Goal: Task Accomplishment & Management: Manage account settings

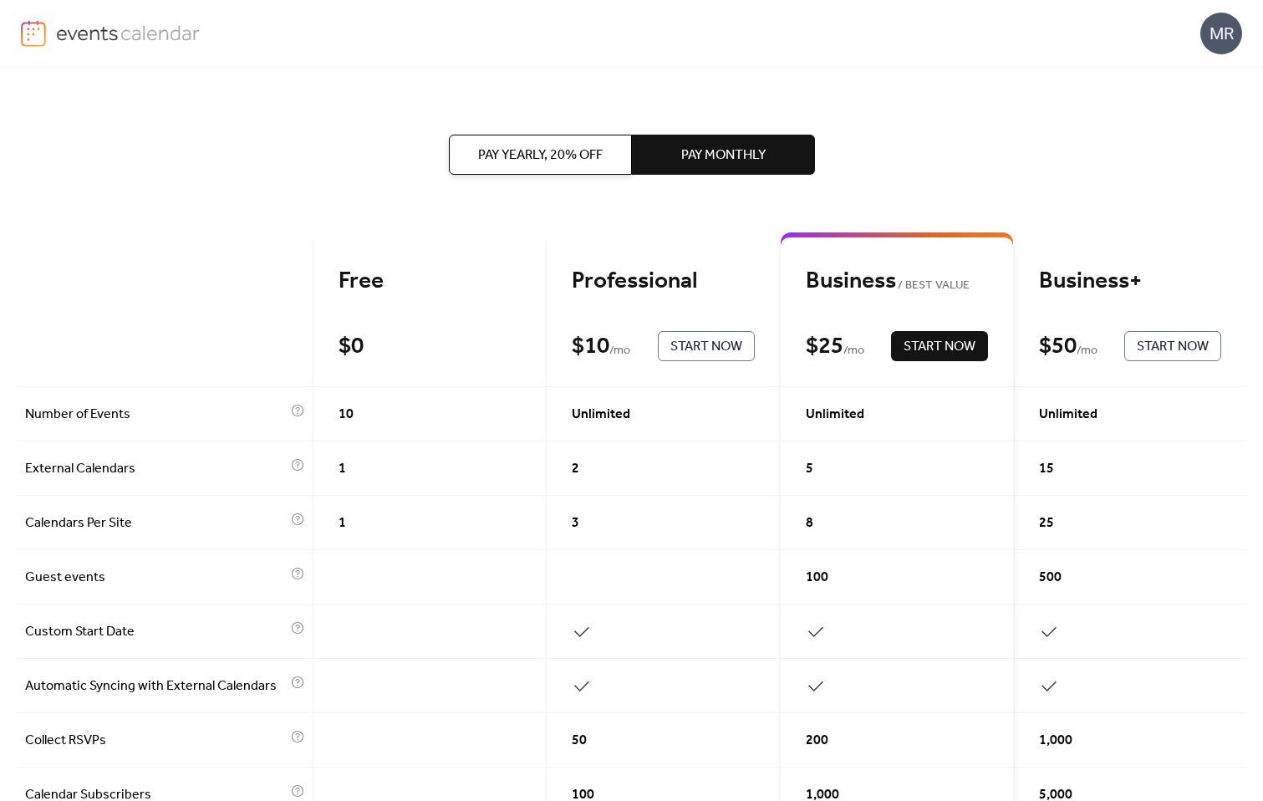
click at [1085, 296] on div "Business+" at bounding box center [1130, 281] width 182 height 29
click at [545, 152] on span "Pay Yearly, 20% off" at bounding box center [540, 155] width 125 height 20
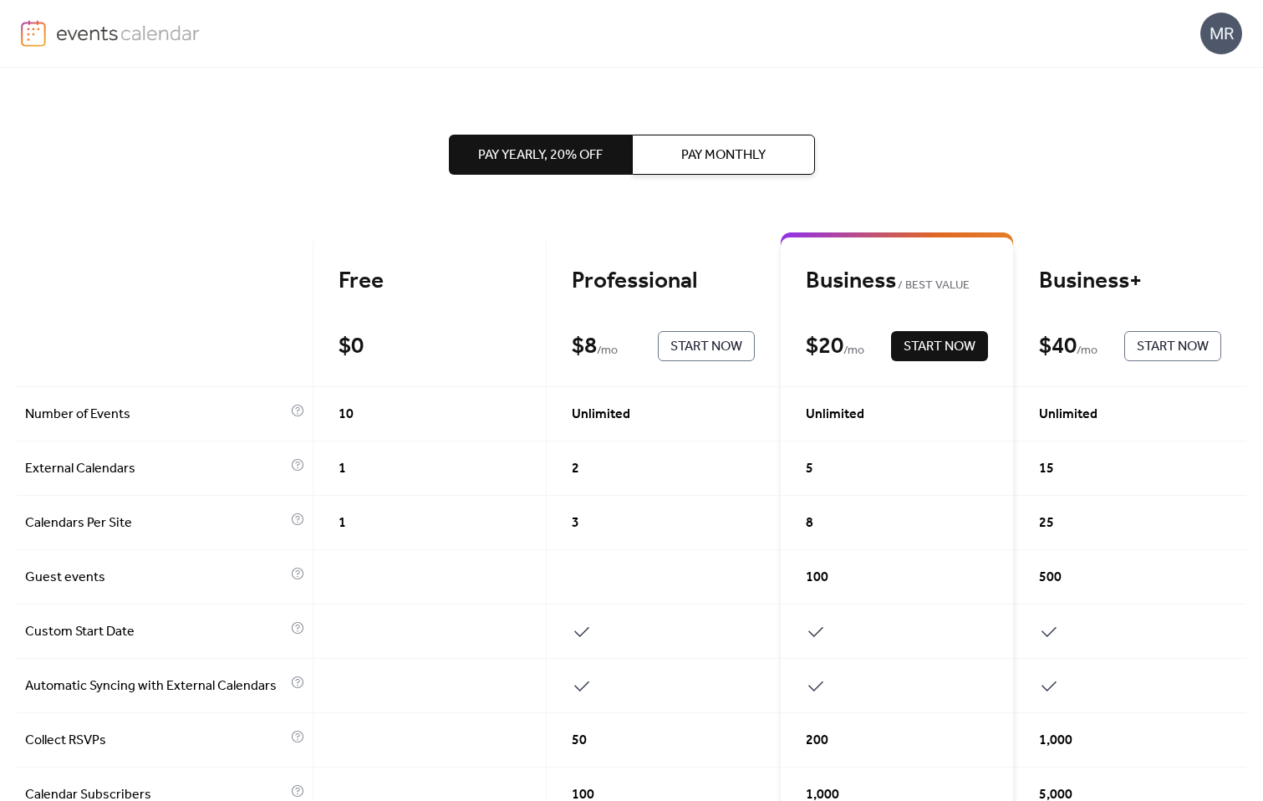
click at [1068, 320] on div "Business+ $ 40 / mo Start Now" at bounding box center [1130, 314] width 232 height 145
click at [1079, 296] on div "Business+" at bounding box center [1130, 281] width 182 height 29
click at [756, 153] on span "Pay Monthly" at bounding box center [723, 155] width 84 height 20
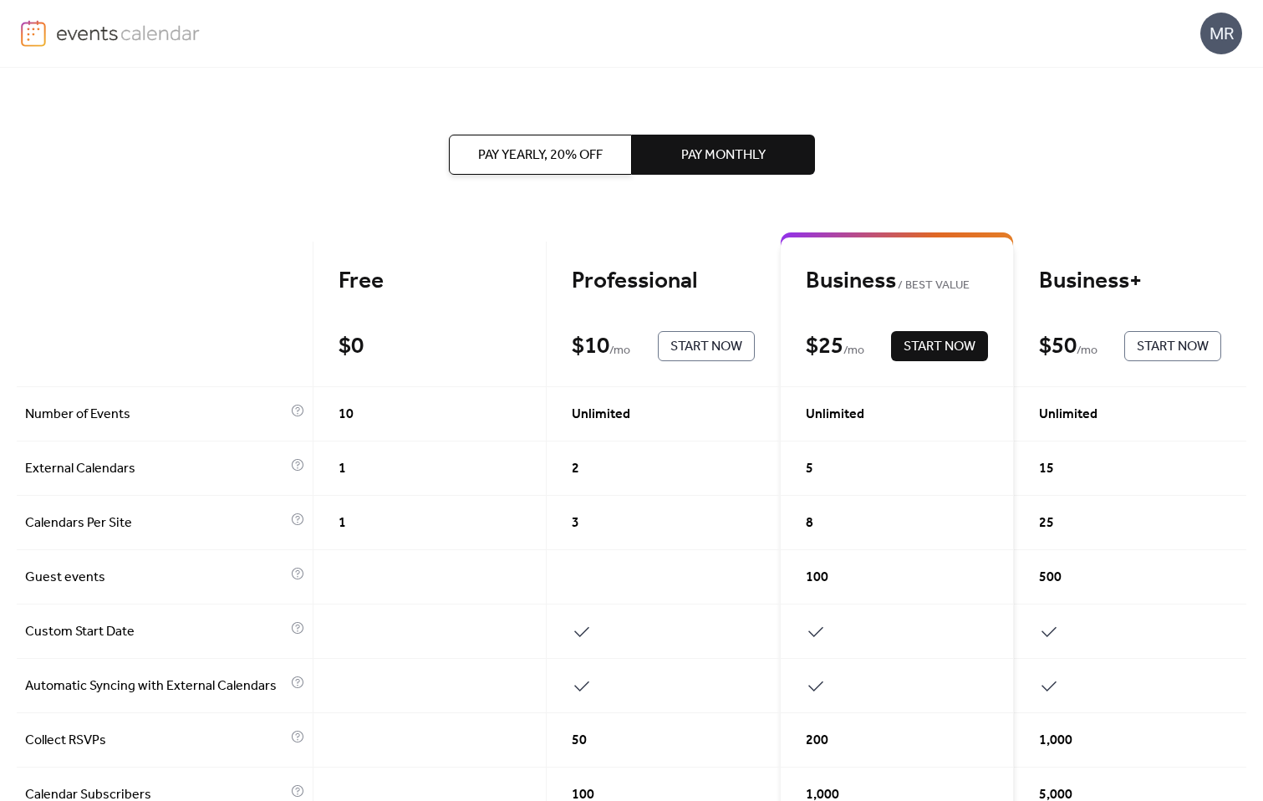
click at [1153, 343] on span "Start Now" at bounding box center [1173, 347] width 72 height 20
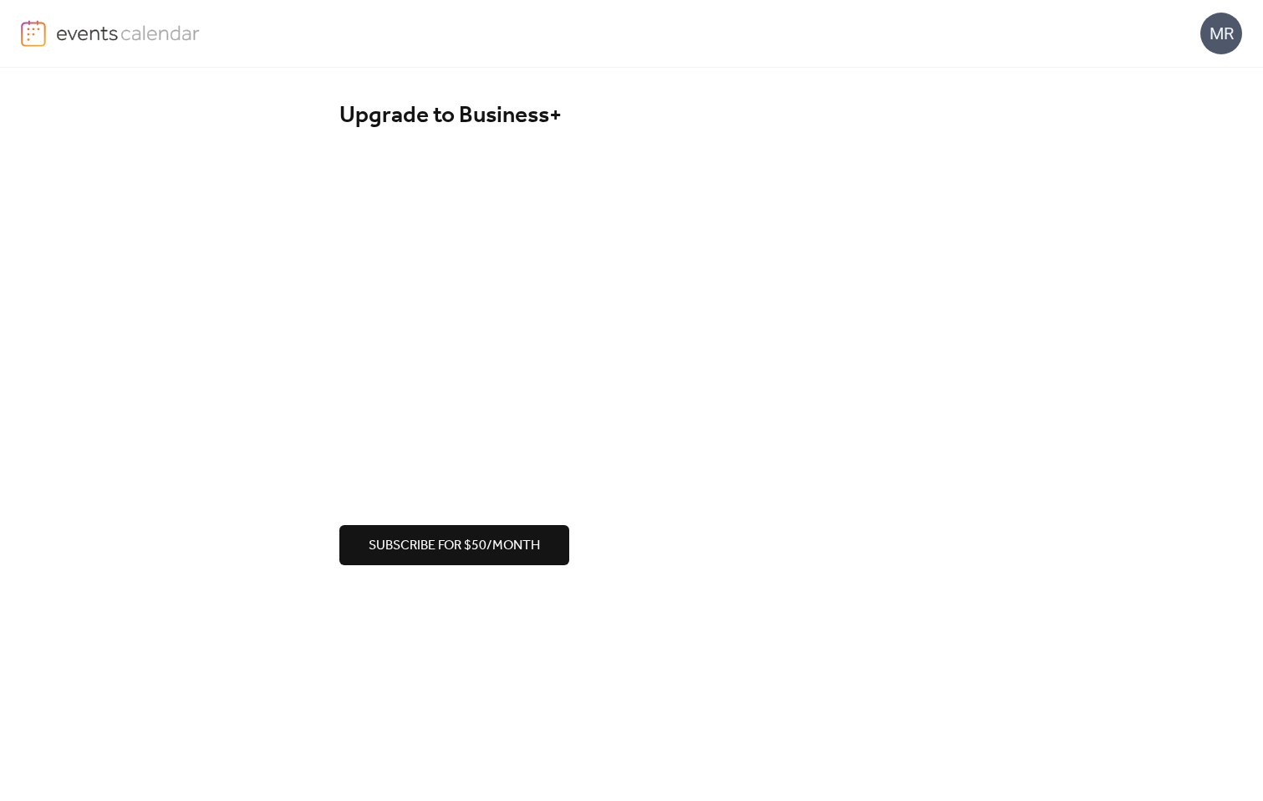
click at [256, 344] on div "Upgrade to Business+ Subscribe for $50/month" at bounding box center [631, 333] width 1263 height 531
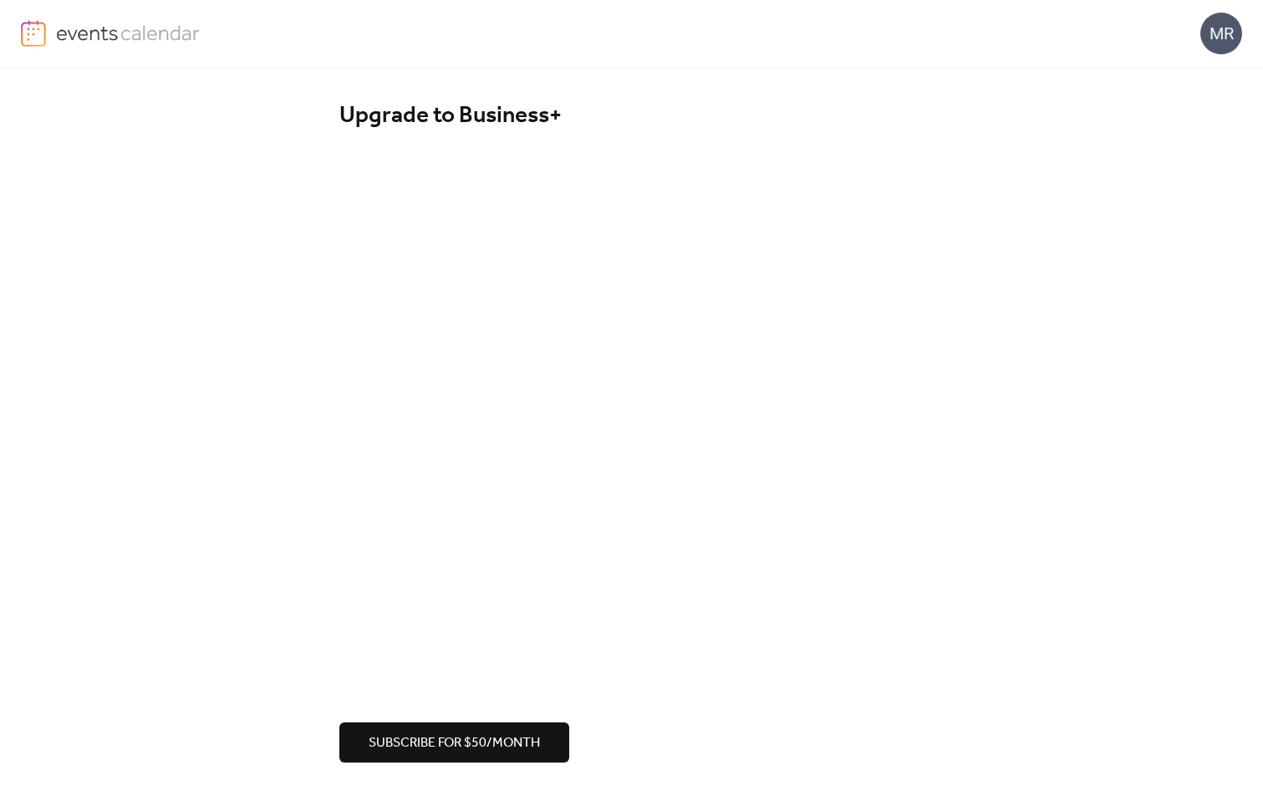
click at [256, 498] on div "Upgrade to Business+ Subscribe for $50/month" at bounding box center [631, 432] width 1263 height 728
click at [408, 742] on span "Subscribe for $50/month" at bounding box center [454, 743] width 171 height 20
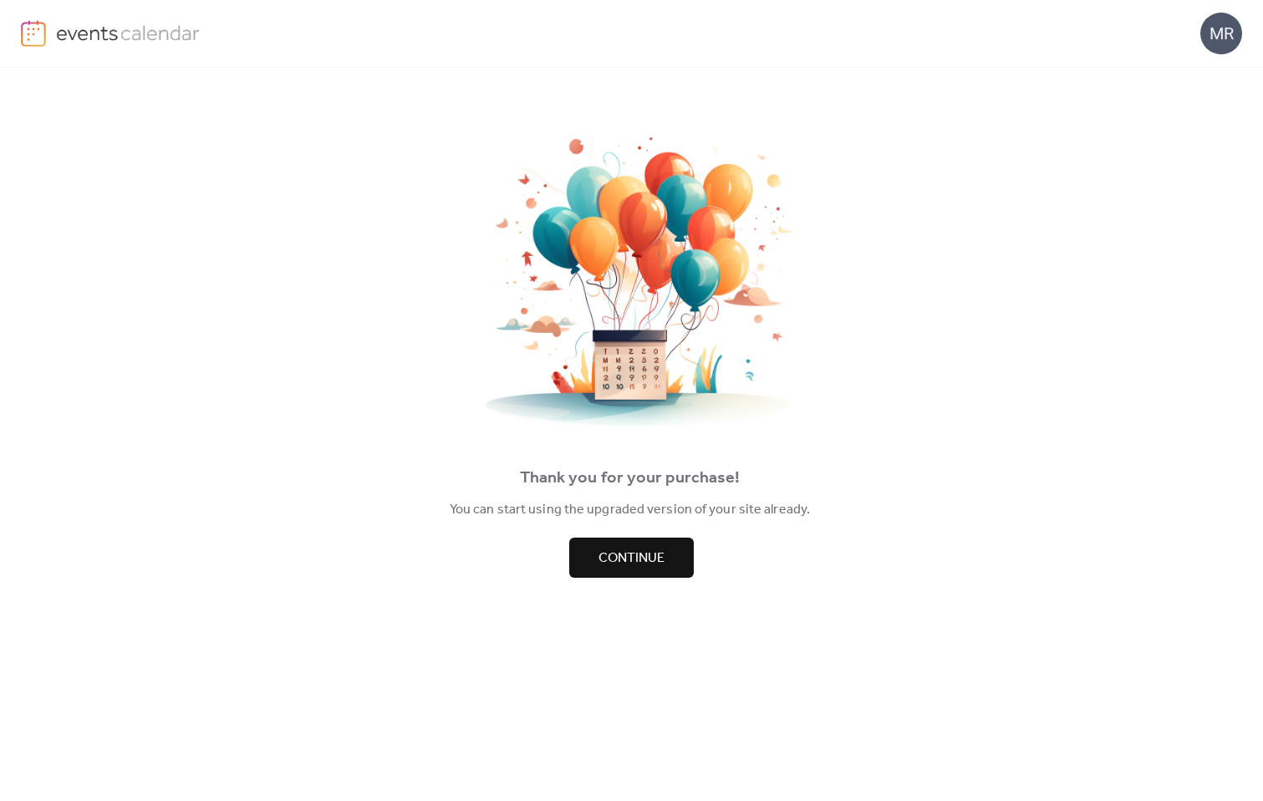
click at [638, 564] on span "Continue" at bounding box center [631, 558] width 66 height 20
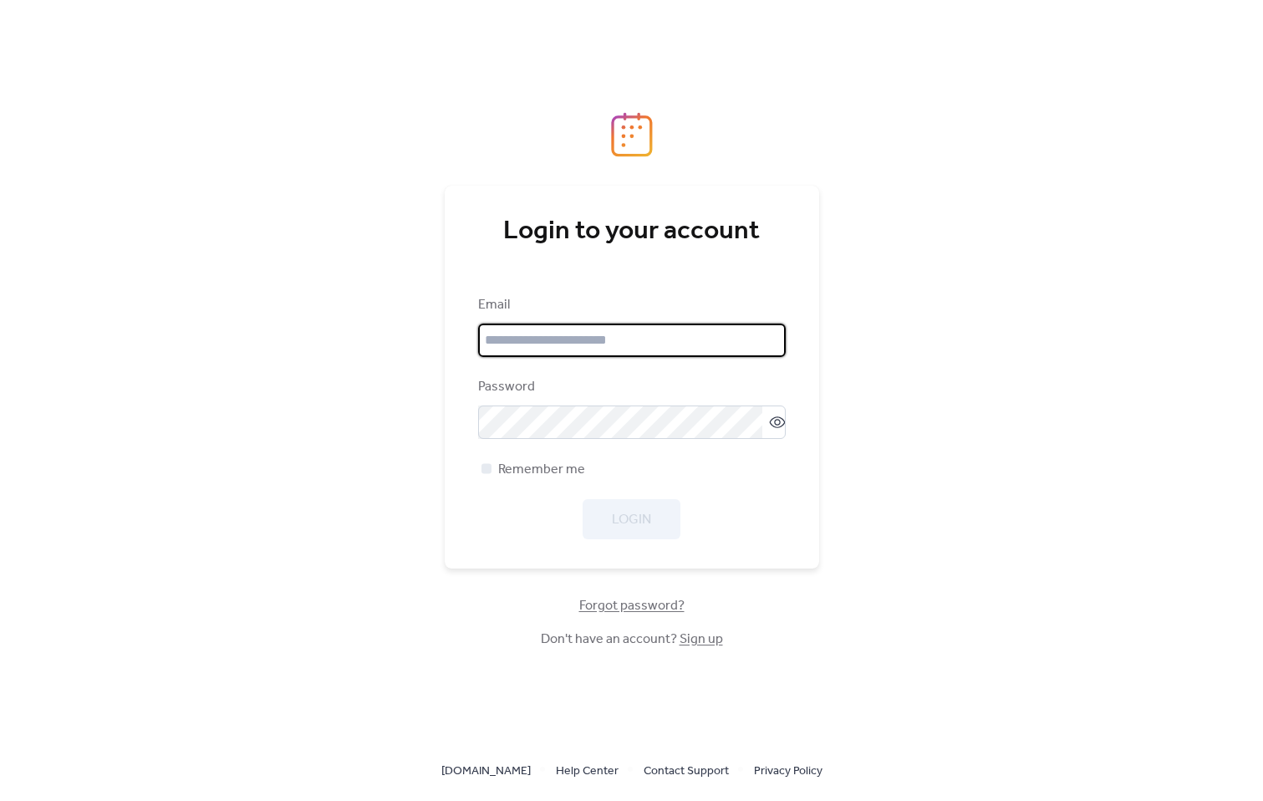
click at [590, 335] on input "email" at bounding box center [632, 339] width 308 height 33
type input "**********"
click at [528, 469] on span "Remember me" at bounding box center [541, 470] width 87 height 20
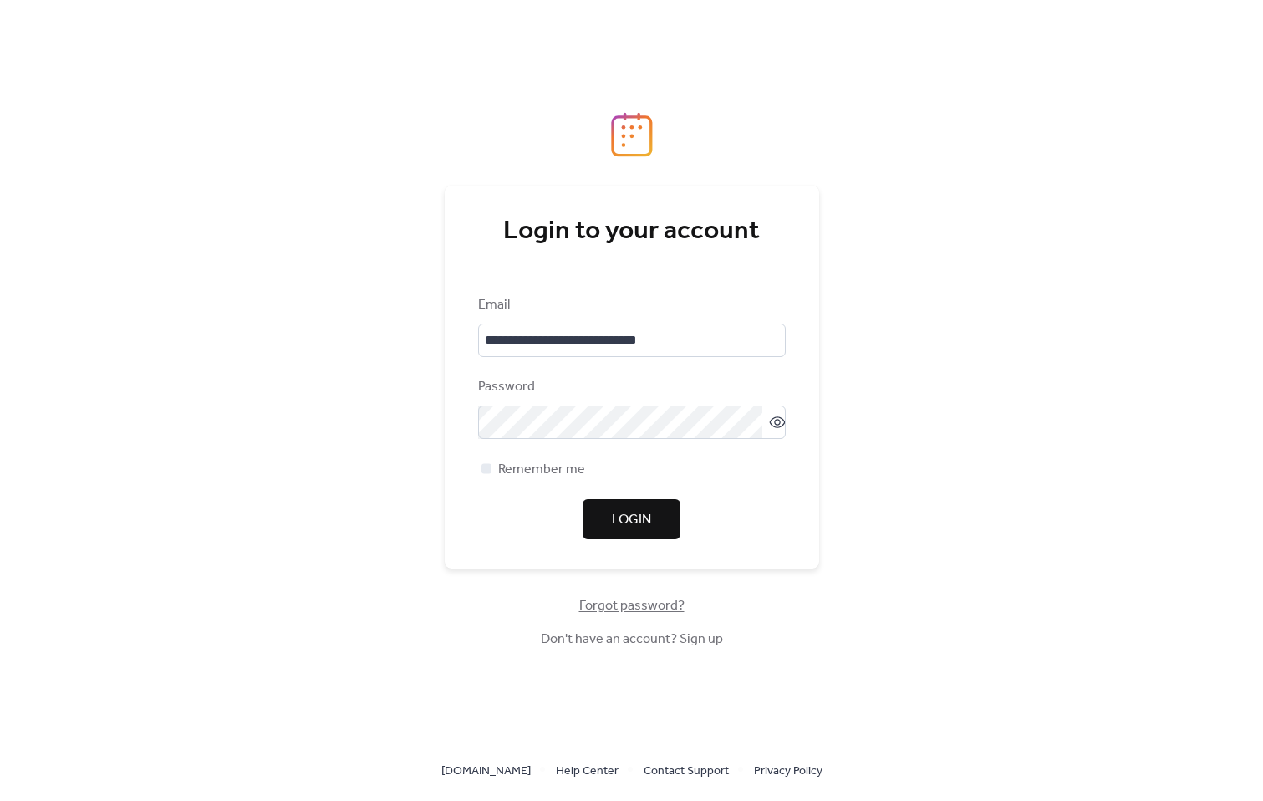
click at [626, 522] on span "Login" at bounding box center [631, 520] width 39 height 20
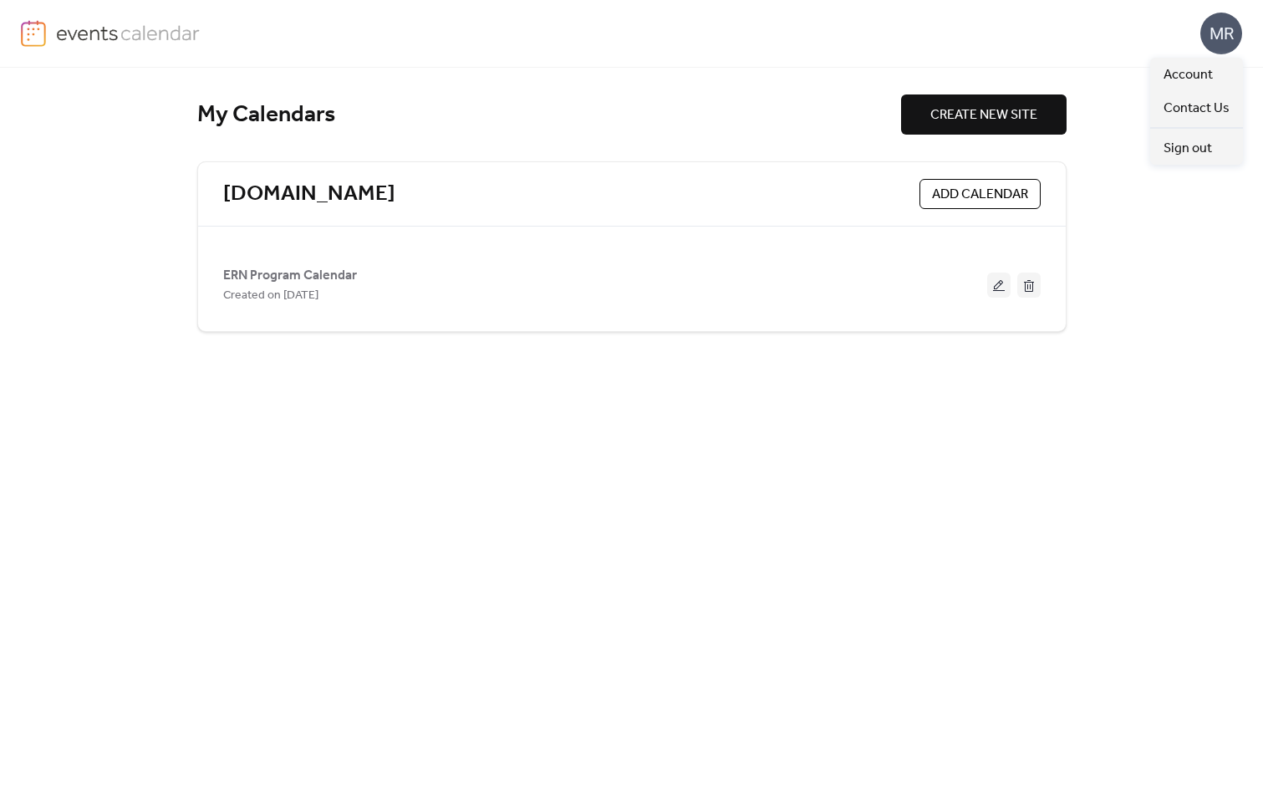
click at [1224, 27] on div "MR" at bounding box center [1221, 34] width 42 height 42
click at [1196, 74] on span "Account" at bounding box center [1187, 75] width 49 height 20
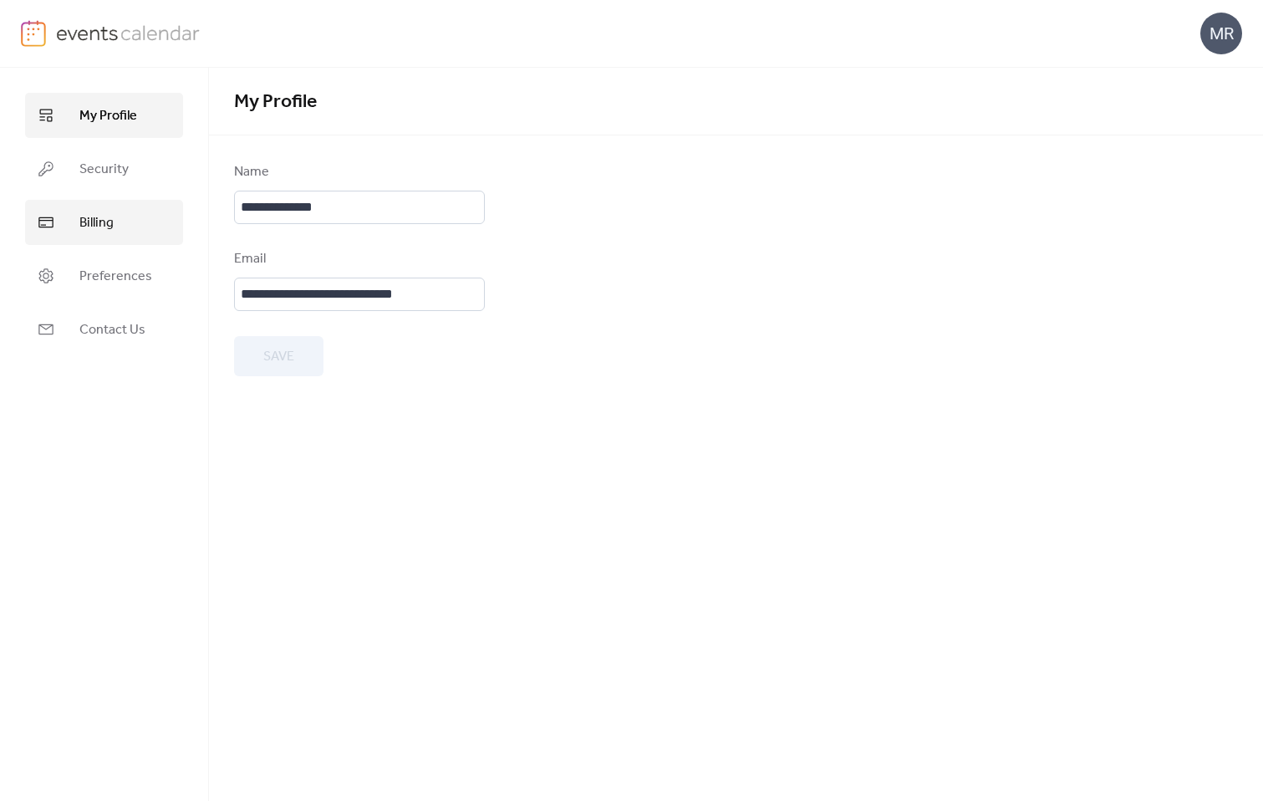
click at [98, 219] on span "Billing" at bounding box center [96, 223] width 34 height 20
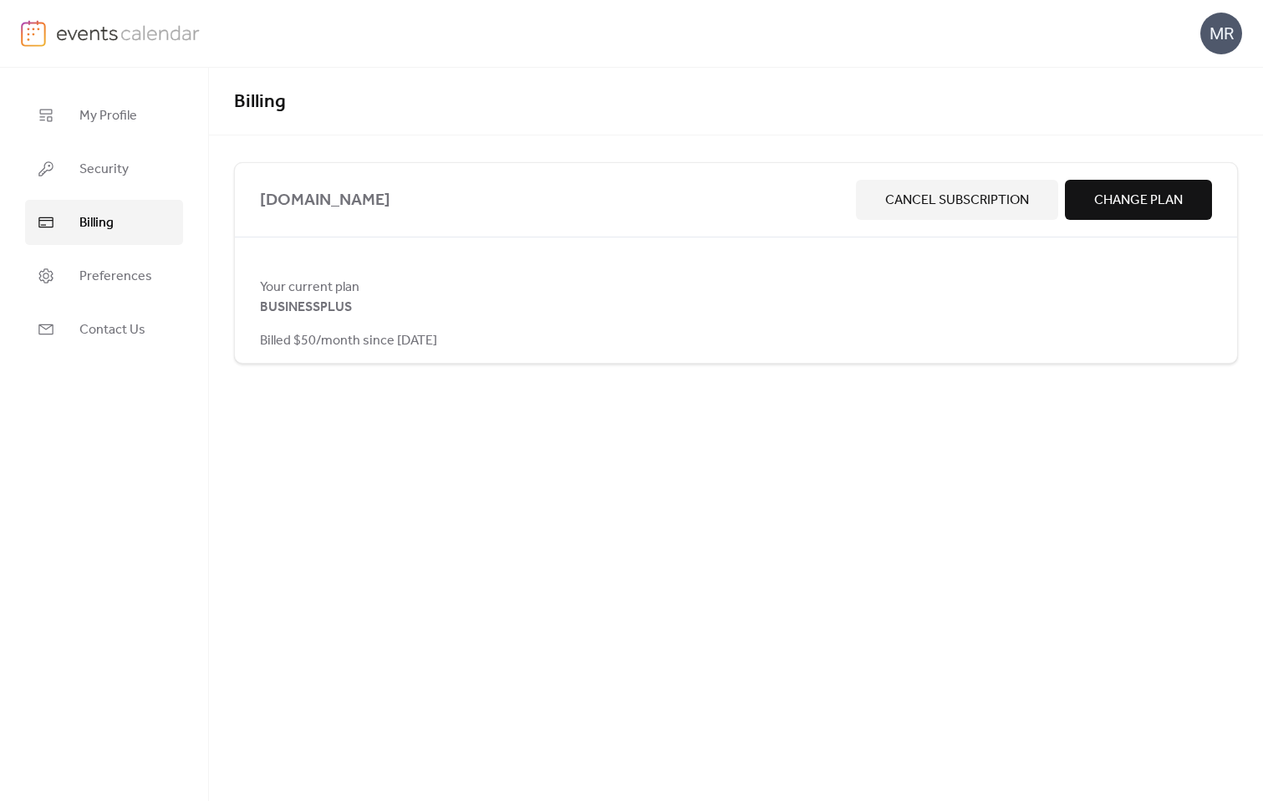
click at [1131, 197] on span "Change Plan" at bounding box center [1138, 201] width 89 height 20
click at [107, 287] on span "Preferences" at bounding box center [115, 277] width 73 height 20
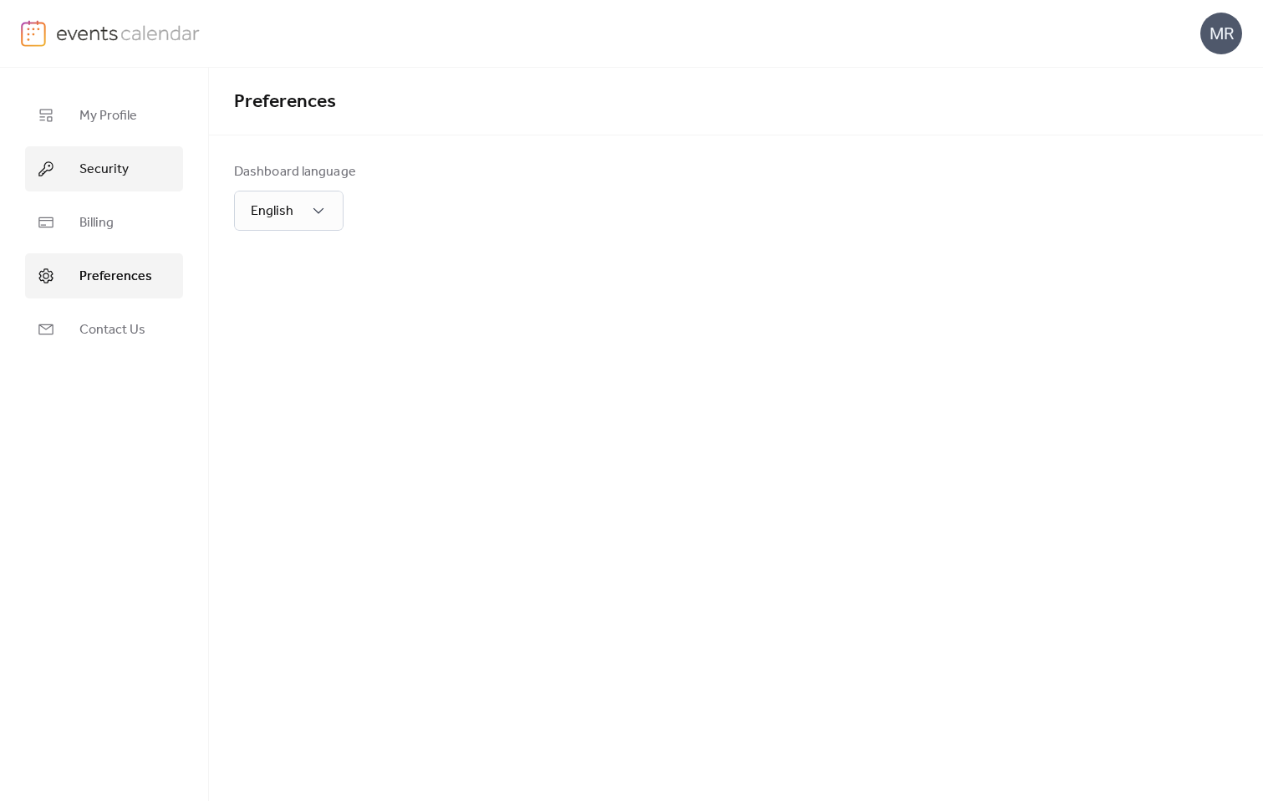
click at [126, 167] on span "Security" at bounding box center [103, 170] width 49 height 20
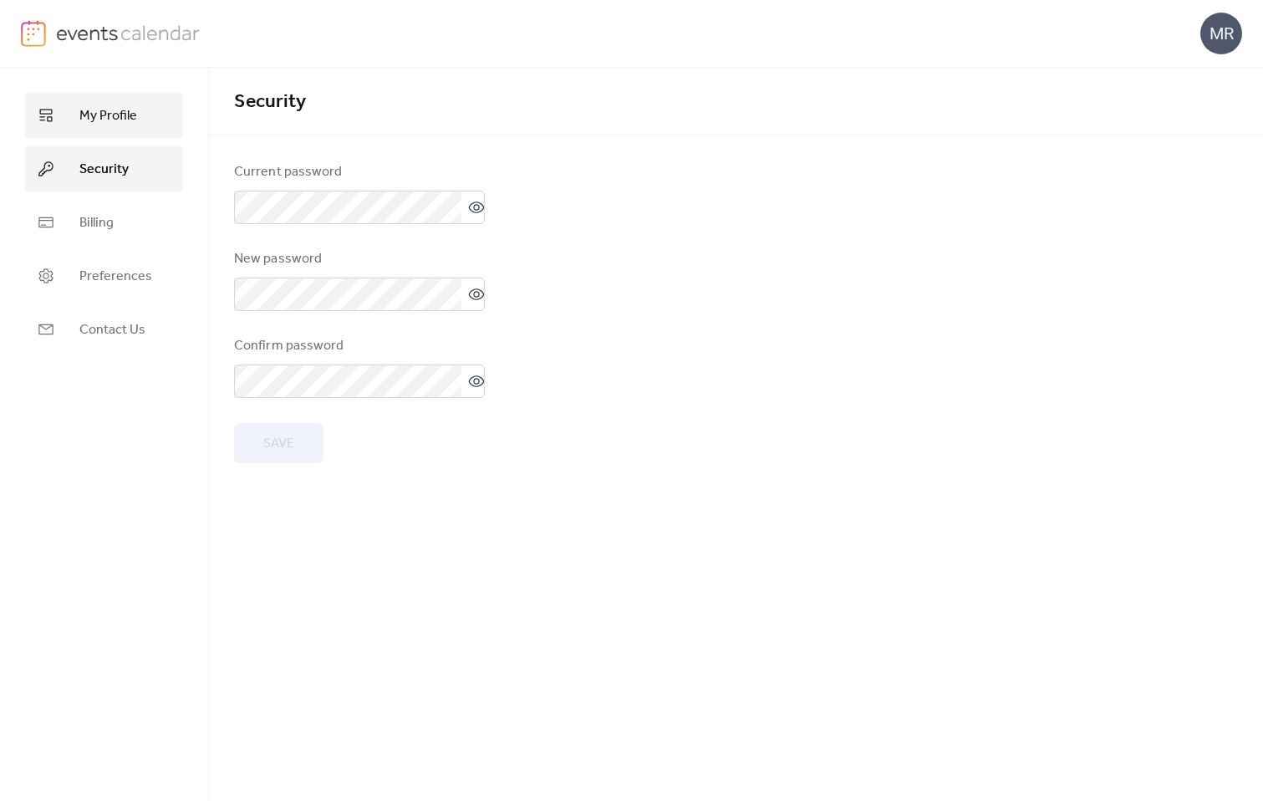
click at [118, 133] on link "My Profile" at bounding box center [104, 115] width 158 height 45
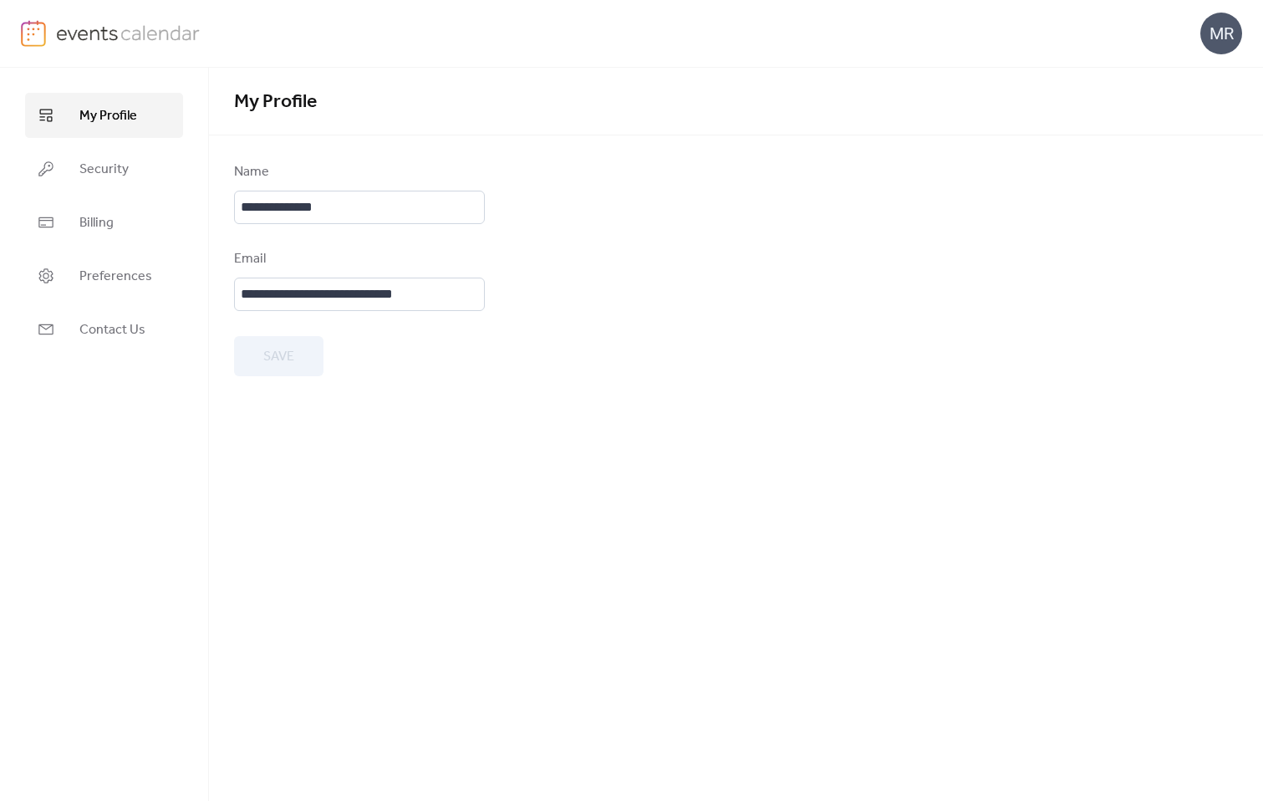
click at [33, 33] on img at bounding box center [33, 33] width 25 height 27
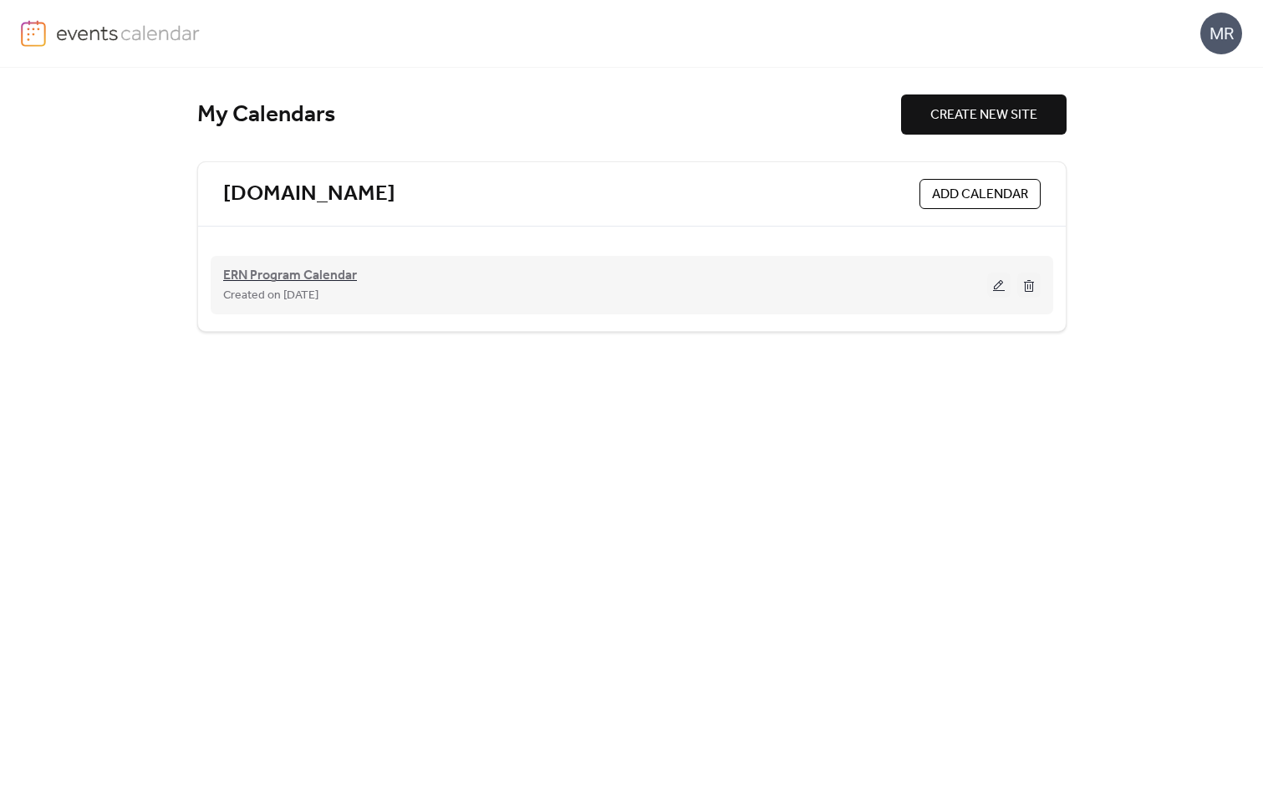
click at [307, 281] on span "ERN Program Calendar" at bounding box center [290, 276] width 134 height 20
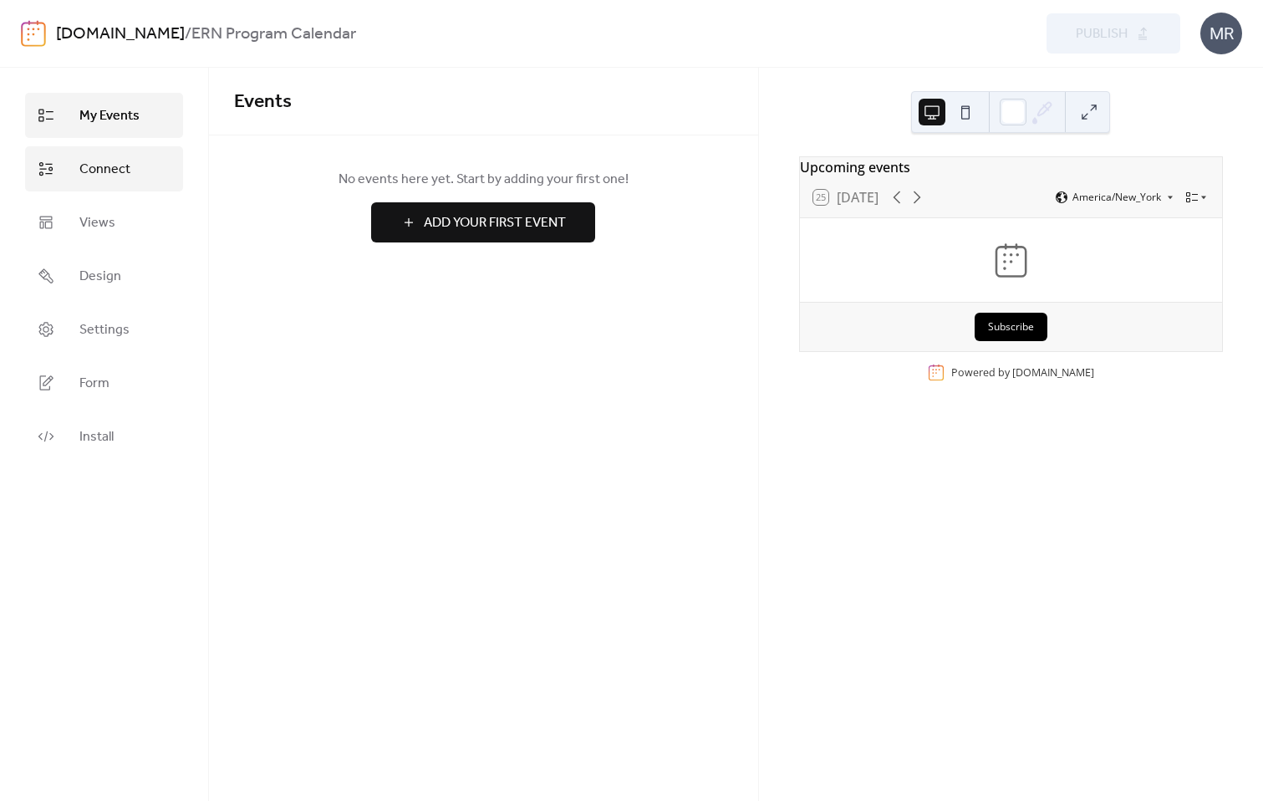
click at [127, 186] on link "Connect" at bounding box center [104, 168] width 158 height 45
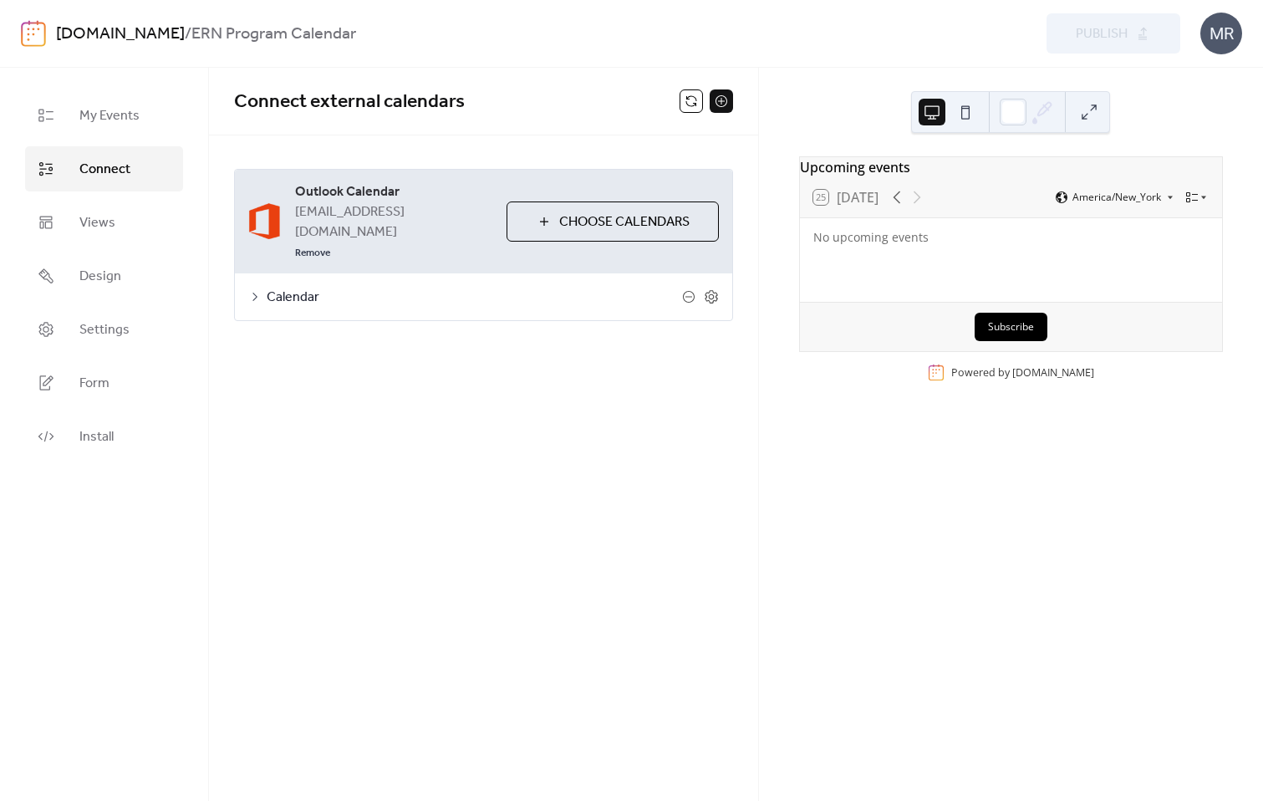
click at [254, 290] on icon at bounding box center [254, 296] width 13 height 13
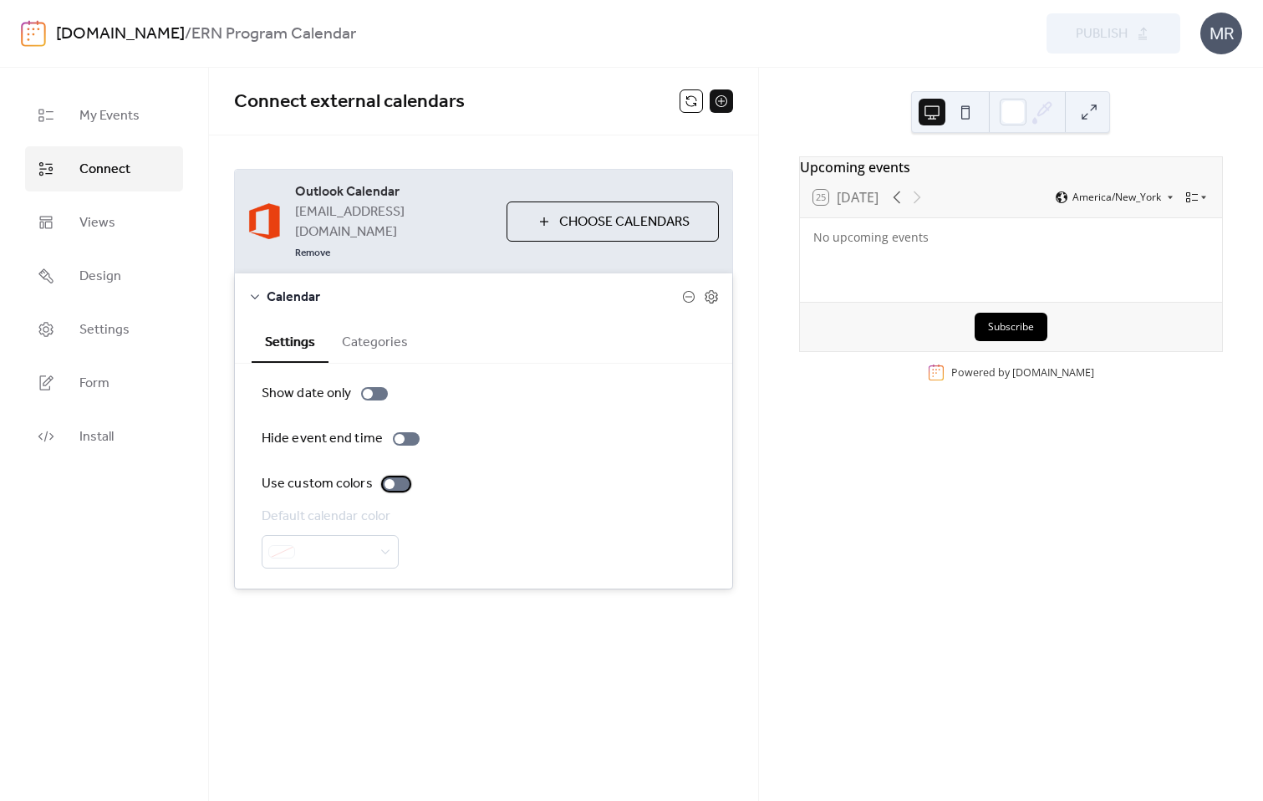
click at [386, 477] on div at bounding box center [396, 483] width 27 height 13
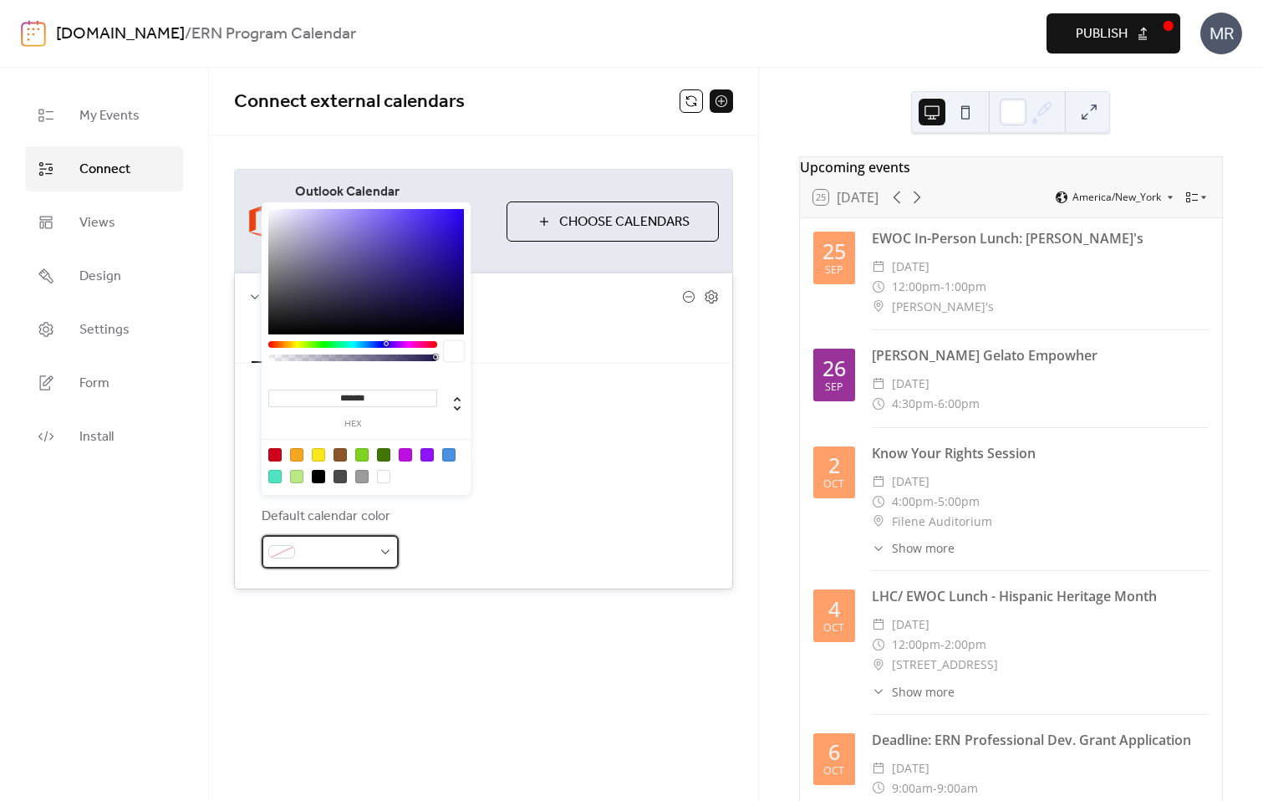
click at [376, 535] on div at bounding box center [330, 551] width 137 height 33
click at [340, 542] on span at bounding box center [337, 552] width 70 height 20
click at [389, 394] on input "*******" at bounding box center [352, 398] width 169 height 18
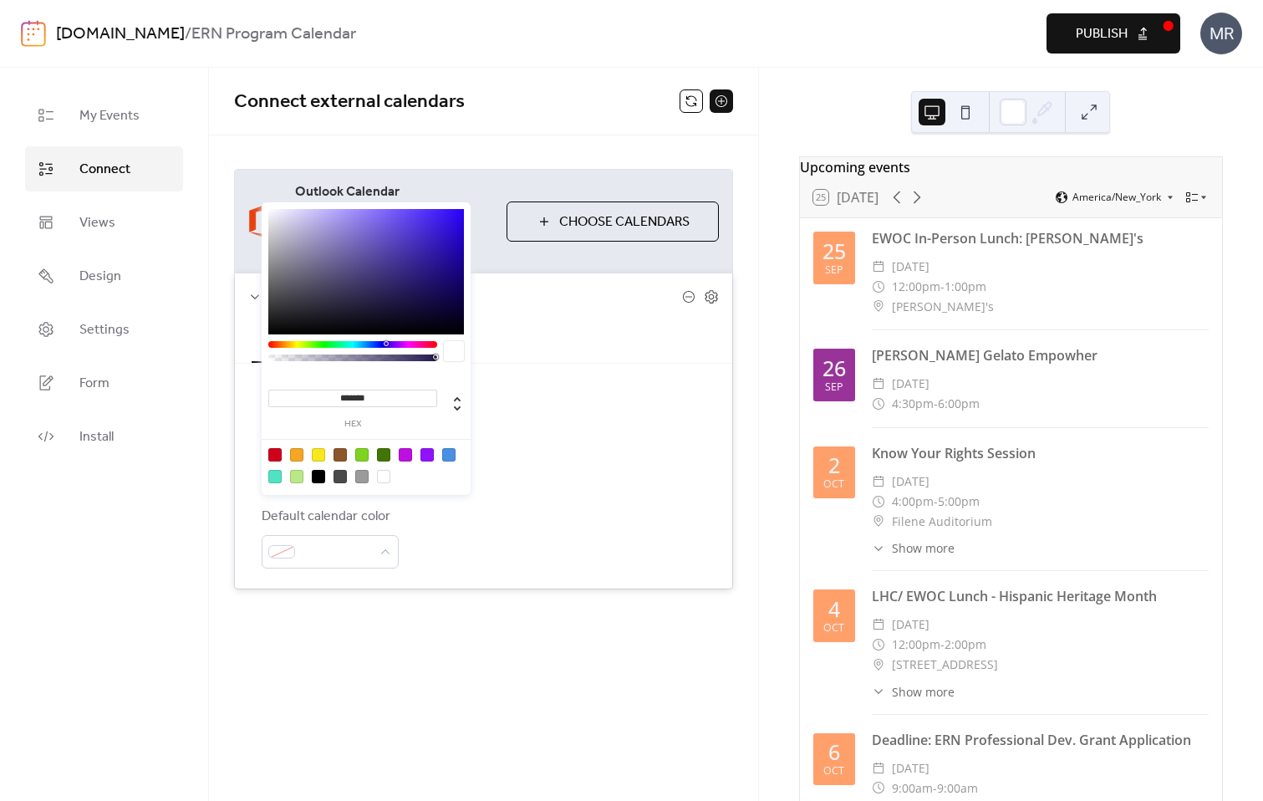
paste input
type input "******"
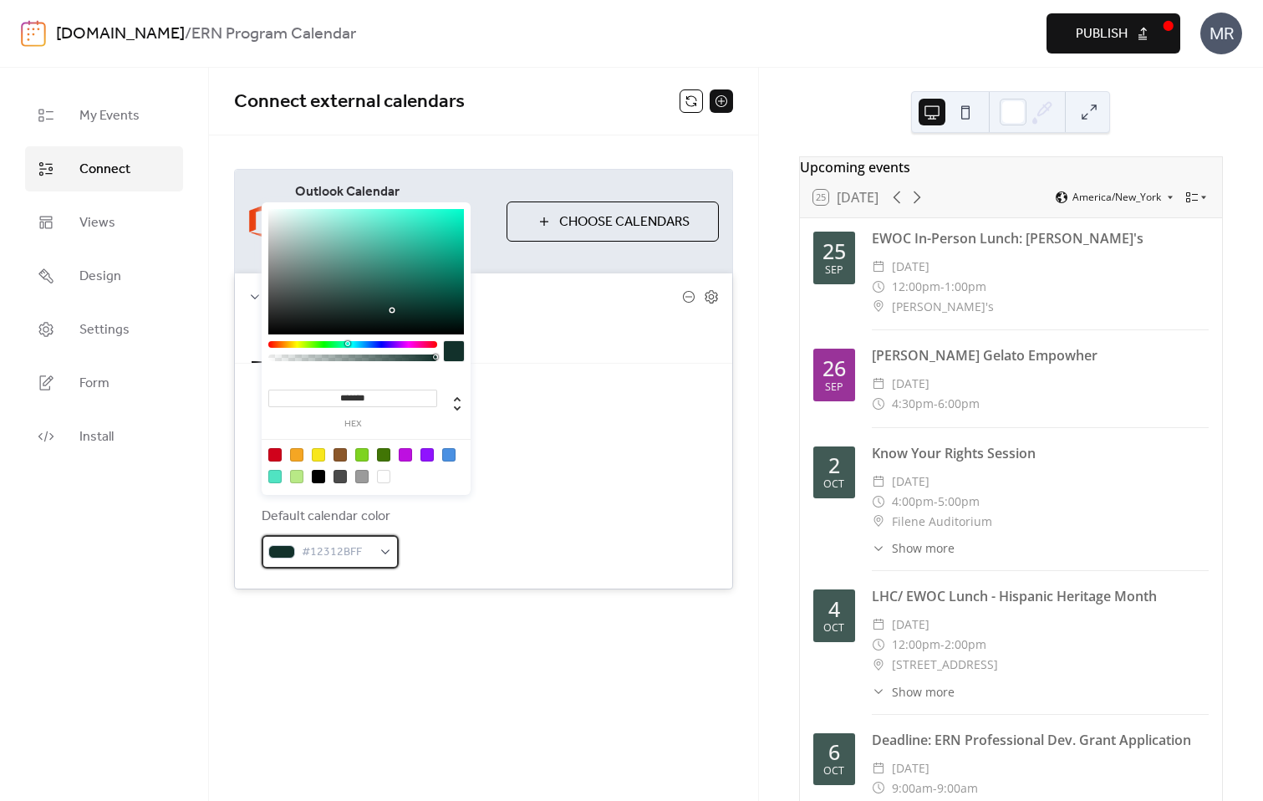
click at [323, 542] on span "#12312BFF" at bounding box center [337, 552] width 70 height 20
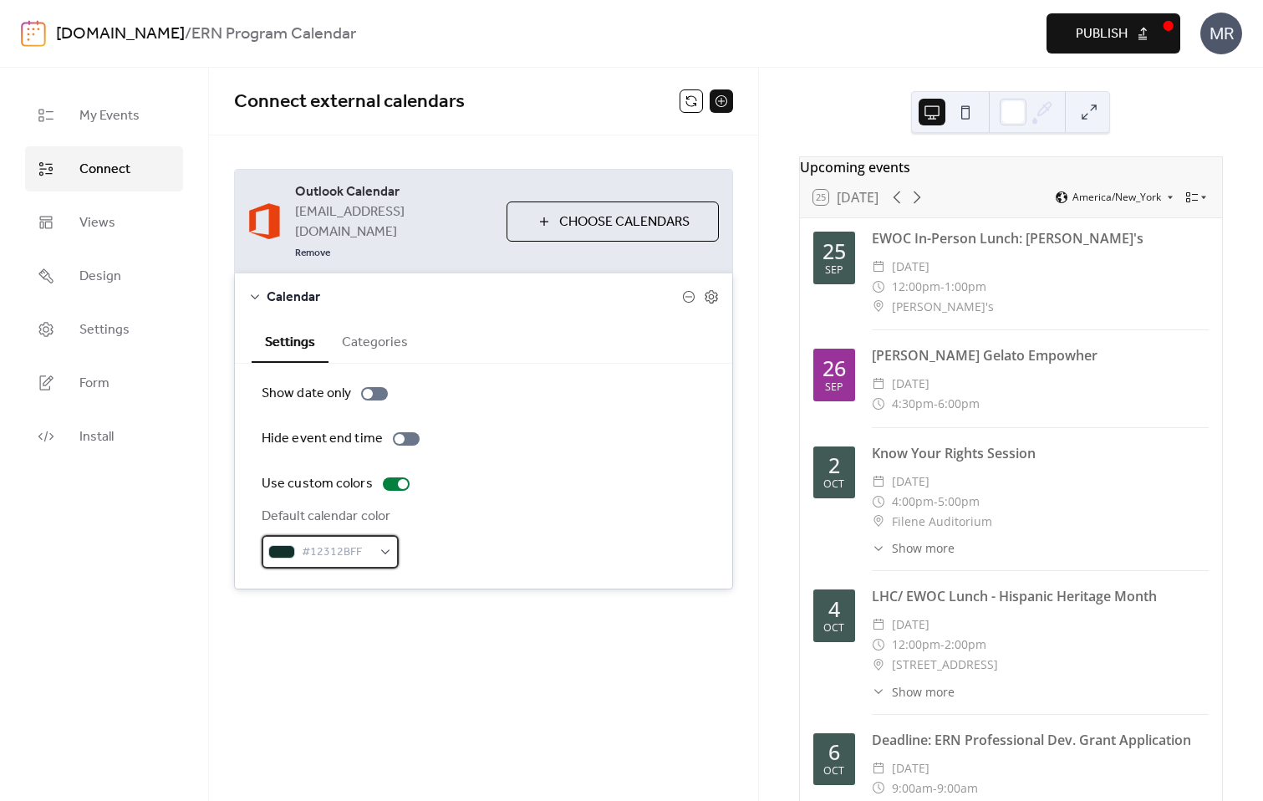
click at [377, 535] on div "#12312BFF" at bounding box center [330, 551] width 137 height 33
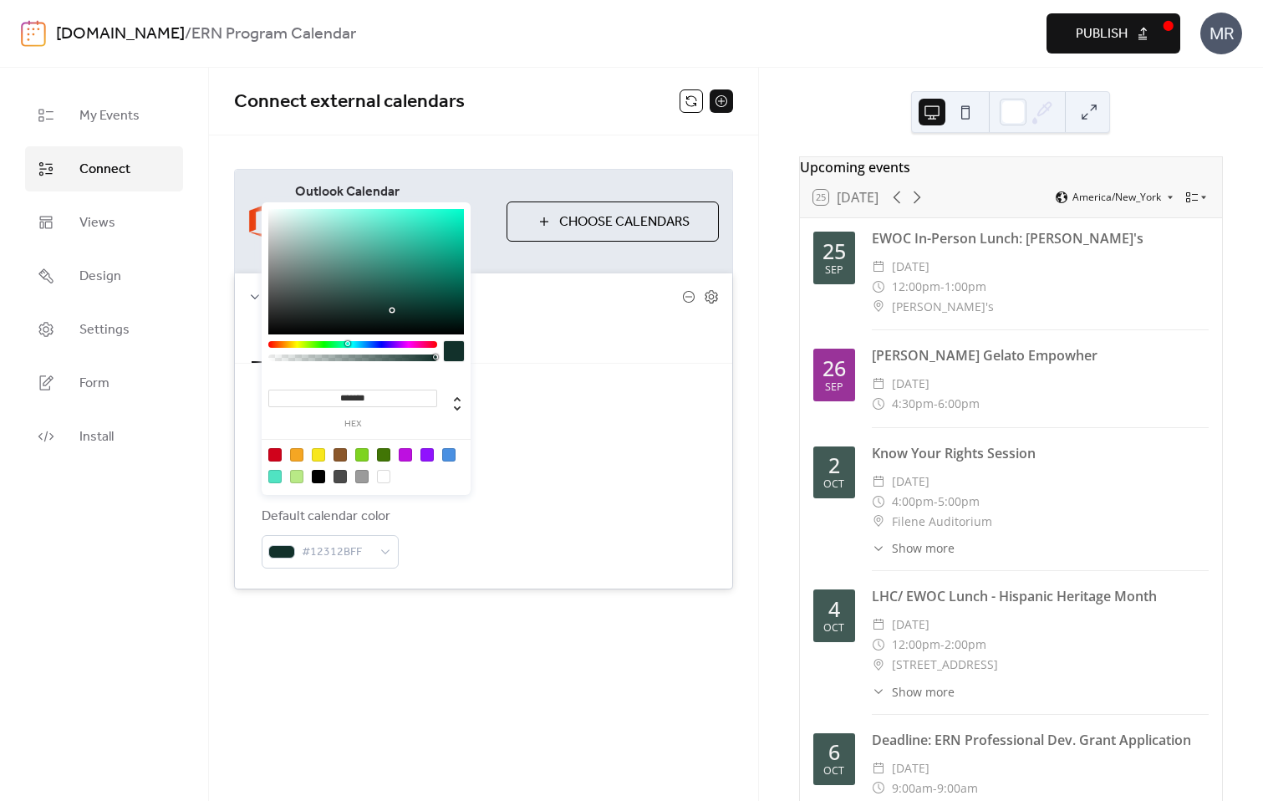
click at [368, 404] on input "*******" at bounding box center [352, 398] width 169 height 18
paste input
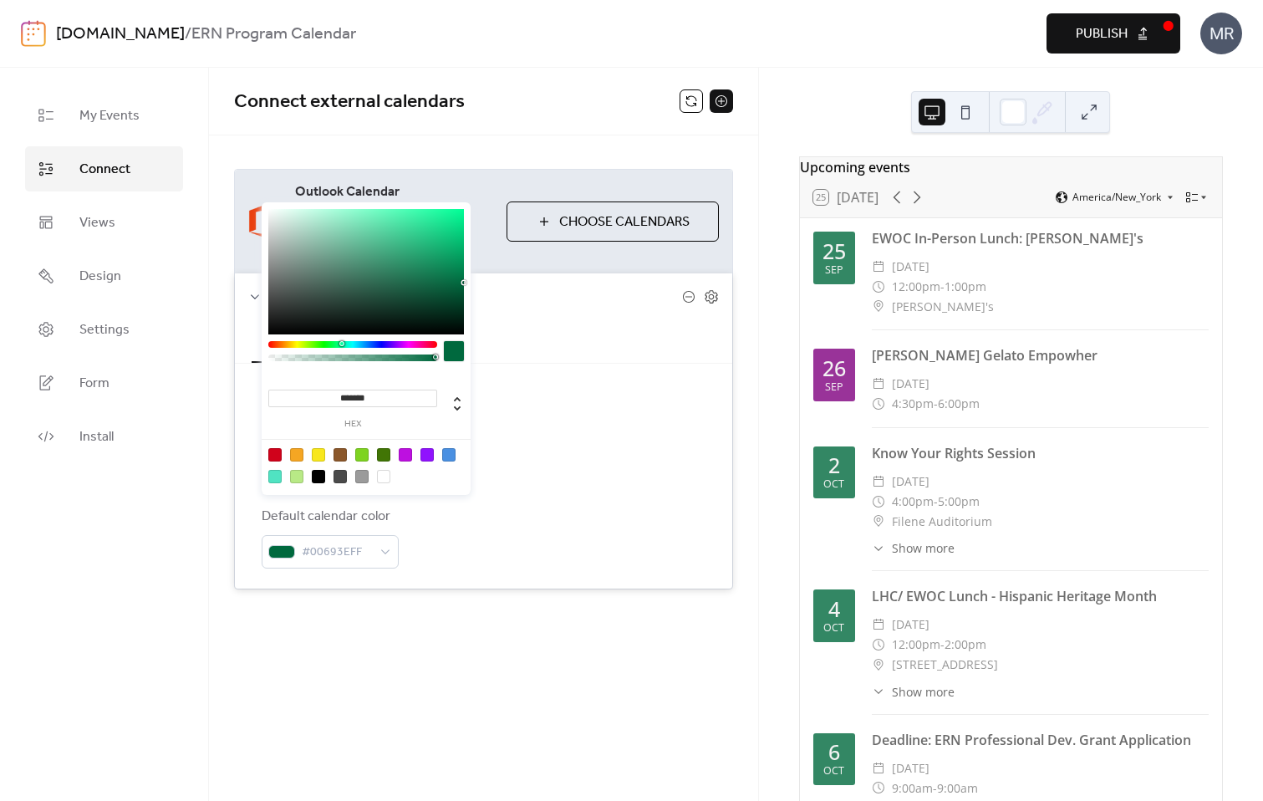
click at [371, 420] on label "hex" at bounding box center [352, 424] width 169 height 9
click at [371, 407] on input "*******" at bounding box center [352, 398] width 169 height 18
click at [455, 399] on icon at bounding box center [457, 404] width 7 height 14
type input "*"
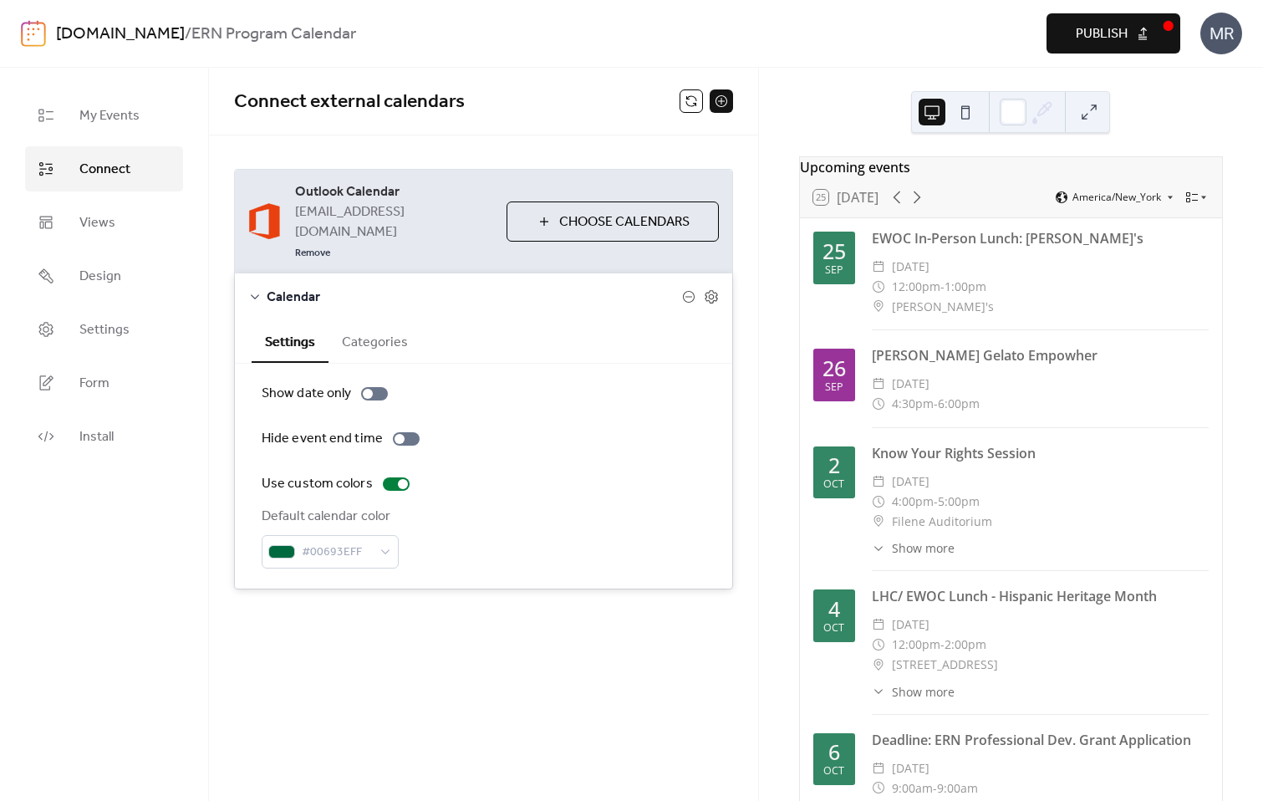
click at [532, 506] on div "Default calendar color #00693EFF" at bounding box center [484, 537] width 444 height 62
click at [489, 506] on div "Default calendar color #00693EFF" at bounding box center [484, 537] width 444 height 62
click at [453, 580] on div "Outlook Calendar [EMAIL_ADDRESS][DOMAIN_NAME] Remove Choose Calendars Calendar …" at bounding box center [483, 378] width 549 height 487
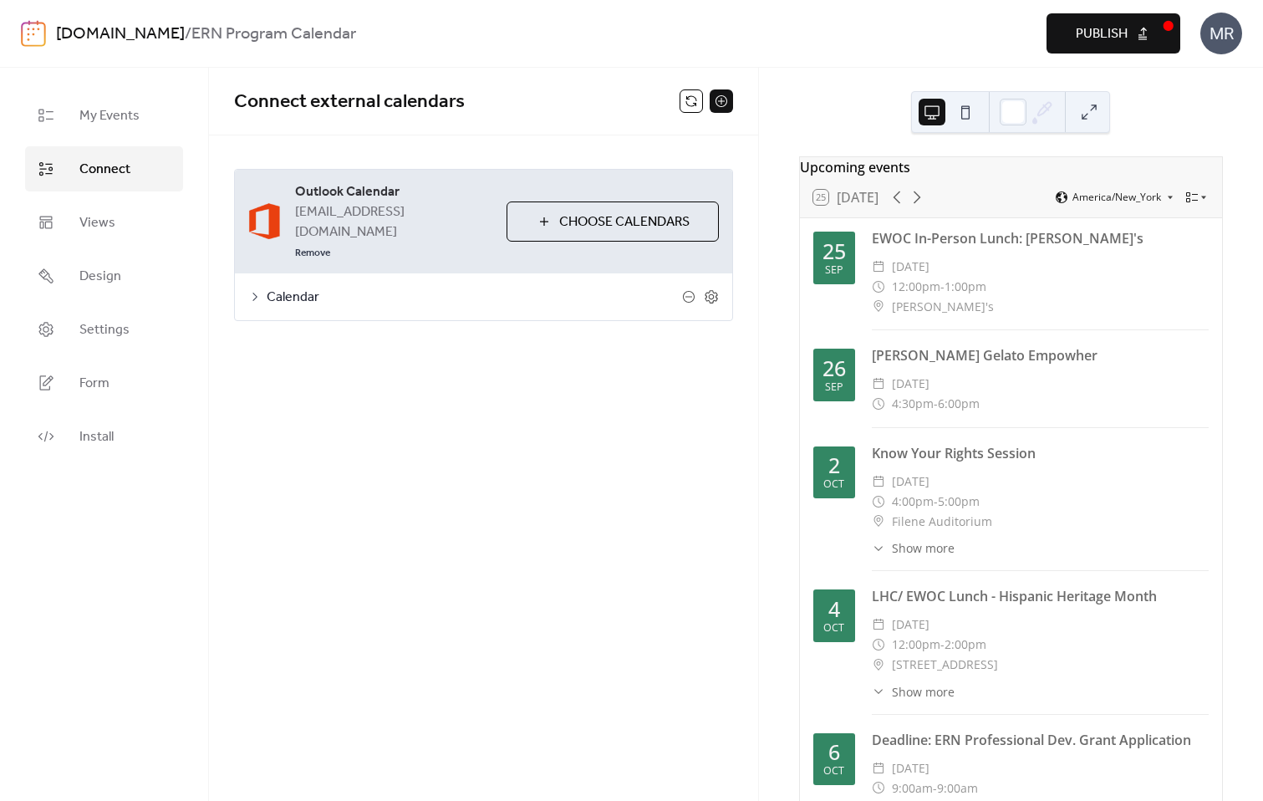
click at [832, 274] on div "Sep" at bounding box center [834, 270] width 18 height 11
click at [1188, 198] on div "25 [DATE] America/New_York" at bounding box center [1011, 197] width 422 height 40
click at [1198, 202] on icon at bounding box center [1203, 197] width 10 height 10
click at [1183, 259] on div "Cards" at bounding box center [1163, 258] width 83 height 28
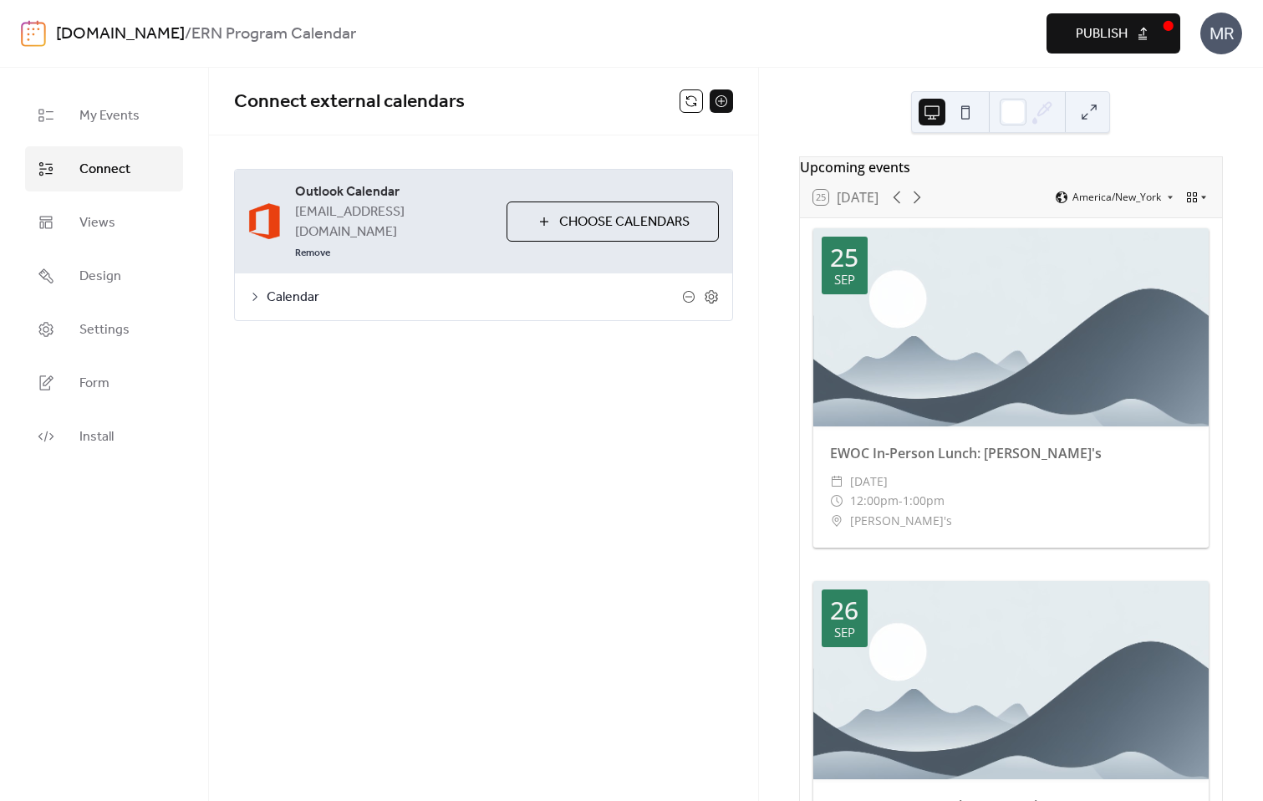
click at [1198, 202] on icon at bounding box center [1203, 197] width 10 height 10
click at [1179, 314] on span "Week" at bounding box center [1168, 315] width 26 height 15
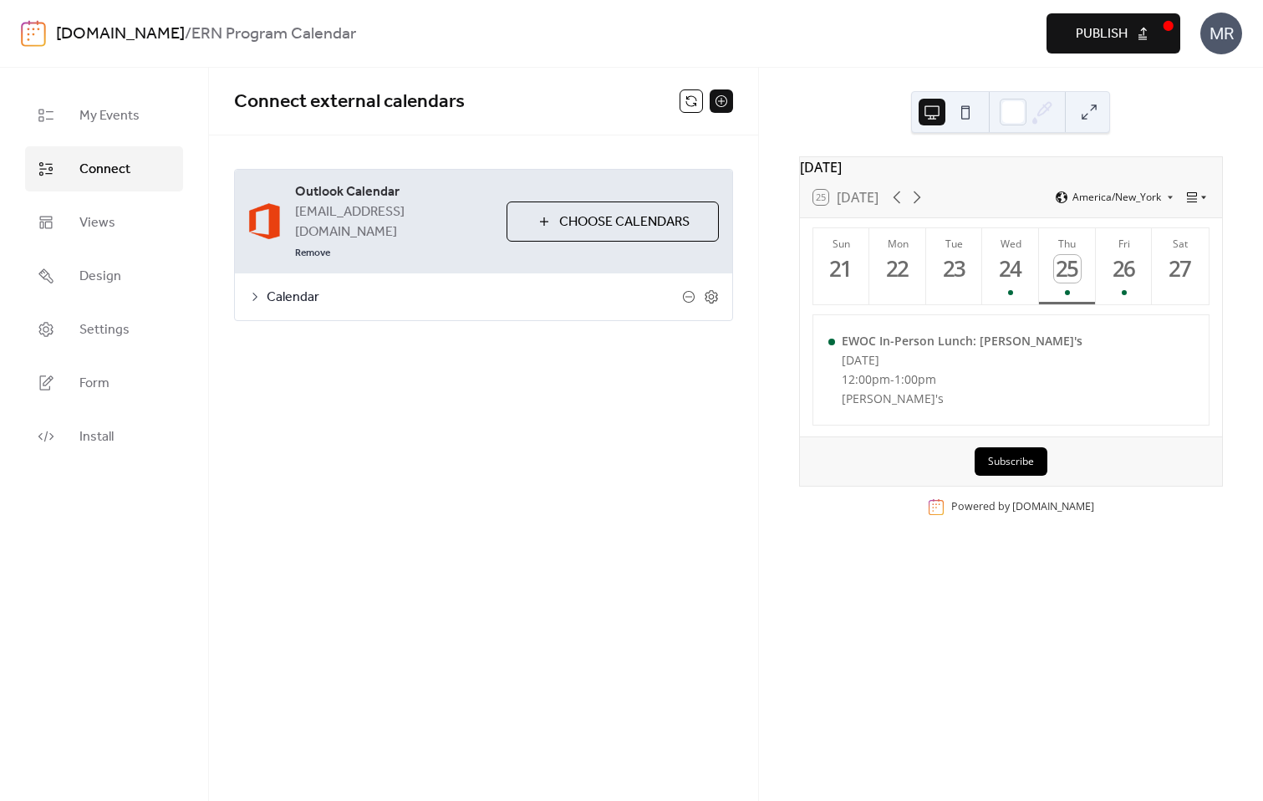
click at [1194, 204] on div at bounding box center [1196, 197] width 23 height 13
click at [1189, 296] on div "Agenda" at bounding box center [1163, 286] width 83 height 28
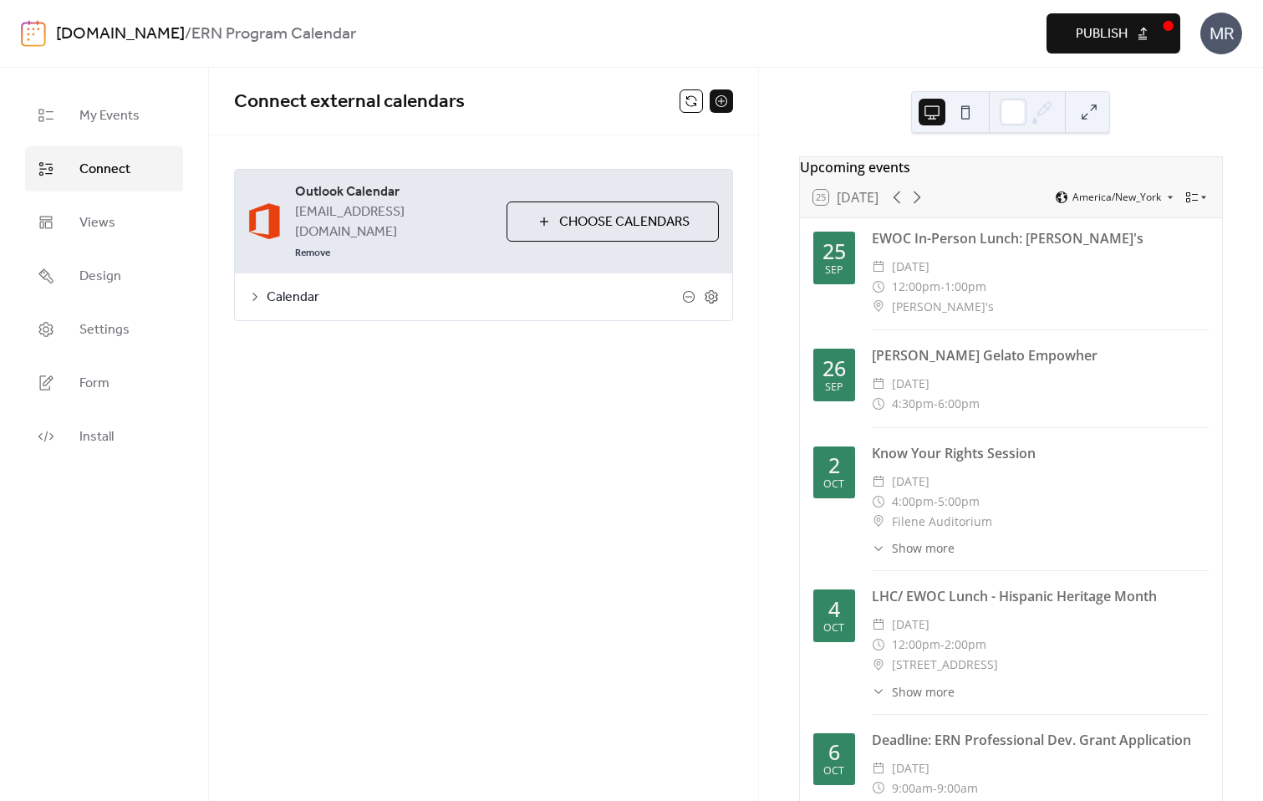
click at [643, 504] on div "Connect external calendars Outlook Calendar f001j60@dartmouth.edu Remove Choose…" at bounding box center [483, 434] width 549 height 733
click at [504, 372] on div "Connect external calendars Outlook Calendar f001j60@dartmouth.edu Remove Choose…" at bounding box center [483, 434] width 549 height 733
click at [1016, 116] on div at bounding box center [1013, 112] width 27 height 27
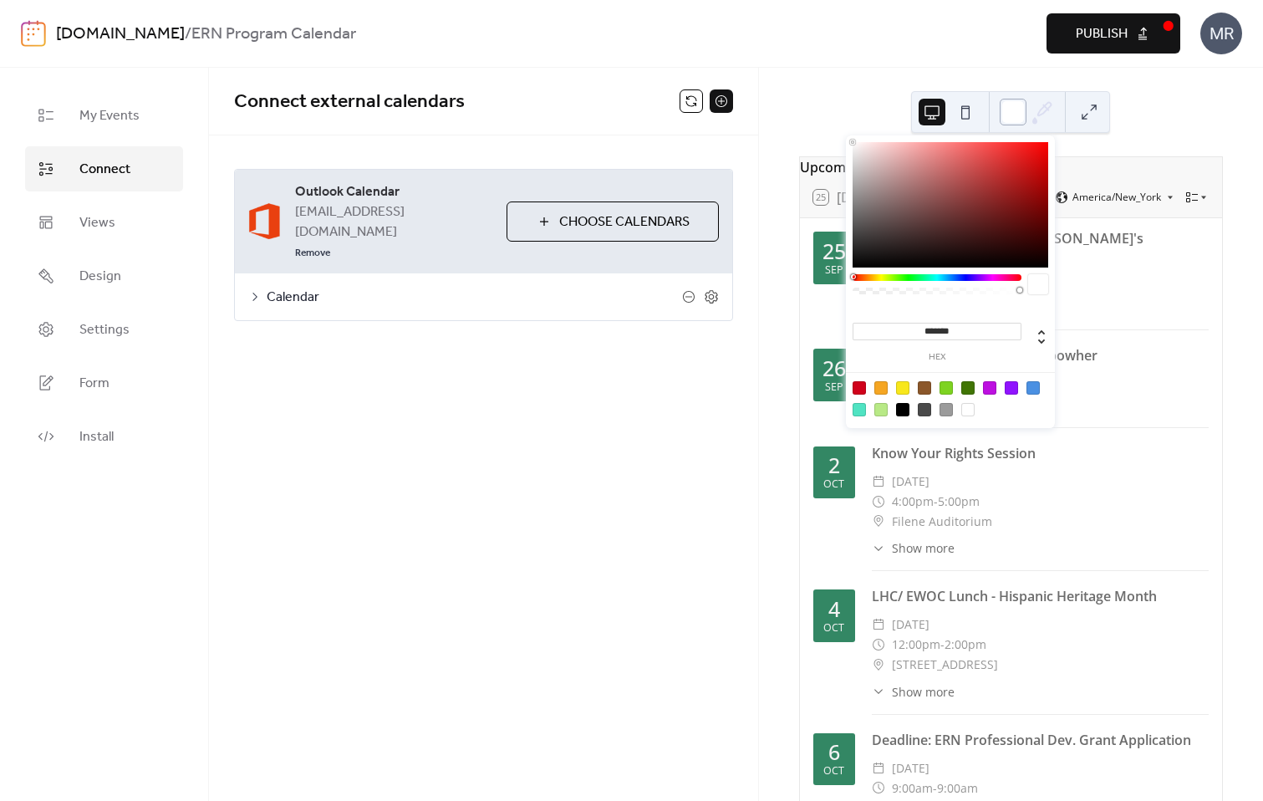
click at [1016, 116] on div at bounding box center [1013, 112] width 27 height 27
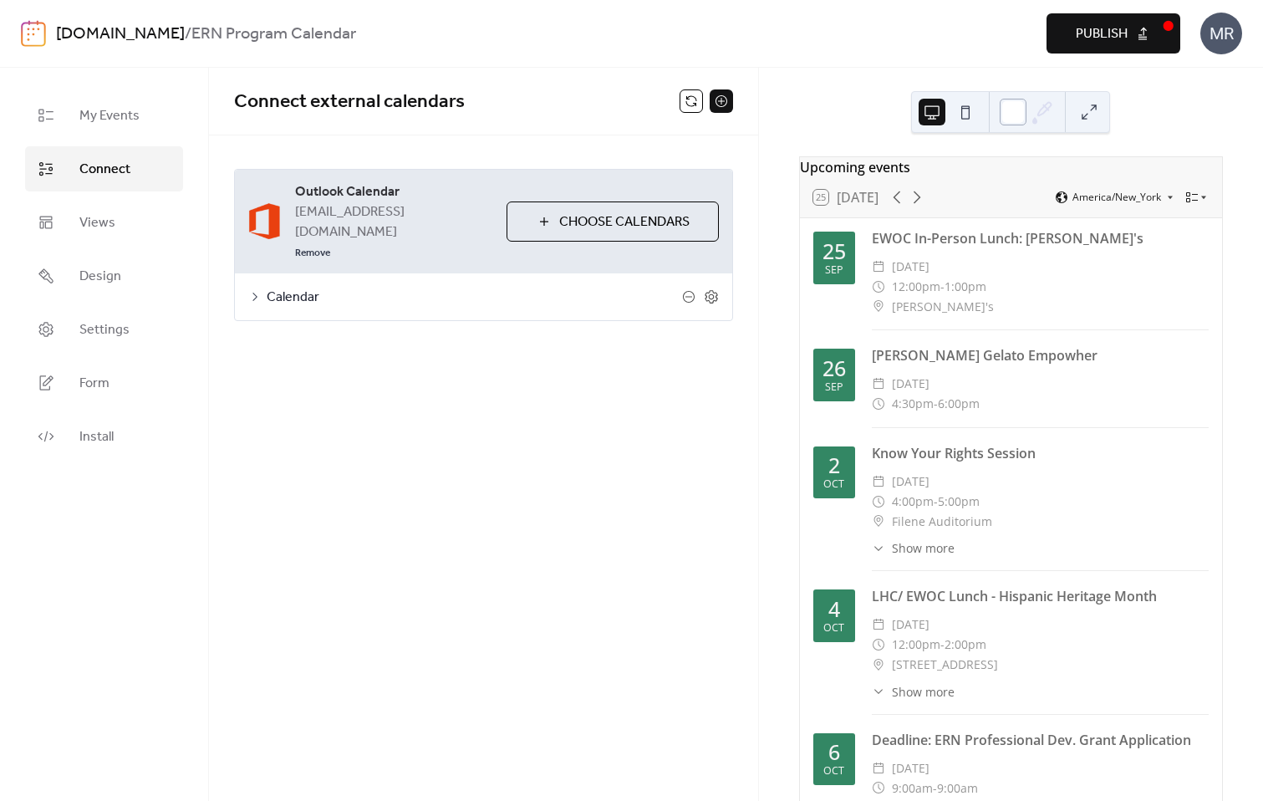
click at [1013, 118] on div at bounding box center [1013, 112] width 27 height 27
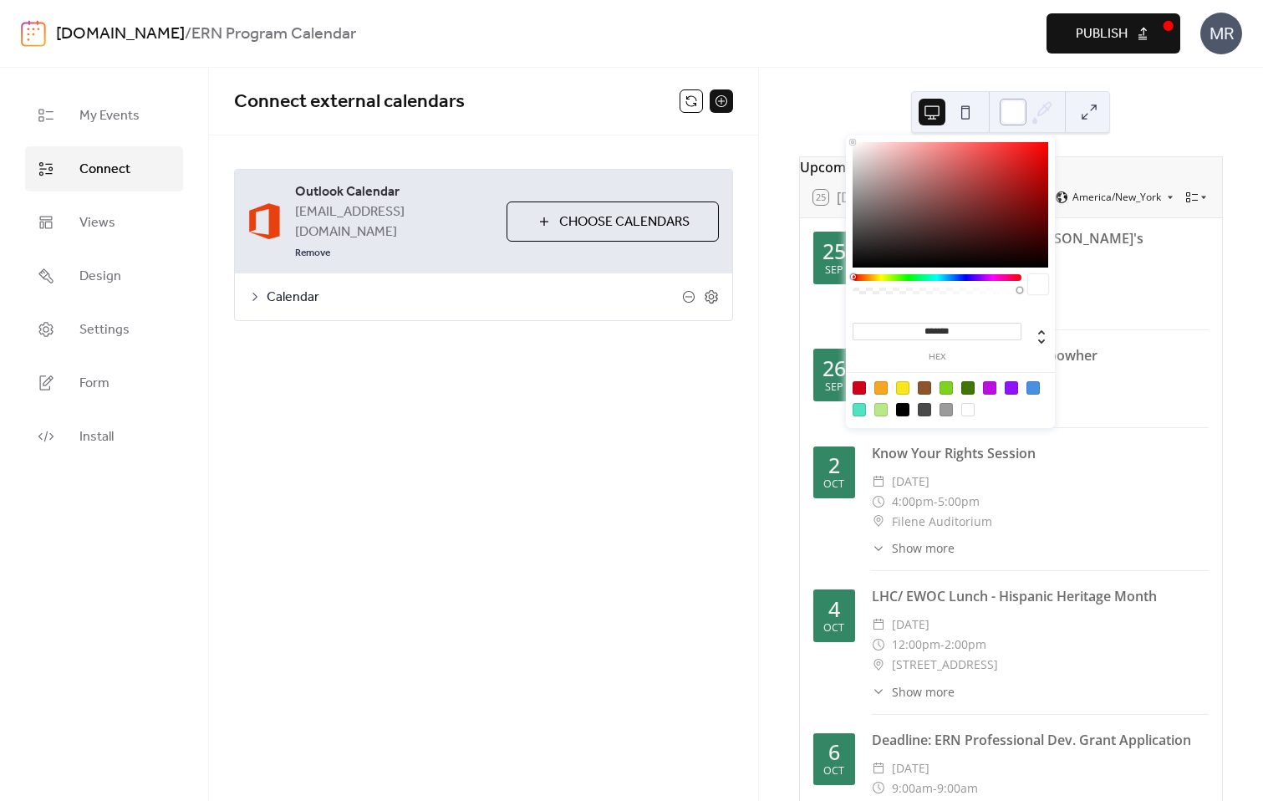
click at [1013, 118] on div at bounding box center [1013, 112] width 27 height 27
click at [999, 419] on div at bounding box center [950, 398] width 212 height 53
click at [1199, 104] on div "Upcoming events 25 Today America/New_York 25 Sep EWOC In-Person Lunch: Molly's …" at bounding box center [1011, 434] width 504 height 733
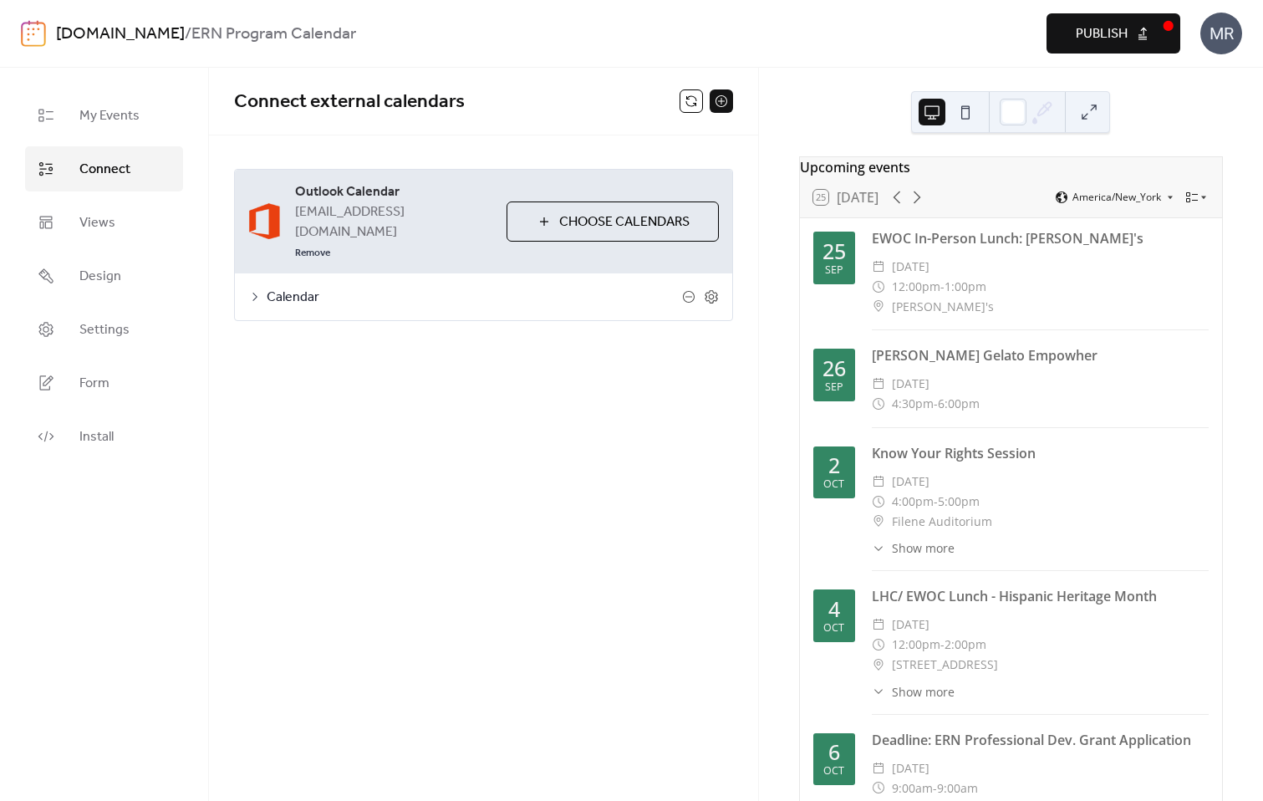
click at [966, 114] on button at bounding box center [965, 112] width 27 height 27
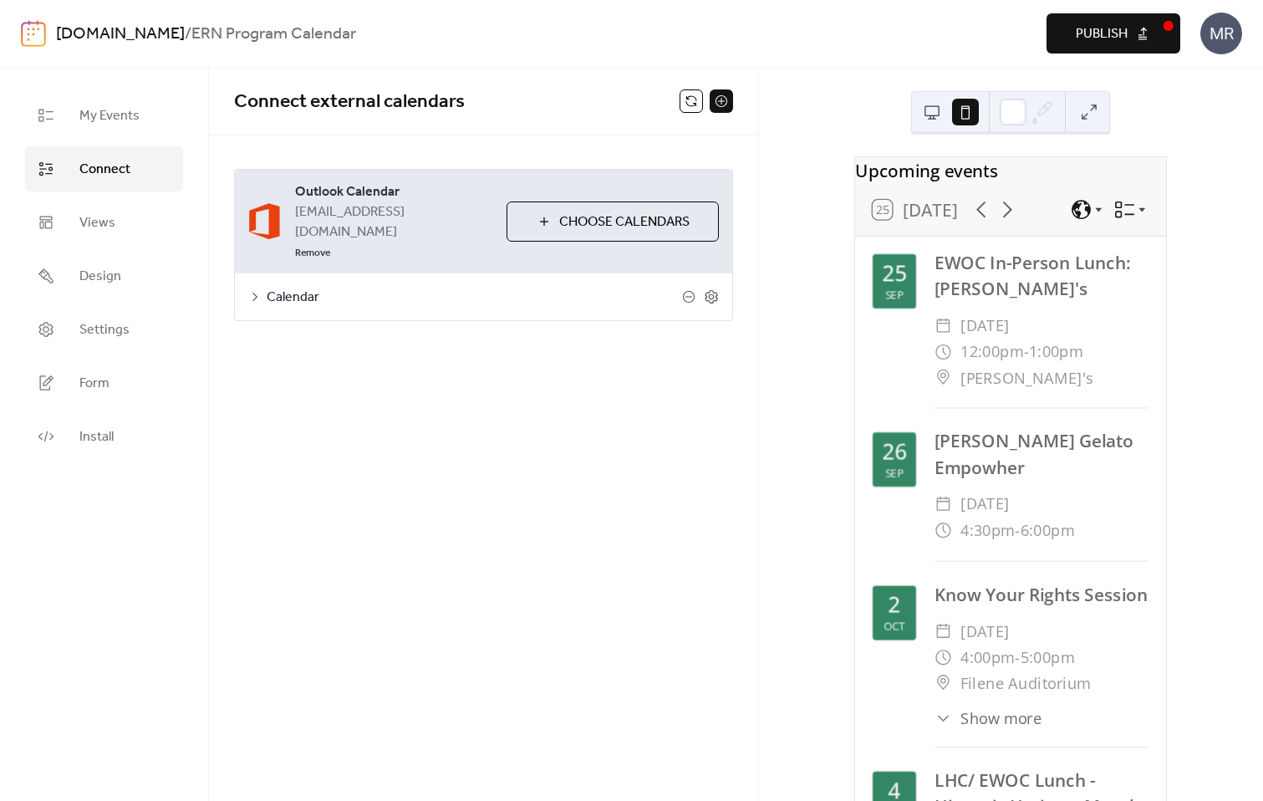
click at [934, 120] on button at bounding box center [931, 112] width 27 height 27
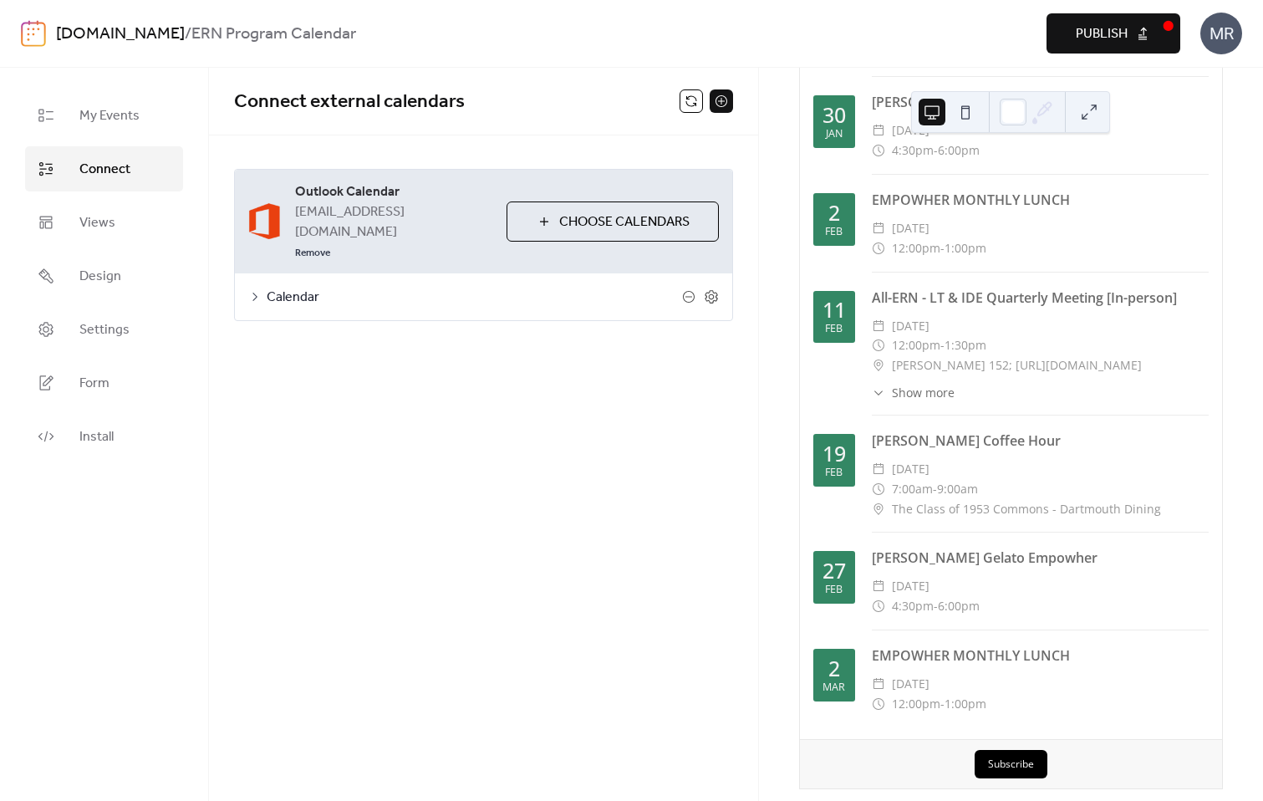
scroll to position [2283, 0]
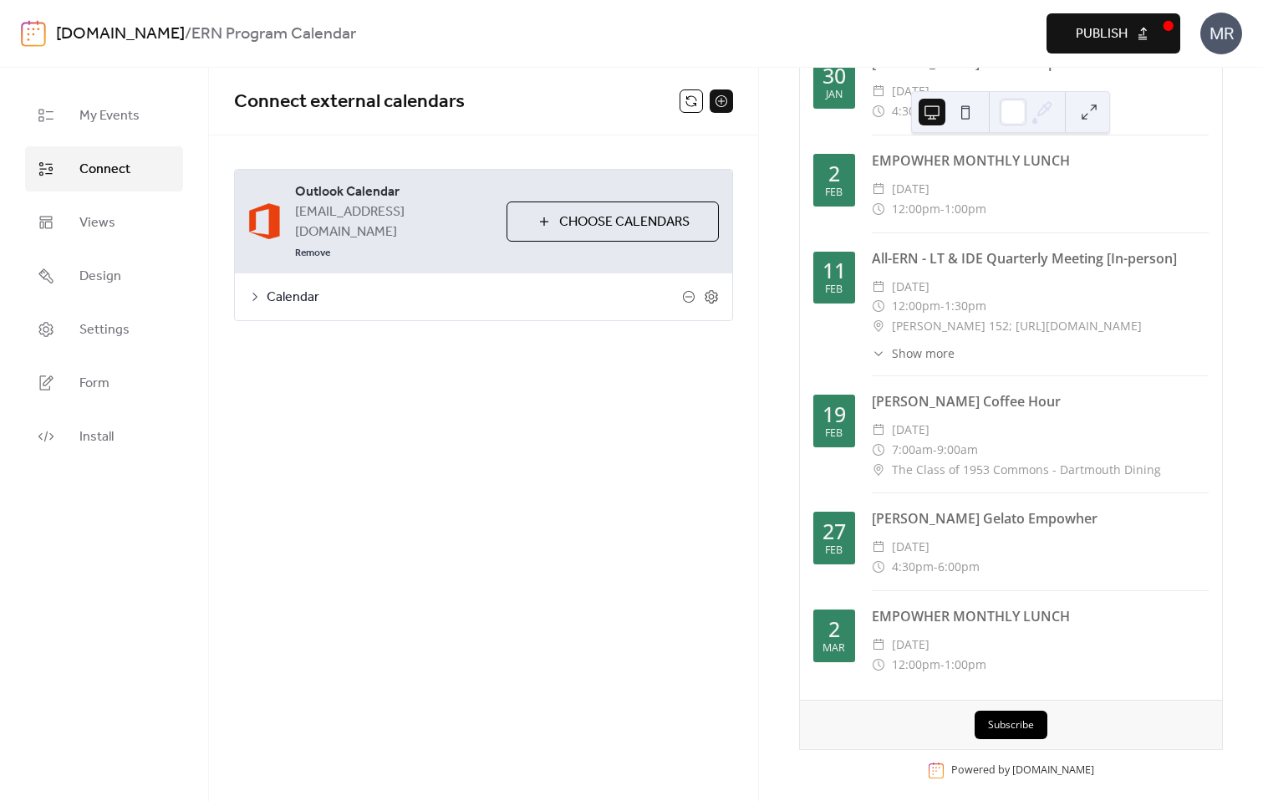
click at [832, 439] on div "Feb" at bounding box center [834, 433] width 18 height 11
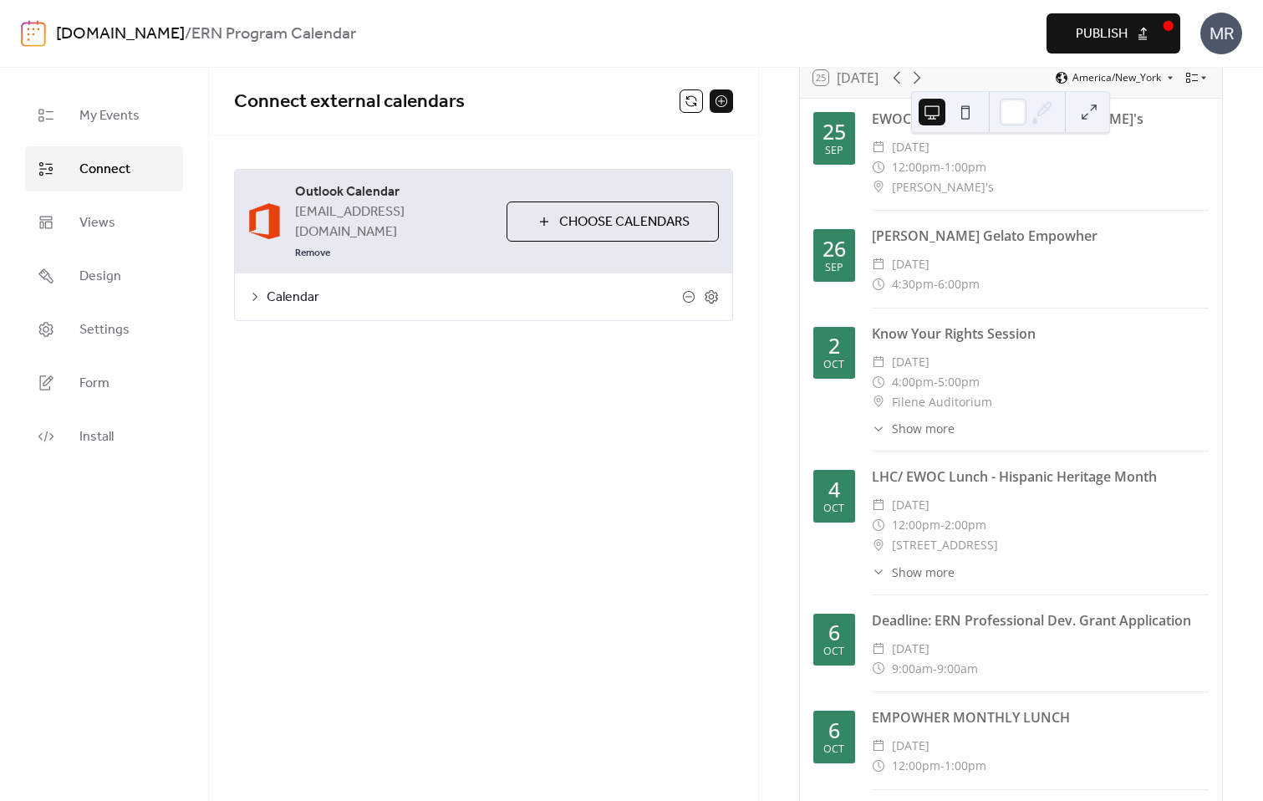
scroll to position [0, 0]
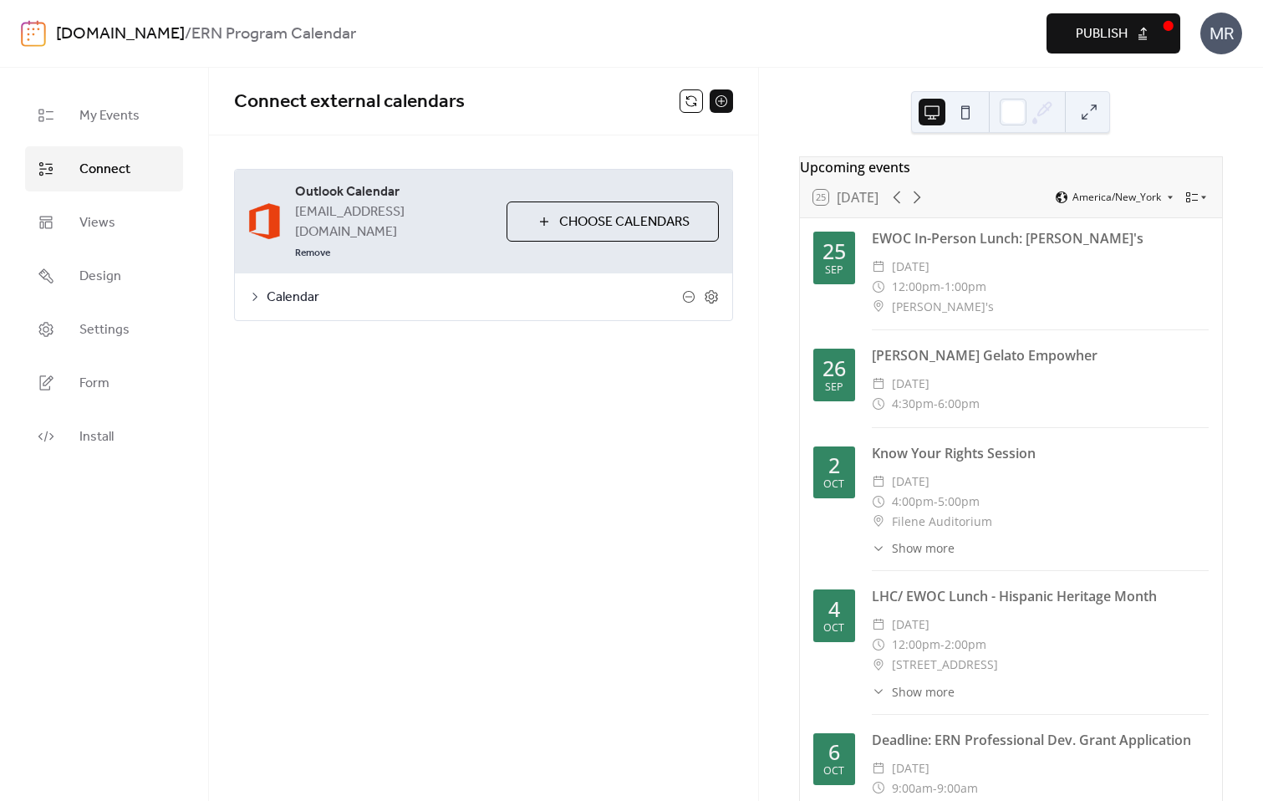
click at [702, 289] on div at bounding box center [700, 296] width 37 height 15
click at [709, 289] on icon at bounding box center [711, 296] width 15 height 15
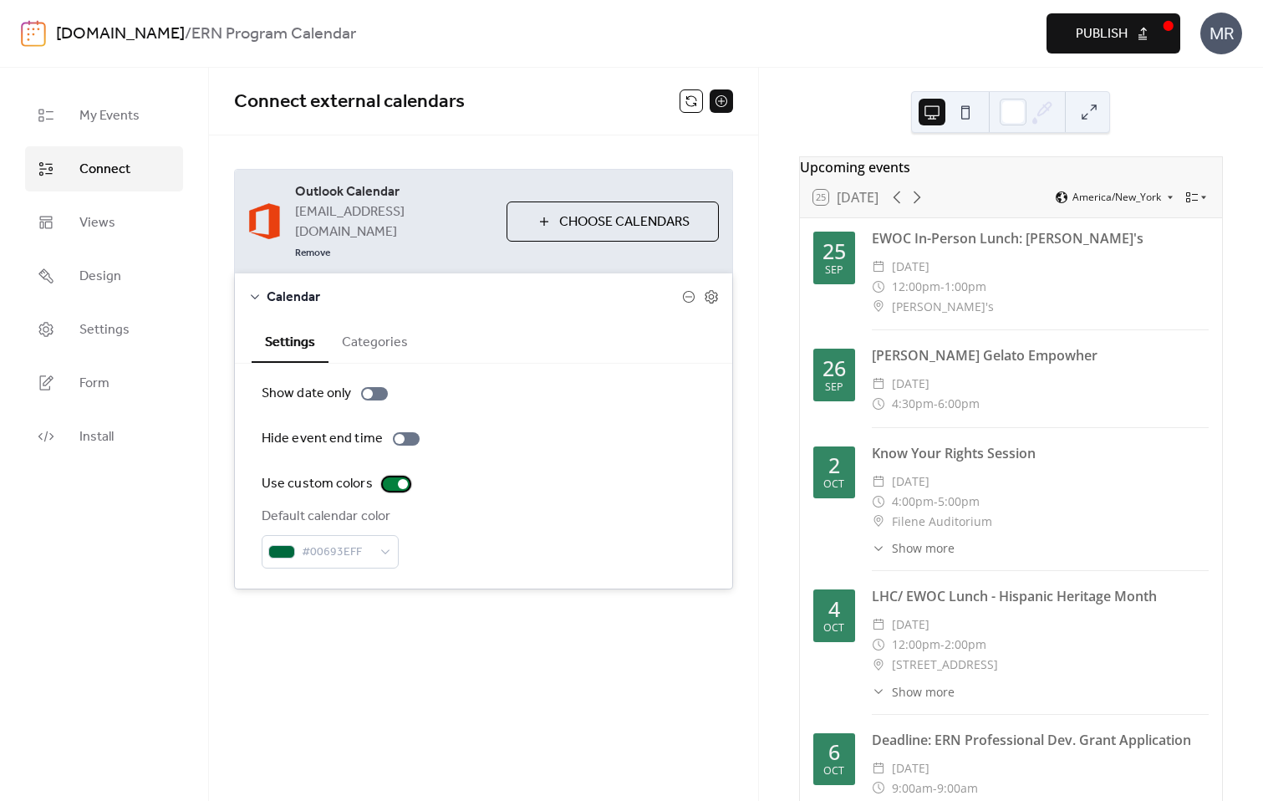
click at [399, 479] on div at bounding box center [403, 484] width 10 height 10
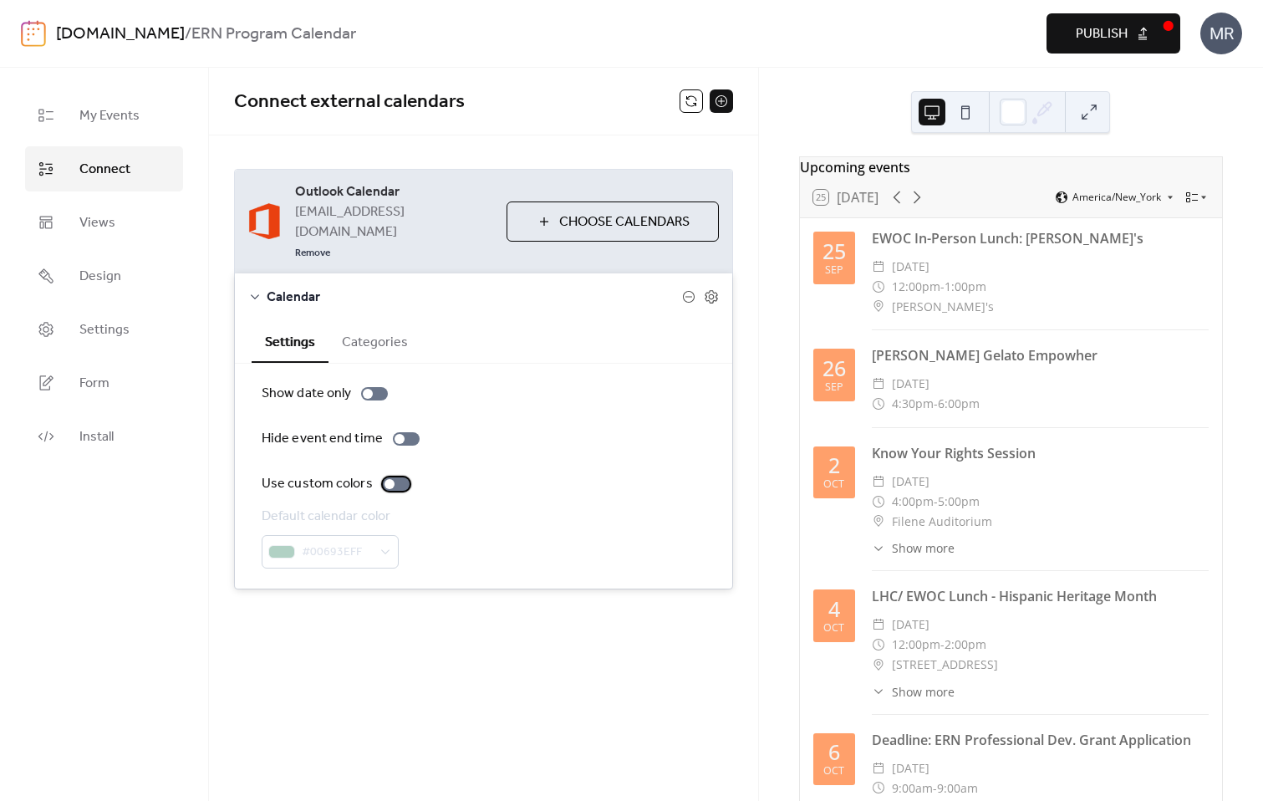
click at [399, 477] on div at bounding box center [396, 483] width 27 height 13
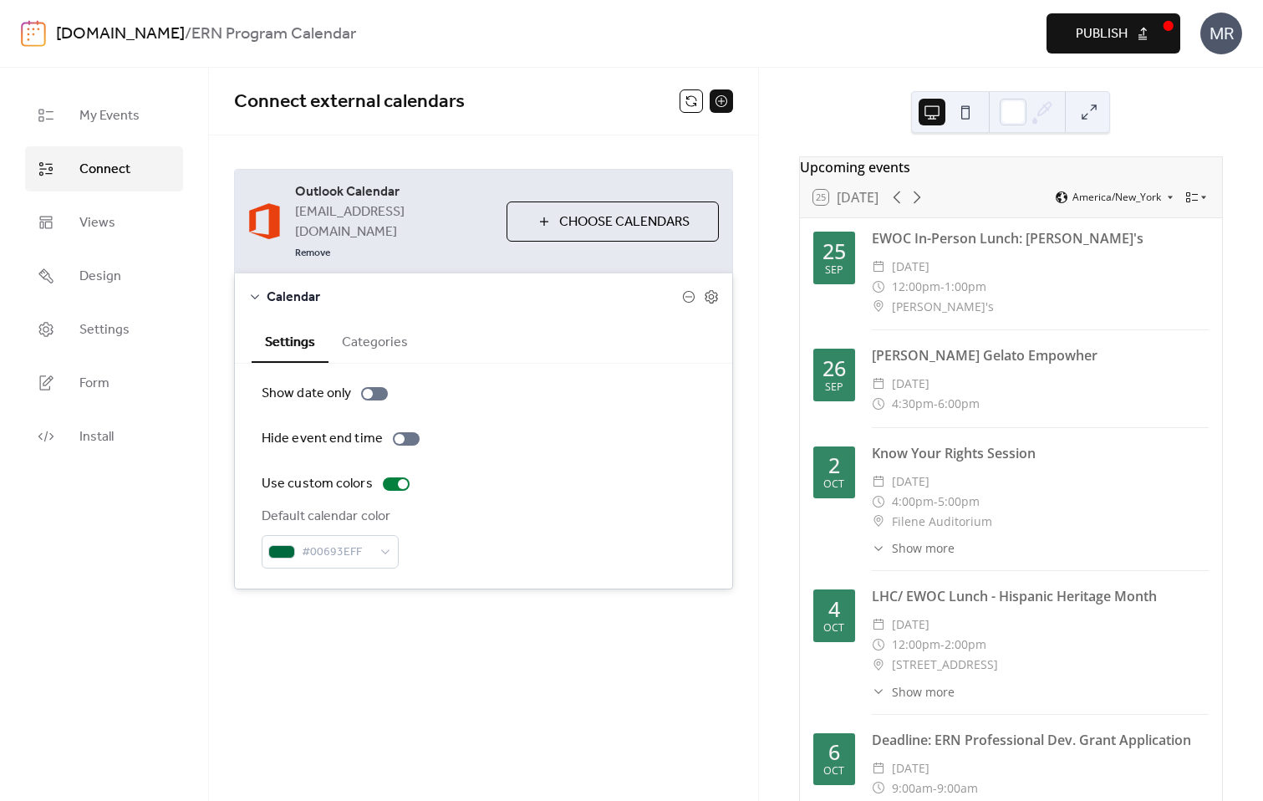
click at [366, 320] on button "Categories" at bounding box center [374, 340] width 93 height 41
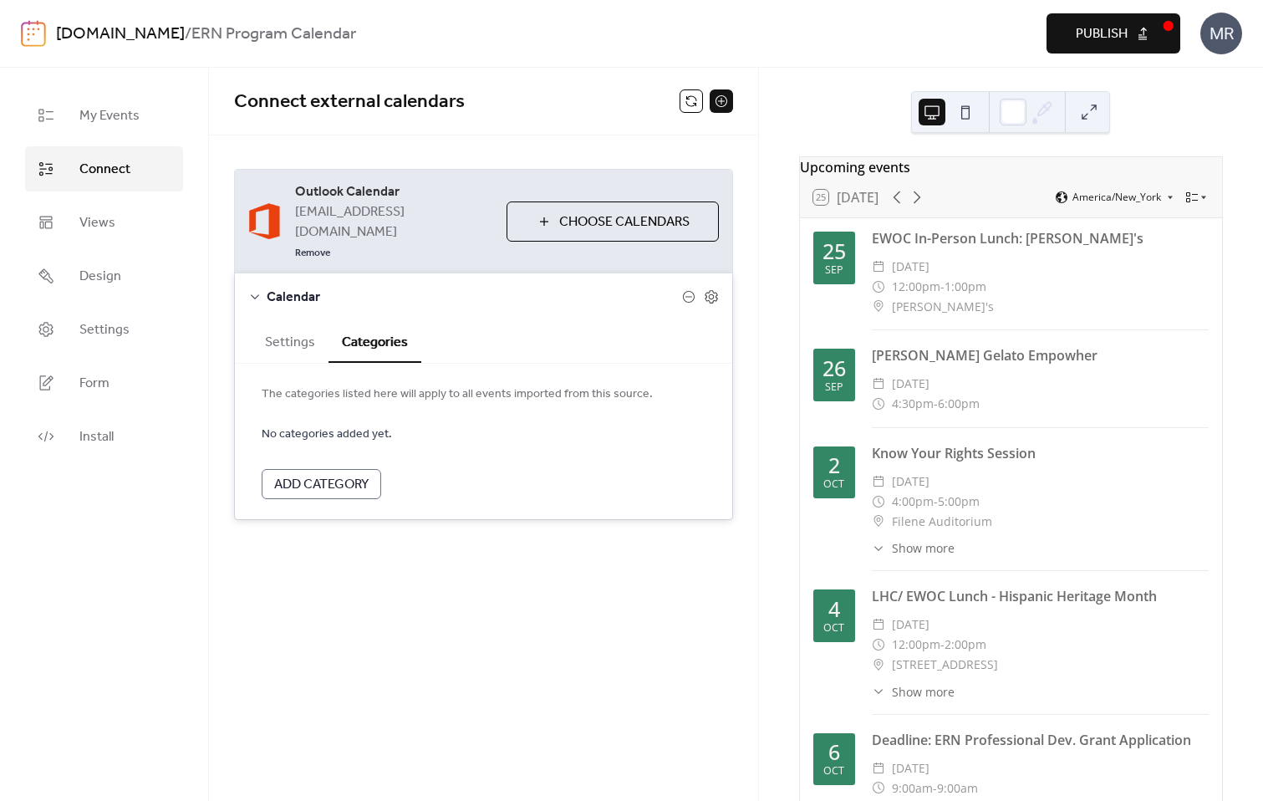
click at [354, 475] on span "Add Category" at bounding box center [321, 485] width 94 height 20
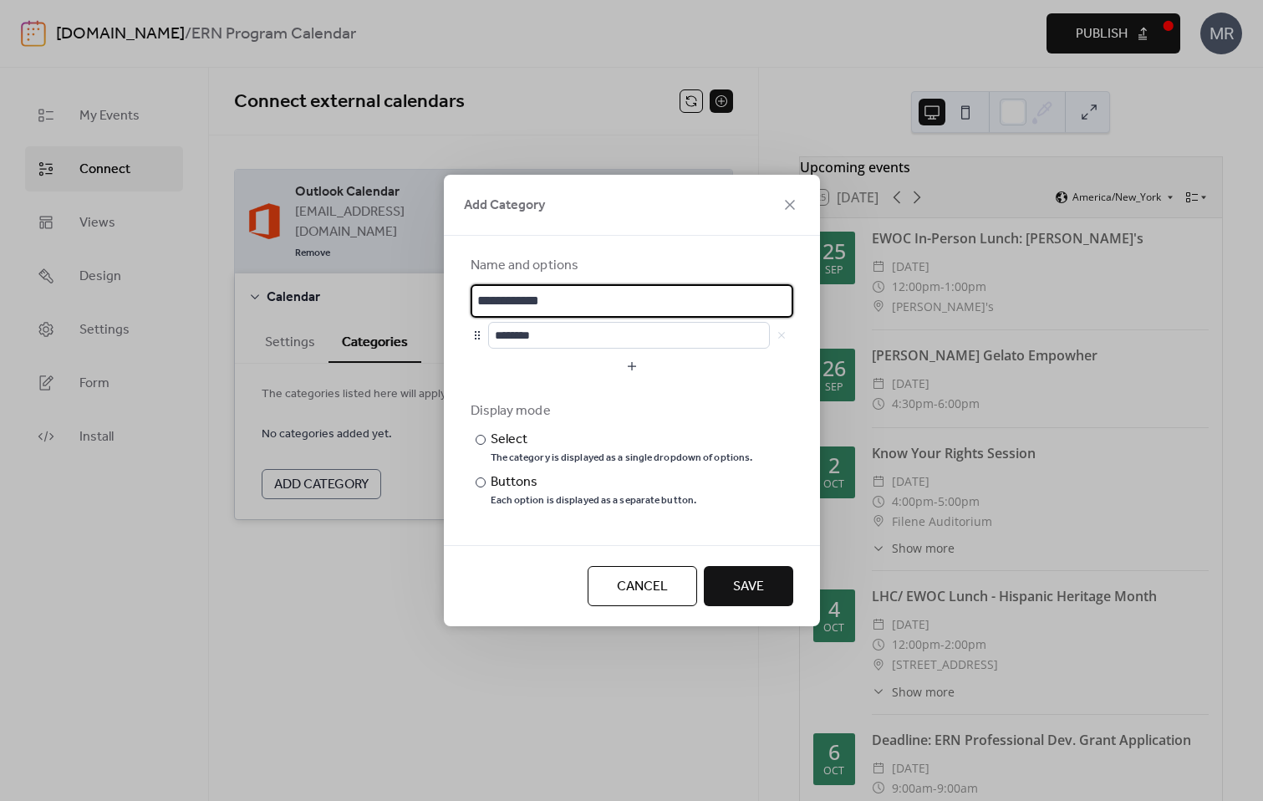
click at [572, 311] on input "**********" at bounding box center [632, 300] width 323 height 33
type input "********"
click at [516, 373] on button "button" at bounding box center [632, 366] width 323 height 27
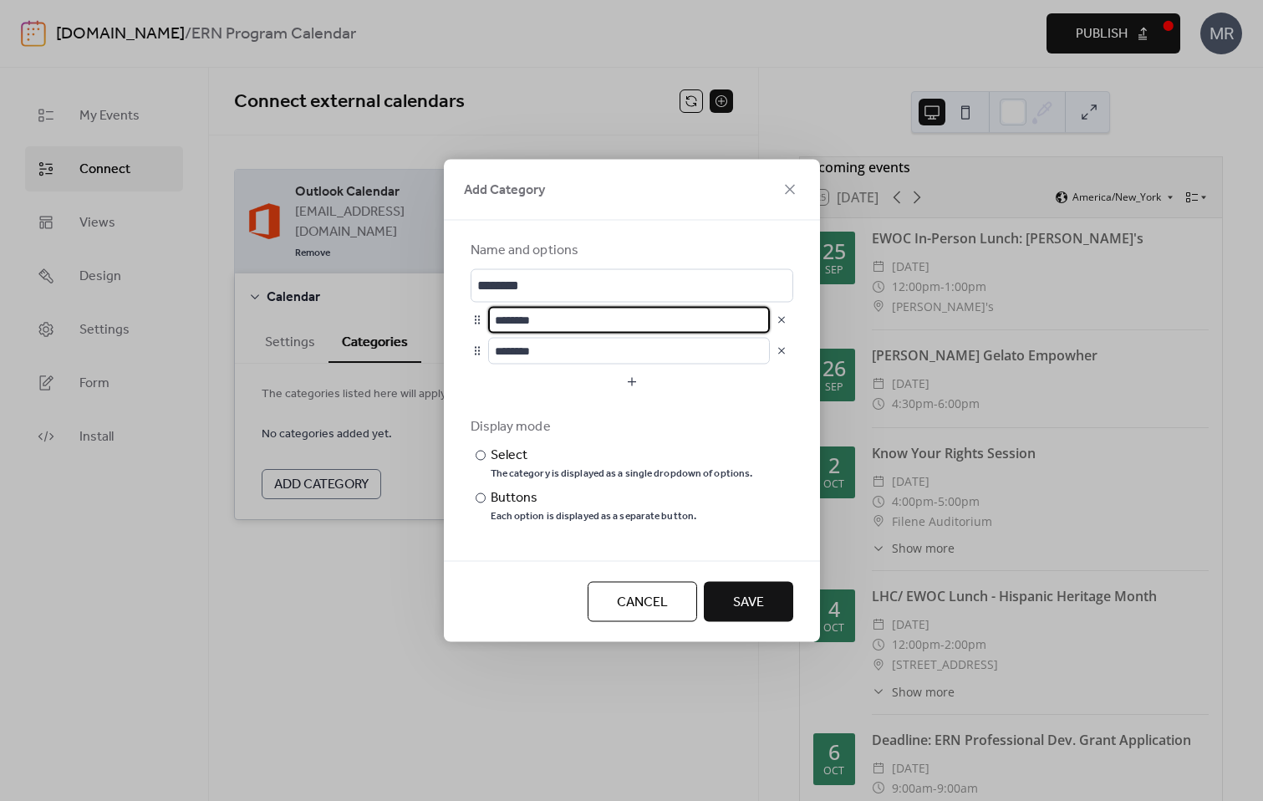
click at [541, 328] on input "********" at bounding box center [629, 320] width 282 height 27
click at [782, 323] on button "button" at bounding box center [781, 319] width 23 height 23
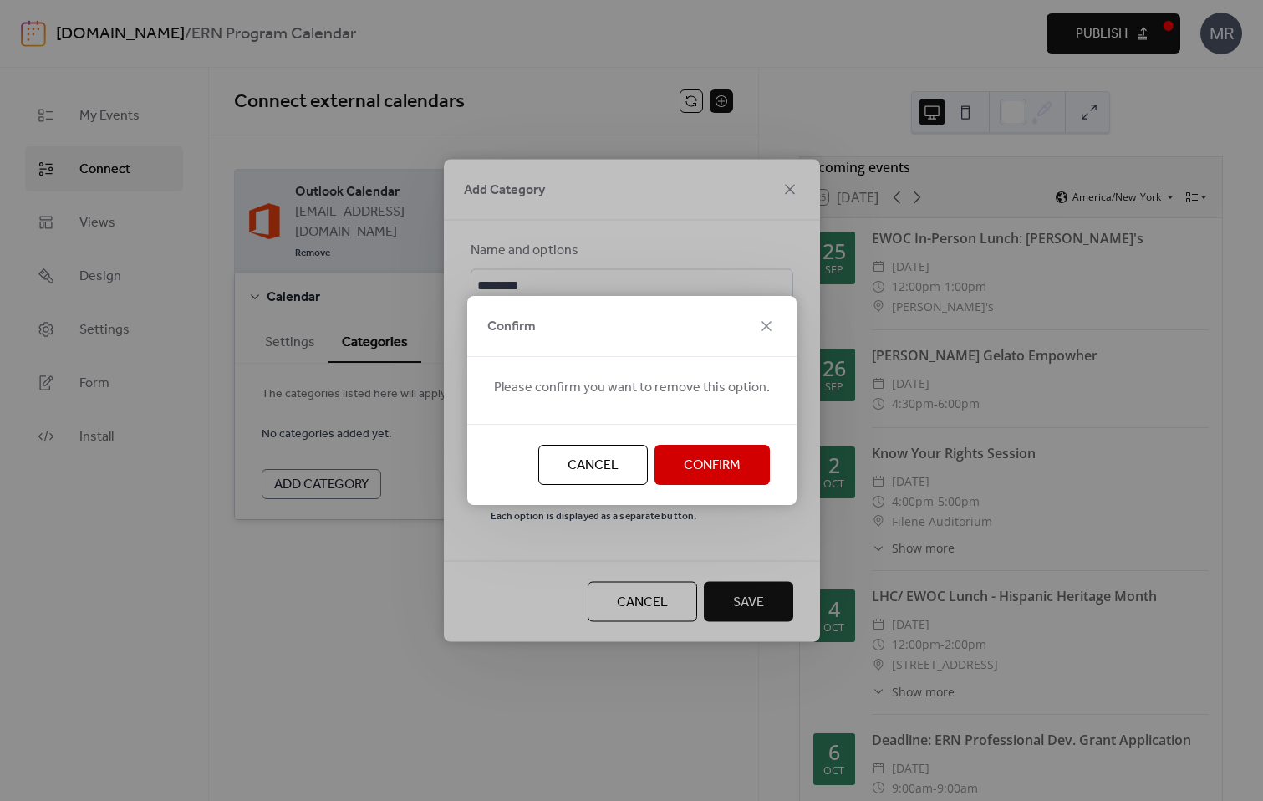
click at [687, 470] on span "Confirm" at bounding box center [712, 465] width 57 height 20
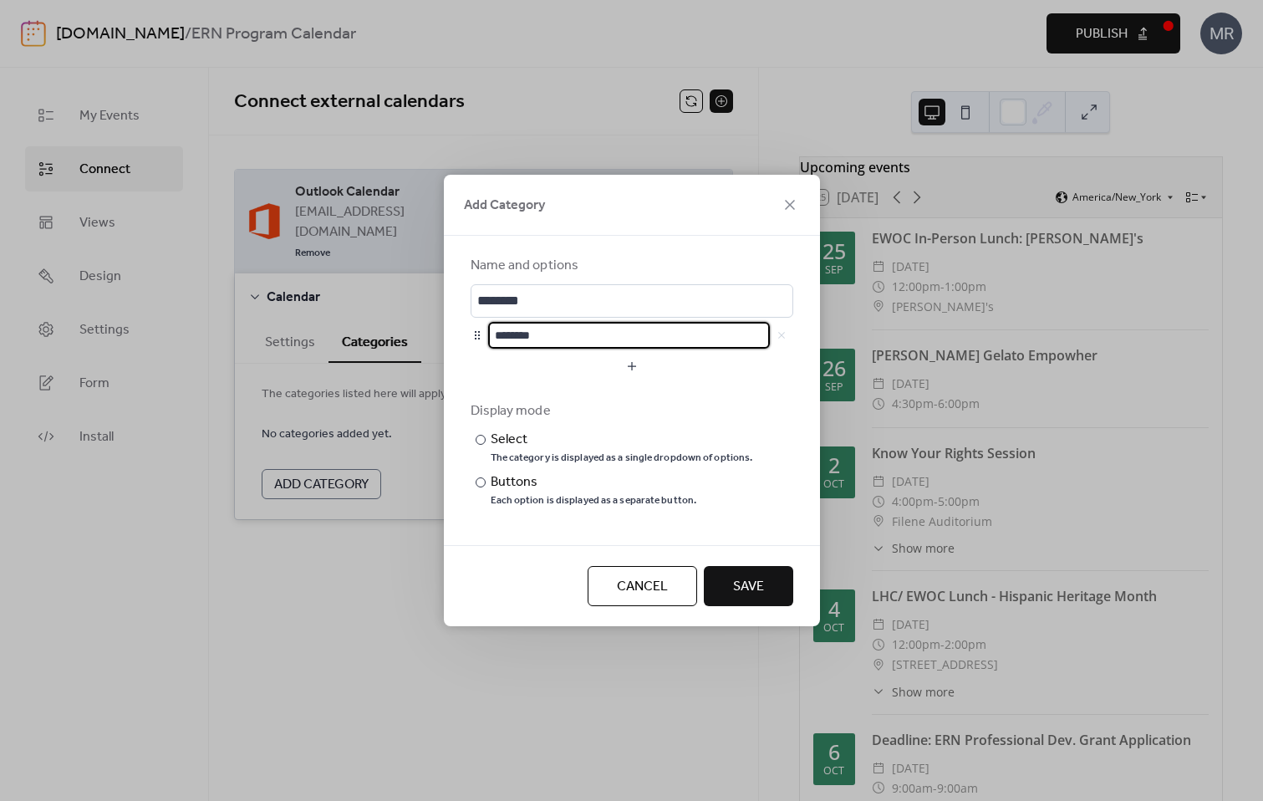
click at [557, 381] on form "Name and options ******** ******** Display mode ​ Select The category is displa…" at bounding box center [632, 390] width 323 height 269
click at [552, 306] on input "********" at bounding box center [632, 300] width 323 height 33
click at [554, 335] on input "********" at bounding box center [629, 335] width 282 height 27
click at [526, 477] on div "Buttons" at bounding box center [592, 482] width 203 height 20
click at [518, 439] on div "Select" at bounding box center [620, 440] width 259 height 20
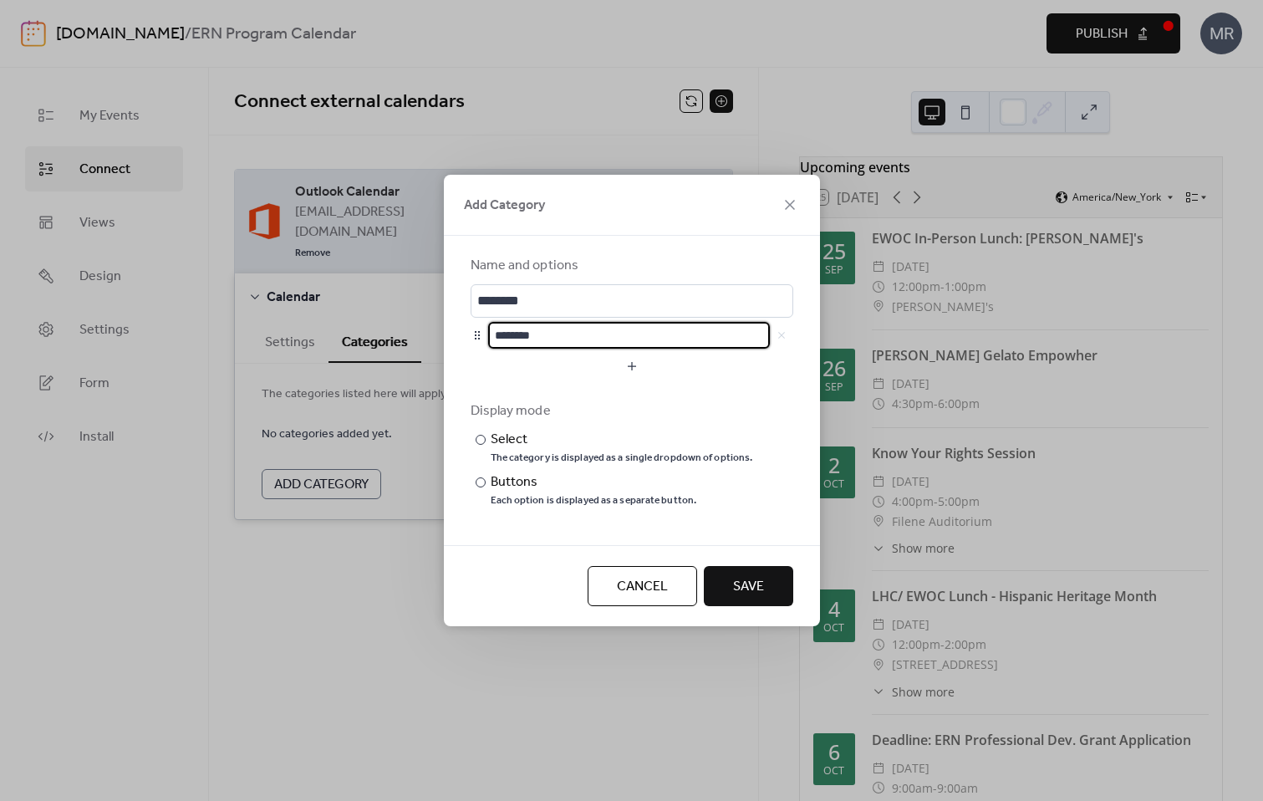
click at [672, 337] on input "********" at bounding box center [629, 335] width 282 height 27
click at [748, 582] on span "Save" at bounding box center [748, 587] width 31 height 20
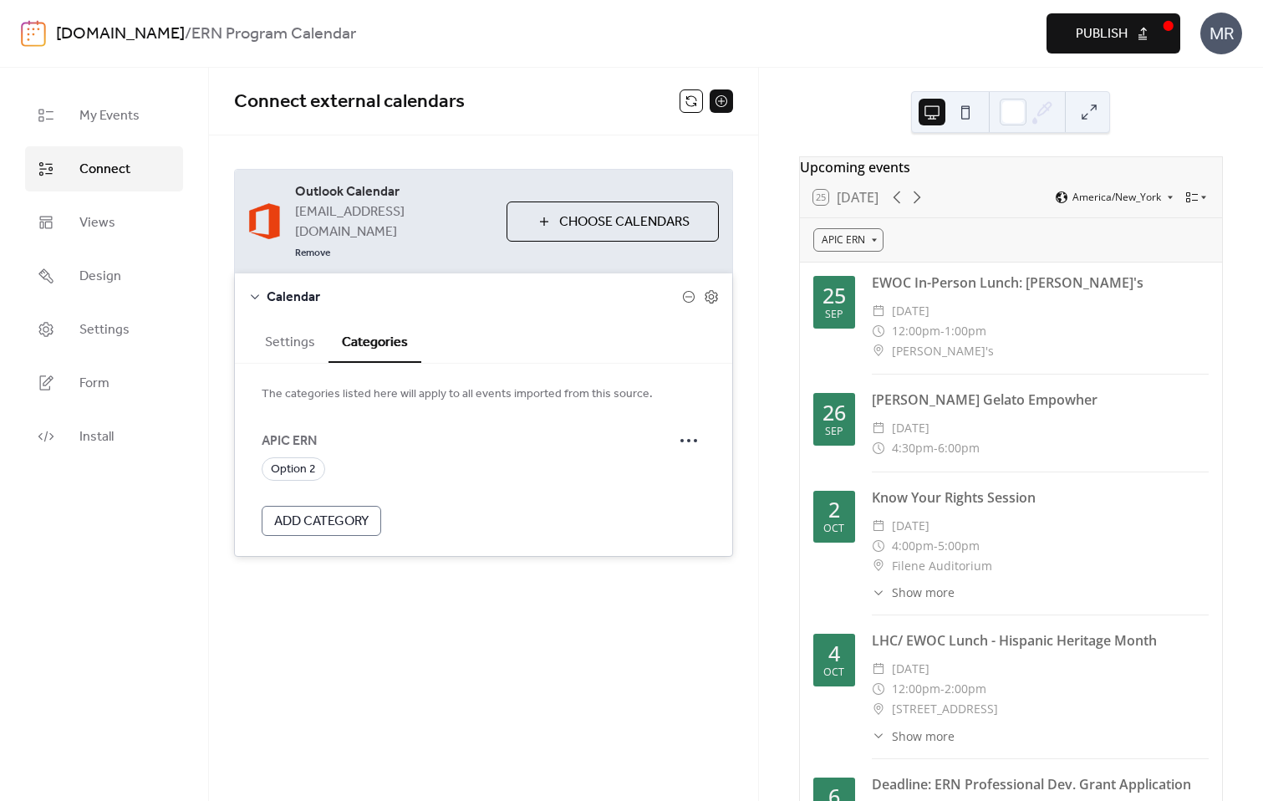
click at [288, 431] on span "APIC ERN" at bounding box center [467, 441] width 410 height 20
click at [293, 460] on span "Option 2" at bounding box center [293, 470] width 45 height 20
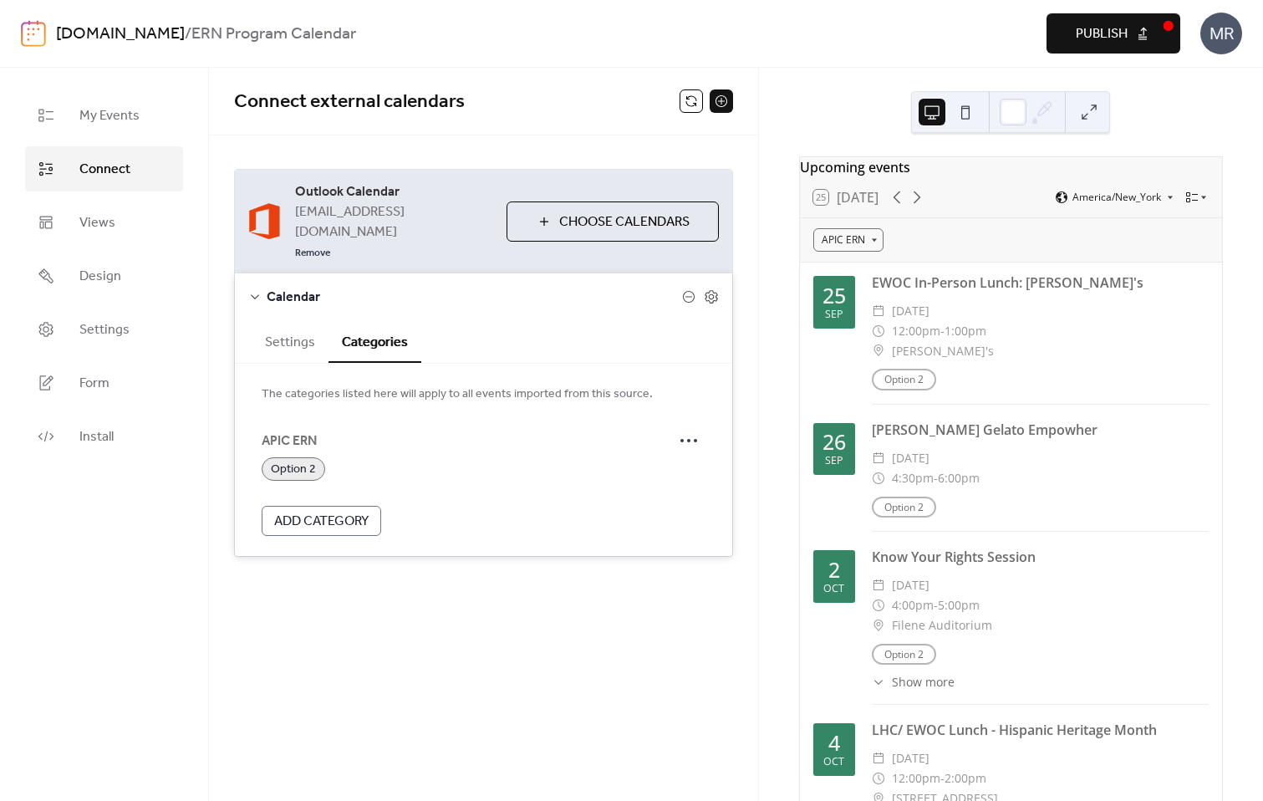
click at [294, 431] on span "APIC ERN" at bounding box center [467, 441] width 410 height 20
click at [306, 460] on span "Option 2" at bounding box center [293, 470] width 45 height 20
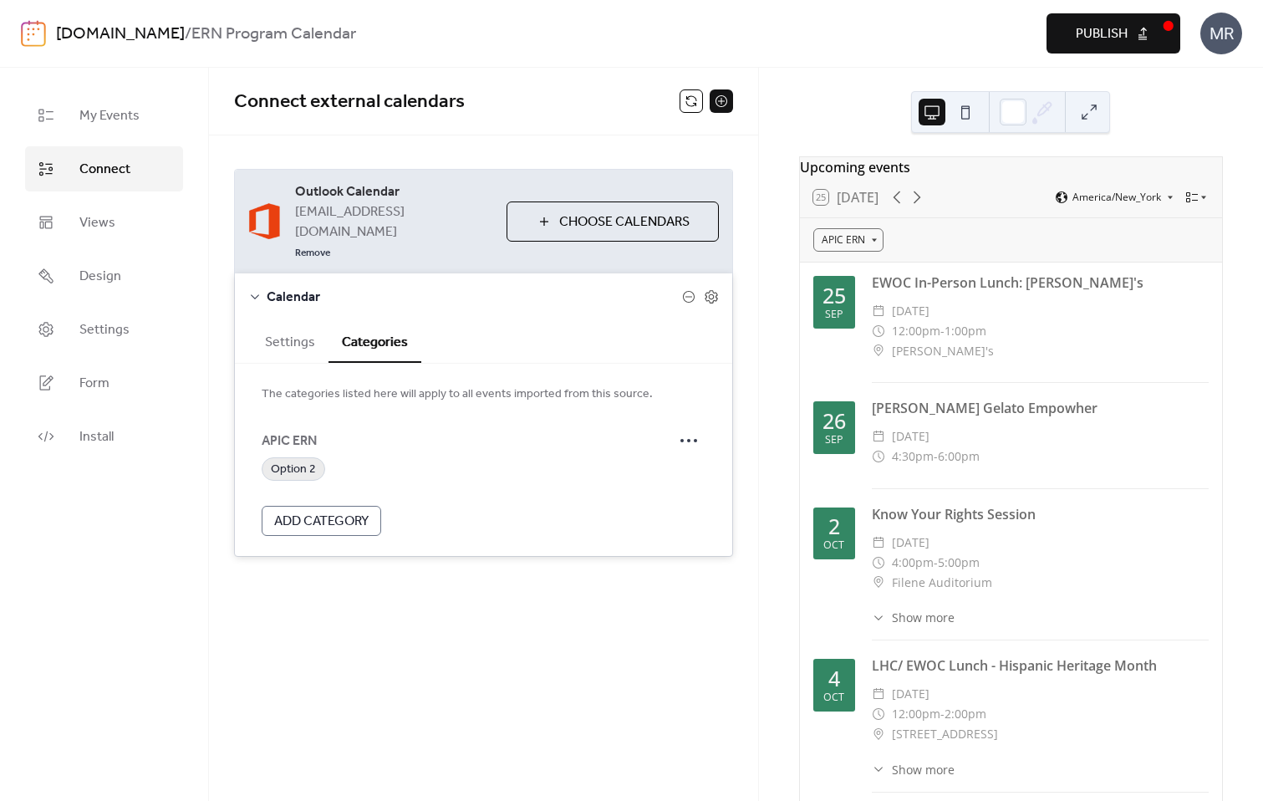
click at [306, 460] on span "Option 2" at bounding box center [293, 470] width 45 height 20
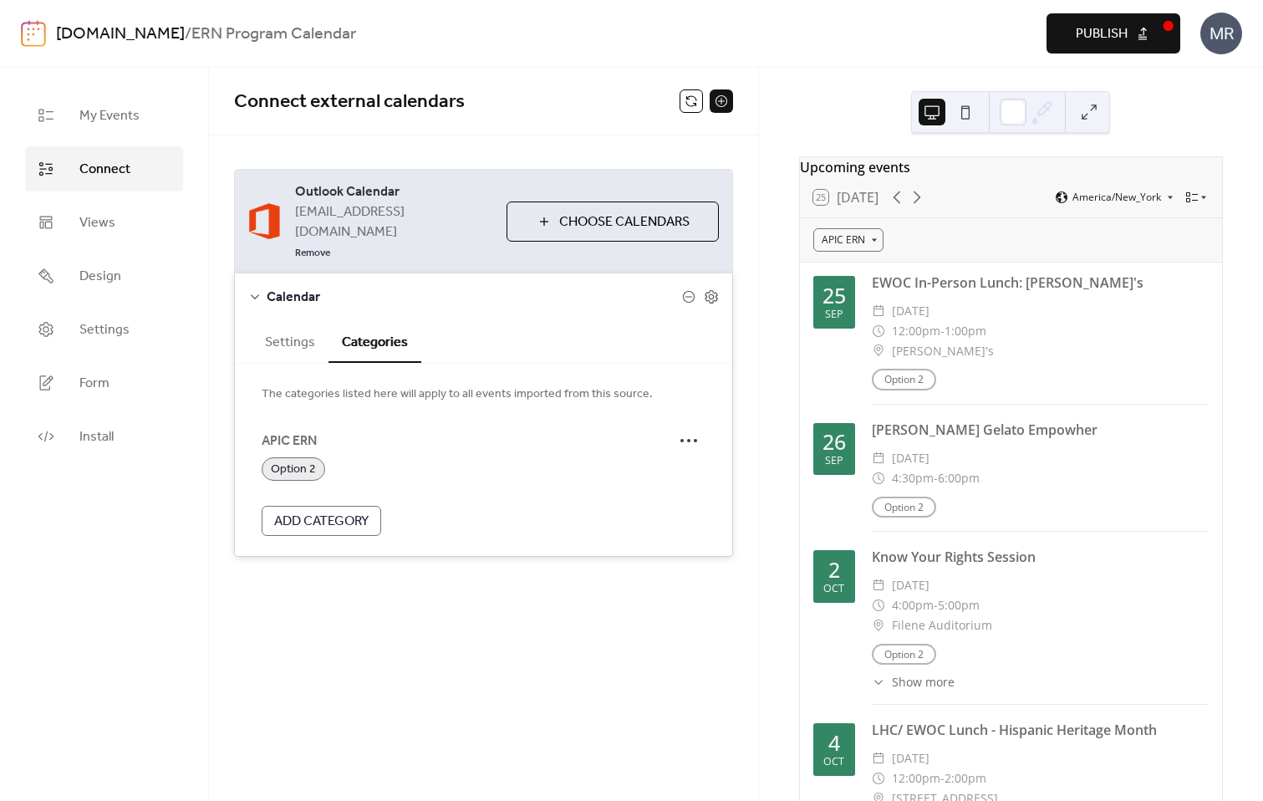
click at [891, 246] on div "APIC ERN" at bounding box center [1011, 239] width 422 height 43
click at [867, 252] on div "APIC ERN" at bounding box center [848, 239] width 70 height 23
click at [858, 277] on span "Option 2" at bounding box center [846, 277] width 39 height 15
click at [860, 248] on div "Option 2" at bounding box center [846, 239] width 66 height 23
click at [302, 460] on span "Option 2" at bounding box center [293, 470] width 45 height 20
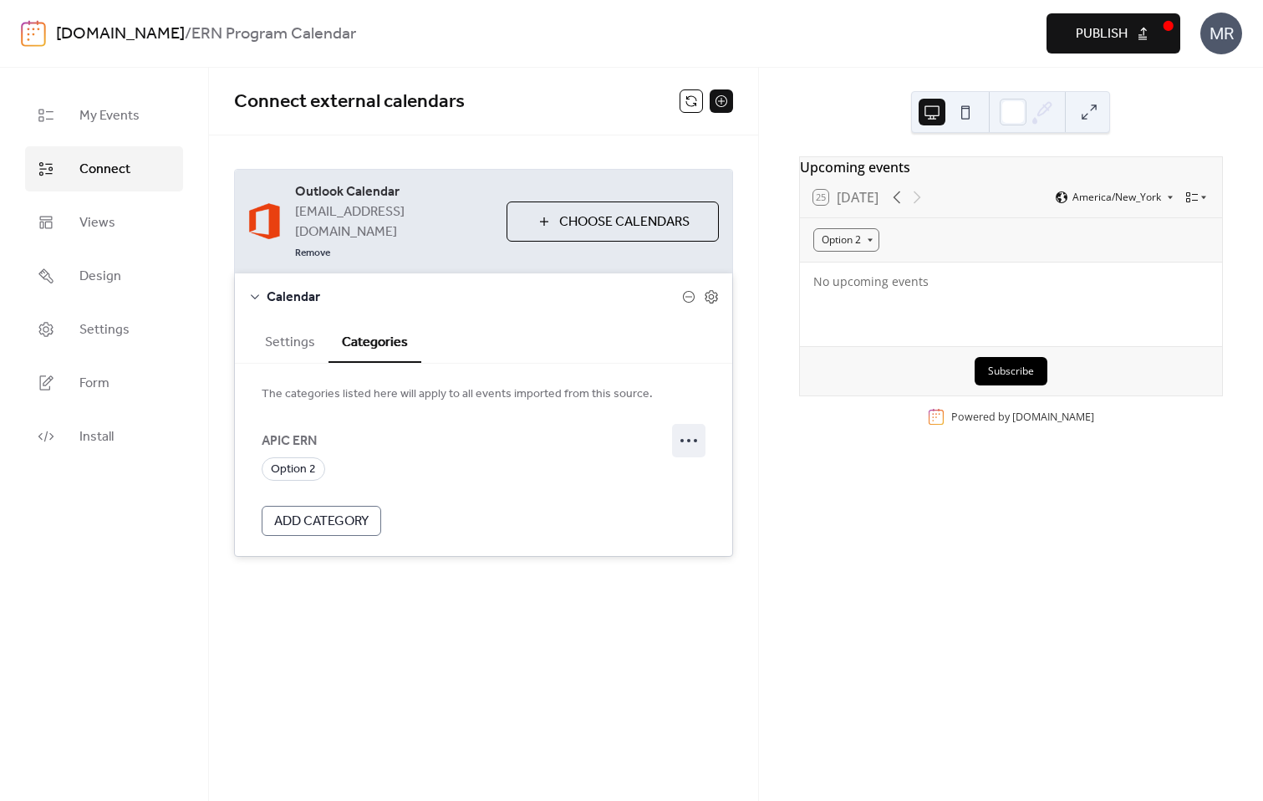
click at [689, 427] on icon at bounding box center [688, 440] width 27 height 27
click at [677, 439] on span "Edit" at bounding box center [668, 435] width 20 height 20
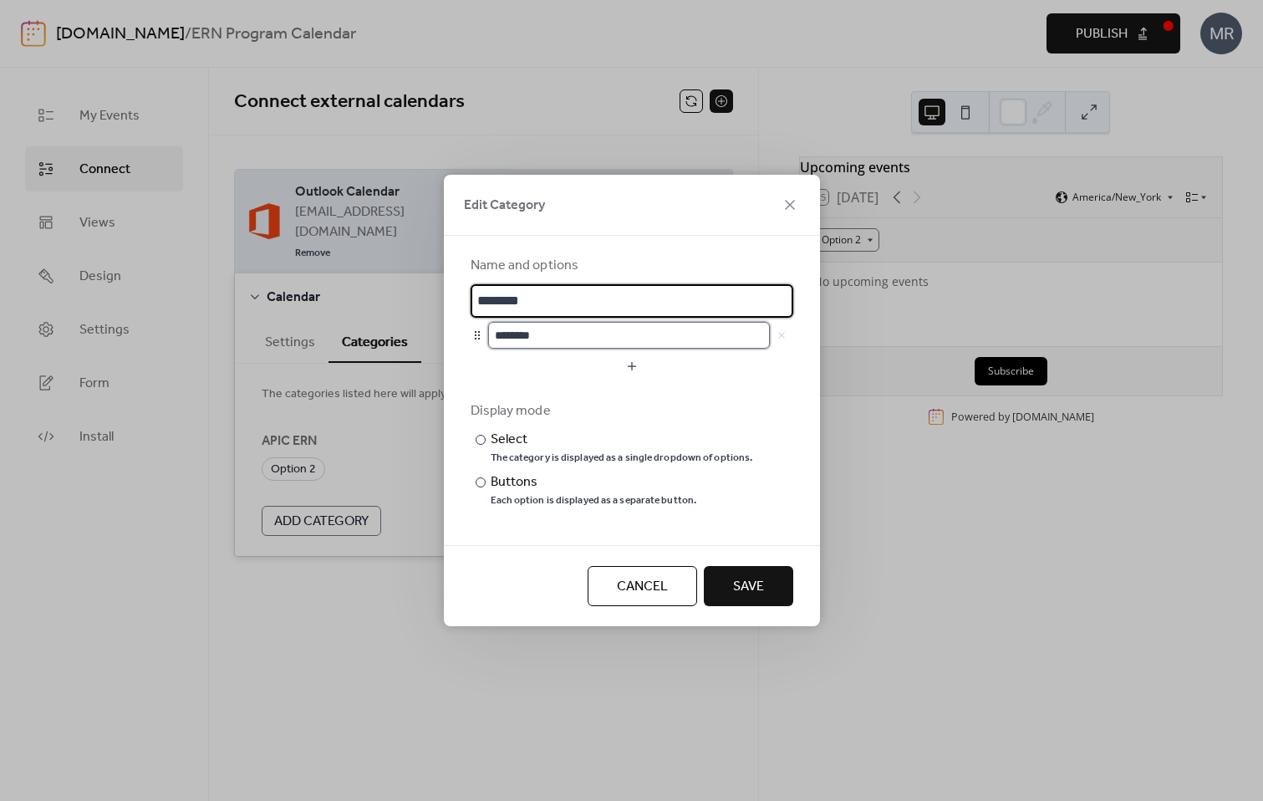
click at [608, 339] on input "********" at bounding box center [629, 335] width 282 height 27
click at [777, 334] on div "********" at bounding box center [640, 335] width 305 height 27
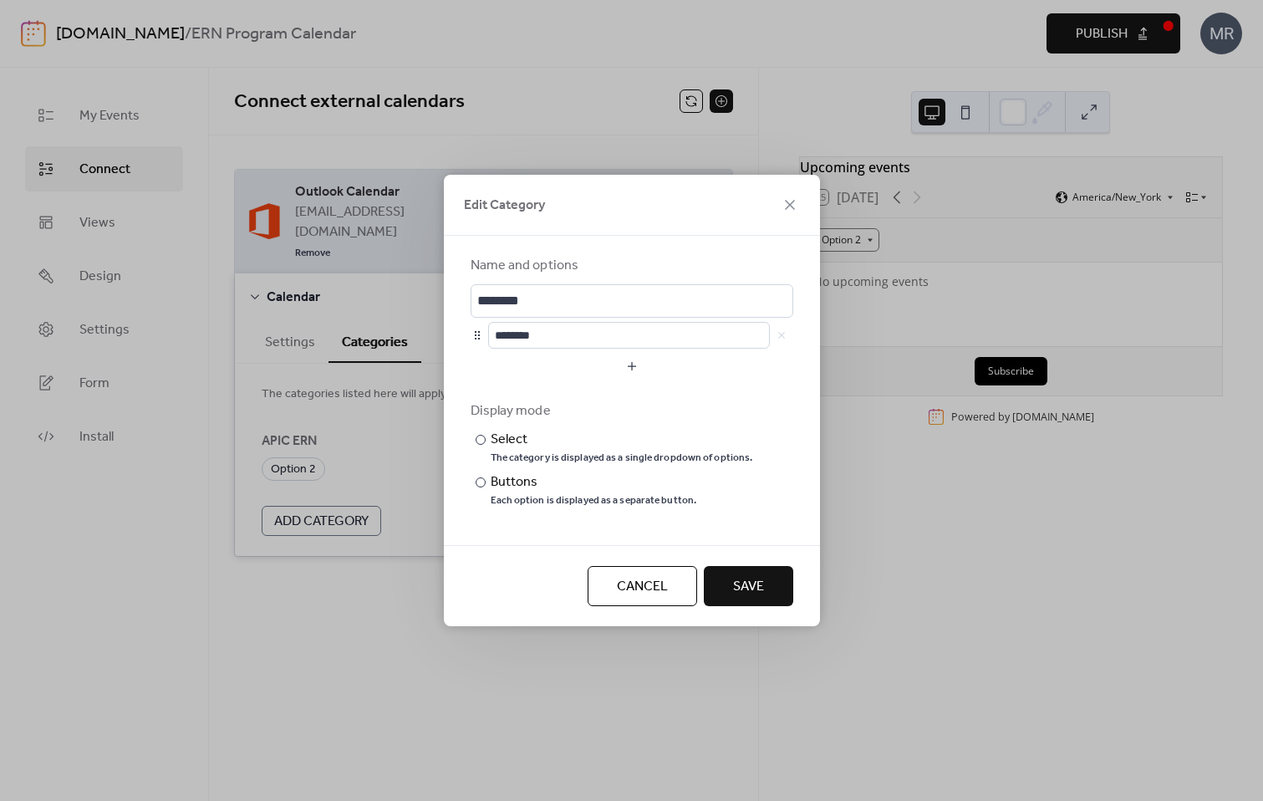
click at [786, 336] on div "********" at bounding box center [640, 335] width 305 height 27
click at [779, 333] on div "********" at bounding box center [640, 335] width 305 height 27
click at [510, 465] on div "The category is displayed as a single dropdown of options." at bounding box center [622, 457] width 262 height 13
click at [508, 485] on div "Buttons" at bounding box center [592, 482] width 203 height 20
click at [753, 597] on span "Save" at bounding box center [748, 587] width 31 height 20
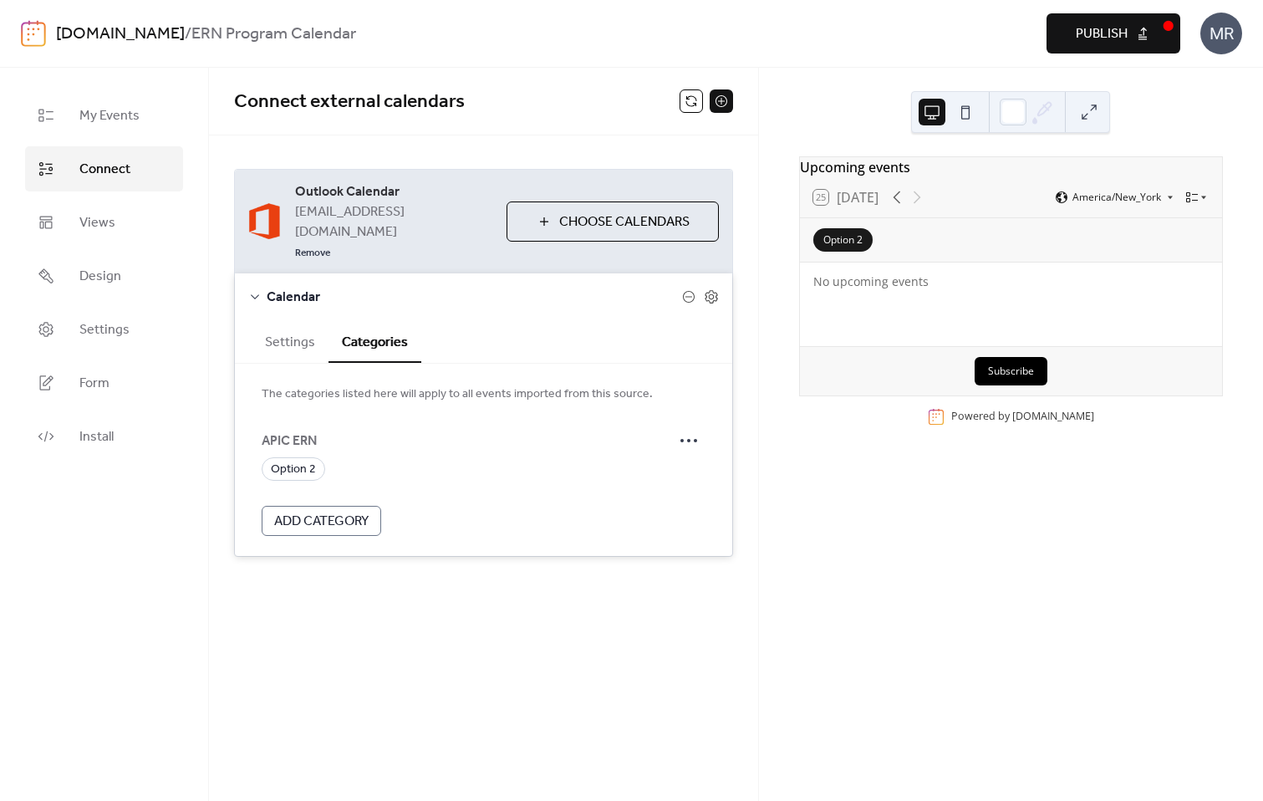
click at [856, 251] on div "Option 2" at bounding box center [842, 239] width 59 height 23
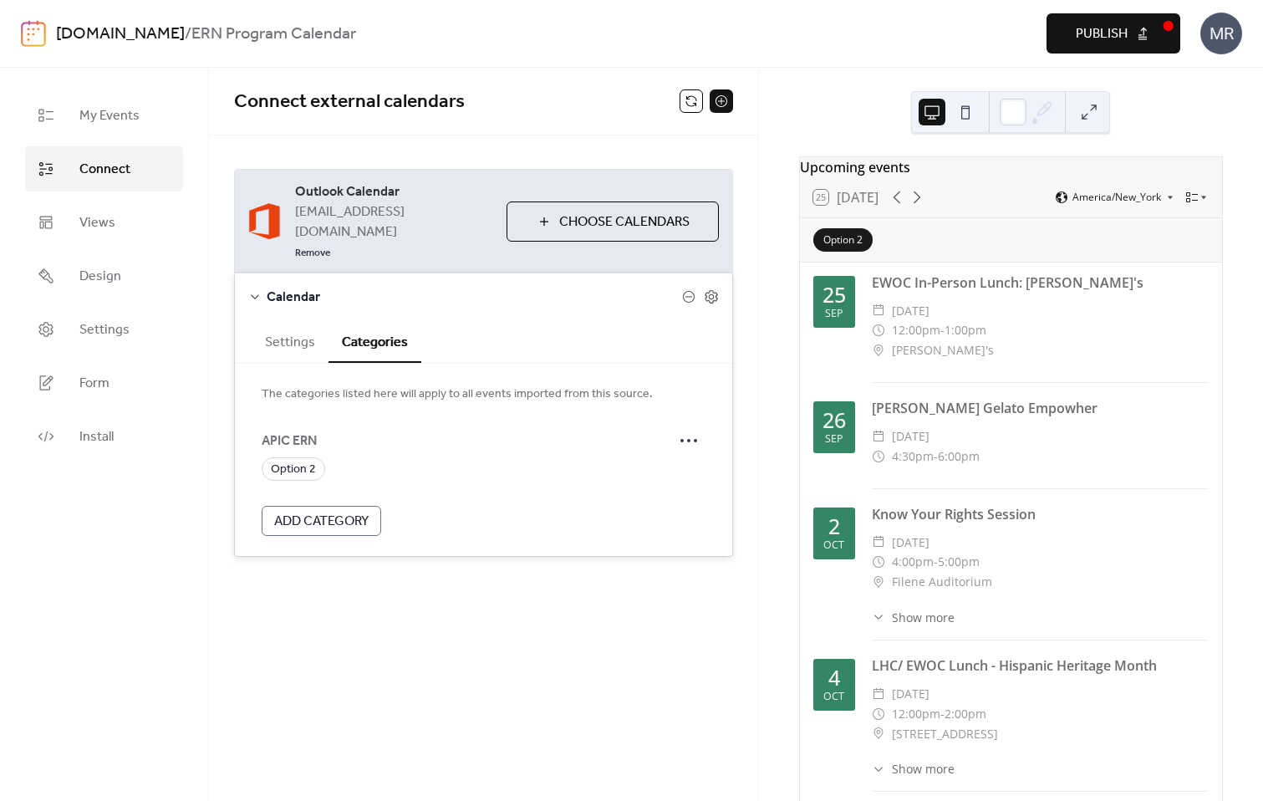
click at [856, 251] on div "Option 2" at bounding box center [842, 239] width 59 height 23
click at [326, 511] on span "Add Category" at bounding box center [321, 521] width 94 height 20
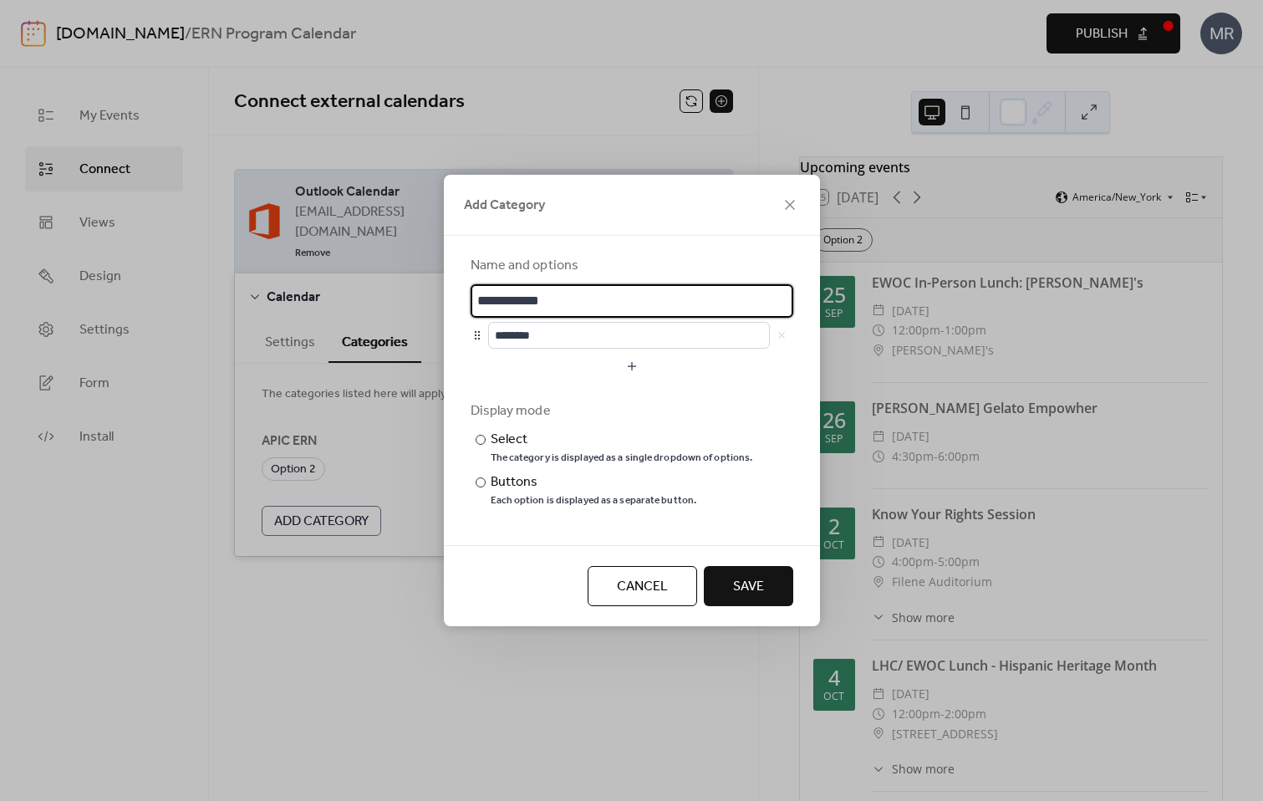
click at [523, 310] on input "**********" at bounding box center [632, 300] width 323 height 33
type input "******"
click at [760, 588] on span "Save" at bounding box center [748, 587] width 31 height 20
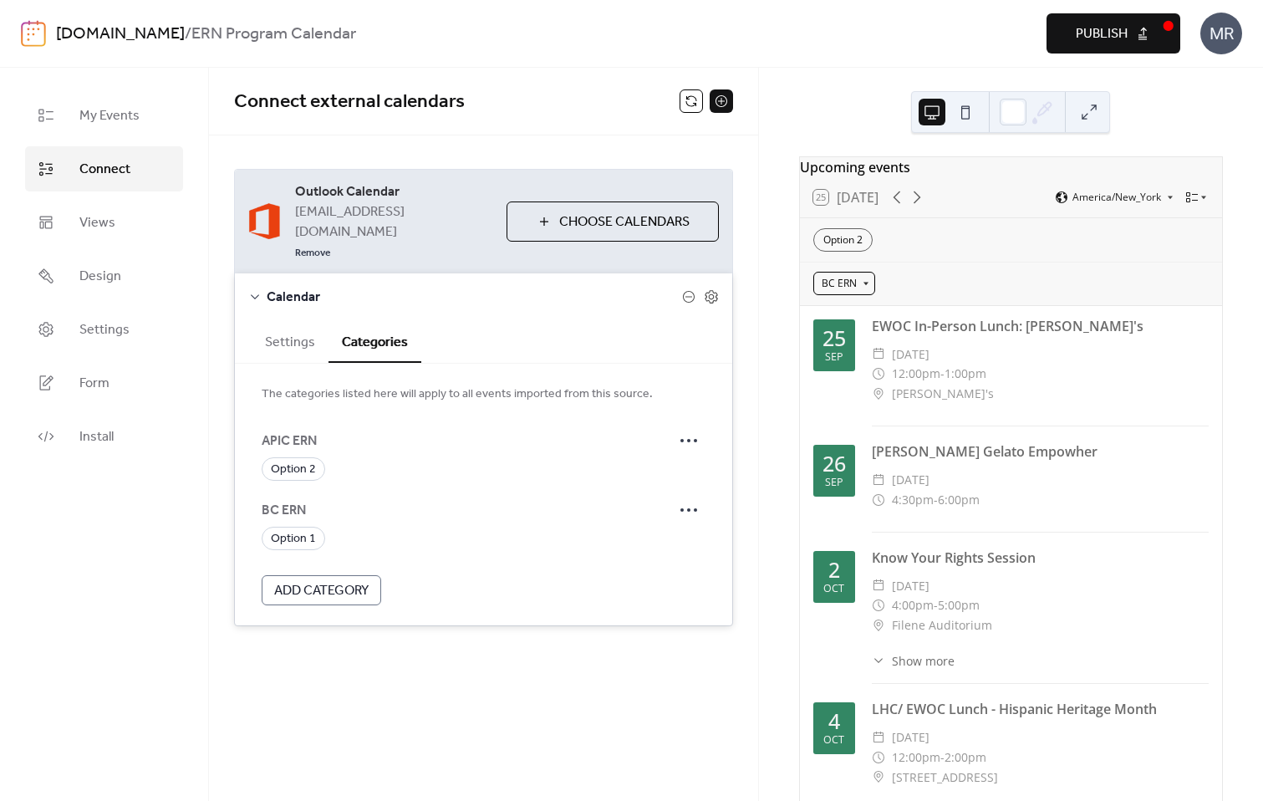
click at [860, 295] on div "BC ERN" at bounding box center [844, 283] width 62 height 23
click at [684, 427] on icon at bounding box center [688, 440] width 27 height 27
click at [670, 420] on div "Edit" at bounding box center [665, 433] width 82 height 27
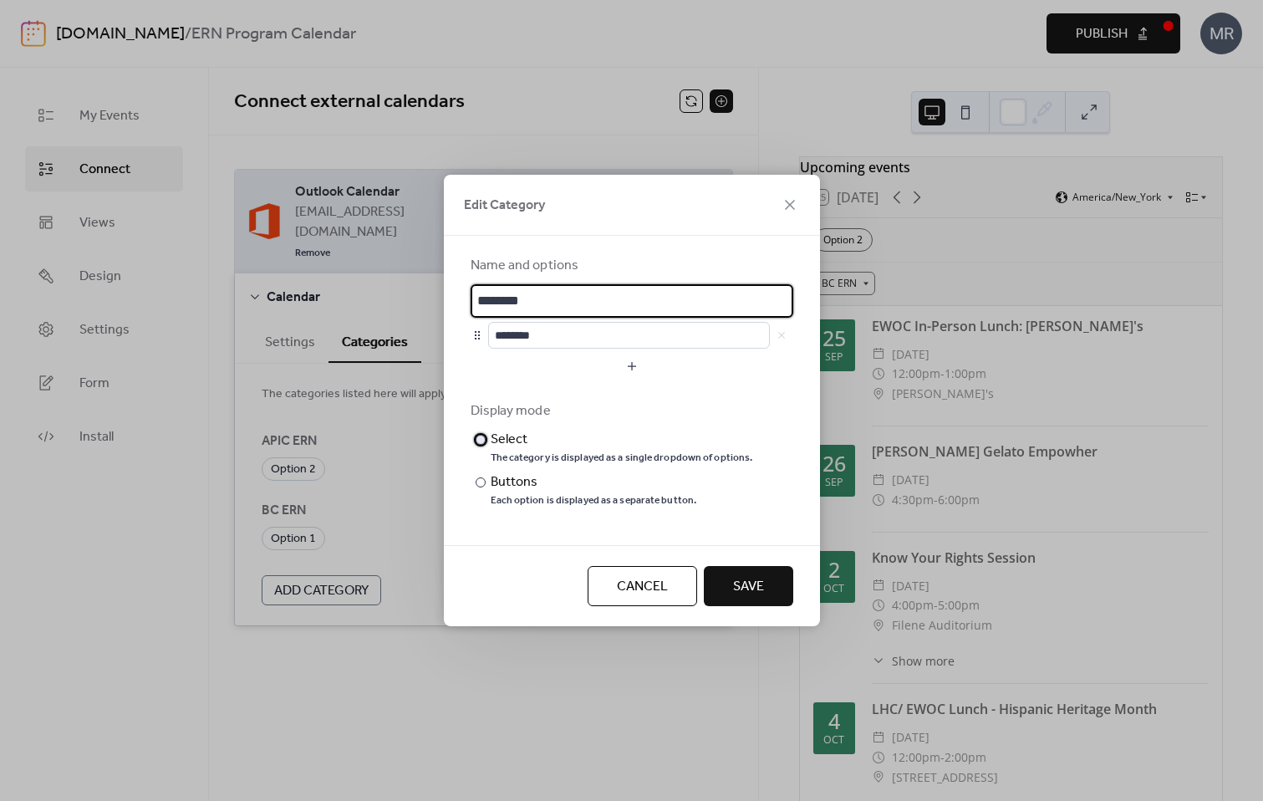
click at [517, 447] on div "Select" at bounding box center [620, 440] width 259 height 20
click at [734, 577] on span "Save" at bounding box center [748, 587] width 31 height 20
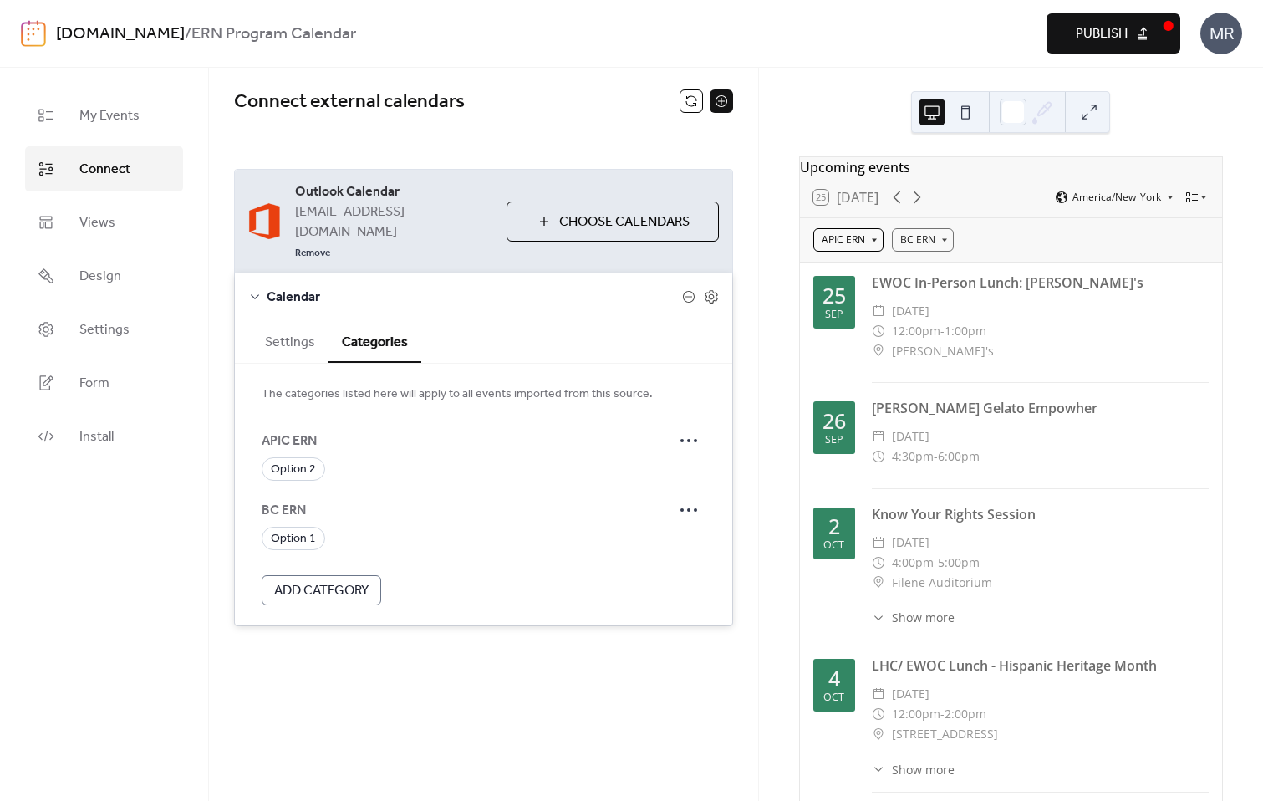
click at [849, 246] on div "APIC ERN" at bounding box center [848, 239] width 70 height 23
click at [930, 247] on div "BC ERN" at bounding box center [923, 239] width 62 height 23
click at [687, 496] on icon at bounding box center [688, 509] width 27 height 27
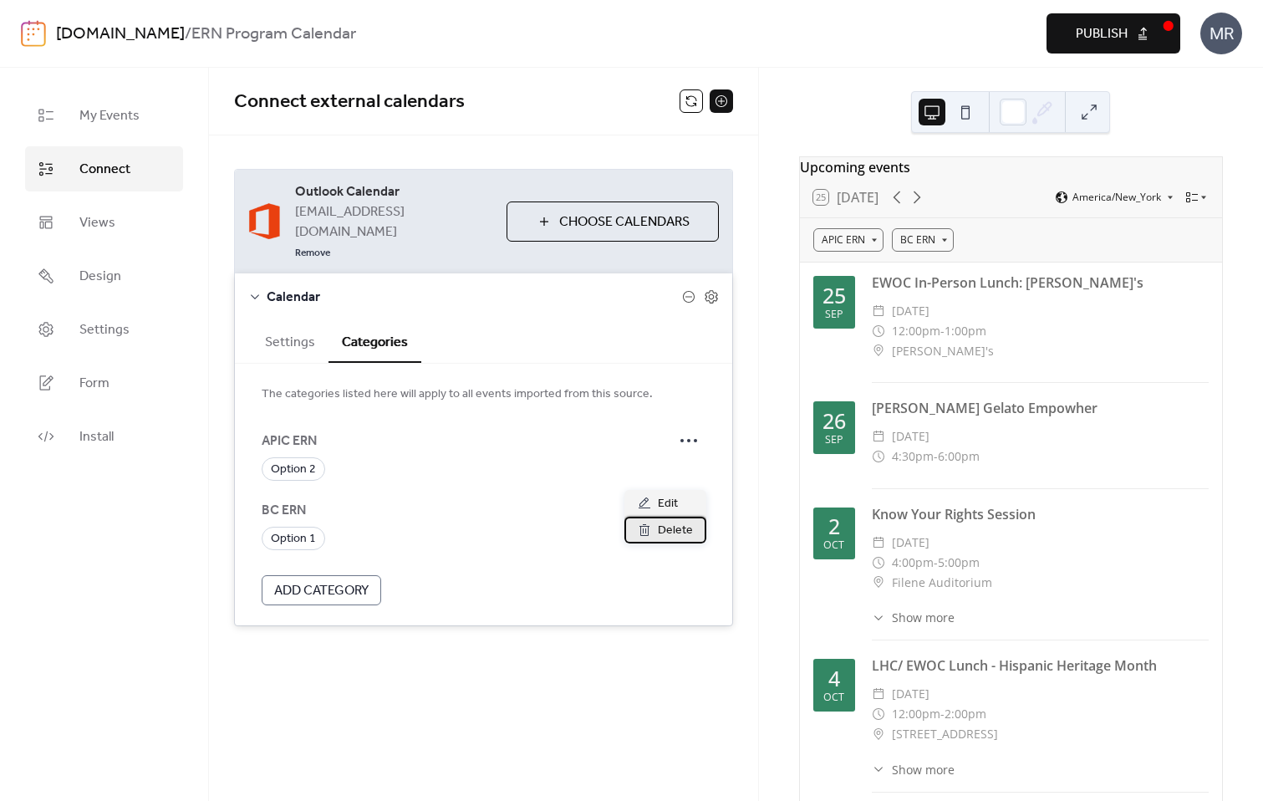
click at [684, 526] on span "Delete" at bounding box center [675, 531] width 35 height 20
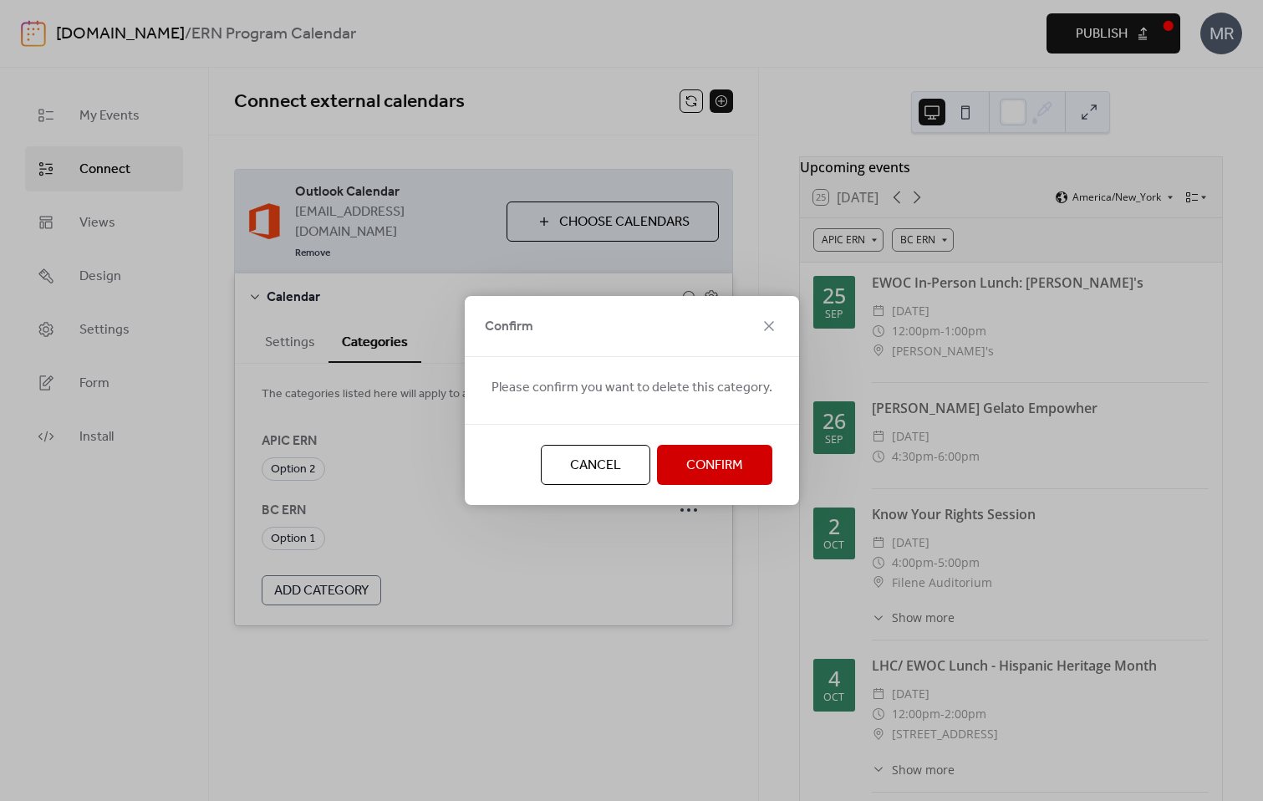
click at [692, 471] on span "Confirm" at bounding box center [714, 465] width 57 height 20
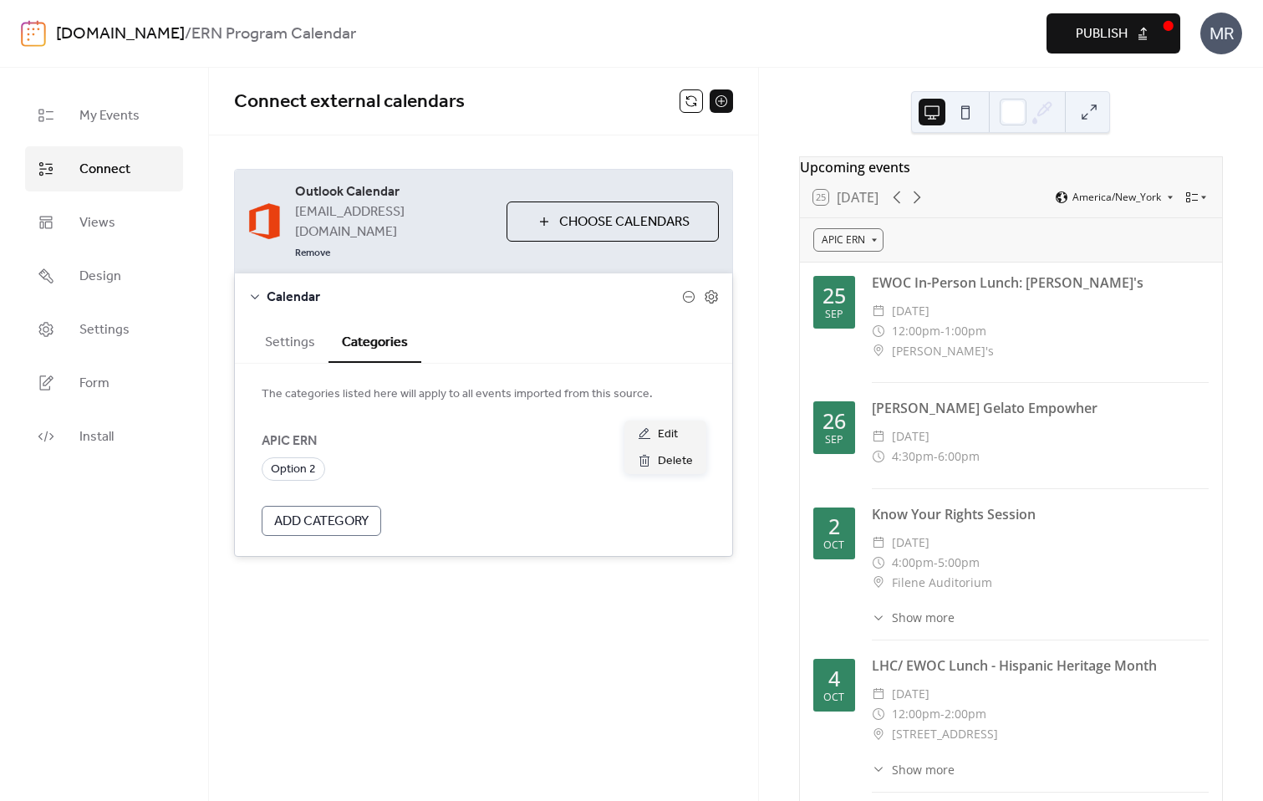
click at [689, 427] on icon at bounding box center [688, 440] width 27 height 27
click at [679, 432] on div "Edit" at bounding box center [665, 433] width 82 height 27
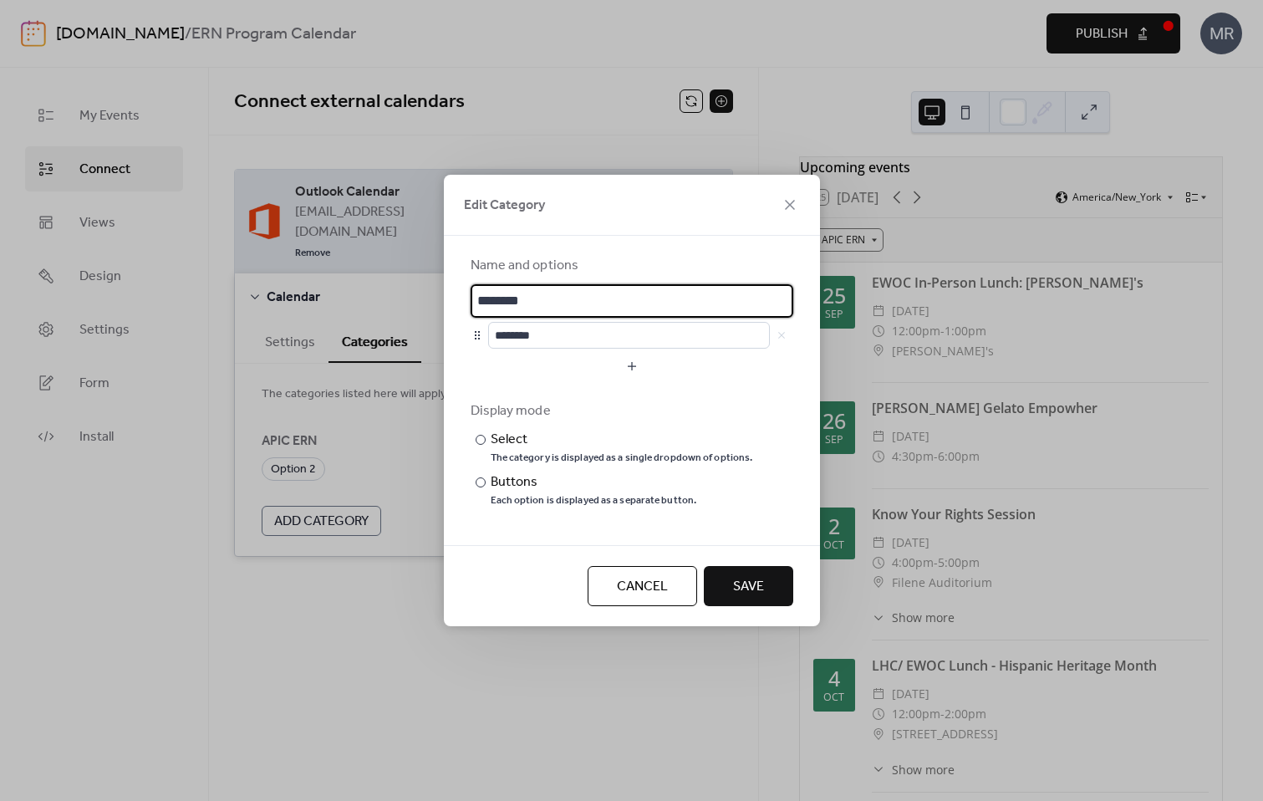
click at [501, 298] on input "********" at bounding box center [632, 300] width 323 height 33
type input "**********"
click at [527, 338] on input "********" at bounding box center [629, 335] width 282 height 27
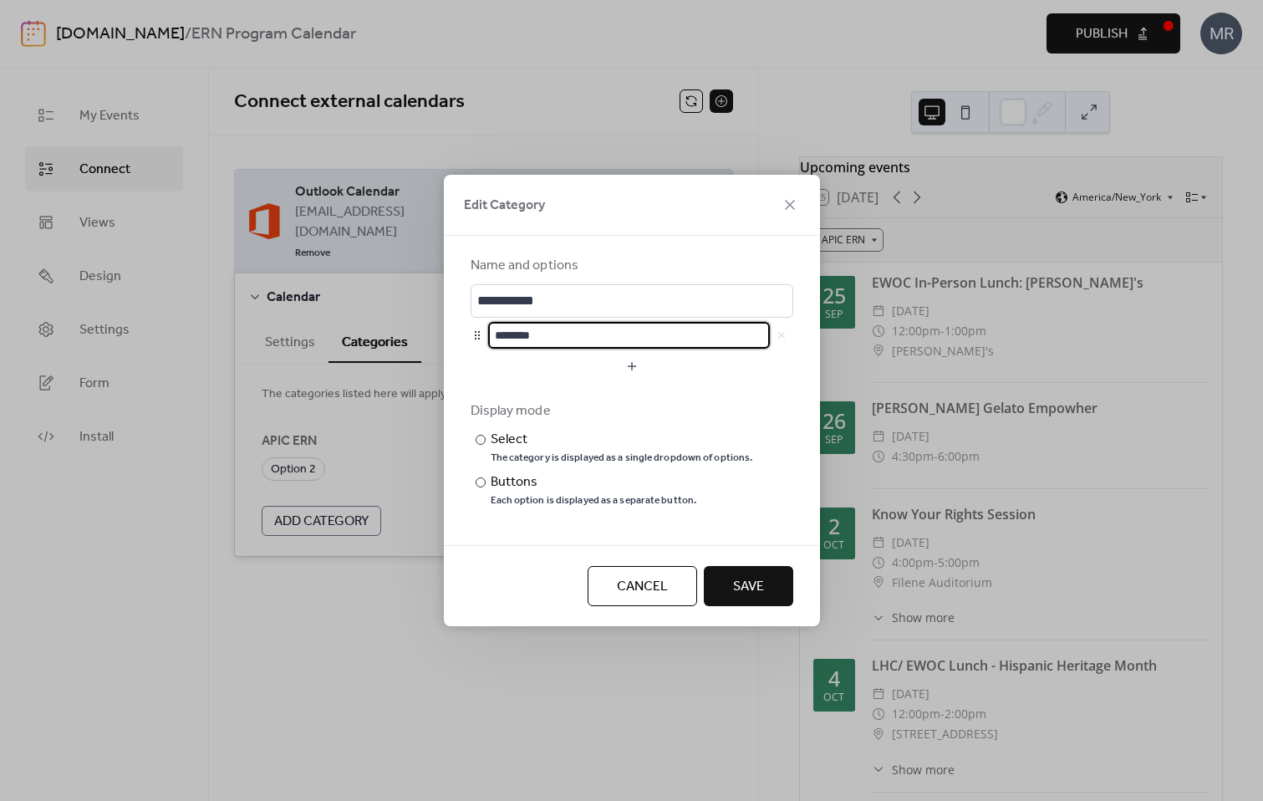
click at [527, 338] on input "********" at bounding box center [629, 335] width 282 height 27
type input "****"
click at [634, 366] on button "button" at bounding box center [632, 366] width 323 height 27
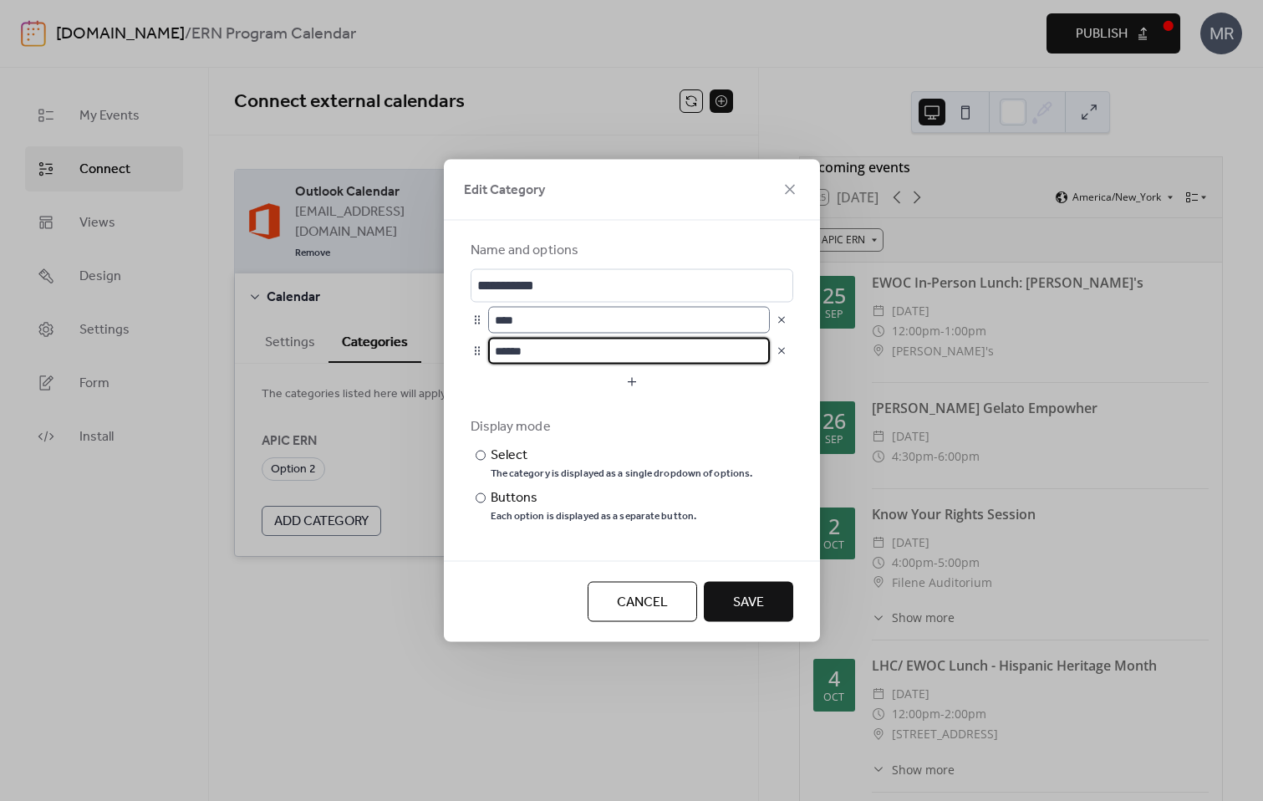
type input "******"
click at [572, 324] on input "****" at bounding box center [629, 320] width 282 height 27
click at [562, 391] on button "button" at bounding box center [632, 382] width 323 height 27
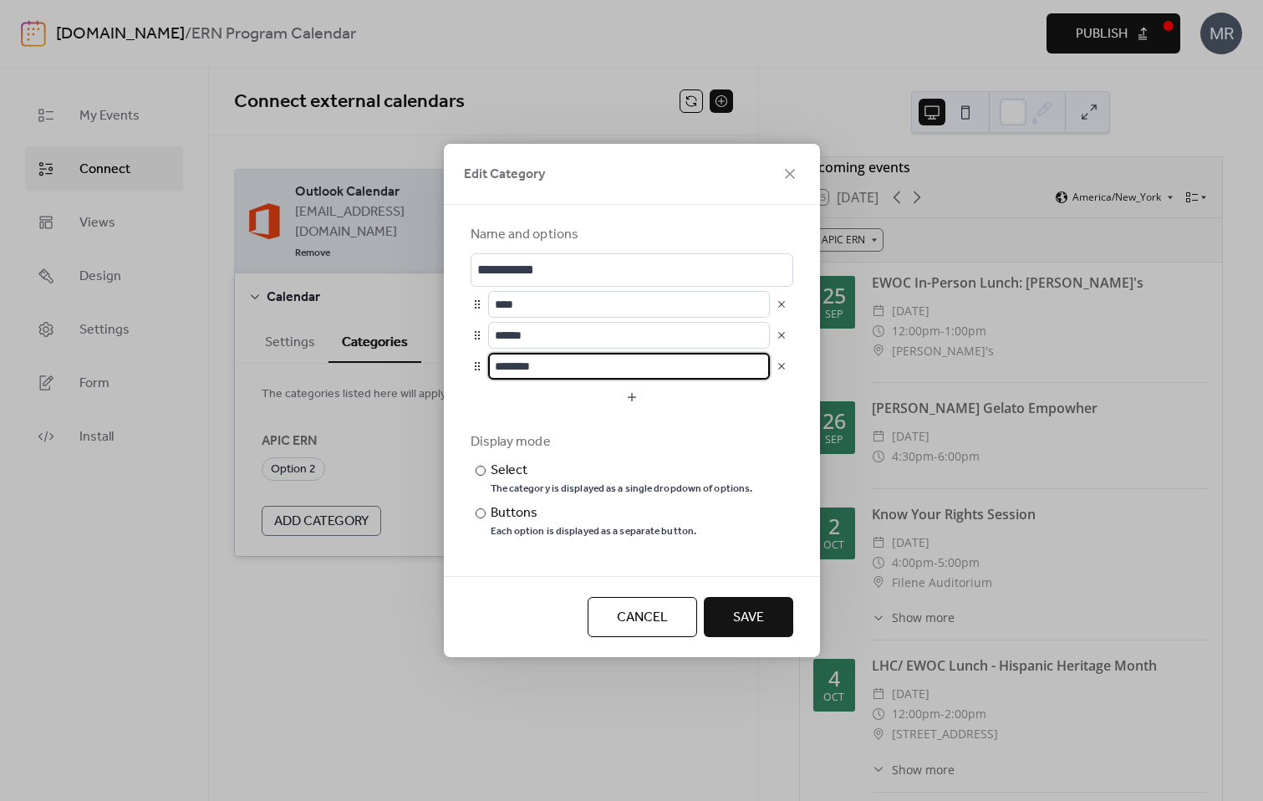
click at [538, 359] on input "********" at bounding box center [629, 366] width 282 height 27
type input "****"
click at [552, 584] on div "Cancel Save" at bounding box center [632, 616] width 376 height 81
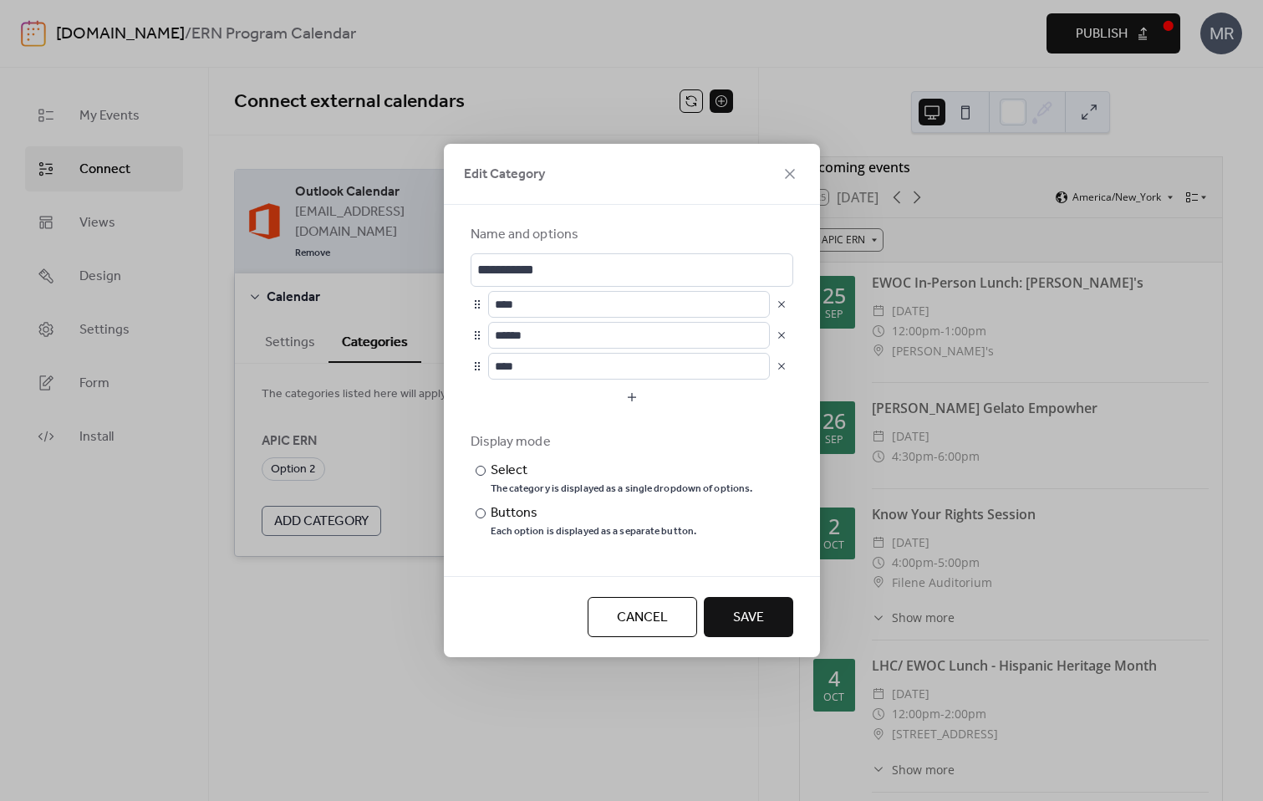
click at [745, 628] on span "Save" at bounding box center [748, 618] width 31 height 20
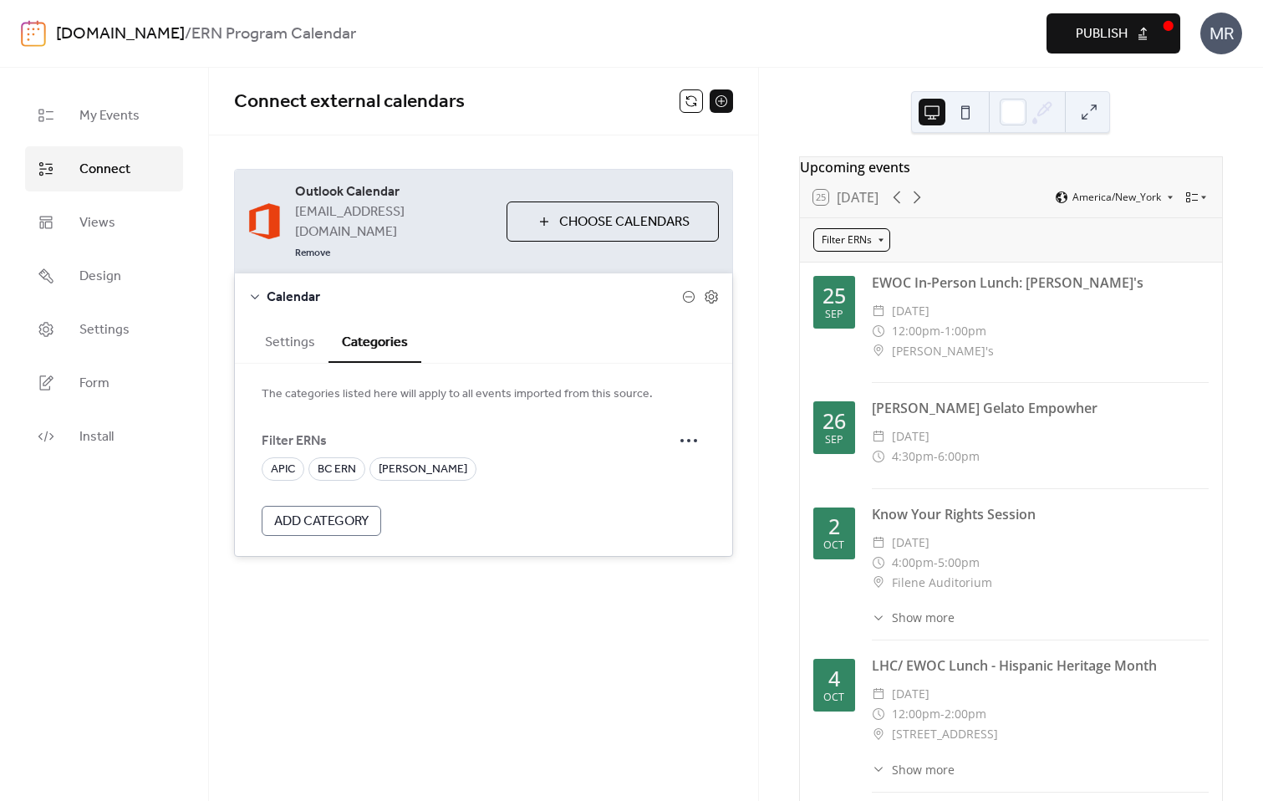
click at [868, 248] on div "Filter ERNs" at bounding box center [851, 239] width 77 height 23
click at [857, 275] on div "APIC" at bounding box center [865, 277] width 105 height 28
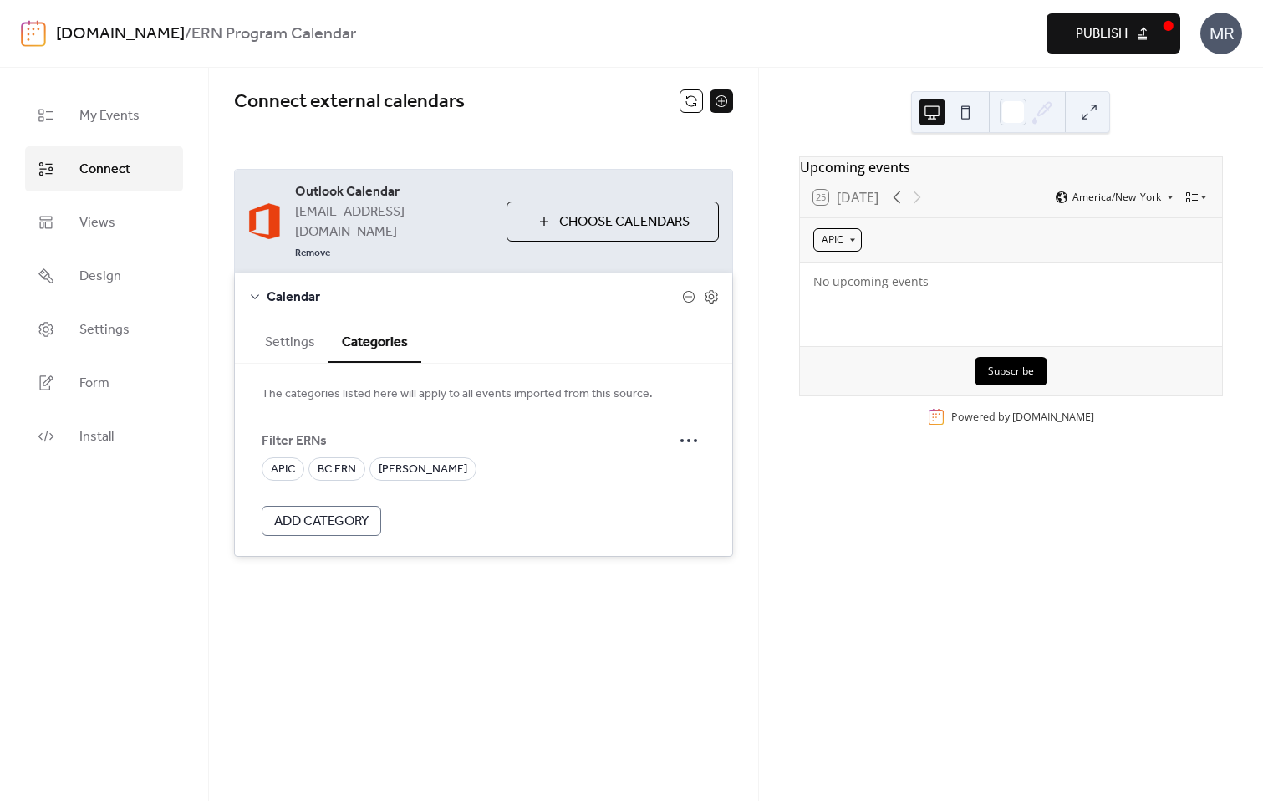
click at [856, 248] on div "APIC" at bounding box center [837, 239] width 48 height 23
click at [855, 331] on span "BC ERN" at bounding box center [844, 334] width 35 height 15
click at [862, 248] on div "BC ERN" at bounding box center [844, 239] width 62 height 23
click at [857, 282] on div "Clear" at bounding box center [865, 277] width 105 height 28
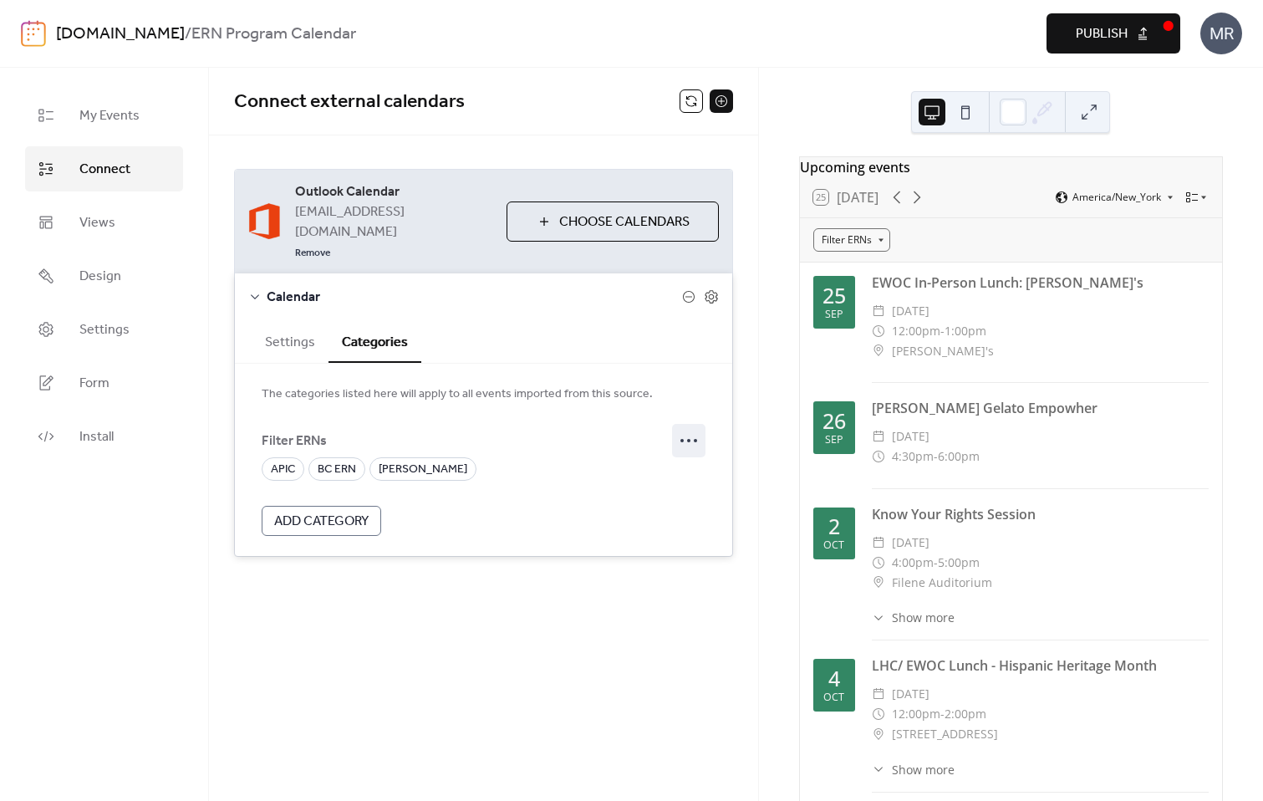
click at [691, 427] on icon at bounding box center [688, 440] width 27 height 27
click at [679, 434] on div "Edit" at bounding box center [665, 433] width 82 height 27
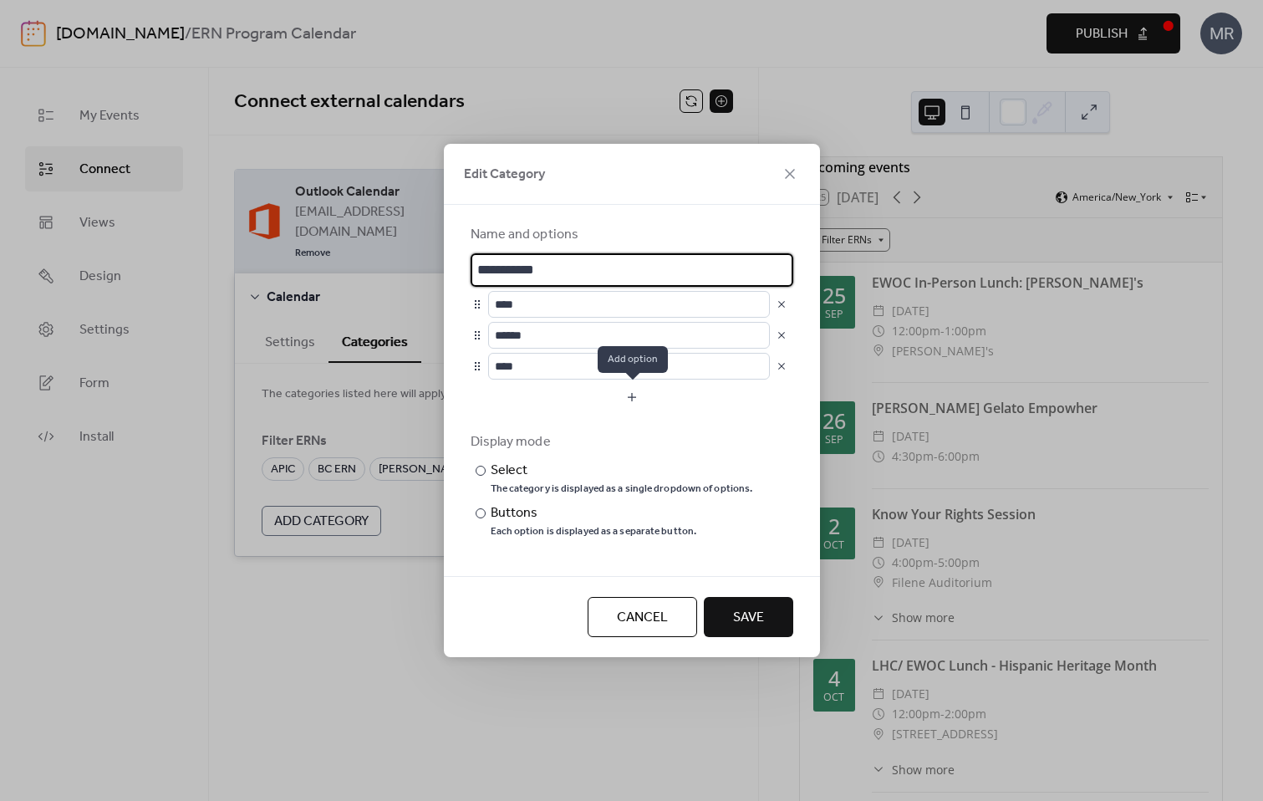
click at [633, 397] on button "button" at bounding box center [632, 397] width 323 height 27
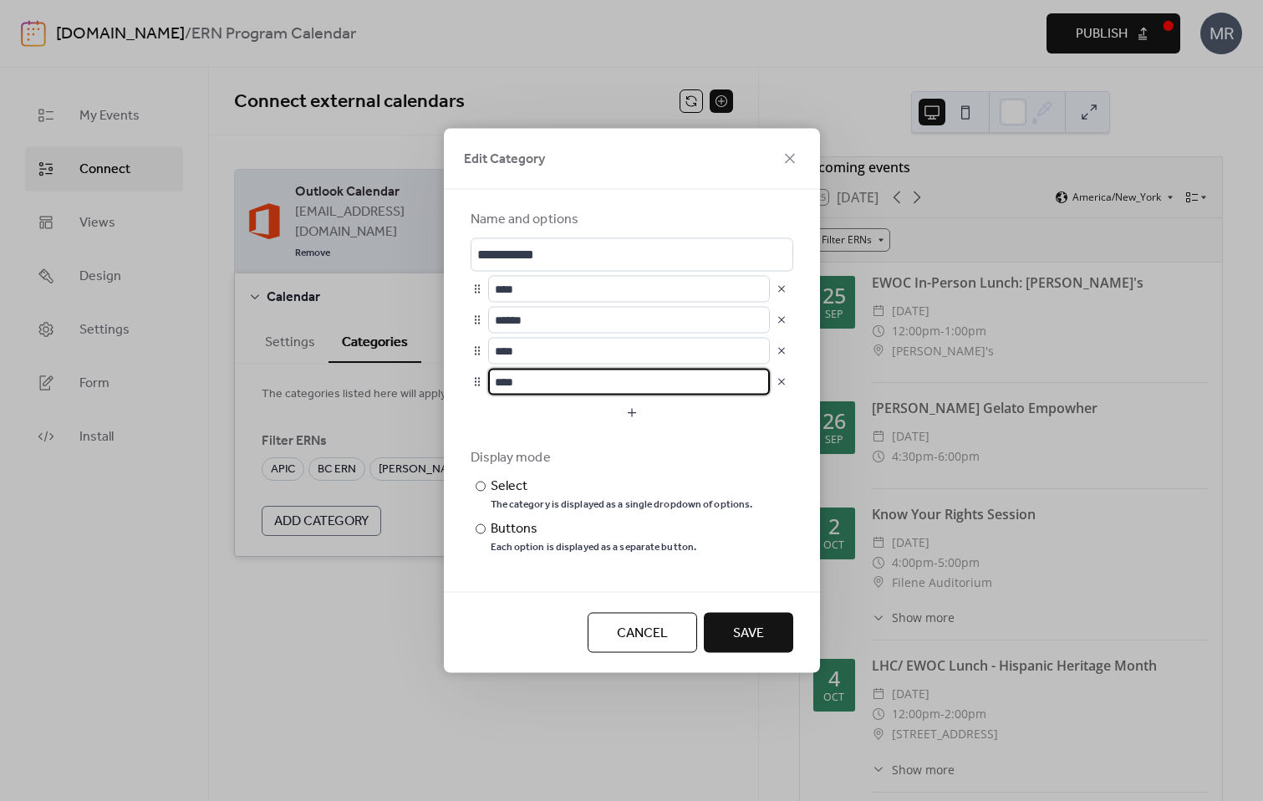
type input "****"
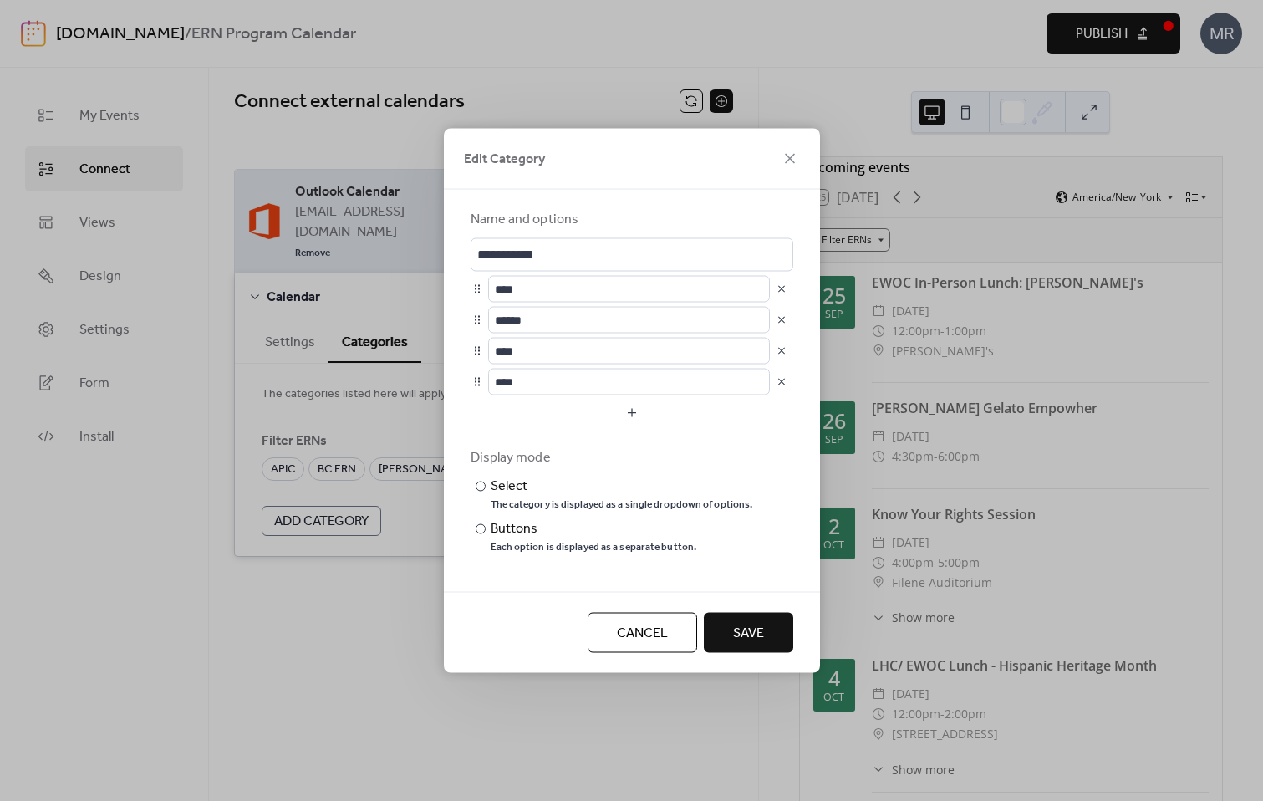
click at [746, 628] on span "Save" at bounding box center [748, 633] width 31 height 20
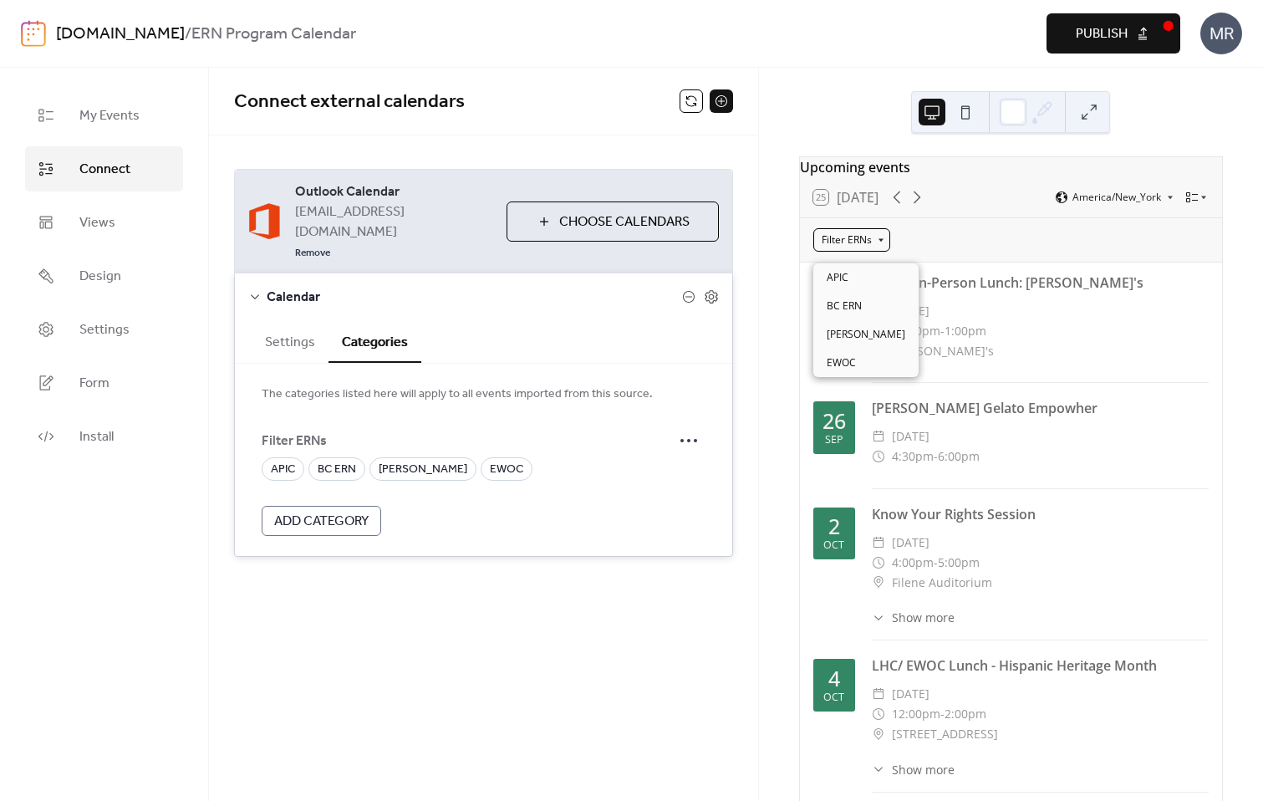
click at [841, 248] on div "Filter ERNs" at bounding box center [851, 239] width 77 height 23
click at [847, 363] on span "EWOC" at bounding box center [841, 362] width 29 height 15
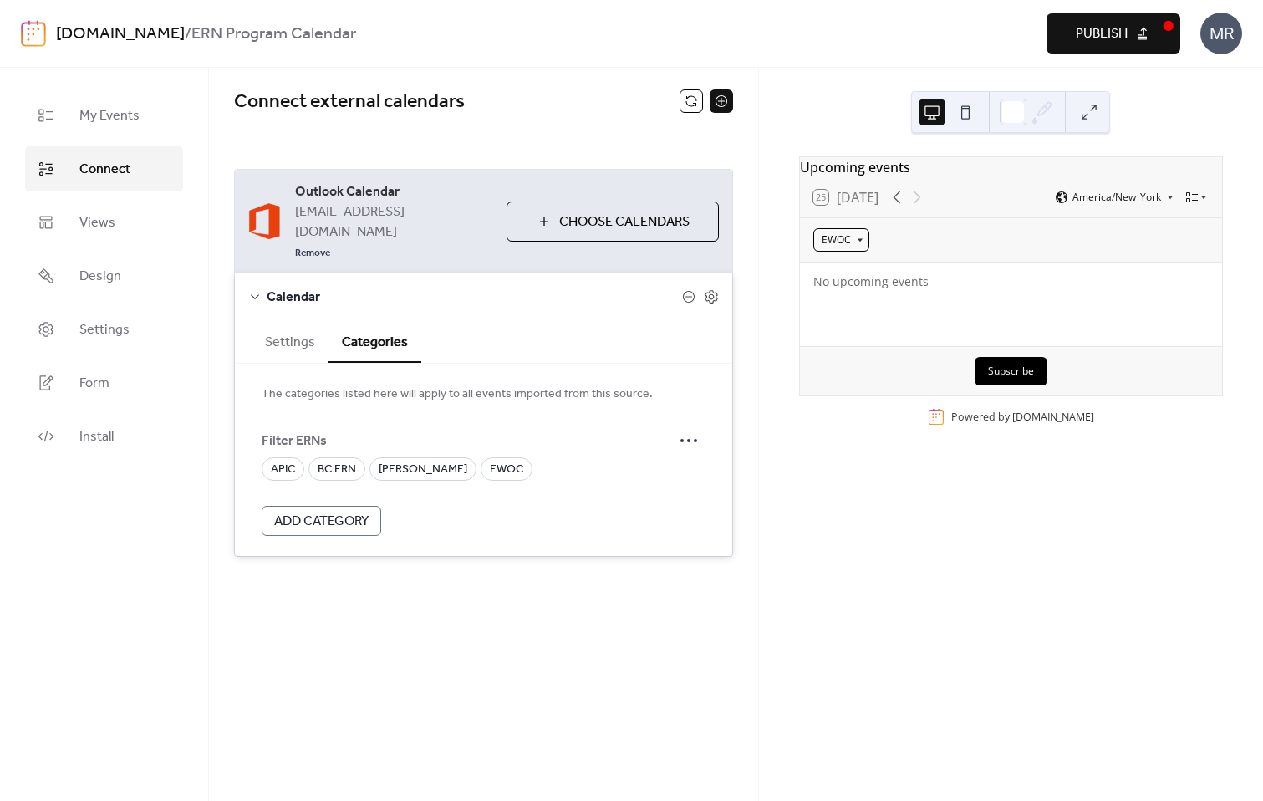
click at [859, 247] on div "EWOC" at bounding box center [841, 239] width 56 height 23
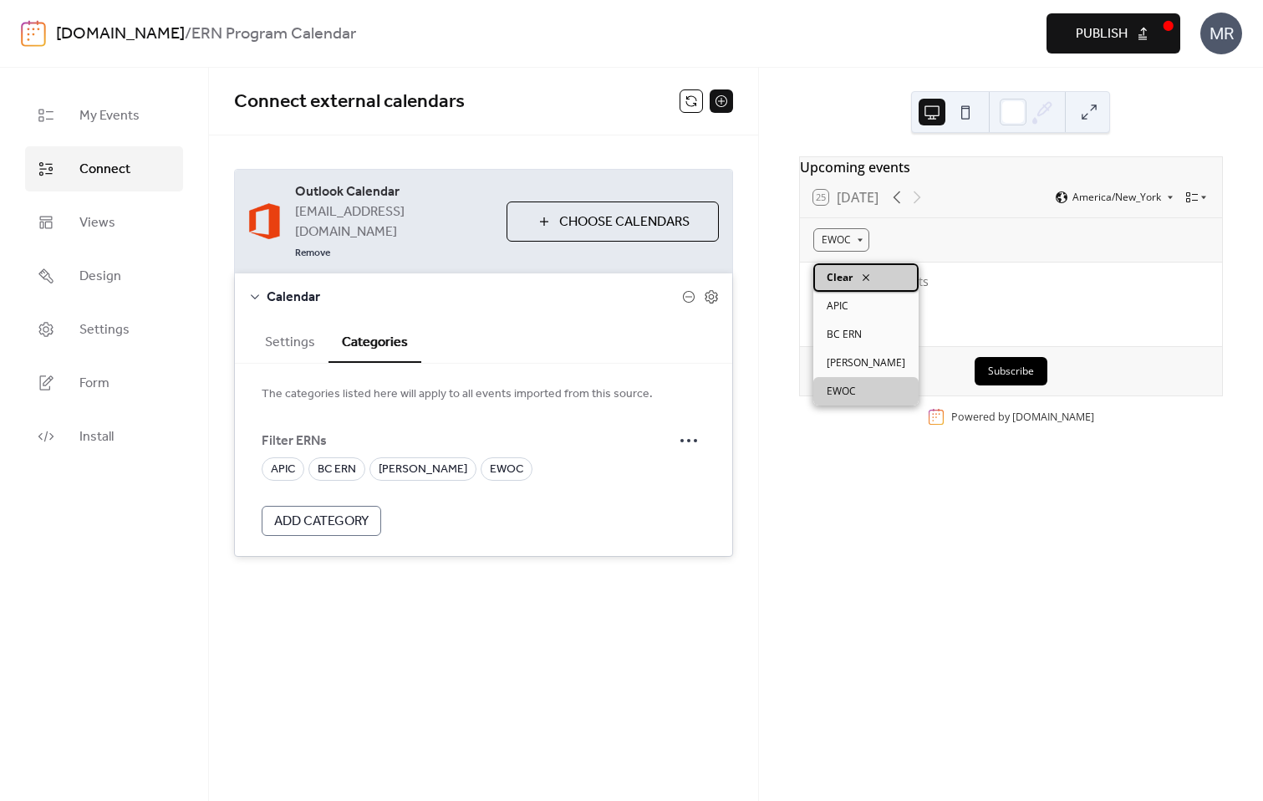
click at [866, 280] on icon at bounding box center [865, 277] width 13 height 13
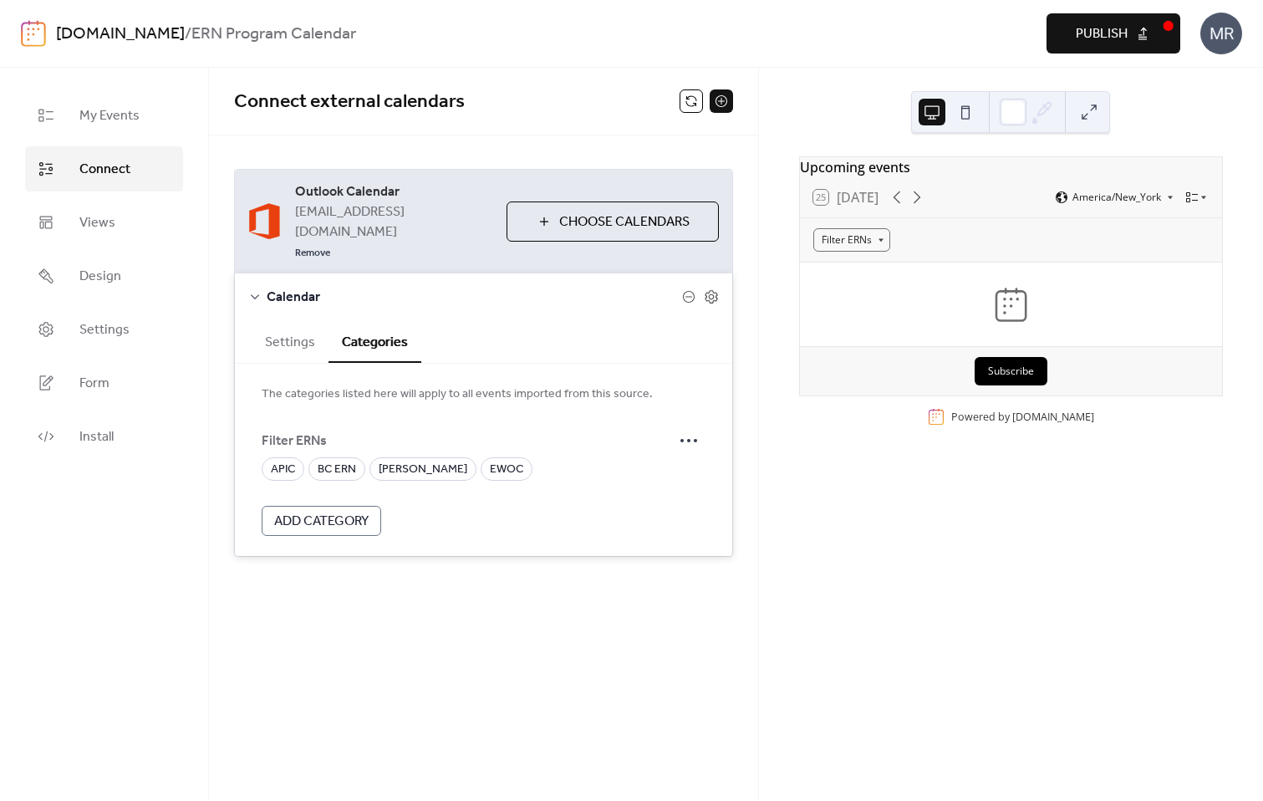
click at [481, 502] on div "The categories listed here will apply to all events imported from this source. …" at bounding box center [483, 460] width 497 height 192
click at [684, 427] on icon at bounding box center [688, 440] width 27 height 27
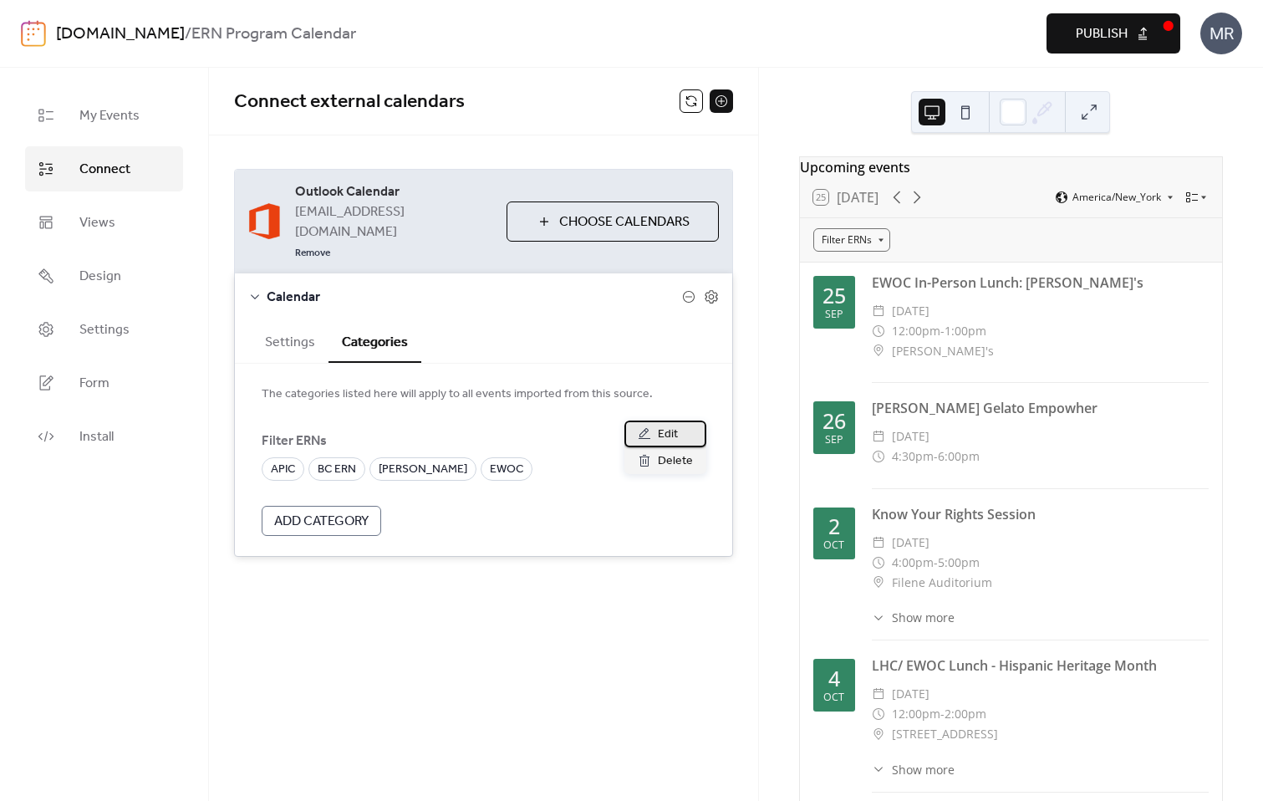
click at [670, 434] on span "Edit" at bounding box center [668, 435] width 20 height 20
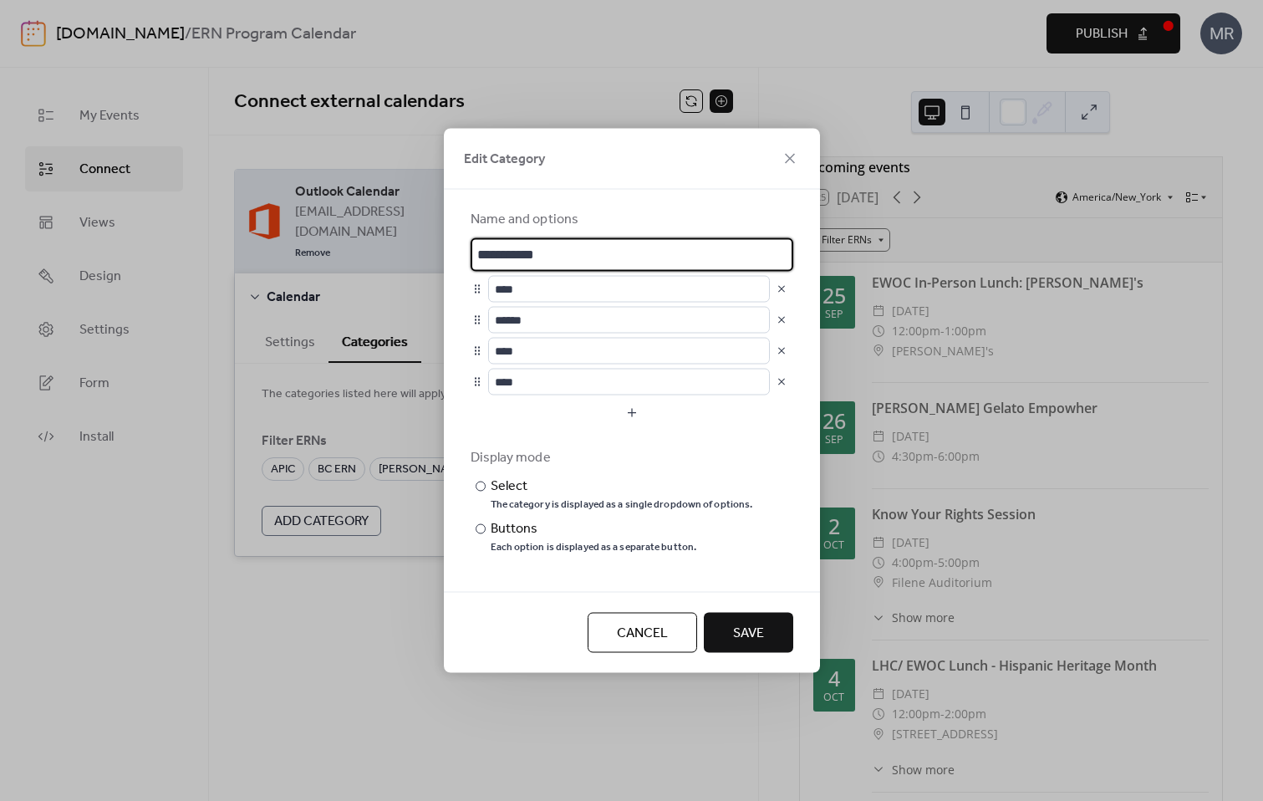
click at [664, 641] on span "Cancel" at bounding box center [642, 633] width 51 height 20
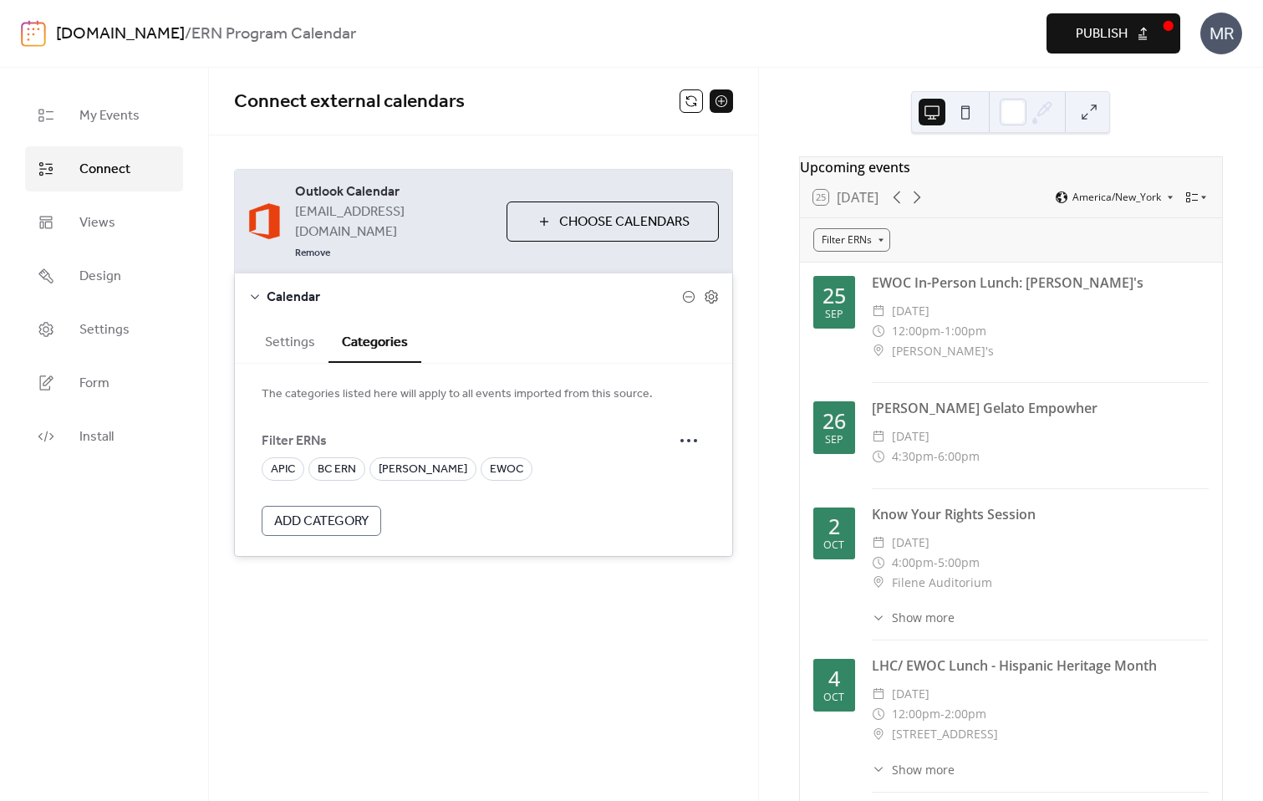
click at [593, 216] on button "Choose Calendars" at bounding box center [612, 221] width 212 height 40
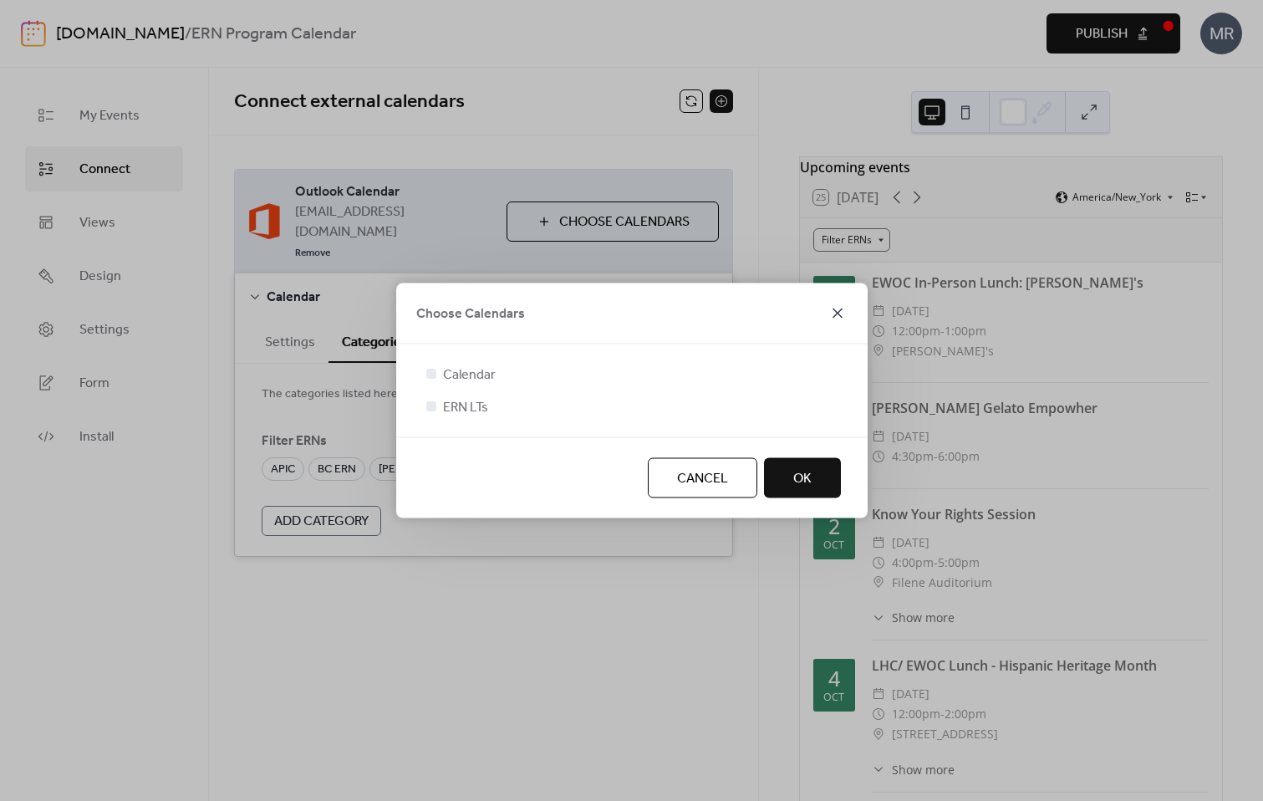
click at [841, 306] on icon at bounding box center [837, 313] width 20 height 20
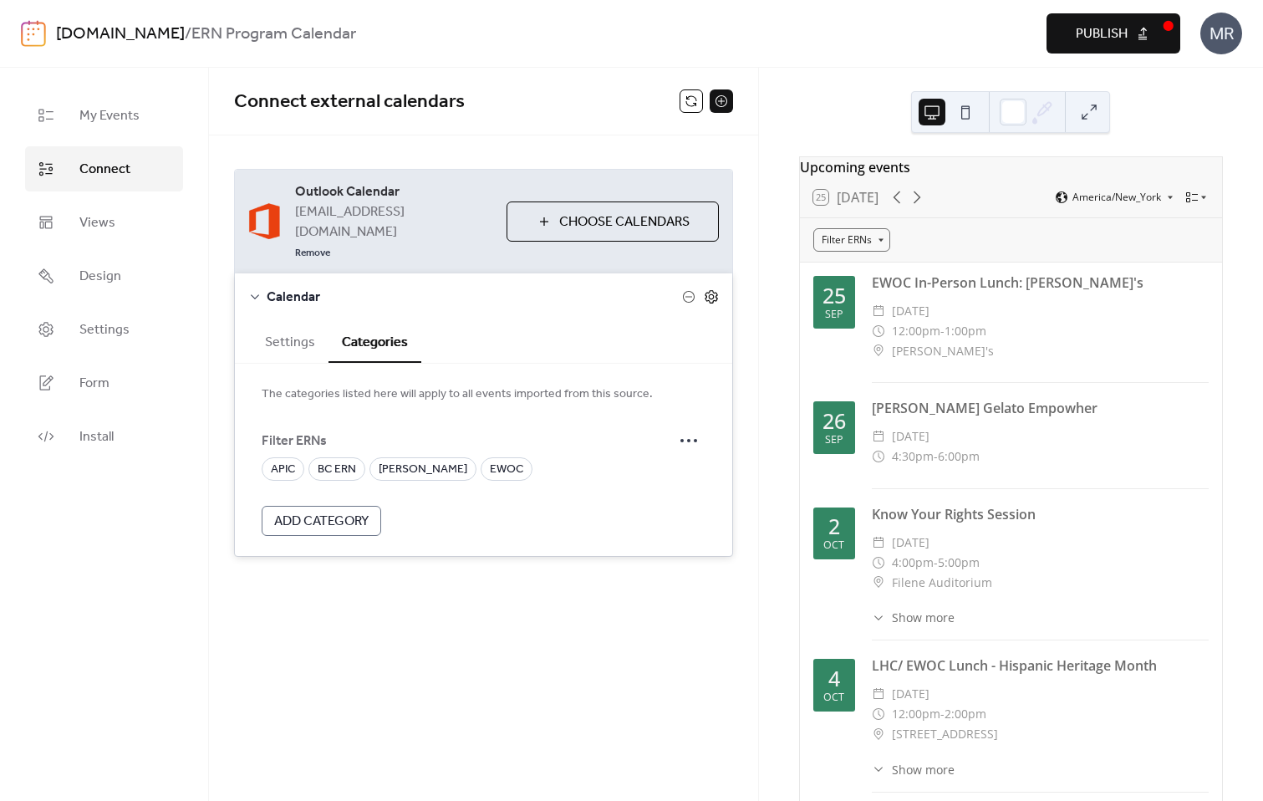
click at [711, 289] on icon at bounding box center [711, 296] width 15 height 15
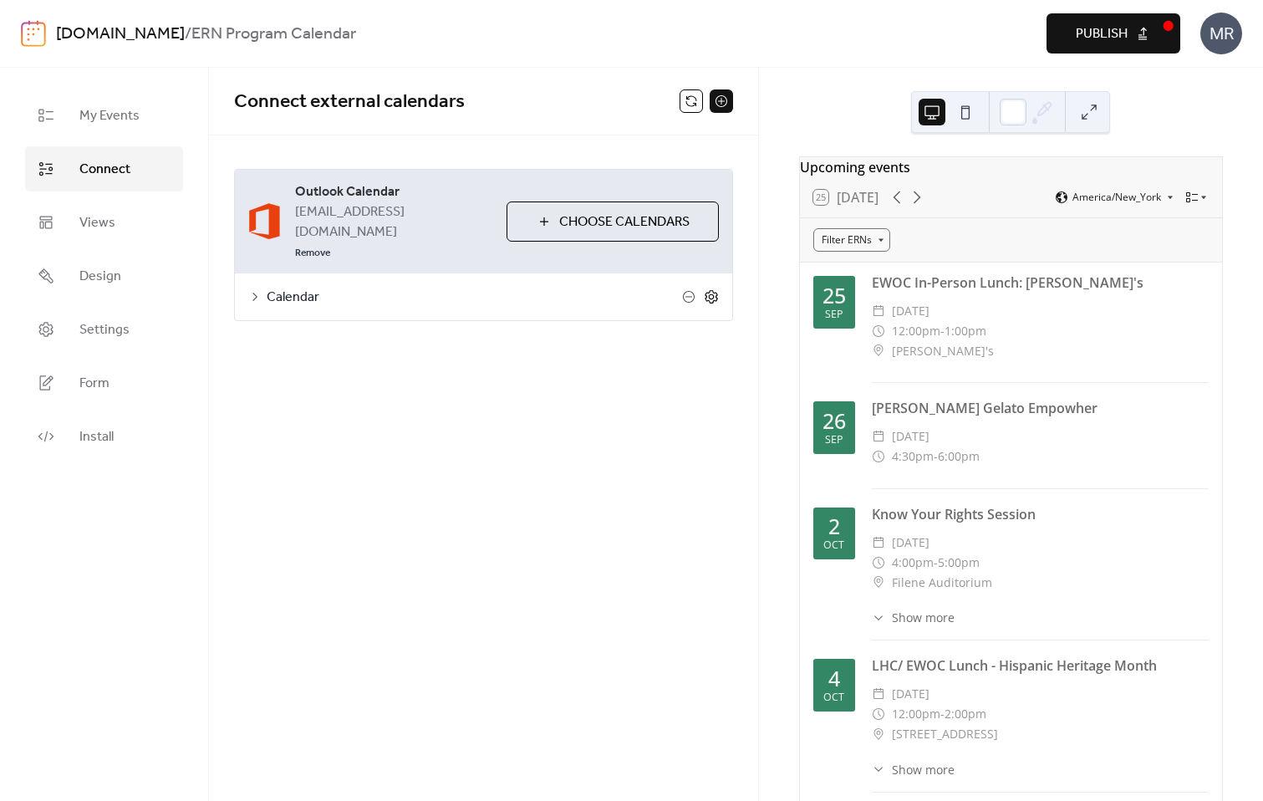
click at [711, 289] on icon at bounding box center [711, 296] width 15 height 15
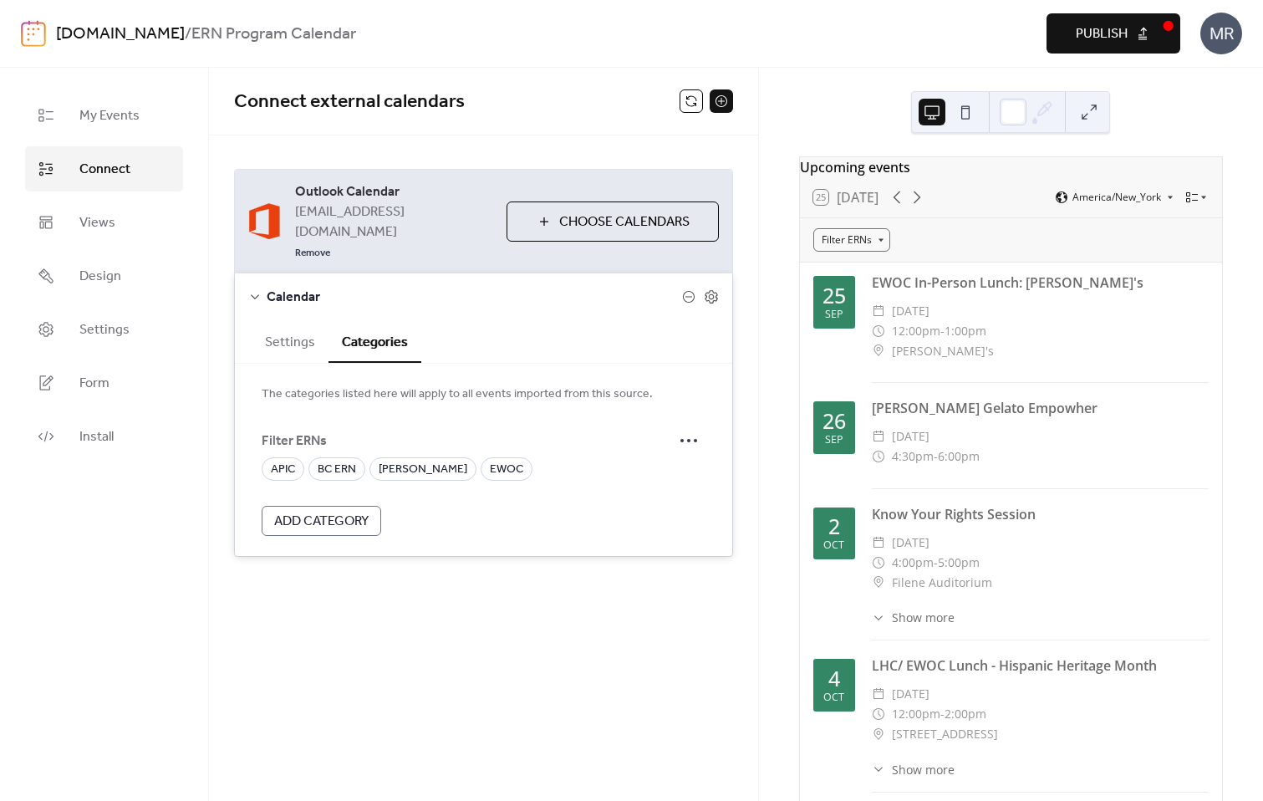
click at [322, 511] on span "Add Category" at bounding box center [321, 521] width 94 height 20
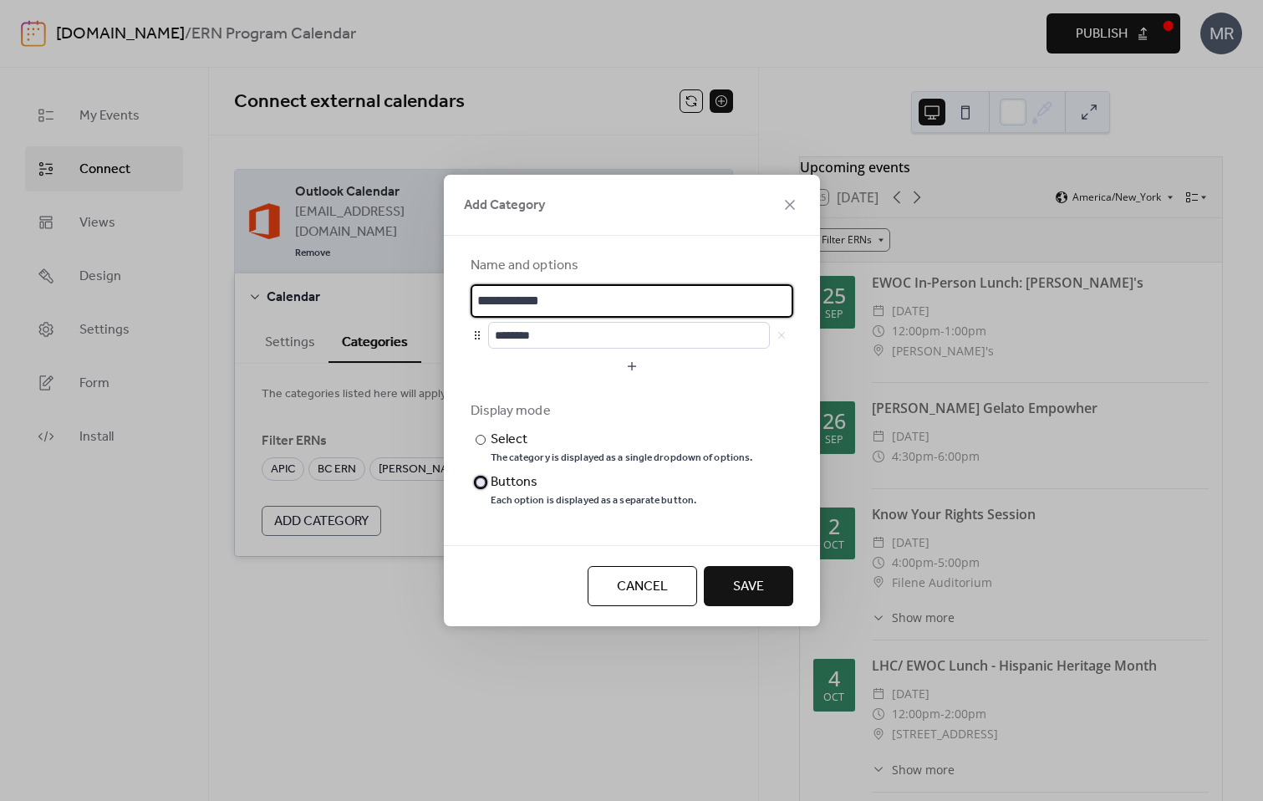
click at [498, 481] on div "Buttons" at bounding box center [592, 482] width 203 height 20
click at [505, 442] on div "Select" at bounding box center [620, 440] width 259 height 20
click at [670, 590] on button "Cancel" at bounding box center [642, 586] width 109 height 40
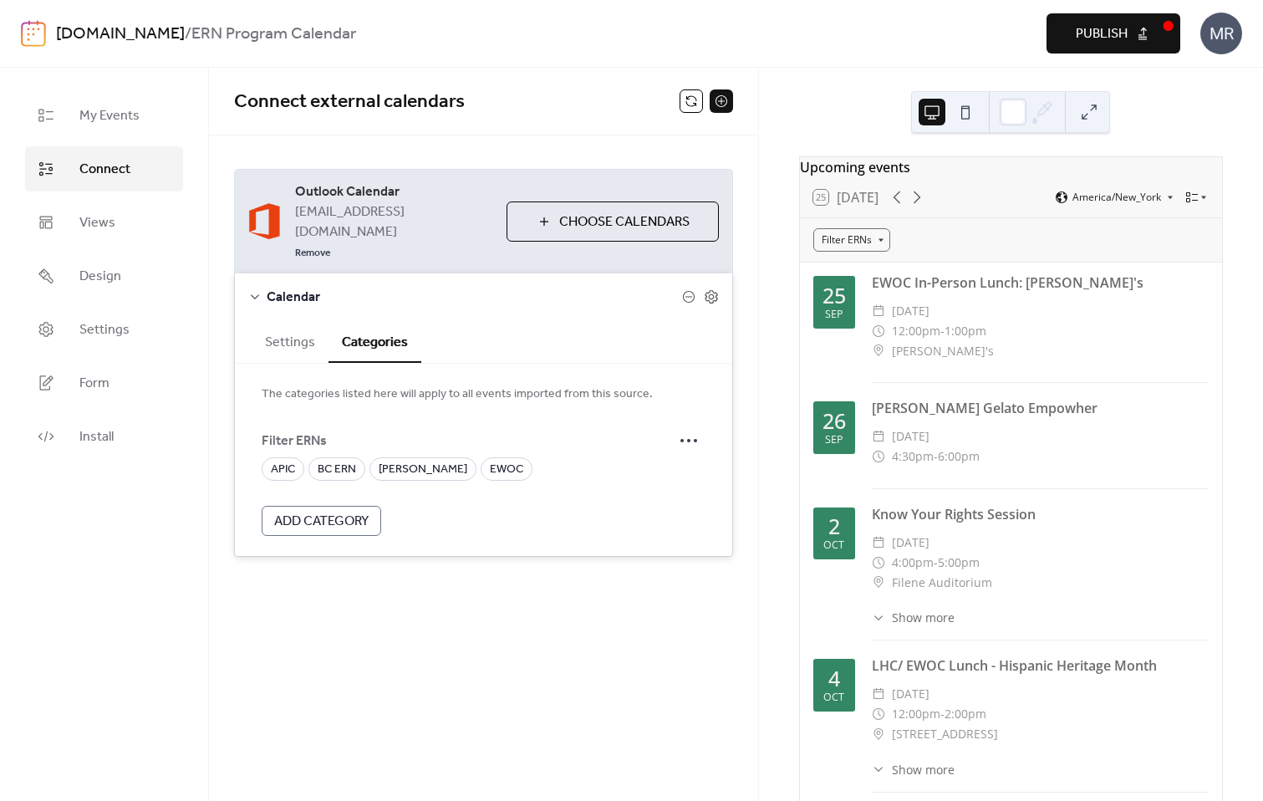
click at [279, 320] on button "Settings" at bounding box center [290, 340] width 77 height 41
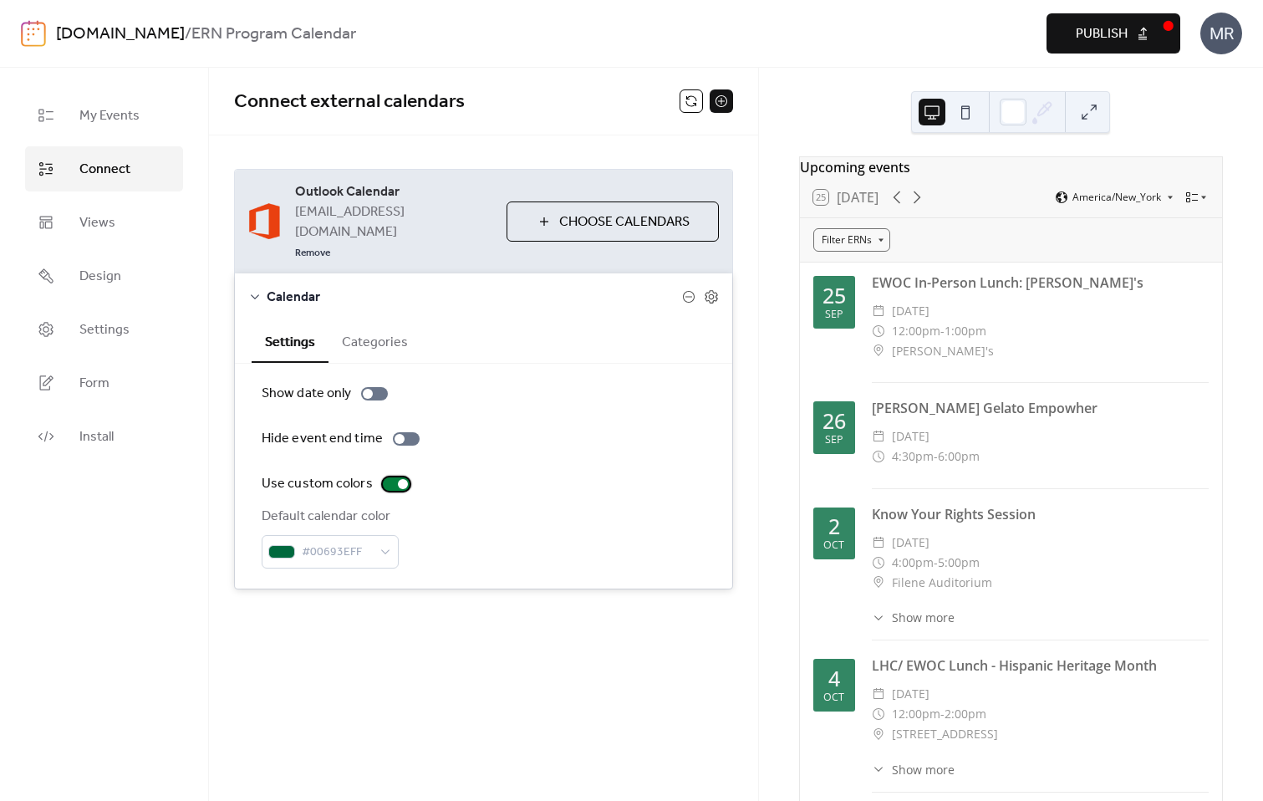
click at [393, 477] on div at bounding box center [396, 483] width 27 height 13
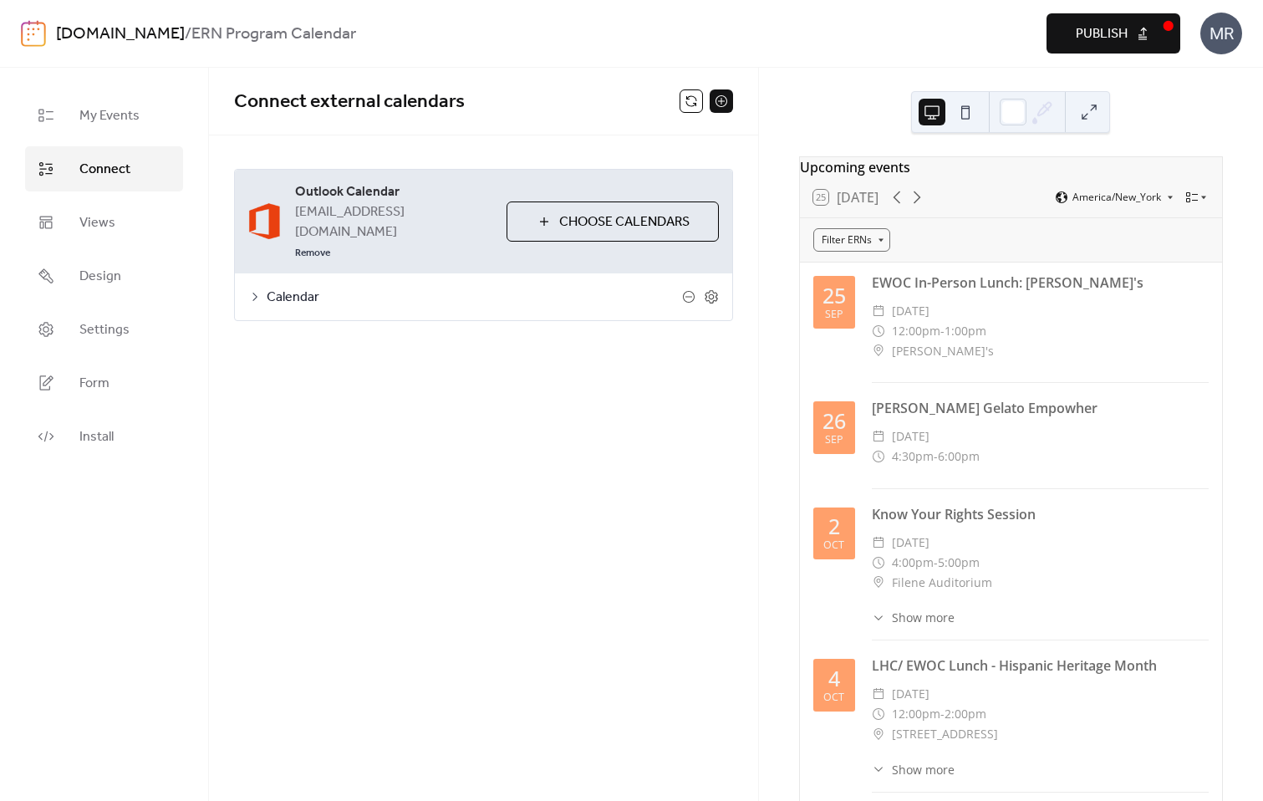
click at [298, 287] on span "Calendar" at bounding box center [474, 297] width 415 height 20
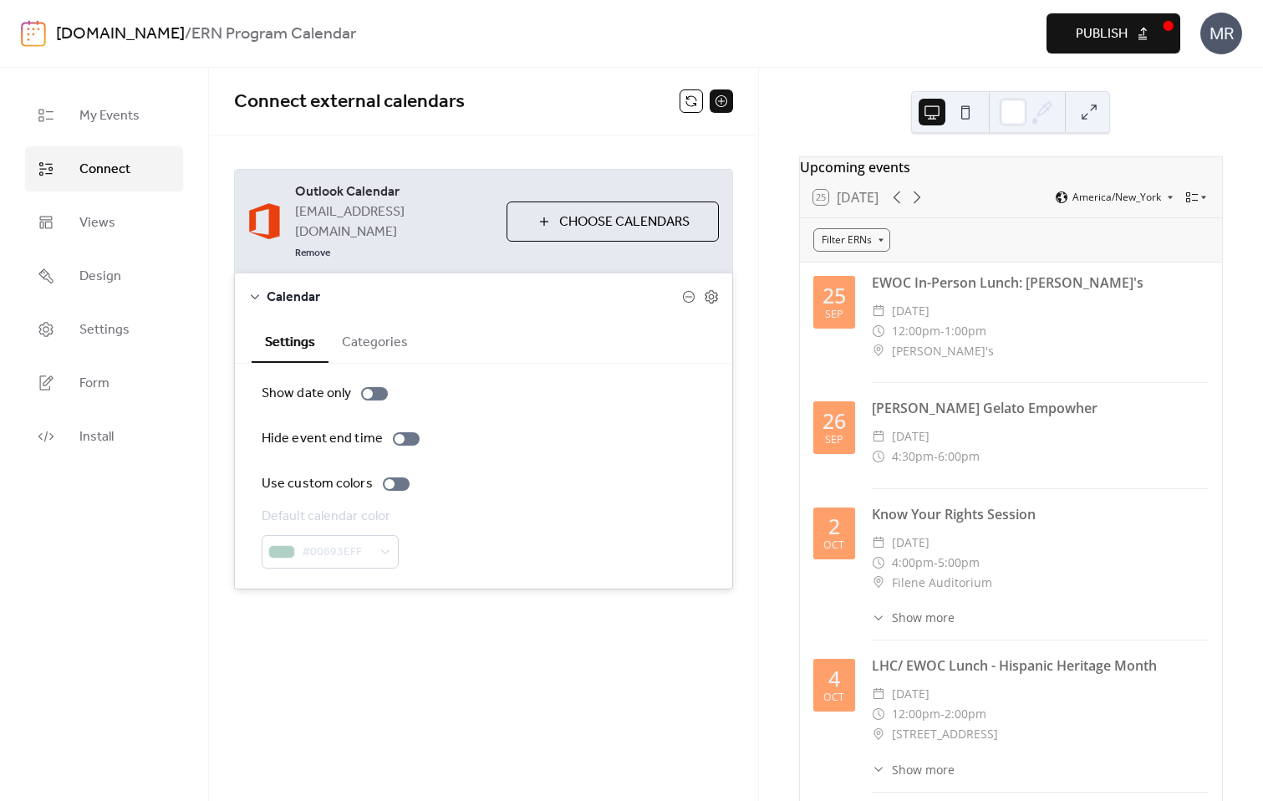
click at [409, 506] on div "Default calendar color #00693EFF" at bounding box center [484, 537] width 444 height 62
click at [404, 455] on div "Show date only Hide event end time Use custom colors Default calendar color #00…" at bounding box center [484, 476] width 444 height 185
click at [392, 477] on div at bounding box center [396, 483] width 27 height 13
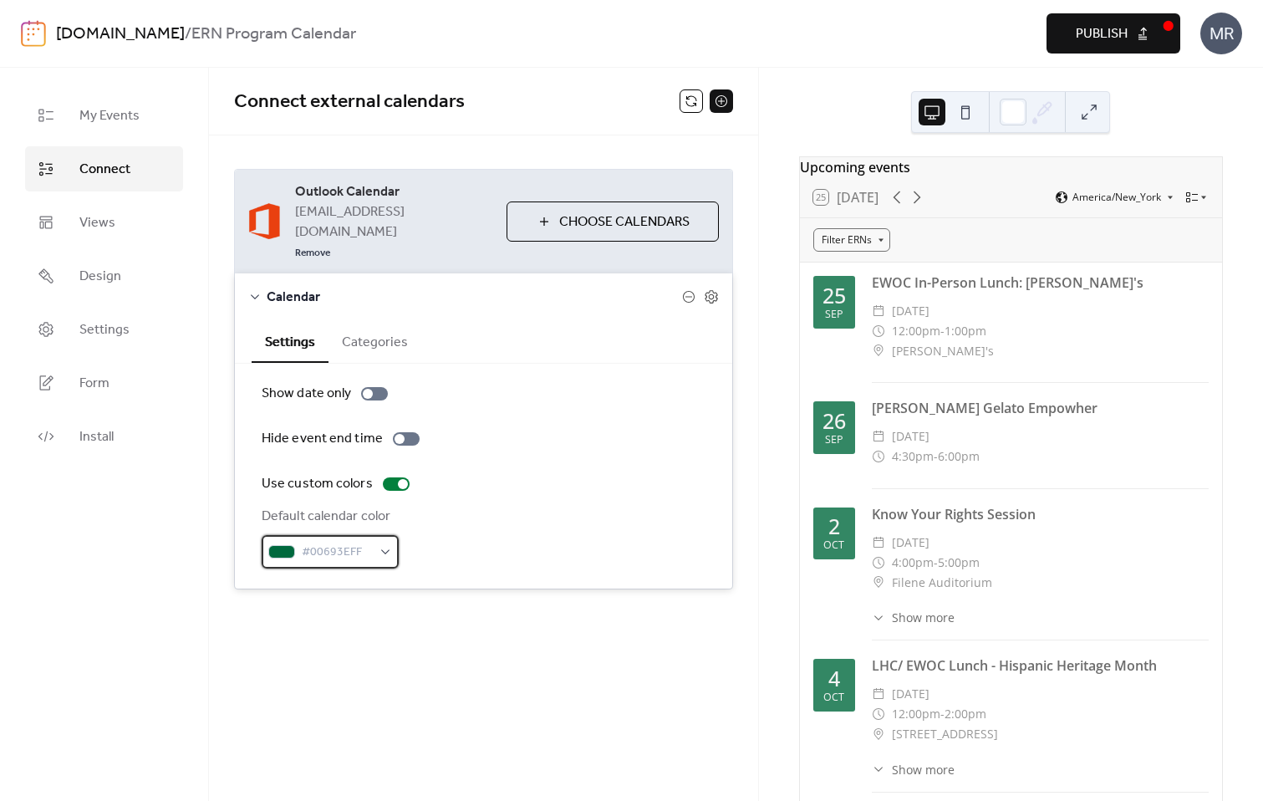
click at [387, 535] on div "#00693EFF" at bounding box center [330, 551] width 137 height 33
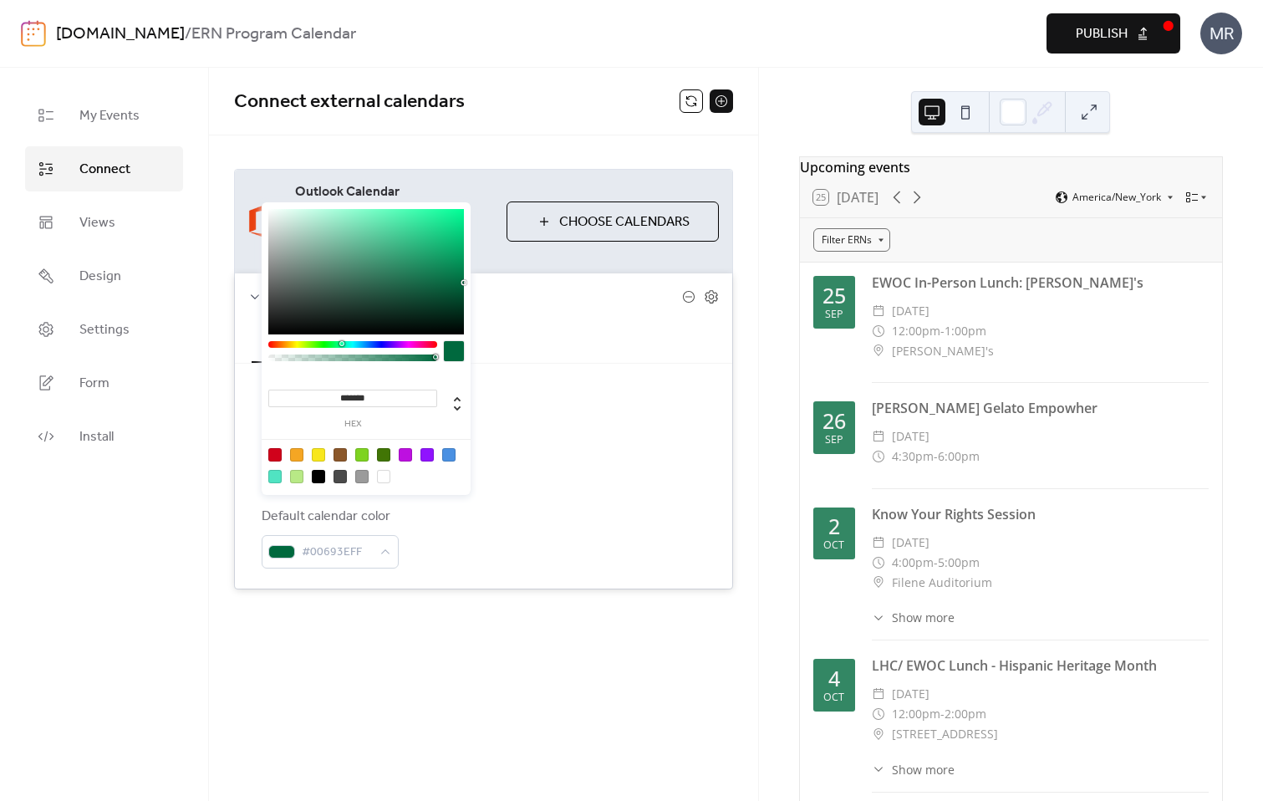
click at [432, 512] on div "Default calendar color #00693EFF" at bounding box center [484, 537] width 444 height 62
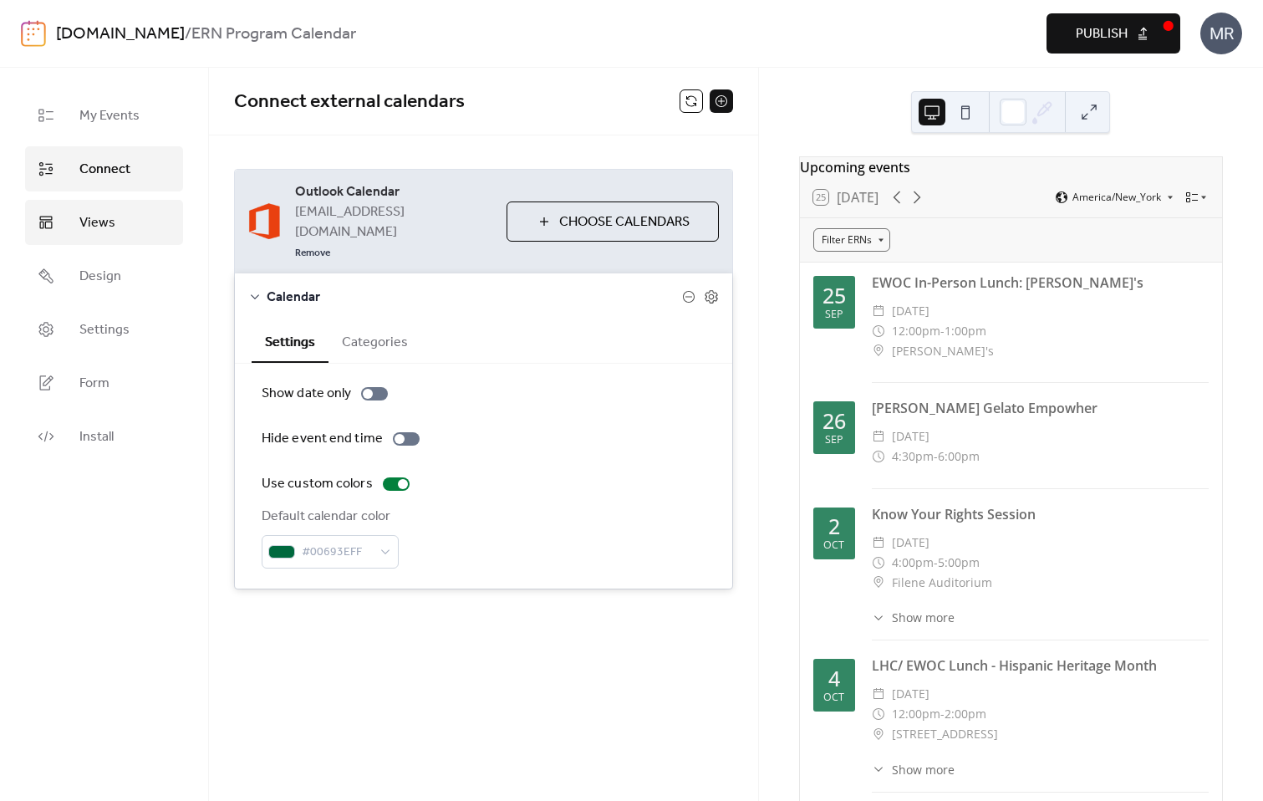
click at [108, 224] on span "Views" at bounding box center [97, 223] width 36 height 20
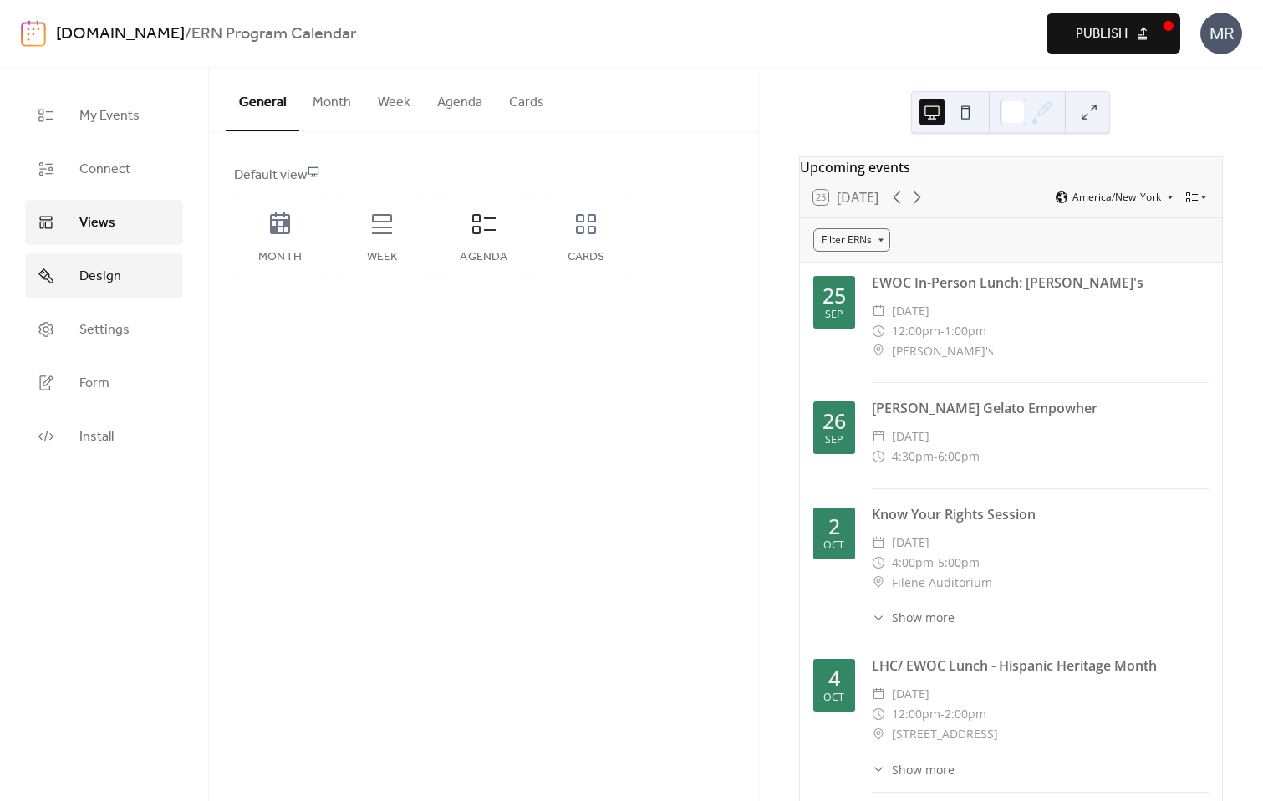
click at [131, 278] on link "Design" at bounding box center [104, 275] width 158 height 45
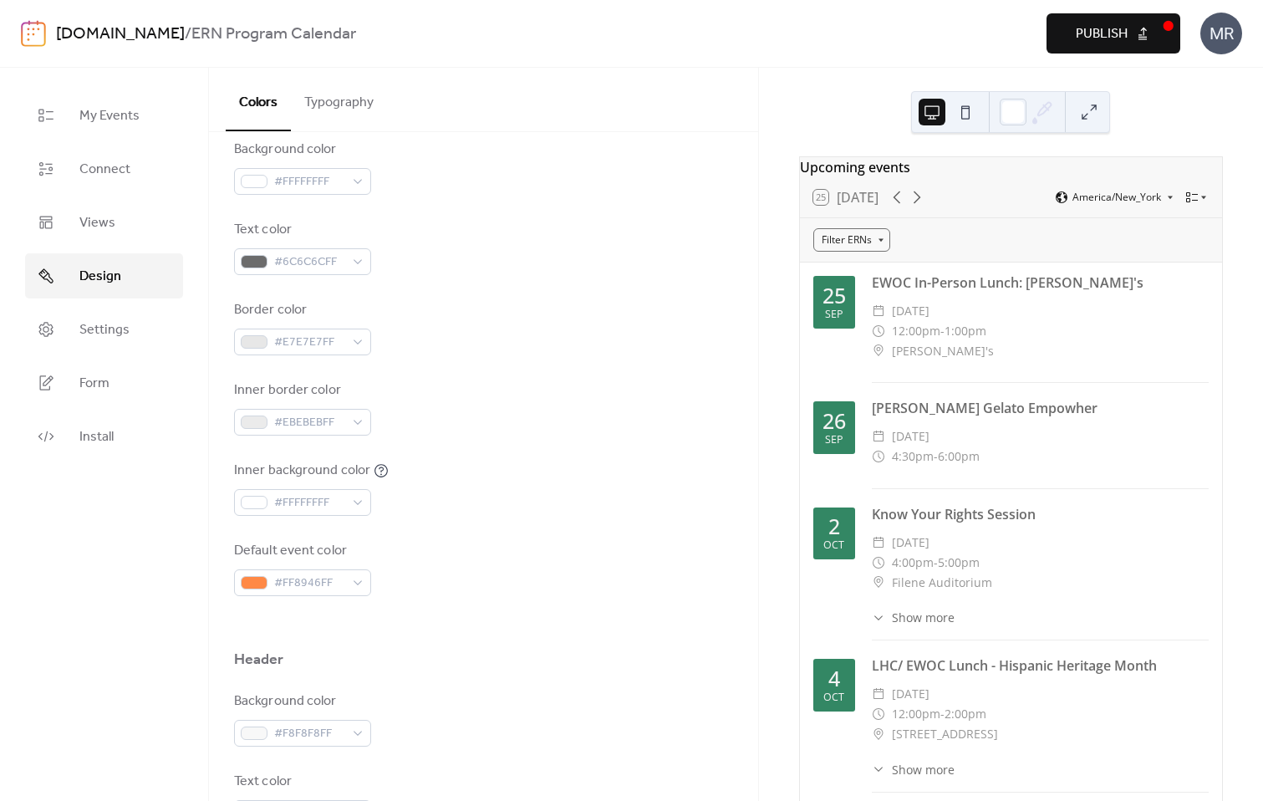
scroll to position [250, 0]
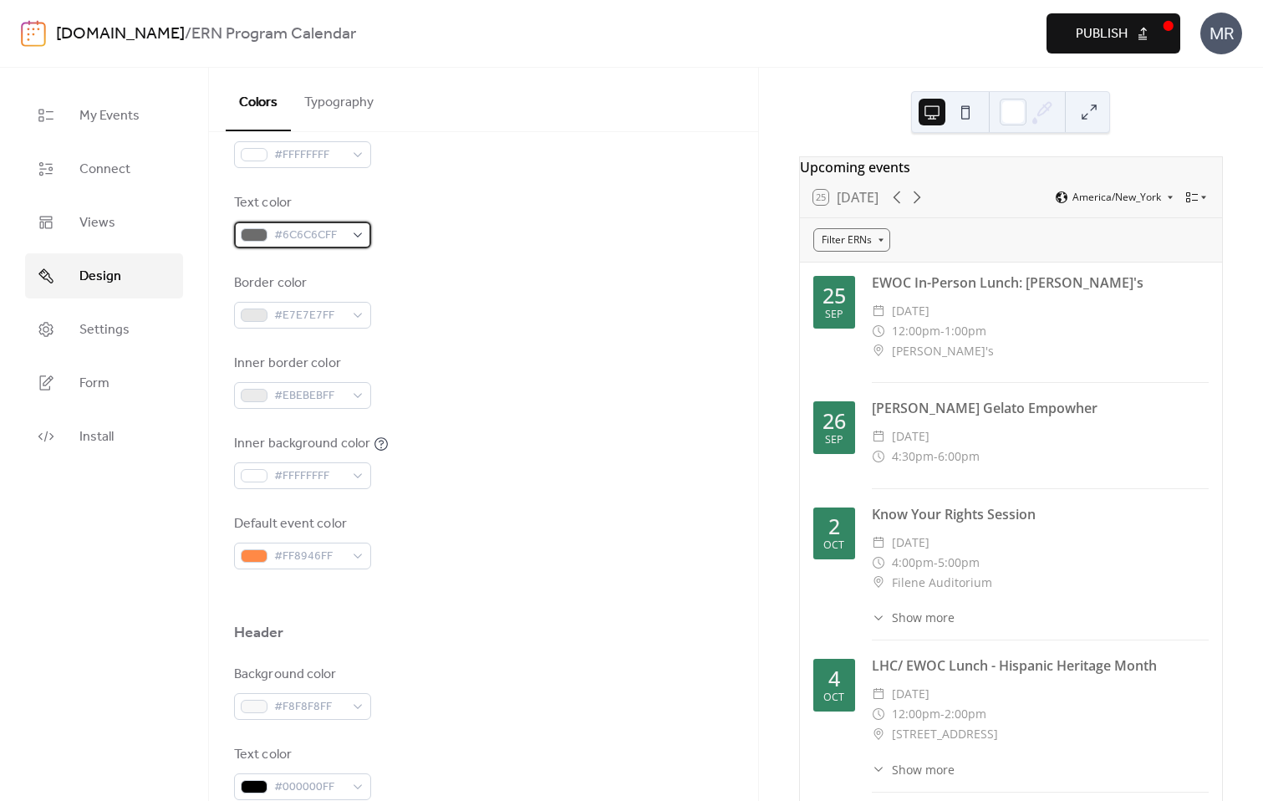
click at [301, 231] on span "#6C6C6CFF" at bounding box center [309, 236] width 70 height 20
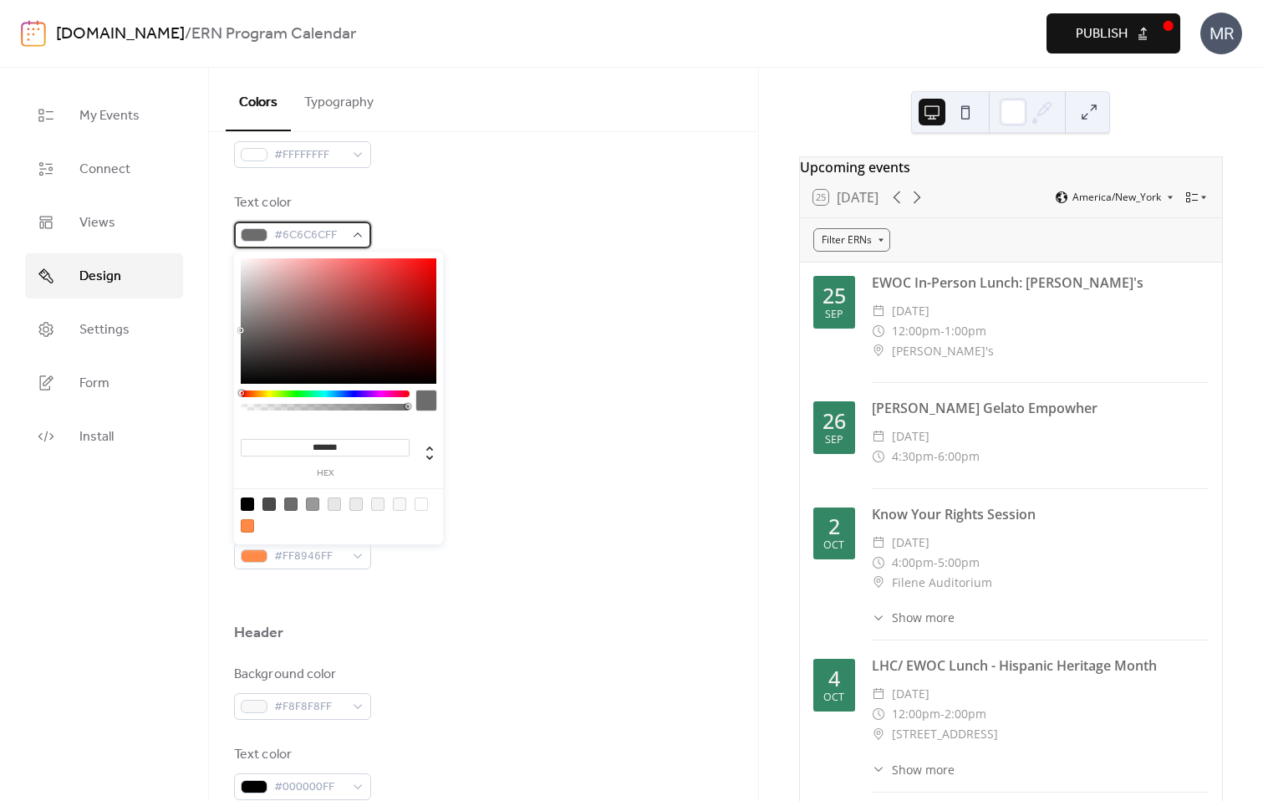
click at [301, 231] on span "#6C6C6CFF" at bounding box center [309, 236] width 70 height 20
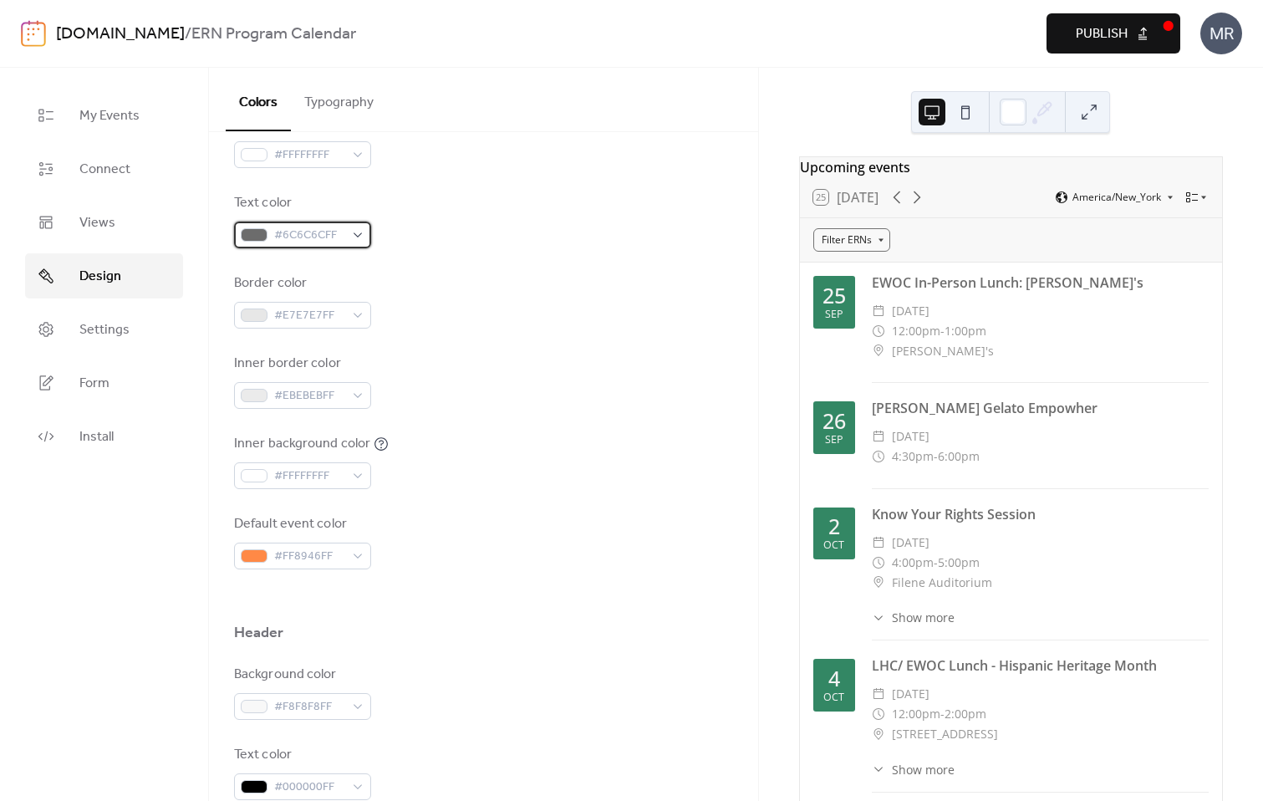
click at [355, 239] on div "#6C6C6CFF" at bounding box center [302, 234] width 137 height 27
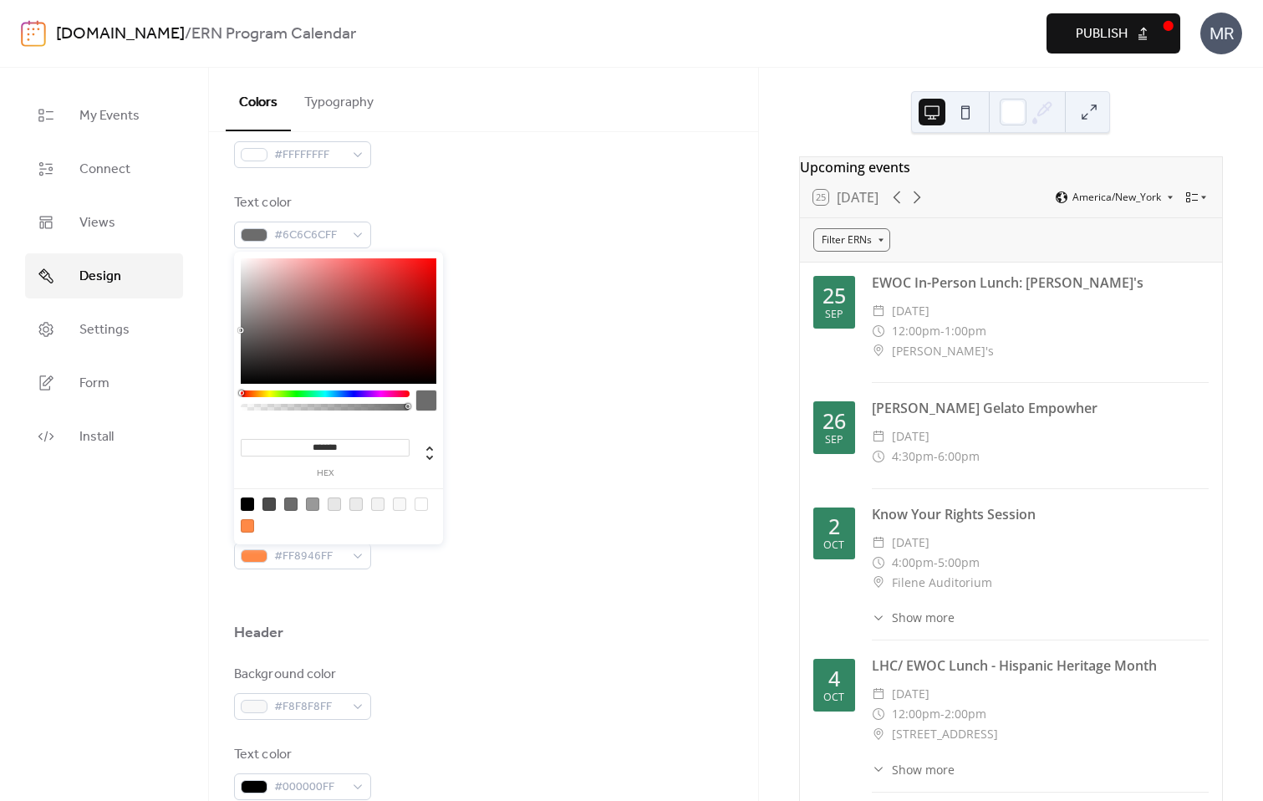
click at [303, 439] on input "*******" at bounding box center [325, 448] width 169 height 18
paste input
type input "******"
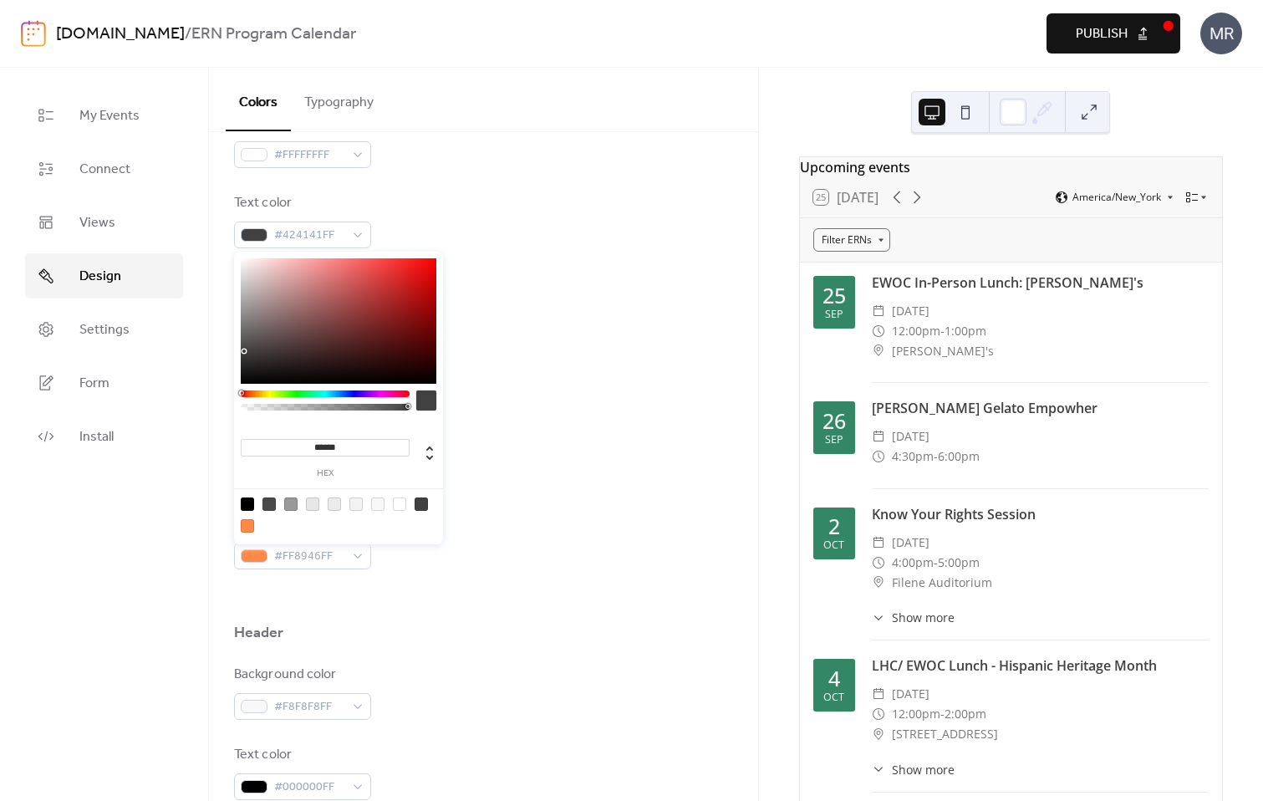
click at [506, 434] on div "Inner background color #FFFFFFFF" at bounding box center [483, 461] width 499 height 55
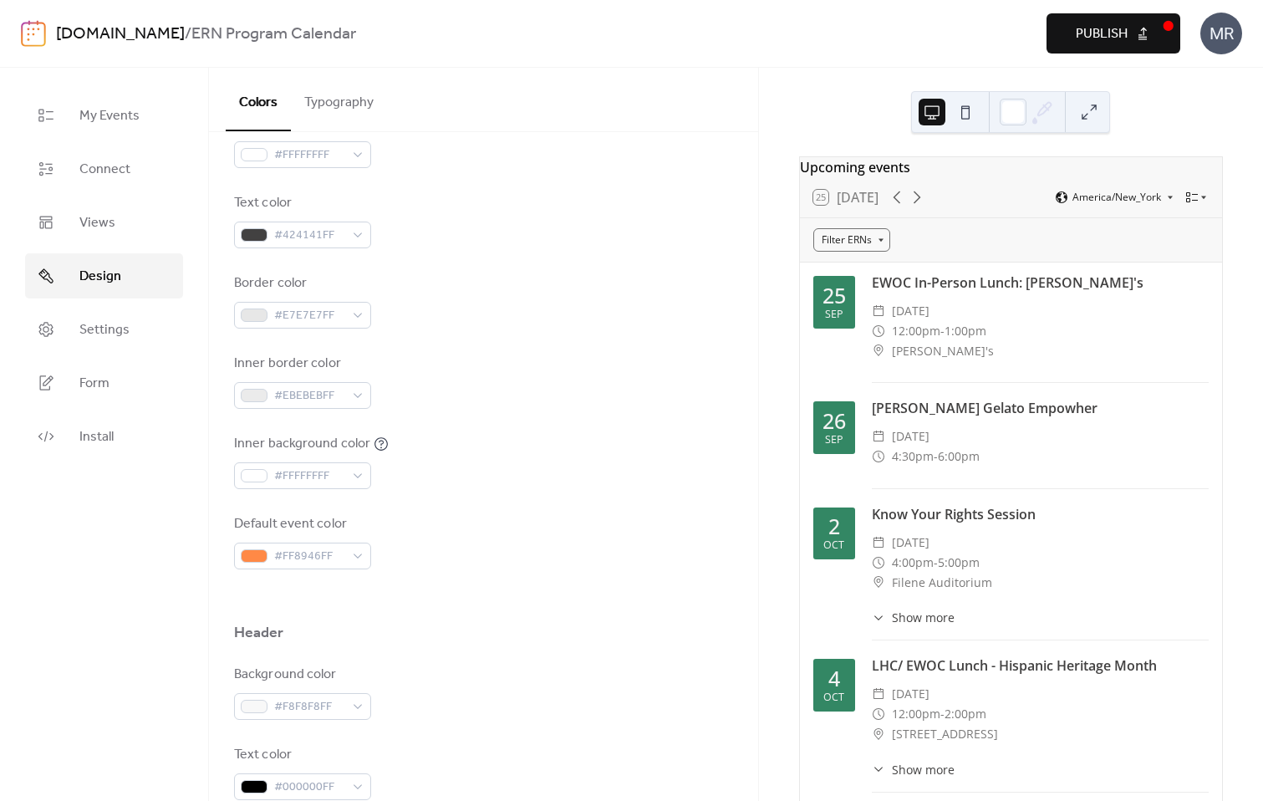
click at [384, 275] on div "Border color #E7E7E7FF" at bounding box center [483, 300] width 499 height 55
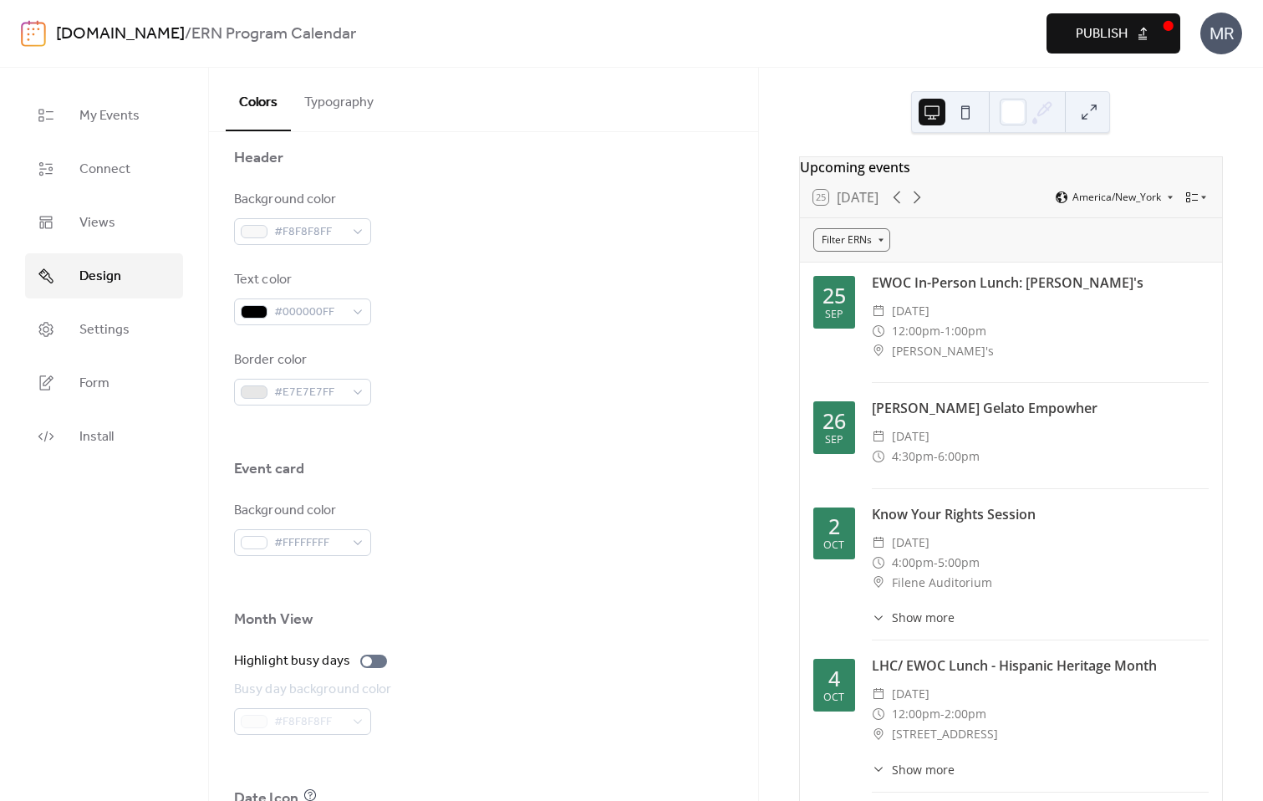
scroll to position [893, 0]
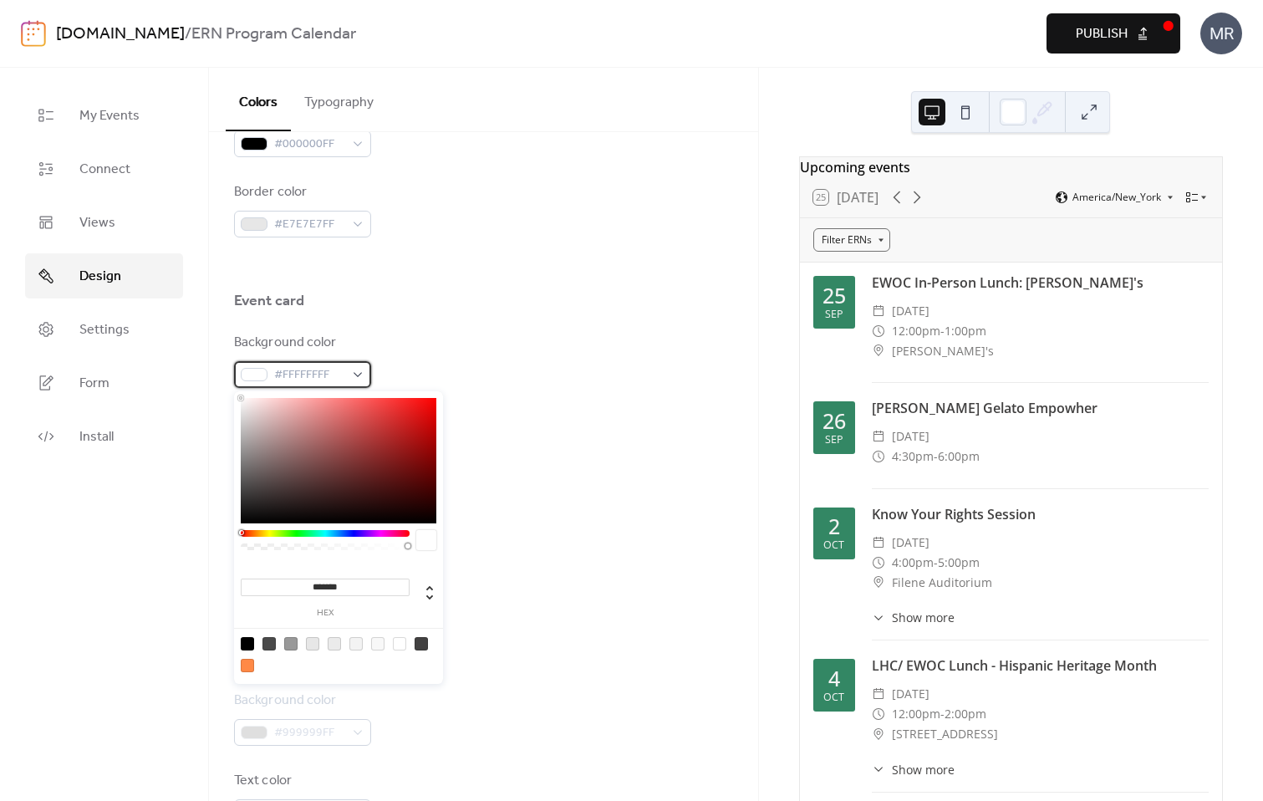
click at [359, 370] on div "#FFFFFFFF" at bounding box center [302, 374] width 137 height 27
click at [404, 341] on div "Background color #FFFFFFFF" at bounding box center [483, 360] width 499 height 55
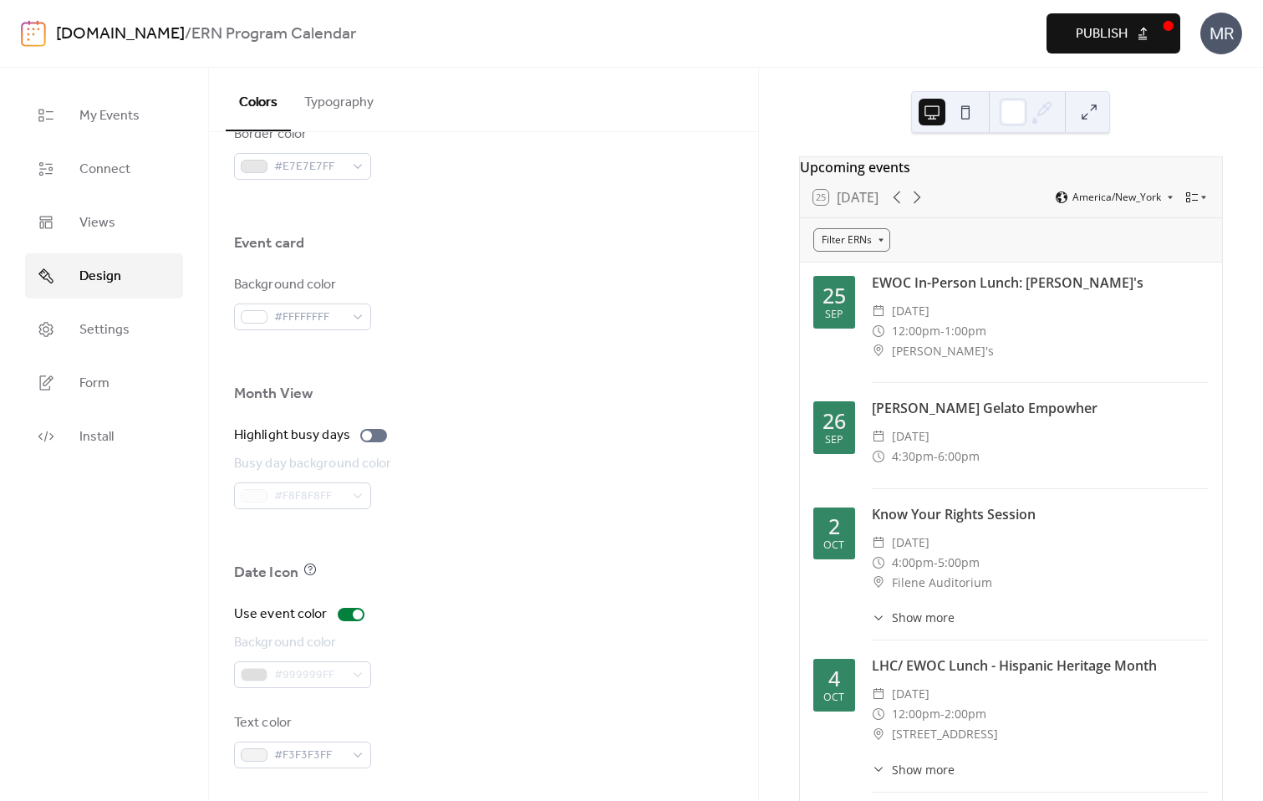
scroll to position [951, 0]
click at [354, 615] on div at bounding box center [358, 613] width 10 height 10
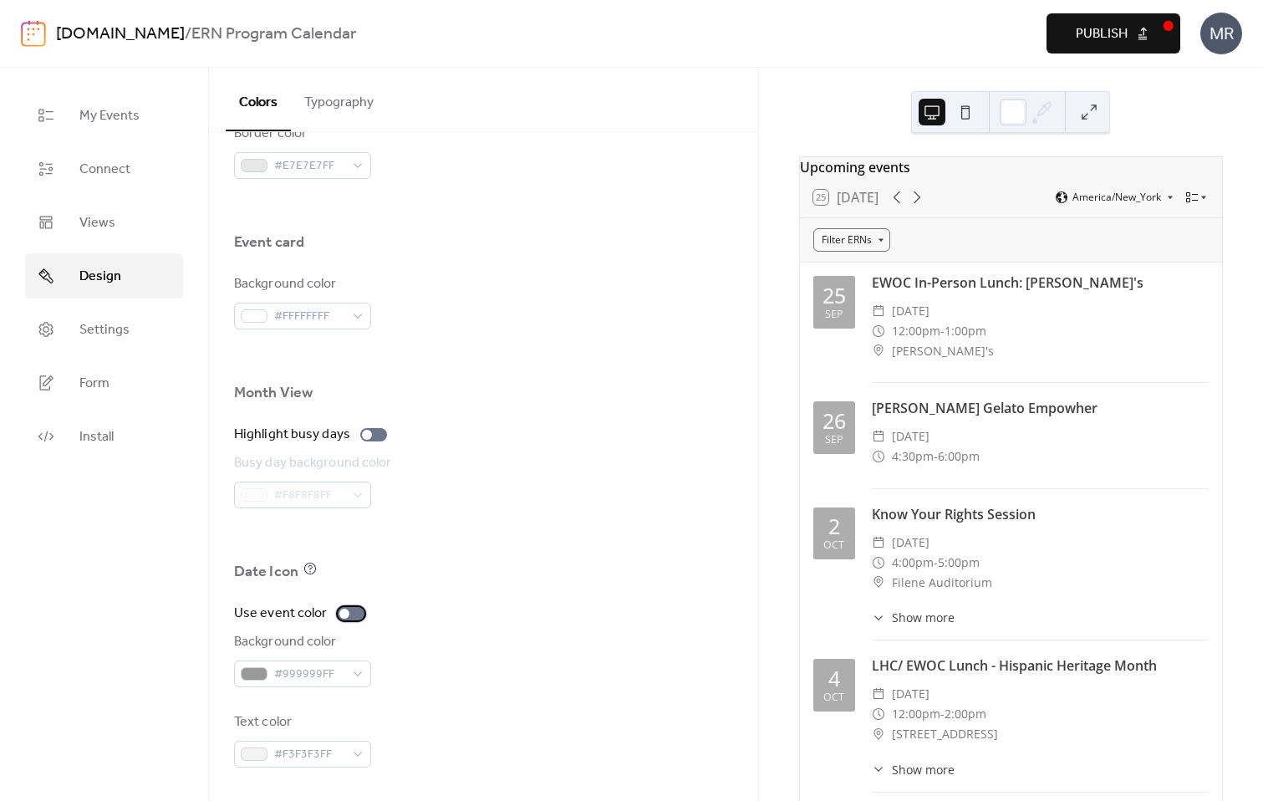
click at [354, 615] on div at bounding box center [351, 613] width 27 height 13
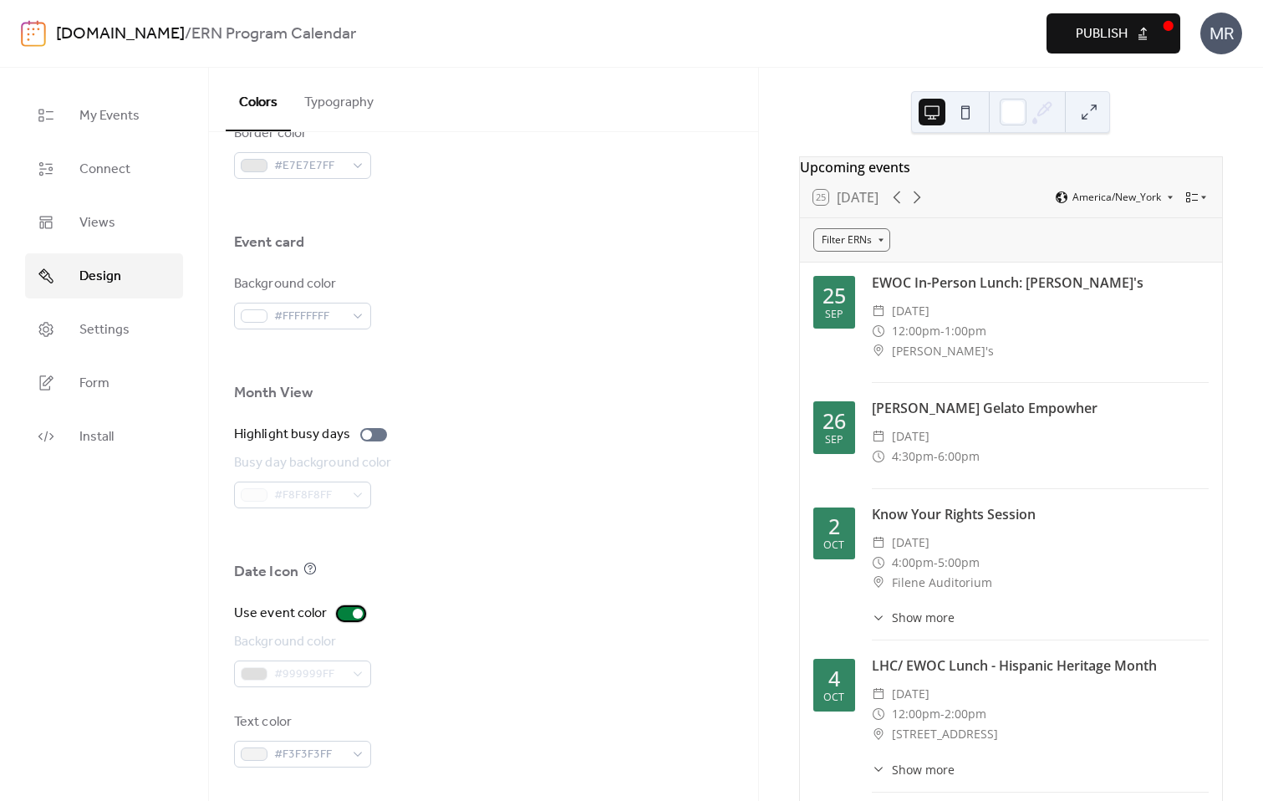
click at [353, 613] on div at bounding box center [358, 613] width 10 height 10
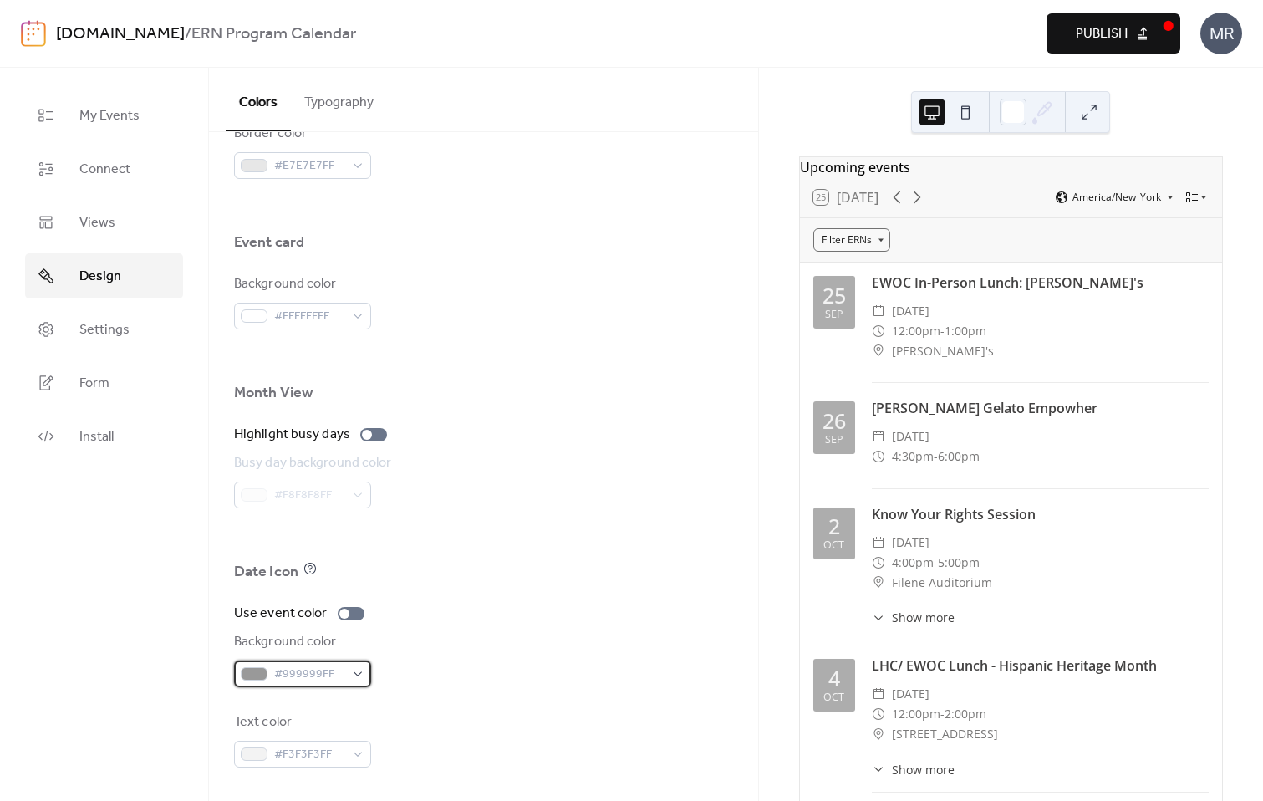
click at [359, 674] on div "#999999FF" at bounding box center [302, 673] width 137 height 27
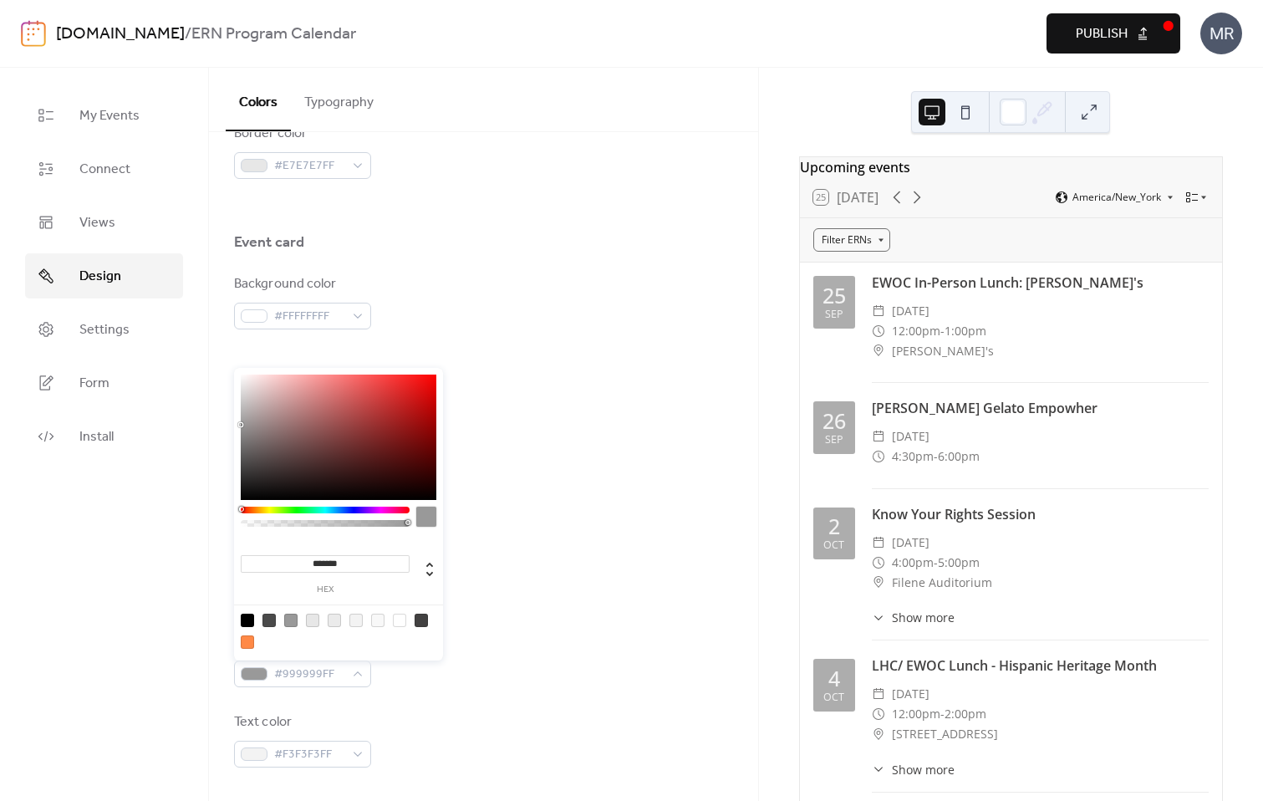
click at [410, 681] on div "Background color #999999FF" at bounding box center [483, 659] width 499 height 55
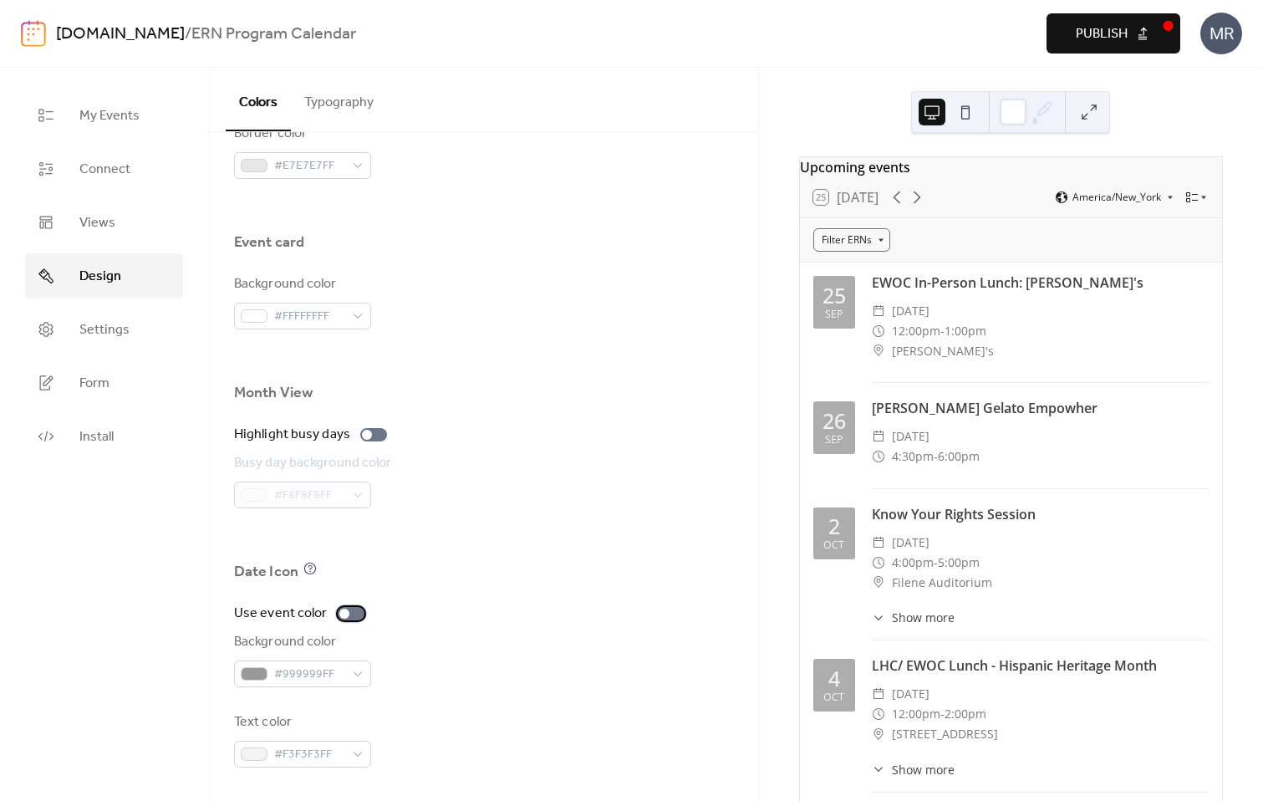
click at [350, 615] on div at bounding box center [351, 613] width 27 height 13
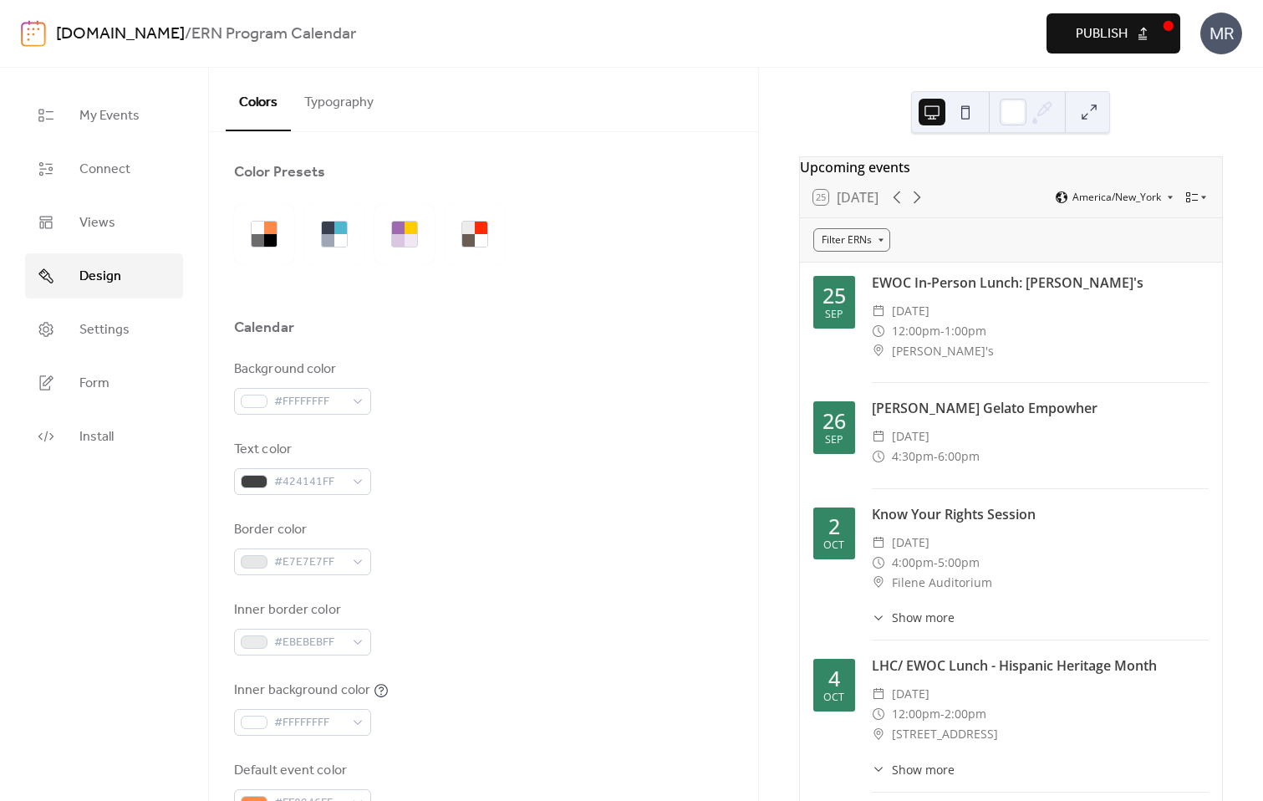
scroll to position [0, 0]
click at [343, 109] on button "Typography" at bounding box center [339, 99] width 96 height 62
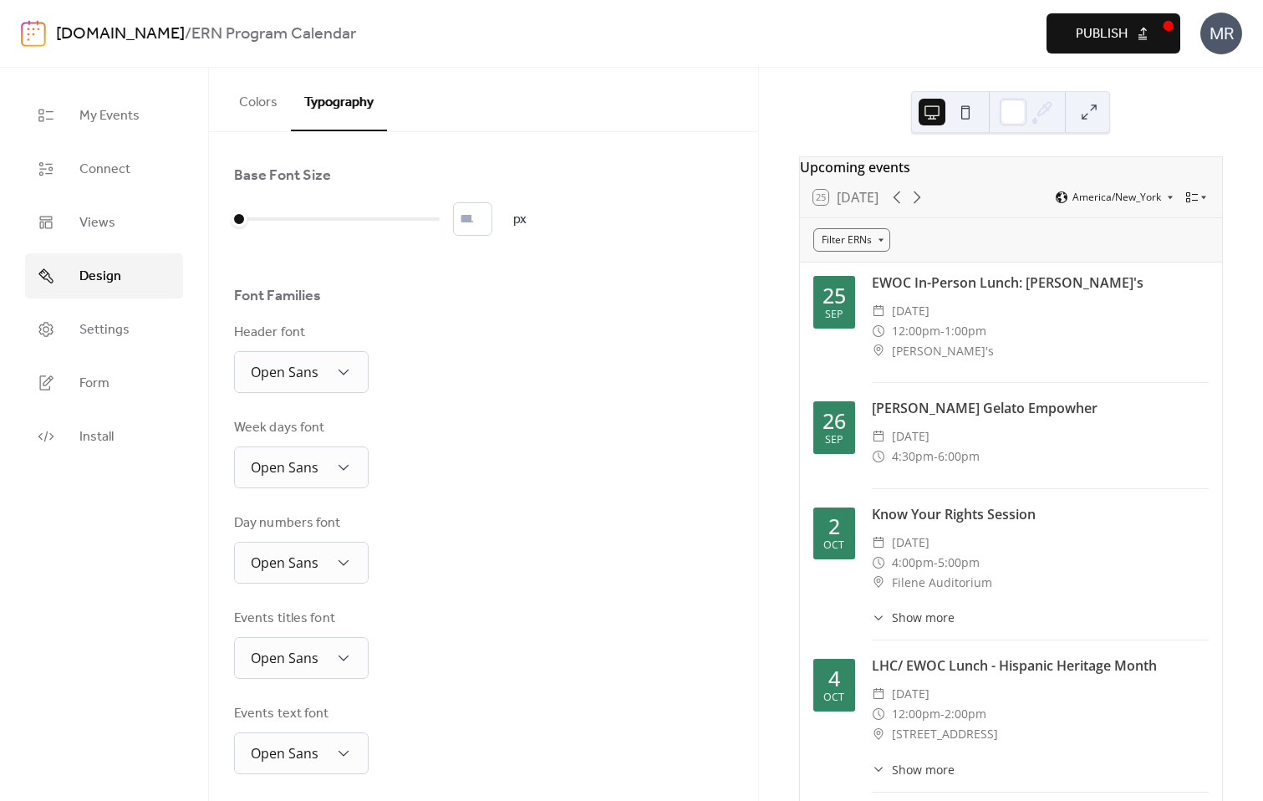
click at [272, 97] on button "Colors" at bounding box center [258, 99] width 65 height 62
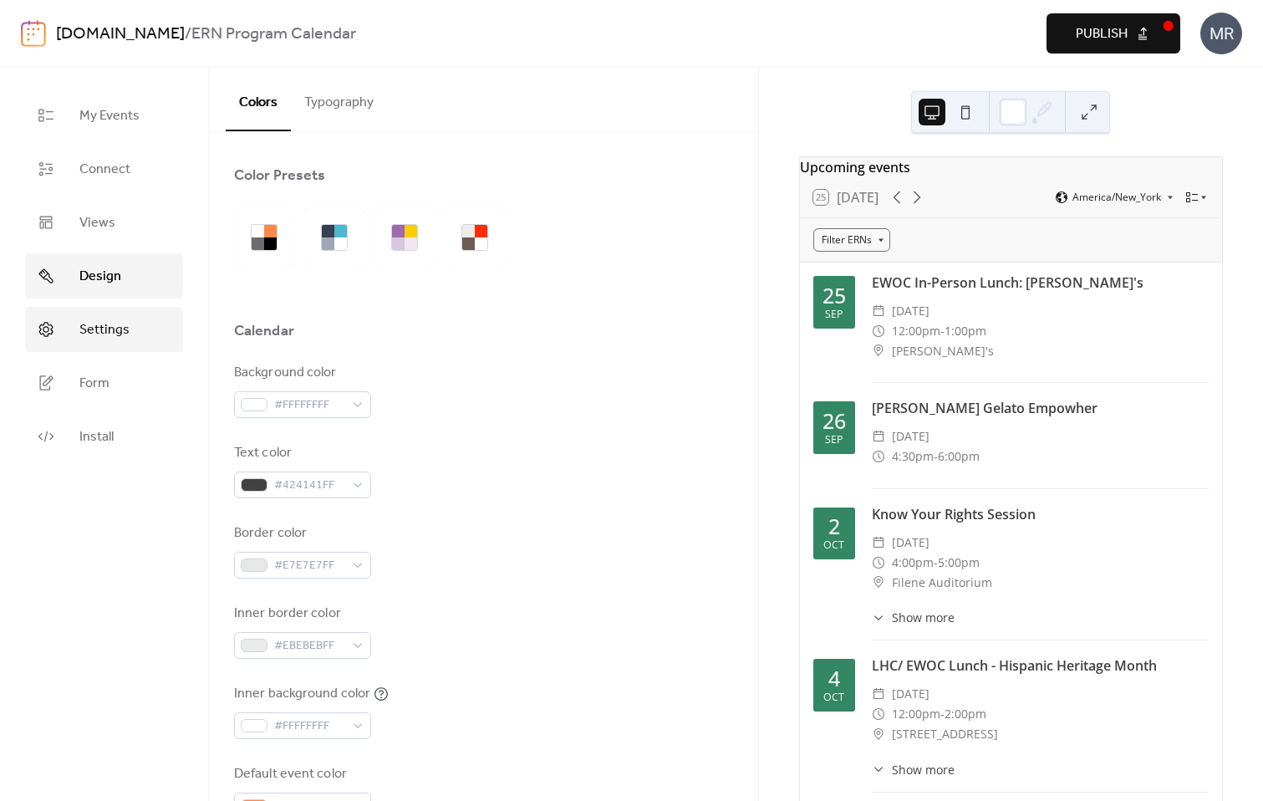
click at [129, 333] on link "Settings" at bounding box center [104, 329] width 158 height 45
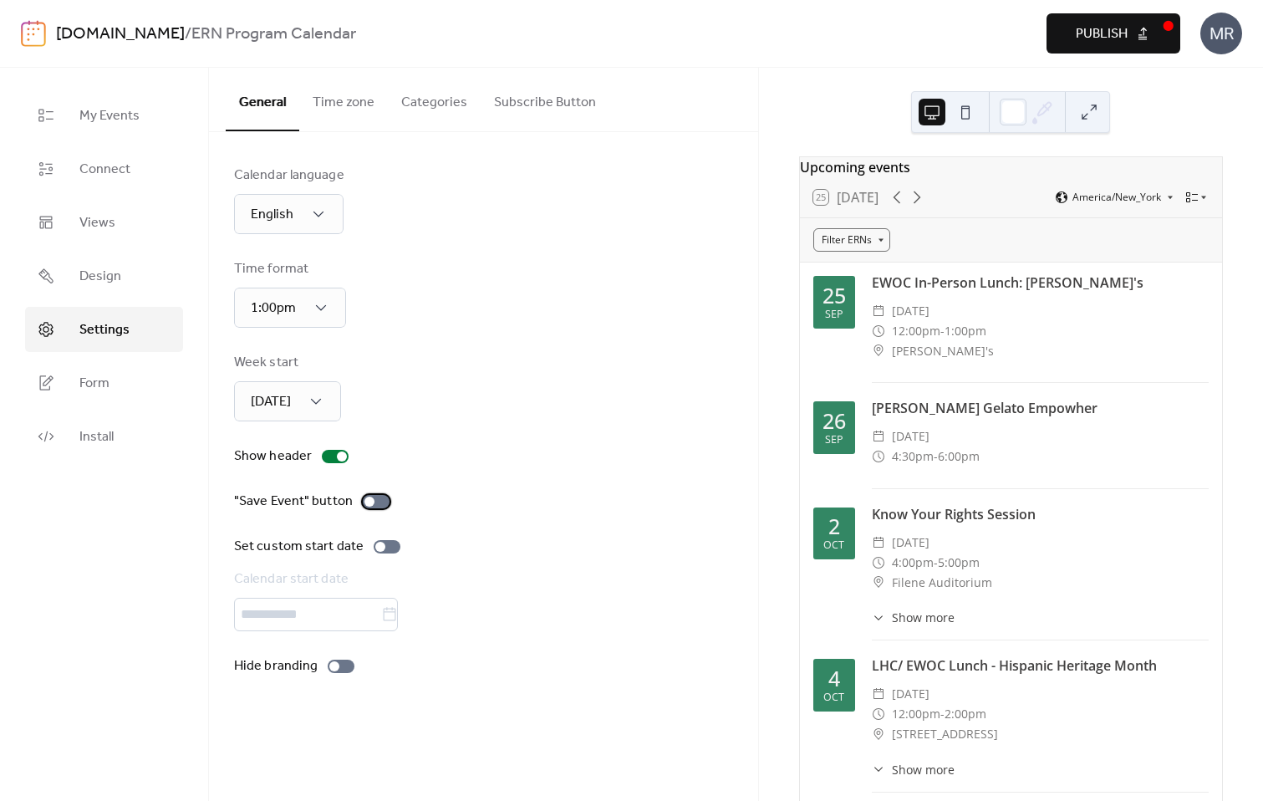
click at [379, 505] on div at bounding box center [376, 501] width 27 height 13
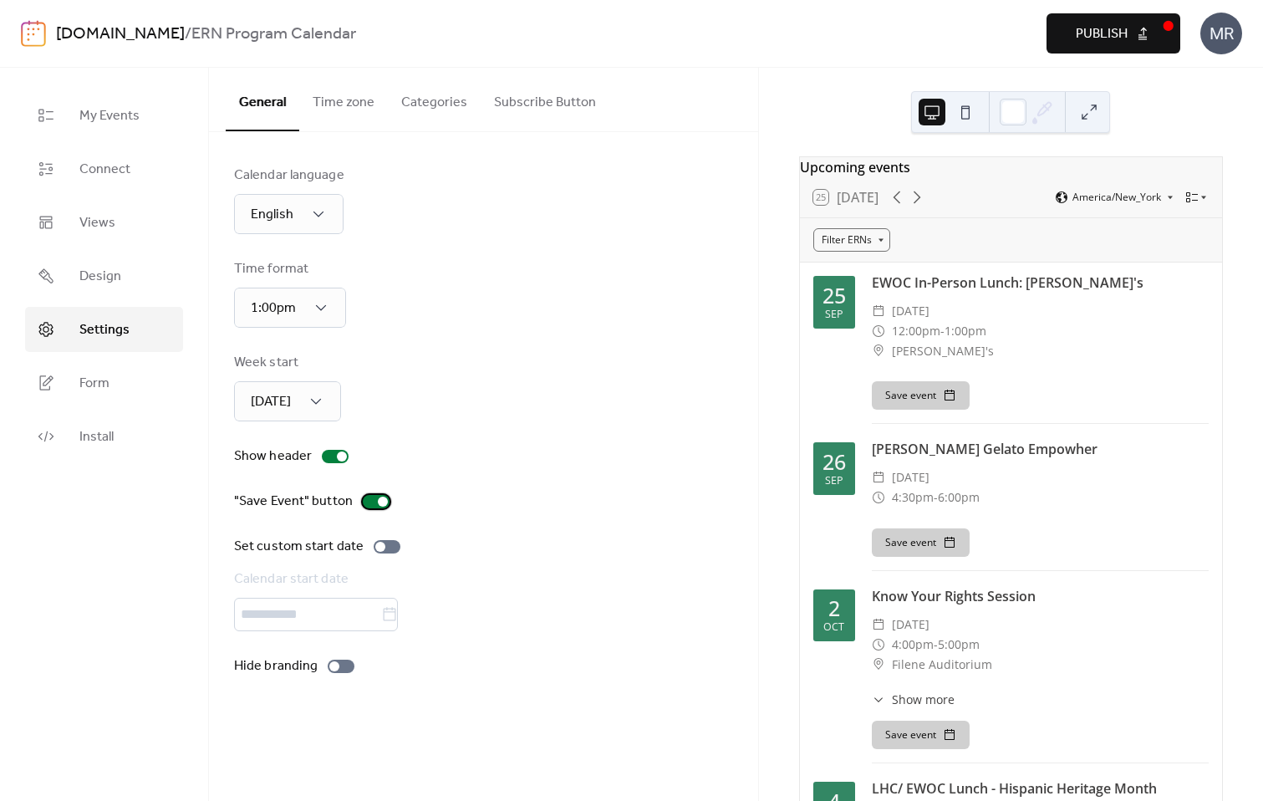
click at [379, 505] on div at bounding box center [383, 501] width 10 height 10
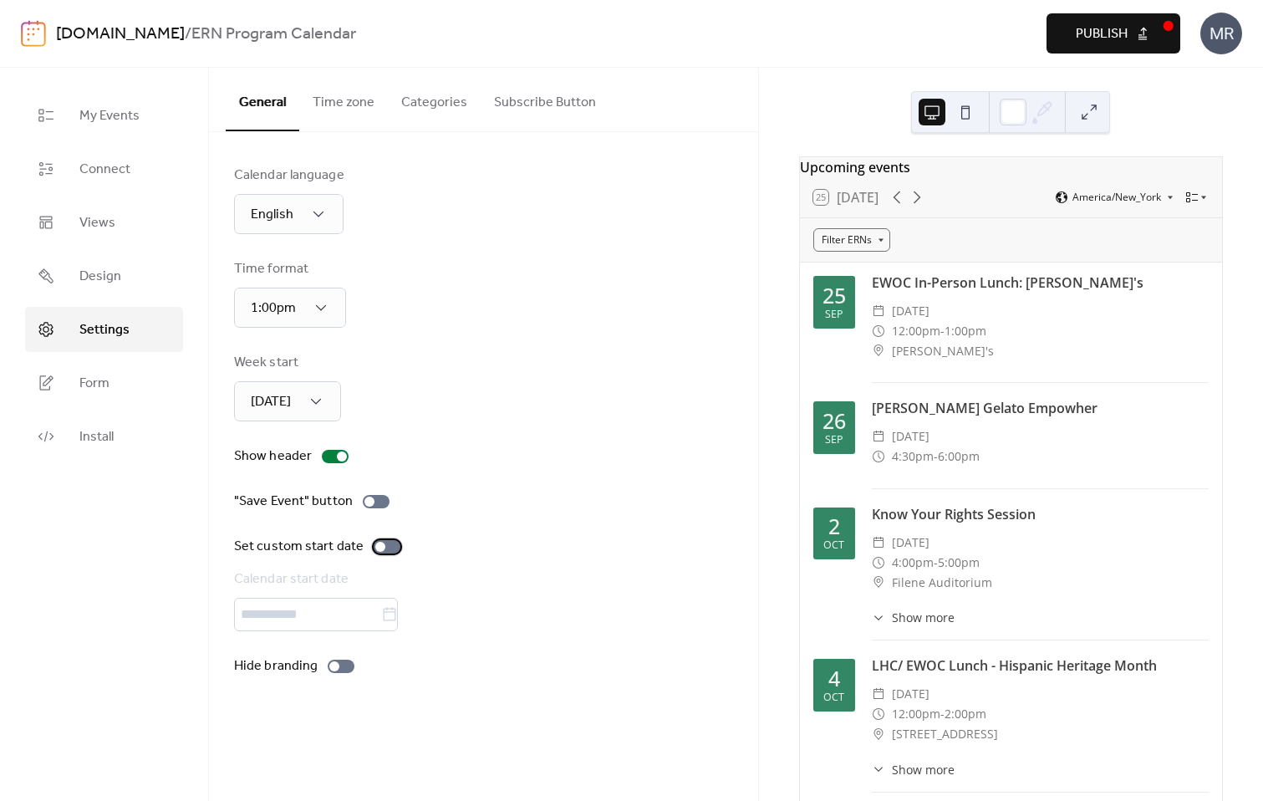
click at [389, 551] on div at bounding box center [387, 546] width 27 height 13
click at [389, 549] on div at bounding box center [394, 547] width 10 height 10
click at [371, 502] on div at bounding box center [376, 501] width 27 height 13
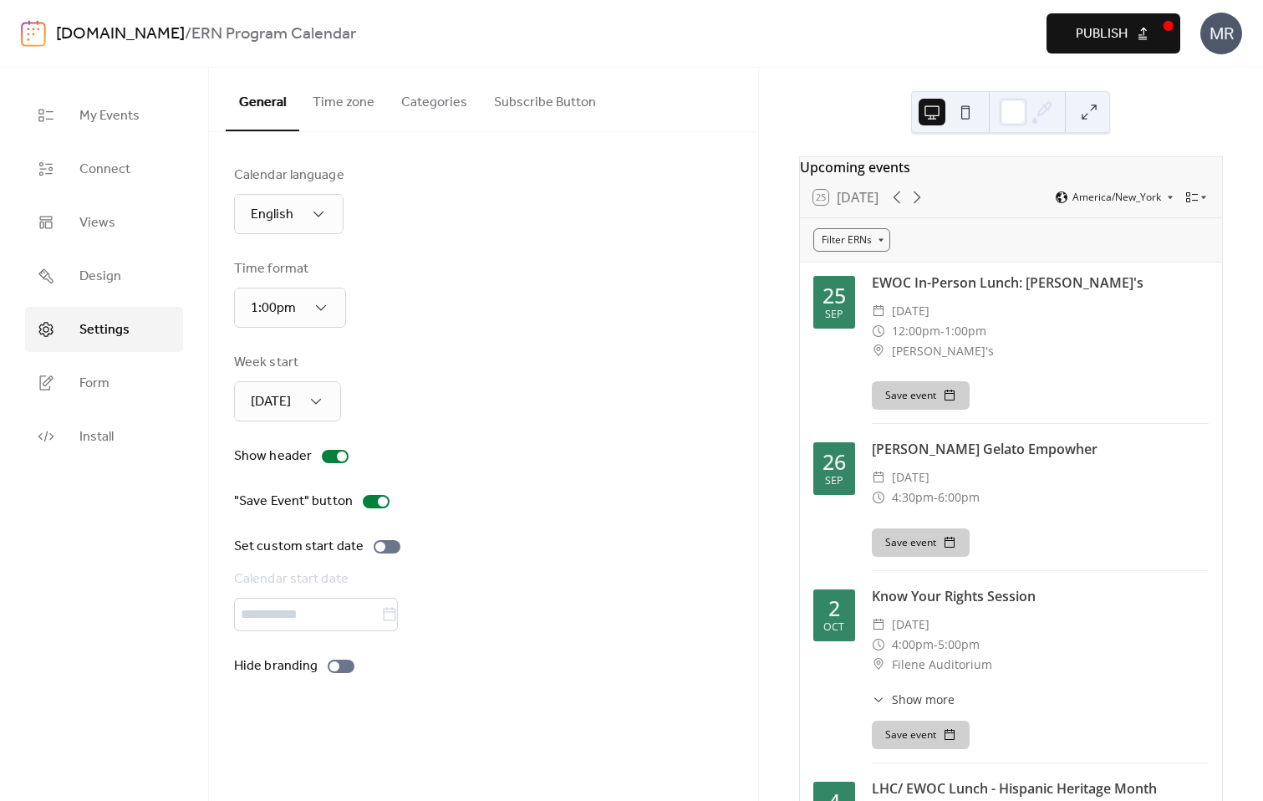
click at [522, 501] on div ""Save Event" button" at bounding box center [483, 501] width 499 height 20
click at [333, 664] on div at bounding box center [334, 666] width 10 height 10
click at [333, 664] on div at bounding box center [341, 665] width 27 height 13
click at [348, 99] on button "Time zone" at bounding box center [343, 99] width 89 height 62
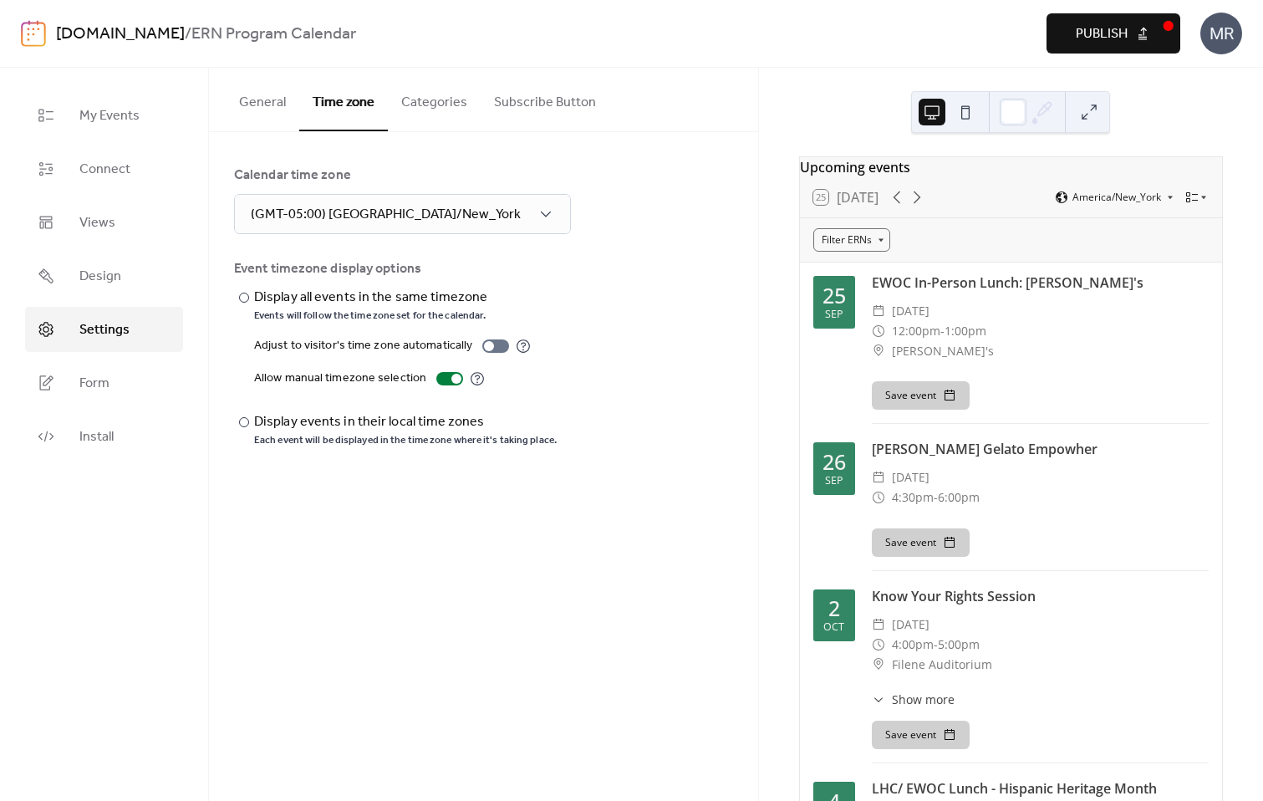
click at [421, 106] on button "Categories" at bounding box center [434, 99] width 93 height 62
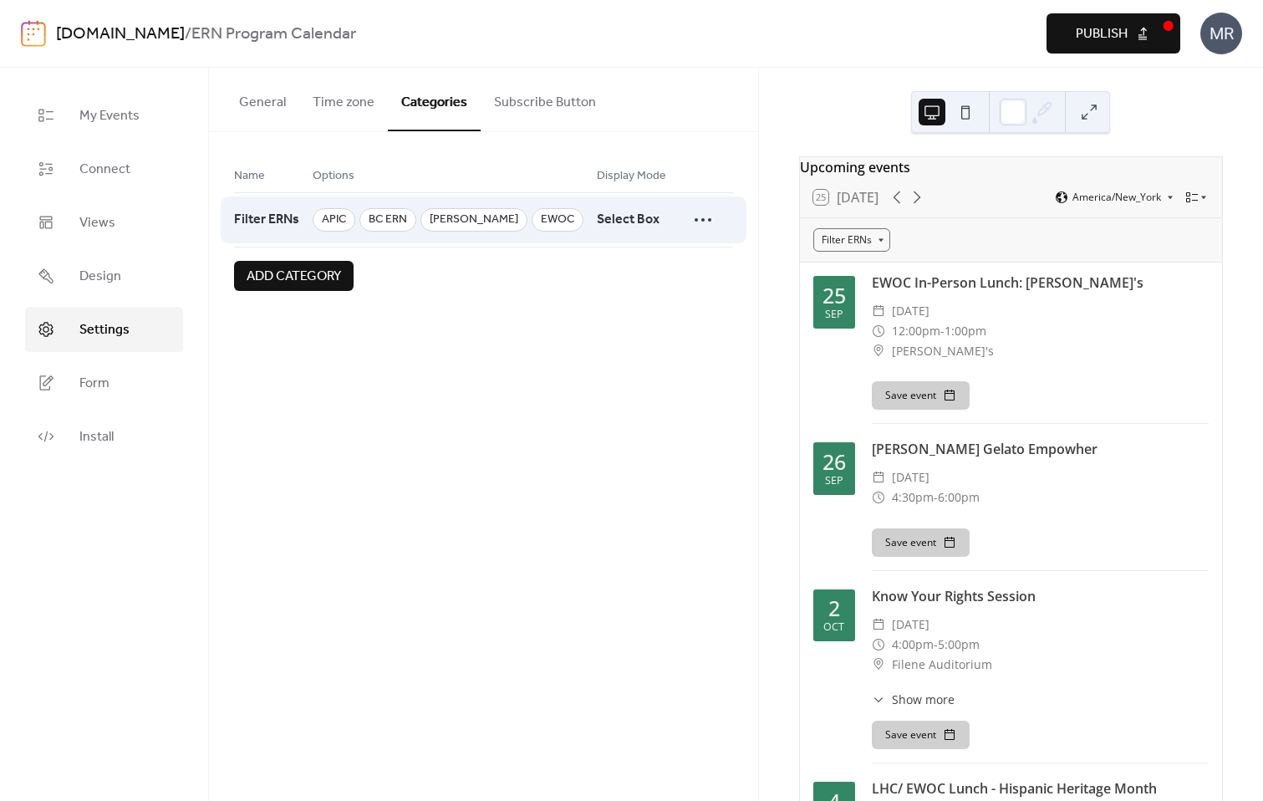
click at [625, 223] on div "Select Box" at bounding box center [635, 219] width 76 height 55
click at [717, 216] on div at bounding box center [702, 219] width 33 height 33
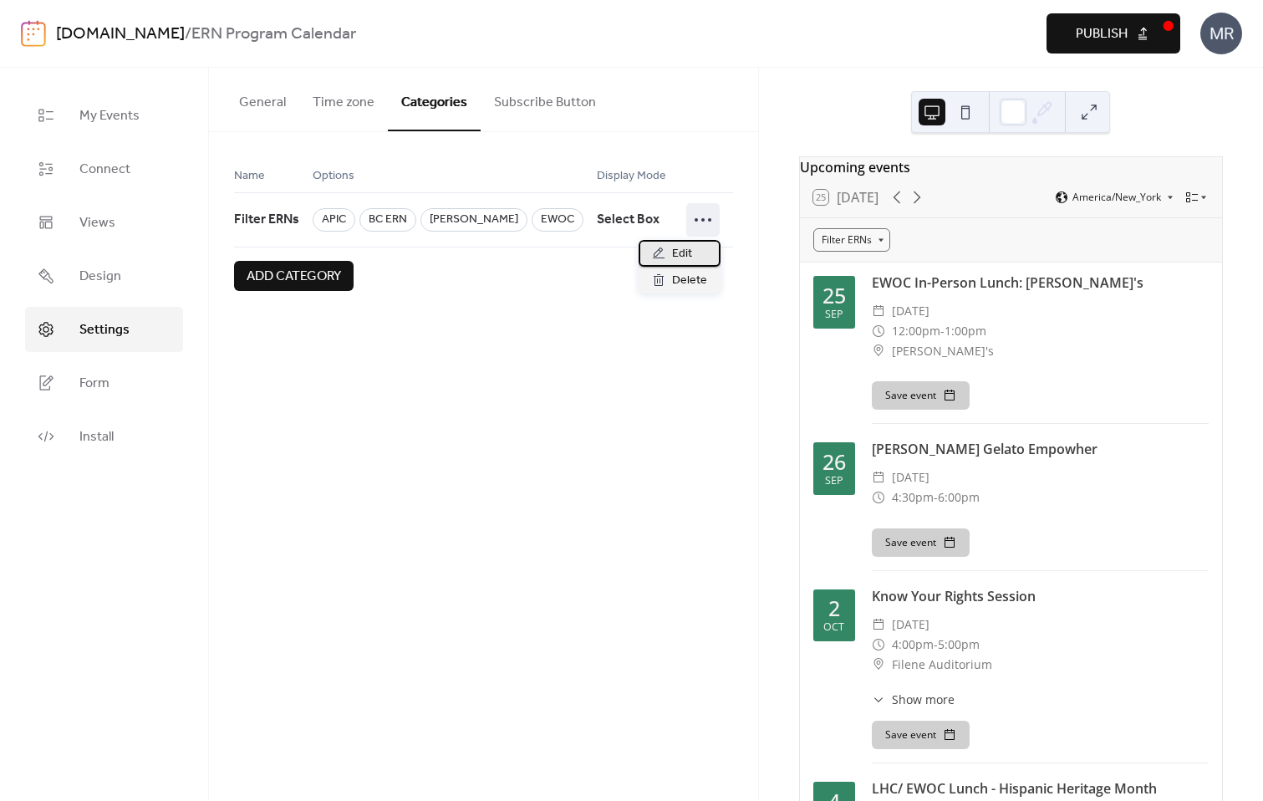
click at [683, 252] on span "Edit" at bounding box center [682, 254] width 20 height 20
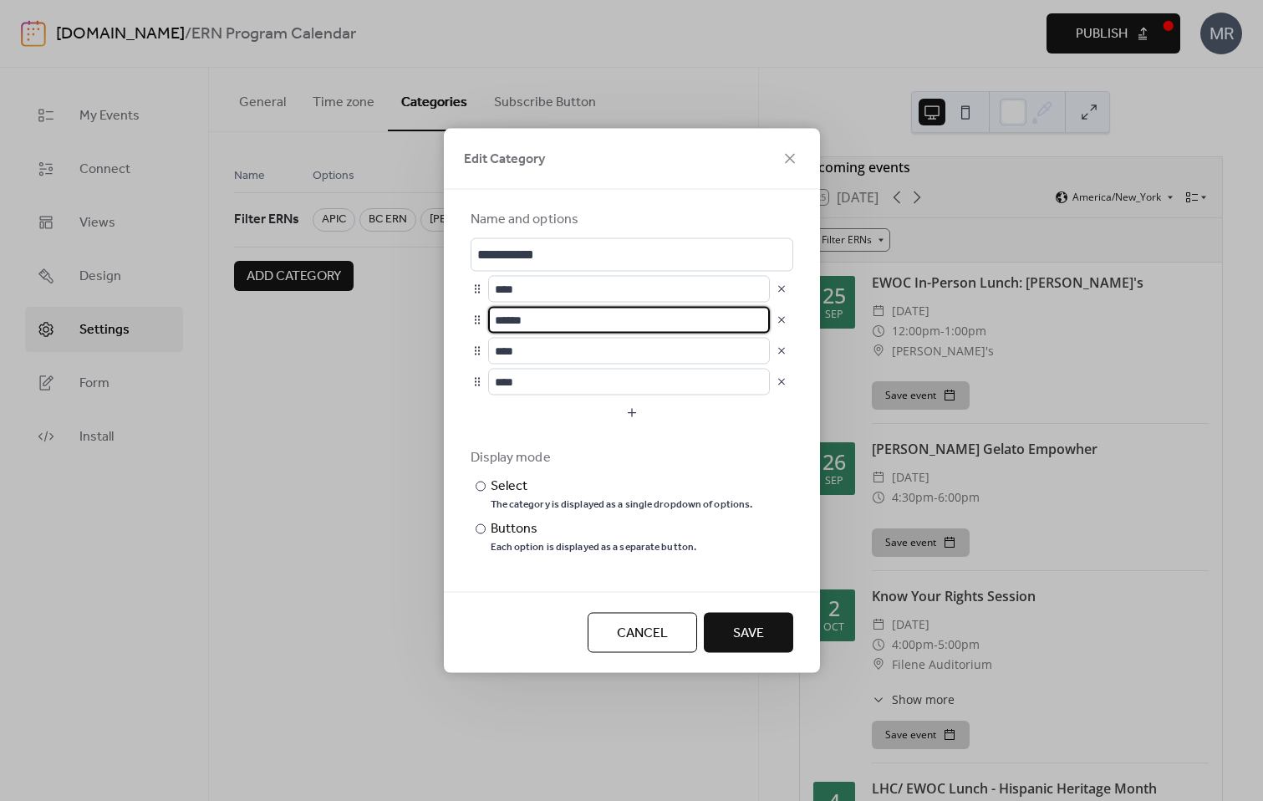
click at [575, 323] on input "******" at bounding box center [629, 320] width 282 height 27
type input "******"
click at [756, 657] on div "Cancel Save" at bounding box center [632, 632] width 376 height 81
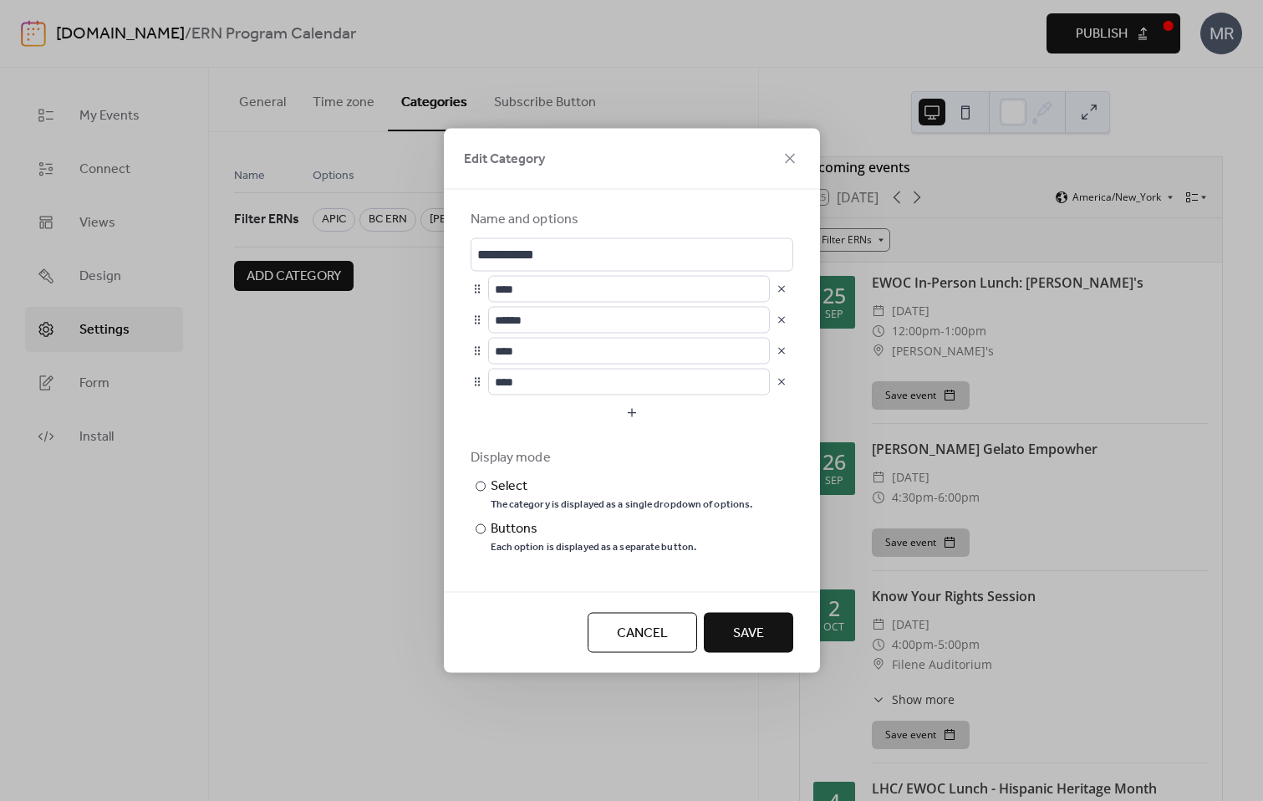
click at [756, 655] on div "Cancel Save" at bounding box center [632, 632] width 376 height 81
click at [756, 652] on button "Save" at bounding box center [748, 633] width 89 height 40
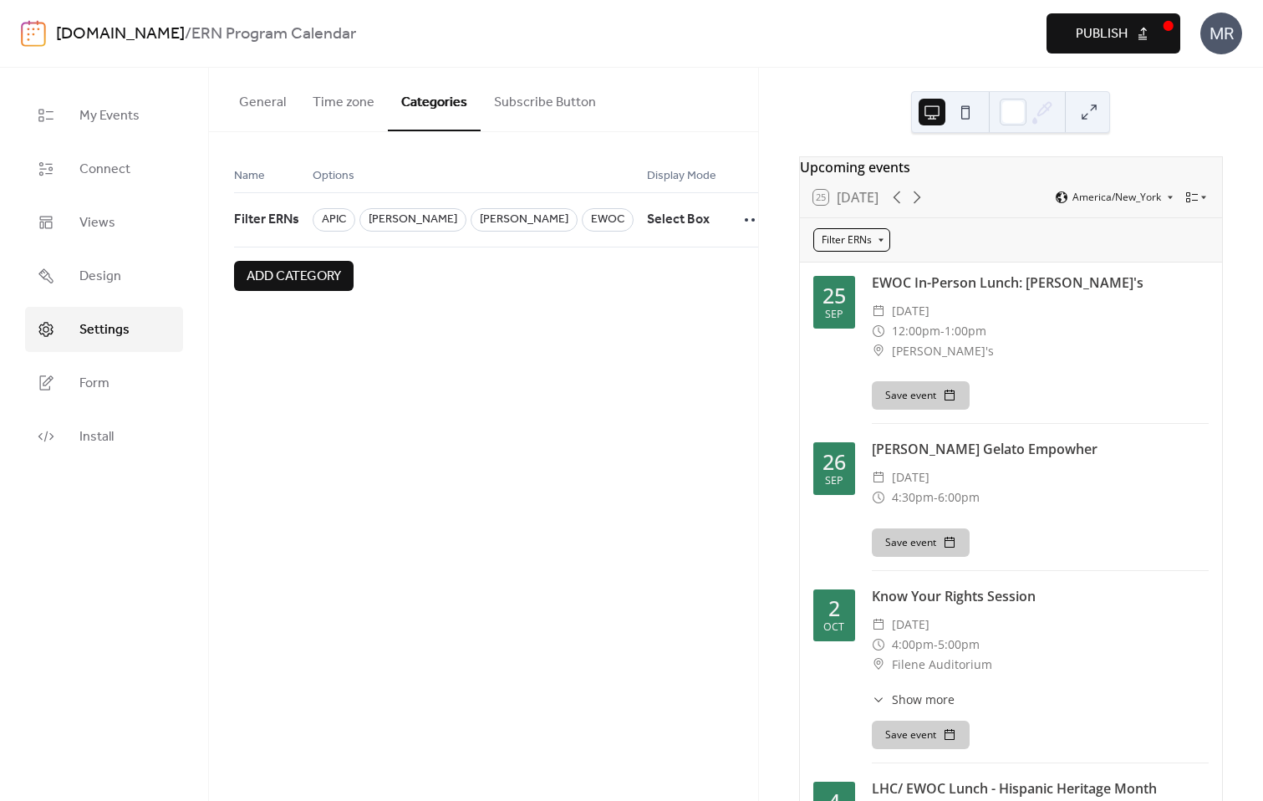
click at [854, 250] on div "Filter ERNs" at bounding box center [851, 239] width 77 height 23
click at [852, 303] on span "Morano" at bounding box center [866, 305] width 79 height 15
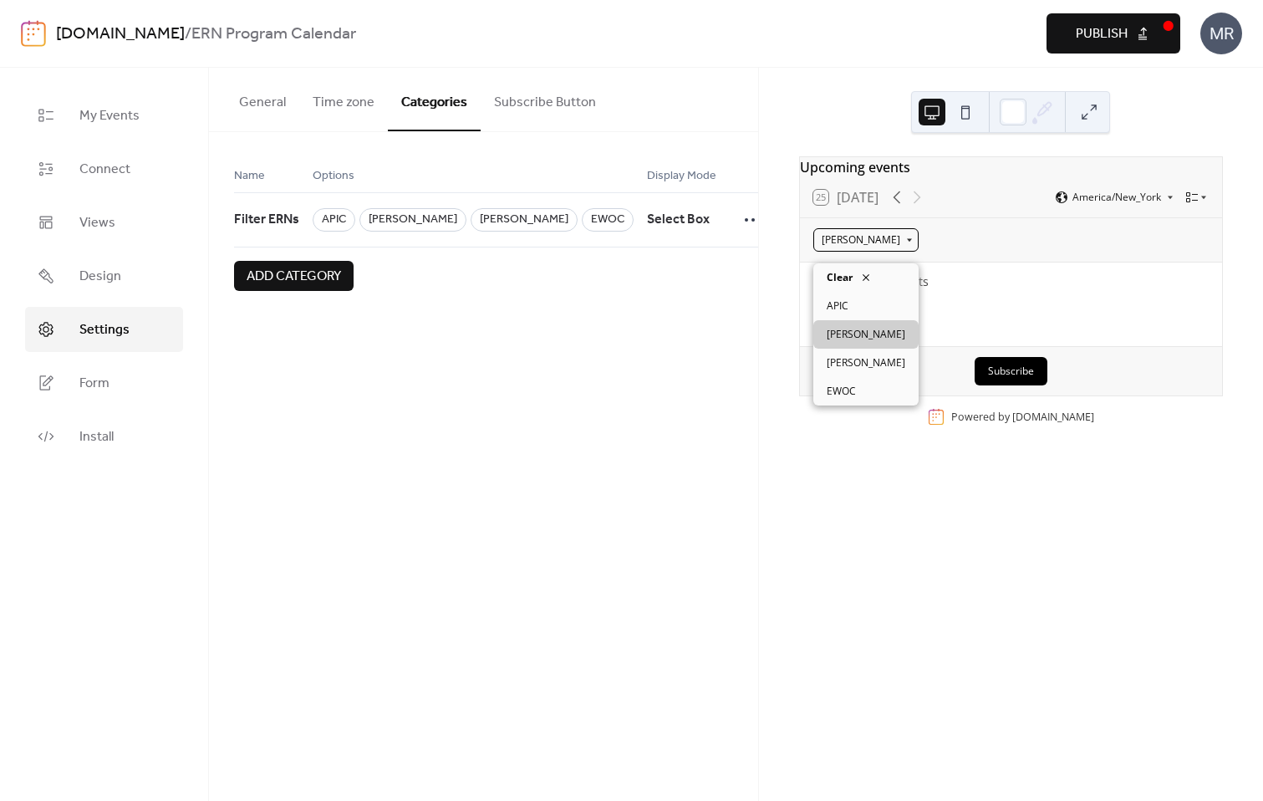
click at [850, 247] on div "Morano" at bounding box center [865, 239] width 105 height 23
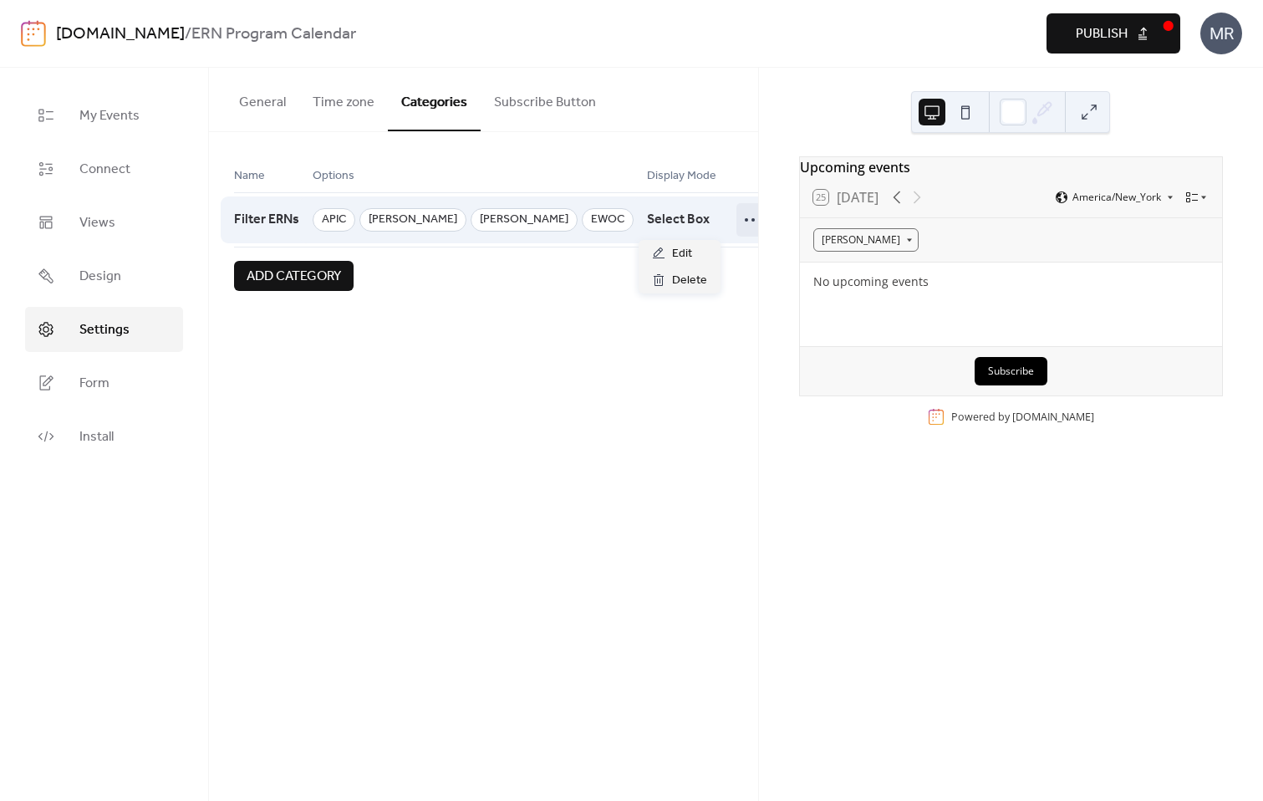
click at [758, 221] on circle at bounding box center [759, 219] width 3 height 3
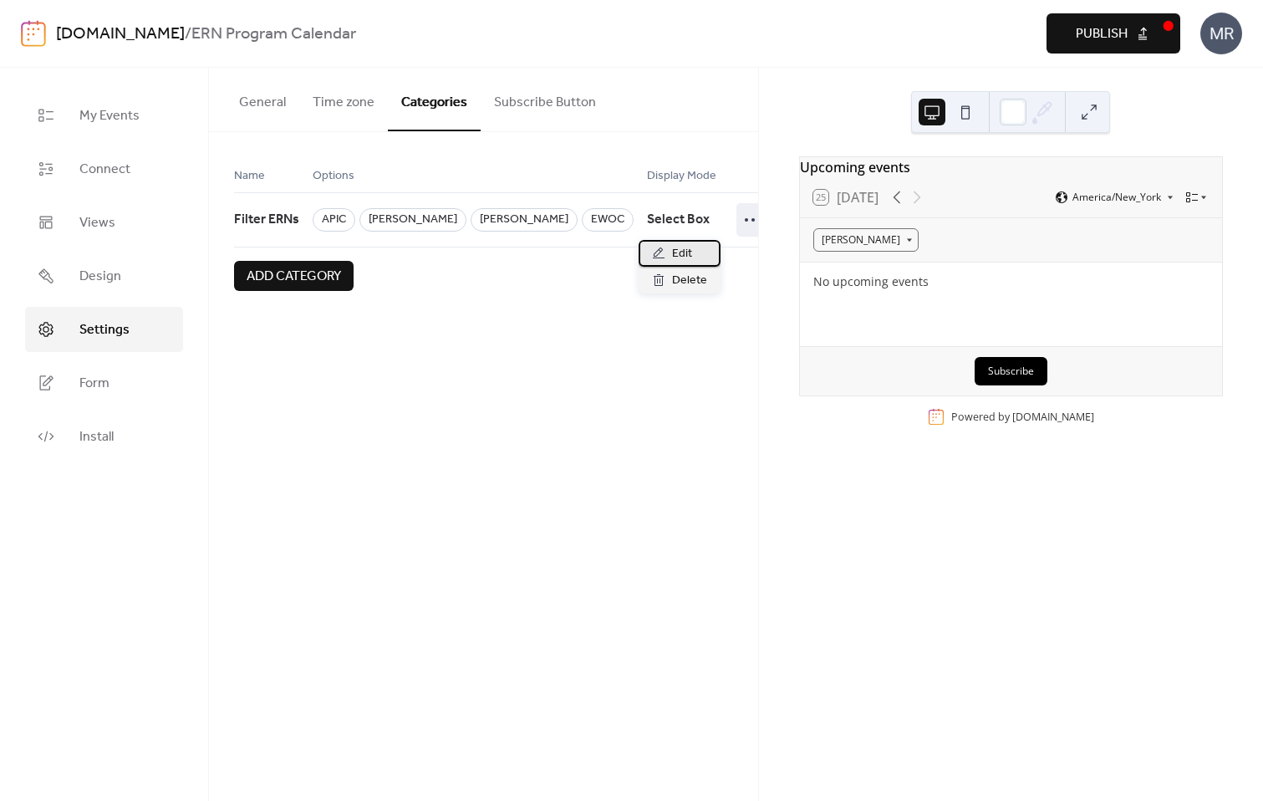
click at [694, 247] on div "Edit" at bounding box center [679, 253] width 82 height 27
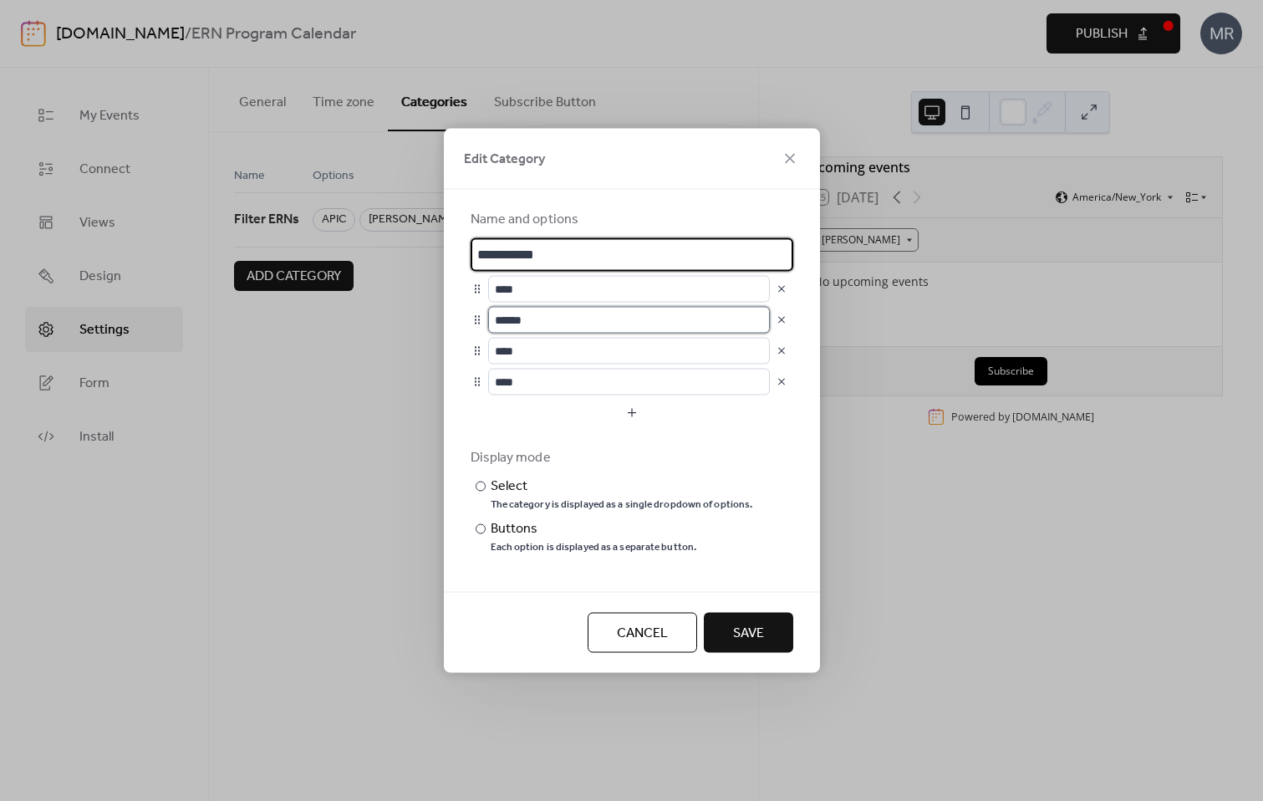
click at [639, 320] on input "******" at bounding box center [629, 320] width 282 height 27
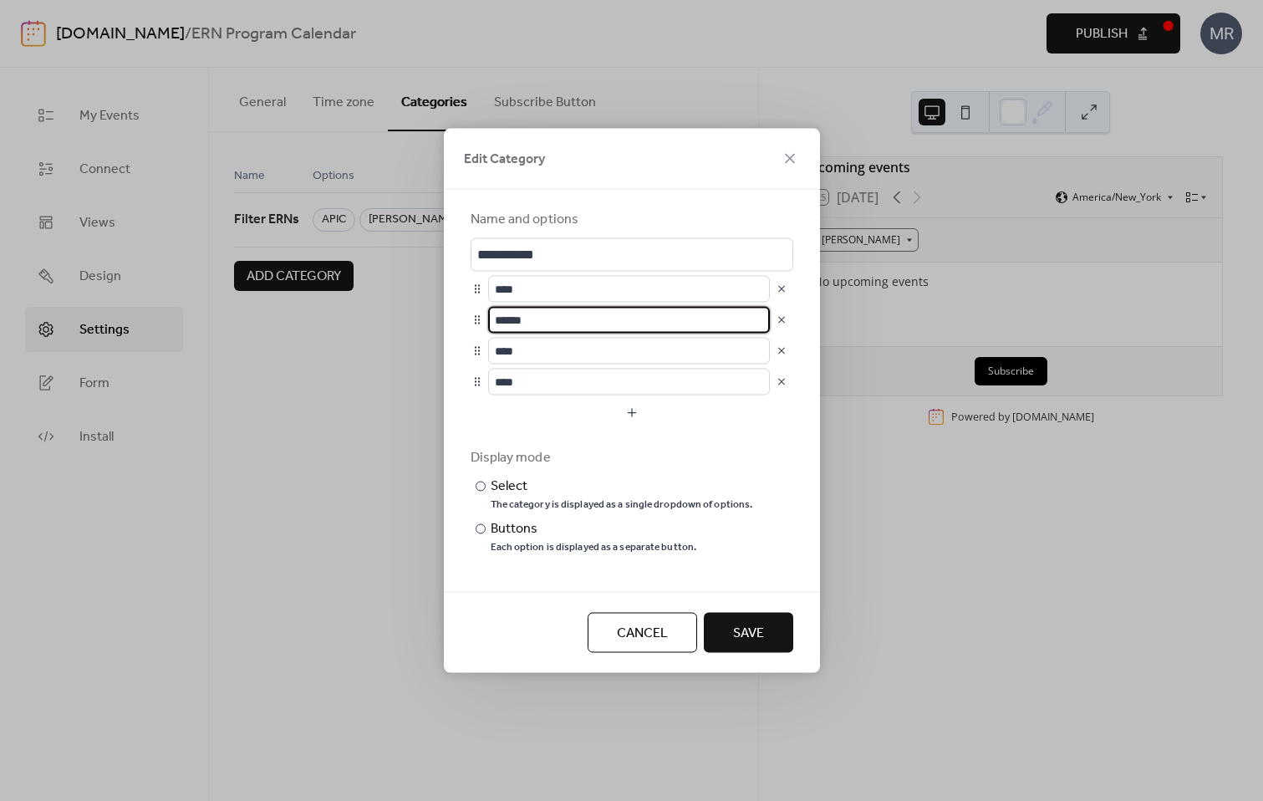
click at [639, 320] on input "******" at bounding box center [629, 320] width 282 height 27
type input "******"
click at [753, 623] on span "Save" at bounding box center [748, 633] width 31 height 20
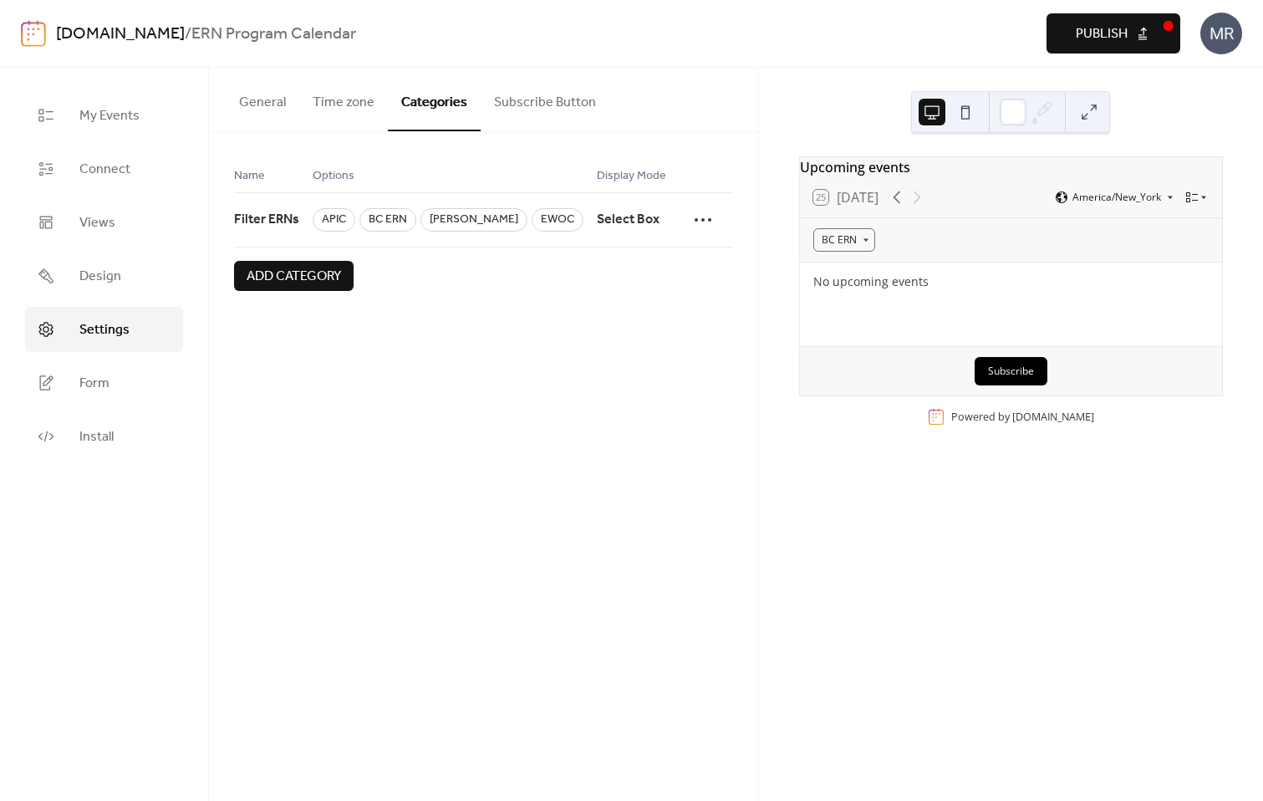
click at [497, 311] on div "Name Options Display Mode Filter ERNs APIC BC ERN DERN EWOC Select Box Add cate…" at bounding box center [483, 228] width 549 height 192
click at [597, 217] on span "Select Box" at bounding box center [628, 220] width 63 height 32
click at [522, 94] on button "Subscribe Button" at bounding box center [545, 99] width 129 height 62
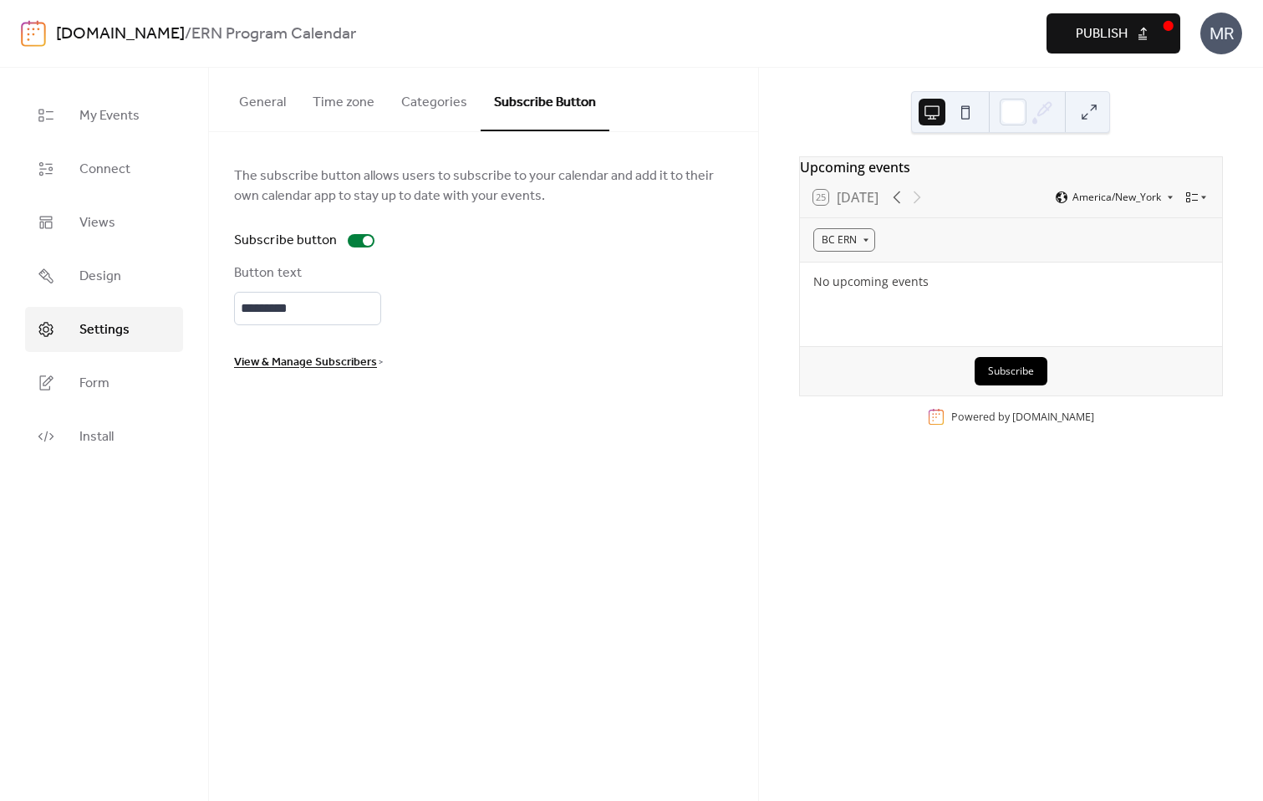
click at [363, 365] on span "View & Manage Subscribers" at bounding box center [305, 363] width 143 height 20
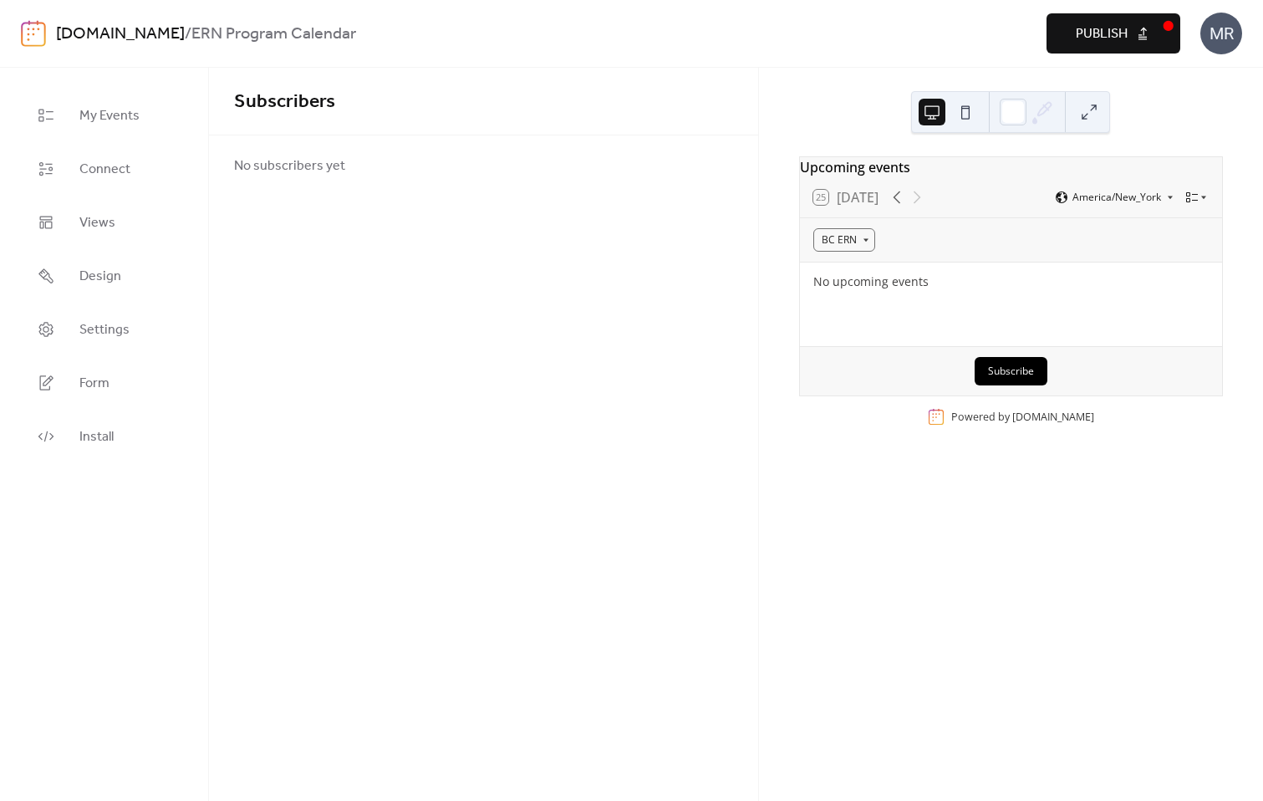
click at [368, 364] on div "Subscribers No subscribers yet" at bounding box center [483, 434] width 549 height 733
click at [99, 383] on span "Form" at bounding box center [94, 384] width 30 height 20
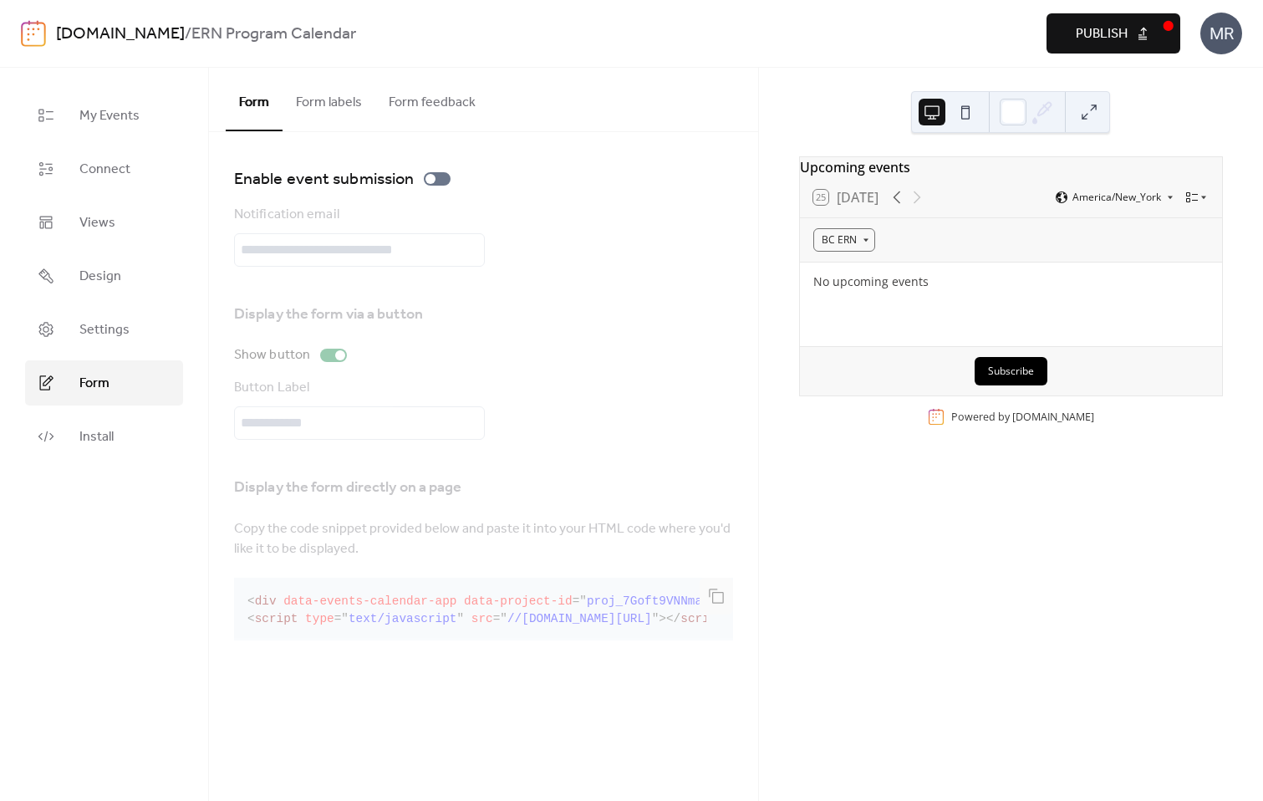
click at [338, 101] on button "Form labels" at bounding box center [328, 99] width 93 height 62
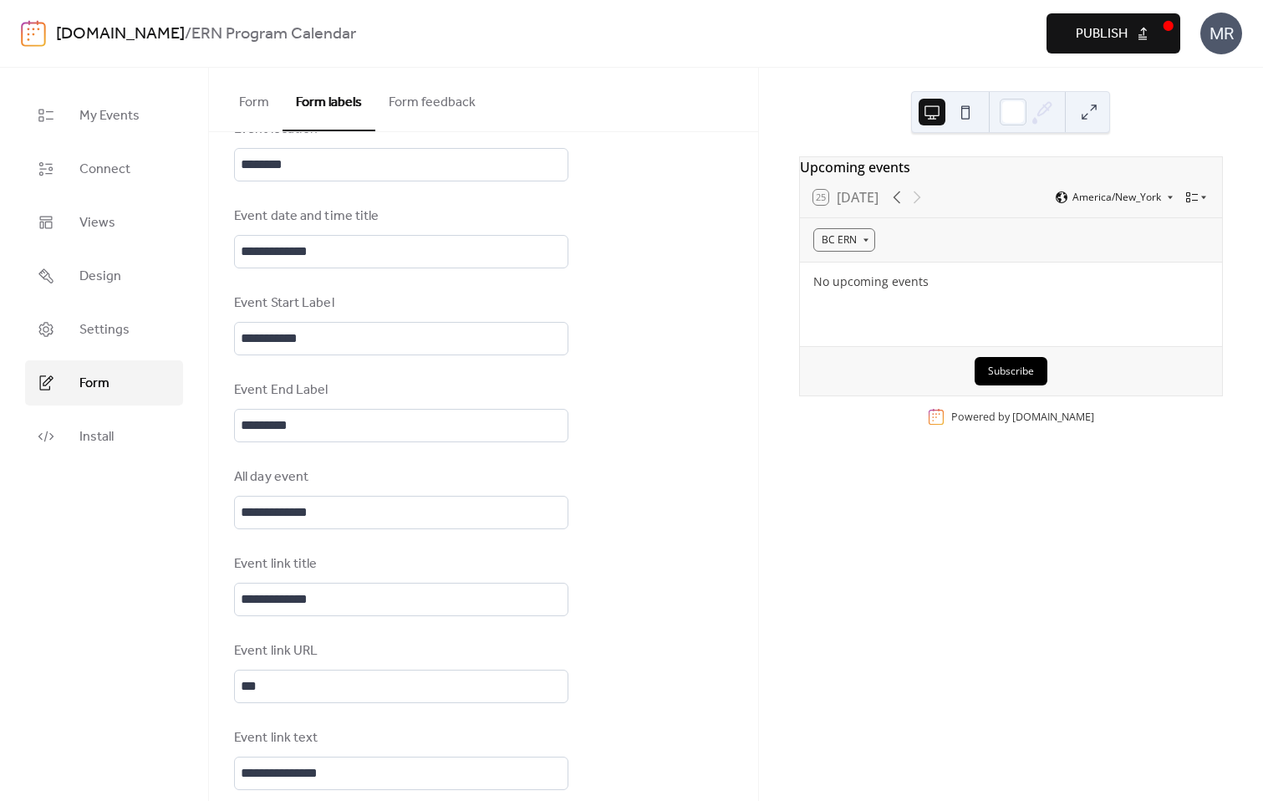
scroll to position [851, 0]
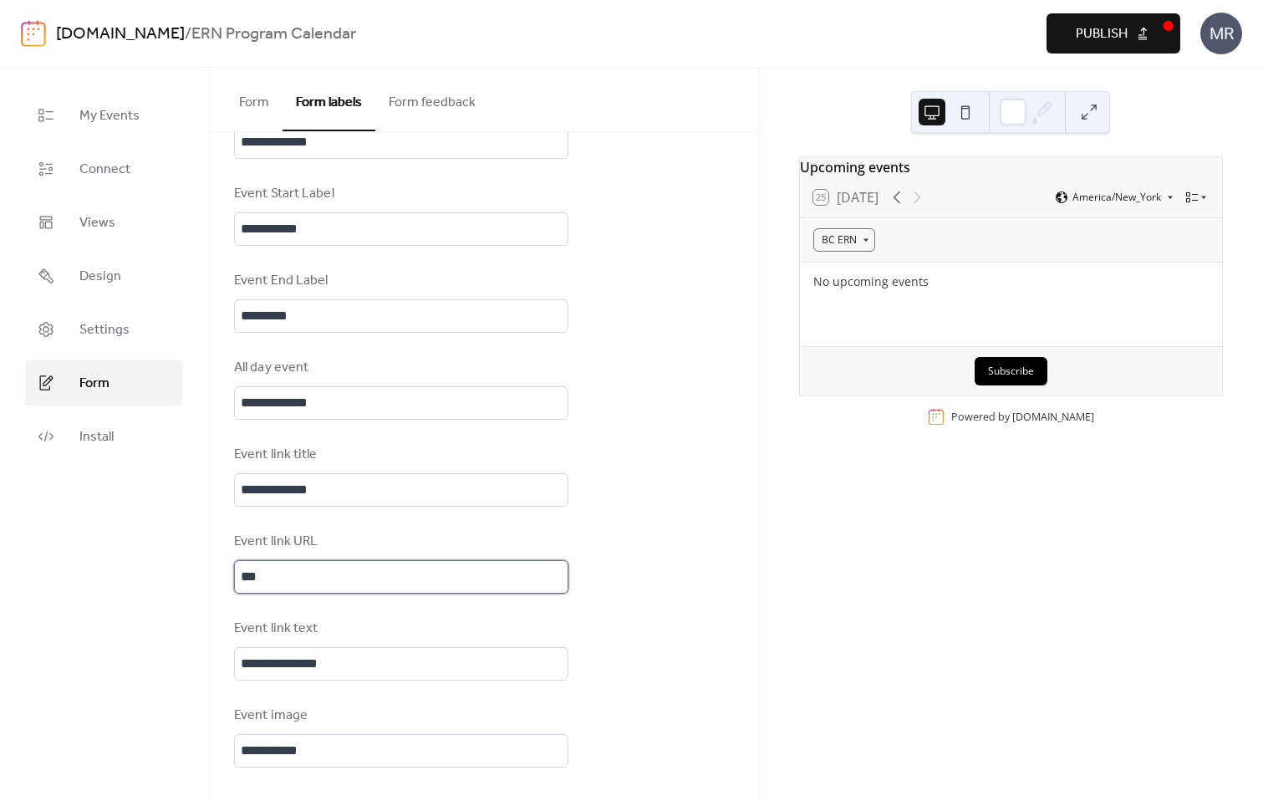
click at [320, 586] on input "***" at bounding box center [401, 576] width 334 height 33
click at [334, 543] on div "Event link URL" at bounding box center [399, 542] width 331 height 20
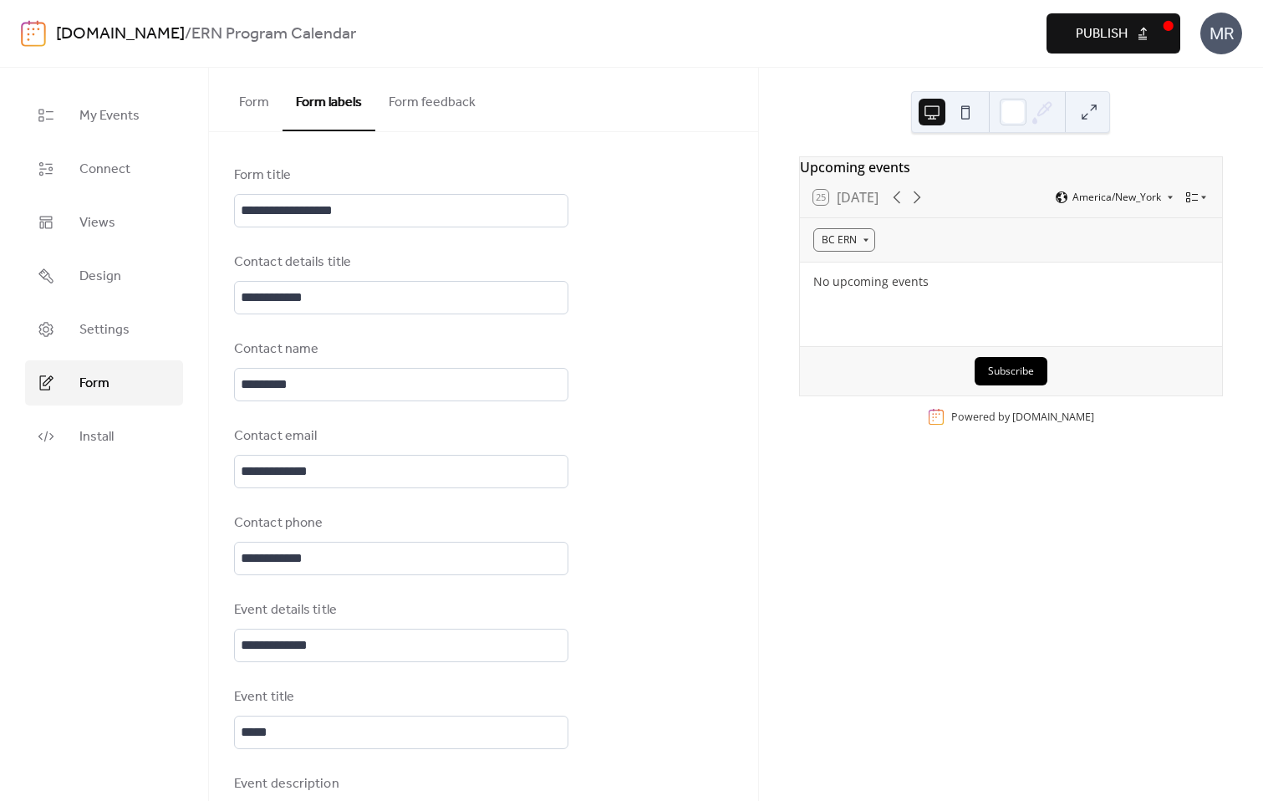
click at [113, 440] on span "Install" at bounding box center [96, 437] width 34 height 20
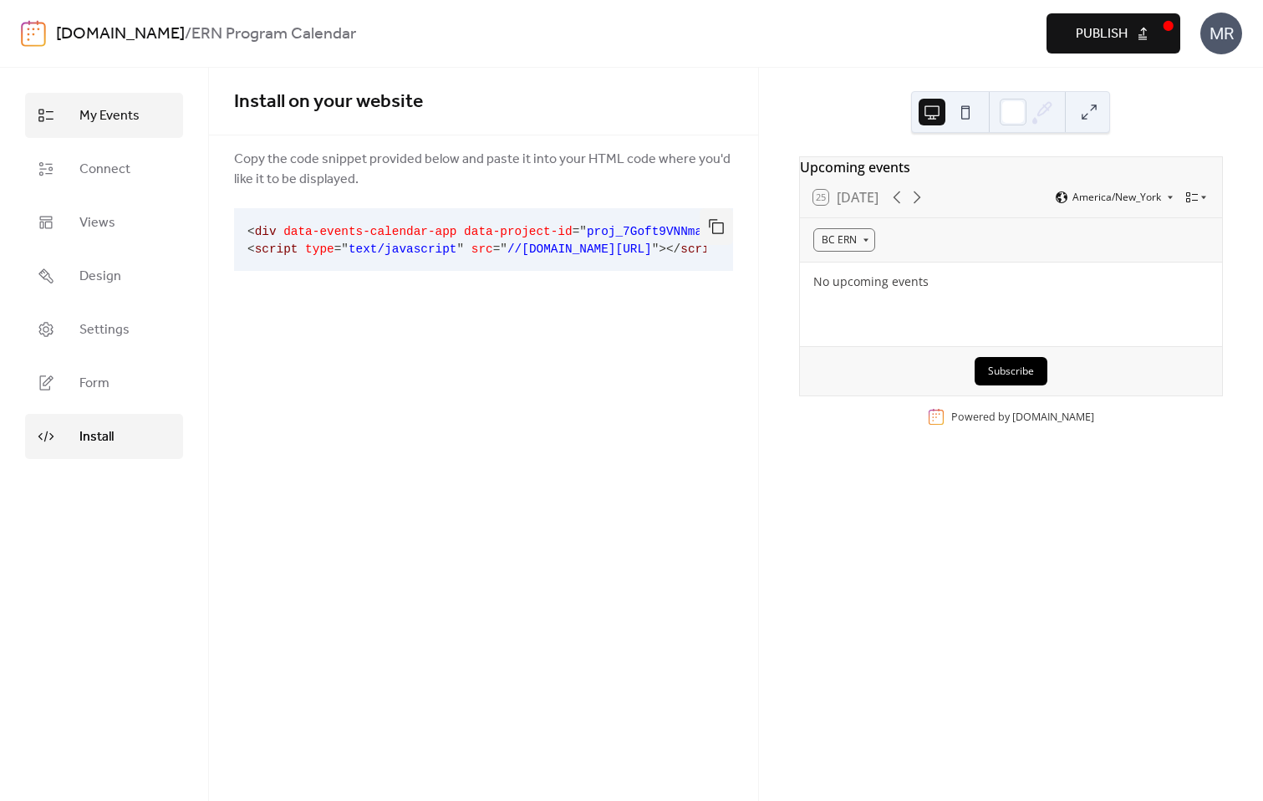
click at [127, 115] on span "My Events" at bounding box center [109, 116] width 60 height 20
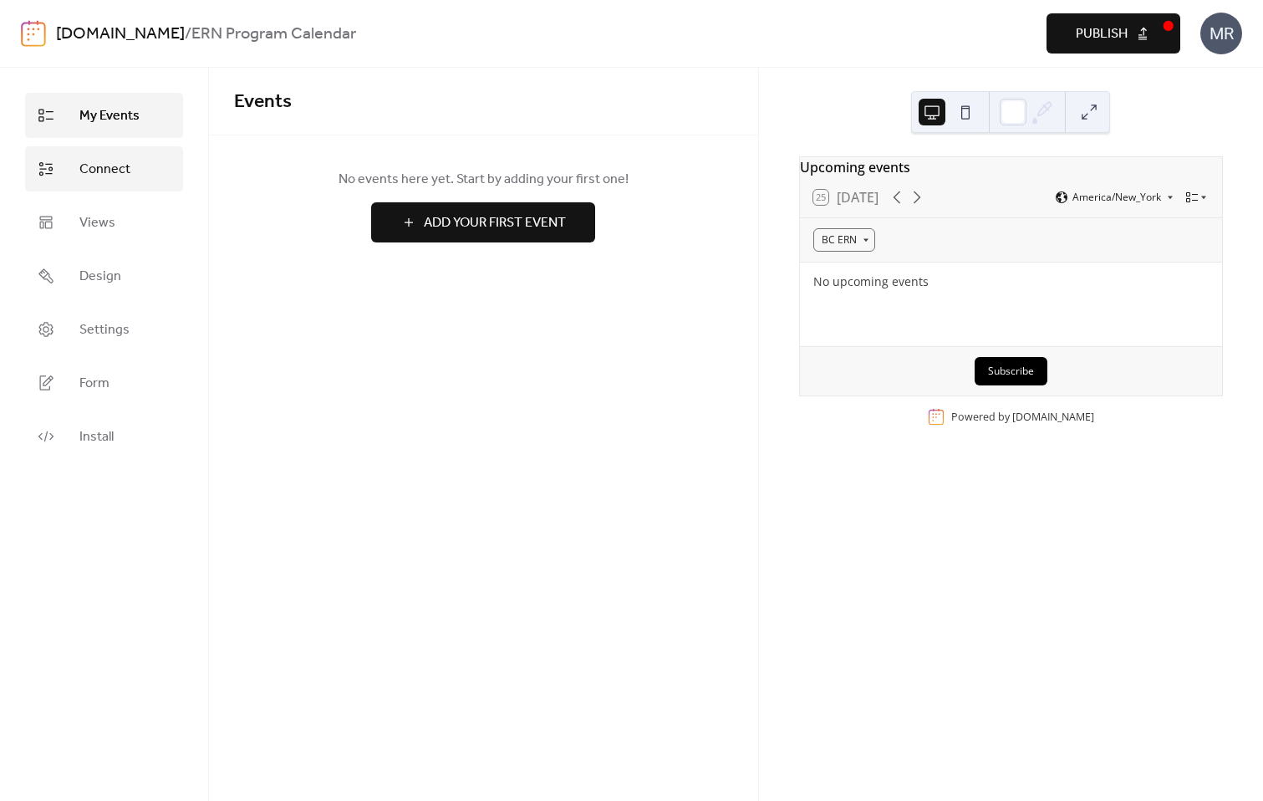
click at [122, 170] on span "Connect" at bounding box center [104, 170] width 51 height 20
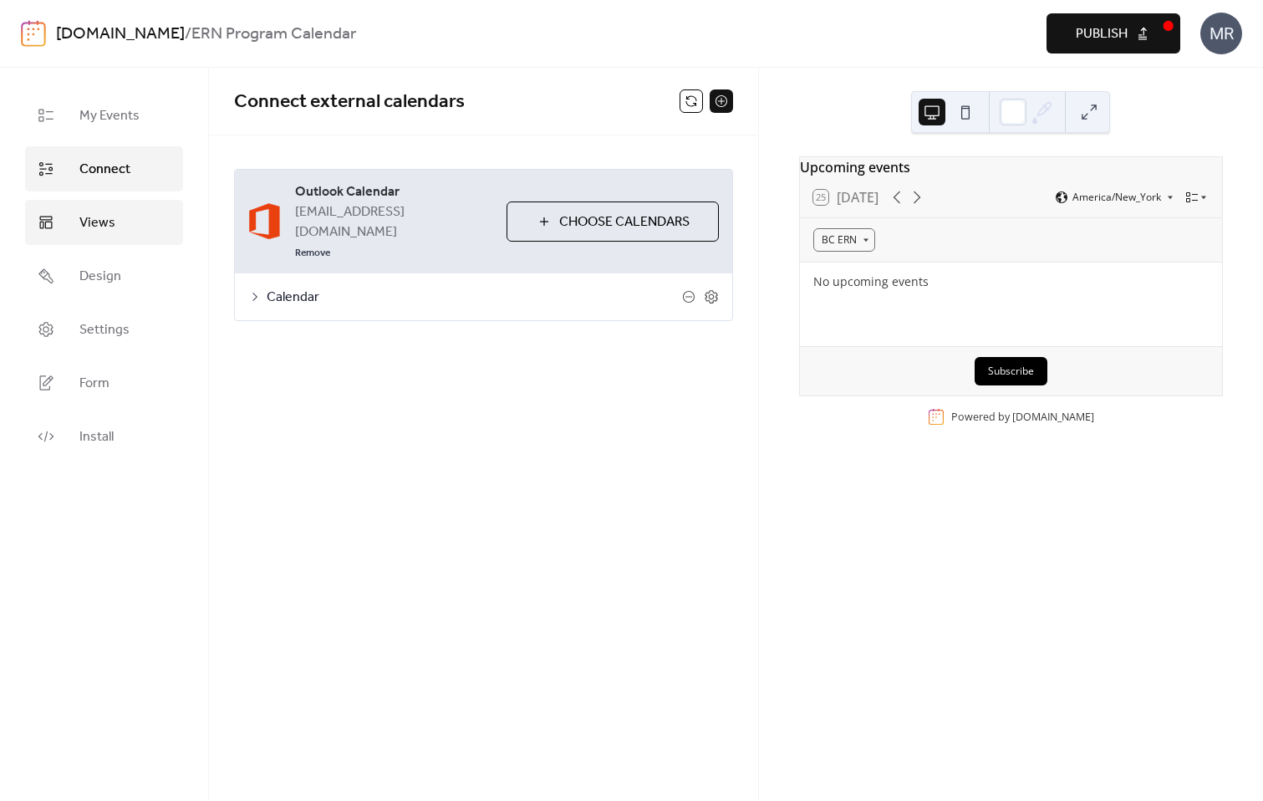
click at [97, 208] on link "Views" at bounding box center [104, 222] width 158 height 45
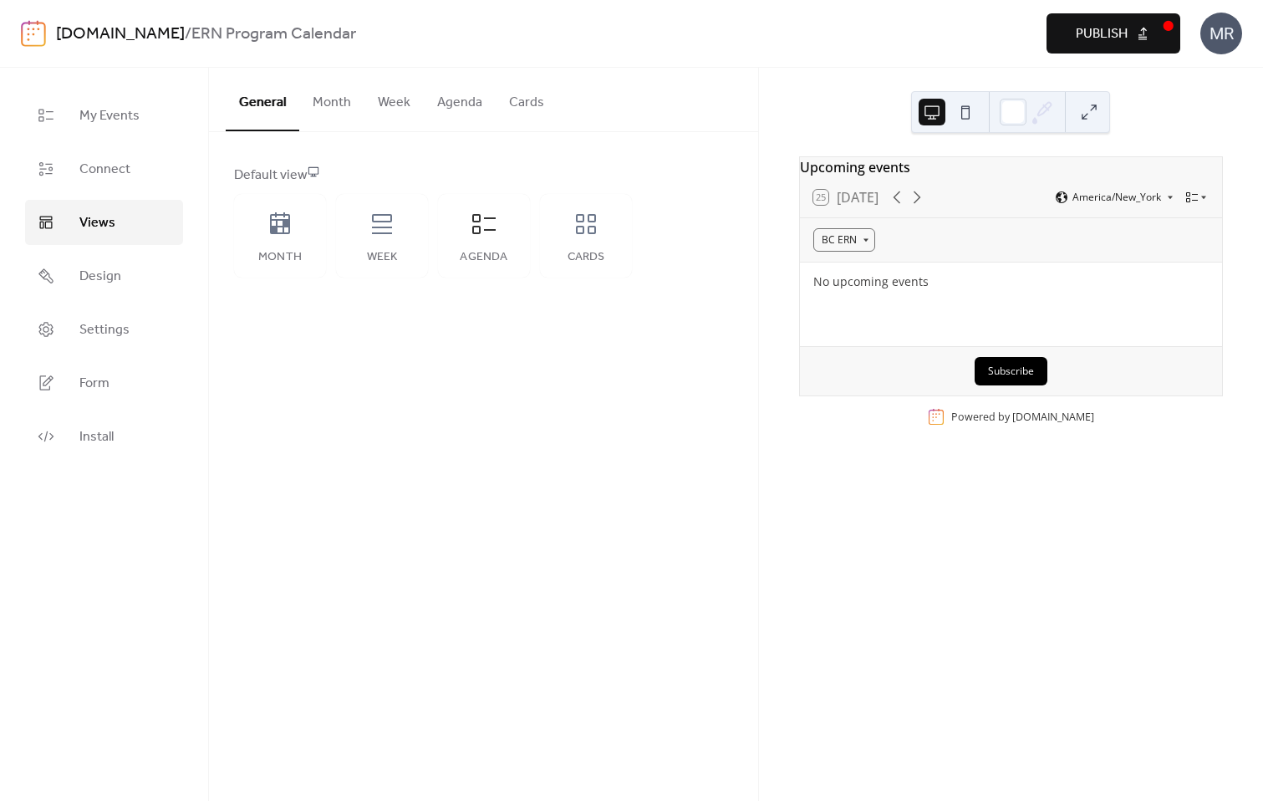
click at [1081, 42] on span "Publish" at bounding box center [1102, 34] width 52 height 20
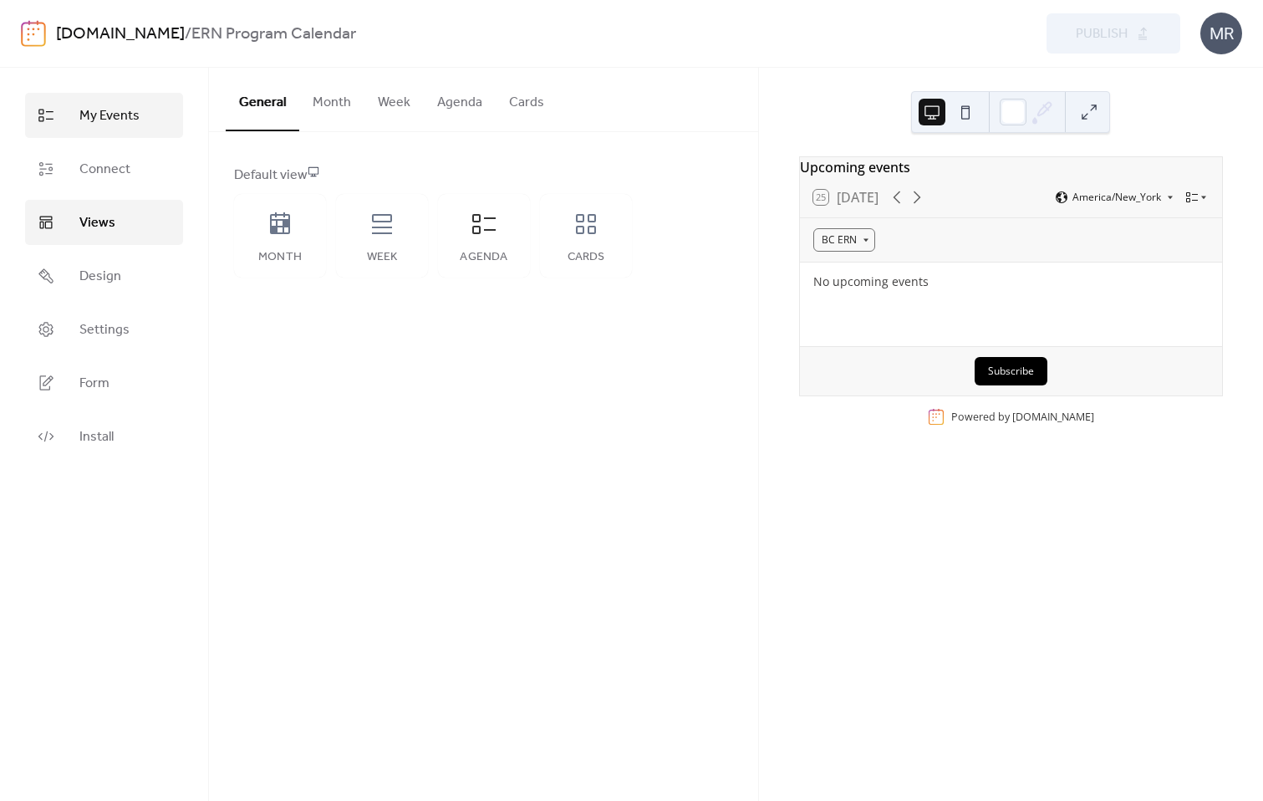
click at [119, 126] on span "My Events" at bounding box center [109, 116] width 60 height 20
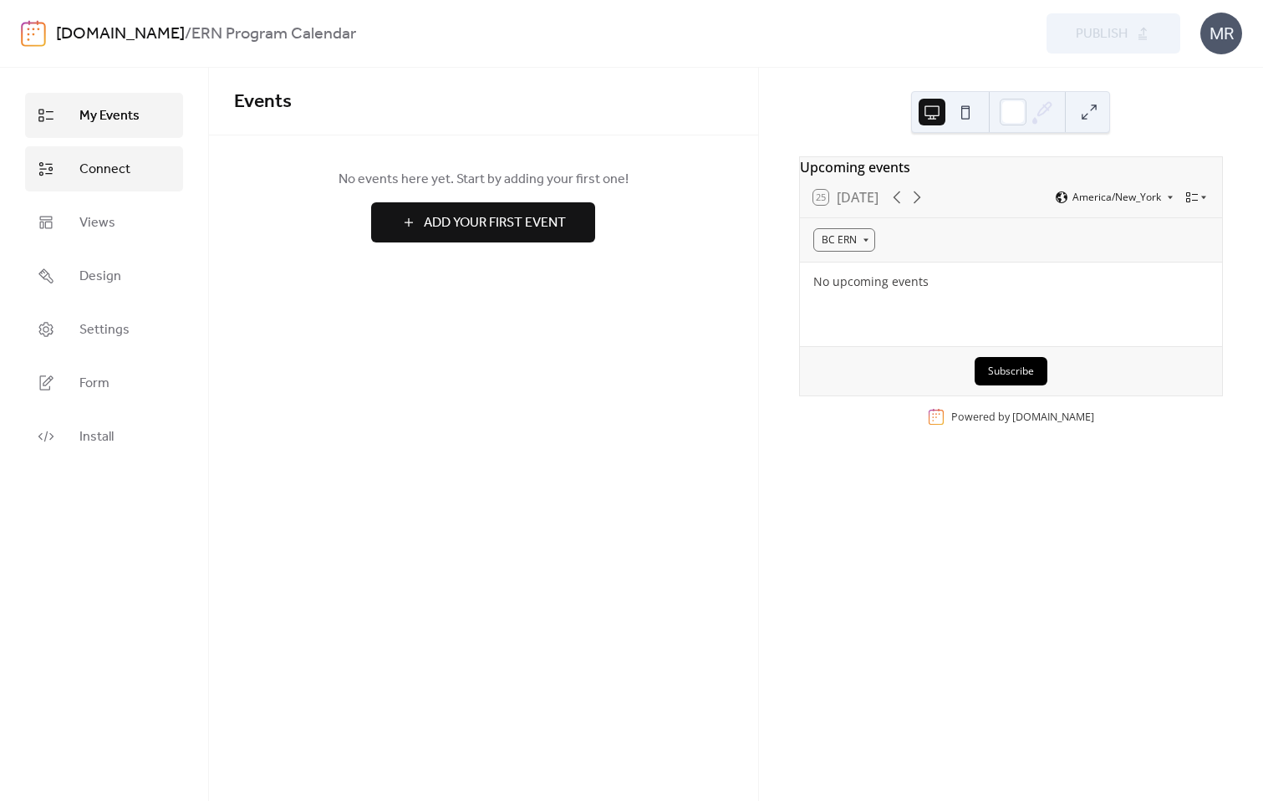
click at [105, 177] on span "Connect" at bounding box center [104, 170] width 51 height 20
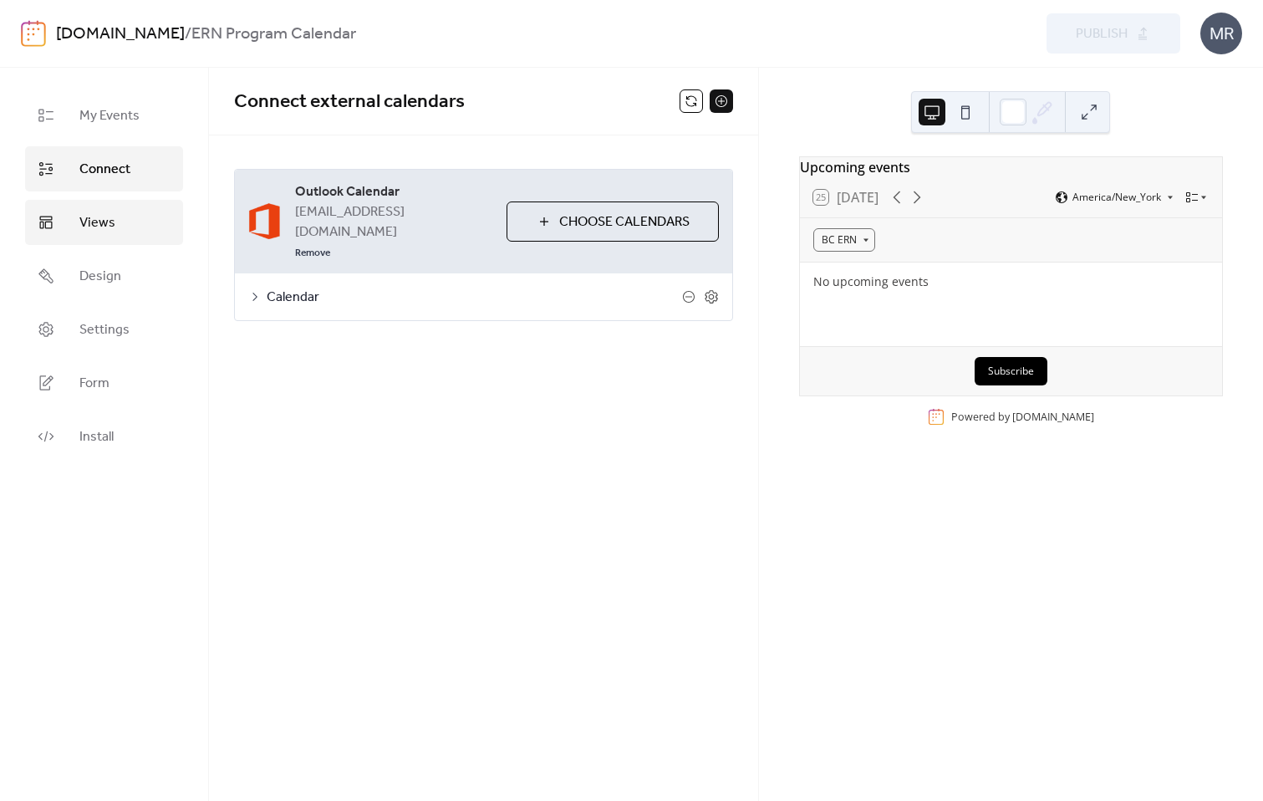
click at [100, 220] on span "Views" at bounding box center [97, 223] width 36 height 20
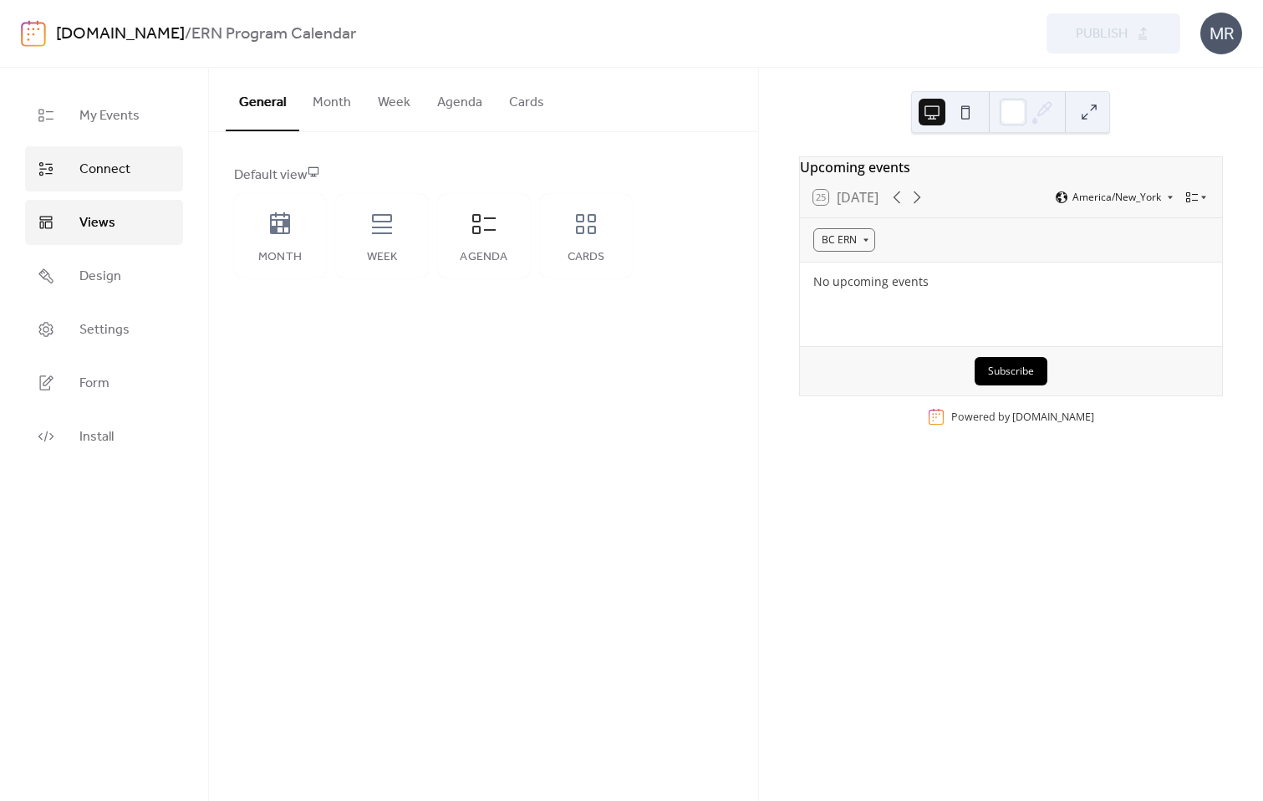
click at [113, 176] on span "Connect" at bounding box center [104, 170] width 51 height 20
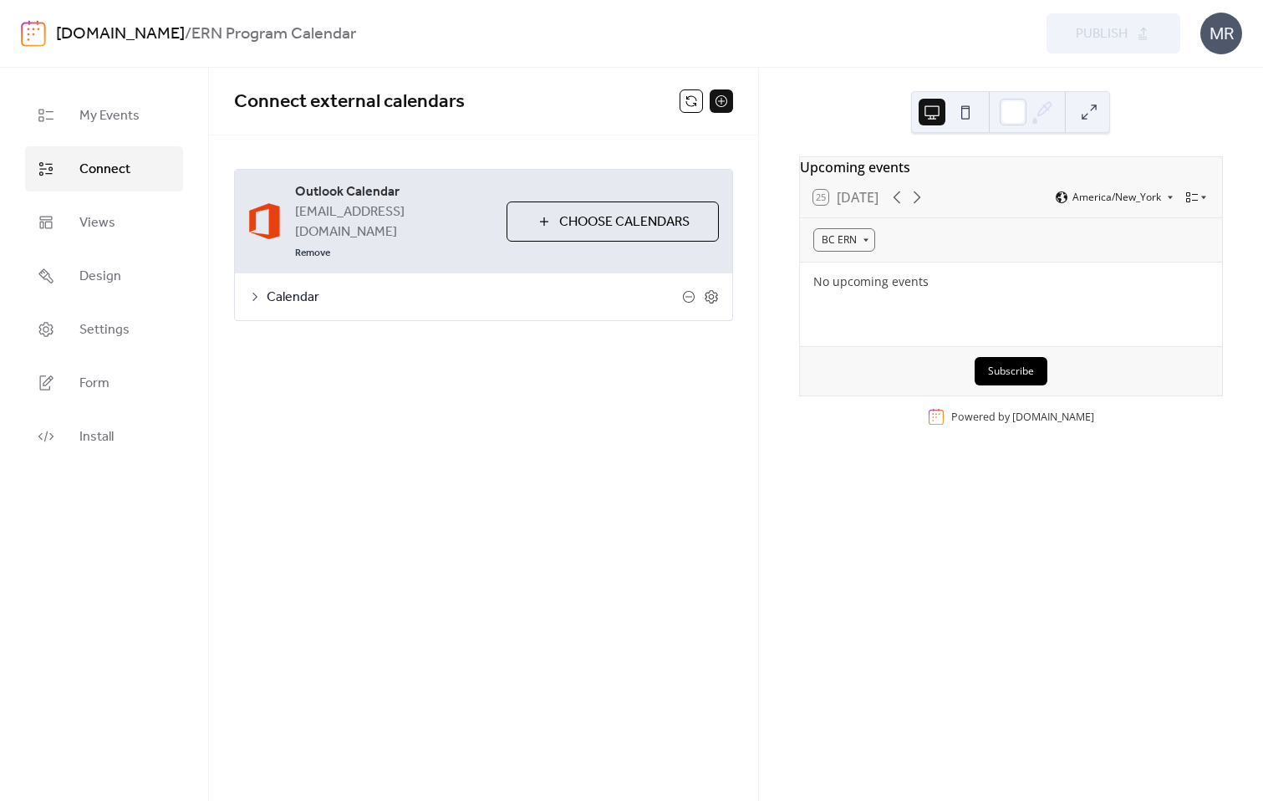
click at [363, 273] on div "Calendar" at bounding box center [483, 296] width 497 height 47
click at [267, 287] on span "Calendar" at bounding box center [474, 297] width 415 height 20
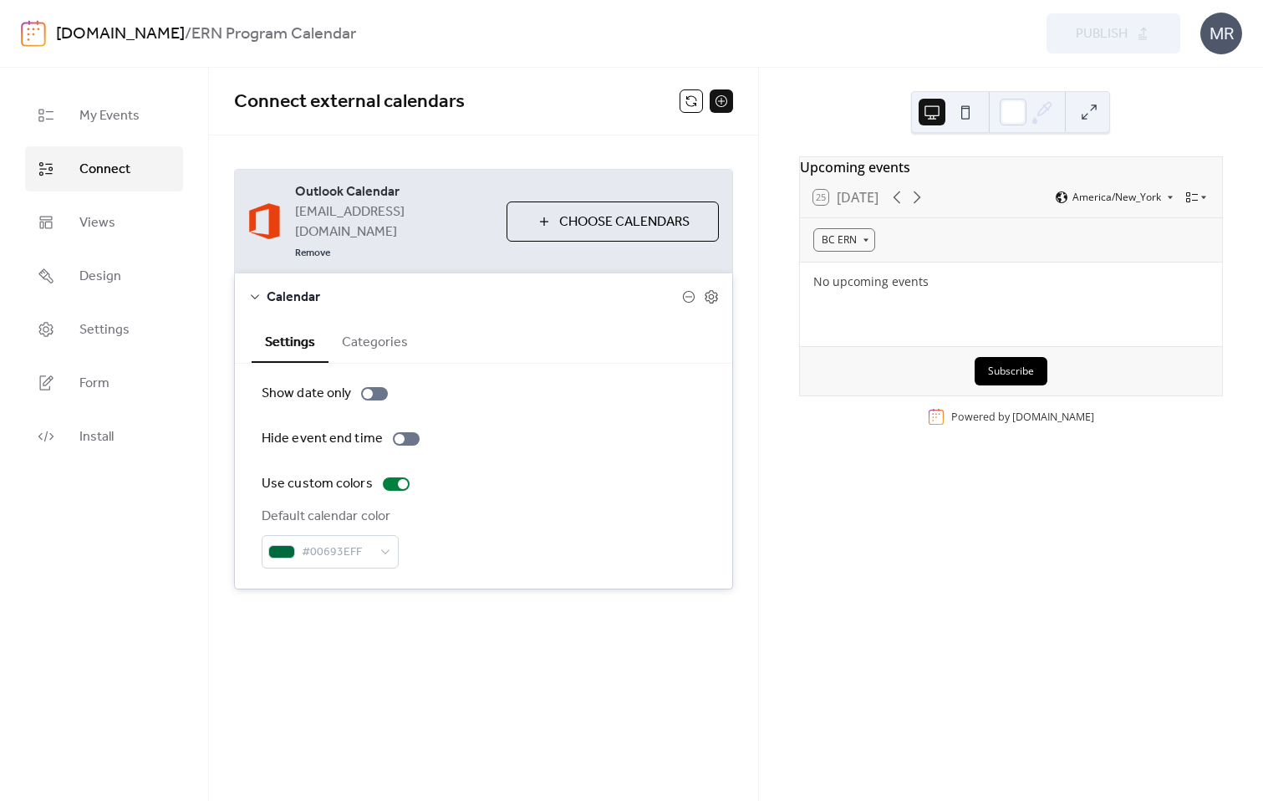
click at [368, 320] on button "Categories" at bounding box center [374, 340] width 93 height 41
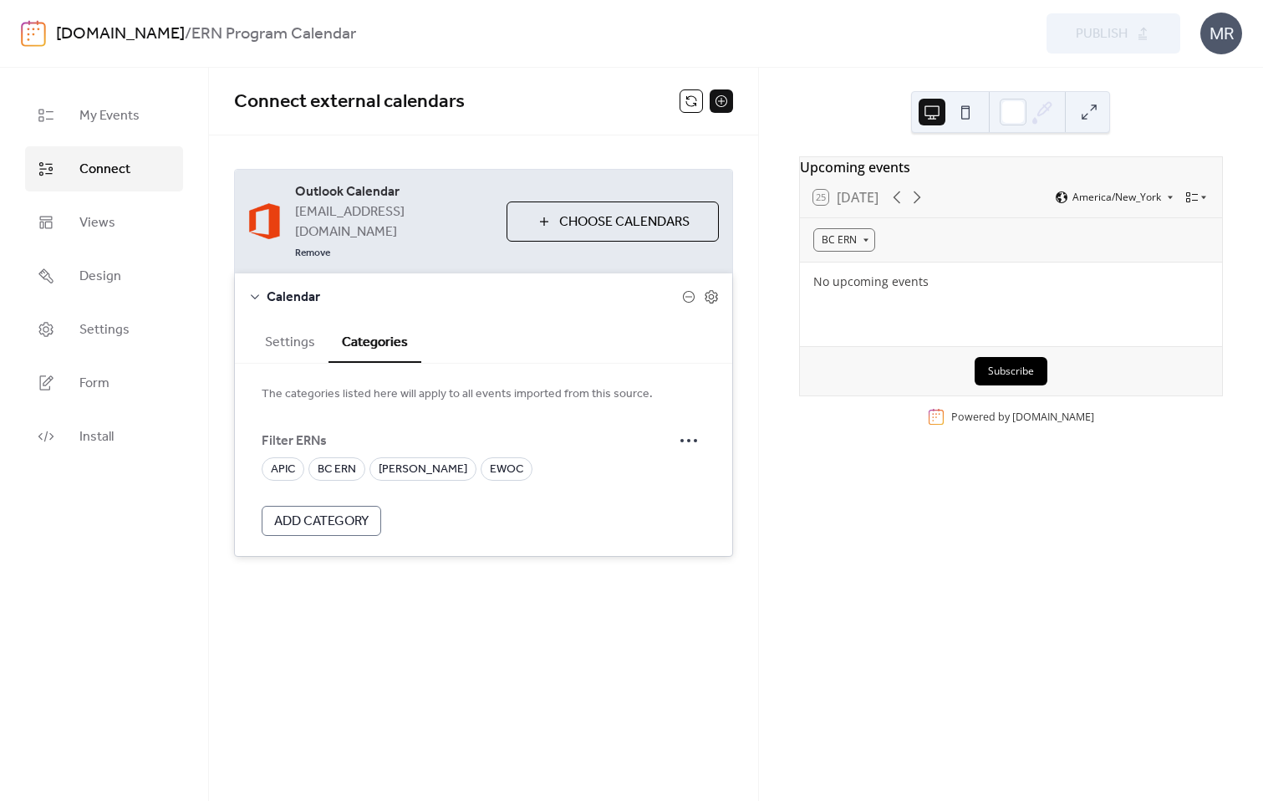
click at [531, 450] on form "Filter ERNs APIC BC ERN DERN EWOC Add Category" at bounding box center [484, 480] width 444 height 112
click at [840, 252] on div "BC ERN" at bounding box center [844, 239] width 62 height 23
click at [849, 308] on div "APIC" at bounding box center [865, 306] width 105 height 28
click at [852, 247] on div "APIC" at bounding box center [837, 239] width 48 height 23
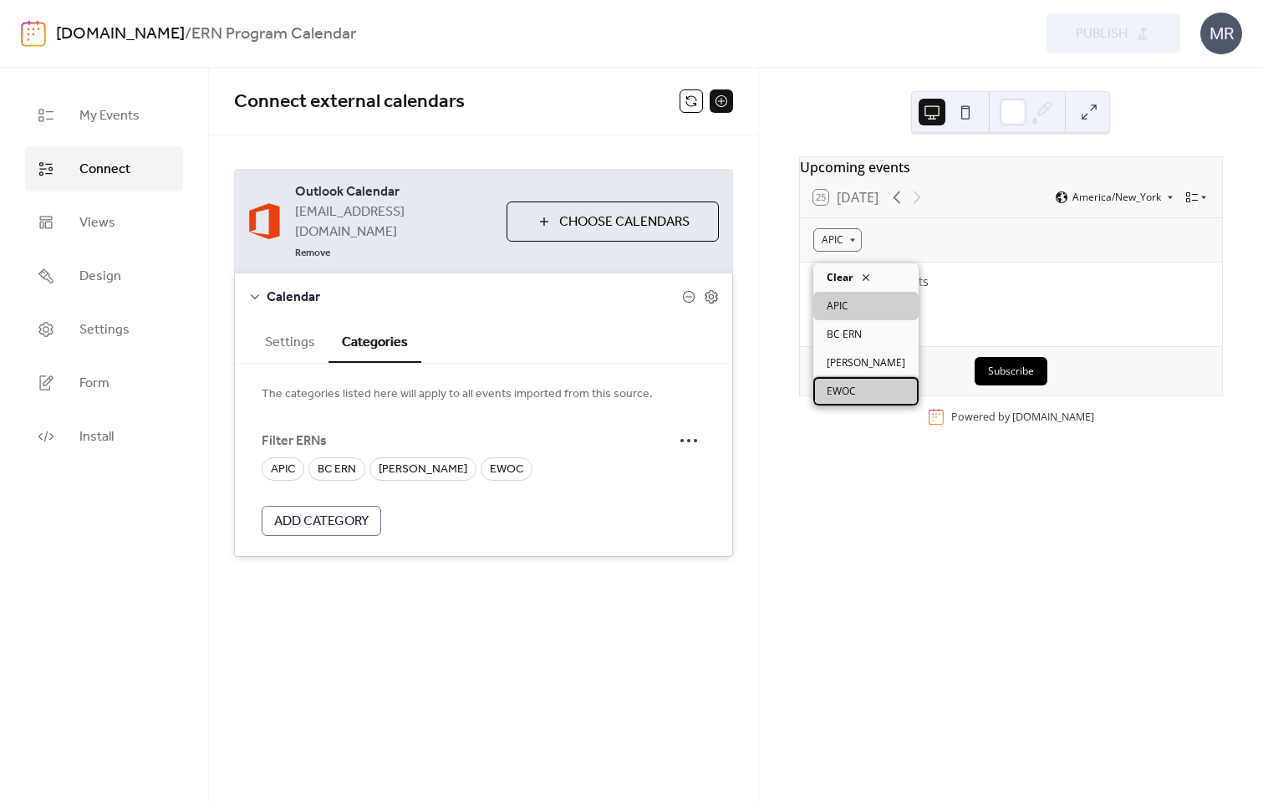
click at [847, 398] on span "EWOC" at bounding box center [841, 391] width 29 height 15
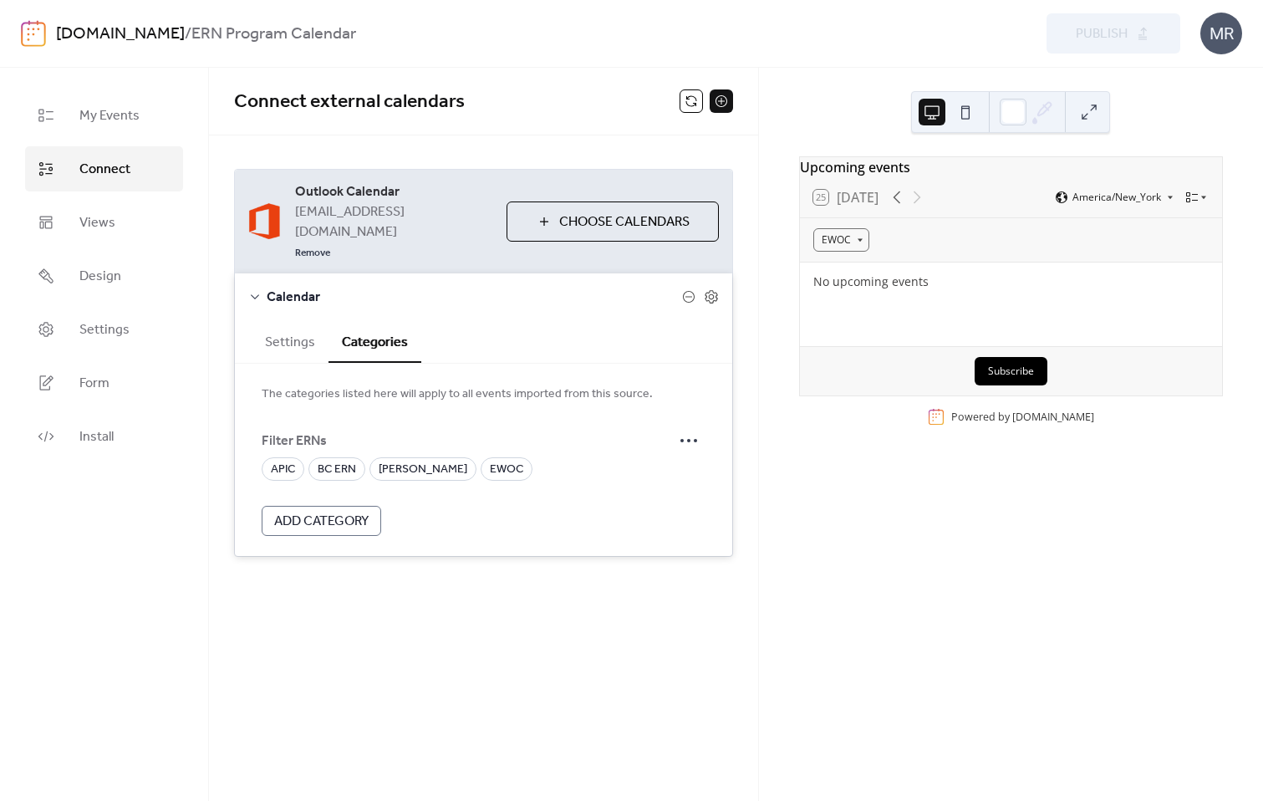
click at [864, 374] on div "Subscribe" at bounding box center [1011, 370] width 422 height 49
click at [999, 370] on button "Subscribe" at bounding box center [1010, 371] width 73 height 28
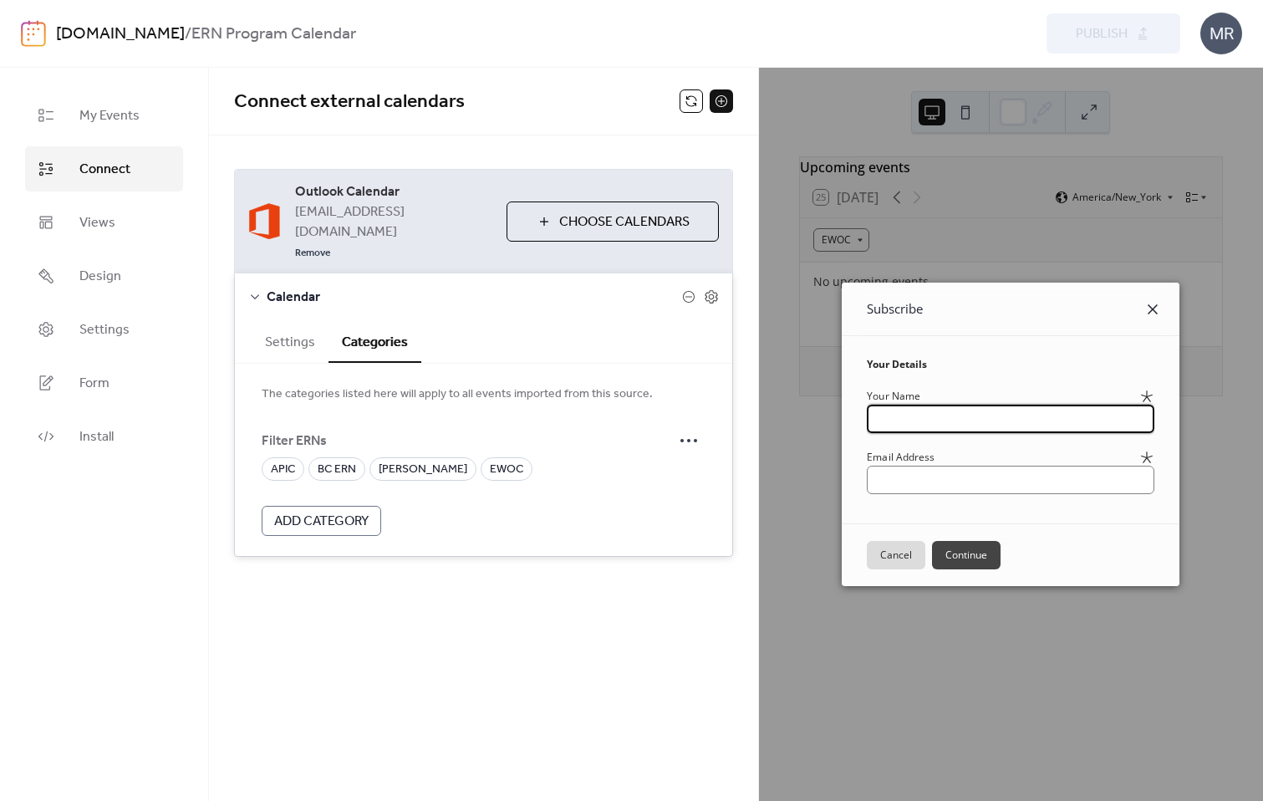
click at [1163, 310] on icon at bounding box center [1152, 309] width 20 height 20
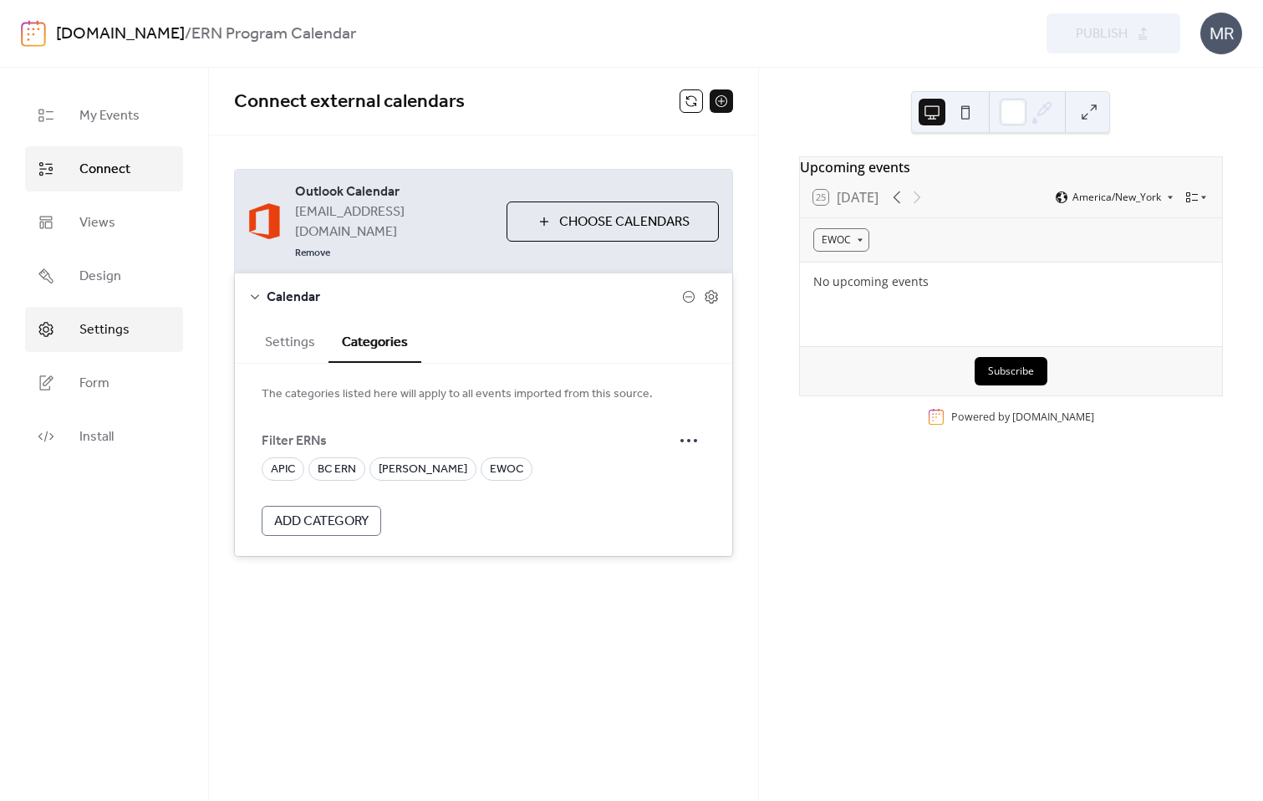
click at [111, 313] on link "Settings" at bounding box center [104, 329] width 158 height 45
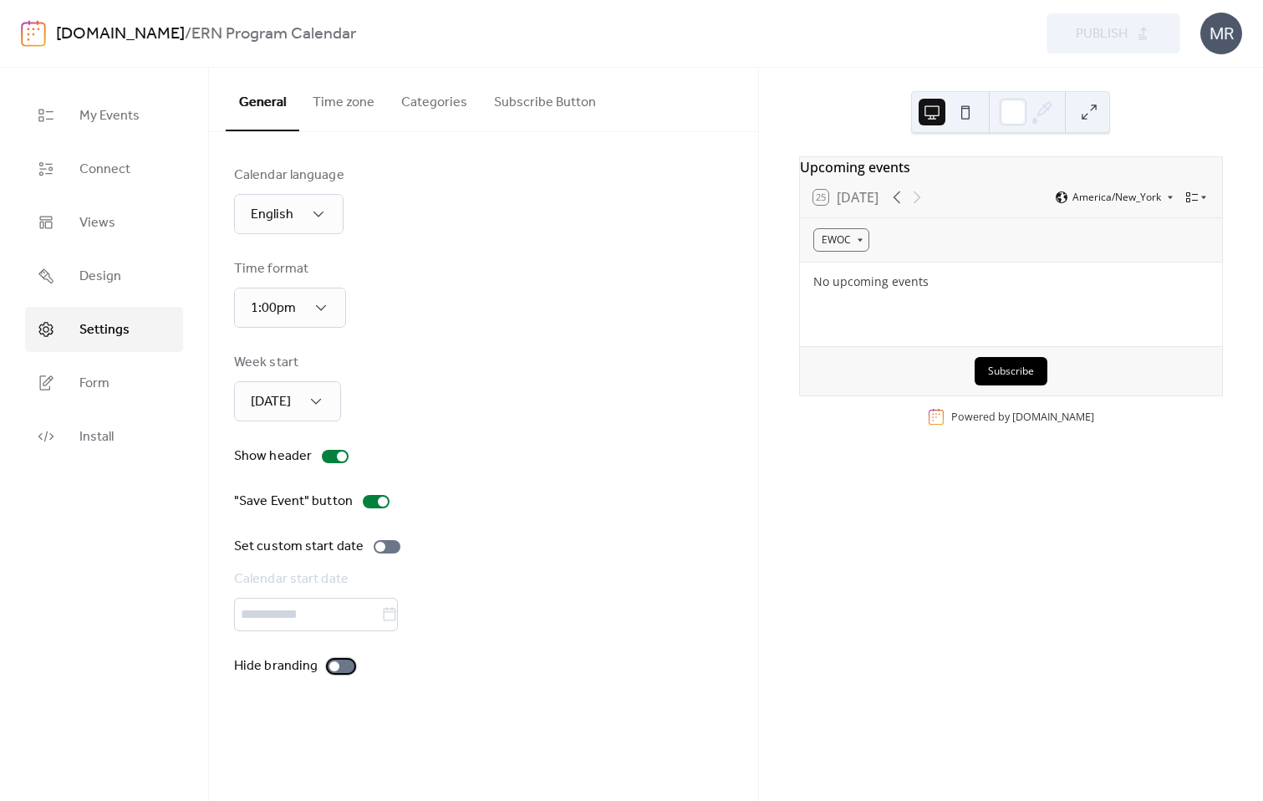
click at [345, 669] on div at bounding box center [341, 665] width 27 height 13
click at [345, 669] on div at bounding box center [348, 666] width 10 height 10
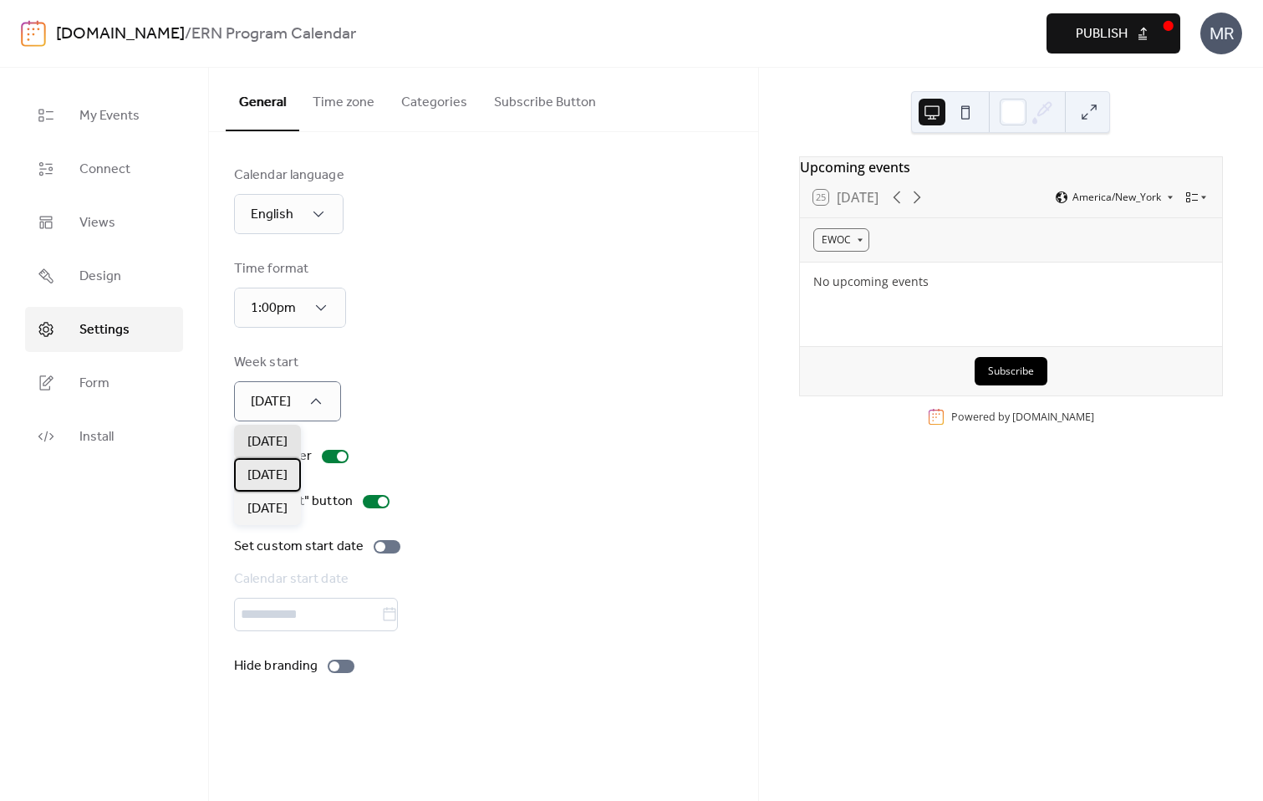
click at [287, 477] on span "Monday" at bounding box center [267, 476] width 40 height 20
click at [348, 362] on div "Week start Monday" at bounding box center [483, 387] width 499 height 69
click at [348, 109] on button "Time zone" at bounding box center [343, 99] width 89 height 62
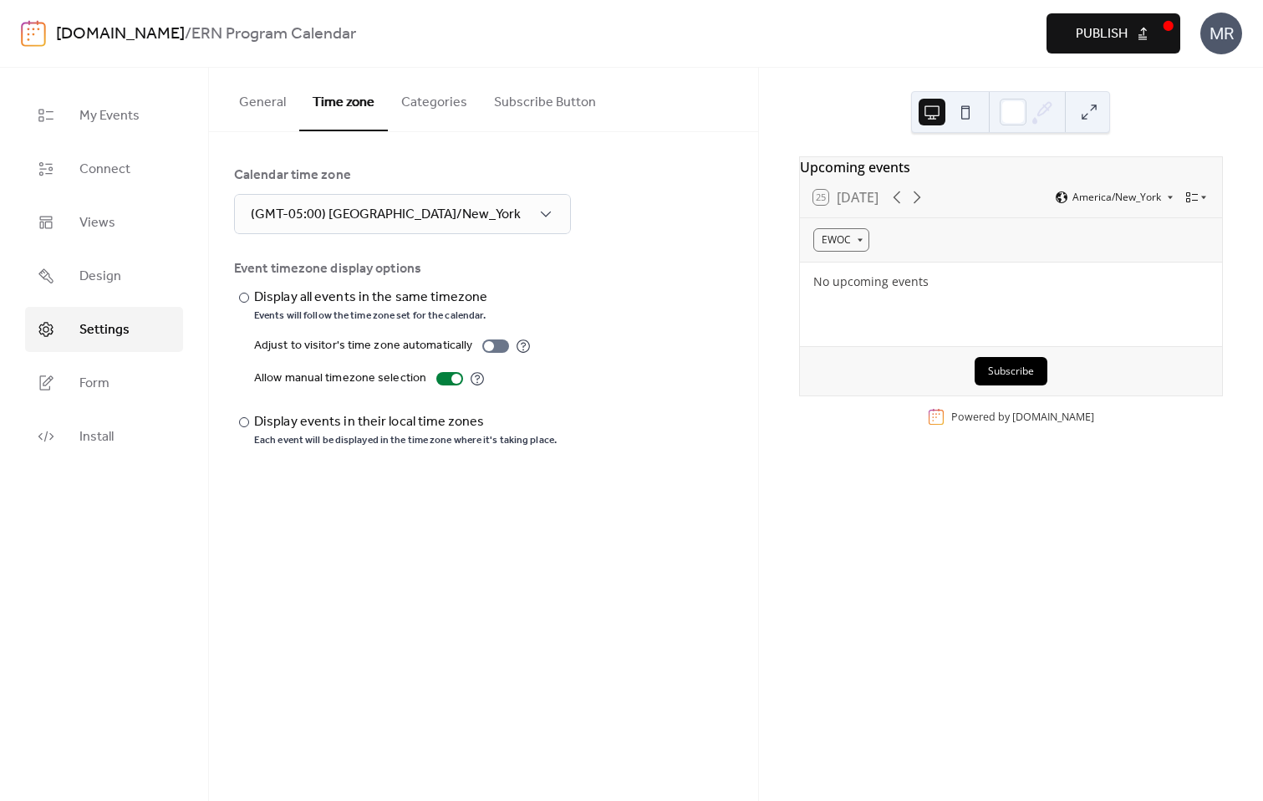
click at [427, 104] on button "Categories" at bounding box center [434, 99] width 93 height 62
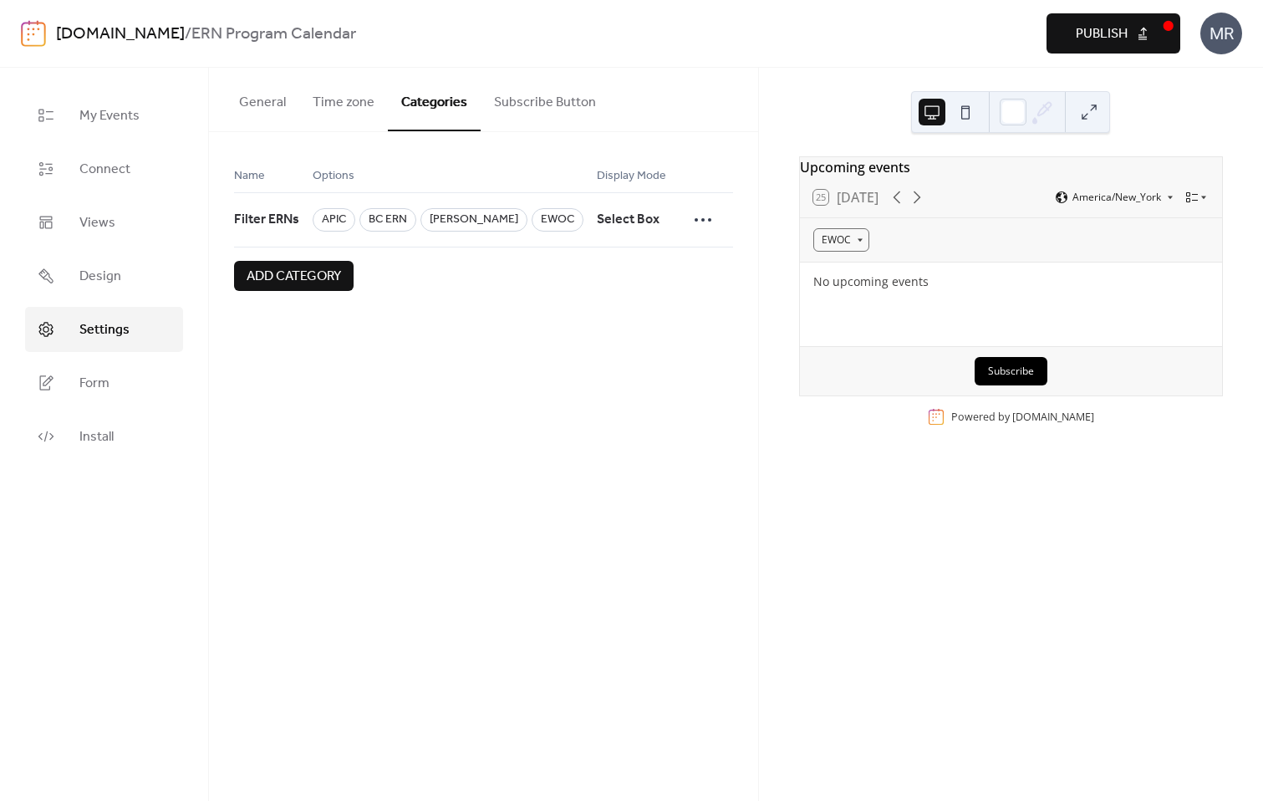
click at [520, 99] on button "Subscribe Button" at bounding box center [545, 99] width 129 height 62
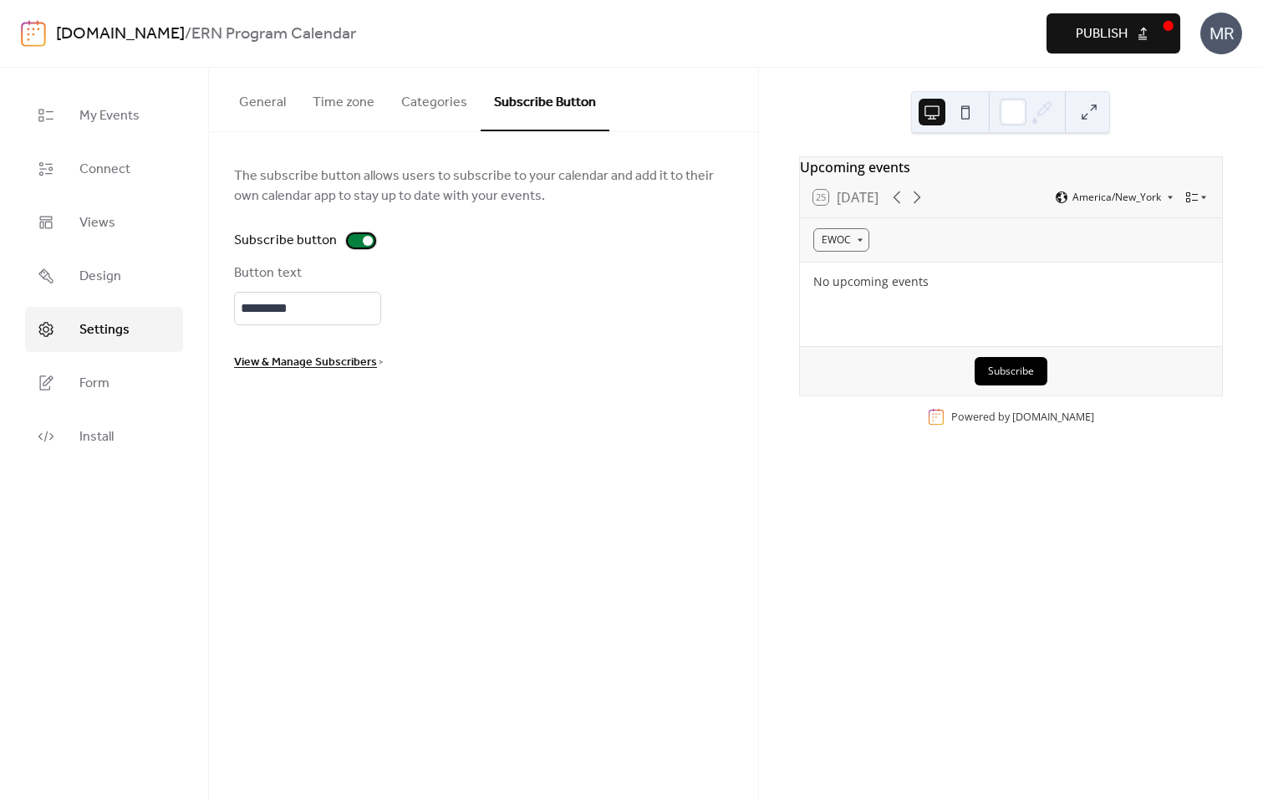
click at [356, 242] on div at bounding box center [361, 240] width 27 height 13
click at [462, 277] on div "Button text *********" at bounding box center [483, 294] width 499 height 62
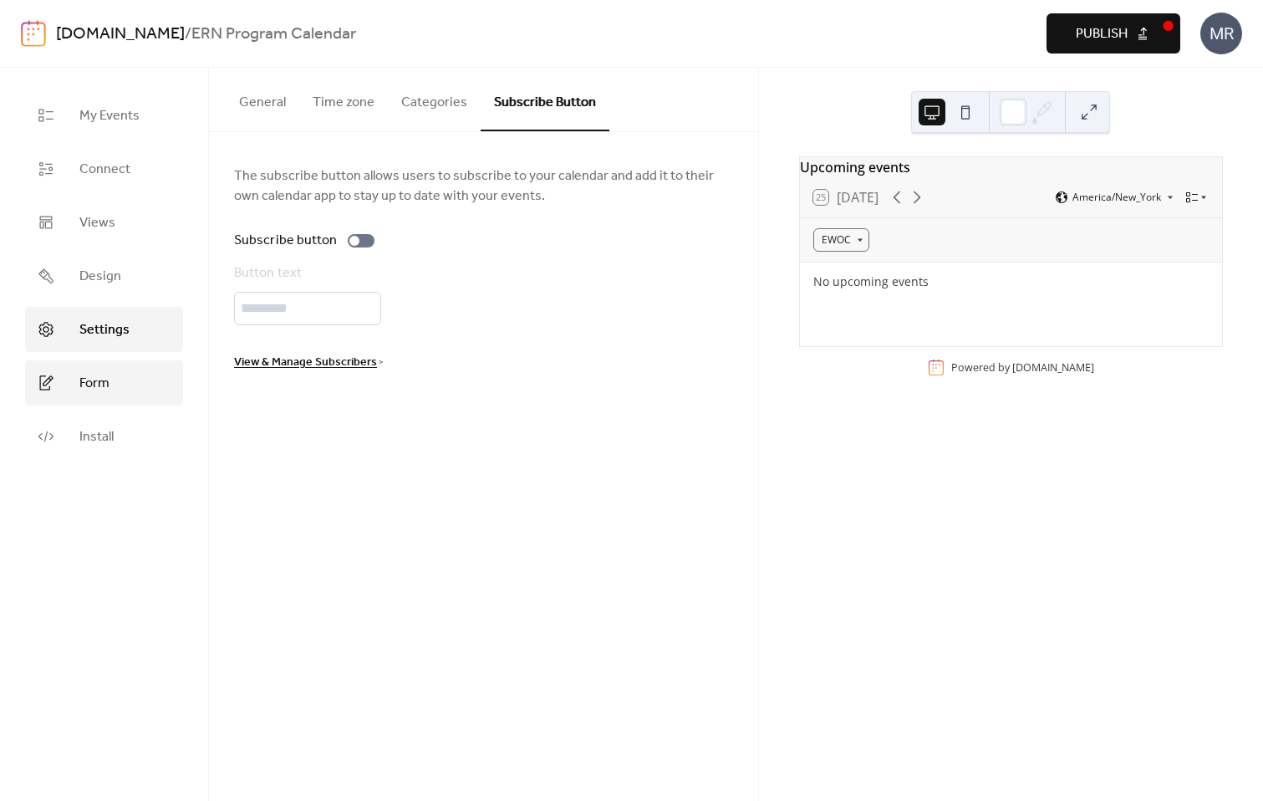
click at [106, 394] on span "Form" at bounding box center [94, 384] width 30 height 20
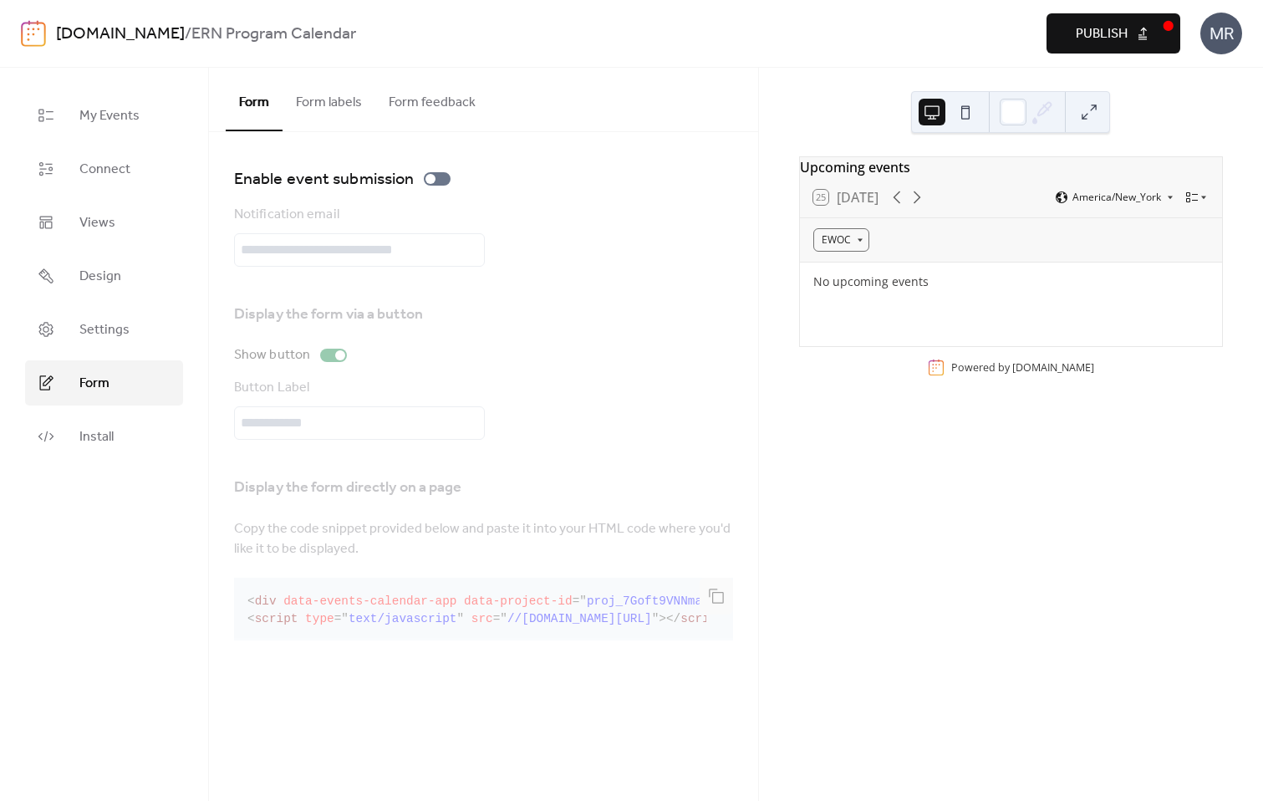
click at [135, 140] on ul "My Events Connect Views Design Settings Form Install" at bounding box center [104, 276] width 158 height 366
click at [120, 179] on span "Connect" at bounding box center [104, 170] width 51 height 20
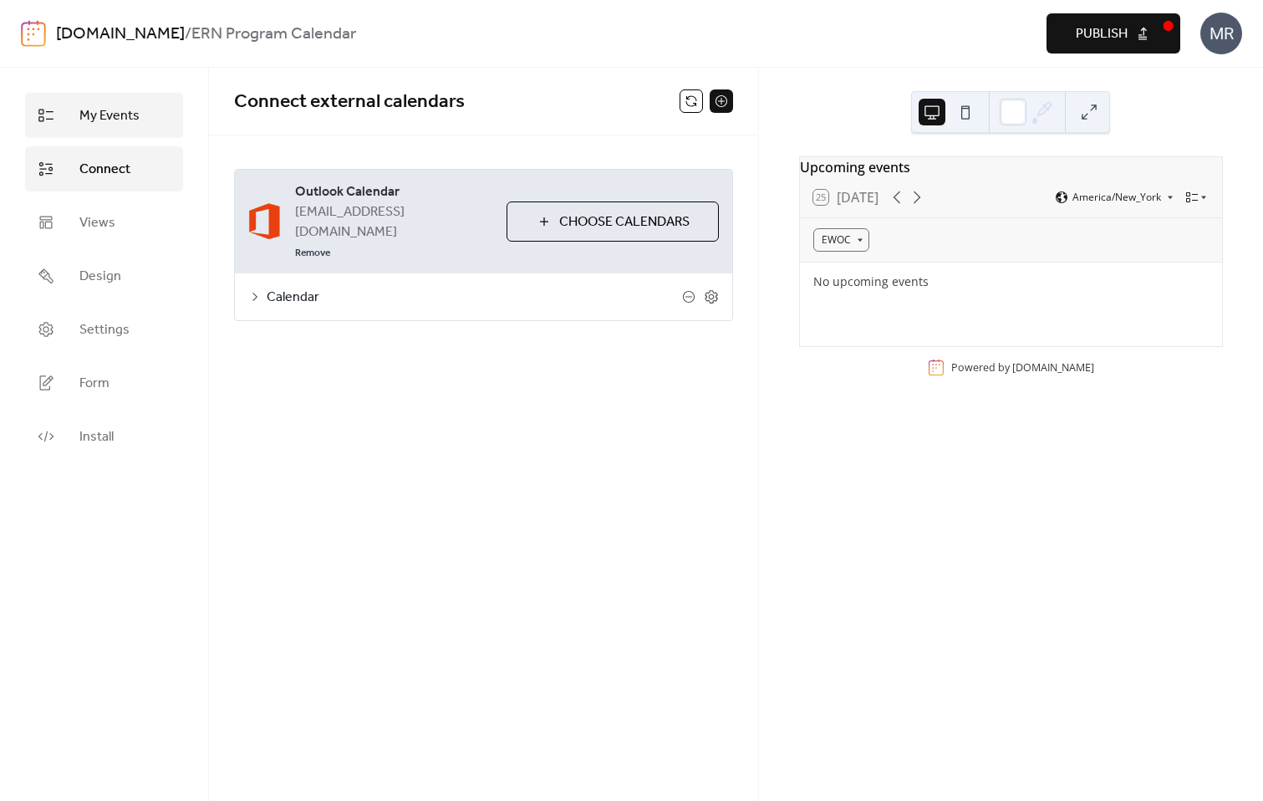
click at [127, 131] on link "My Events" at bounding box center [104, 115] width 158 height 45
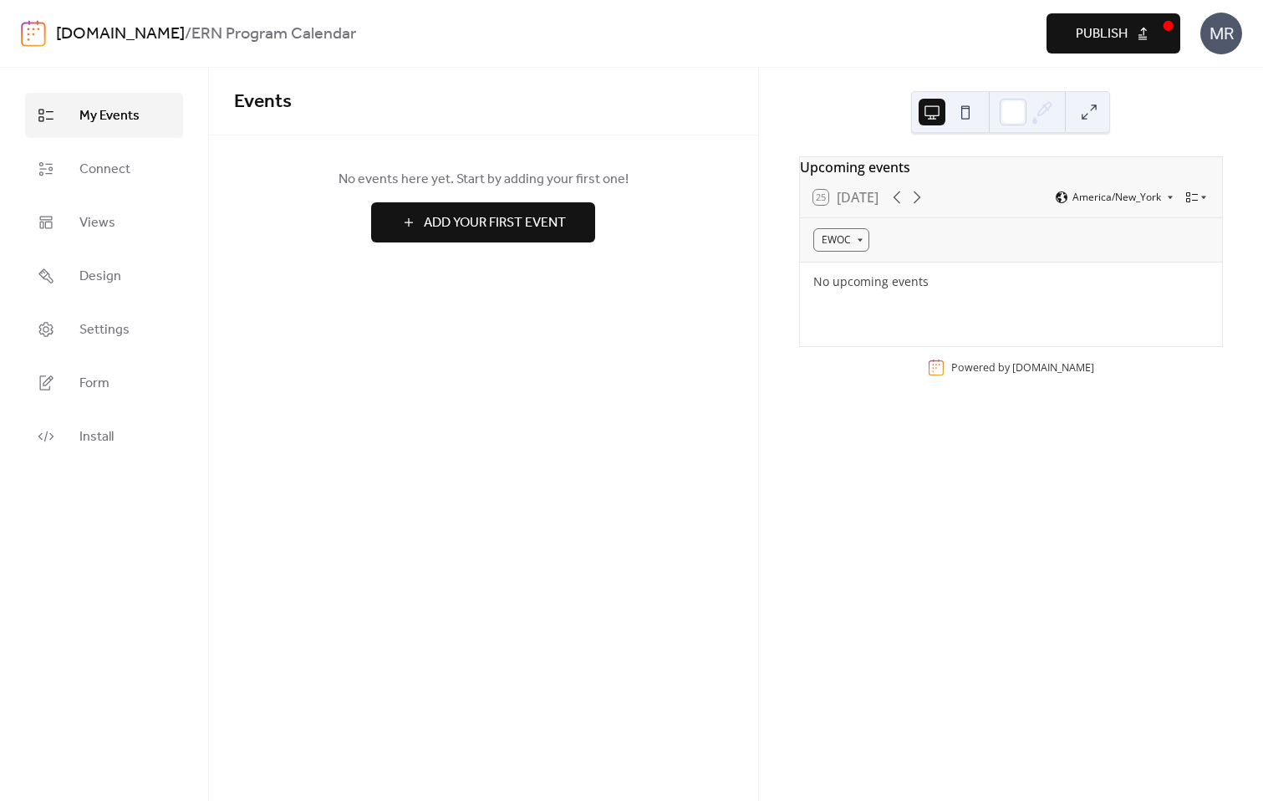
click at [567, 399] on div "Events No events here yet. Start by adding your first one! Add Your First Event…" at bounding box center [483, 434] width 549 height 733
click at [562, 237] on button "Add Your First Event" at bounding box center [483, 222] width 224 height 40
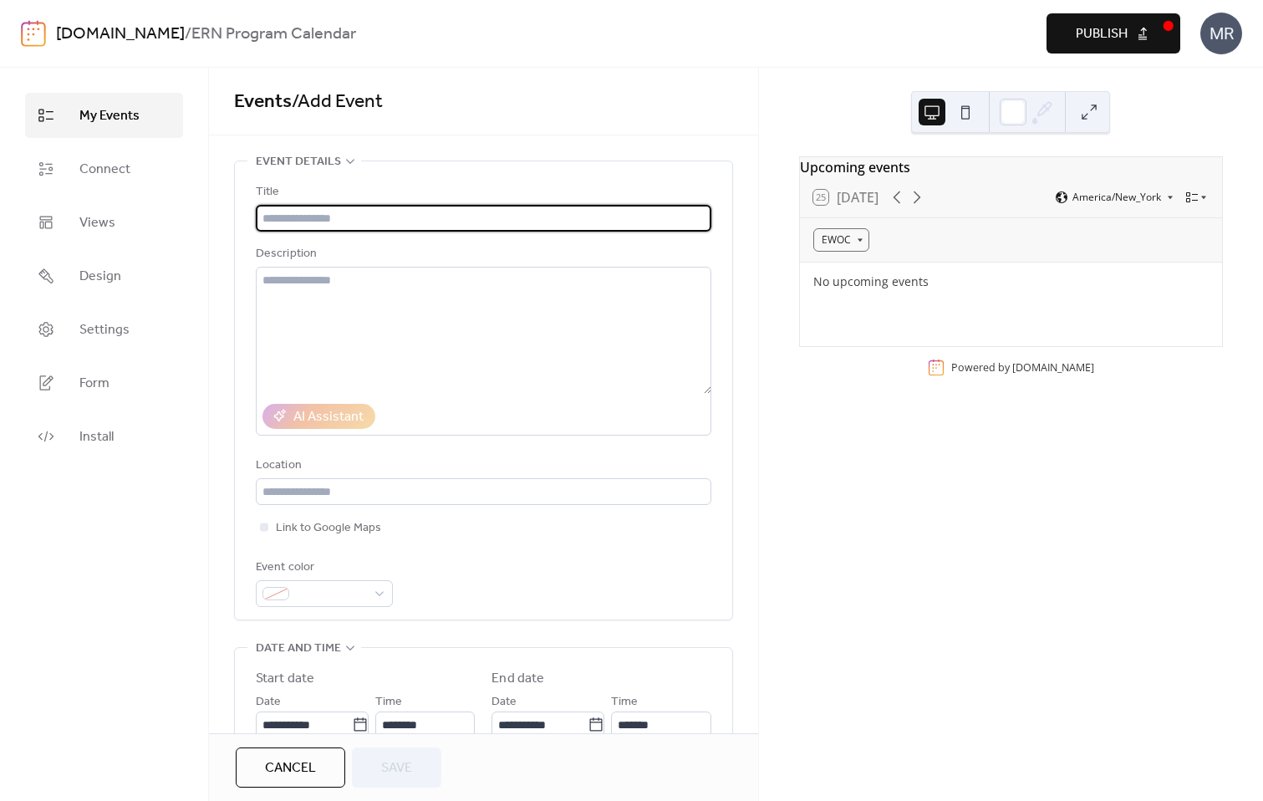
scroll to position [506, 0]
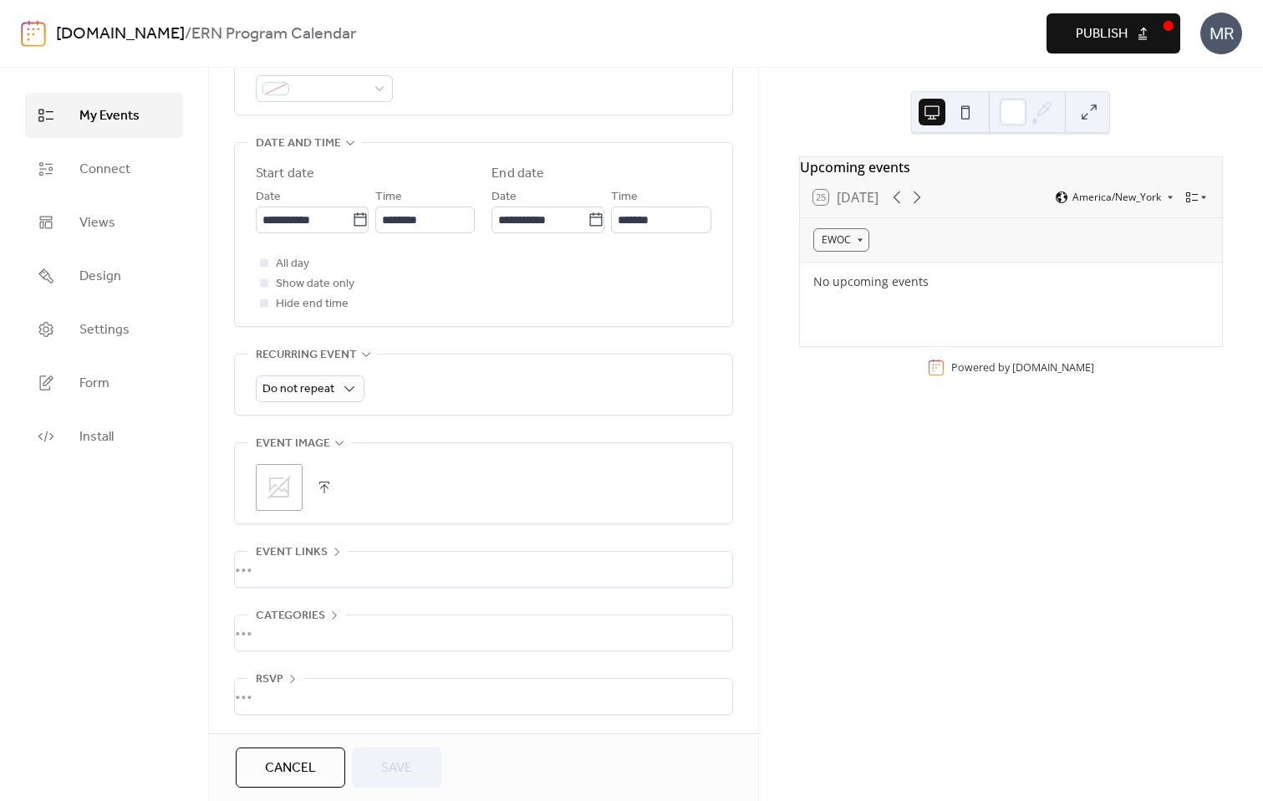
click at [293, 679] on div "•••" at bounding box center [483, 696] width 497 height 35
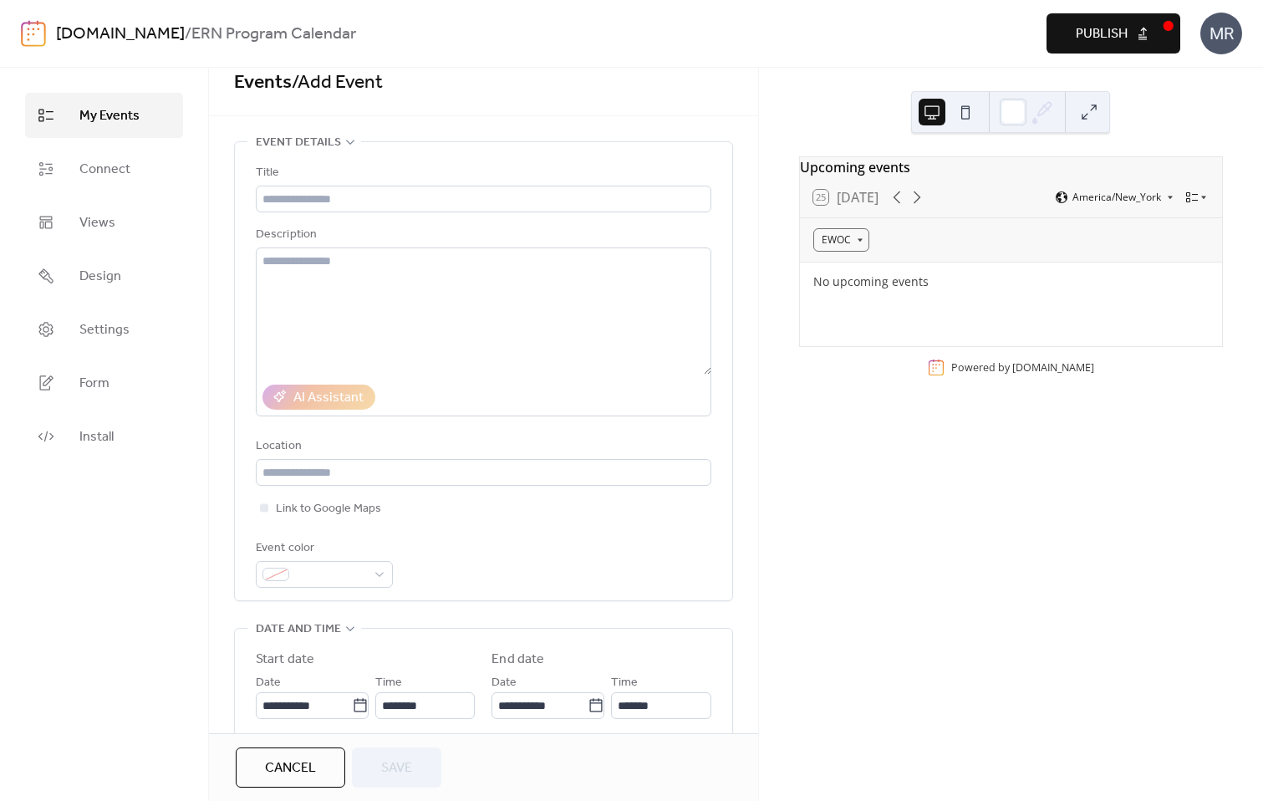
scroll to position [0, 0]
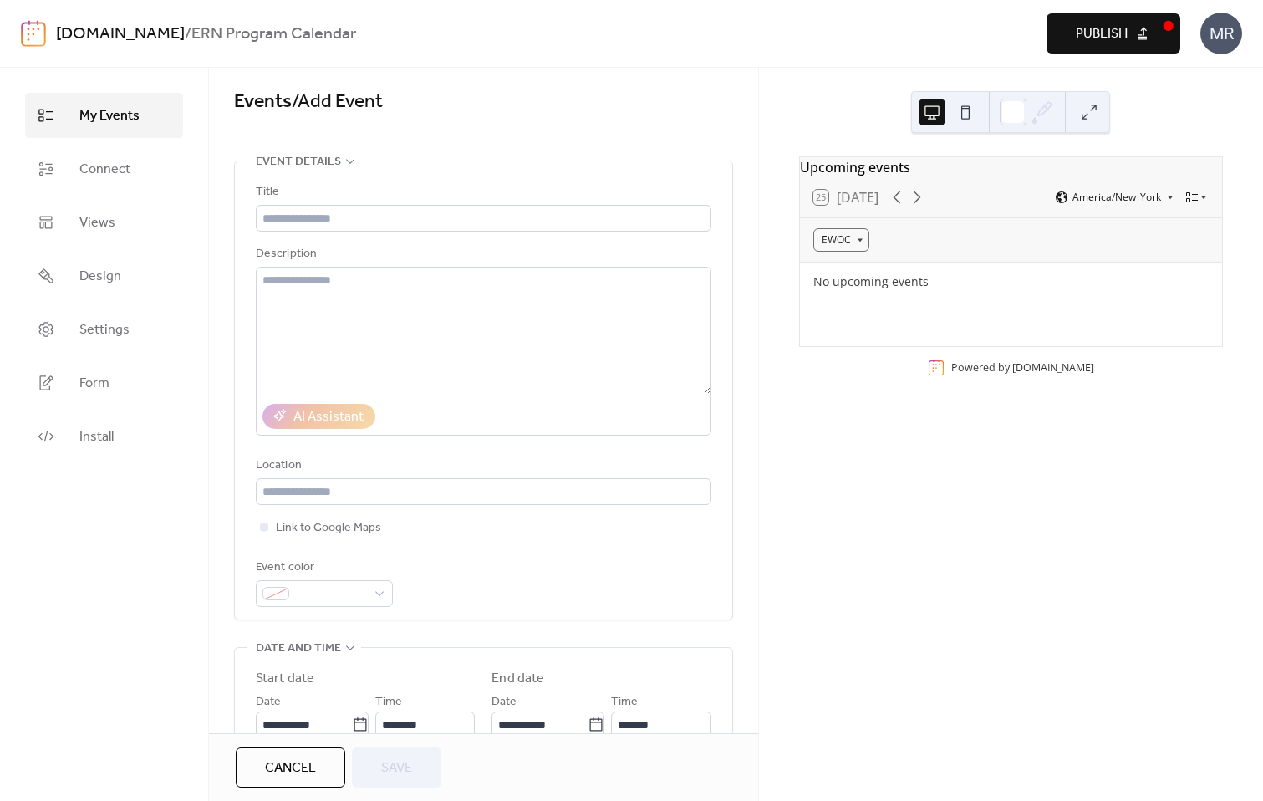
click at [1088, 34] on span "Publish" at bounding box center [1102, 34] width 52 height 20
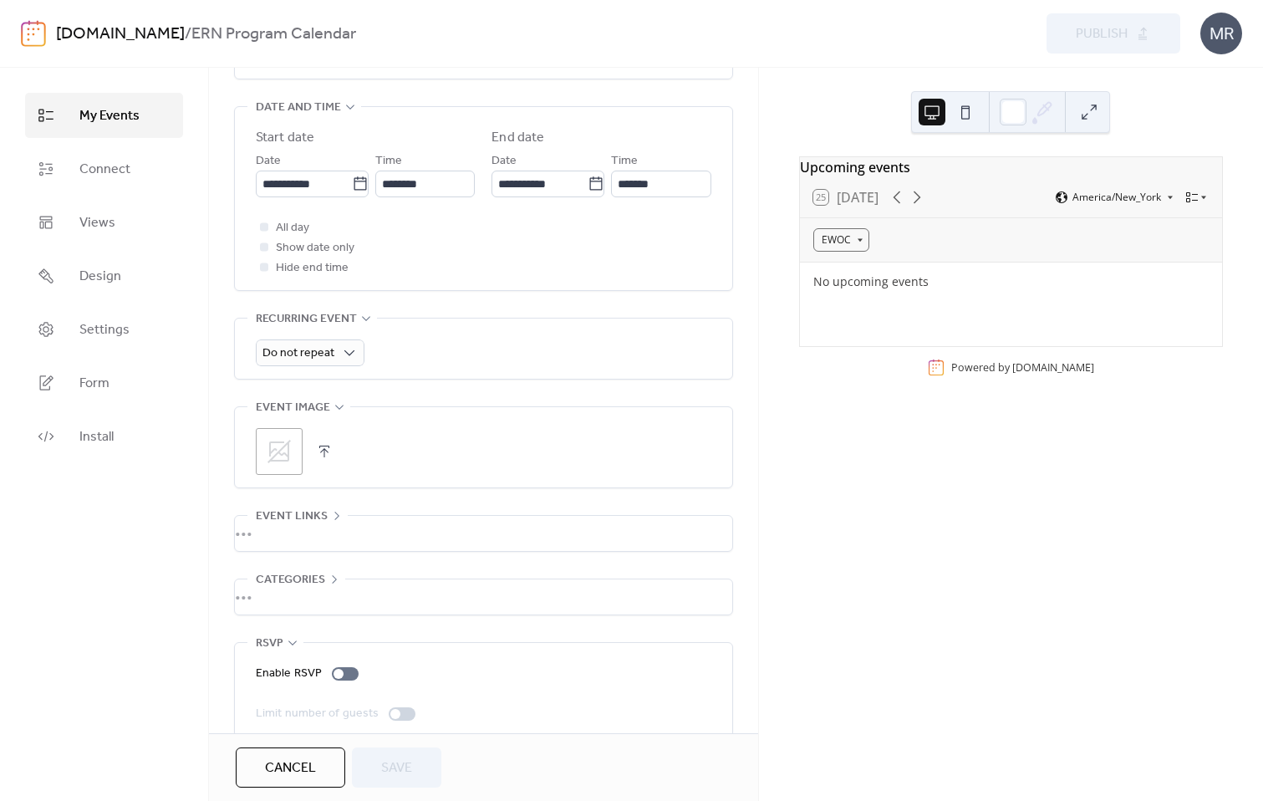
scroll to position [565, 0]
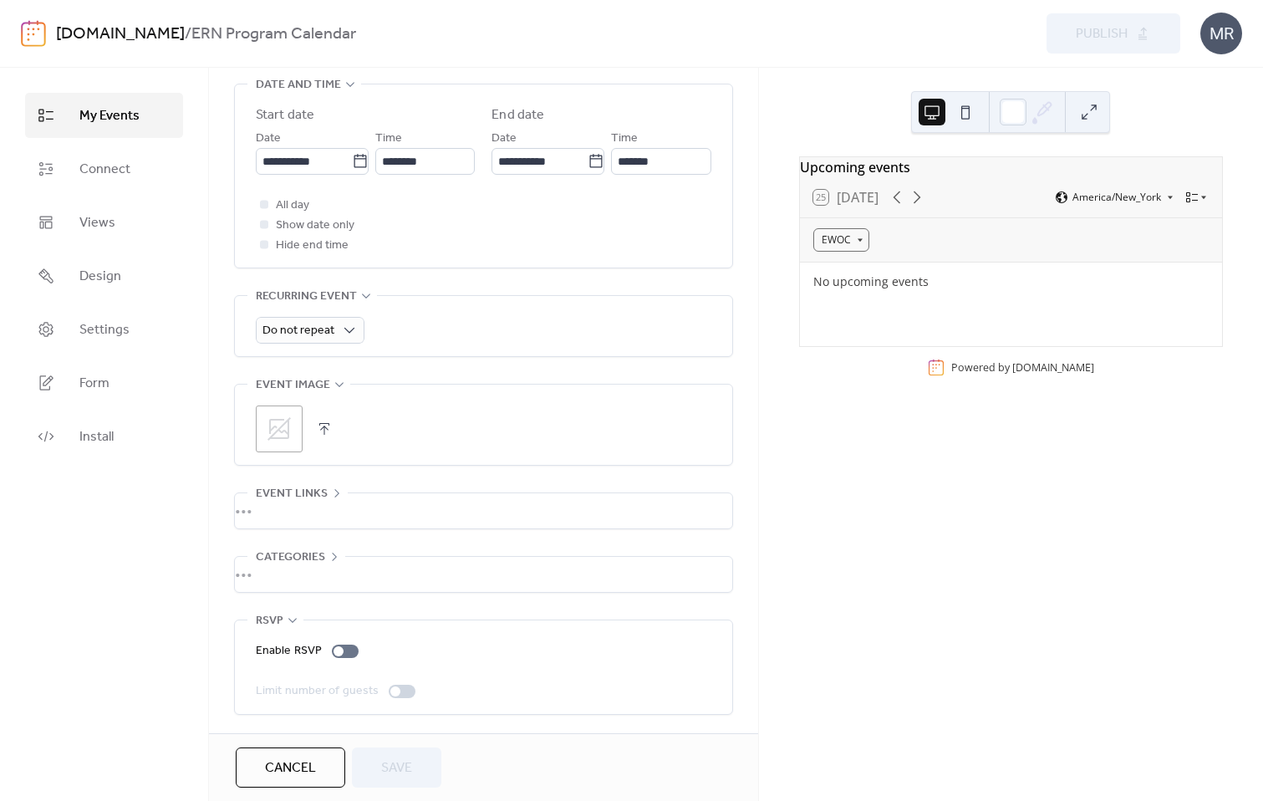
click at [328, 562] on div "•••" at bounding box center [483, 574] width 497 height 35
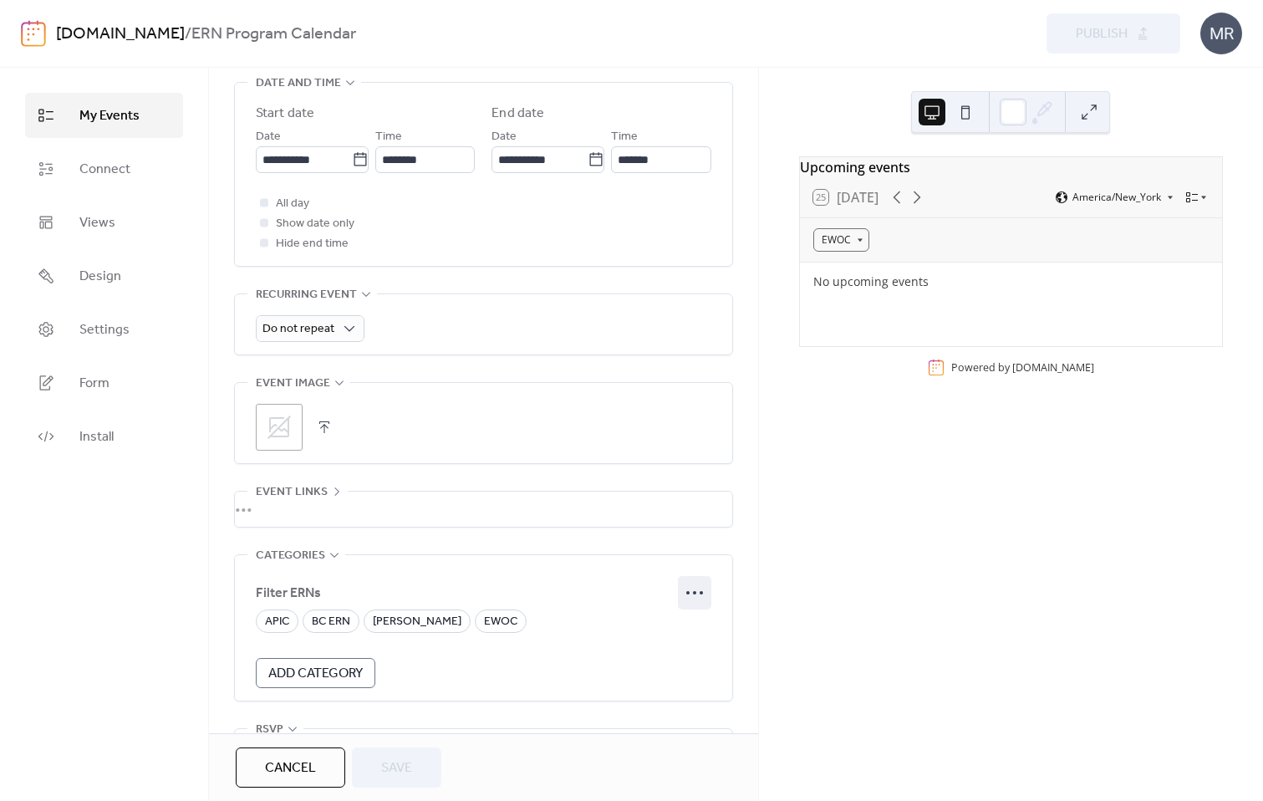
click at [687, 601] on icon at bounding box center [694, 592] width 27 height 27
click at [700, 593] on circle at bounding box center [701, 592] width 3 height 3
click at [134, 588] on div "My Events Connect Views Design Settings Form Install" at bounding box center [104, 434] width 209 height 733
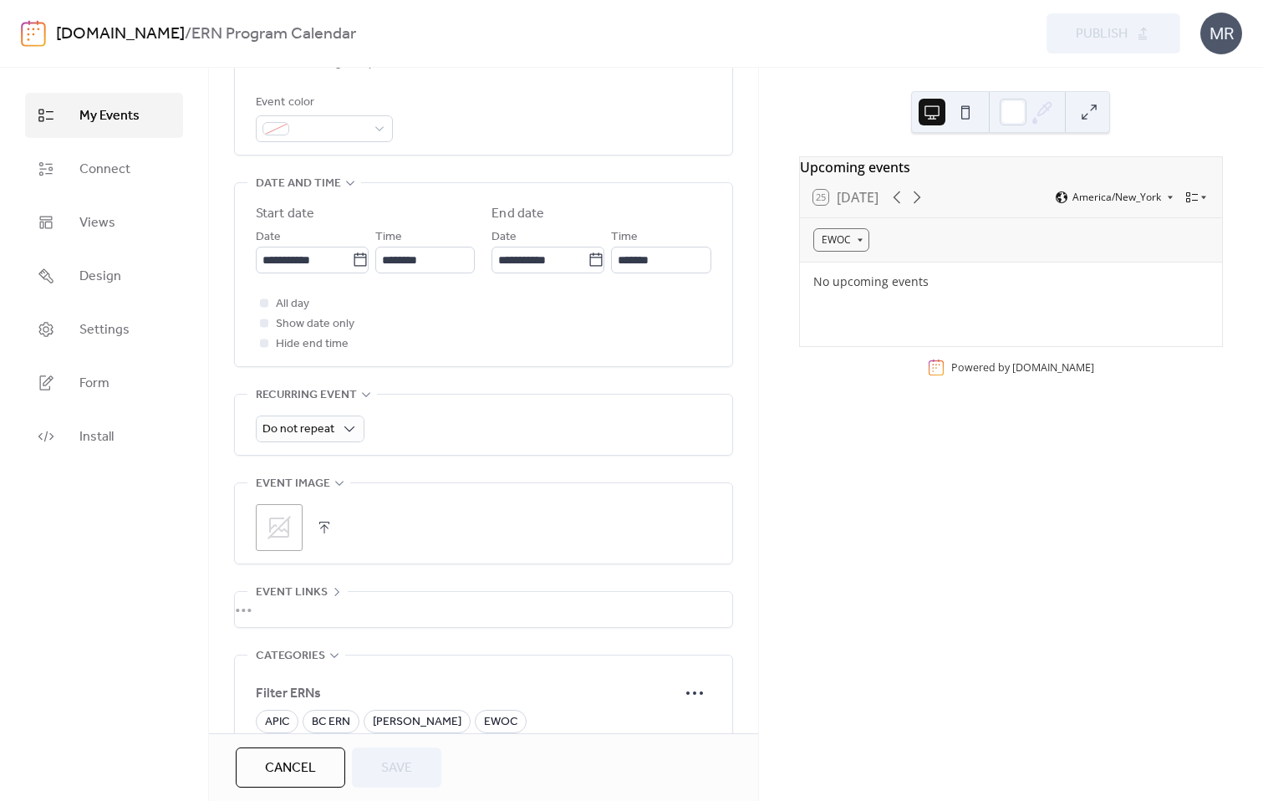
scroll to position [570, 0]
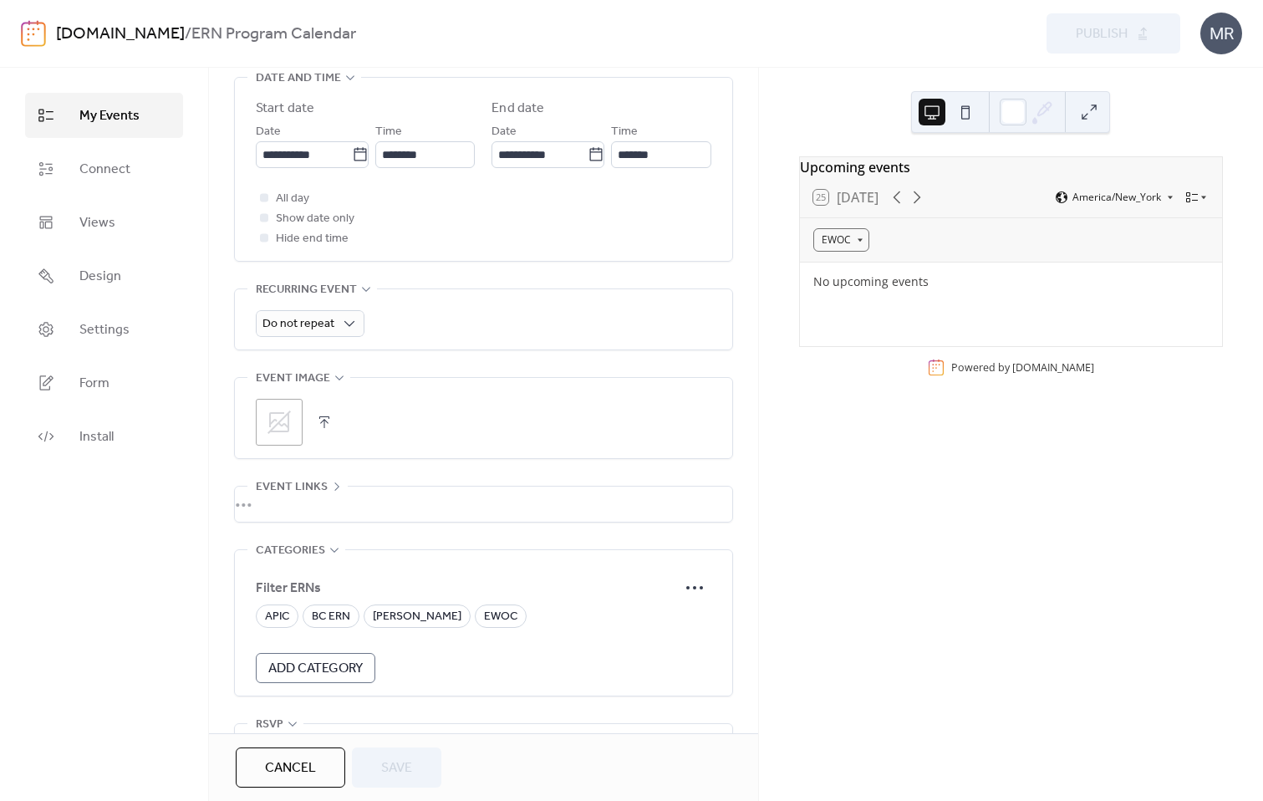
click at [108, 551] on div "My Events Connect Views Design Settings Form Install" at bounding box center [104, 434] width 209 height 733
click at [104, 173] on span "Connect" at bounding box center [104, 170] width 51 height 20
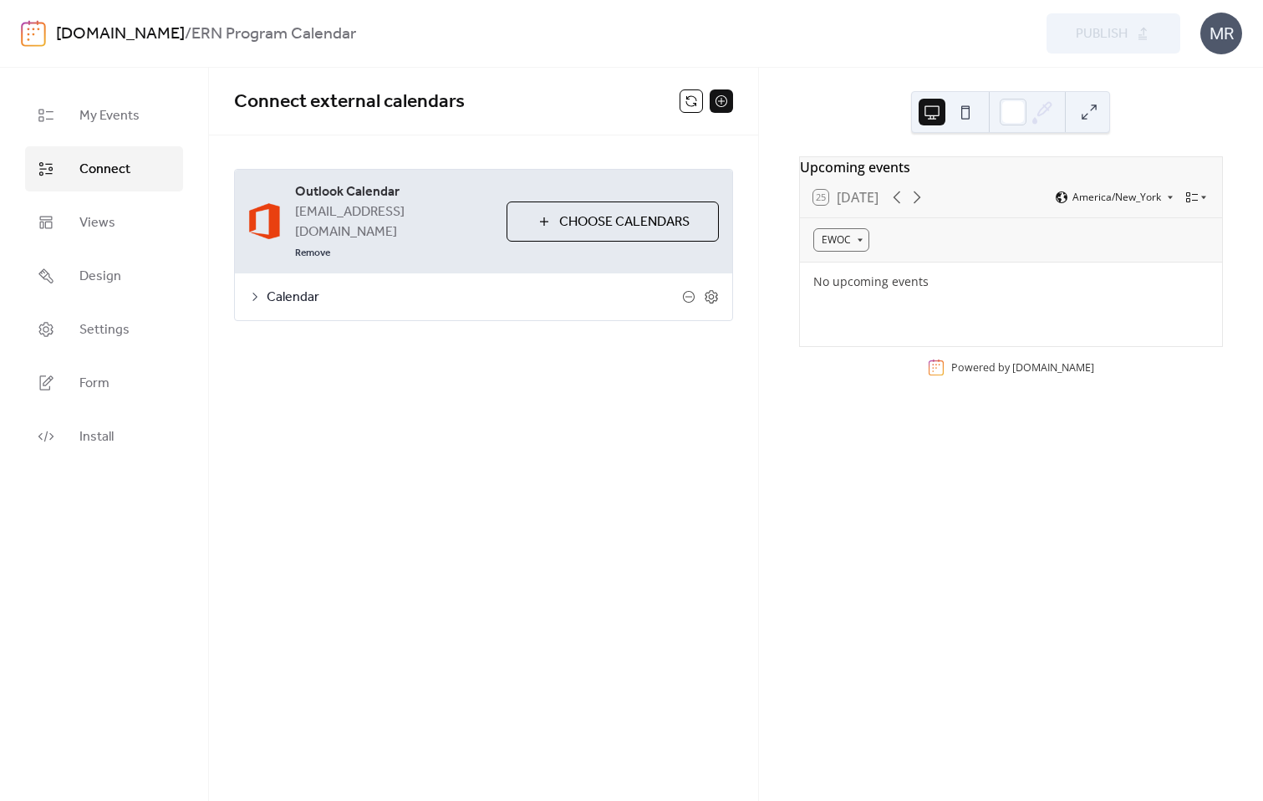
click at [254, 290] on icon at bounding box center [254, 296] width 13 height 13
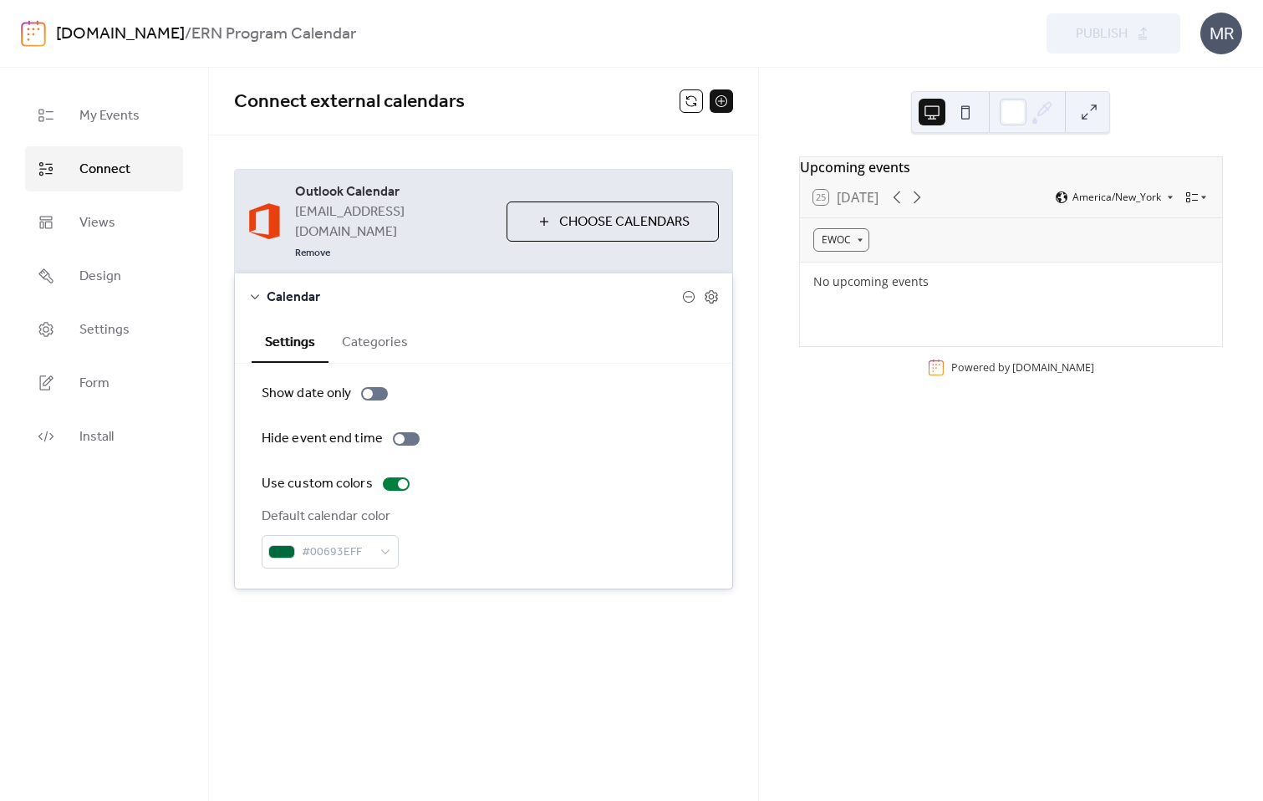
click at [381, 320] on button "Categories" at bounding box center [374, 340] width 93 height 41
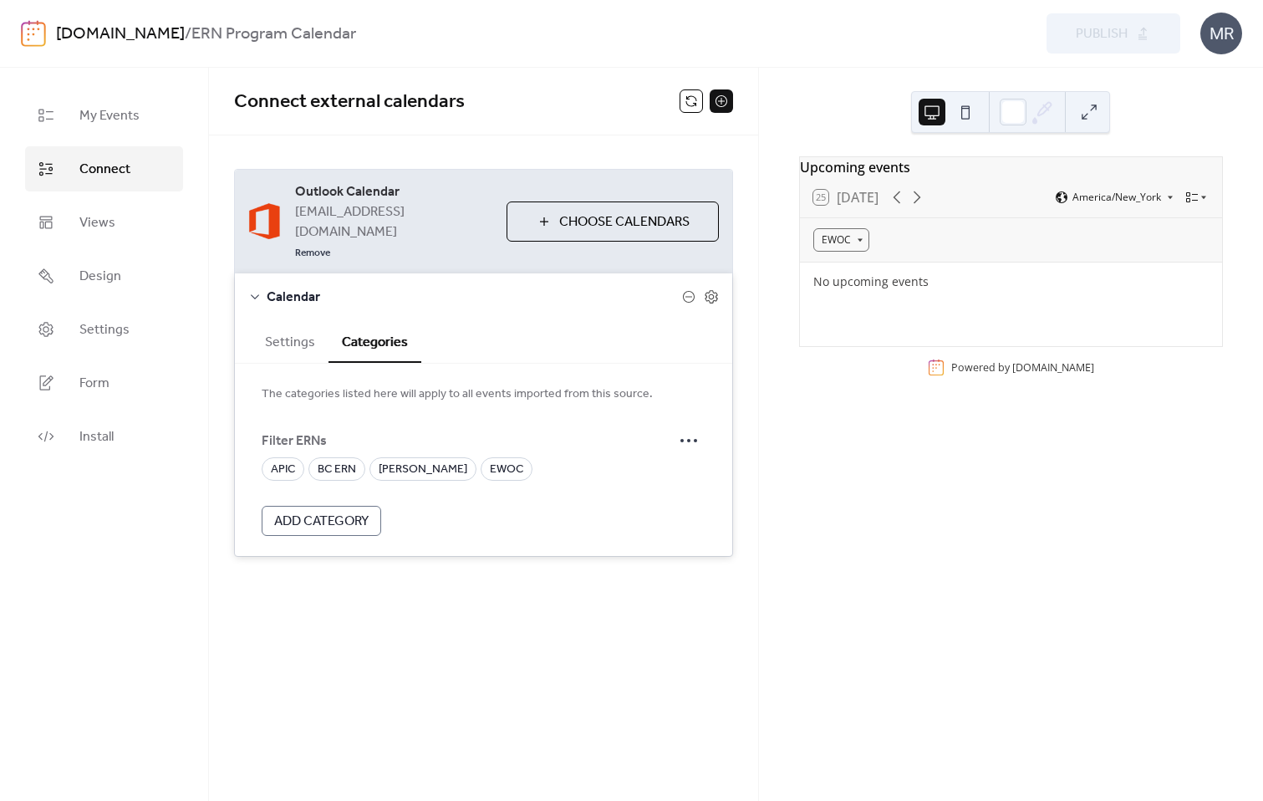
click at [574, 457] on div "APIC BC ERN DERN EWOC" at bounding box center [484, 468] width 444 height 23
click at [698, 427] on icon at bounding box center [688, 440] width 27 height 27
click at [685, 460] on span "Delete" at bounding box center [675, 461] width 35 height 20
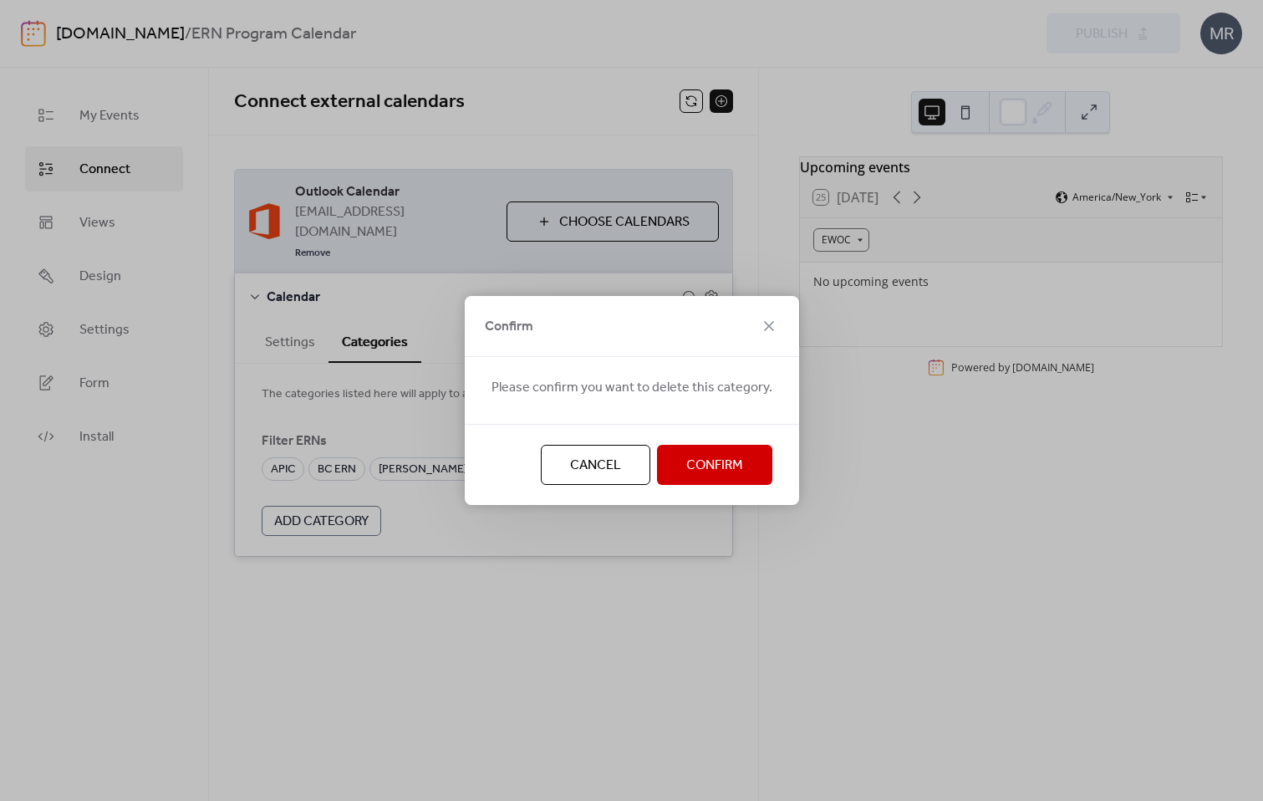
click at [691, 458] on span "Confirm" at bounding box center [714, 465] width 57 height 20
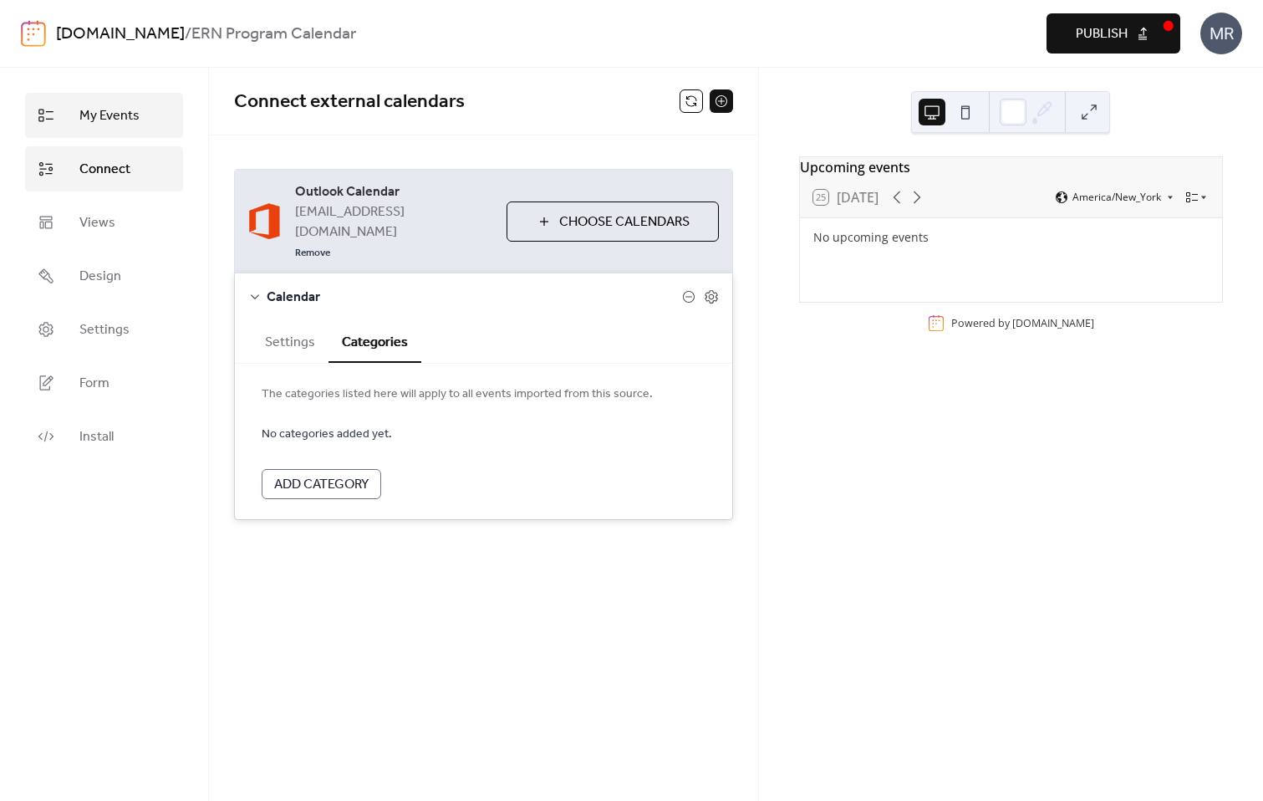
click at [105, 120] on span "My Events" at bounding box center [109, 116] width 60 height 20
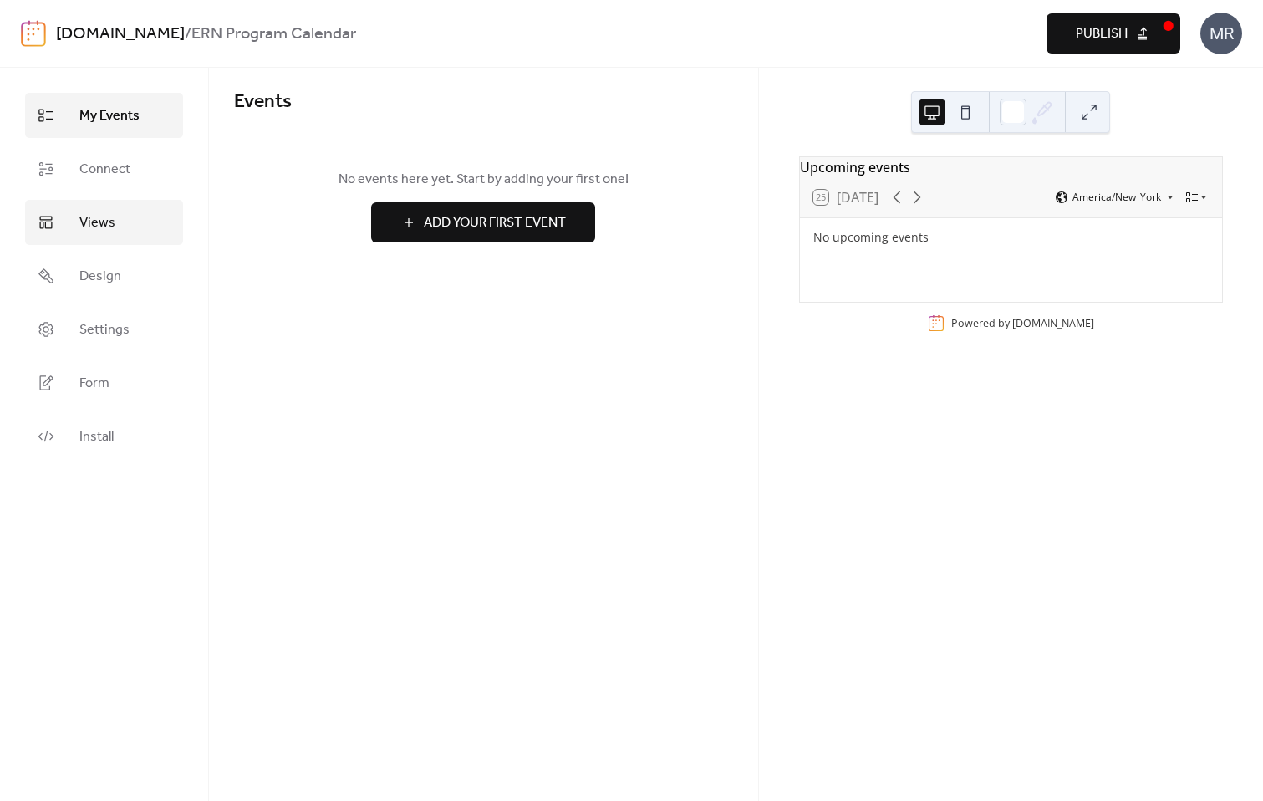
click at [113, 236] on link "Views" at bounding box center [104, 222] width 158 height 45
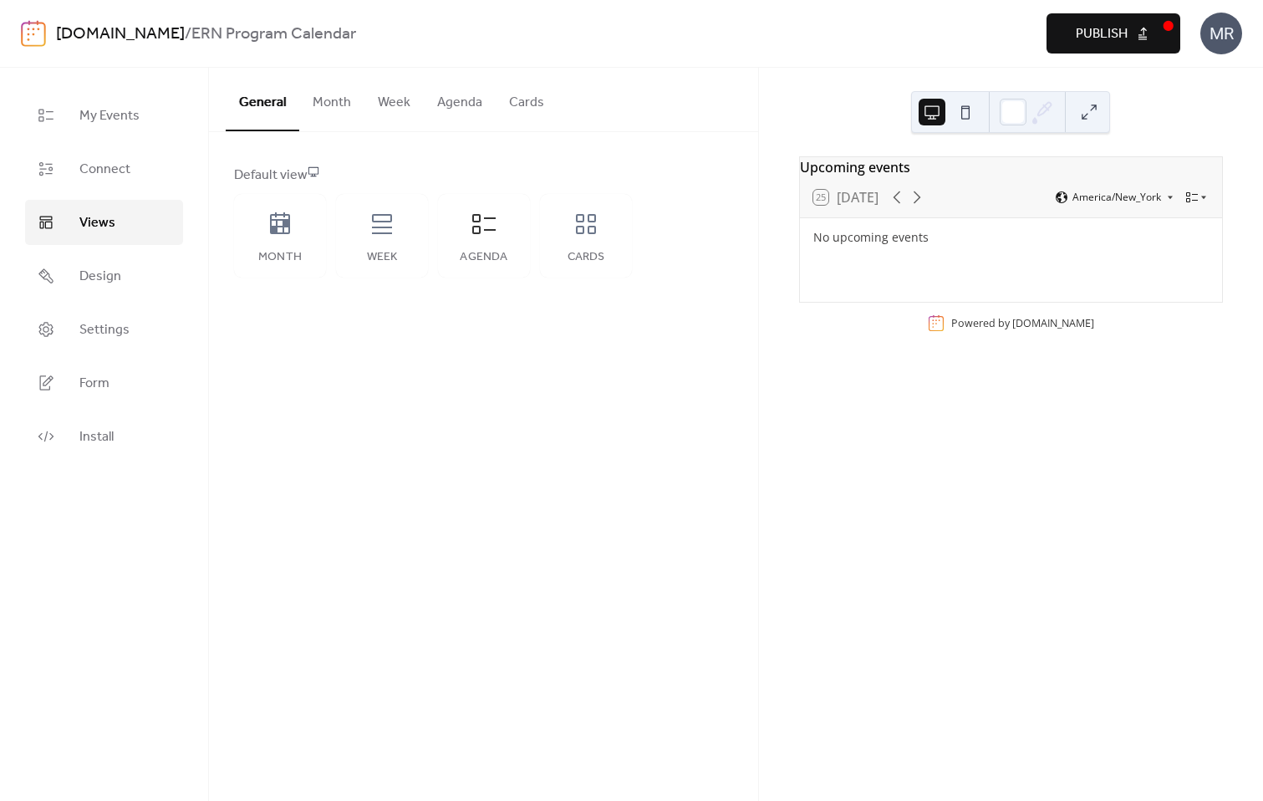
click at [470, 104] on button "Agenda" at bounding box center [460, 99] width 72 height 62
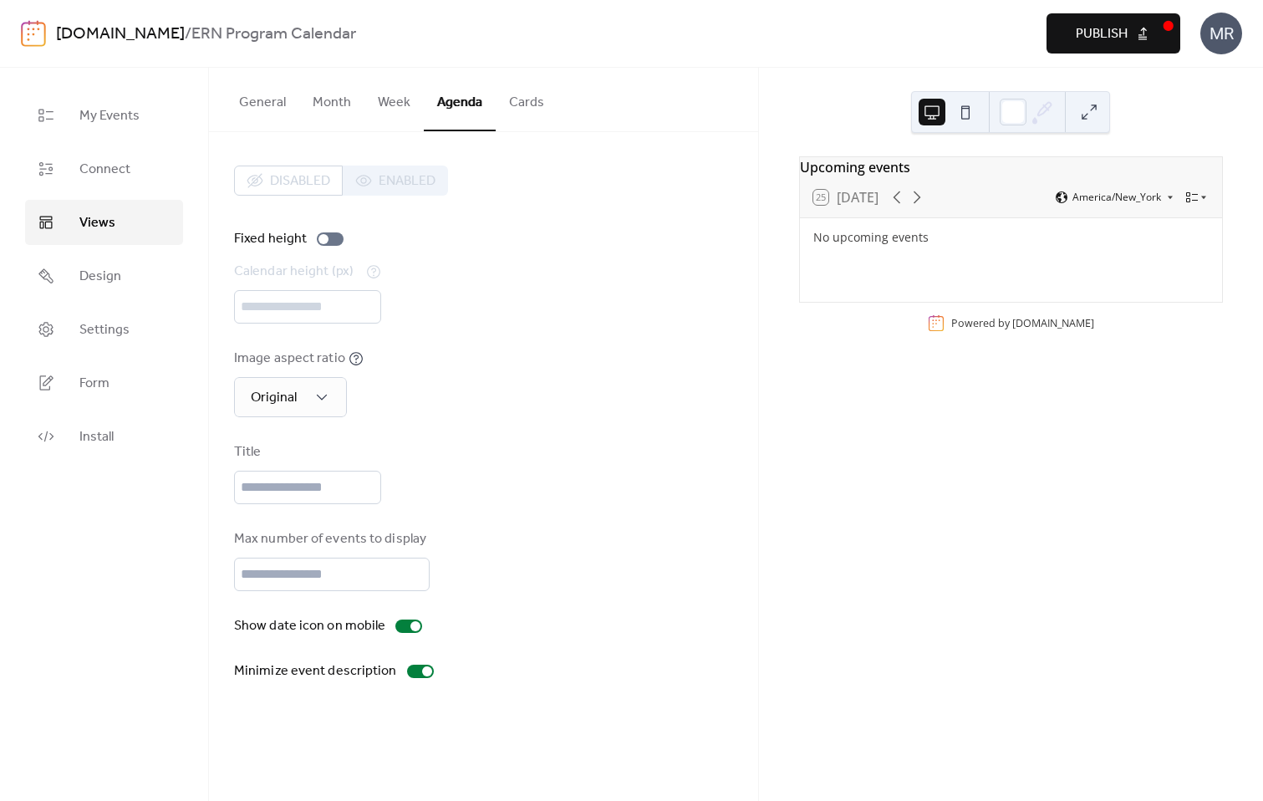
click at [531, 101] on button "Cards" at bounding box center [527, 99] width 62 height 62
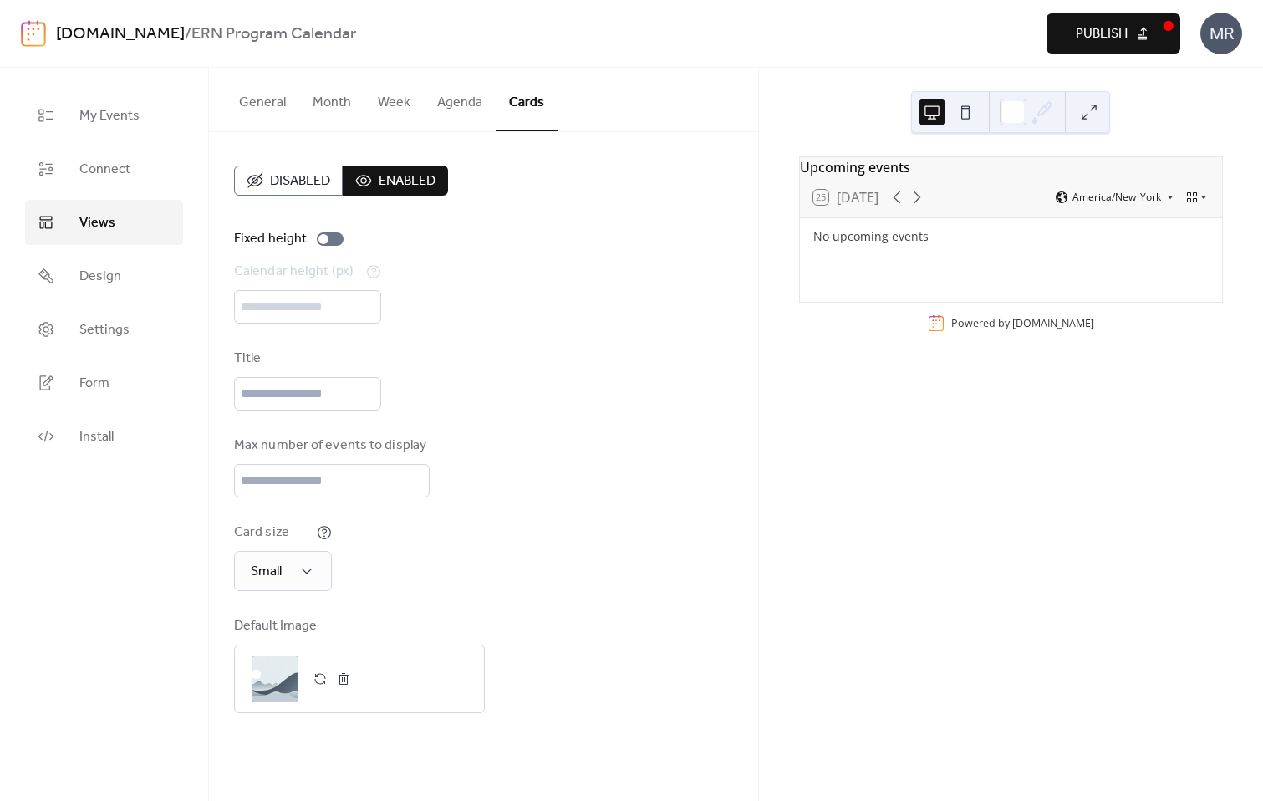
click at [398, 114] on button "Week" at bounding box center [393, 99] width 59 height 62
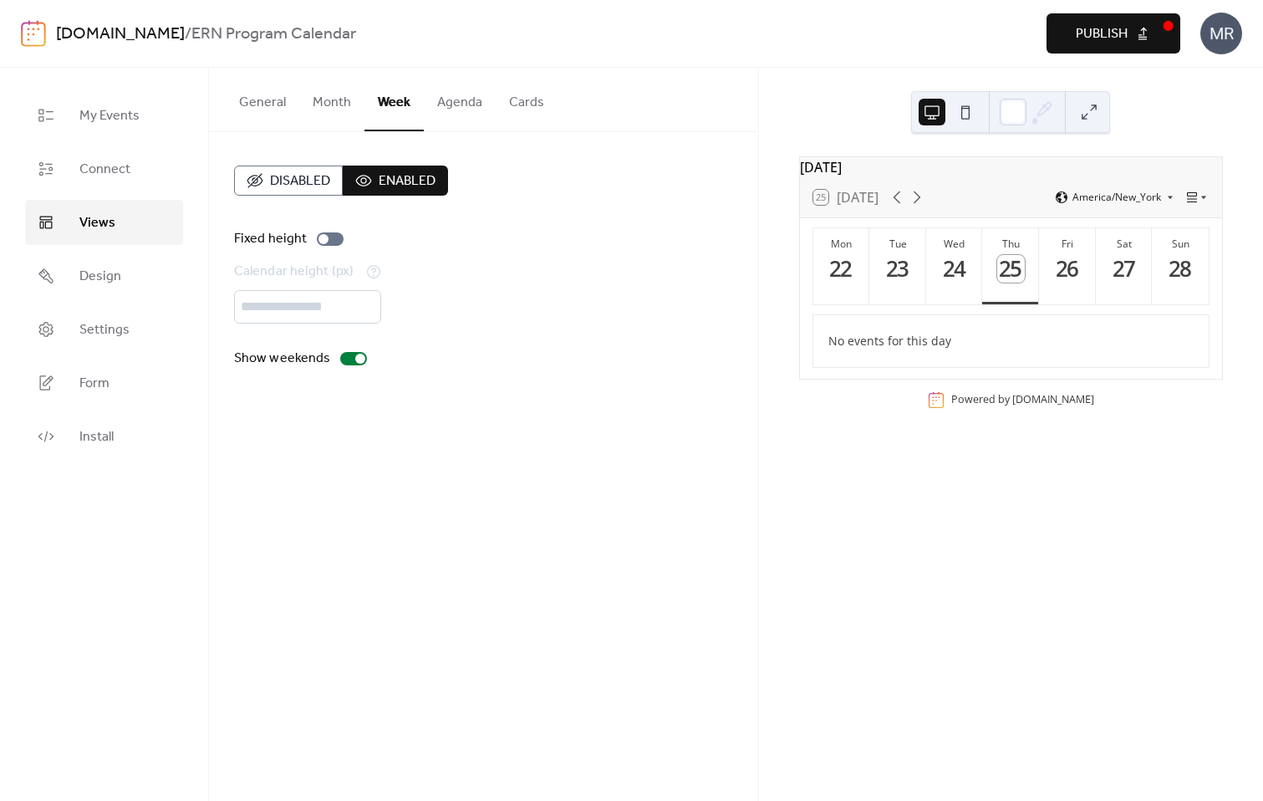
click at [328, 110] on button "Month" at bounding box center [331, 99] width 65 height 62
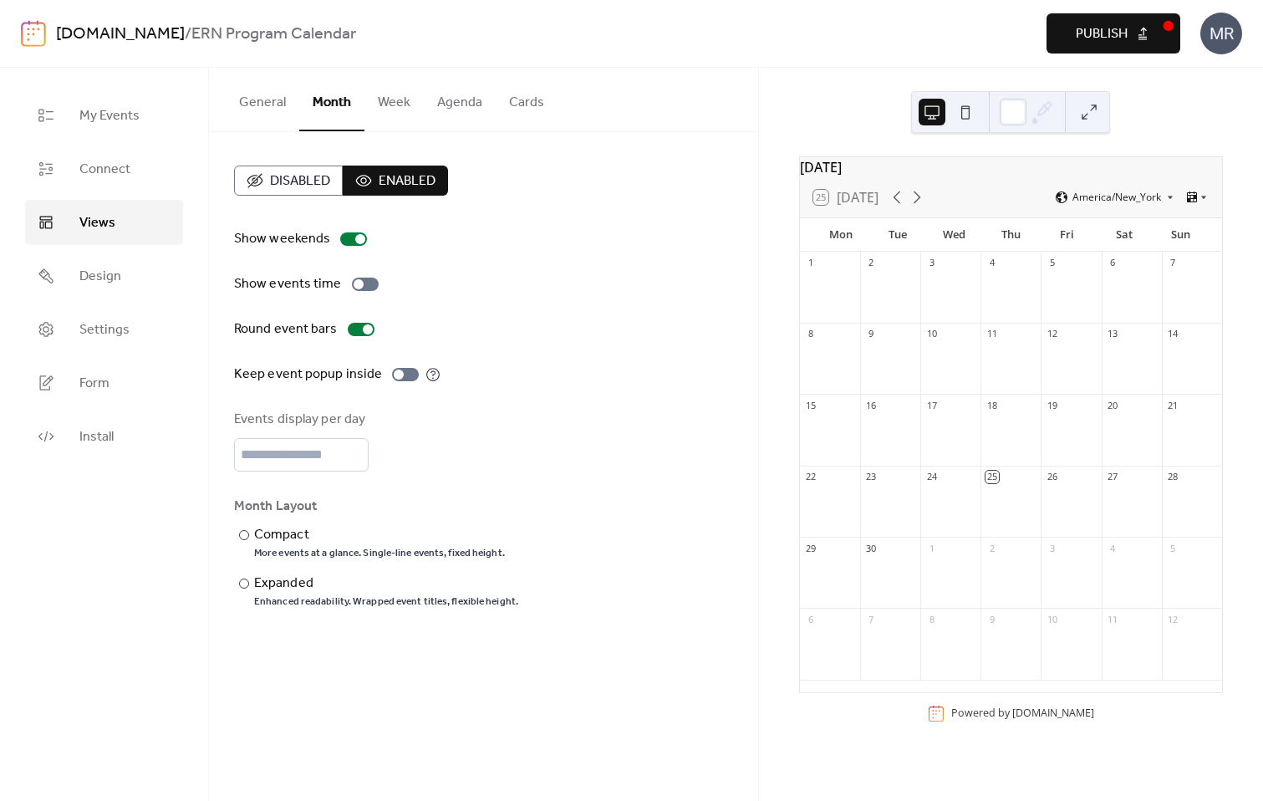
click at [272, 112] on button "General" at bounding box center [263, 99] width 74 height 62
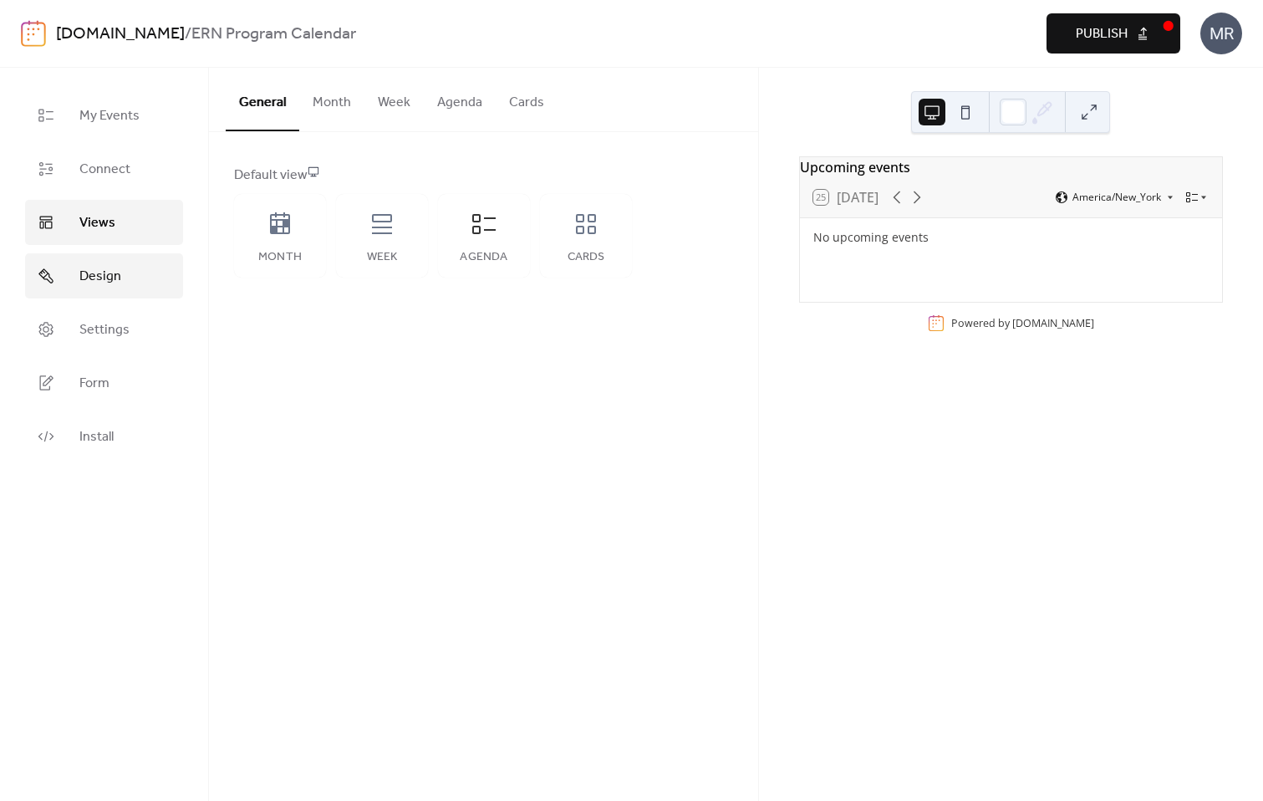
click at [104, 290] on link "Design" at bounding box center [104, 275] width 158 height 45
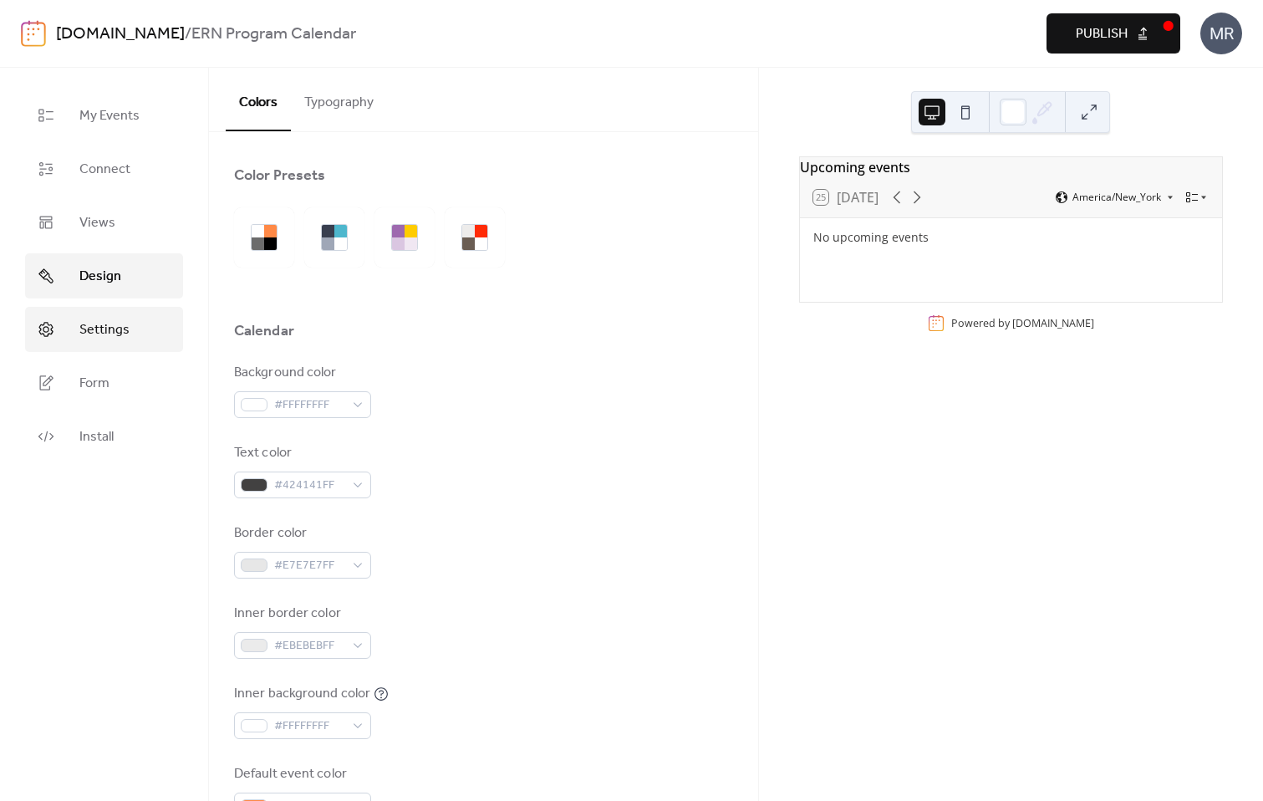
click at [118, 328] on span "Settings" at bounding box center [104, 330] width 50 height 20
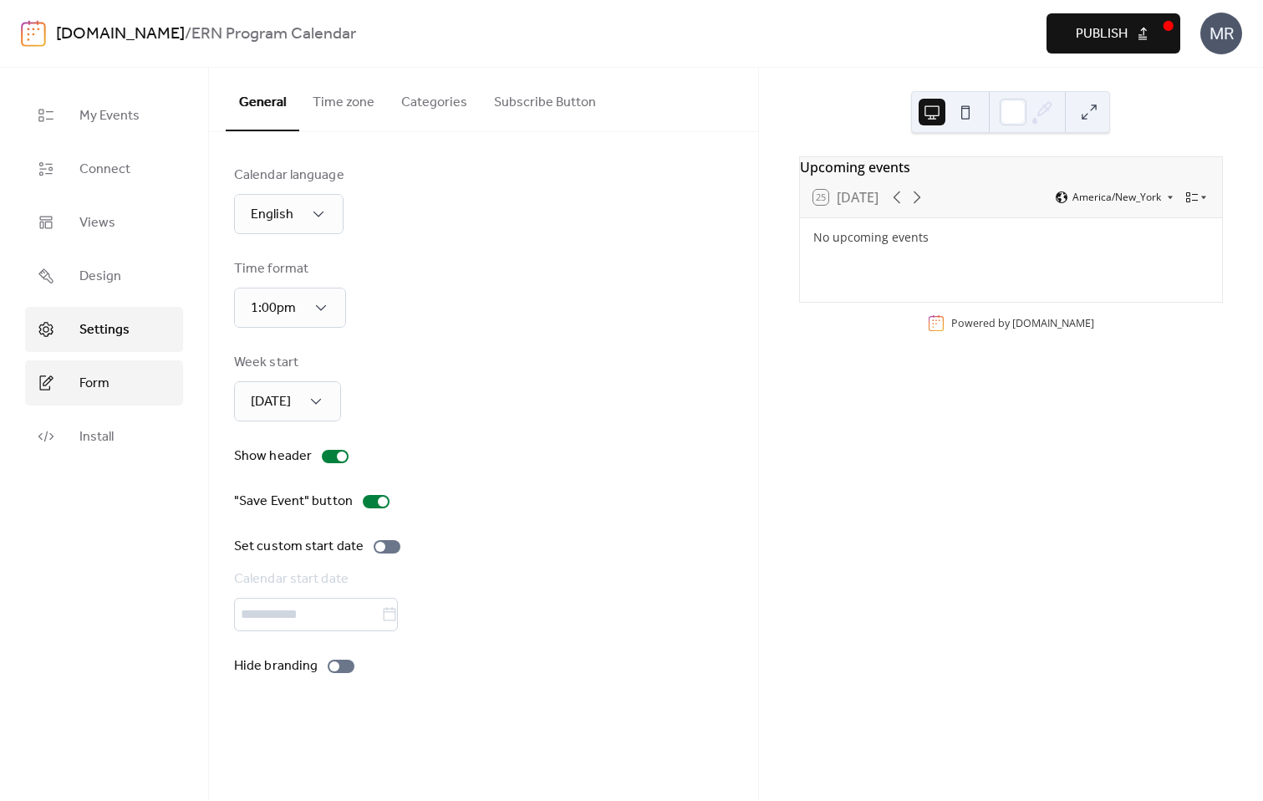
click at [107, 379] on span "Form" at bounding box center [94, 384] width 30 height 20
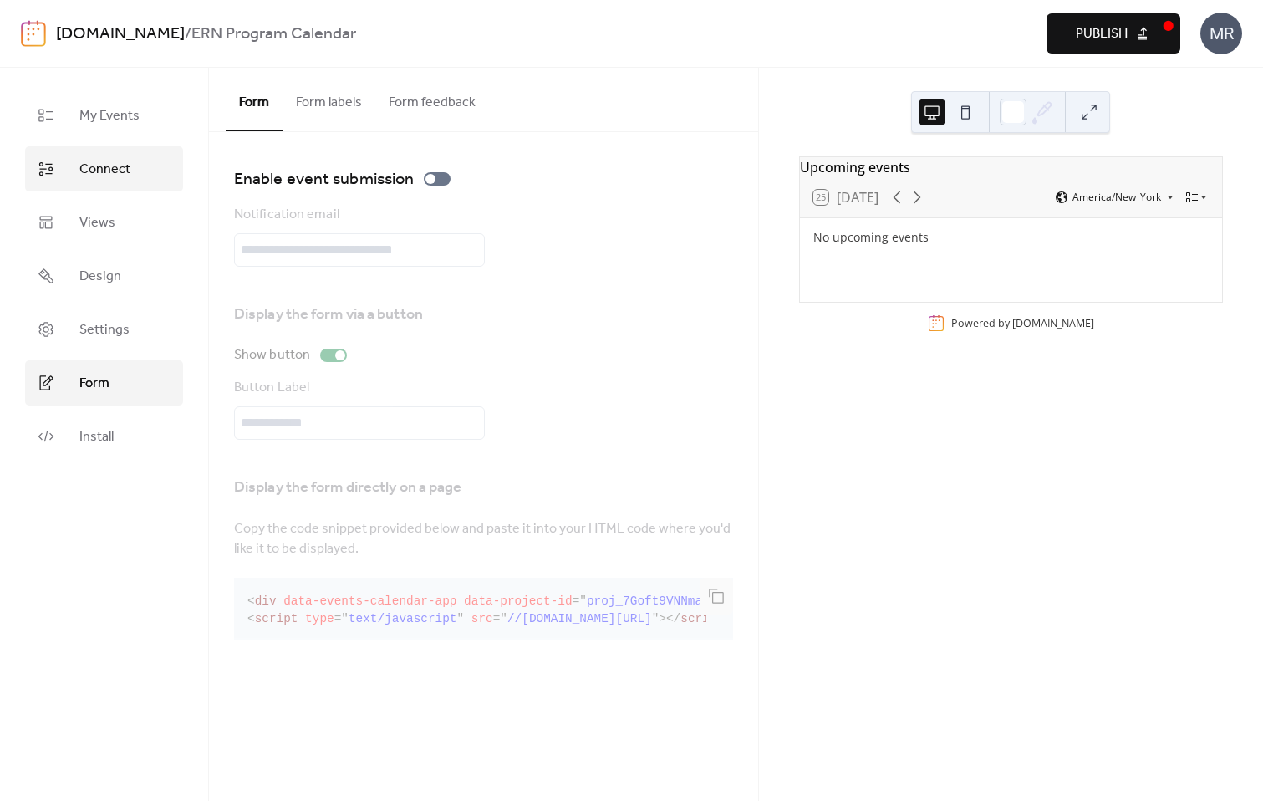
click at [113, 173] on span "Connect" at bounding box center [104, 170] width 51 height 20
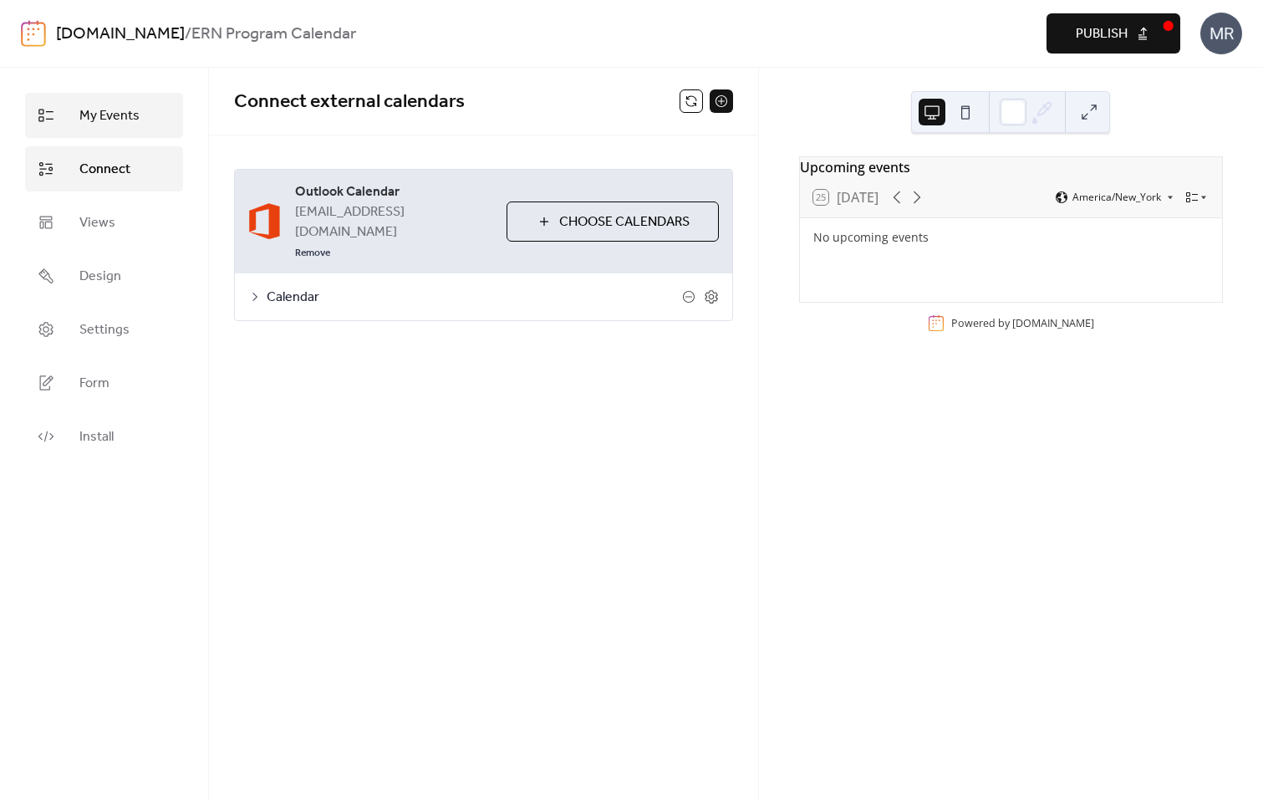
click at [116, 118] on span "My Events" at bounding box center [109, 116] width 60 height 20
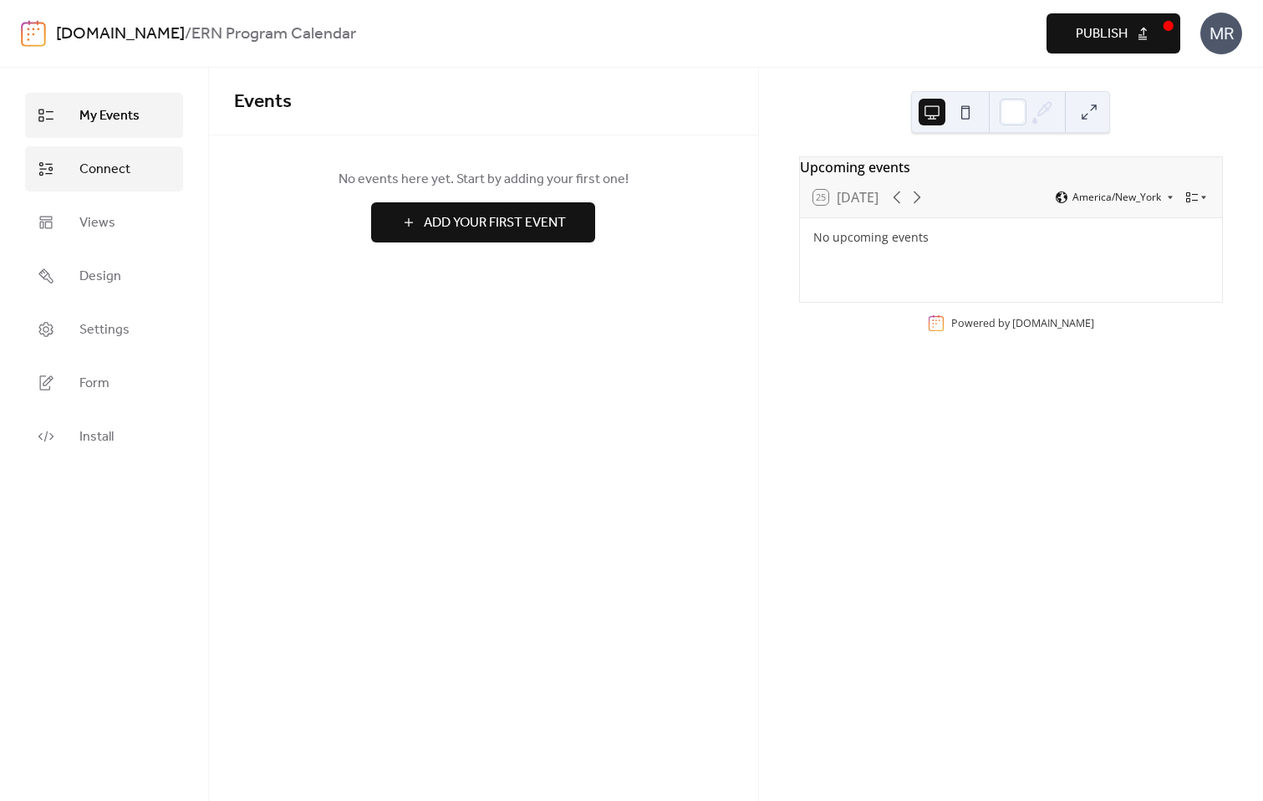
click at [114, 165] on span "Connect" at bounding box center [104, 170] width 51 height 20
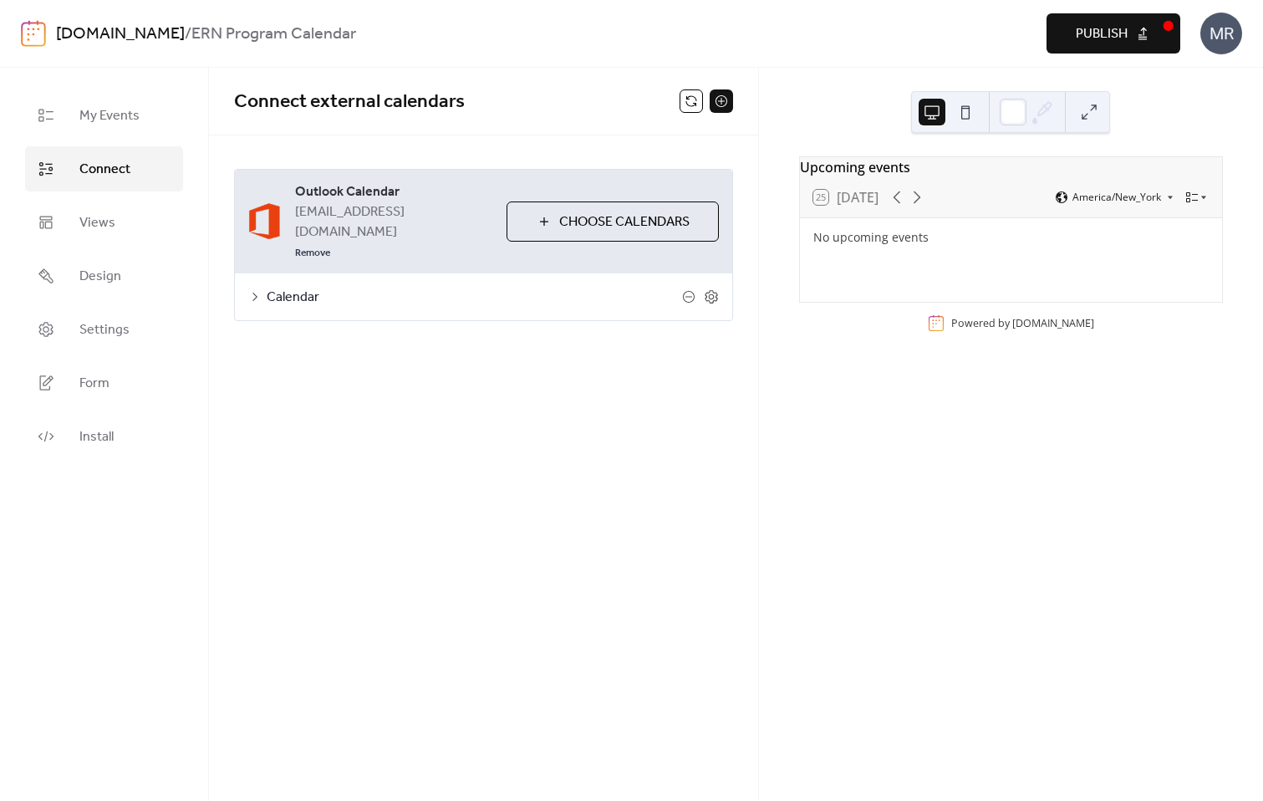
click at [302, 273] on div "Calendar" at bounding box center [483, 296] width 497 height 47
click at [291, 287] on span "Calendar" at bounding box center [474, 297] width 415 height 20
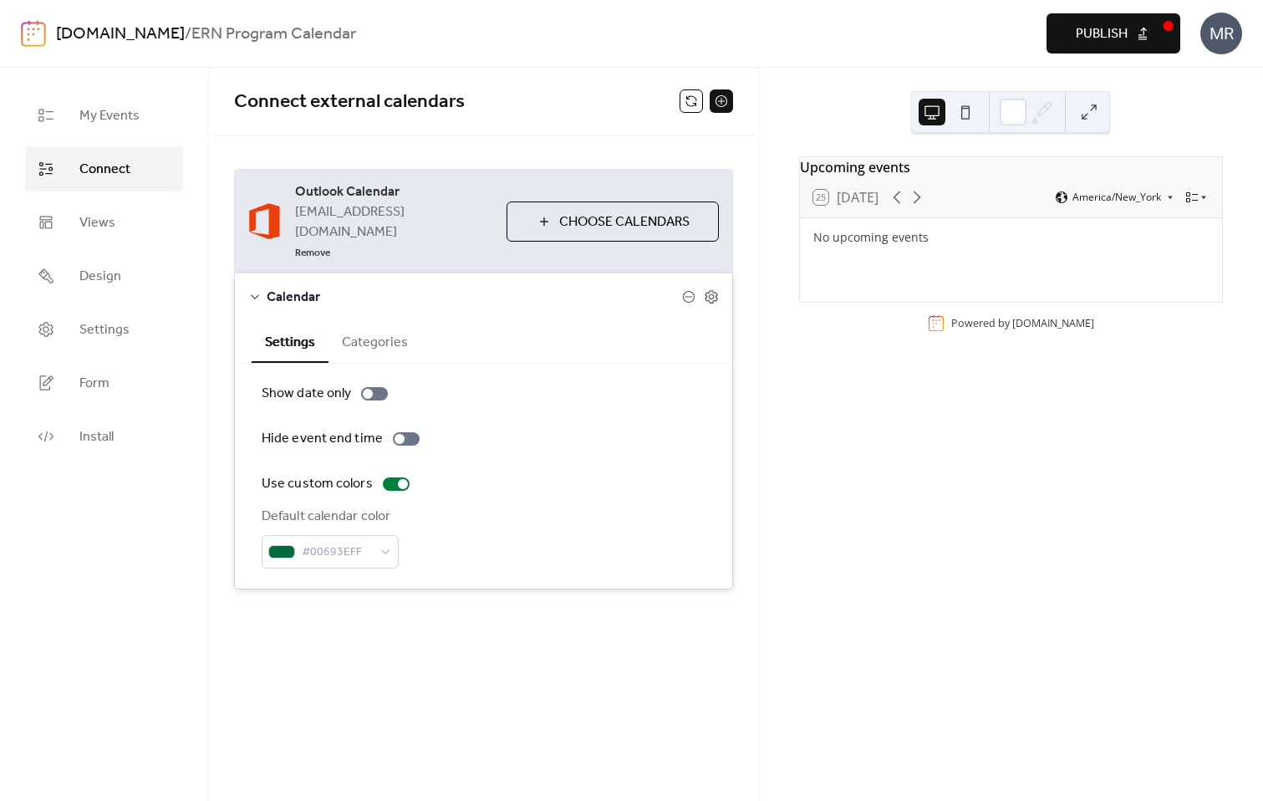
click at [952, 481] on div "Upcoming events 25 Today America/New_York No upcoming events Powered by EventsC…" at bounding box center [1011, 434] width 504 height 733
click at [1086, 33] on span "Publish" at bounding box center [1102, 34] width 52 height 20
click at [690, 106] on button at bounding box center [690, 100] width 23 height 23
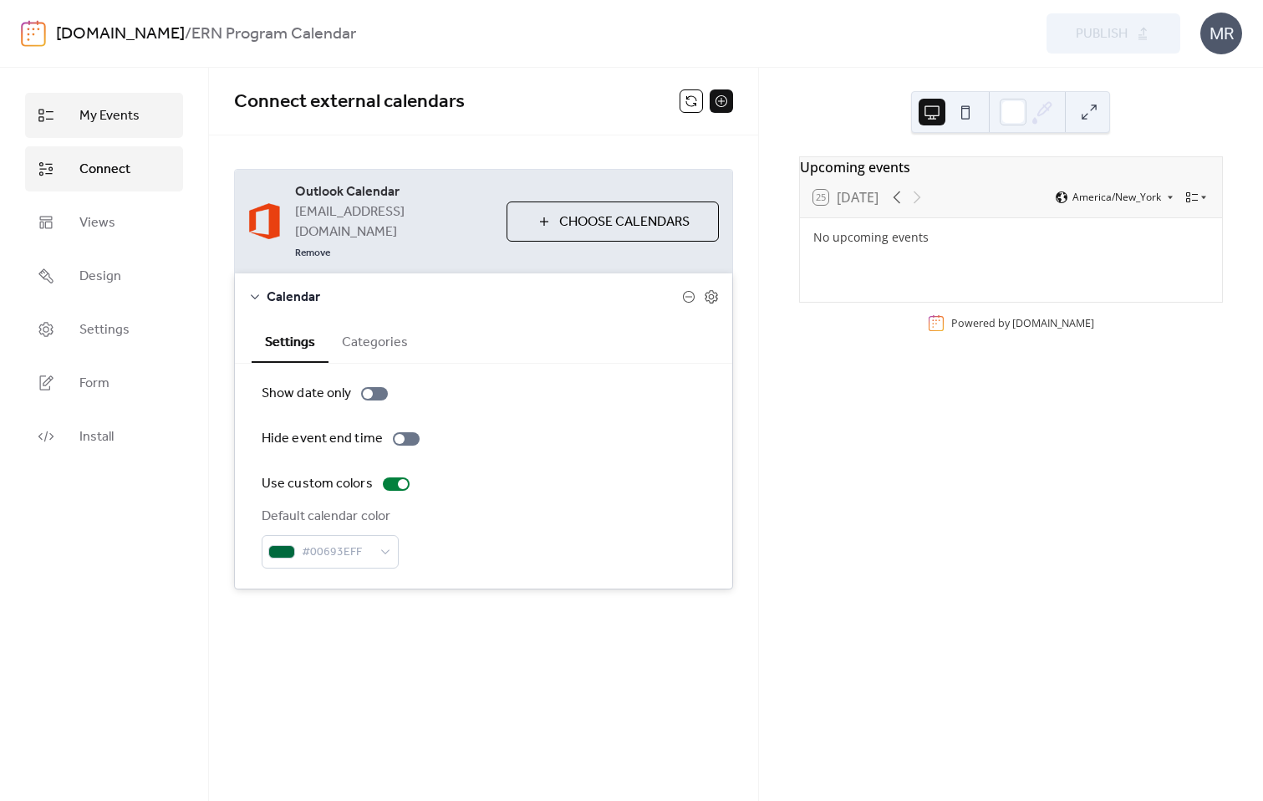
click at [131, 115] on span "My Events" at bounding box center [109, 116] width 60 height 20
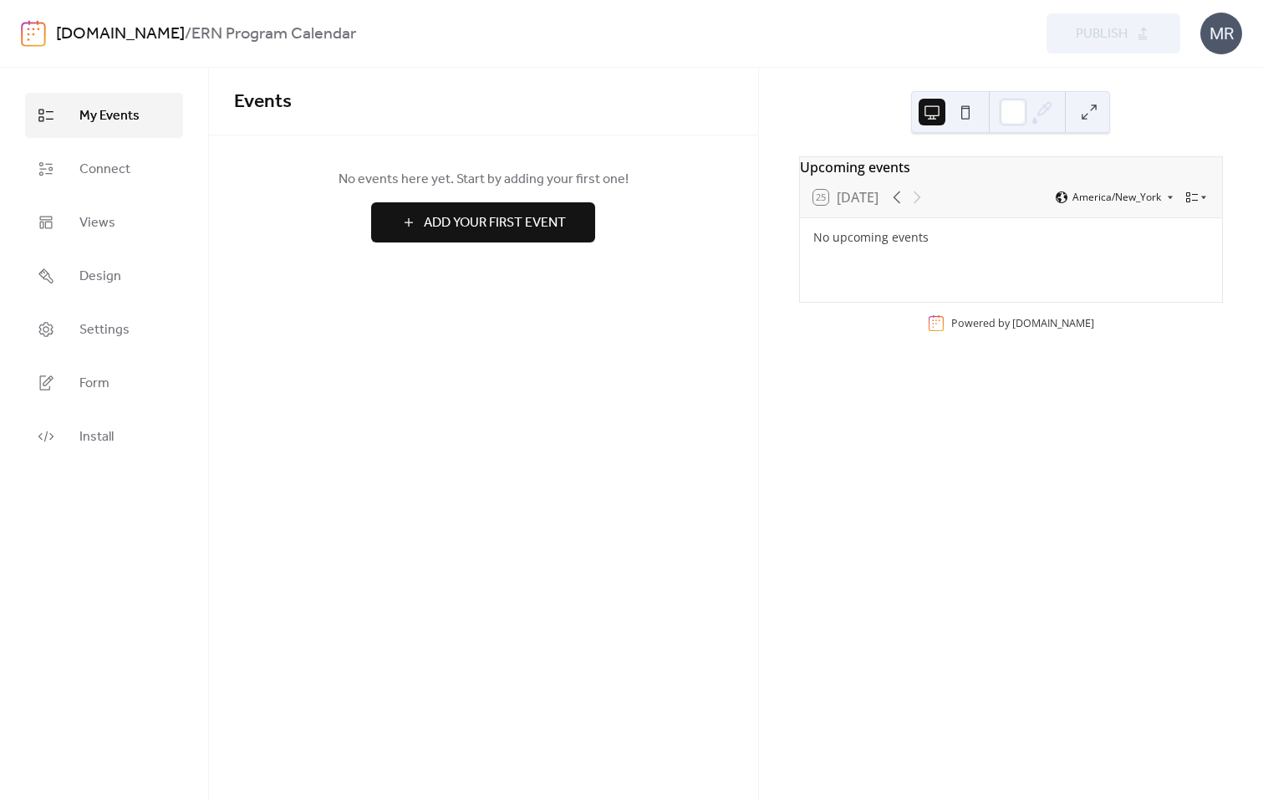
click at [420, 240] on button "Add Your First Event" at bounding box center [483, 222] width 224 height 40
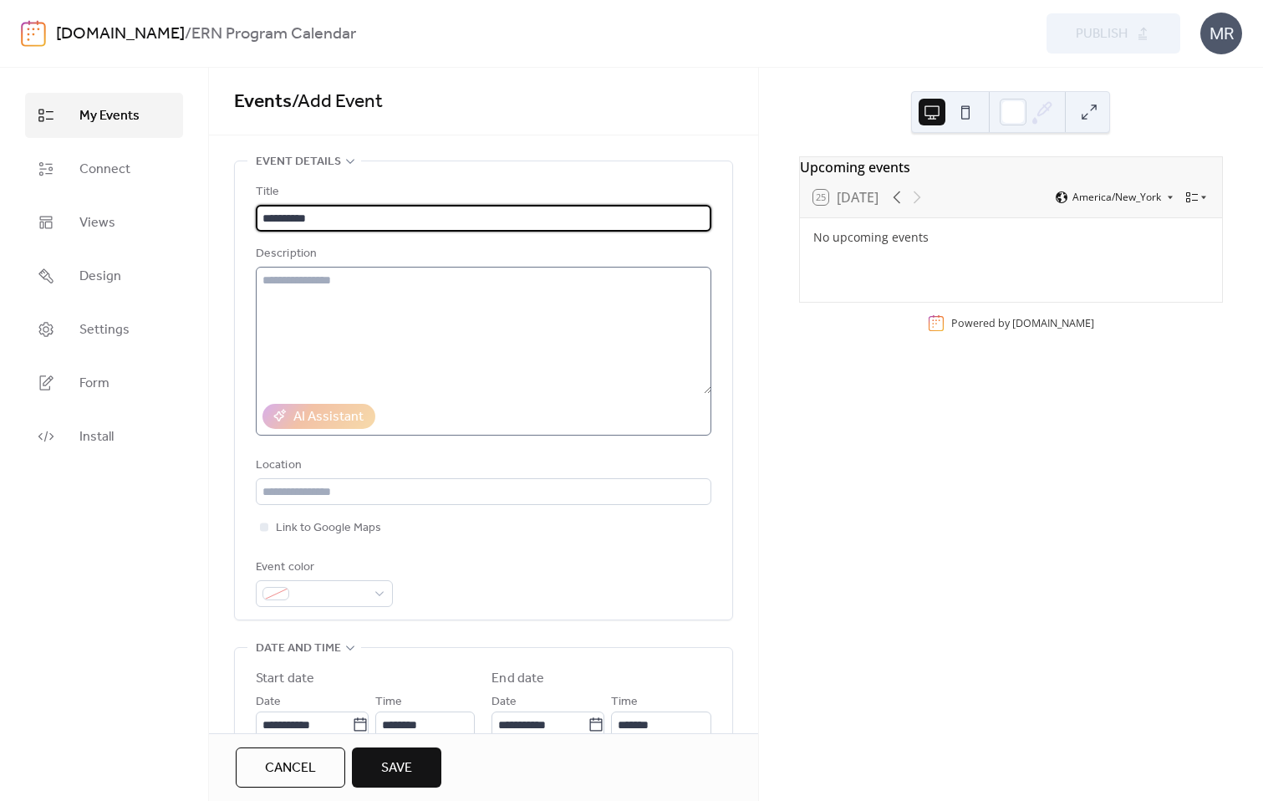
type input "**********"
click at [425, 363] on textarea at bounding box center [483, 330] width 455 height 127
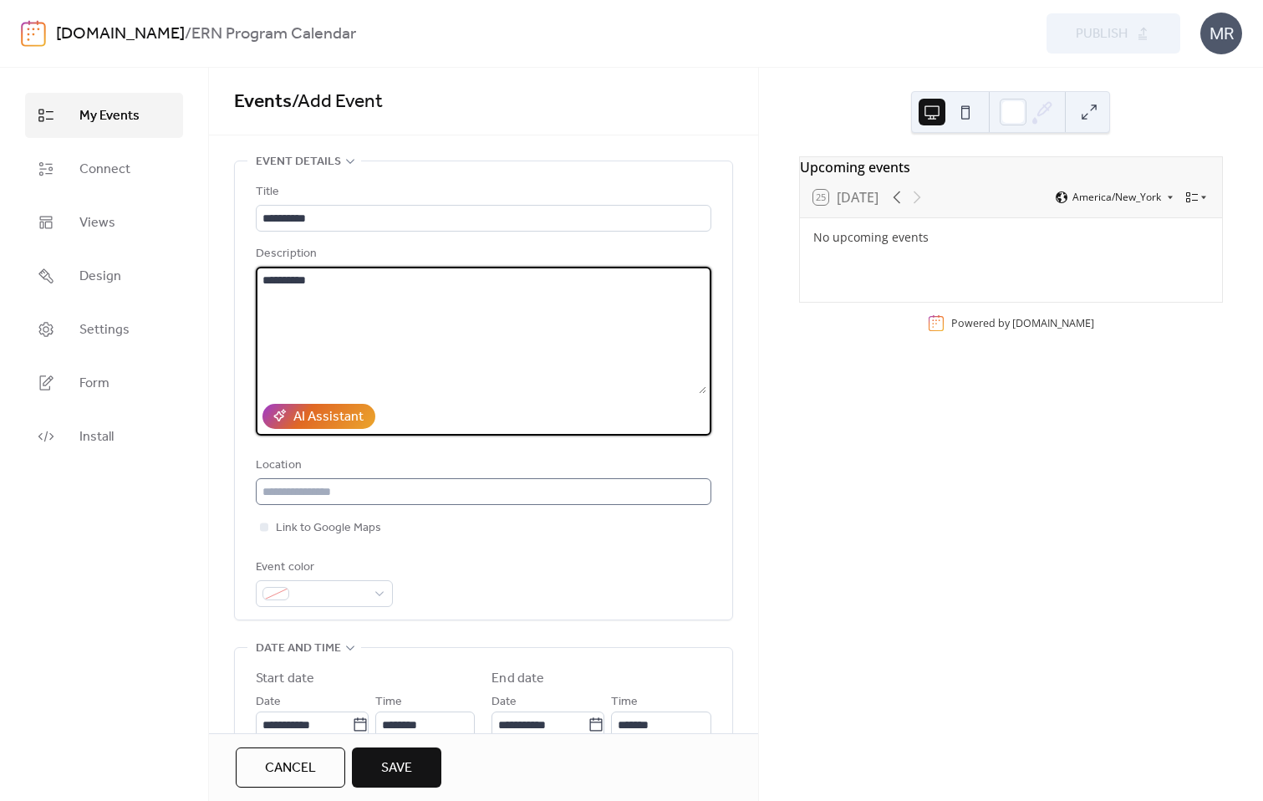
type textarea "**********"
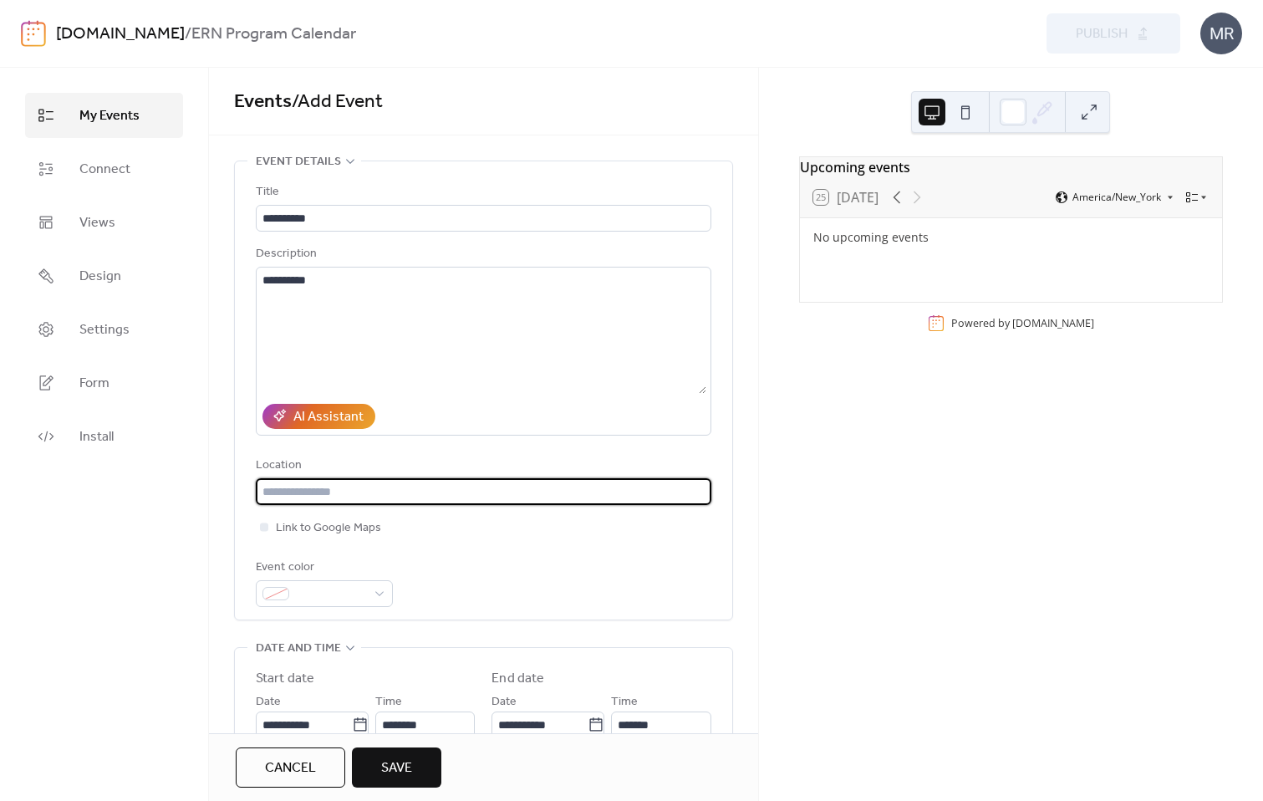
click at [454, 499] on input "text" at bounding box center [483, 491] width 455 height 27
paste input "**********"
type input "**********"
click at [480, 556] on div "**********" at bounding box center [483, 394] width 455 height 425
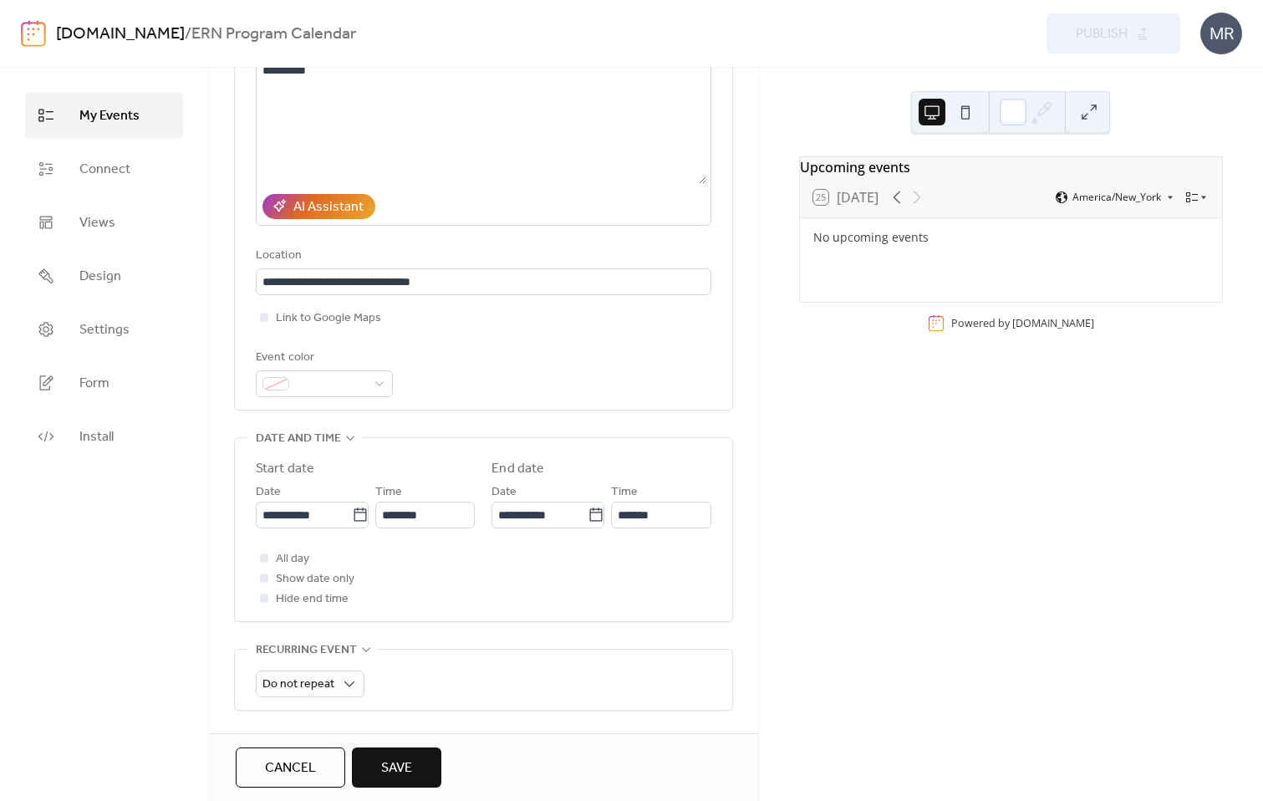
scroll to position [232, 0]
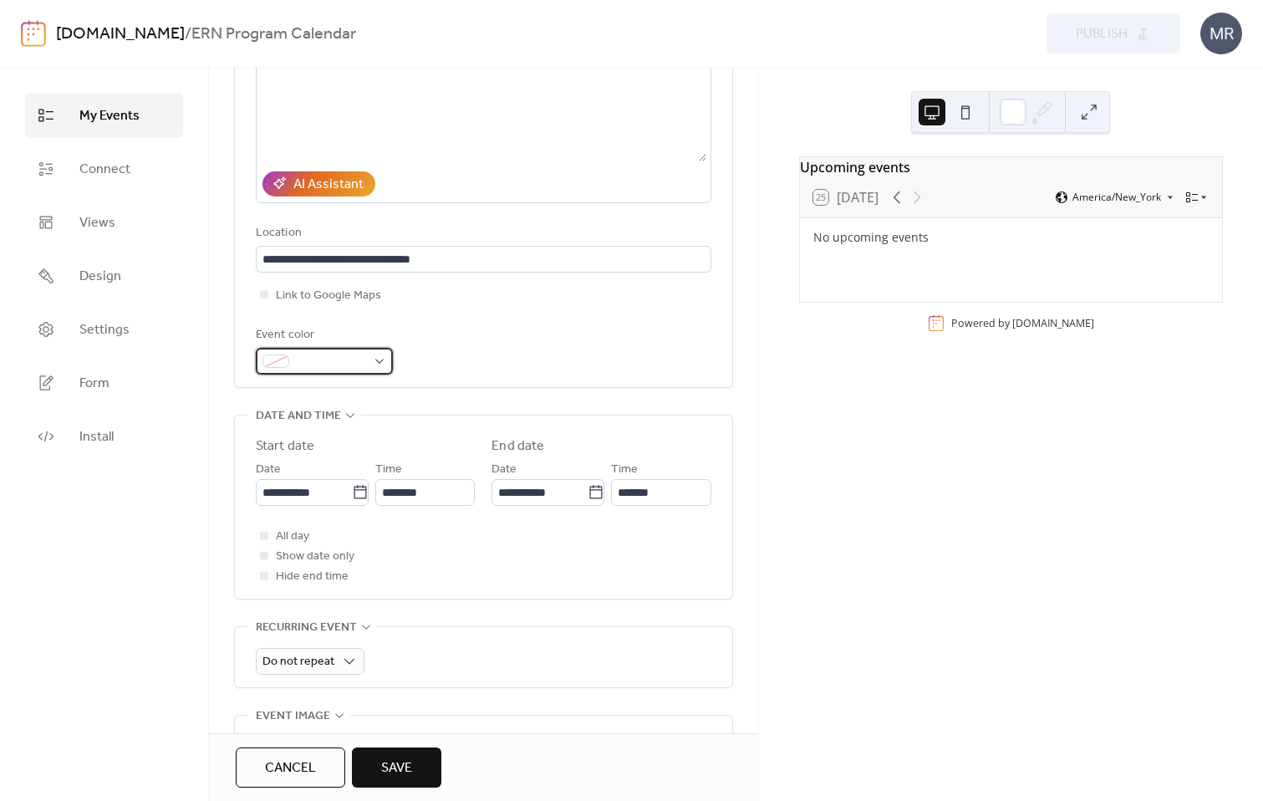
click at [378, 362] on div at bounding box center [324, 361] width 137 height 27
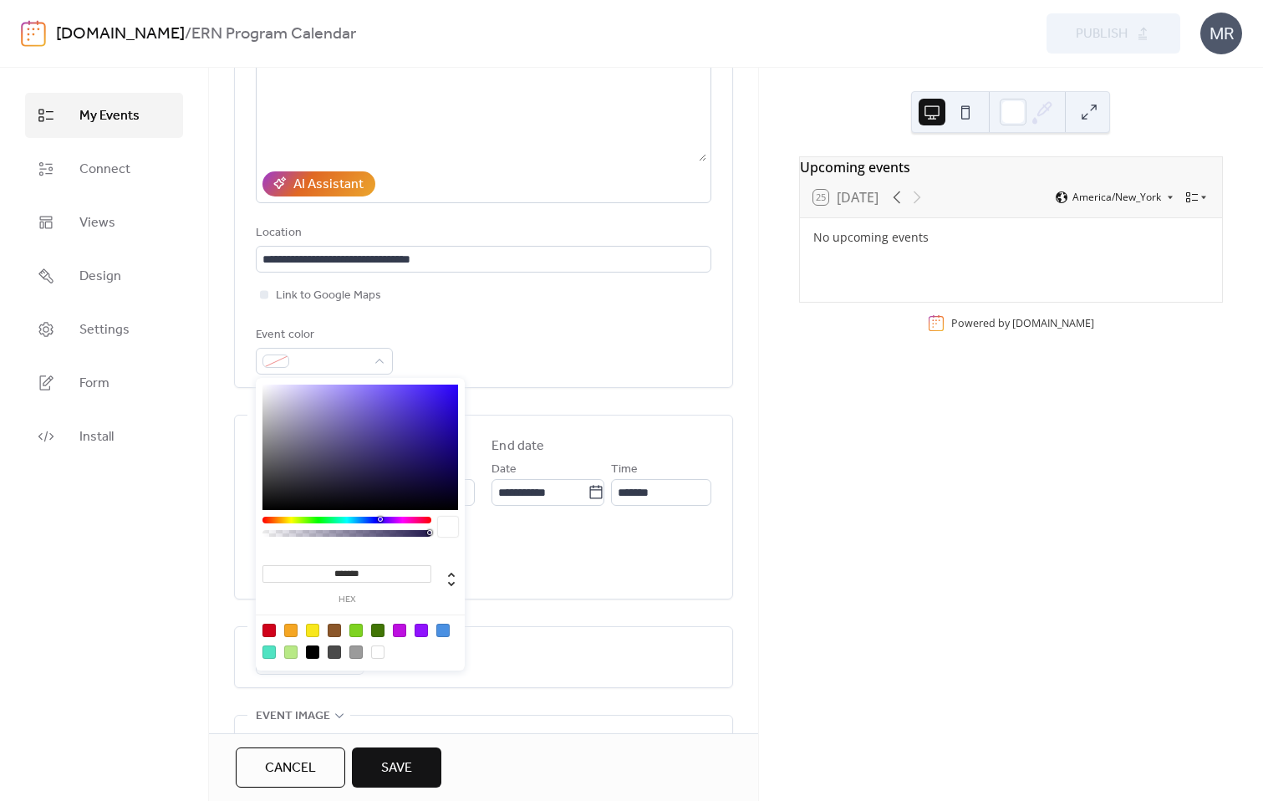
click at [379, 629] on div at bounding box center [377, 629] width 13 height 13
type input "*******"
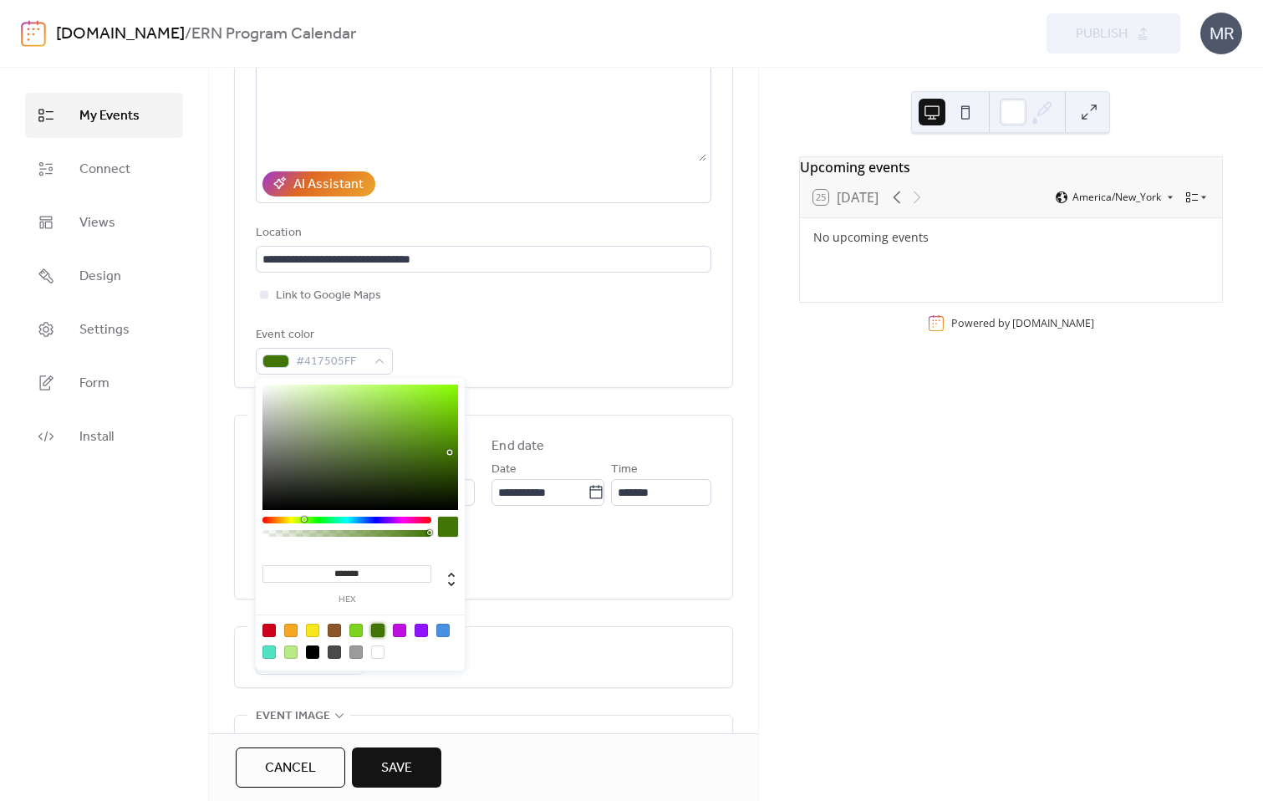
click at [487, 333] on div "Event color #417505FF" at bounding box center [483, 349] width 455 height 49
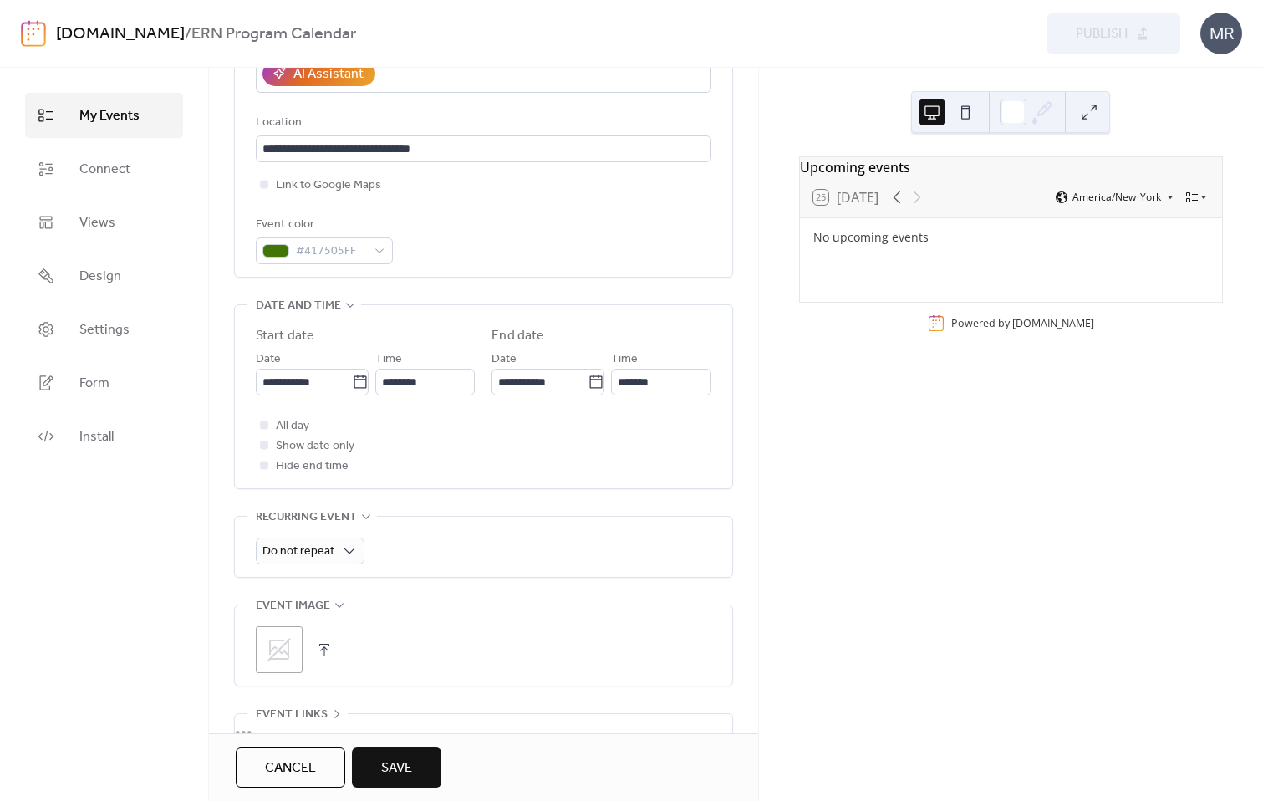
scroll to position [350, 0]
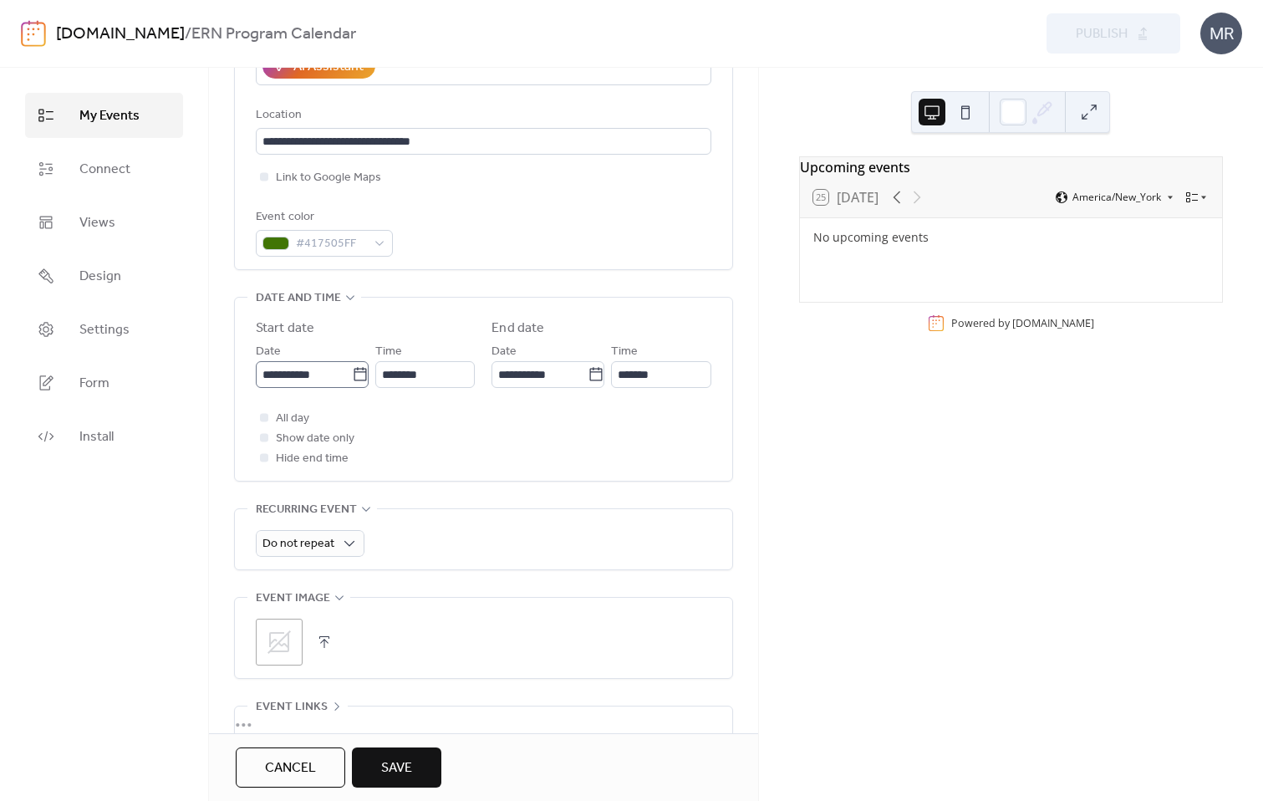
click at [356, 373] on icon at bounding box center [360, 374] width 17 height 17
click at [352, 373] on input "**********" at bounding box center [304, 374] width 96 height 27
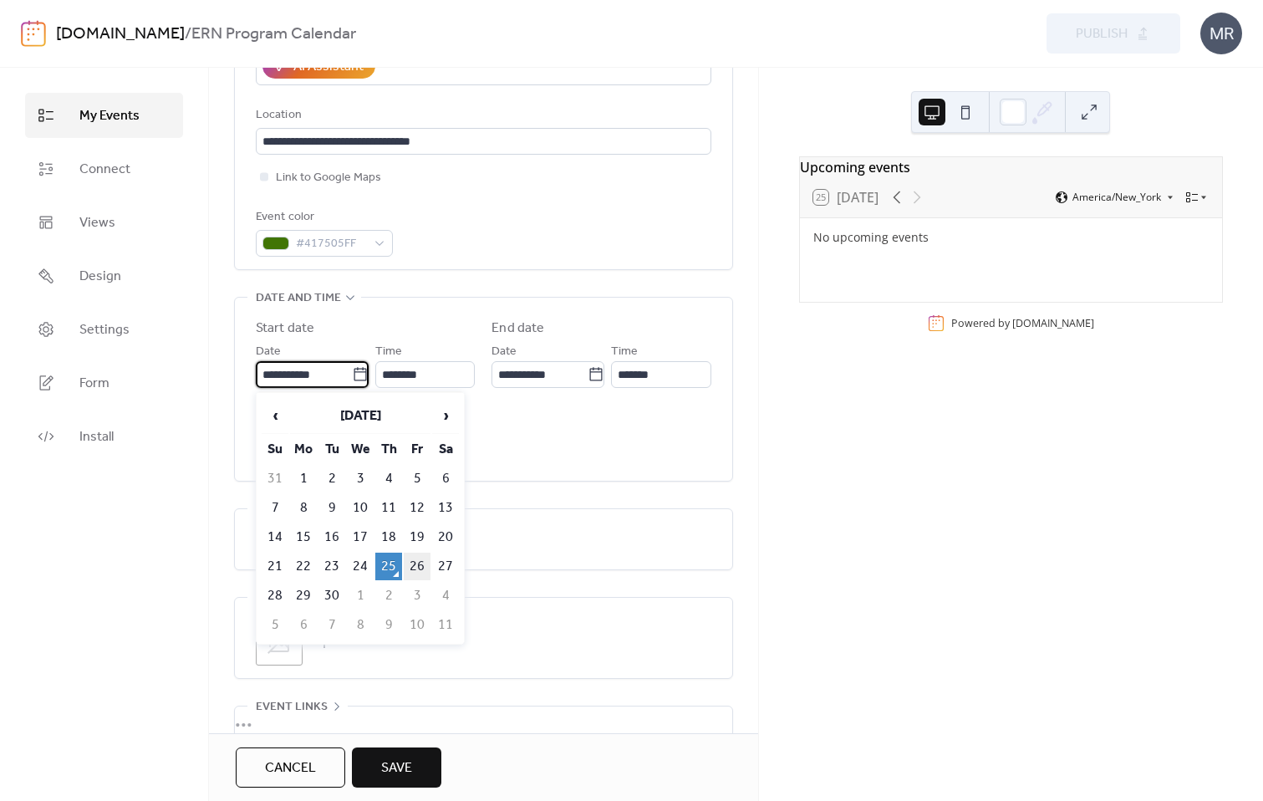
click at [415, 566] on td "26" at bounding box center [417, 566] width 27 height 28
type input "**********"
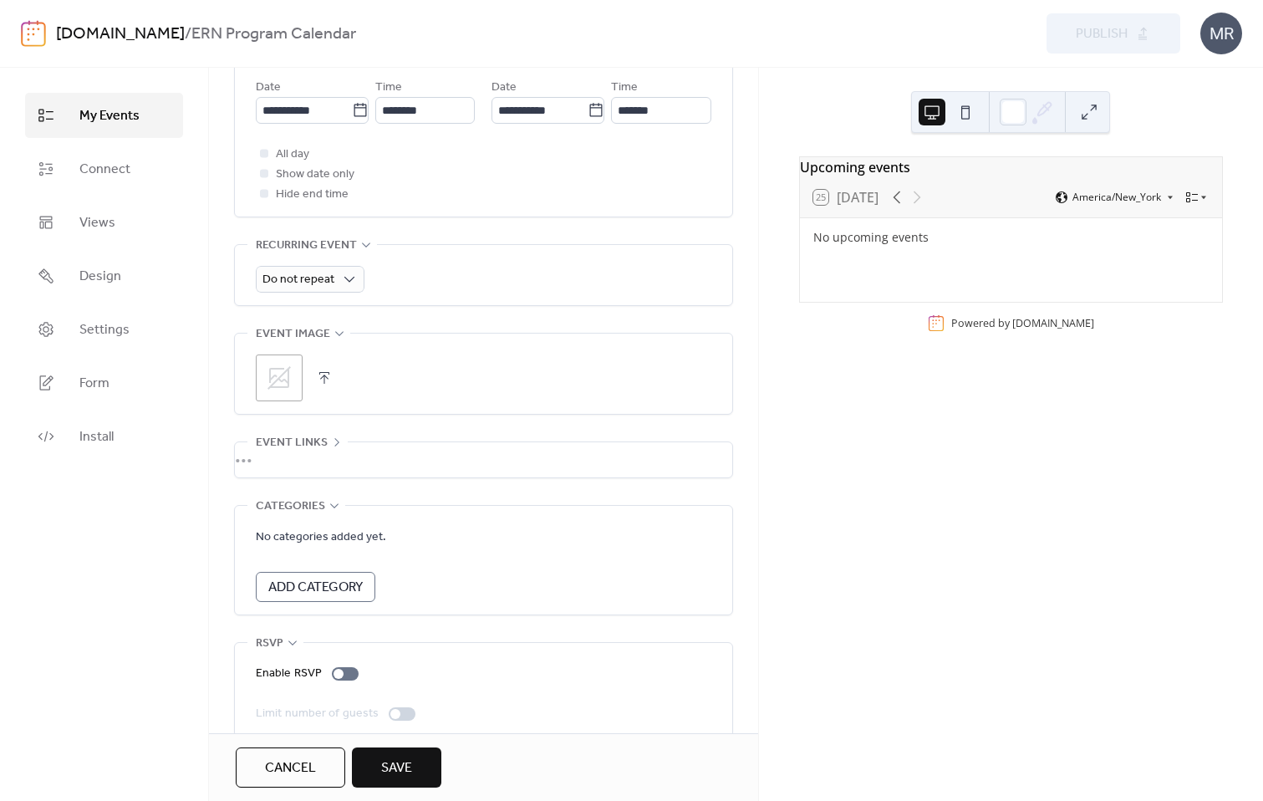
scroll to position [638, 0]
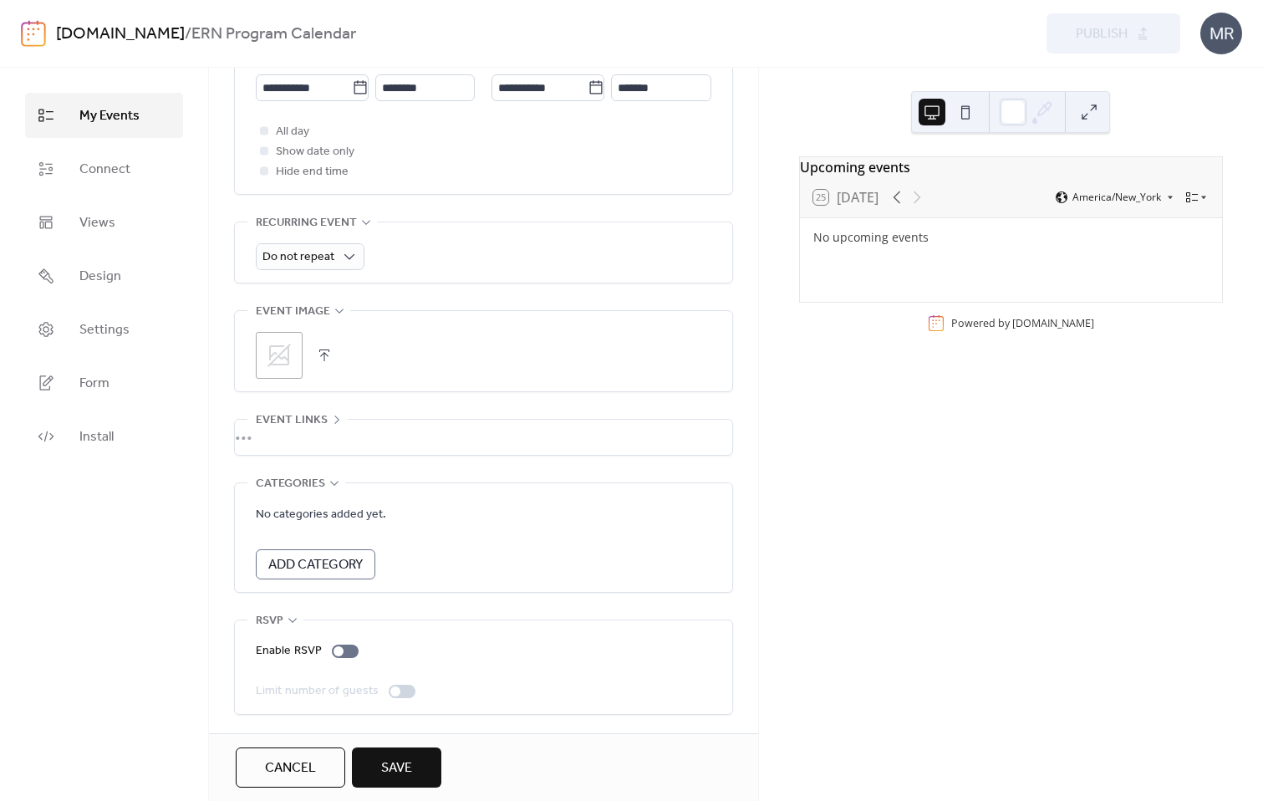
click at [270, 426] on div "•••" at bounding box center [483, 437] width 497 height 35
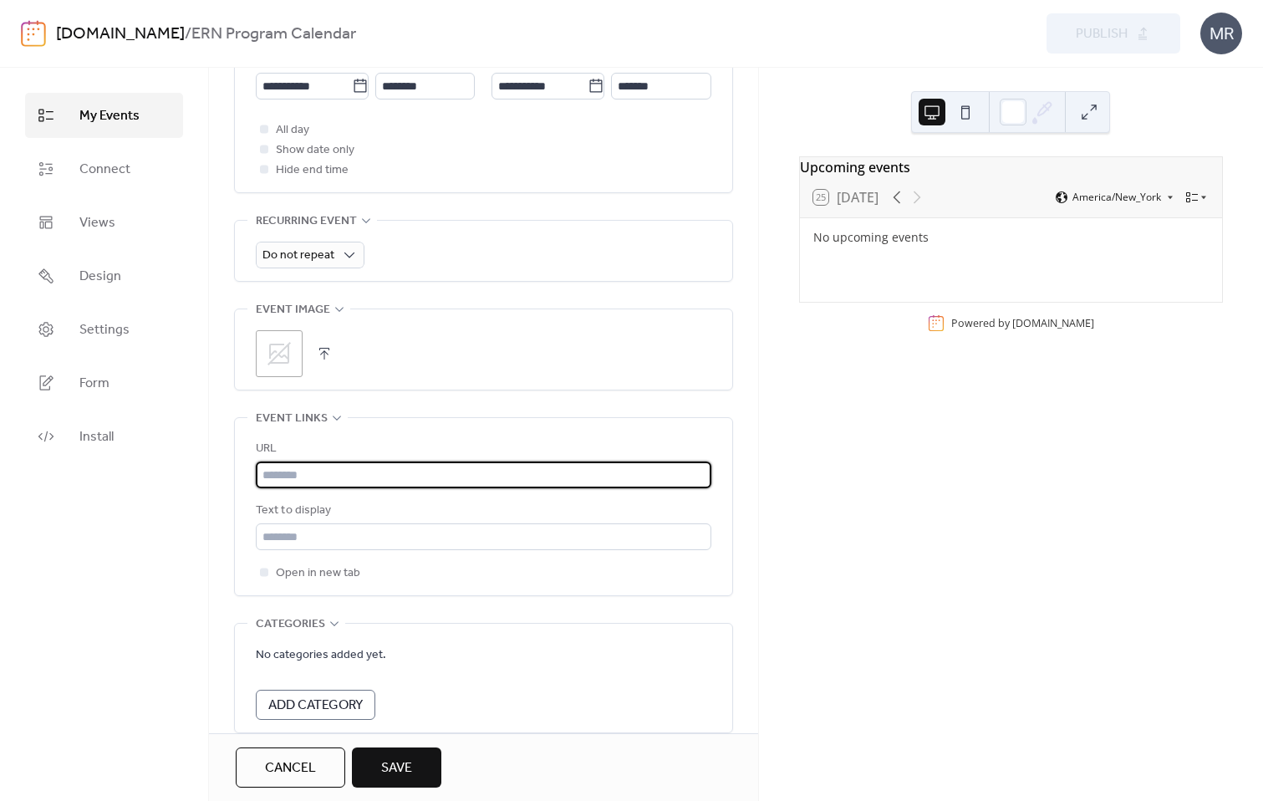
click at [322, 483] on input "text" at bounding box center [483, 474] width 455 height 27
paste input "**********"
type input "**********"
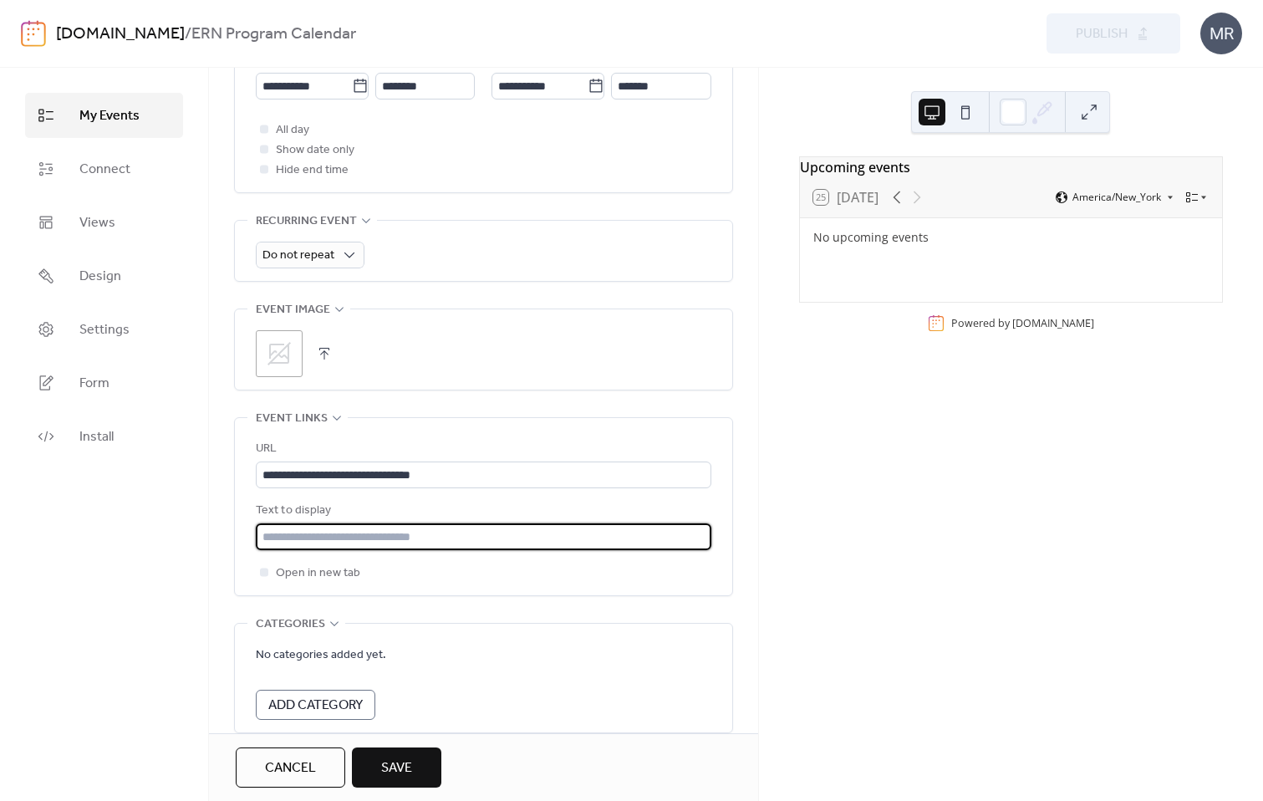
click at [329, 535] on input "text" at bounding box center [483, 536] width 455 height 27
click at [339, 471] on input "**********" at bounding box center [483, 474] width 455 height 27
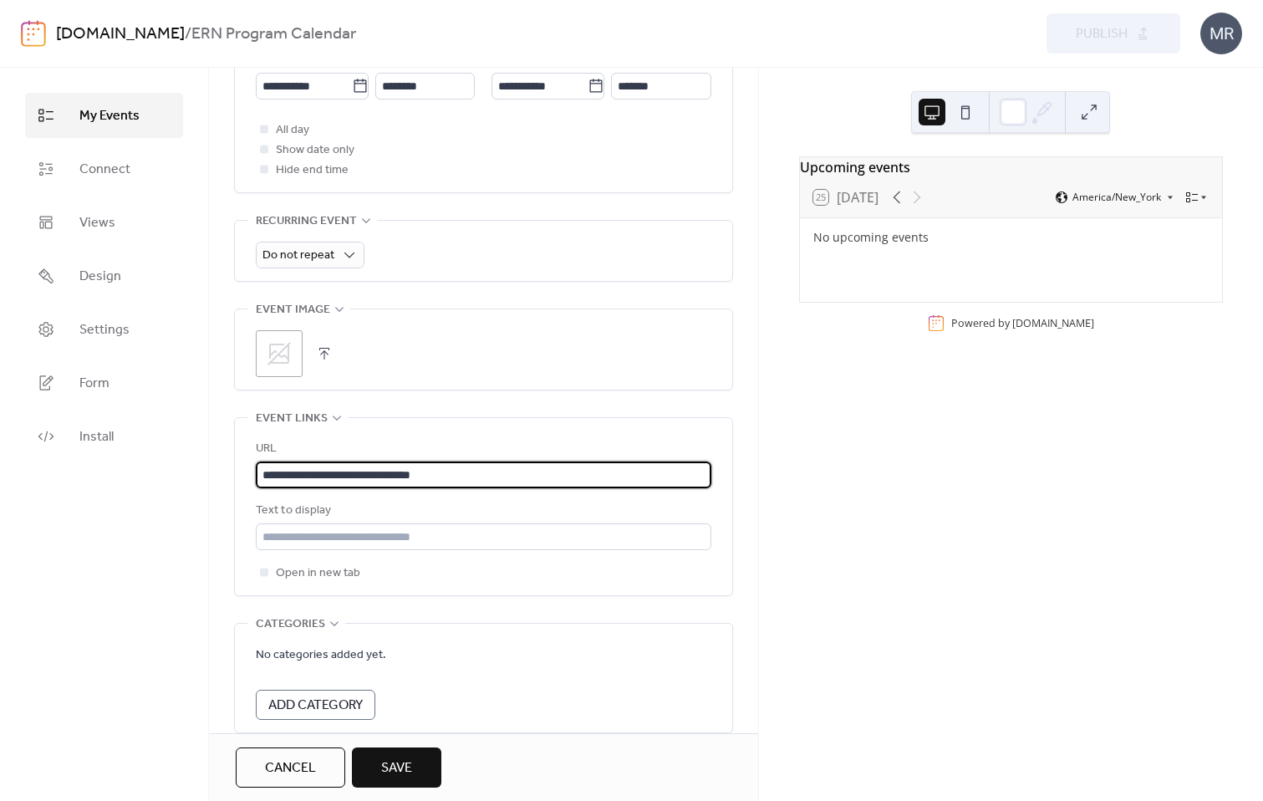
click at [339, 471] on input "**********" at bounding box center [483, 474] width 455 height 27
click at [329, 539] on input "text" at bounding box center [483, 536] width 455 height 27
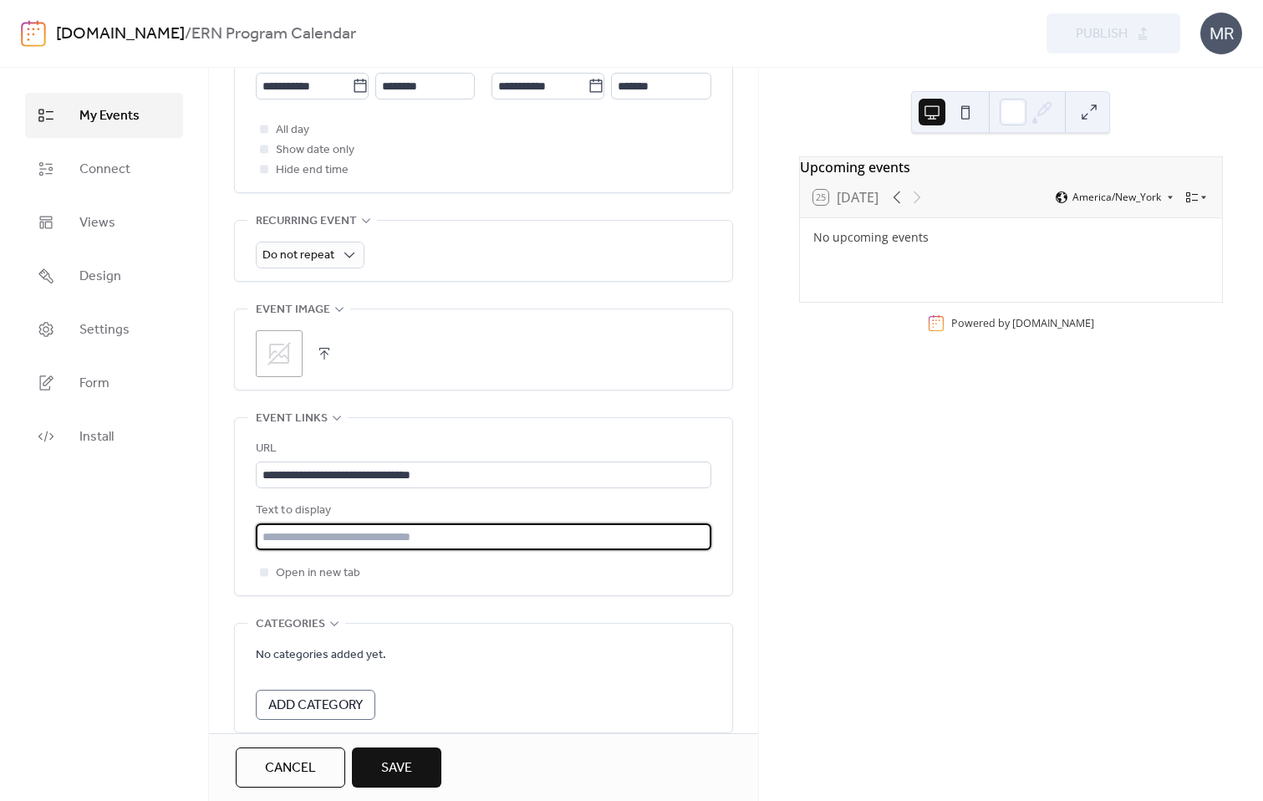
click at [329, 539] on input "text" at bounding box center [483, 536] width 455 height 27
type input "*********"
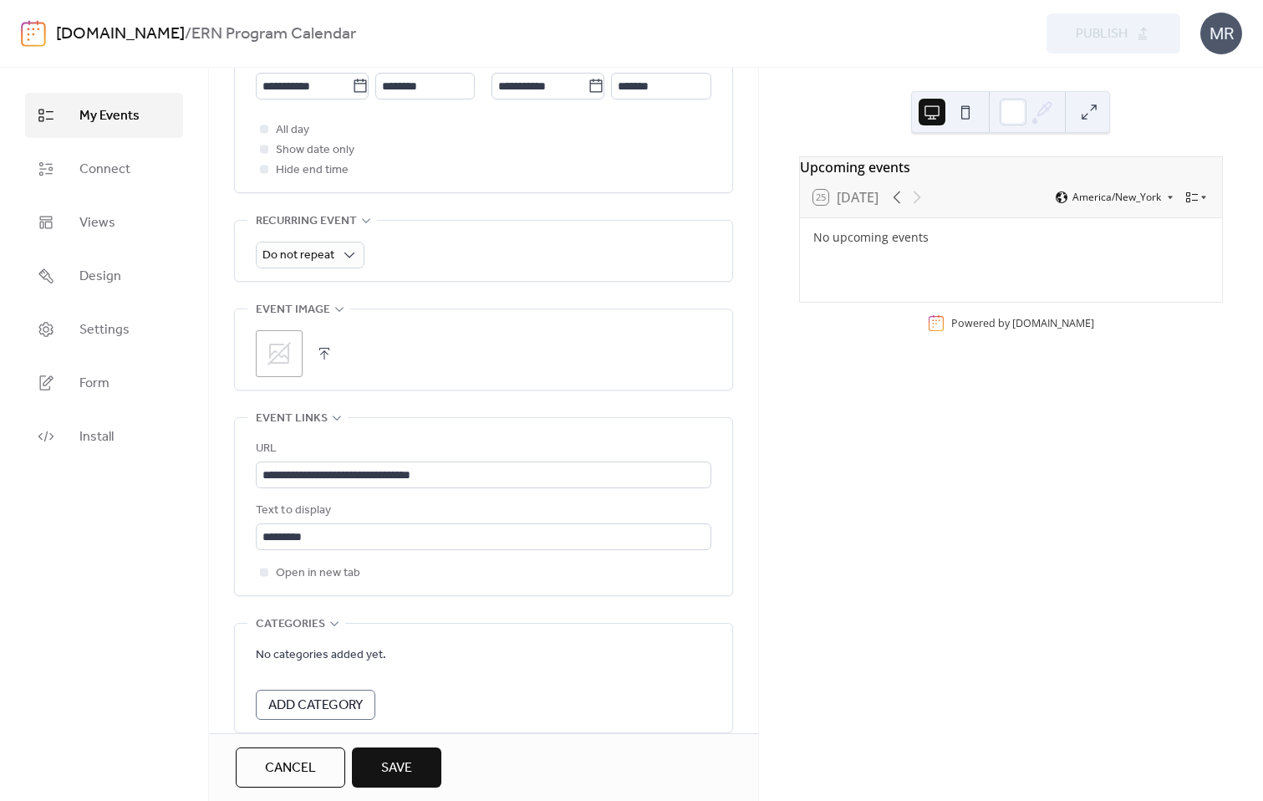
click at [135, 573] on div "My Events Connect Views Design Settings Form Install" at bounding box center [104, 434] width 209 height 733
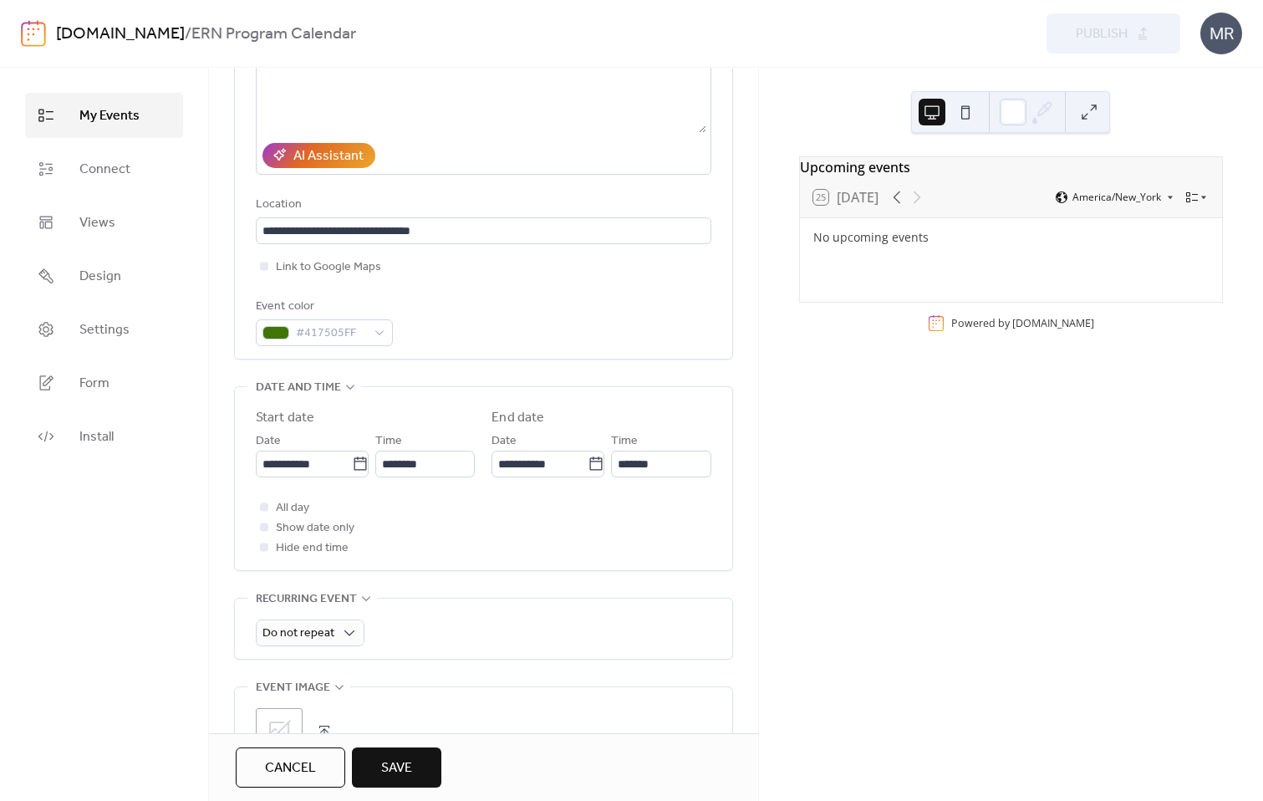
scroll to position [188, 0]
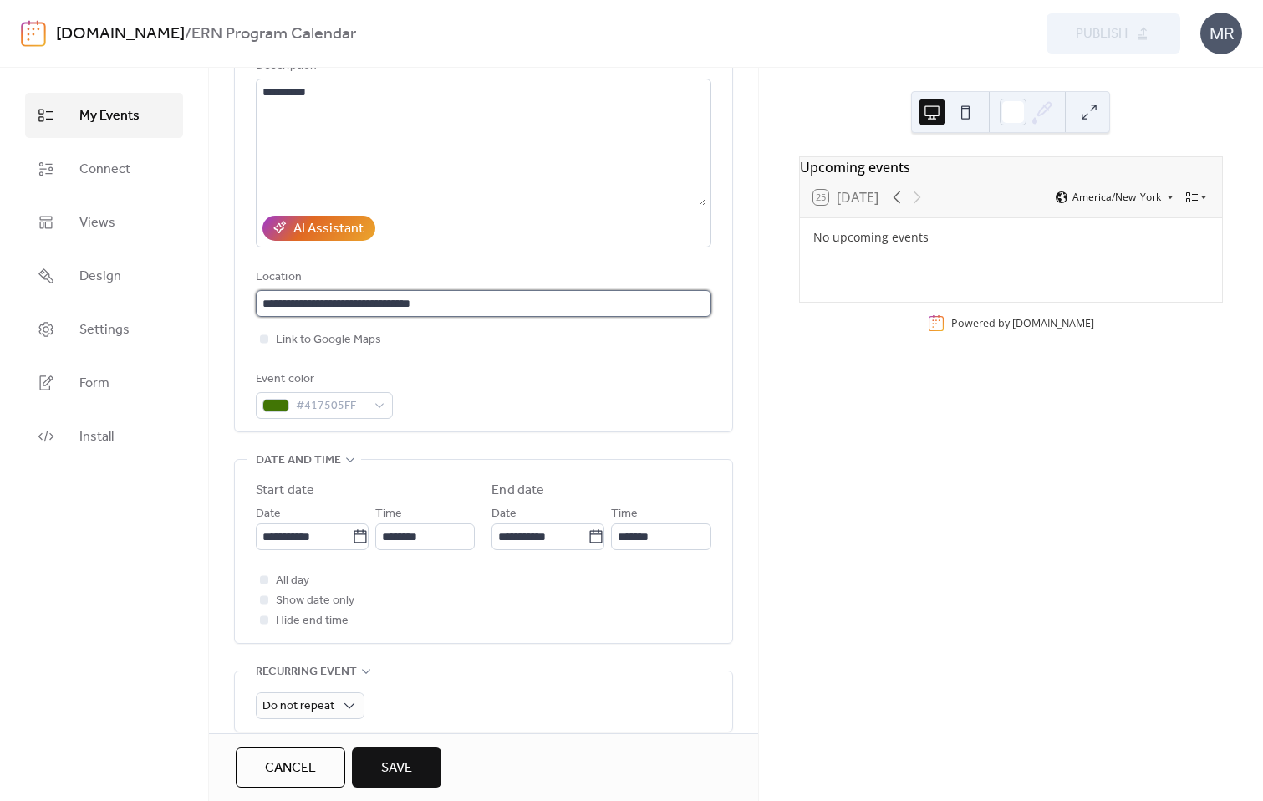
click at [496, 294] on input "**********" at bounding box center [483, 303] width 455 height 27
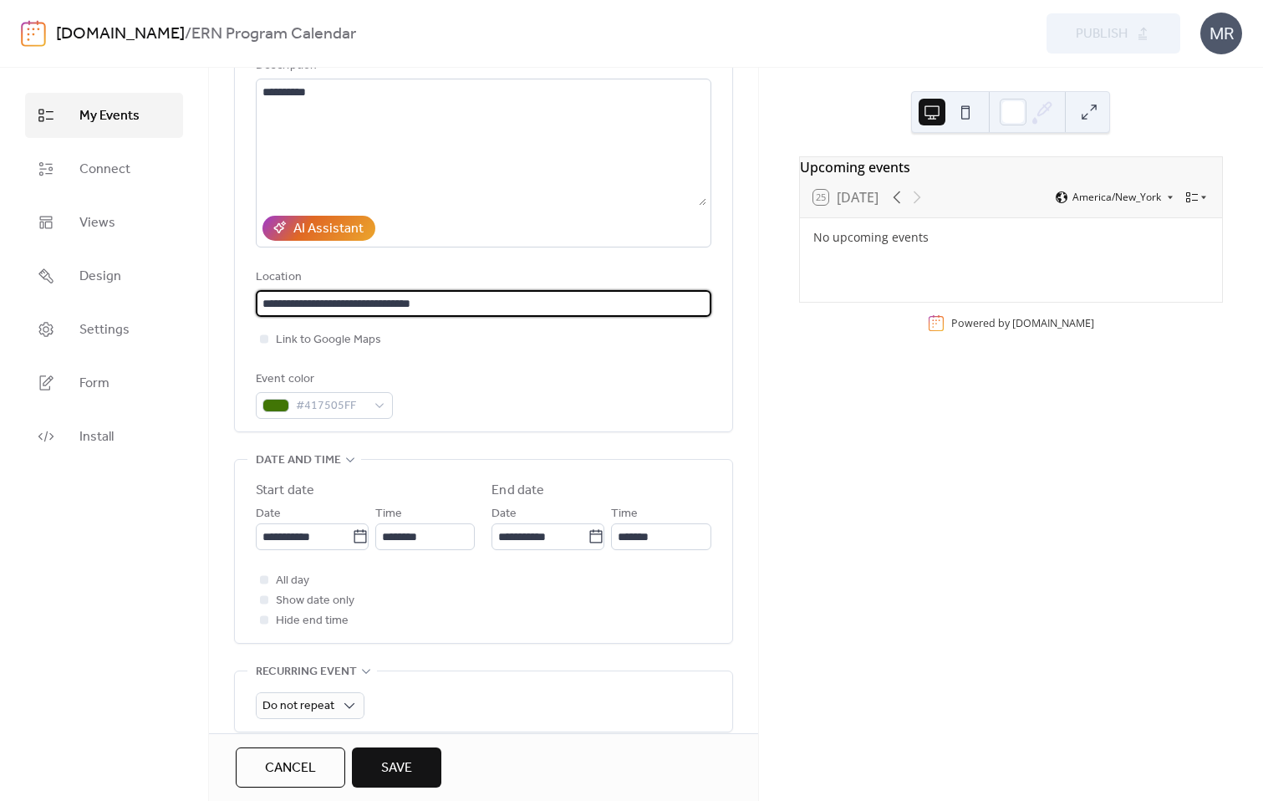
click at [496, 293] on input "**********" at bounding box center [483, 303] width 455 height 27
type input "**********"
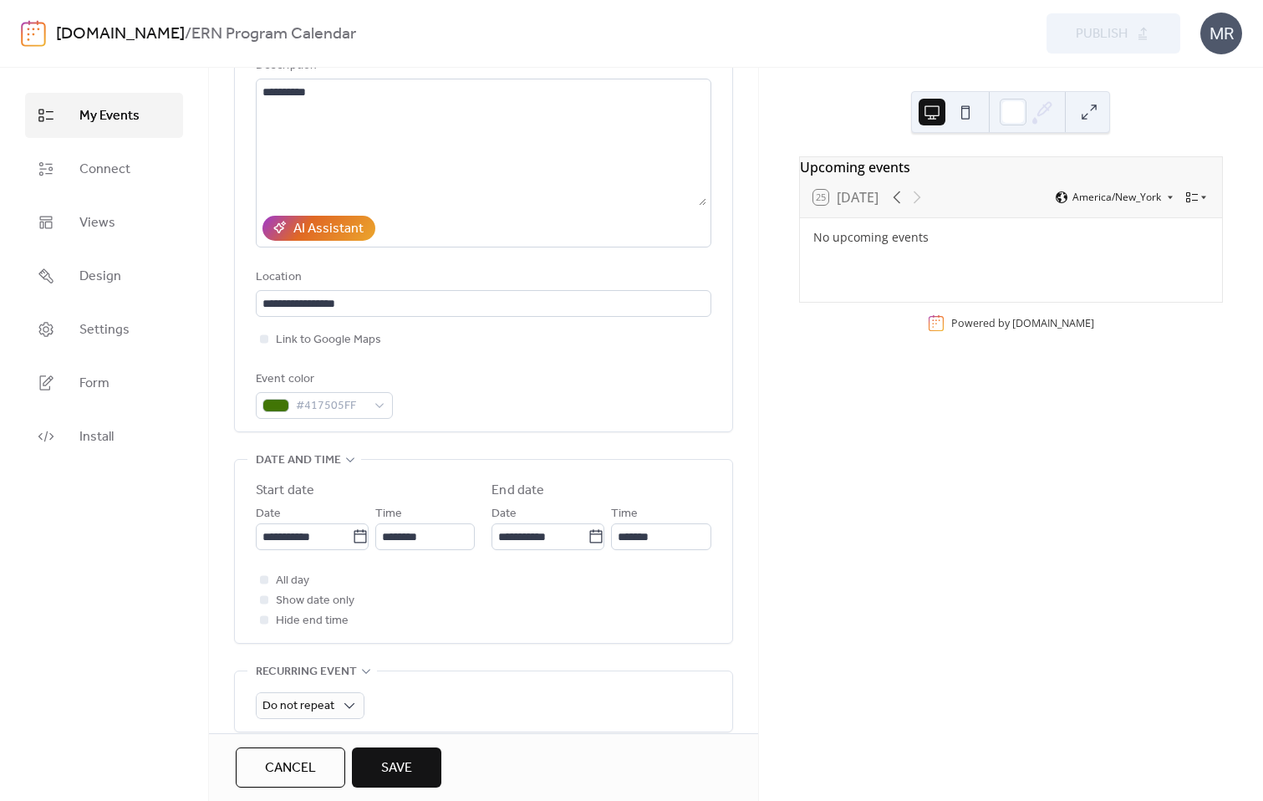
click at [548, 368] on div "**********" at bounding box center [483, 206] width 455 height 425
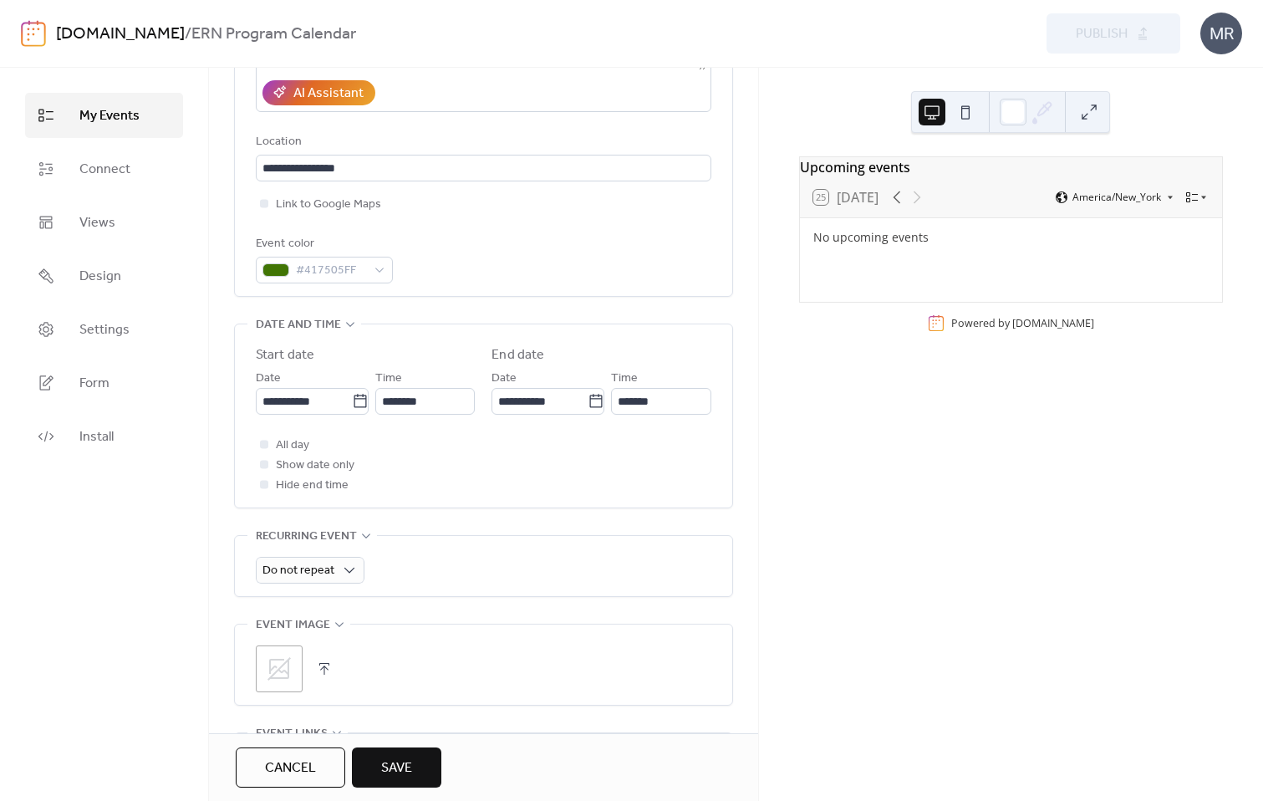
scroll to position [272, 0]
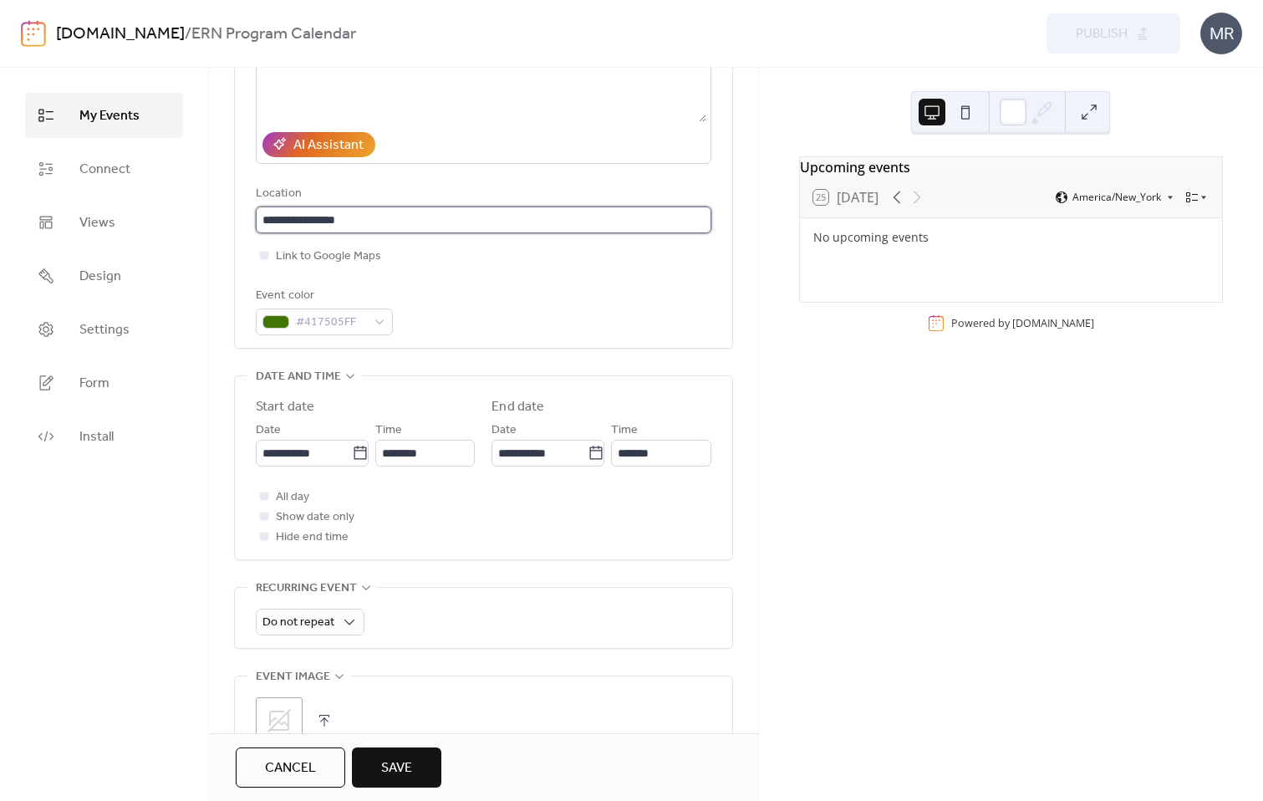
click at [455, 215] on input "**********" at bounding box center [483, 219] width 455 height 27
click at [450, 257] on div "Link to Google Maps" at bounding box center [483, 256] width 455 height 20
click at [406, 231] on input "text" at bounding box center [483, 219] width 455 height 27
type input "**********"
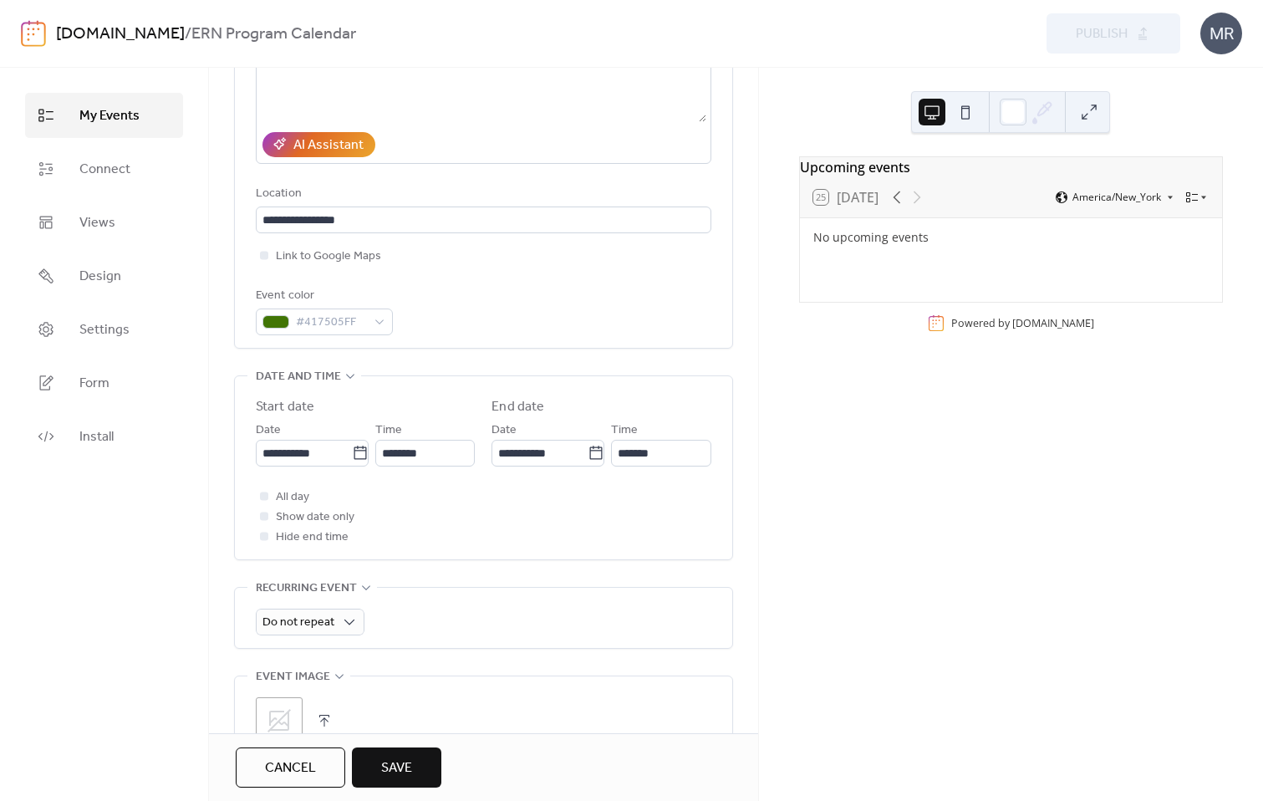
click at [444, 272] on div "**********" at bounding box center [483, 123] width 455 height 425
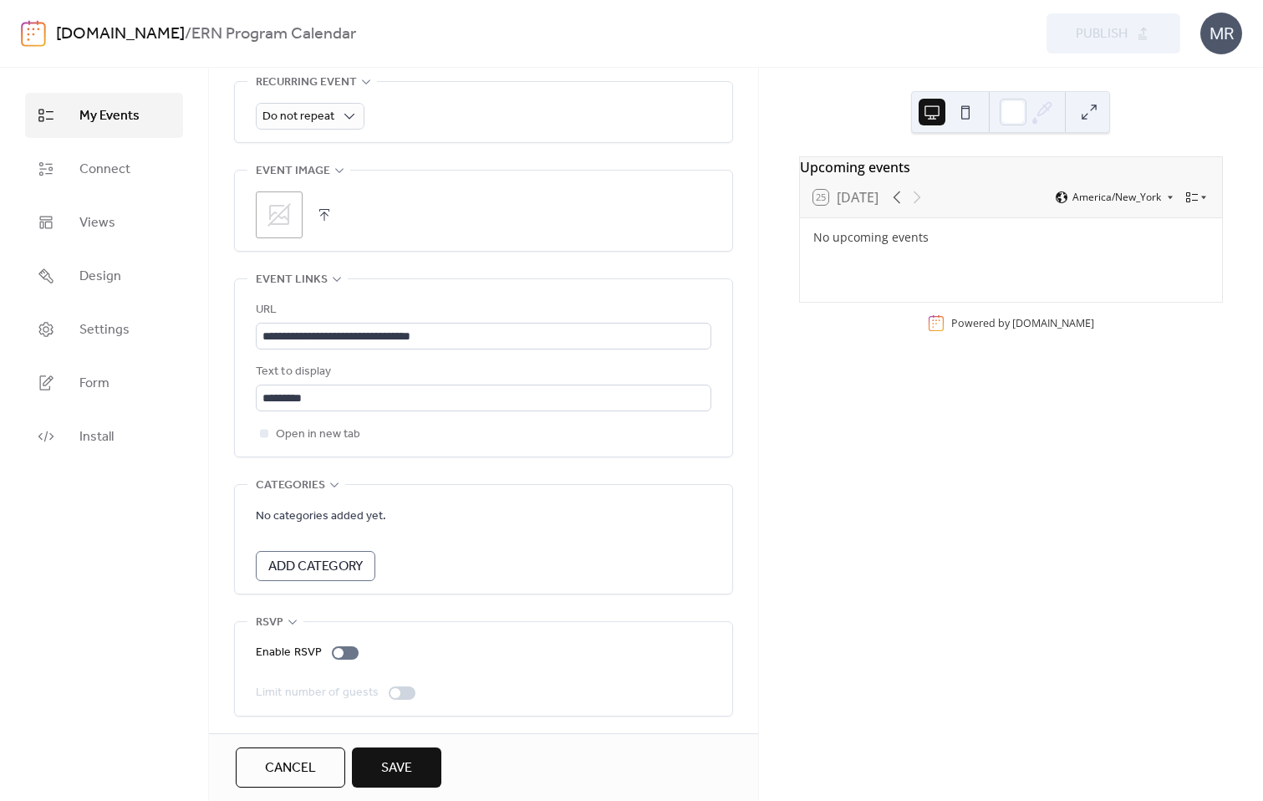
scroll to position [781, 0]
click at [359, 560] on span "Add Category" at bounding box center [315, 565] width 94 height 20
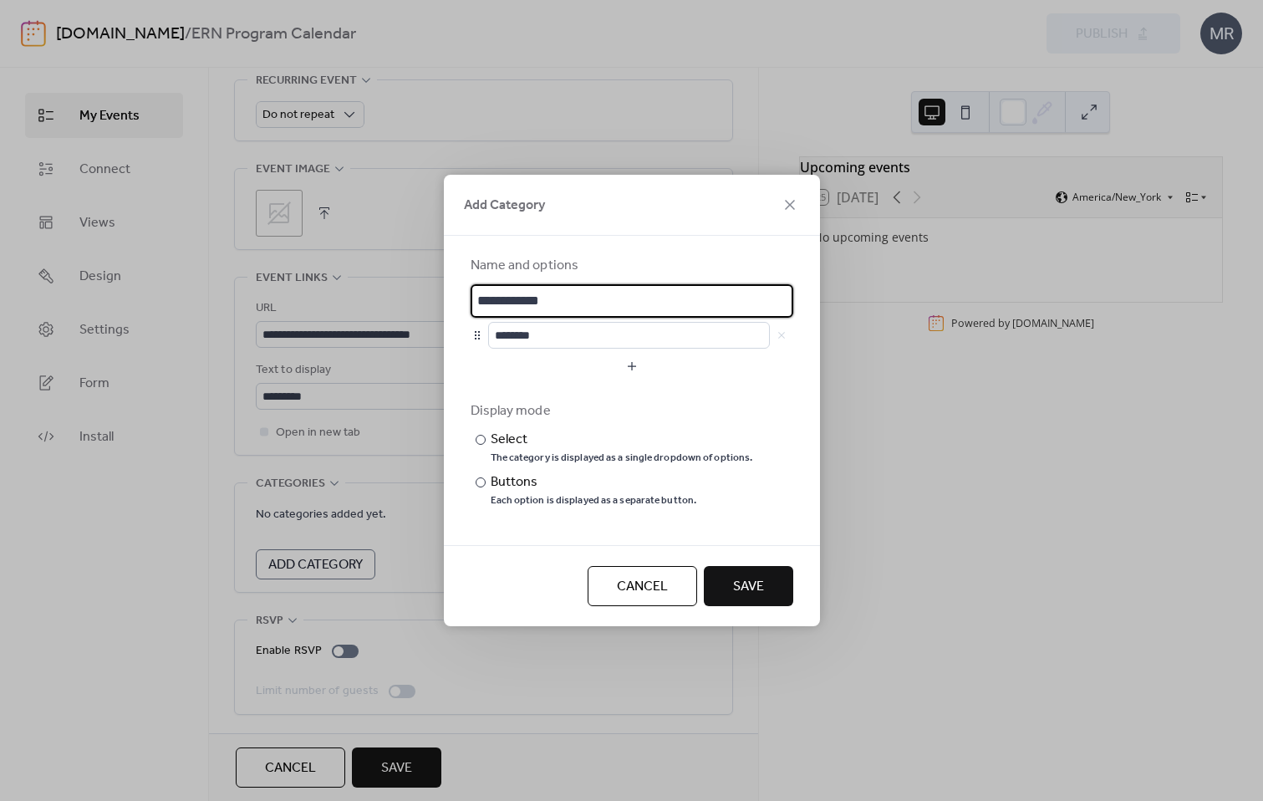
click at [528, 303] on input "**********" at bounding box center [632, 300] width 323 height 33
type input "**********"
click at [560, 343] on input "********" at bounding box center [629, 335] width 282 height 27
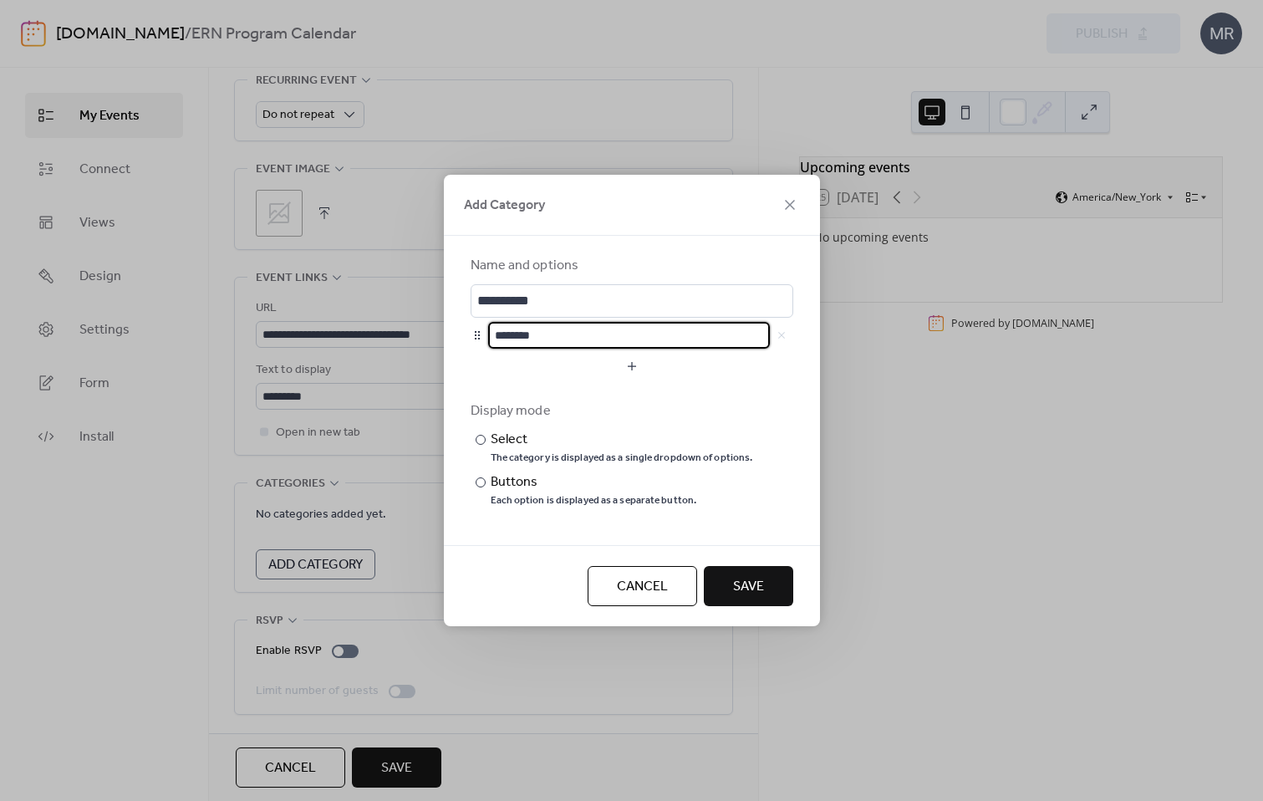
click at [560, 343] on input "********" at bounding box center [629, 335] width 282 height 27
type input "**********"
click at [742, 585] on span "Save" at bounding box center [748, 587] width 31 height 20
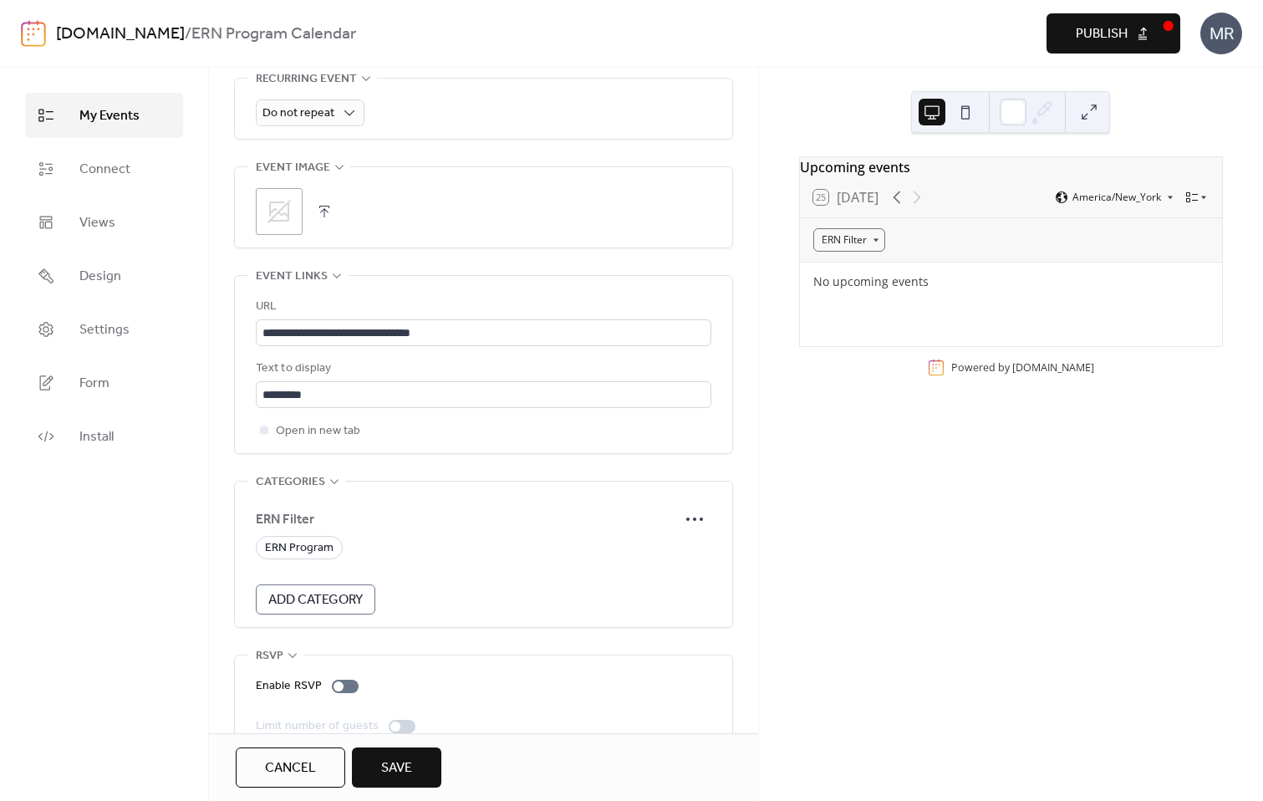
scroll to position [817, 0]
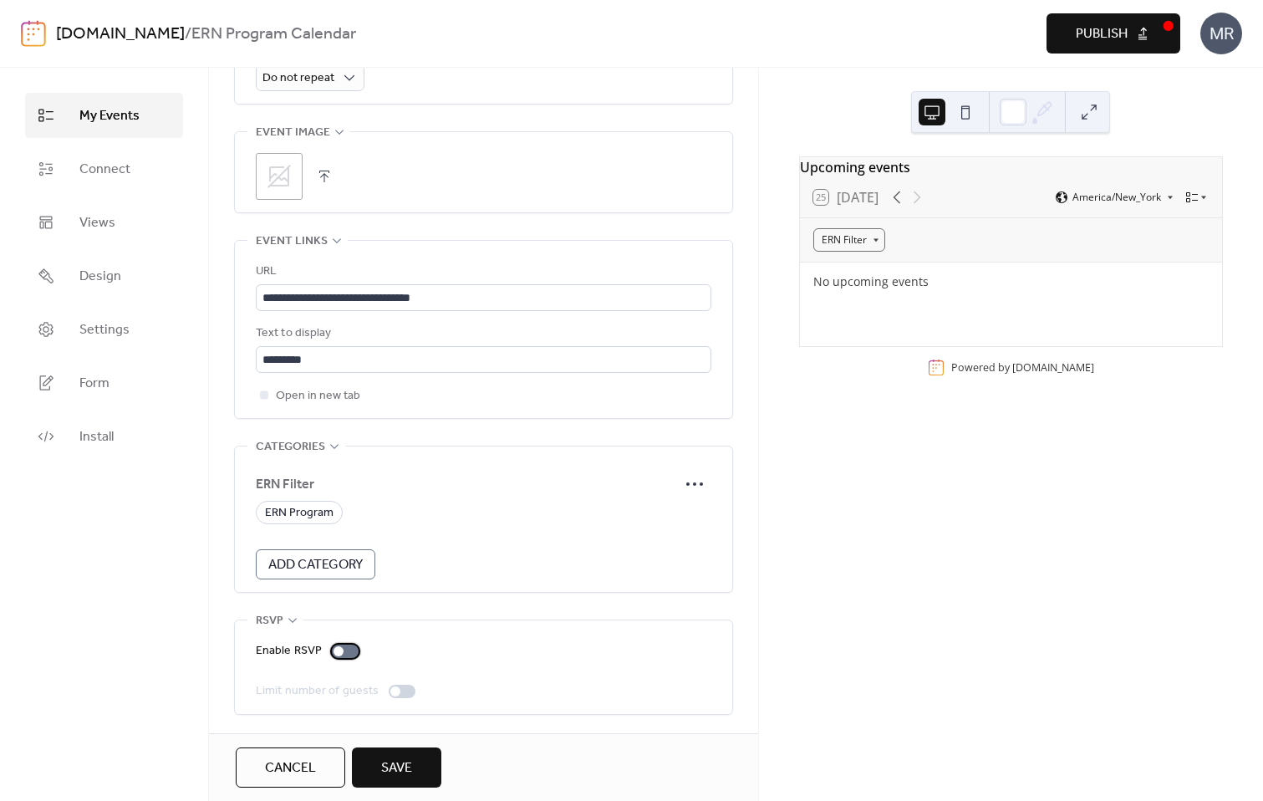
click at [348, 646] on div at bounding box center [345, 650] width 27 height 13
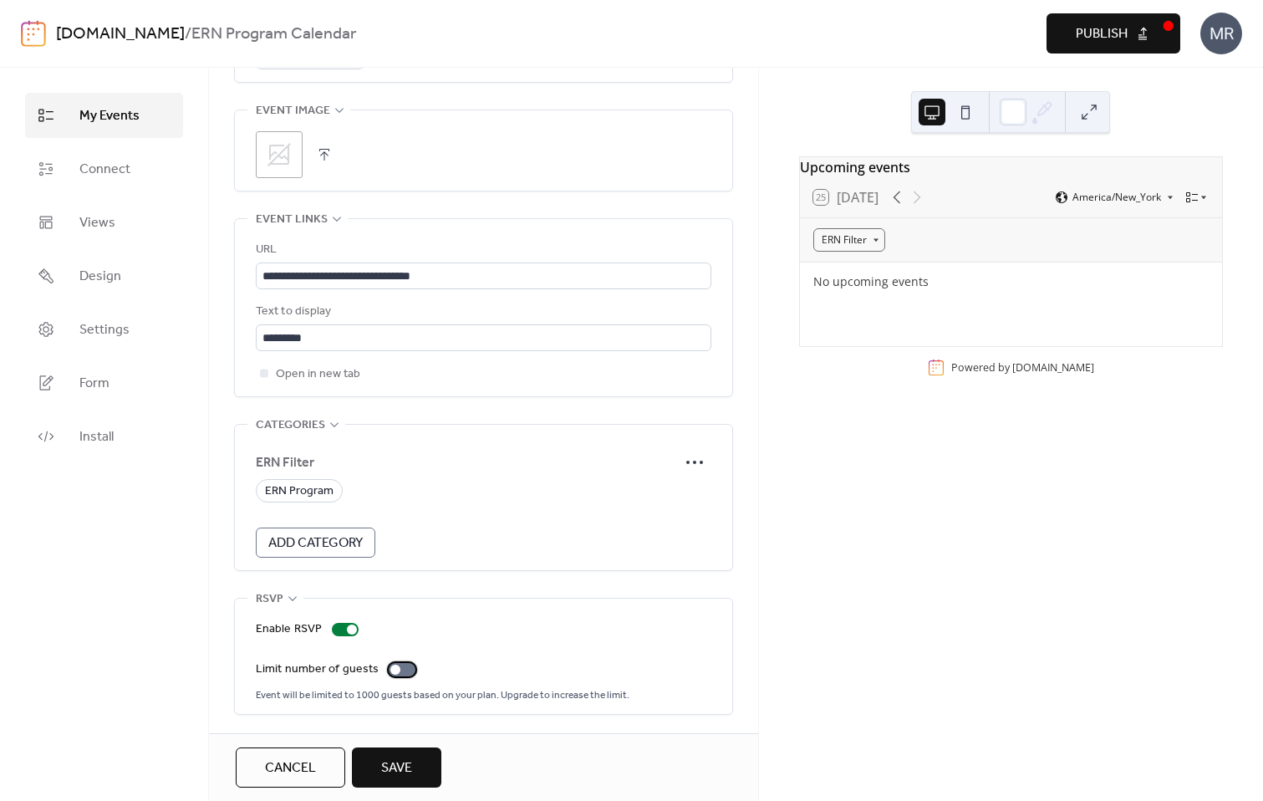
click at [399, 670] on div at bounding box center [402, 669] width 27 height 13
click at [394, 669] on div at bounding box center [402, 667] width 27 height 13
click at [700, 461] on circle at bounding box center [701, 461] width 3 height 3
click at [407, 773] on span "Save" at bounding box center [396, 768] width 31 height 20
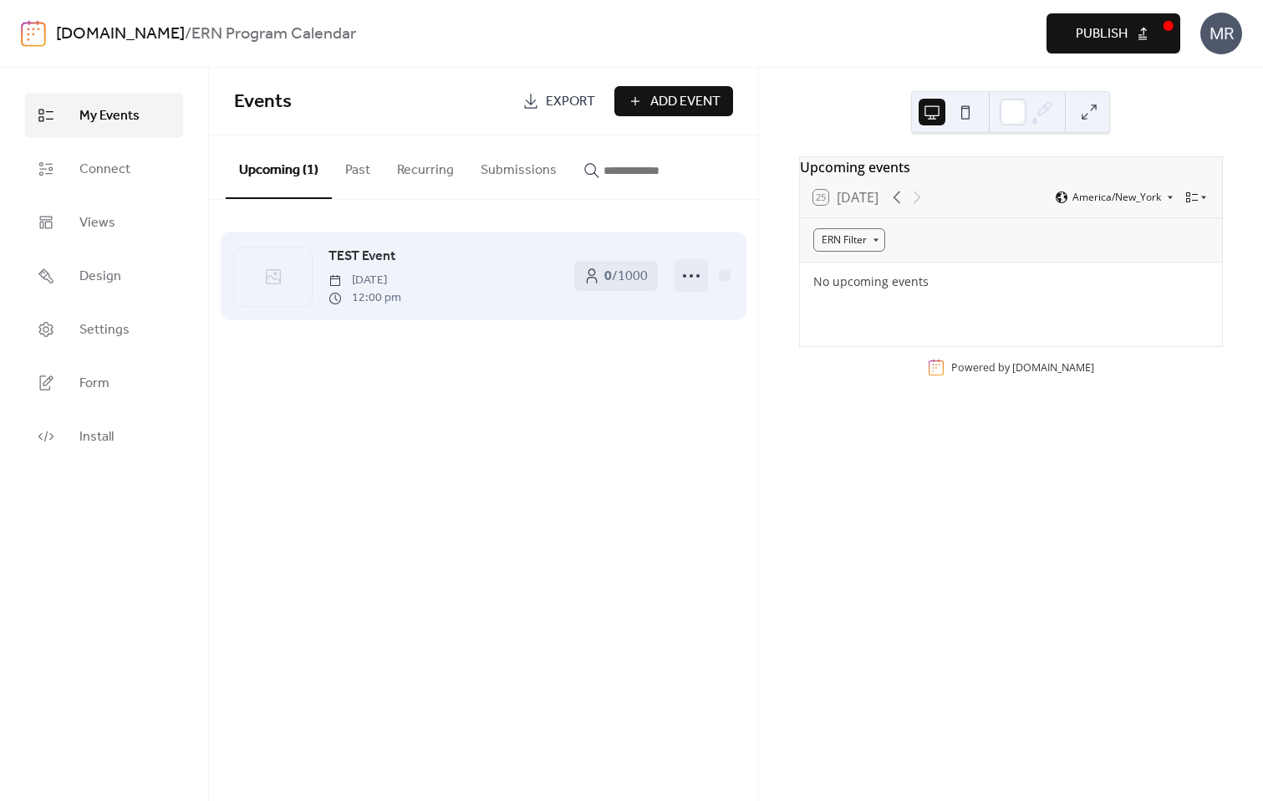
click at [684, 279] on icon at bounding box center [691, 275] width 27 height 27
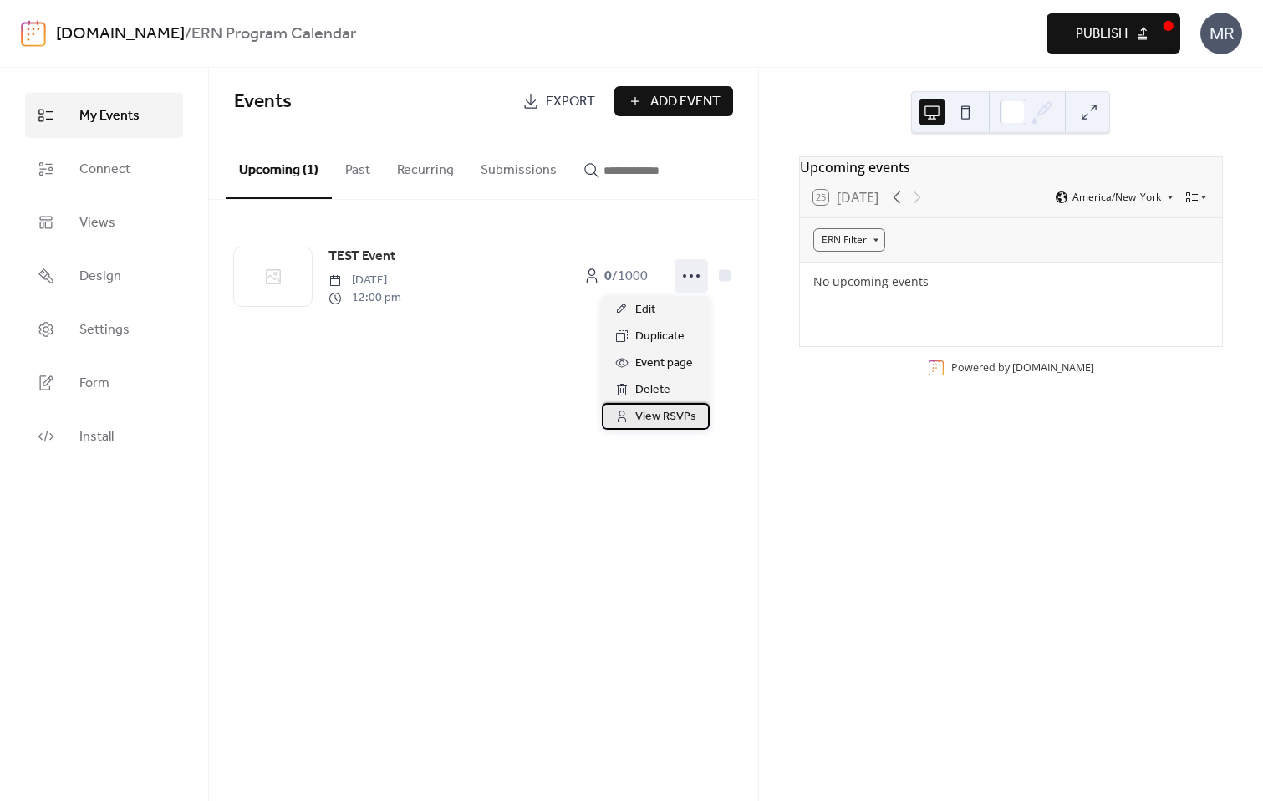
click at [682, 414] on span "View RSVPs" at bounding box center [665, 417] width 61 height 20
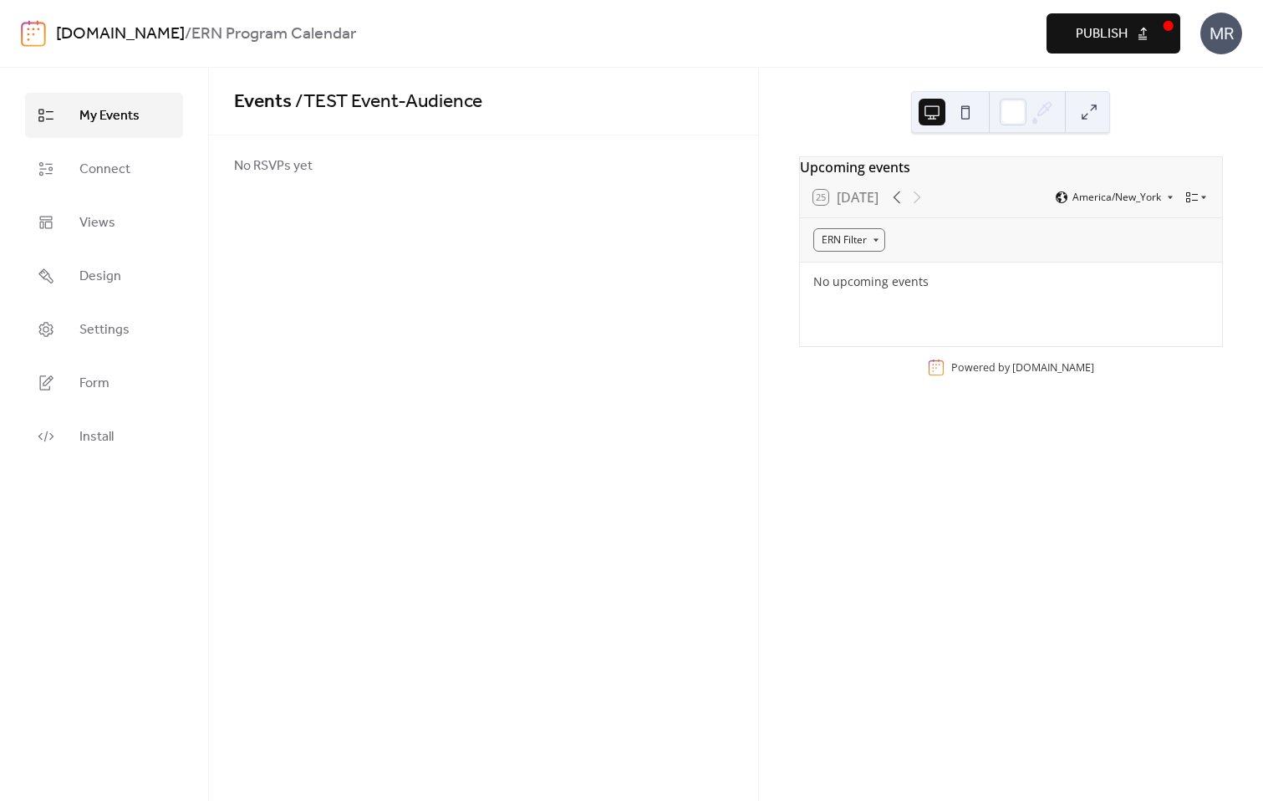
click at [133, 106] on span "My Events" at bounding box center [109, 116] width 60 height 20
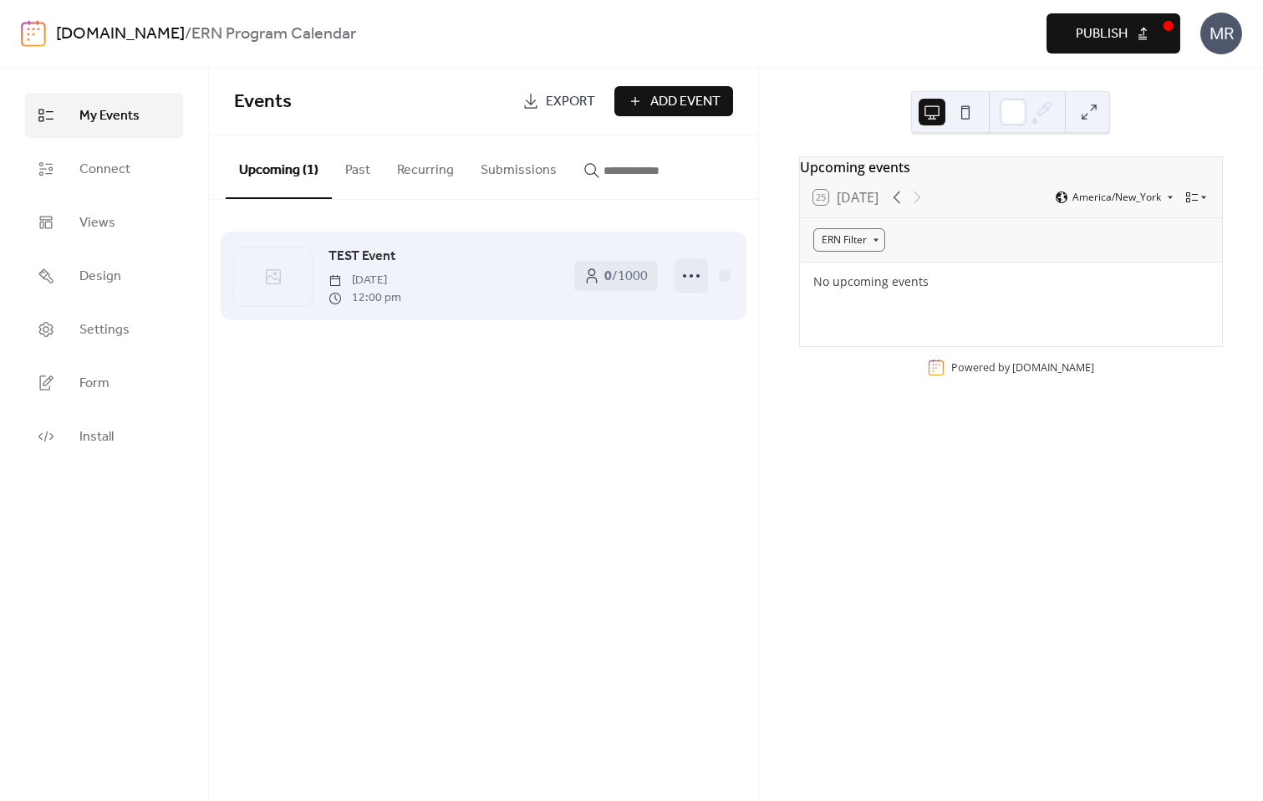
click at [687, 280] on icon at bounding box center [691, 275] width 27 height 27
click at [689, 278] on icon at bounding box center [691, 275] width 27 height 27
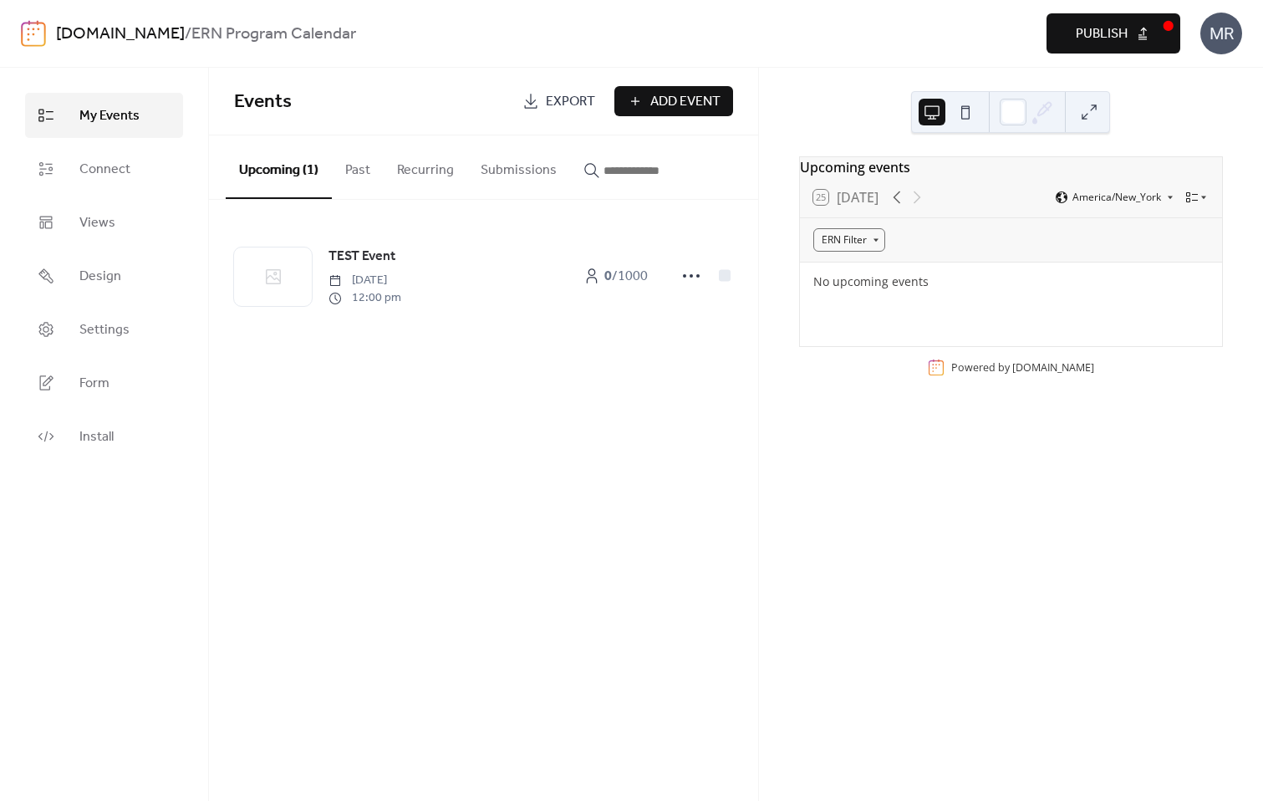
click at [678, 434] on div "Events Export Add Event Upcoming (1) Past Recurring Submissions TEST Event Frid…" at bounding box center [483, 434] width 549 height 733
click at [1080, 38] on span "Publish" at bounding box center [1102, 34] width 52 height 20
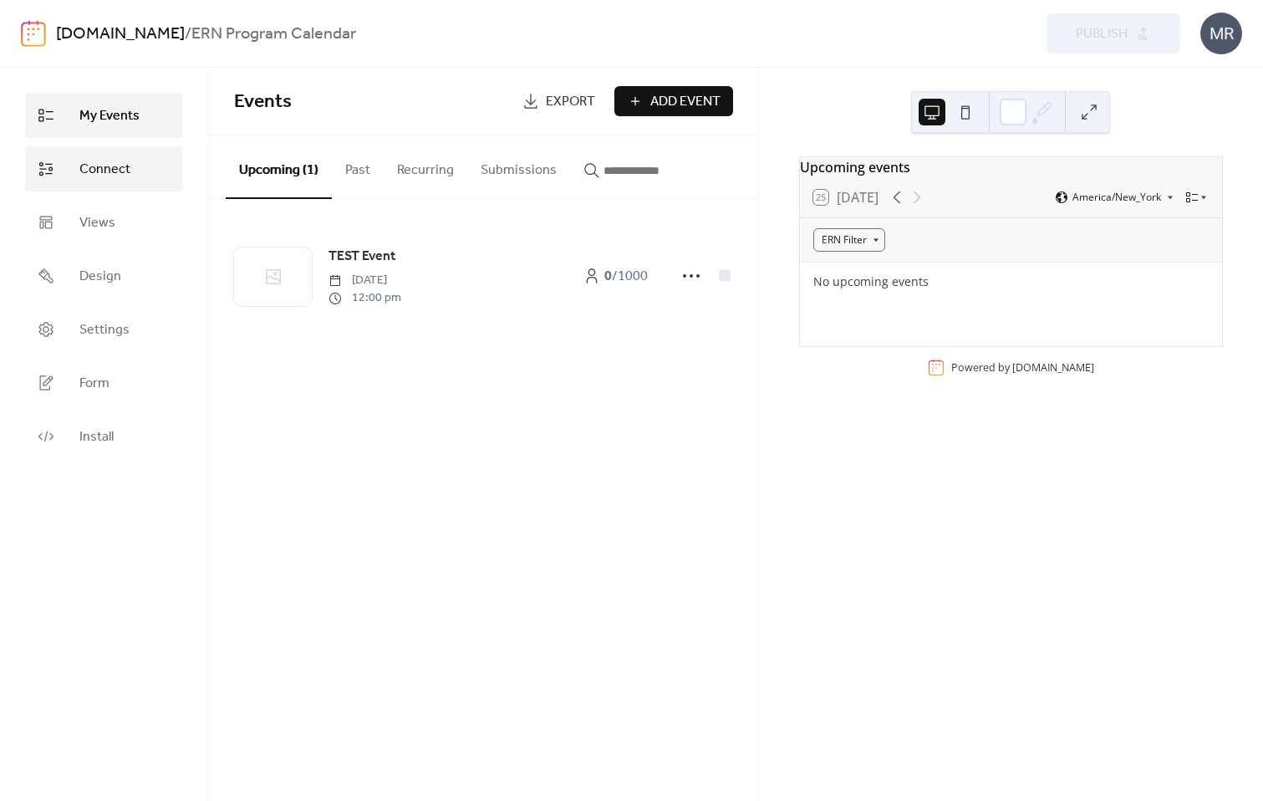
click at [82, 188] on link "Connect" at bounding box center [104, 168] width 158 height 45
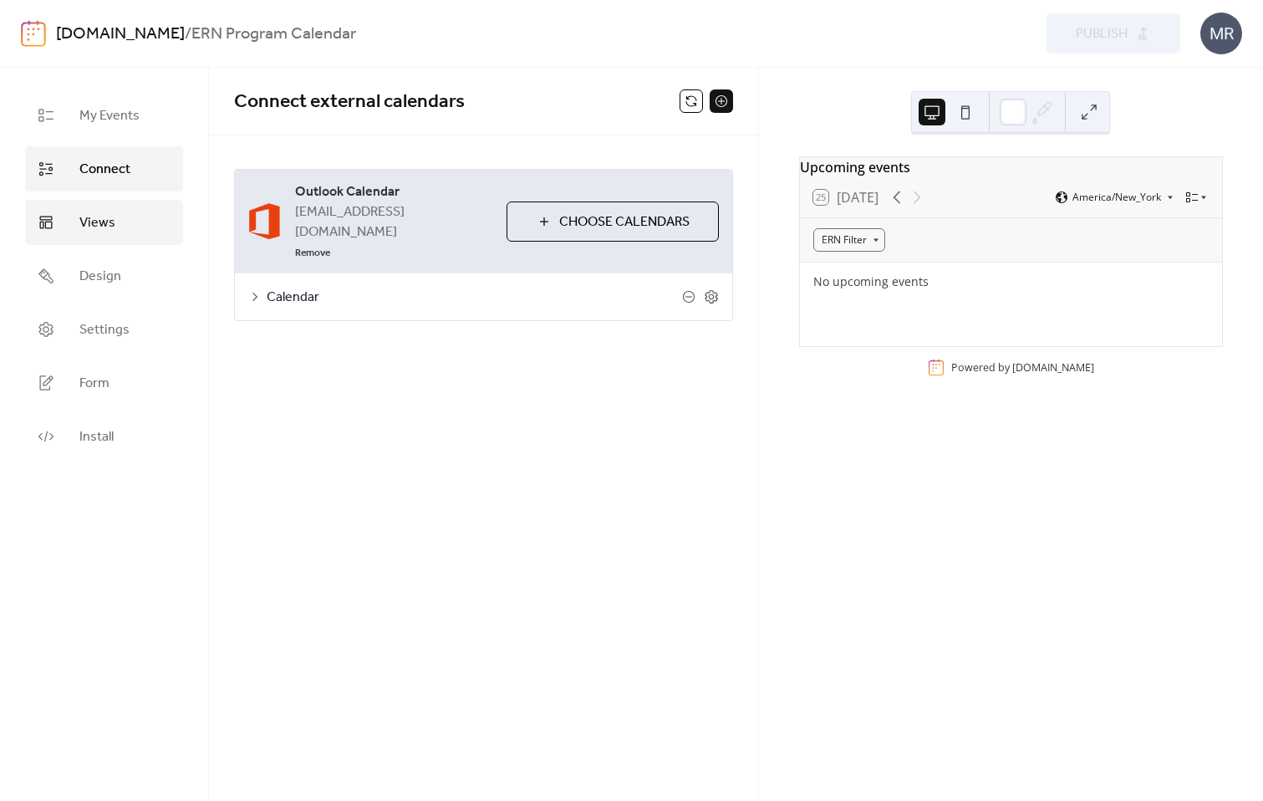
click at [95, 221] on span "Views" at bounding box center [97, 223] width 36 height 20
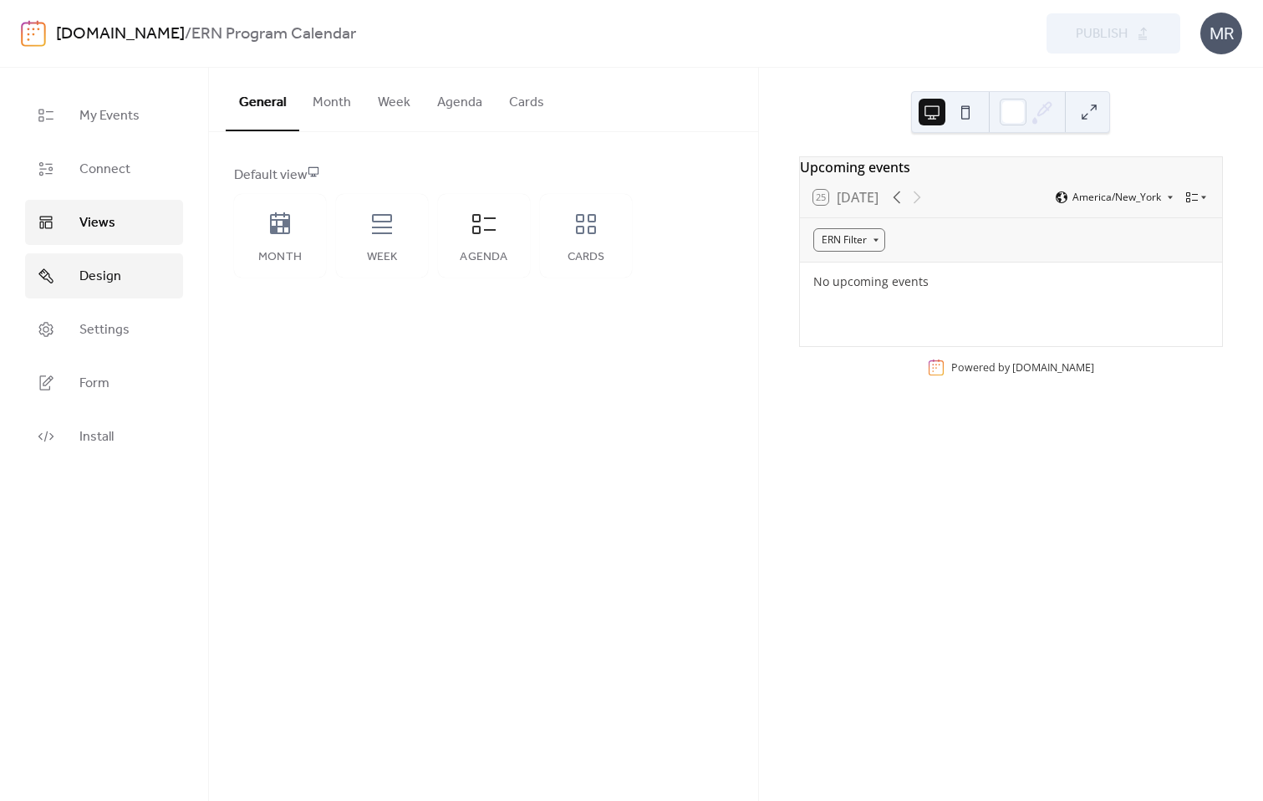
click at [115, 287] on span "Design" at bounding box center [100, 277] width 42 height 20
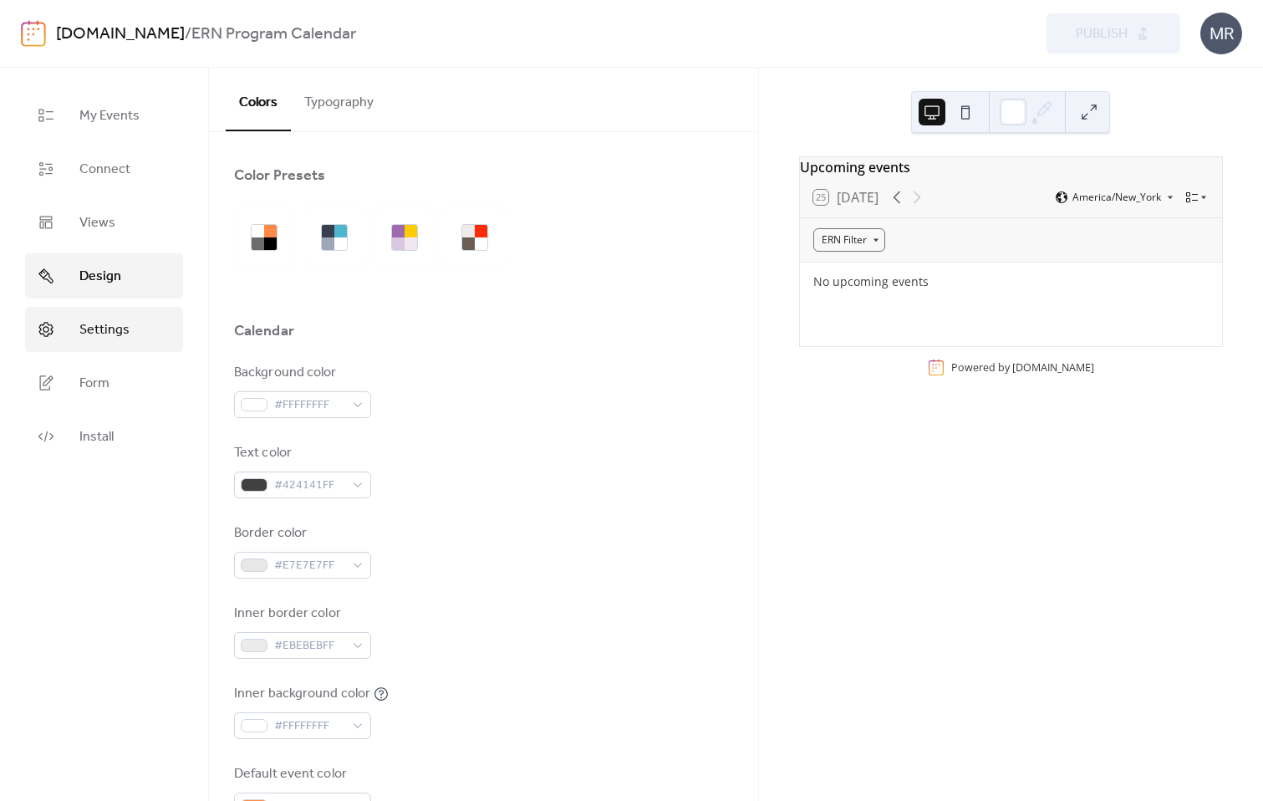
click at [117, 320] on span "Settings" at bounding box center [104, 330] width 50 height 20
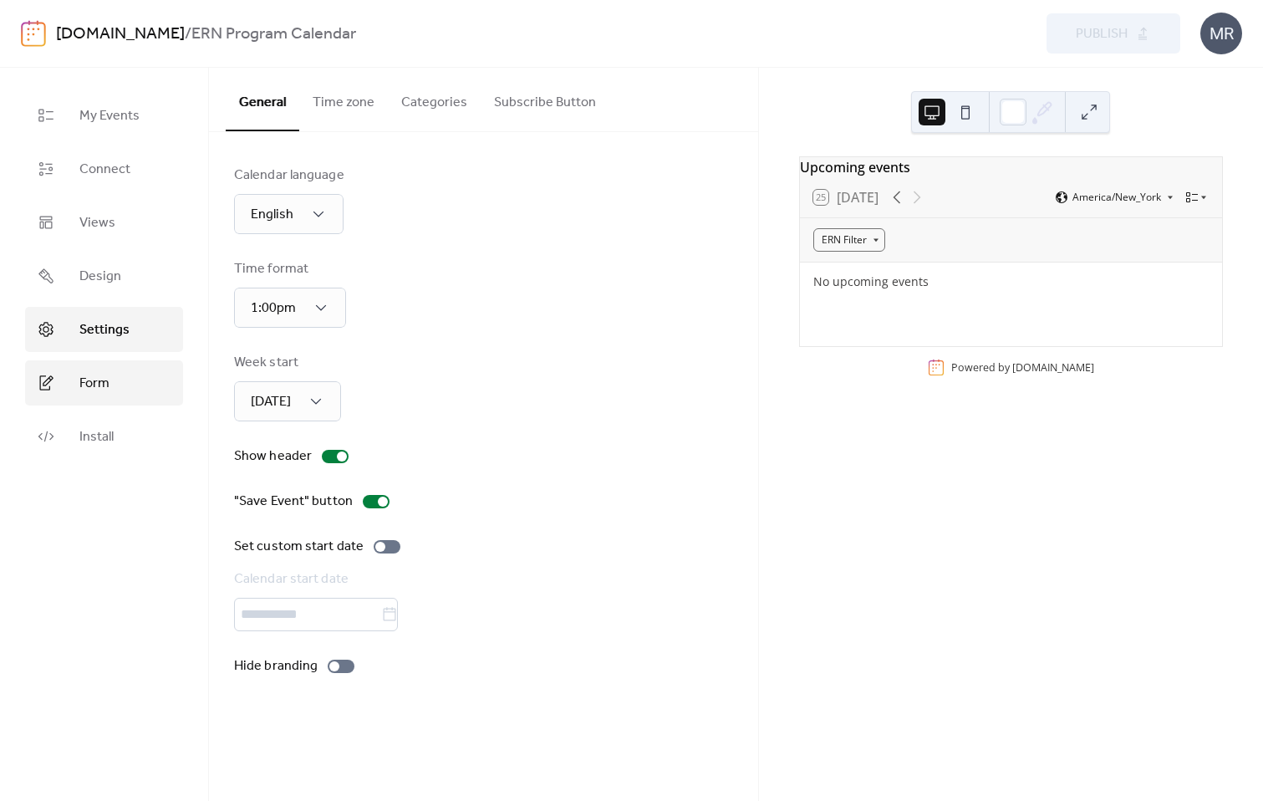
click at [112, 388] on link "Form" at bounding box center [104, 382] width 158 height 45
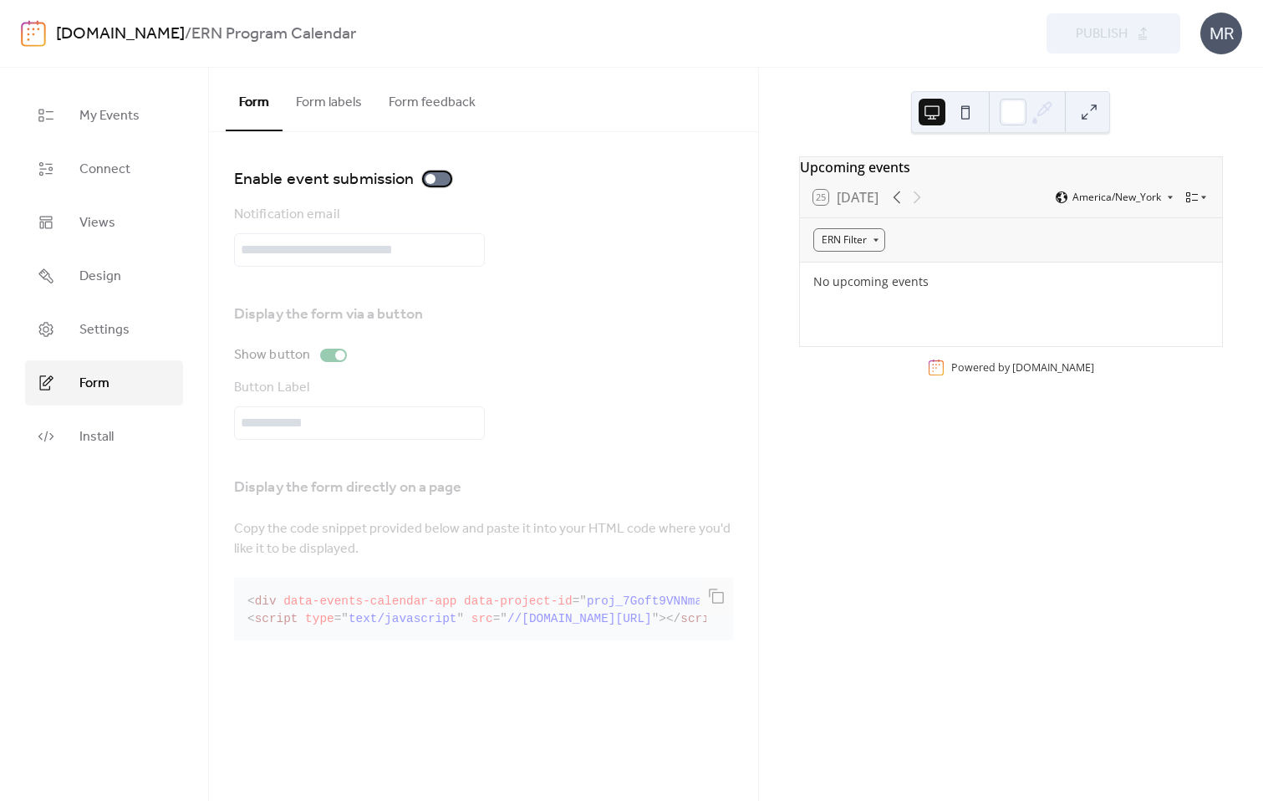
click at [441, 177] on div at bounding box center [437, 178] width 27 height 13
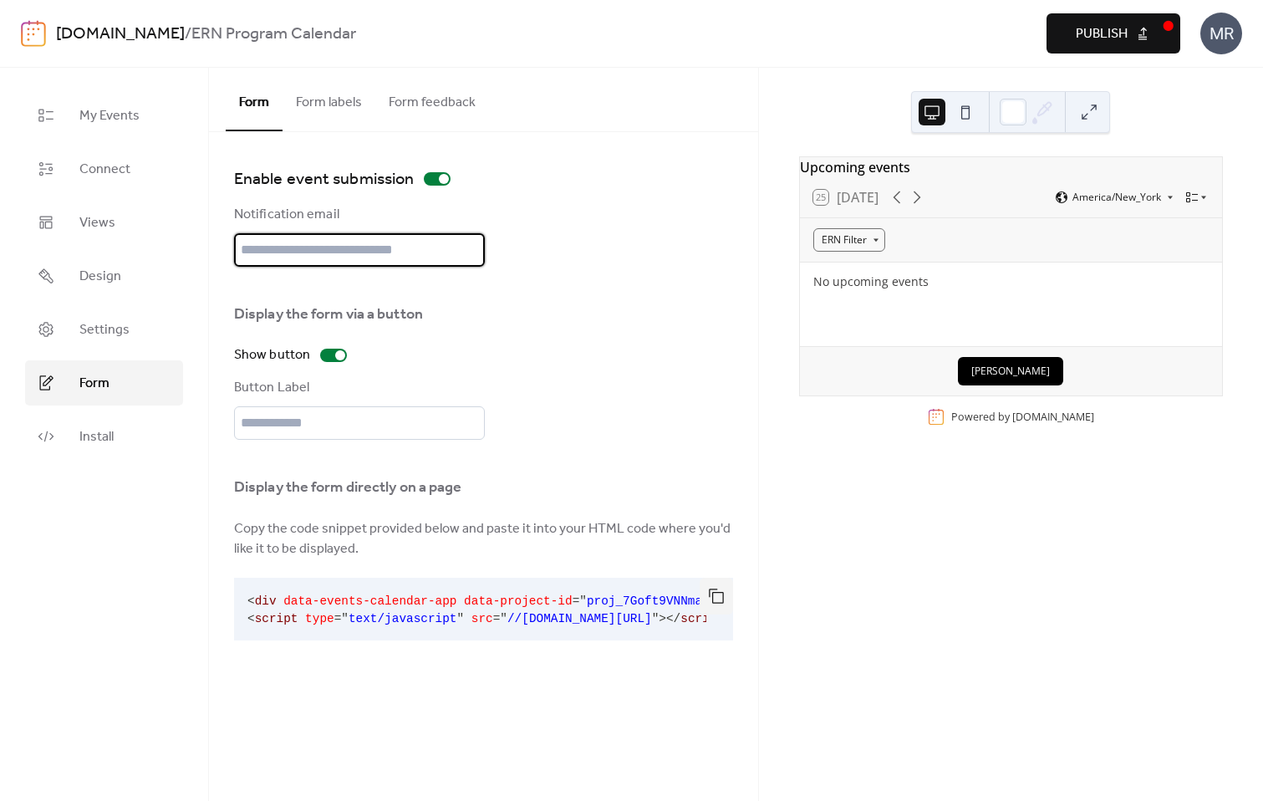
click at [432, 257] on input "text" at bounding box center [359, 249] width 251 height 33
click at [350, 107] on button "Form labels" at bounding box center [328, 99] width 93 height 62
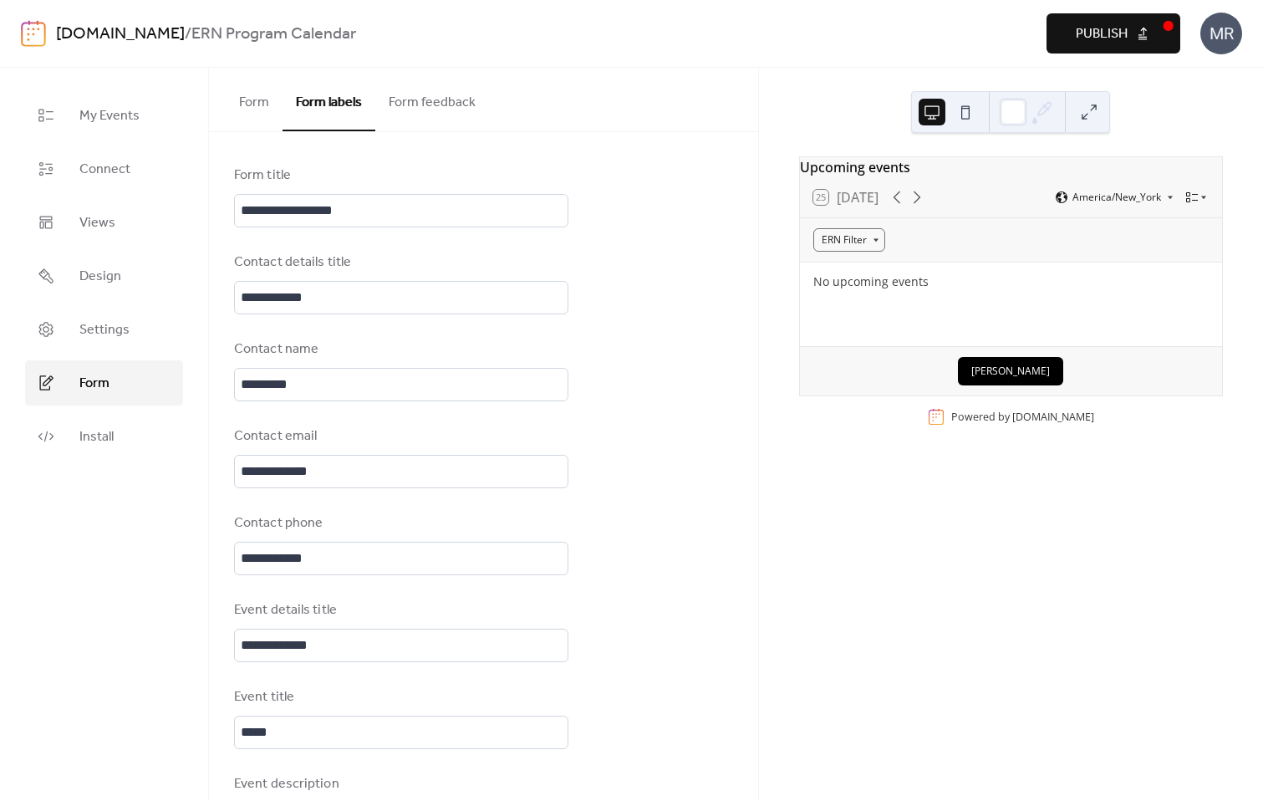
click at [257, 99] on button "Form" at bounding box center [254, 99] width 57 height 62
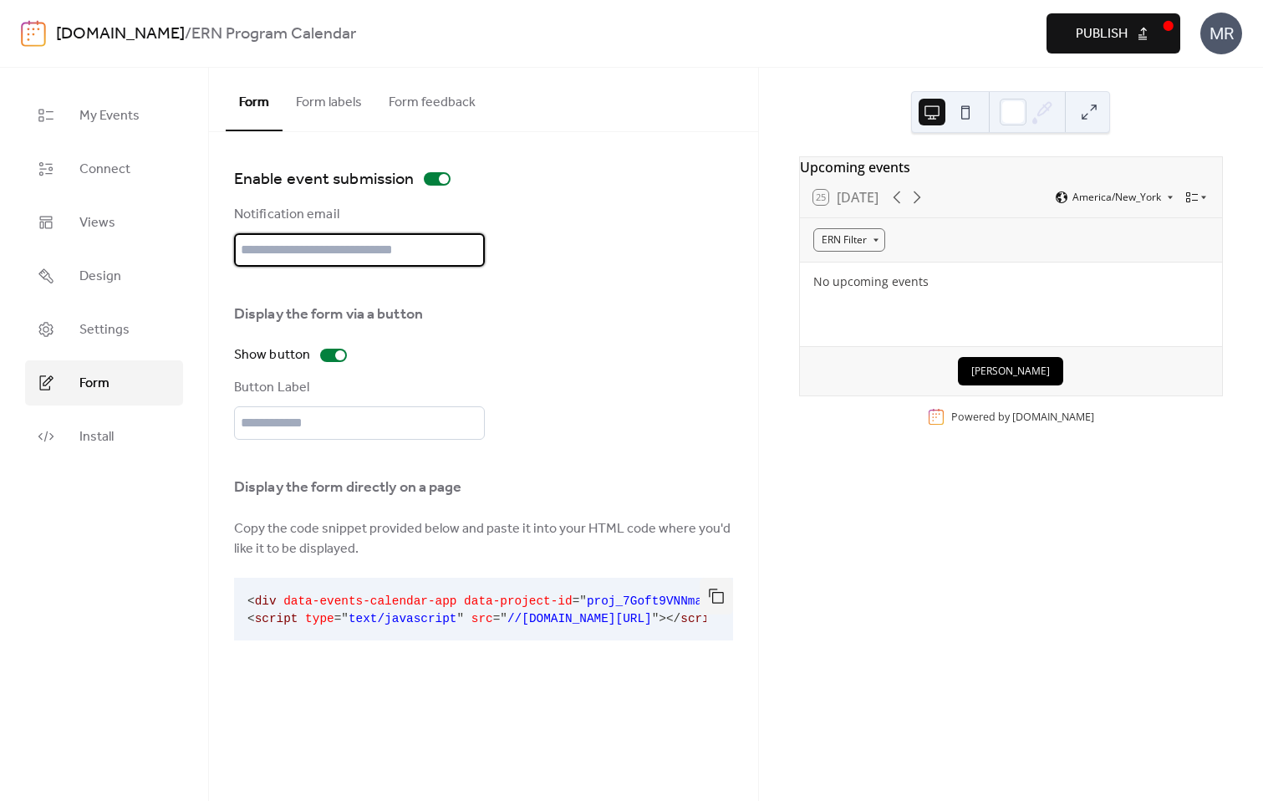
click at [420, 255] on input "text" at bounding box center [359, 249] width 251 height 33
click at [440, 368] on div "Display the form via a button Show button Button Label" at bounding box center [359, 366] width 251 height 148
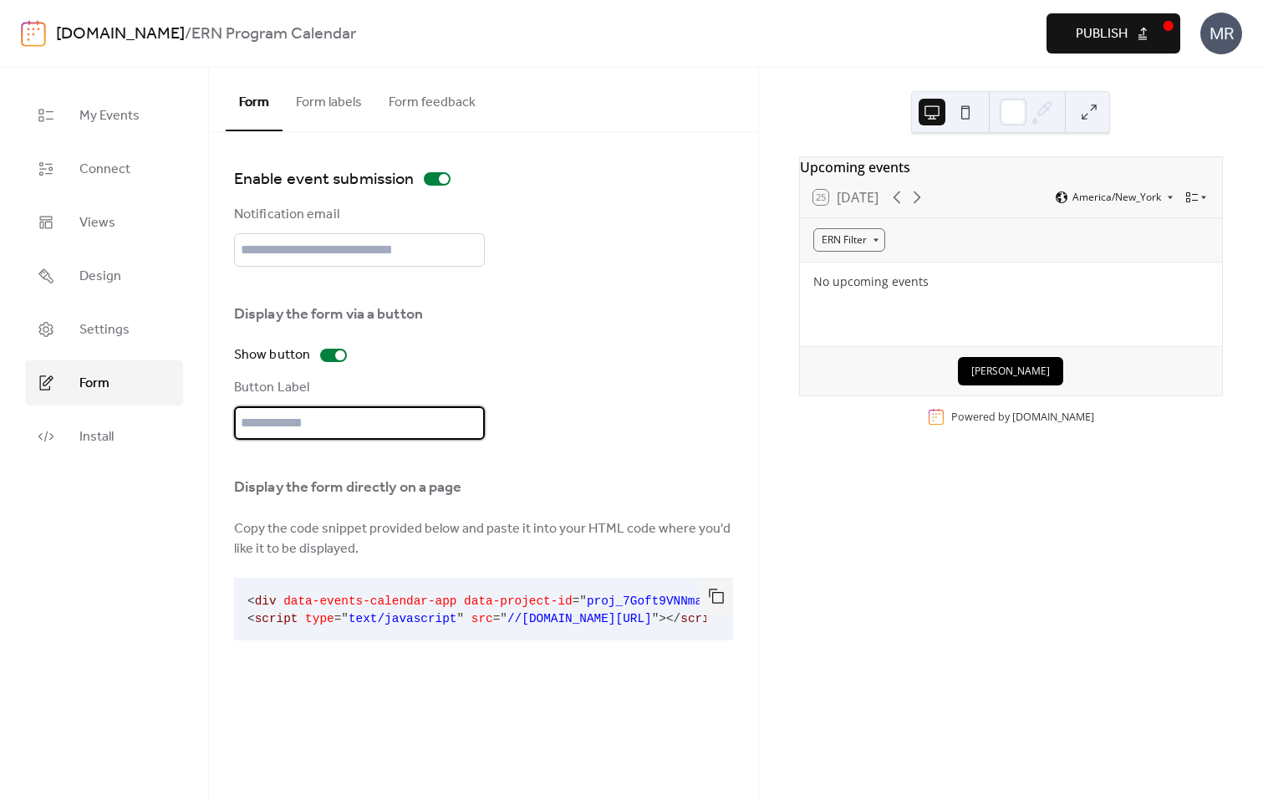
click at [444, 428] on input "text" at bounding box center [359, 422] width 251 height 33
click at [337, 106] on button "Form labels" at bounding box center [328, 99] width 93 height 62
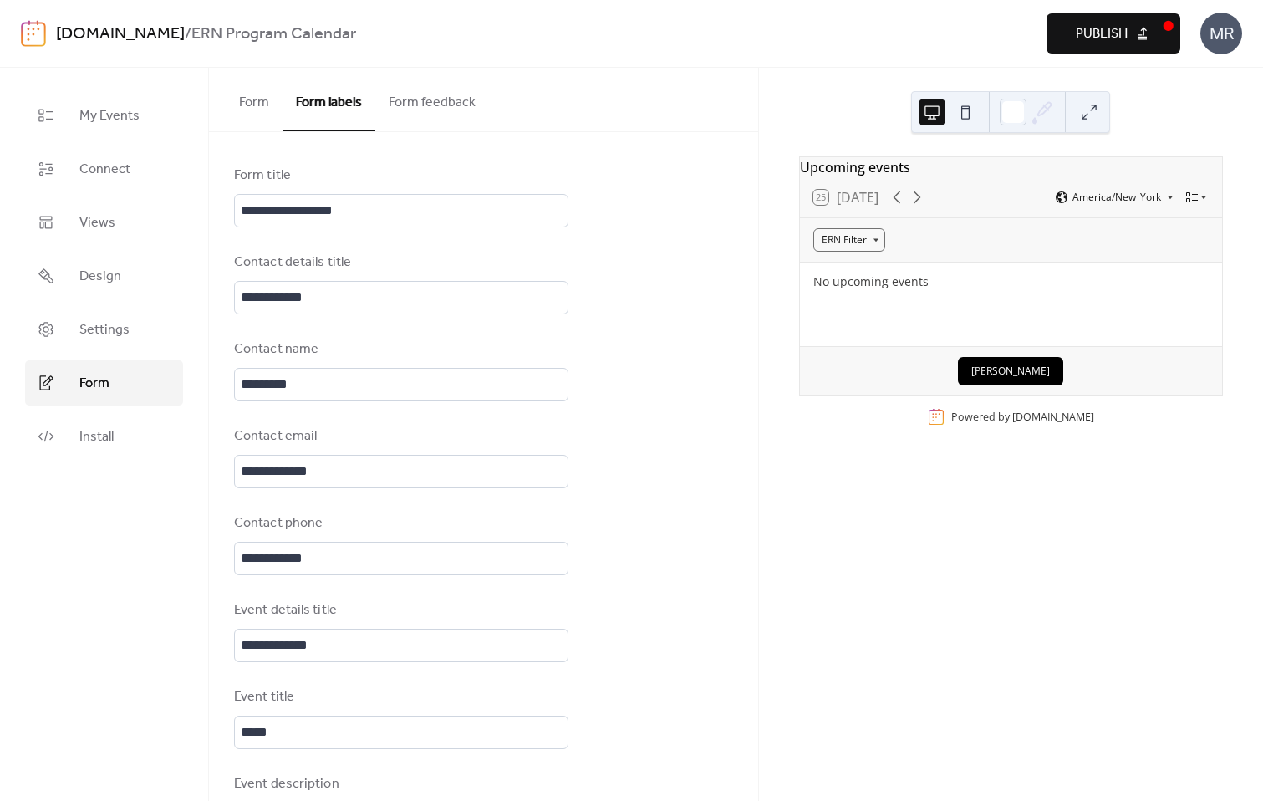
click at [438, 114] on button "Form feedback" at bounding box center [432, 99] width 114 height 62
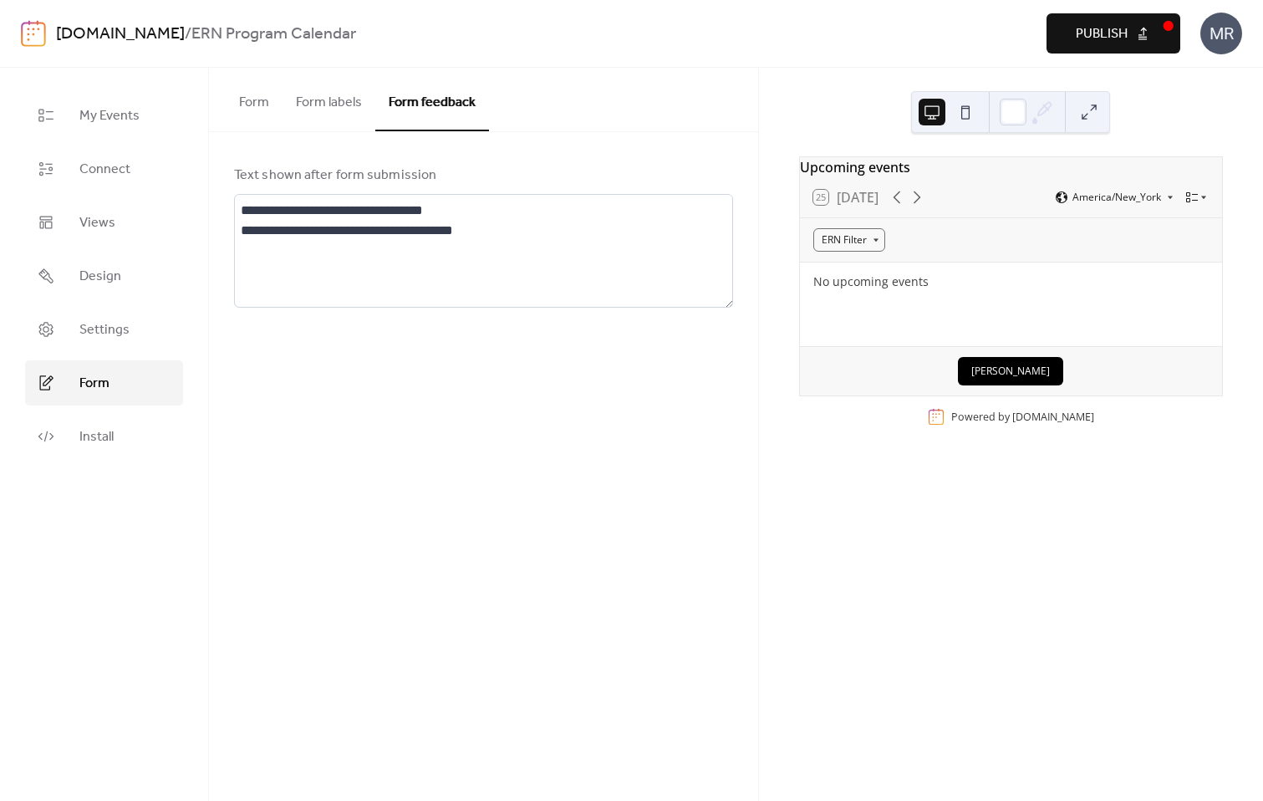
click at [325, 105] on button "Form labels" at bounding box center [328, 99] width 93 height 62
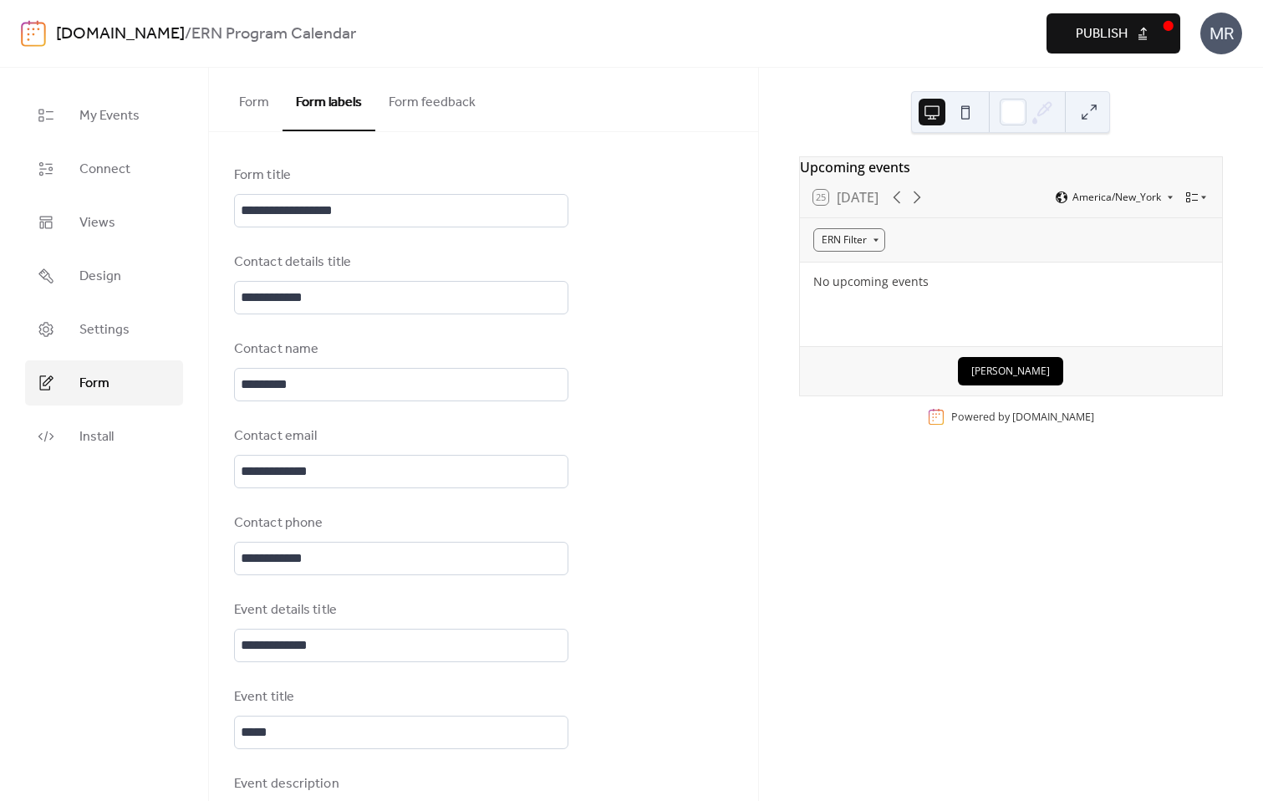
click at [259, 97] on button "Form" at bounding box center [254, 99] width 57 height 62
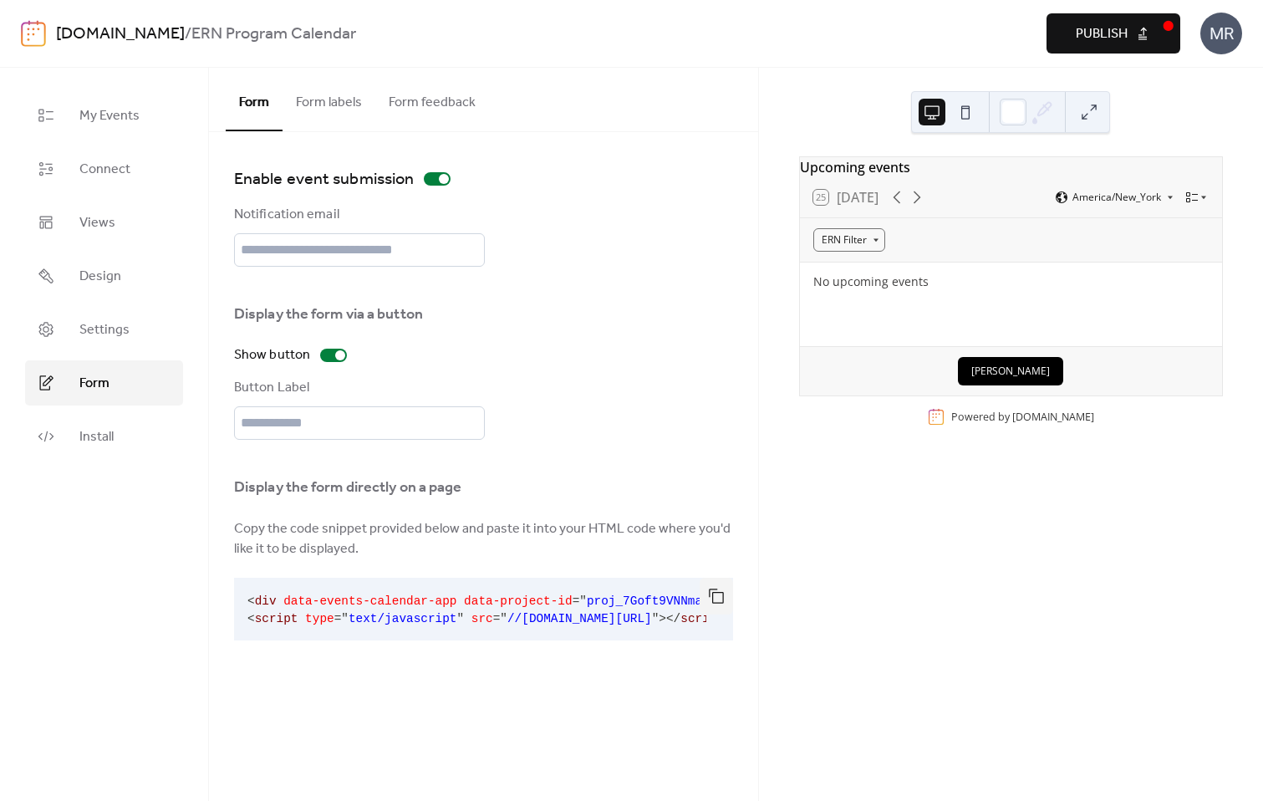
click at [505, 365] on div "Display the form via a button Show button Button Label" at bounding box center [483, 366] width 499 height 148
click at [443, 299] on div "Enable event submission Notification email Display the form via a button Show b…" at bounding box center [483, 405] width 499 height 481
click at [425, 252] on input "text" at bounding box center [359, 249] width 251 height 33
type input "**********"
click at [521, 285] on div "**********" at bounding box center [483, 405] width 499 height 481
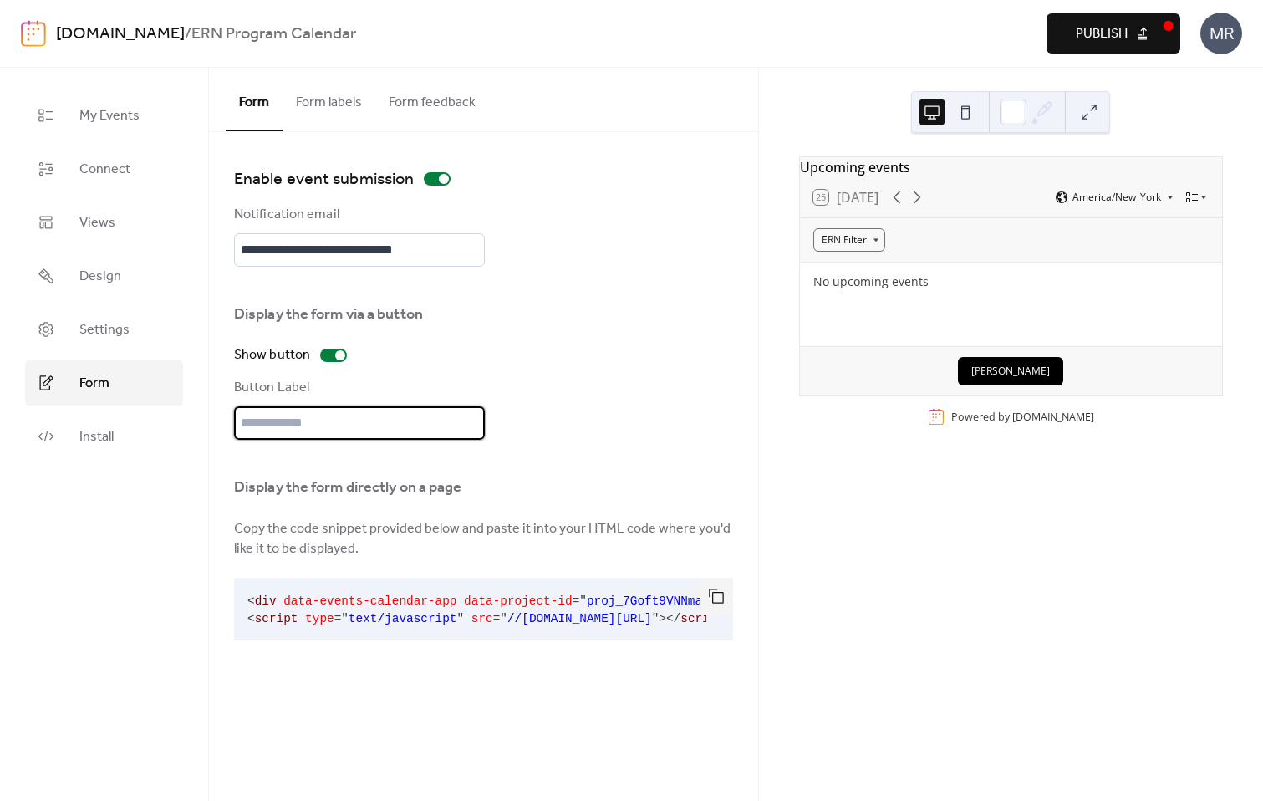
click at [410, 421] on input "text" at bounding box center [359, 422] width 251 height 33
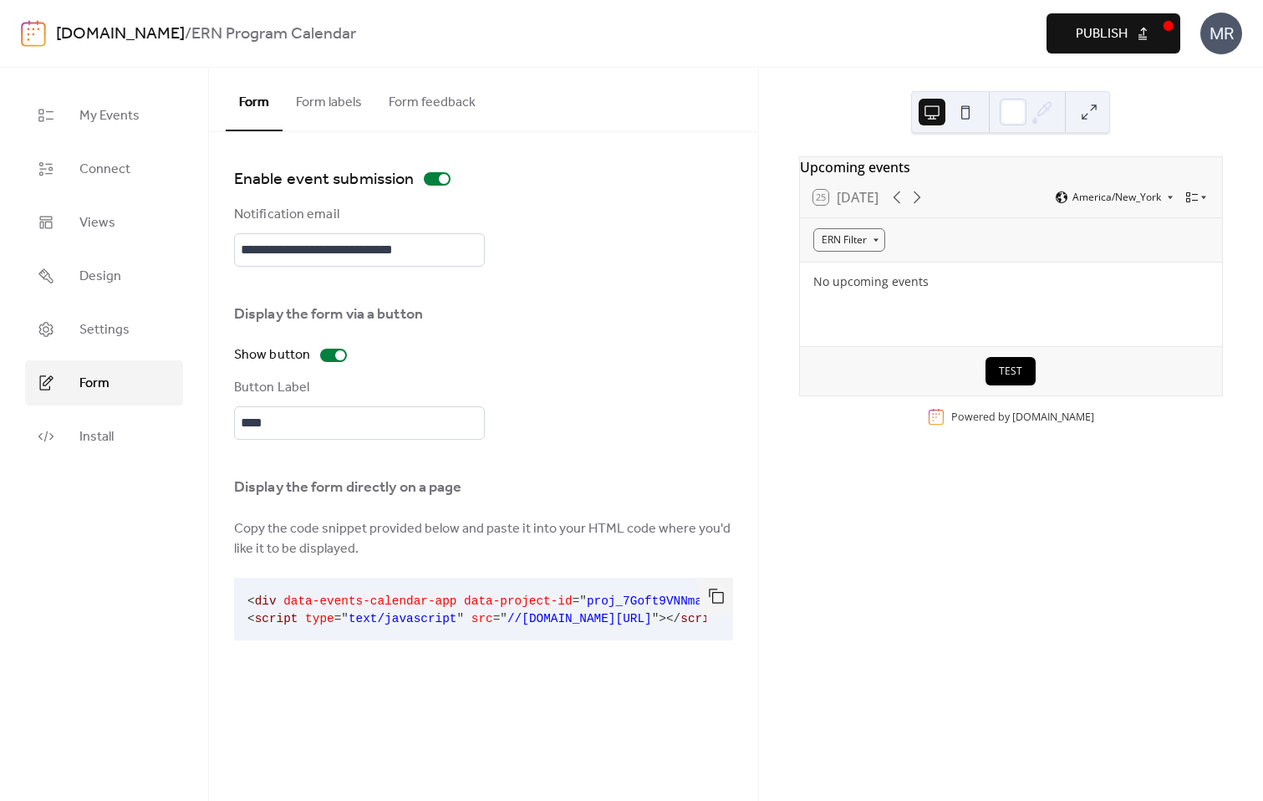
click at [602, 454] on div "**********" at bounding box center [483, 405] width 499 height 481
click at [323, 415] on input "****" at bounding box center [359, 422] width 251 height 33
type input "**********"
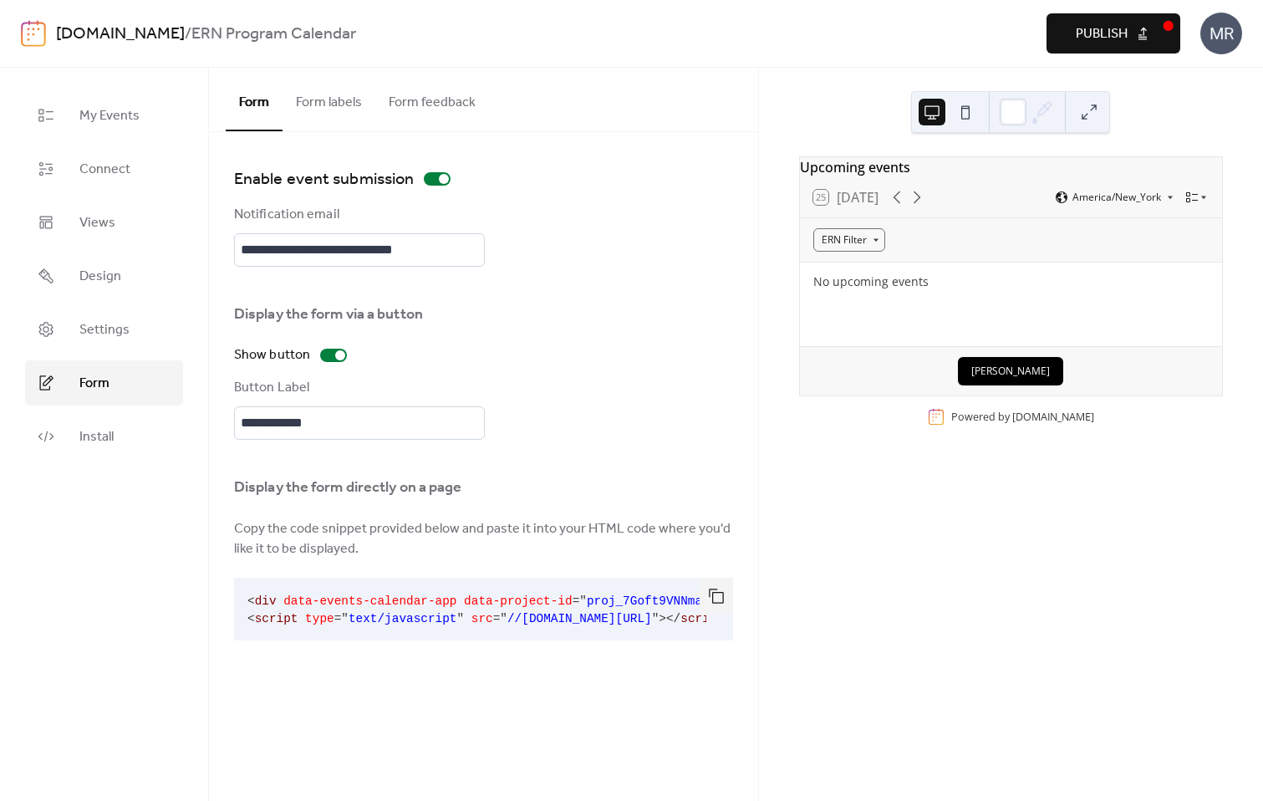
click at [530, 440] on div "**********" at bounding box center [483, 405] width 499 height 481
click at [328, 114] on button "Form labels" at bounding box center [328, 99] width 93 height 62
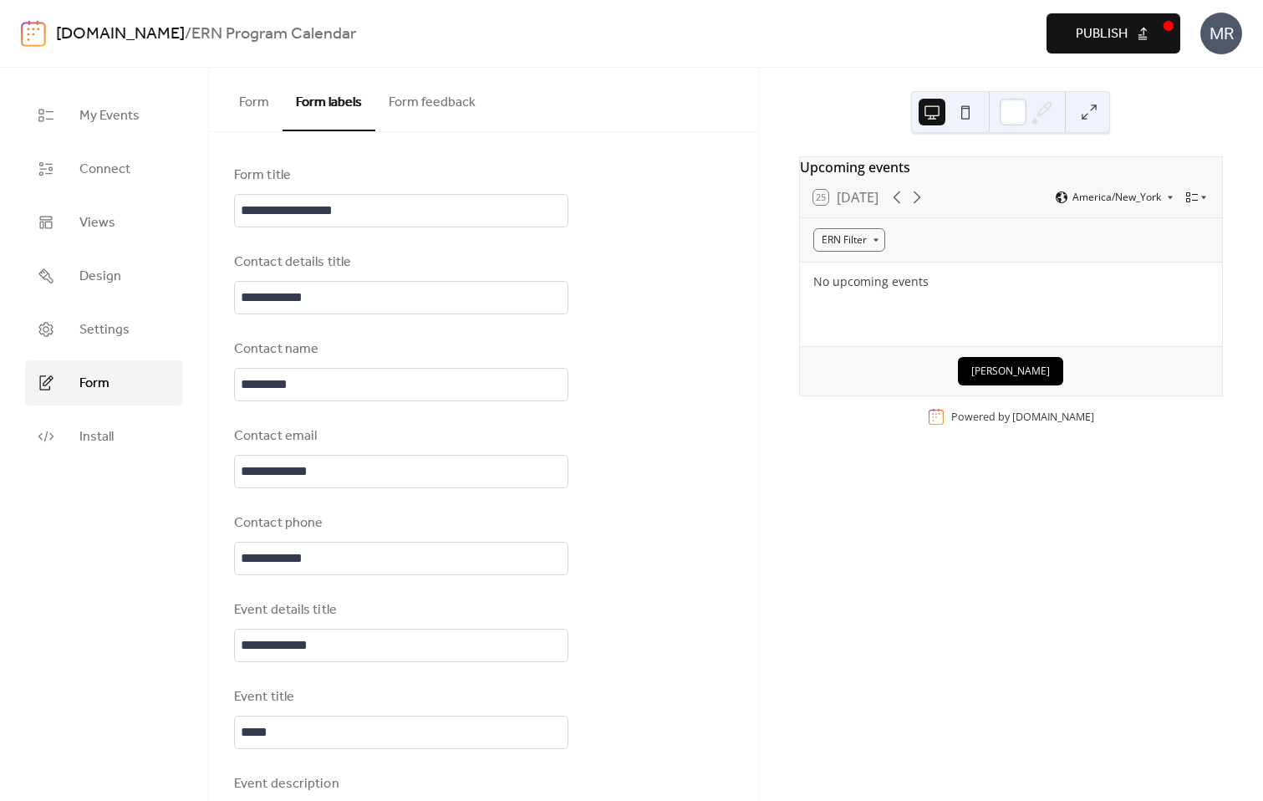
click at [424, 102] on button "Form feedback" at bounding box center [432, 99] width 114 height 62
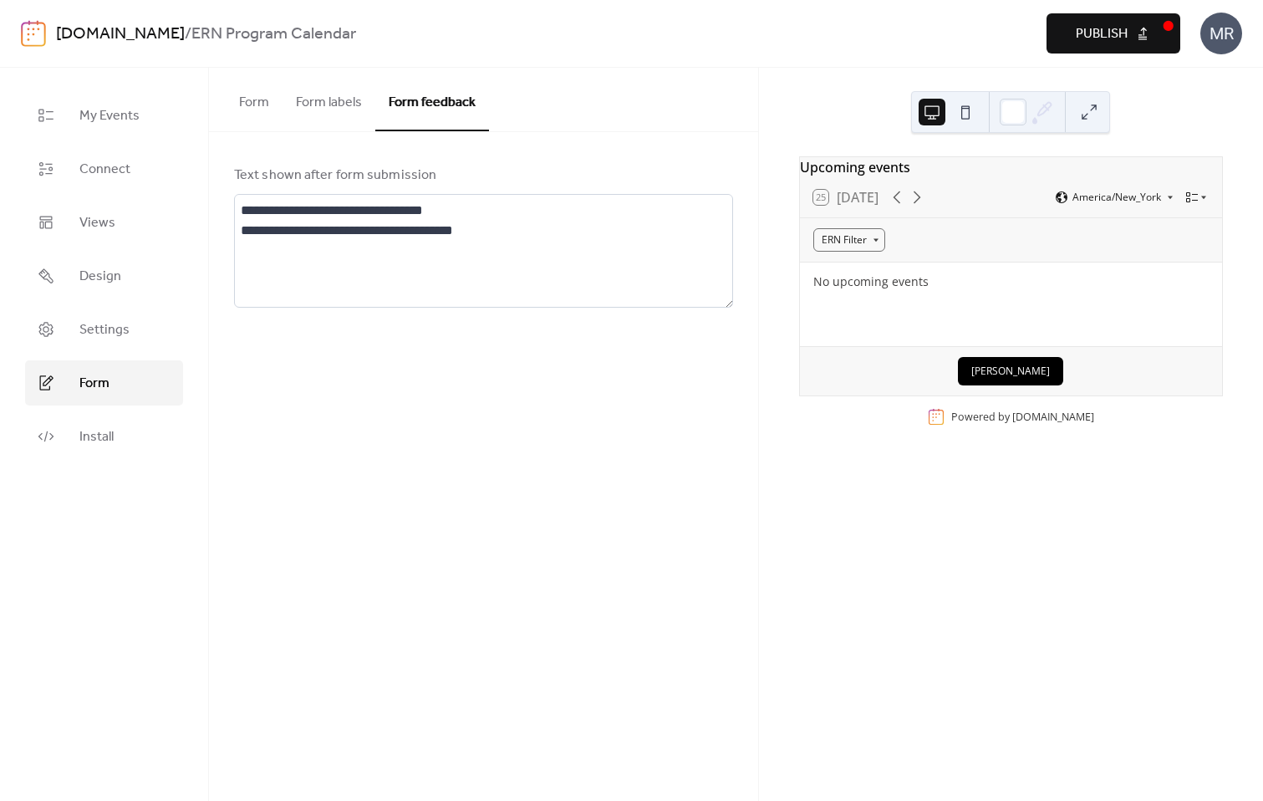
click at [328, 113] on button "Form labels" at bounding box center [328, 99] width 93 height 62
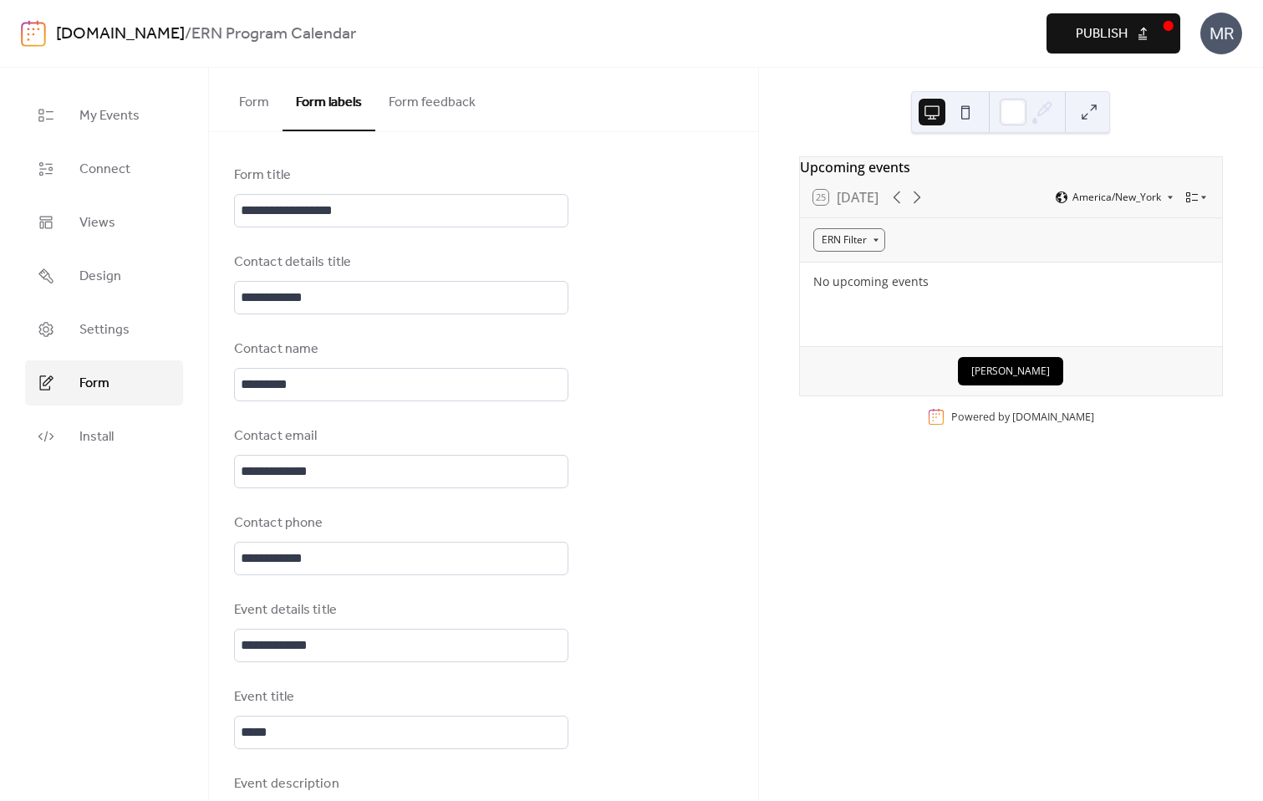
click at [259, 109] on button "Form" at bounding box center [254, 99] width 57 height 62
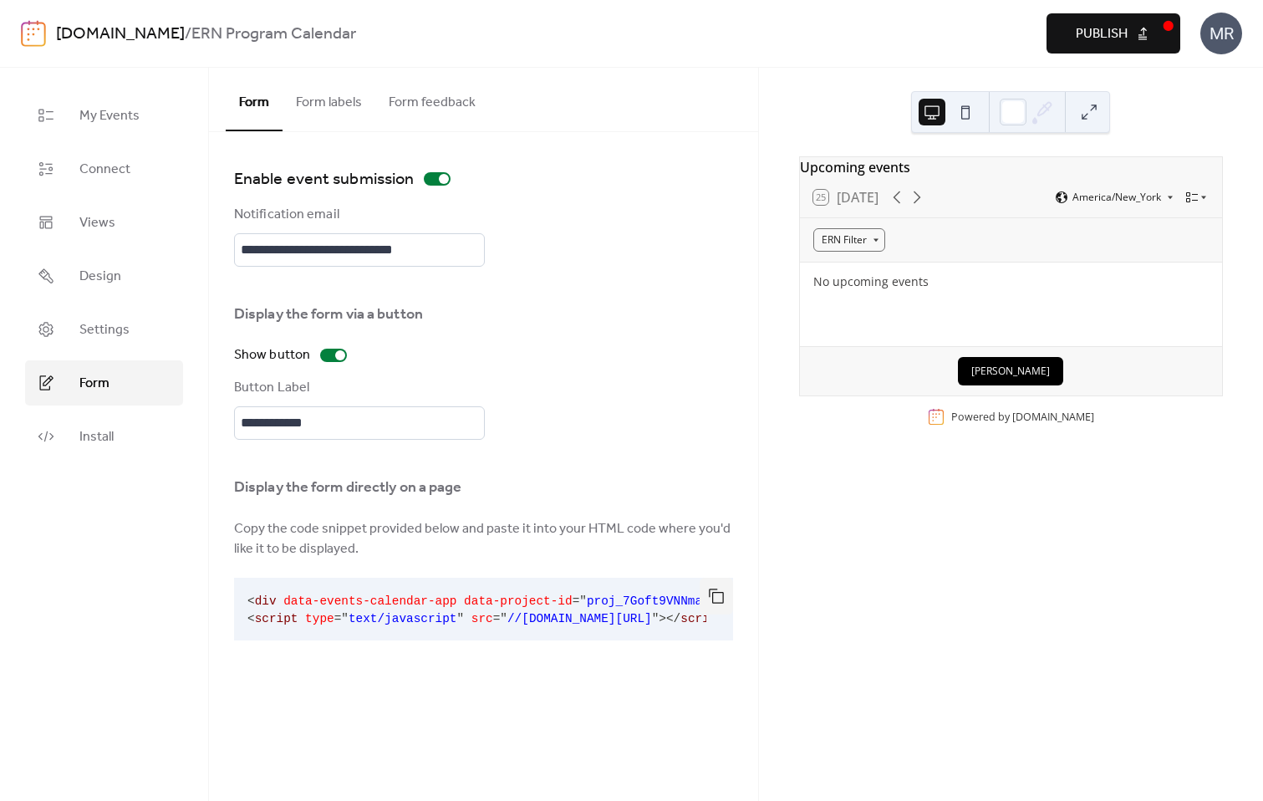
click at [551, 190] on div "Enable event submission" at bounding box center [483, 178] width 499 height 27
click at [154, 277] on link "Design" at bounding box center [104, 275] width 158 height 45
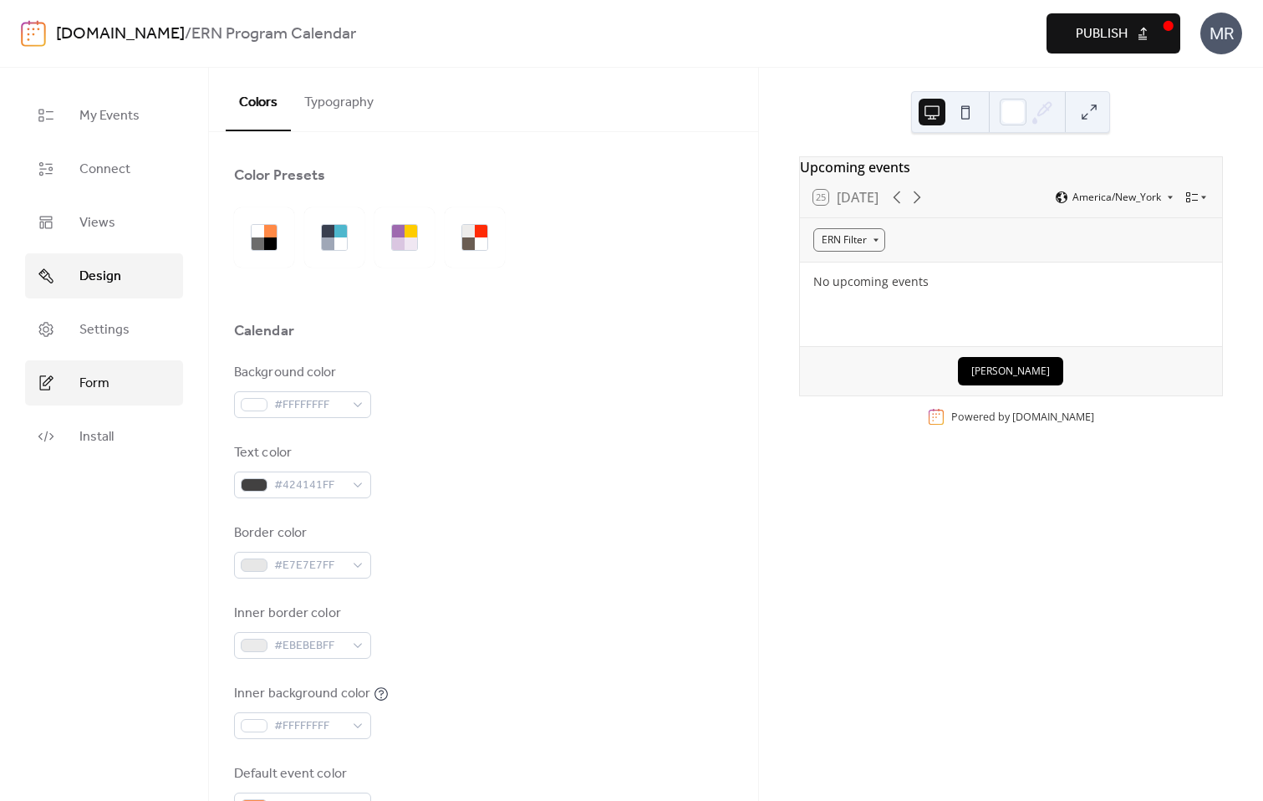
click at [144, 384] on link "Form" at bounding box center [104, 382] width 158 height 45
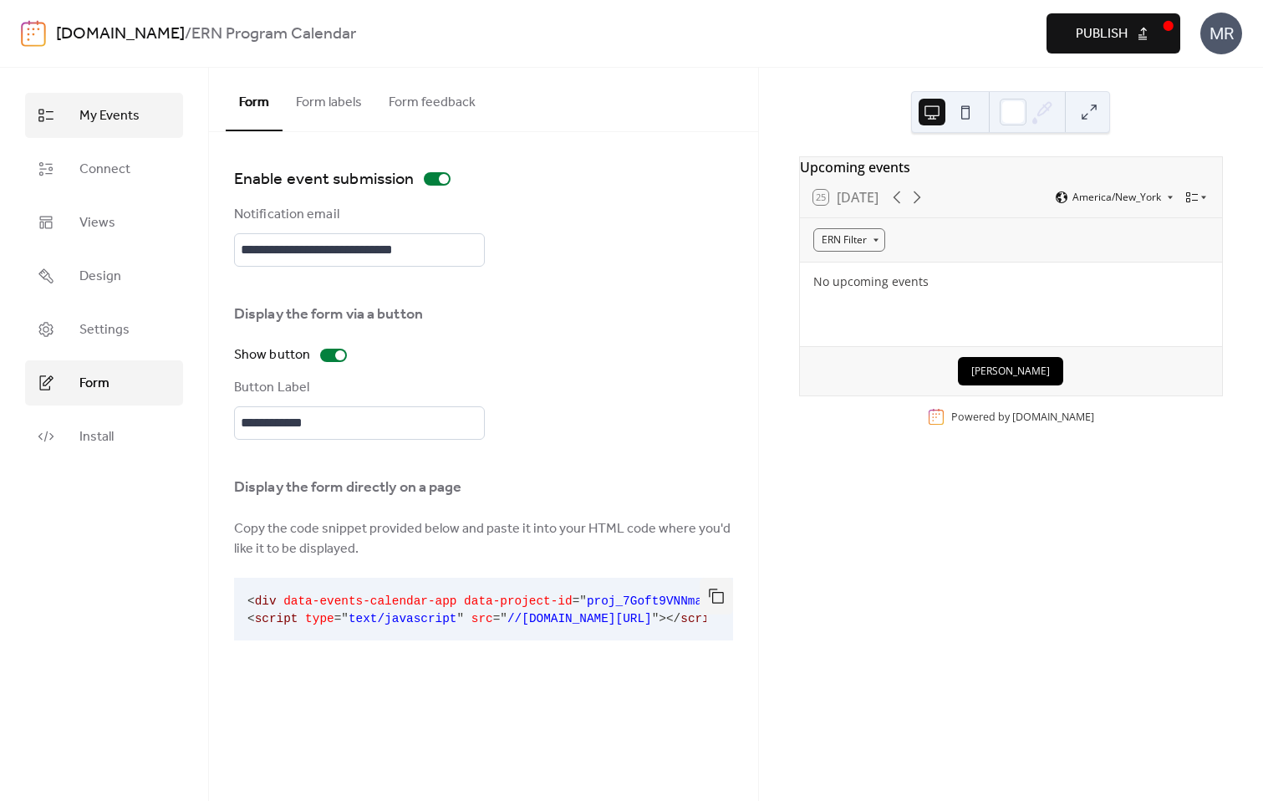
click at [93, 111] on span "My Events" at bounding box center [109, 116] width 60 height 20
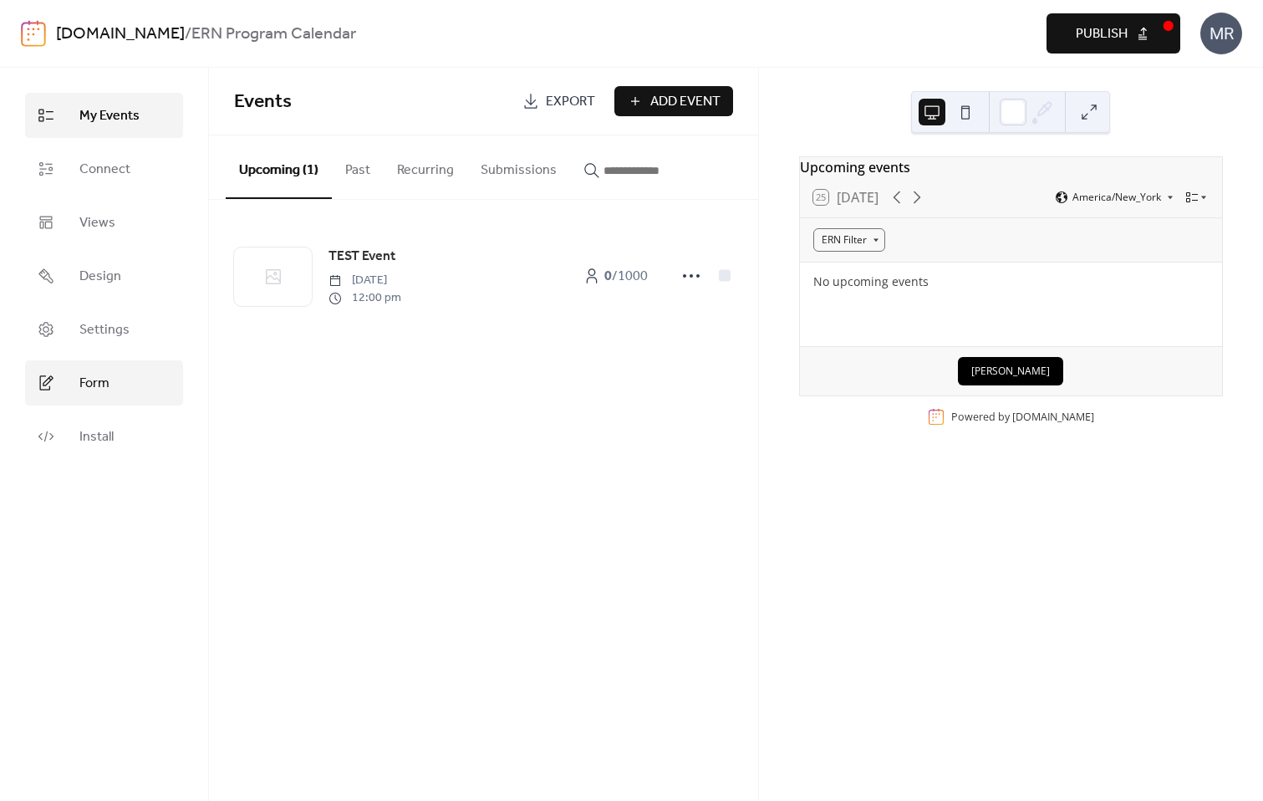
click at [103, 392] on span "Form" at bounding box center [94, 384] width 30 height 20
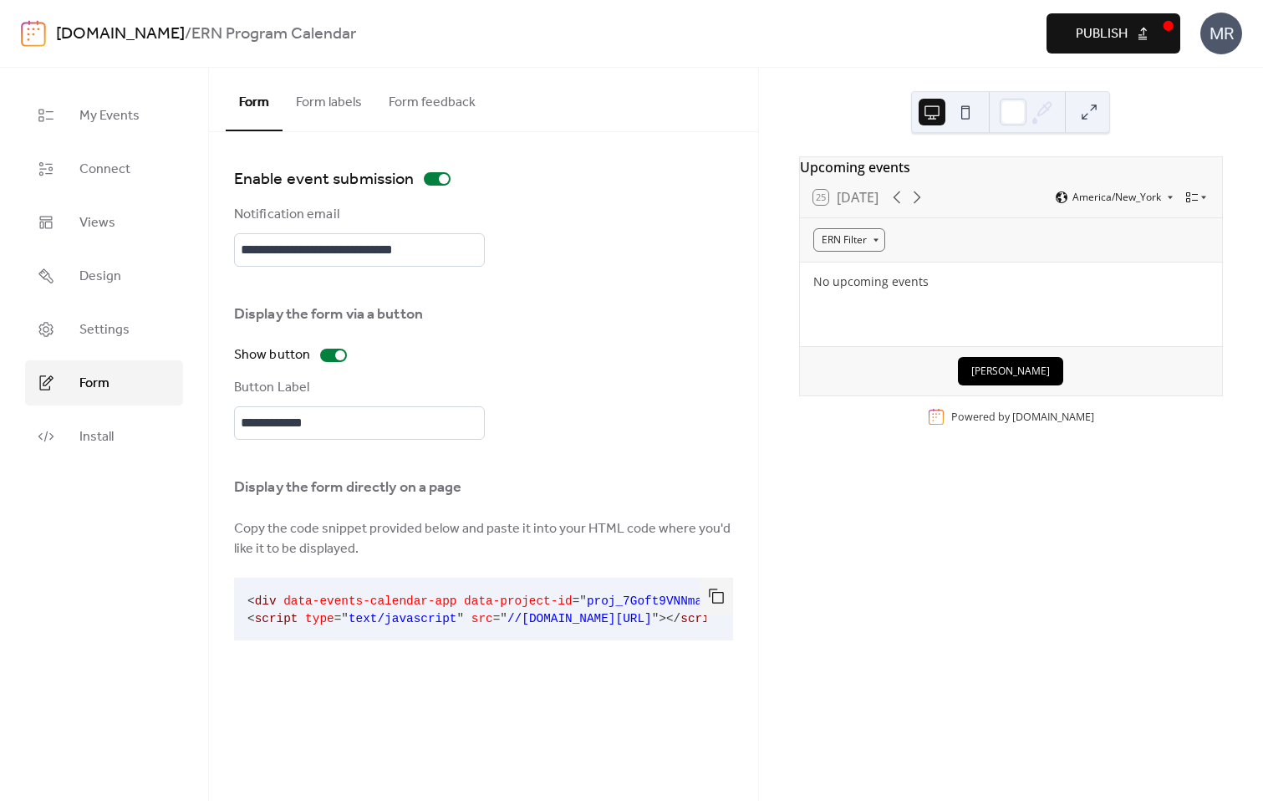
click at [332, 125] on button "Form labels" at bounding box center [328, 99] width 93 height 62
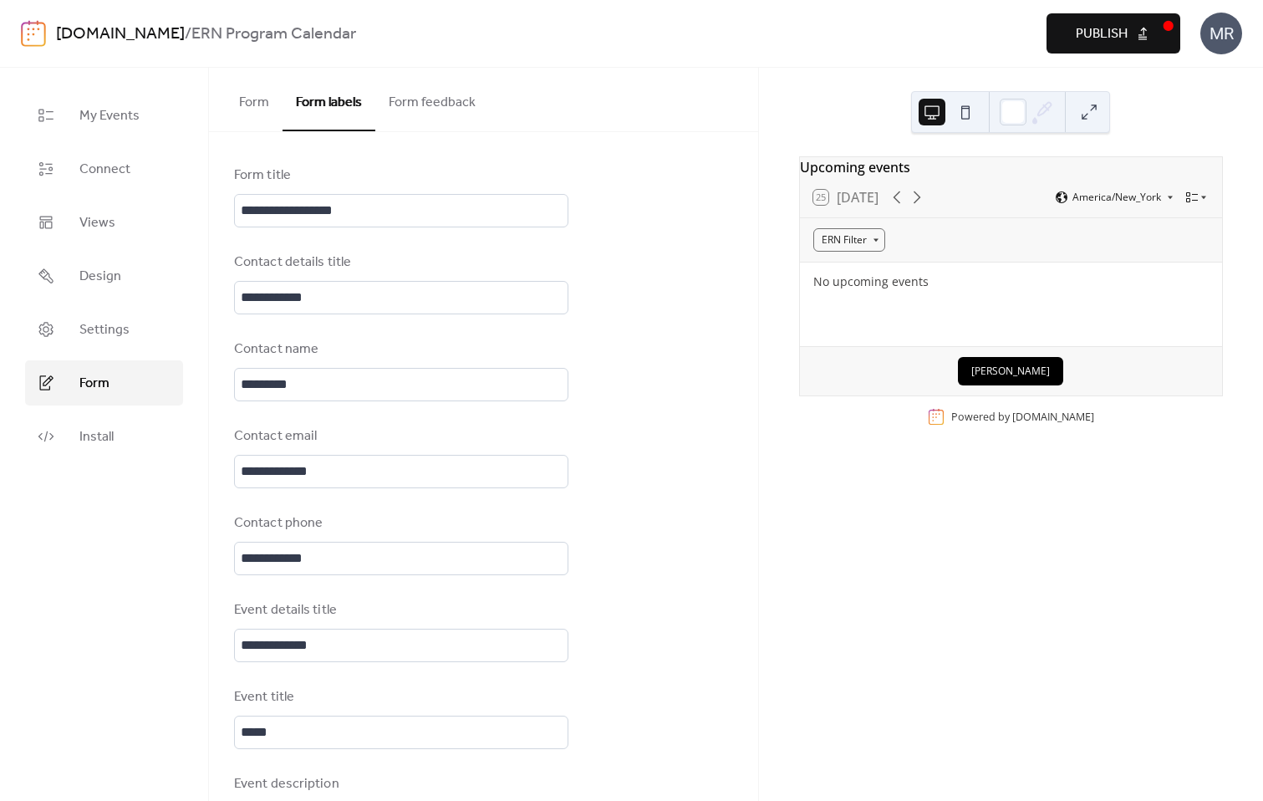
click at [420, 105] on button "Form feedback" at bounding box center [432, 99] width 114 height 62
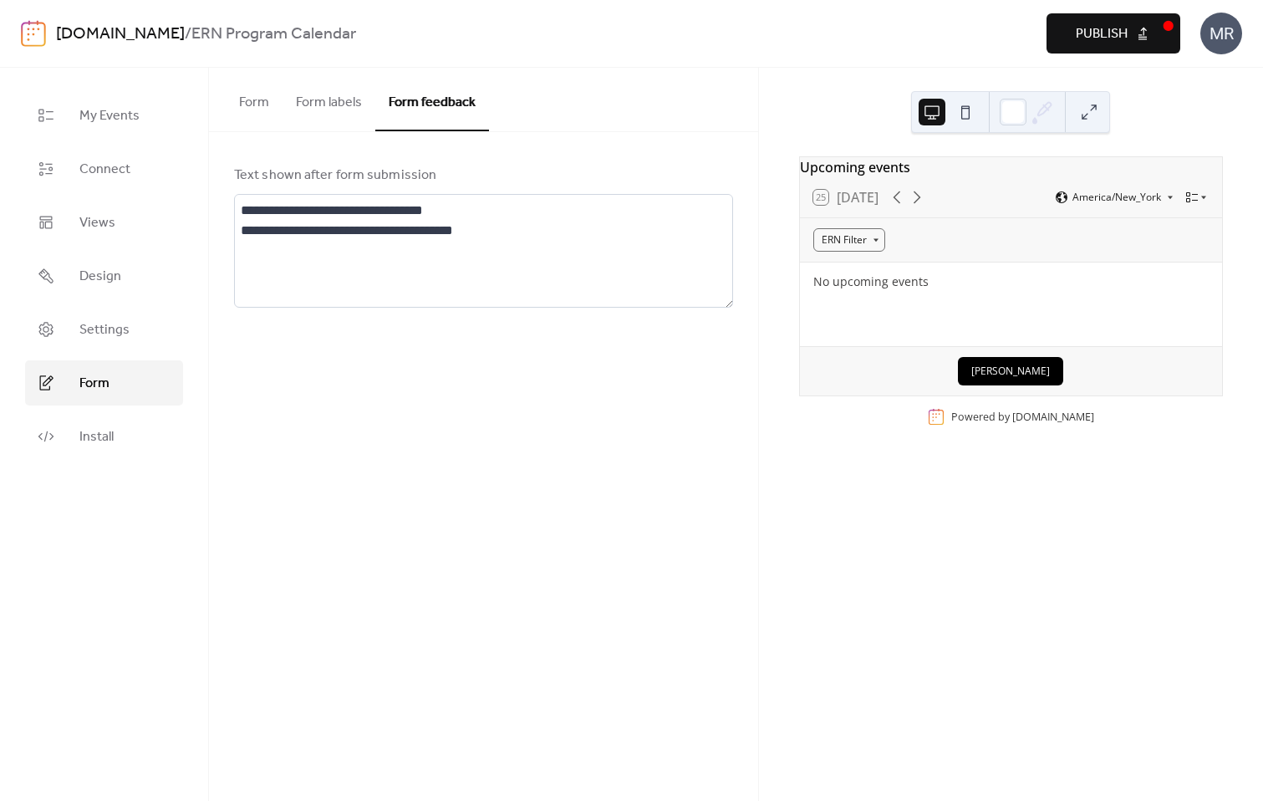
click at [328, 111] on button "Form labels" at bounding box center [328, 99] width 93 height 62
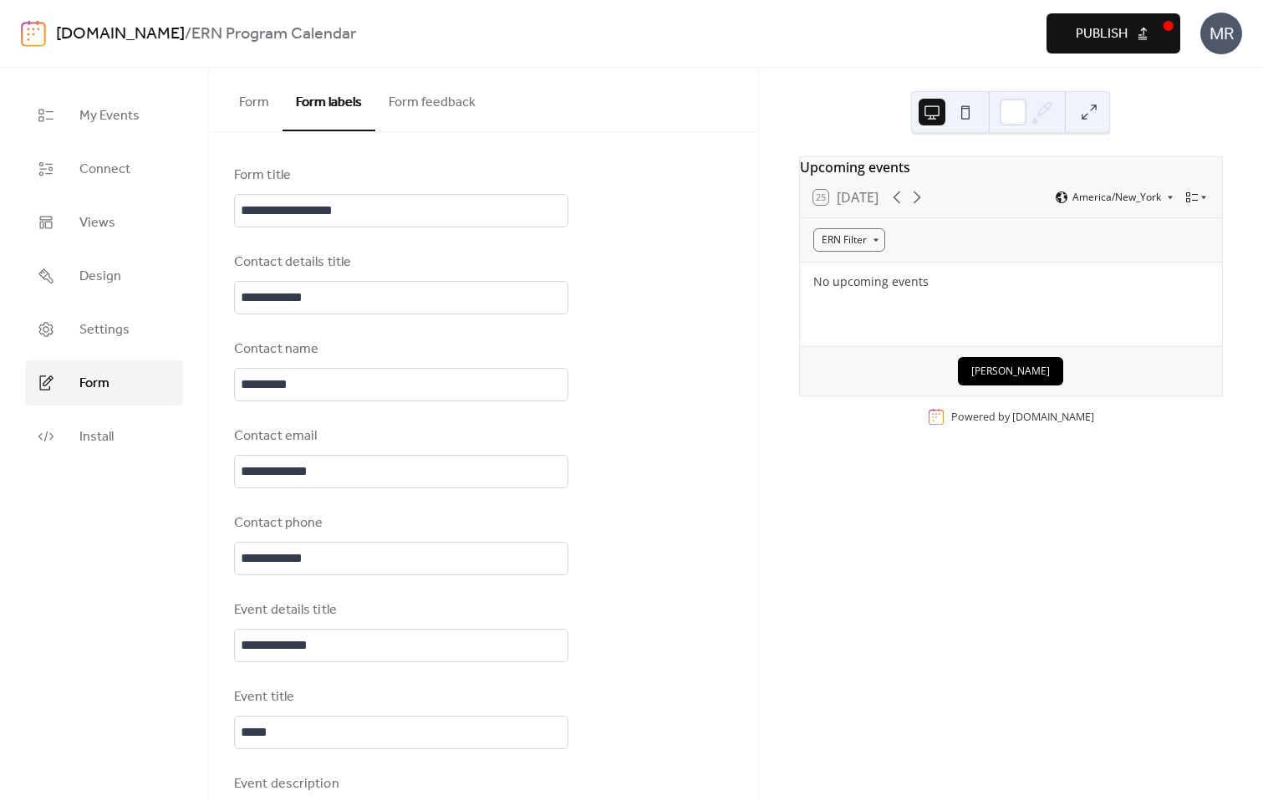
click at [248, 98] on button "Form" at bounding box center [254, 99] width 57 height 62
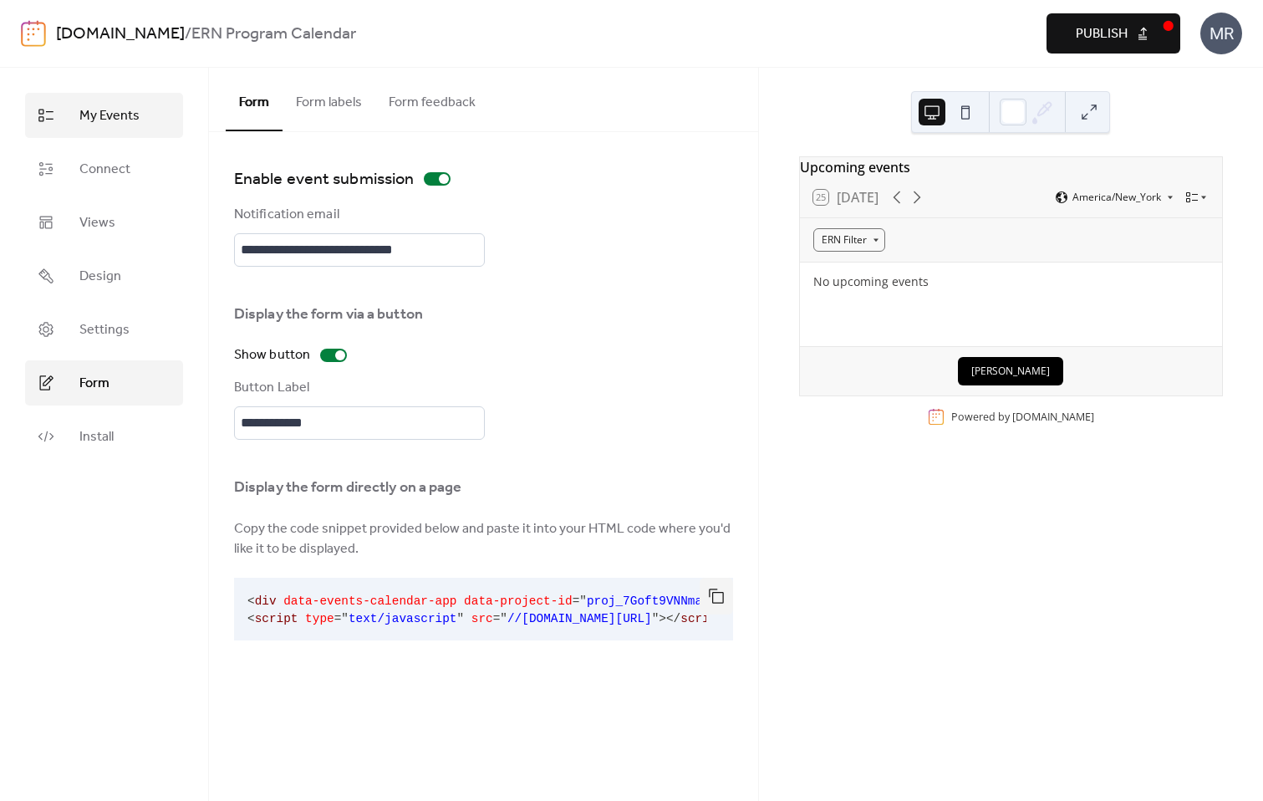
click at [133, 110] on span "My Events" at bounding box center [109, 116] width 60 height 20
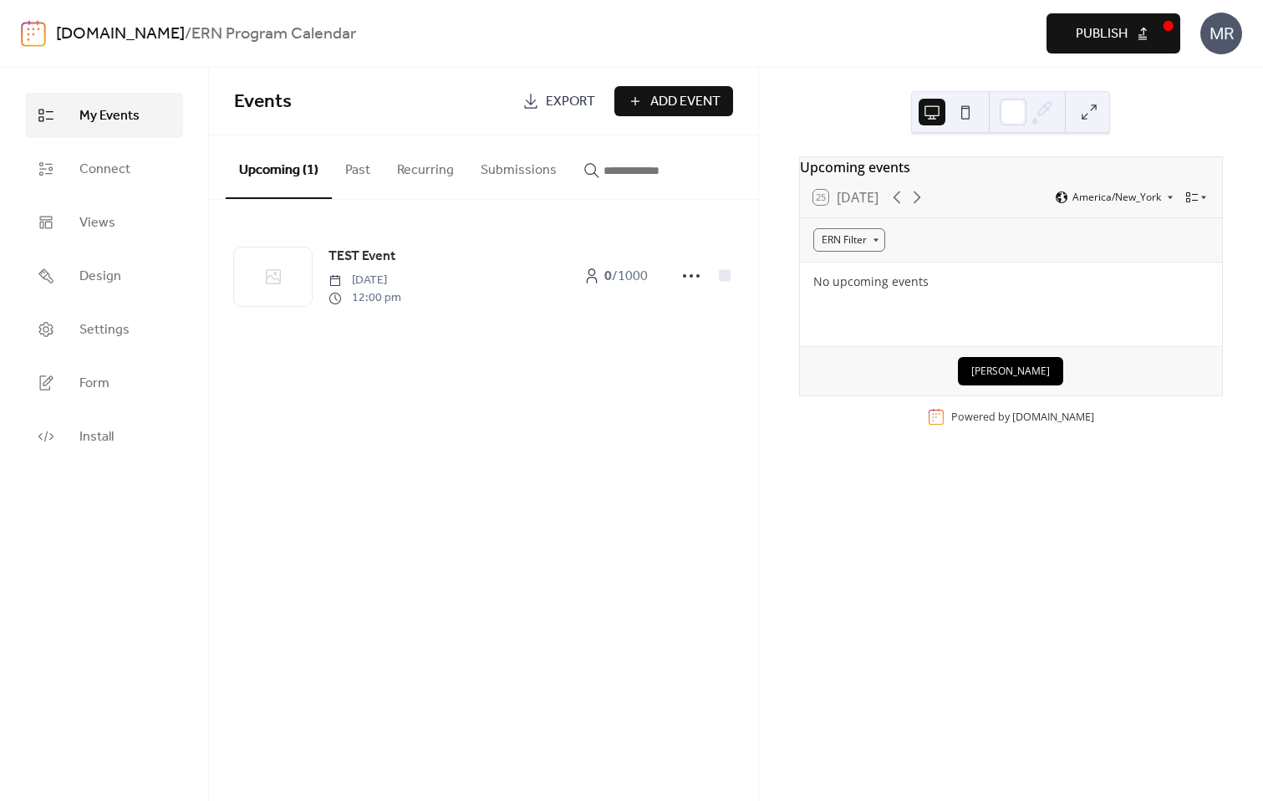
click at [419, 178] on button "Recurring" at bounding box center [426, 166] width 84 height 62
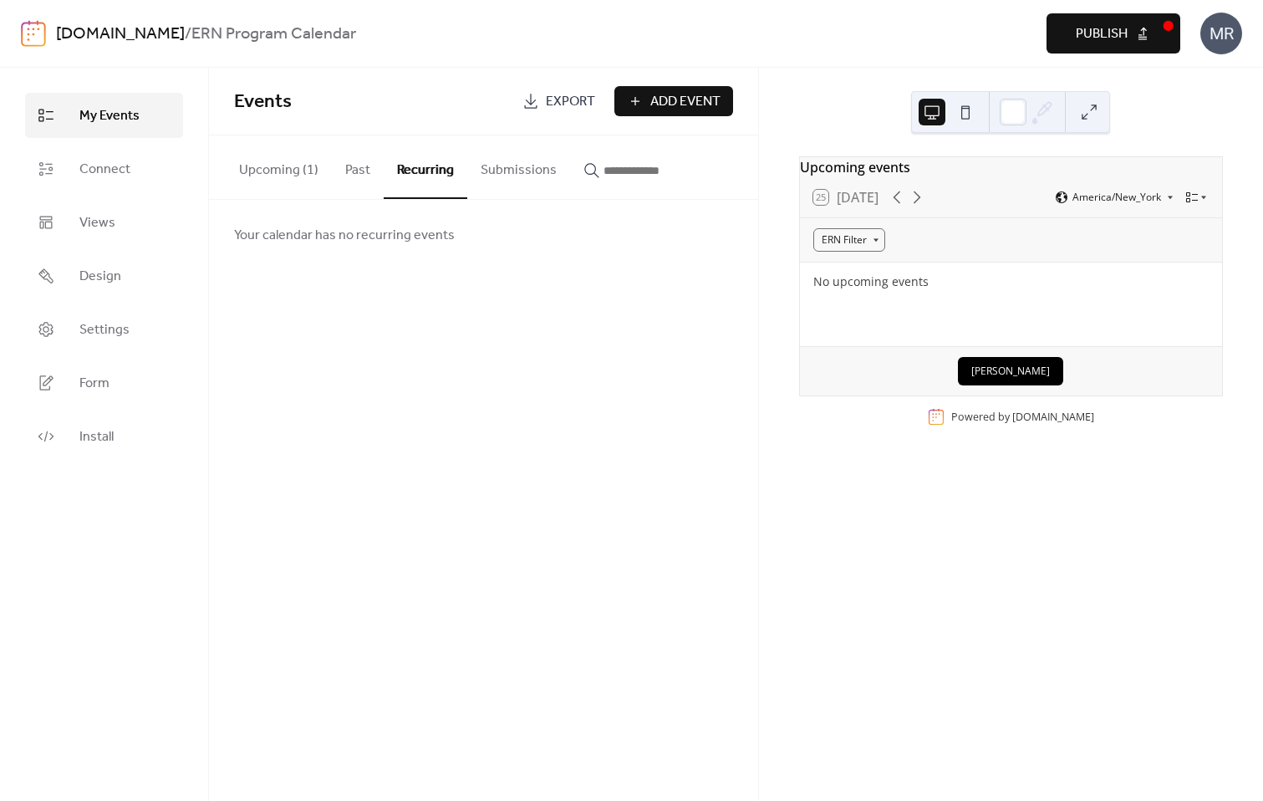
click at [278, 181] on button "Upcoming (1)" at bounding box center [279, 166] width 106 height 62
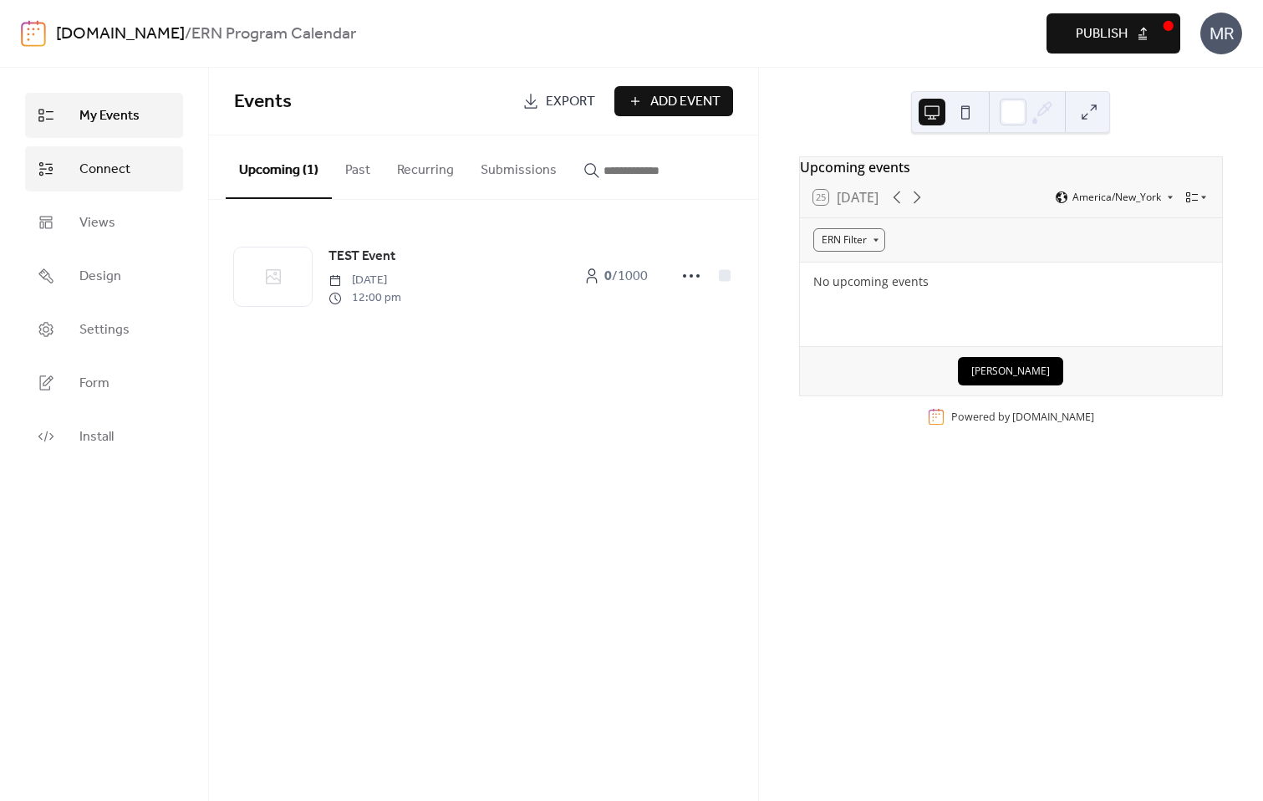
click at [127, 155] on link "Connect" at bounding box center [104, 168] width 158 height 45
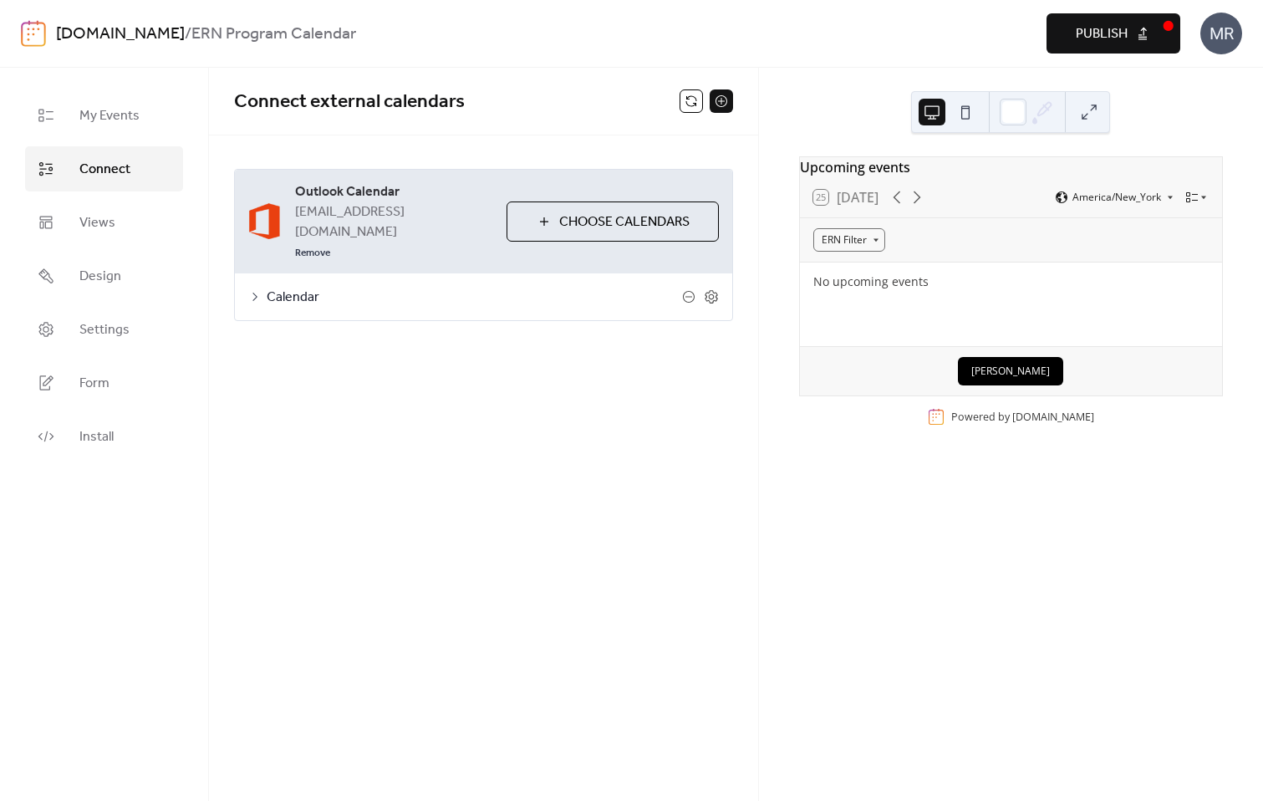
click at [585, 212] on span "Choose Calendars" at bounding box center [624, 222] width 130 height 20
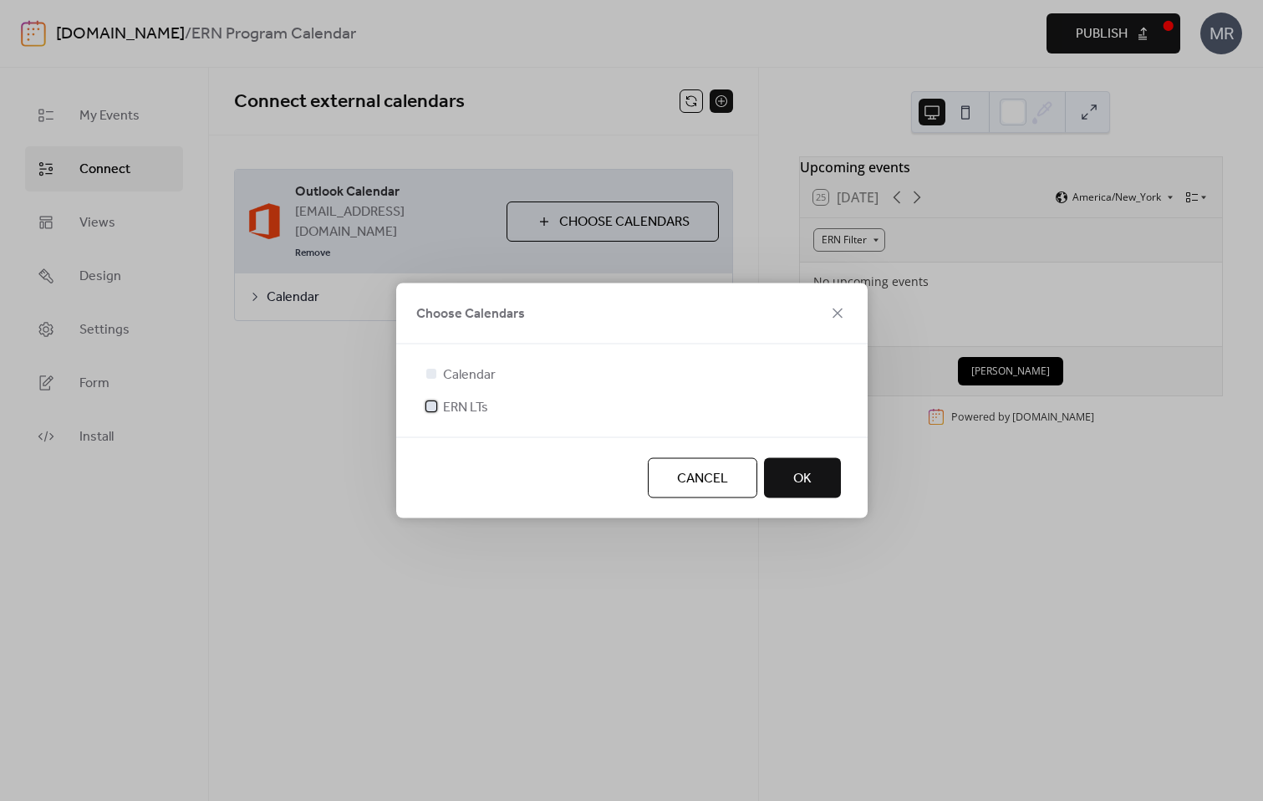
click at [460, 408] on span "ERN LTs" at bounding box center [465, 408] width 45 height 20
click at [431, 374] on icon at bounding box center [431, 373] width 7 height 7
click at [789, 481] on button "OK" at bounding box center [802, 478] width 77 height 40
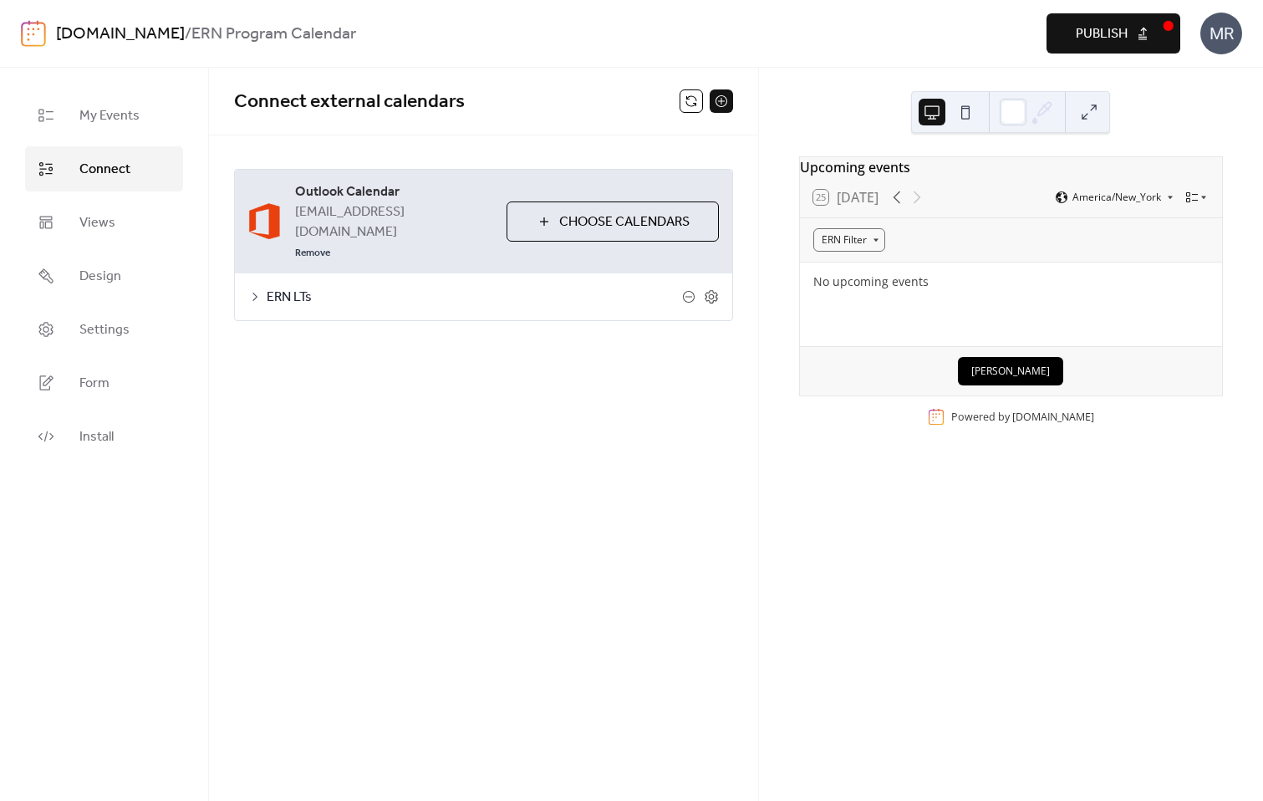
click at [250, 290] on icon at bounding box center [254, 296] width 13 height 13
click at [252, 290] on icon at bounding box center [254, 296] width 13 height 13
click at [247, 273] on div "ERN LTs" at bounding box center [483, 296] width 497 height 47
click at [253, 290] on icon at bounding box center [254, 296] width 13 height 13
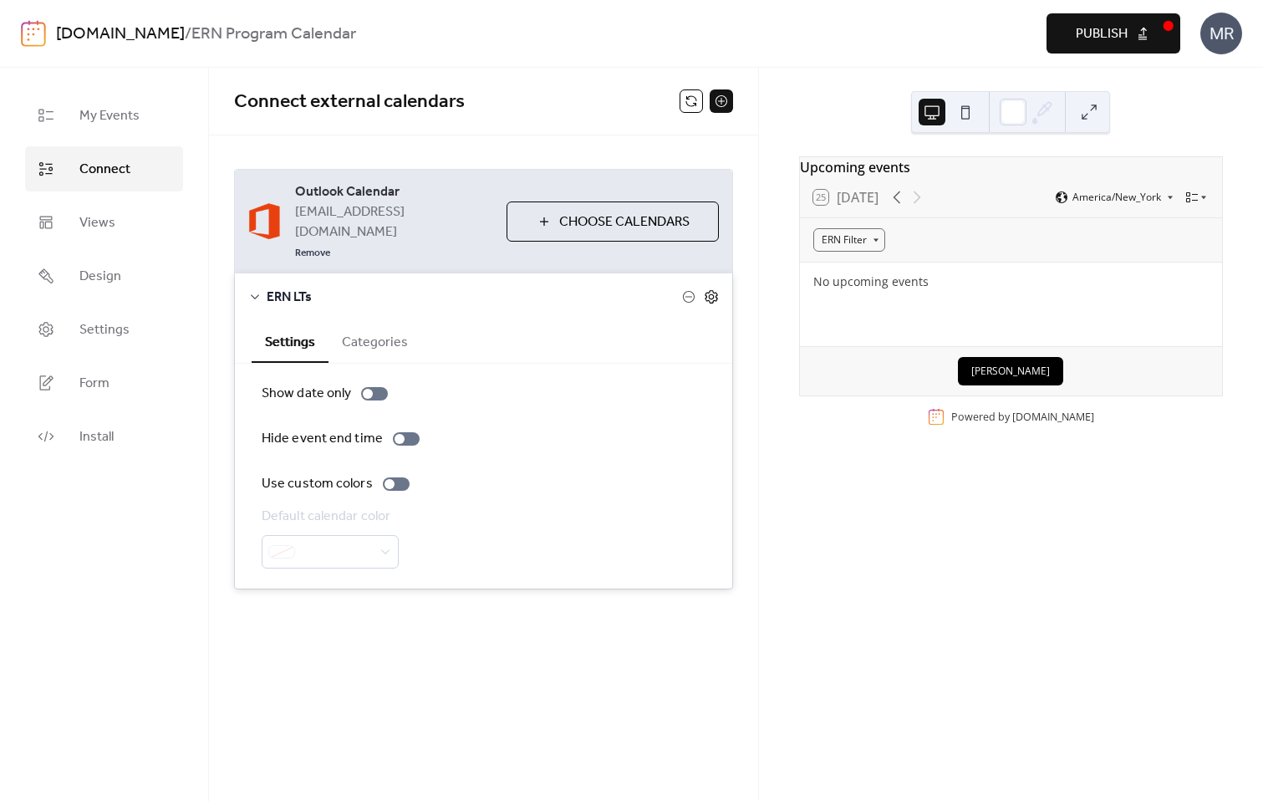
click at [715, 289] on icon at bounding box center [711, 296] width 15 height 15
click at [252, 290] on icon at bounding box center [254, 296] width 13 height 13
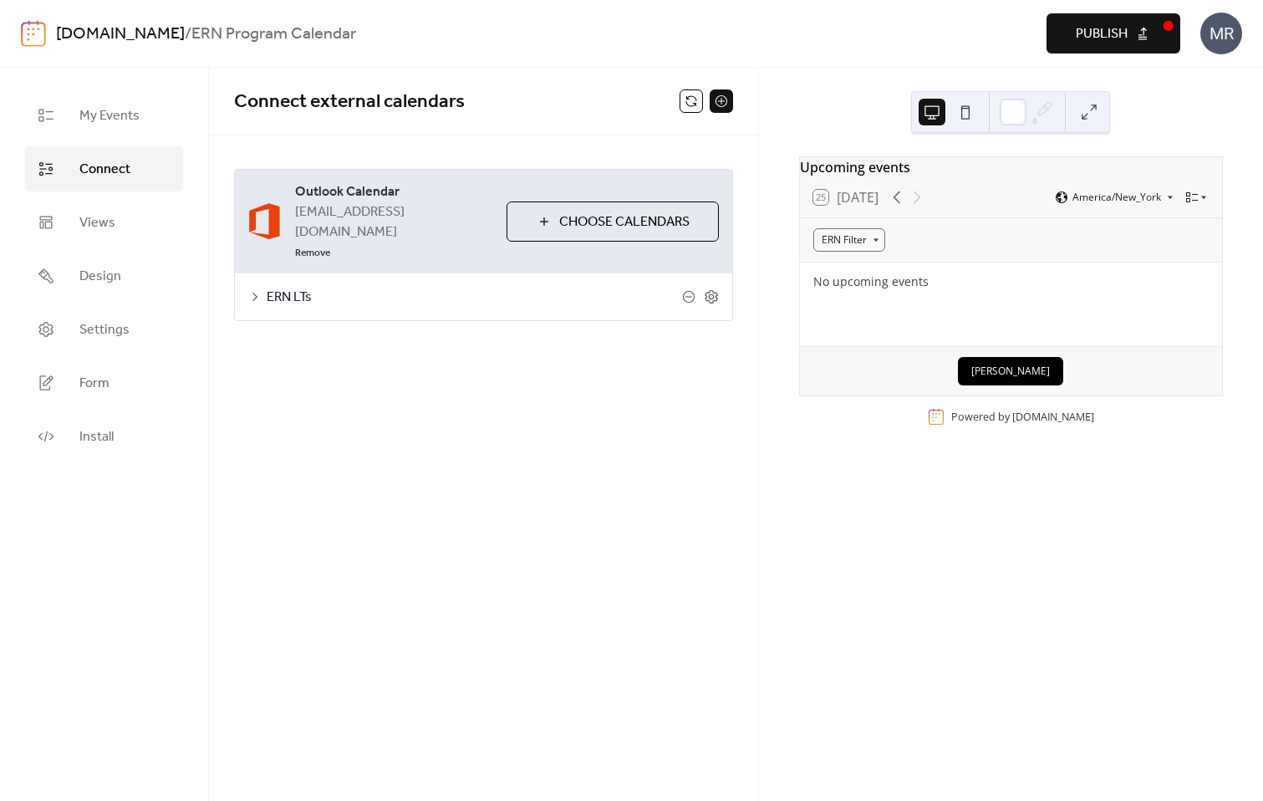
click at [252, 290] on icon at bounding box center [254, 296] width 13 height 13
click at [542, 219] on button "Choose Calendars" at bounding box center [612, 221] width 212 height 40
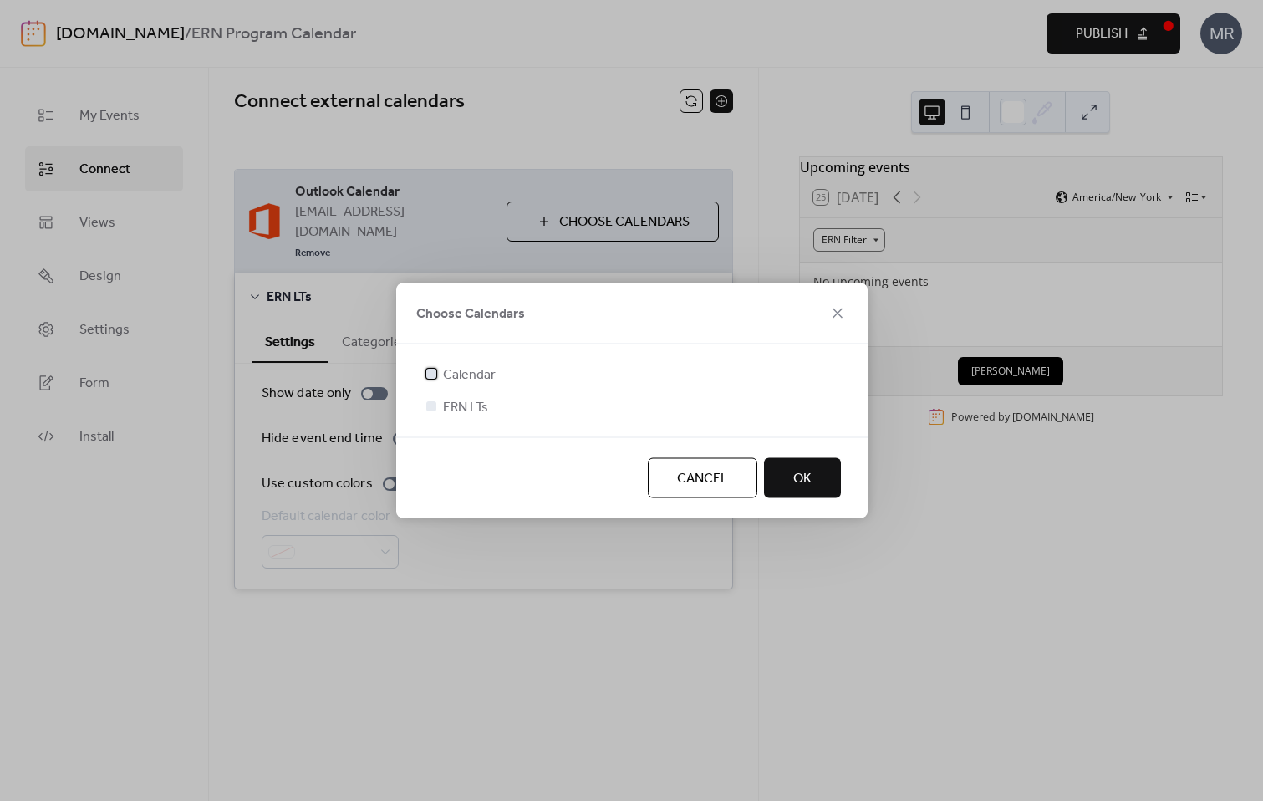
click at [445, 374] on span "Calendar" at bounding box center [469, 375] width 53 height 20
click at [816, 481] on button "OK" at bounding box center [802, 478] width 77 height 40
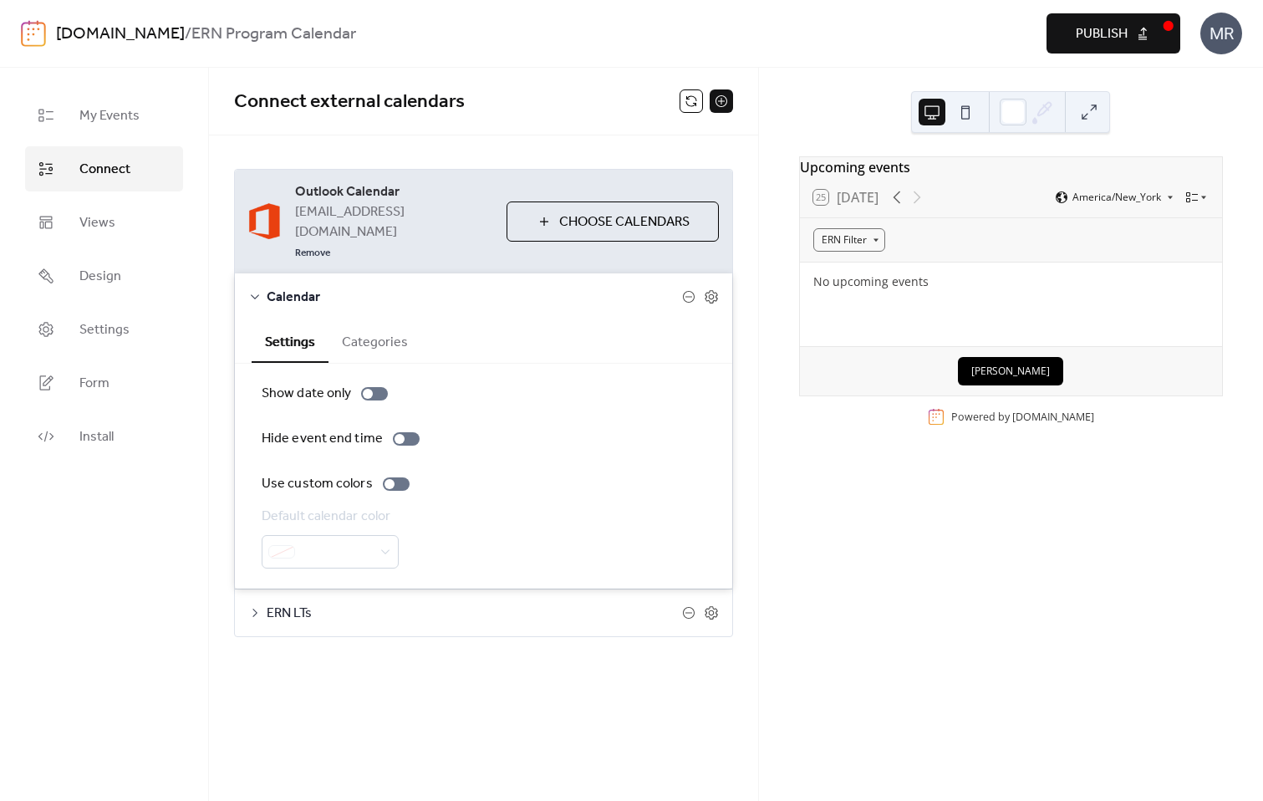
click at [534, 683] on div "Connect external calendars Outlook Calendar f001j60@dartmouth.edu Remove Choose…" at bounding box center [483, 434] width 549 height 733
click at [252, 290] on icon at bounding box center [254, 296] width 13 height 13
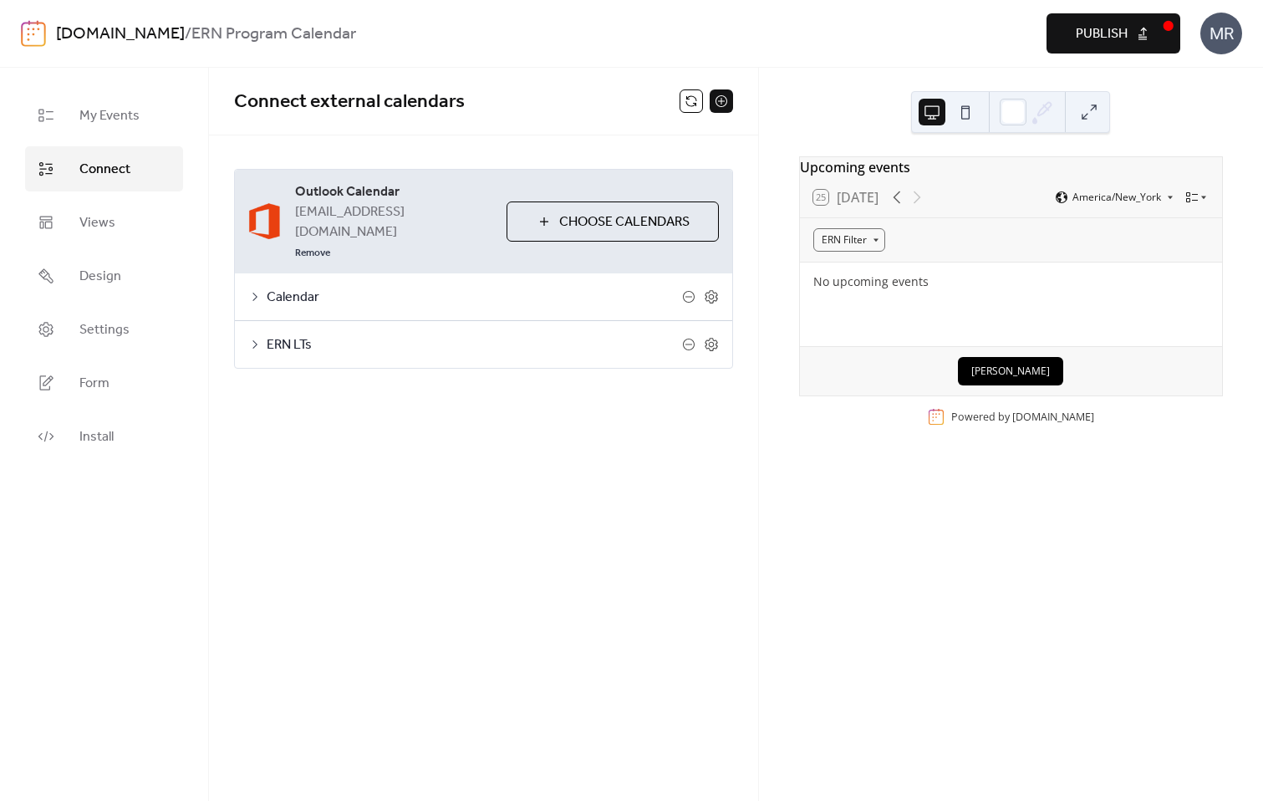
click at [256, 340] on icon at bounding box center [254, 344] width 5 height 8
click at [256, 338] on icon at bounding box center [254, 344] width 13 height 13
click at [469, 462] on div "Connect external calendars Outlook Calendar f001j60@dartmouth.edu Remove Choose…" at bounding box center [483, 434] width 549 height 733
click at [254, 338] on icon at bounding box center [254, 344] width 13 height 13
click at [374, 368] on button "Categories" at bounding box center [374, 388] width 93 height 41
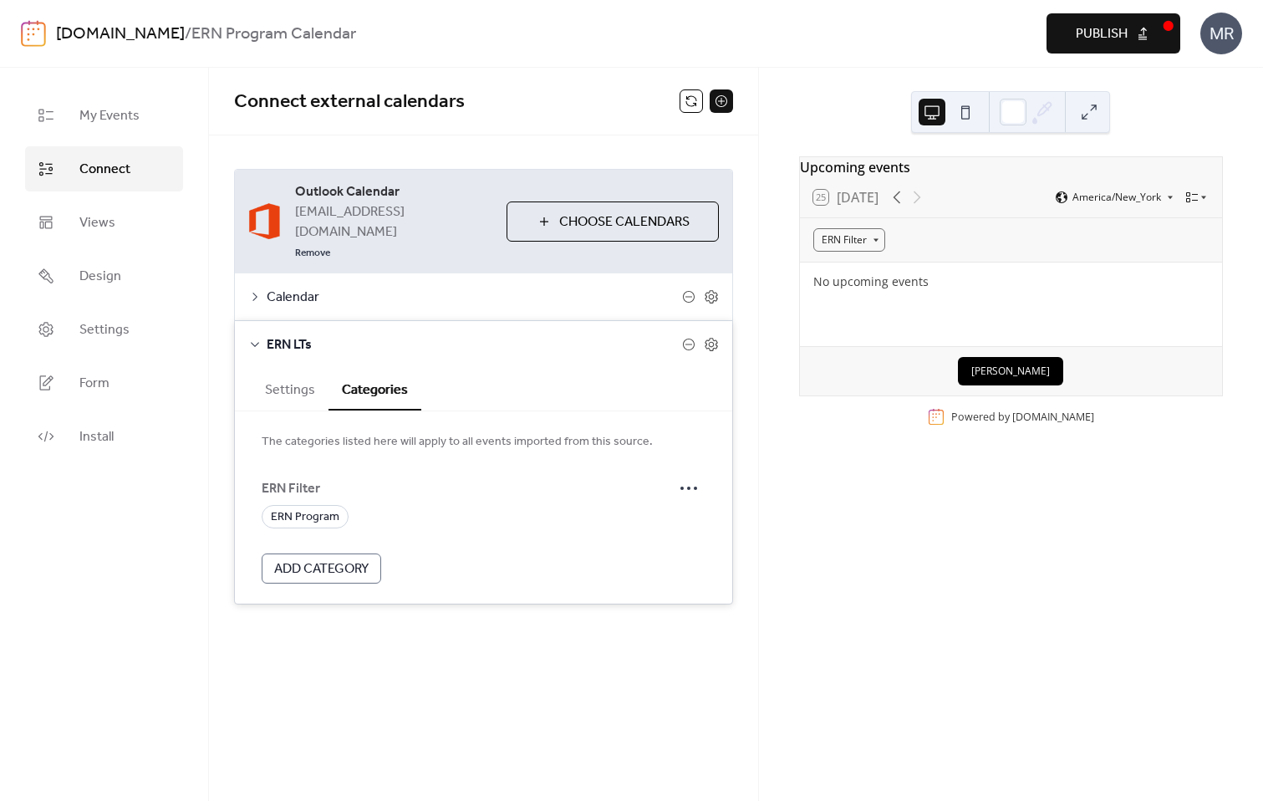
click at [307, 368] on button "Settings" at bounding box center [290, 388] width 77 height 41
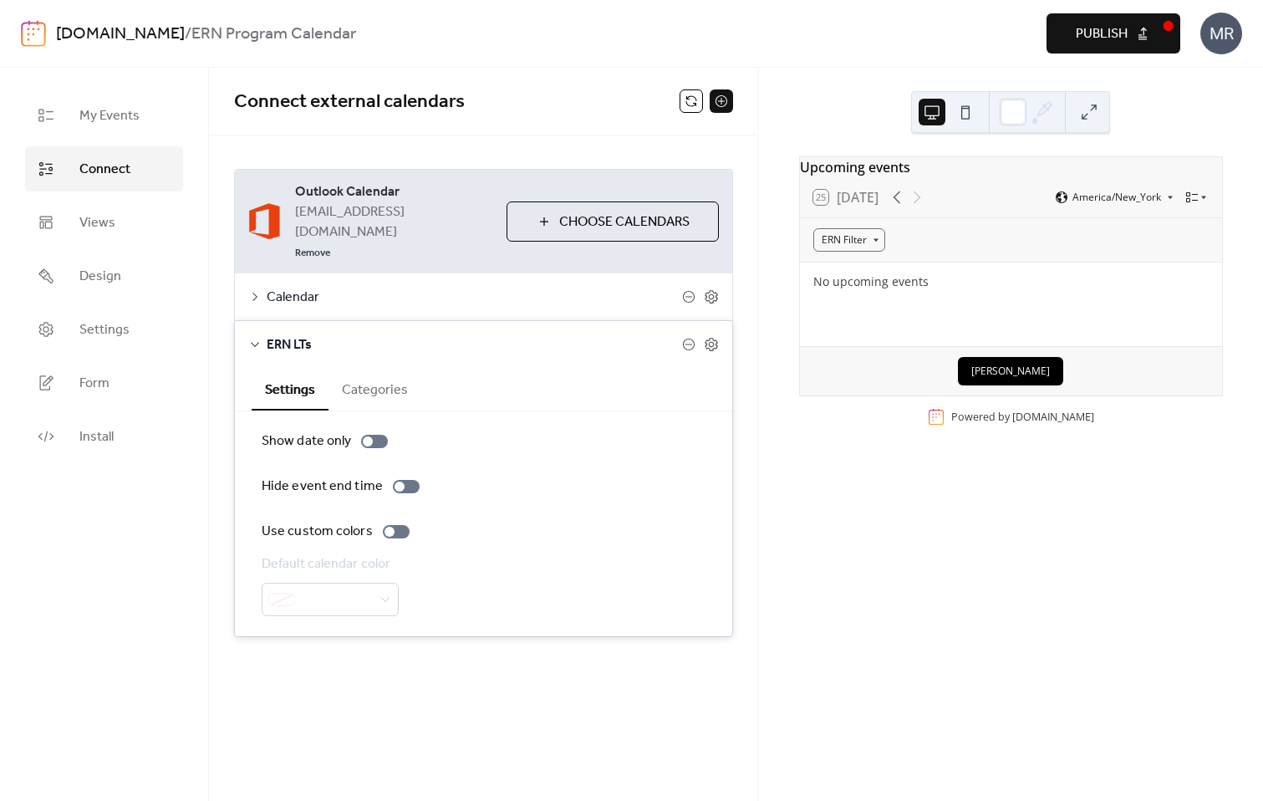
click at [370, 368] on button "Categories" at bounding box center [374, 388] width 93 height 41
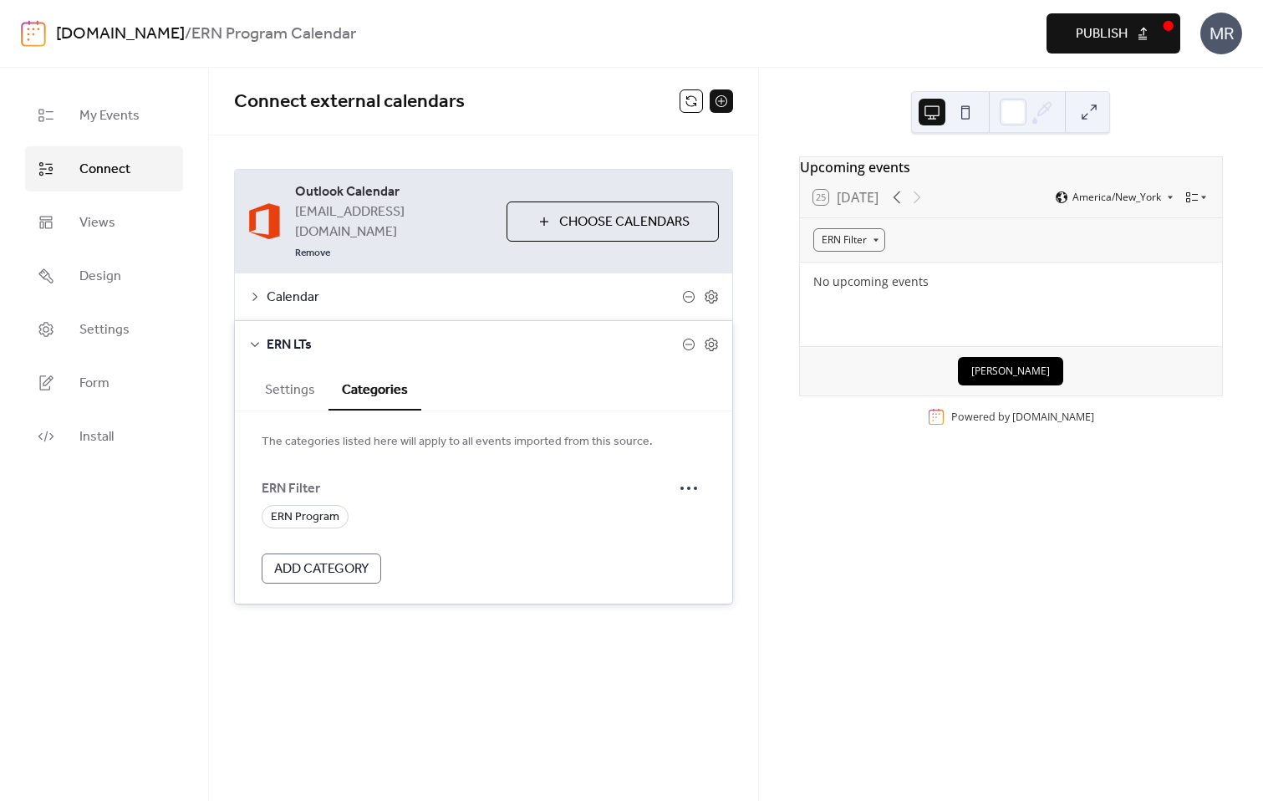
click at [249, 321] on div "ERN LTs" at bounding box center [483, 344] width 497 height 47
click at [269, 335] on span "ERN LTs" at bounding box center [474, 345] width 415 height 20
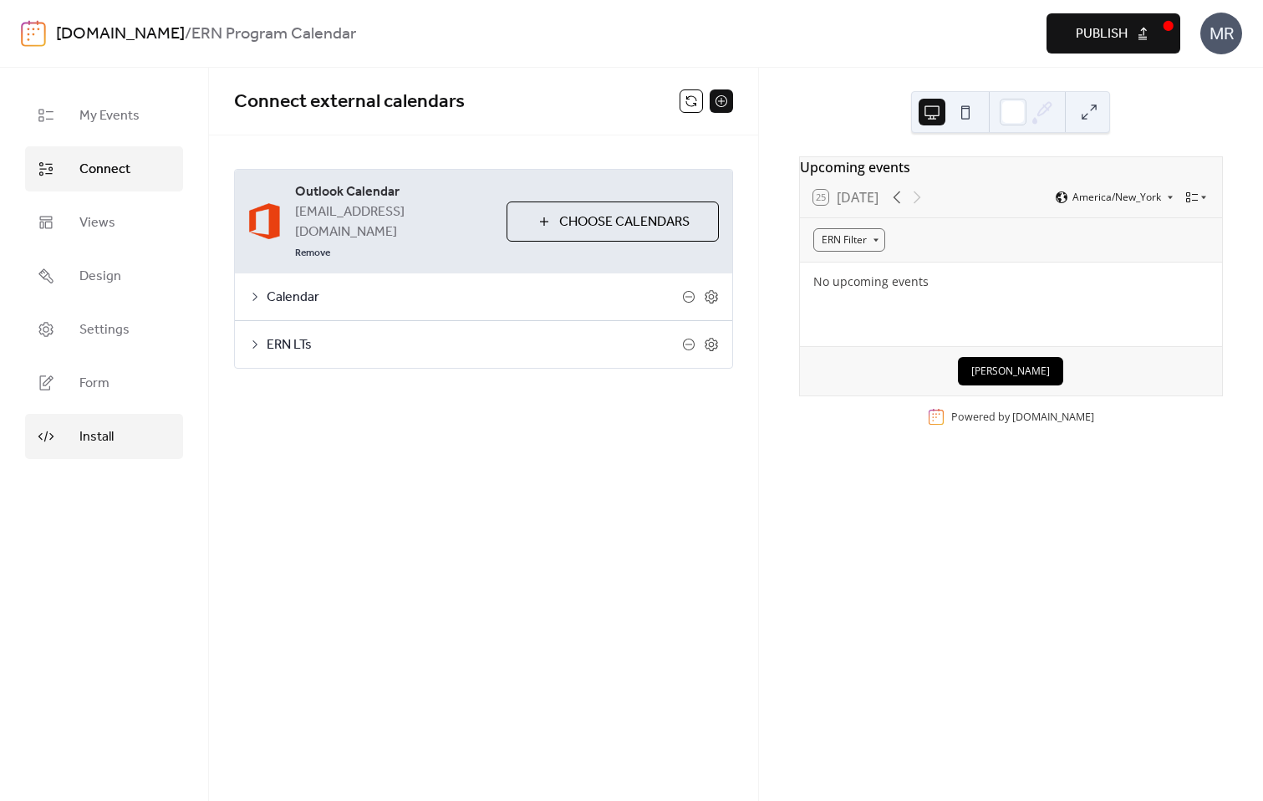
click at [107, 435] on span "Install" at bounding box center [96, 437] width 34 height 20
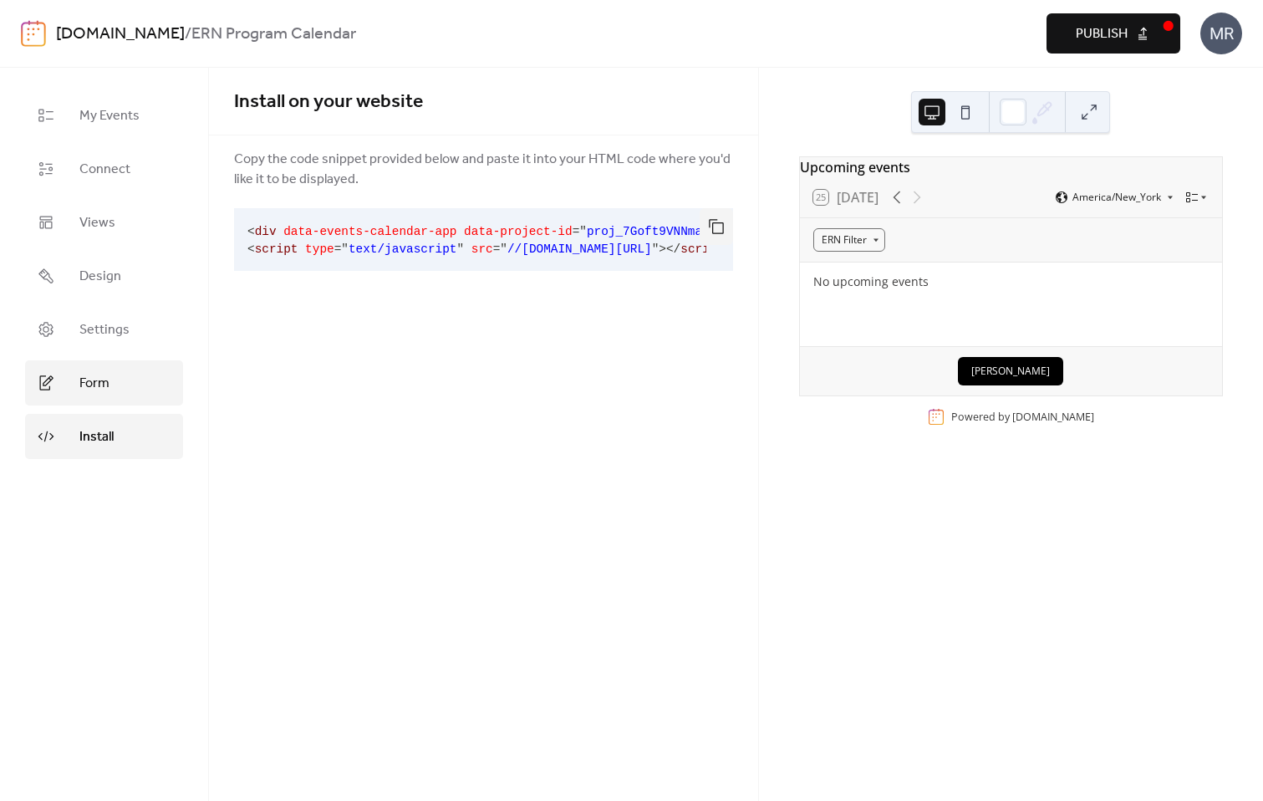
click at [102, 396] on link "Form" at bounding box center [104, 382] width 158 height 45
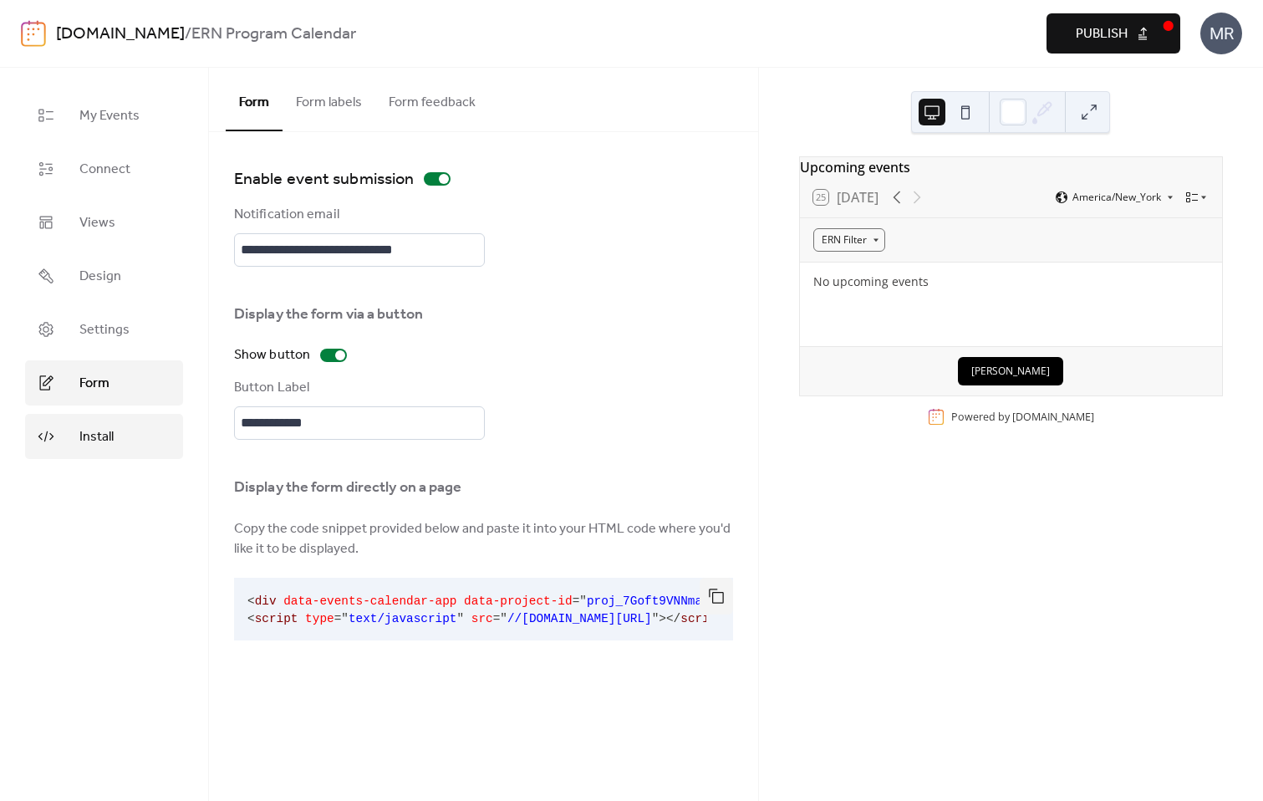
click at [123, 441] on link "Install" at bounding box center [104, 436] width 158 height 45
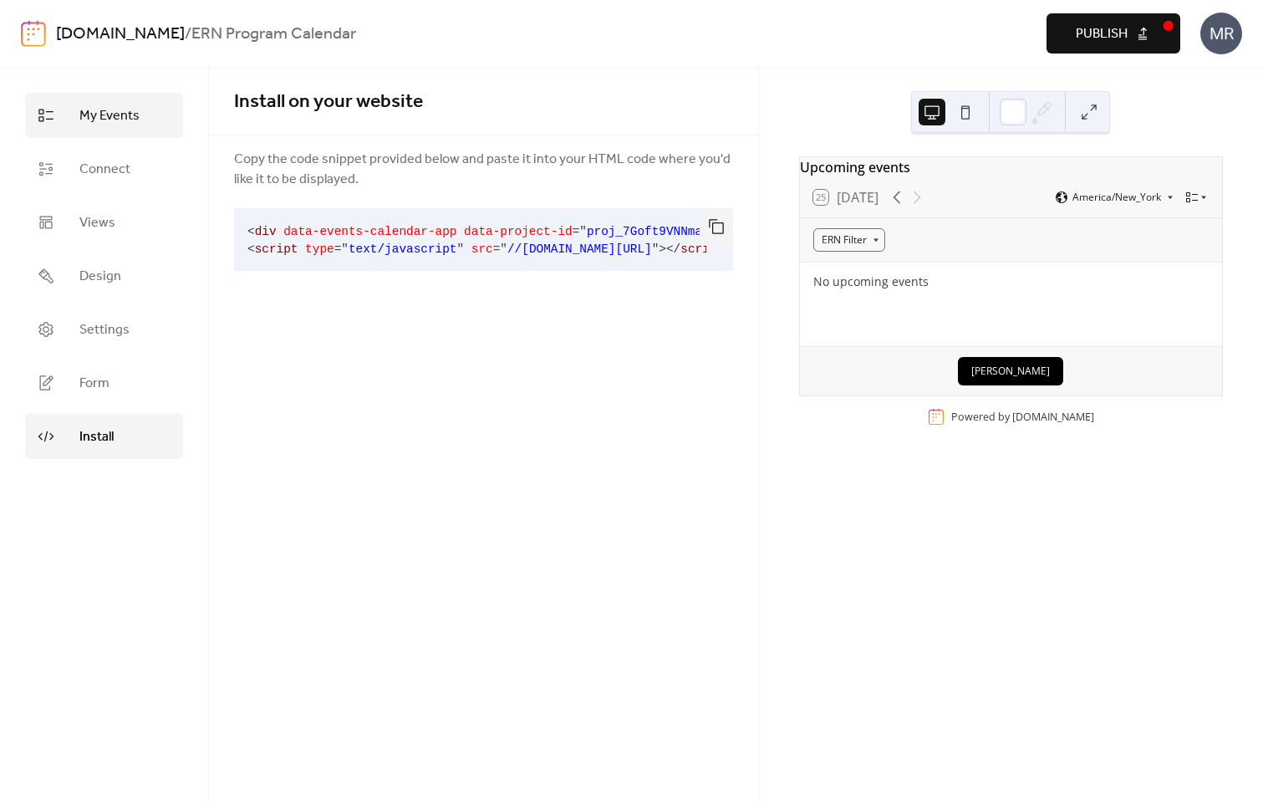
click at [140, 126] on link "My Events" at bounding box center [104, 115] width 158 height 45
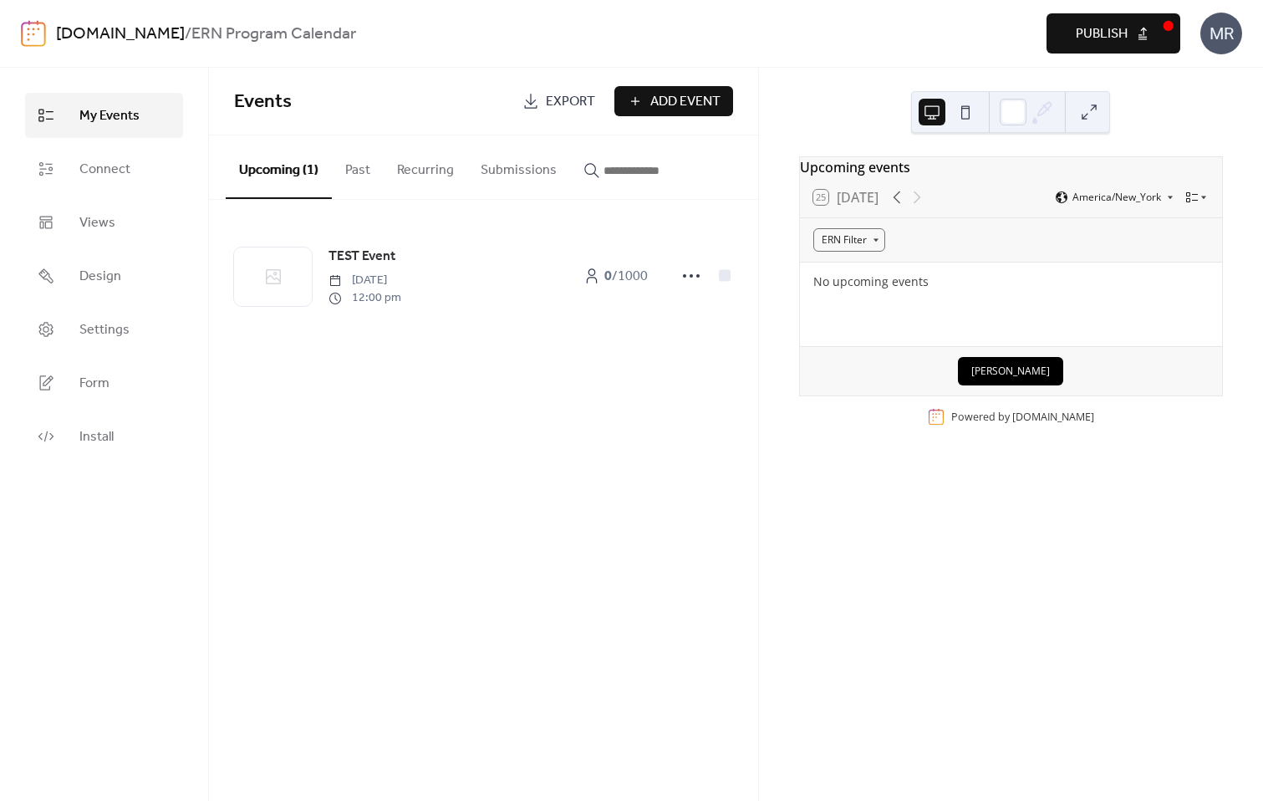
click at [1114, 29] on span "Publish" at bounding box center [1102, 34] width 52 height 20
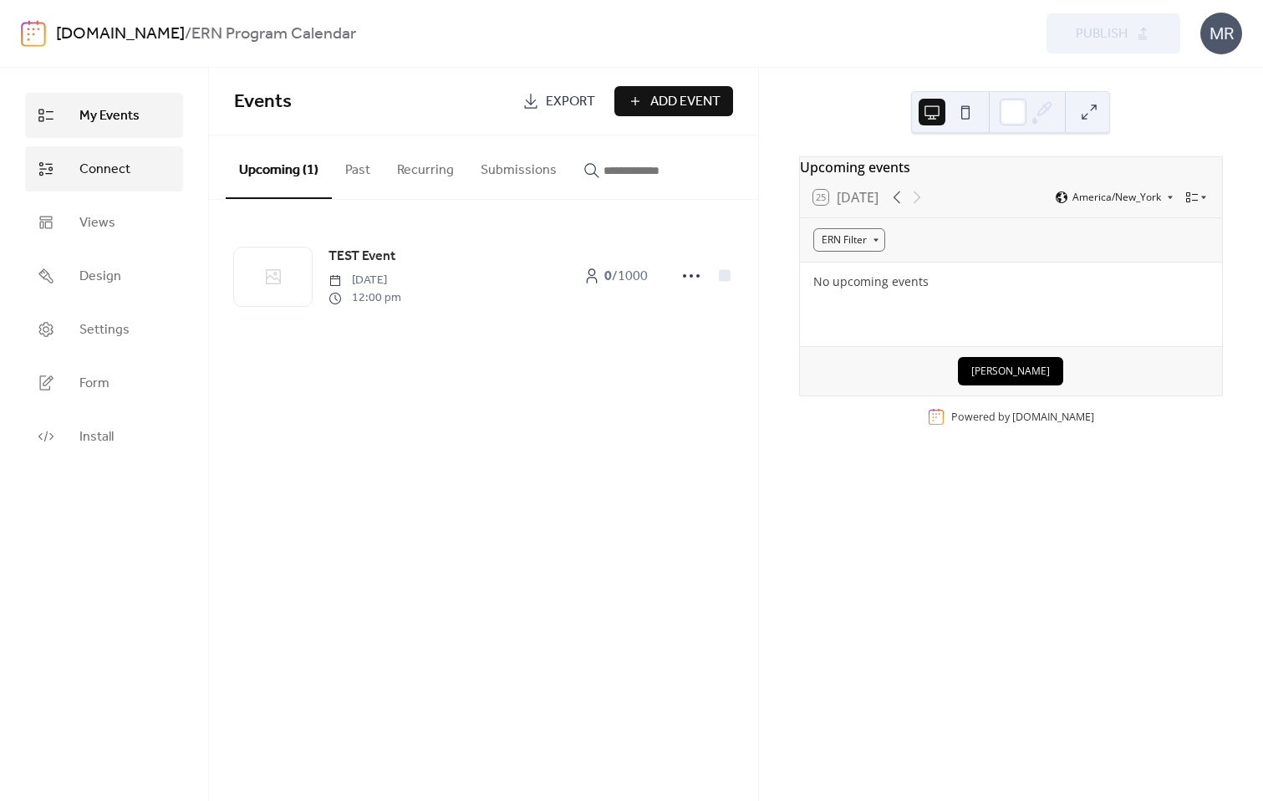
click at [107, 166] on span "Connect" at bounding box center [104, 170] width 51 height 20
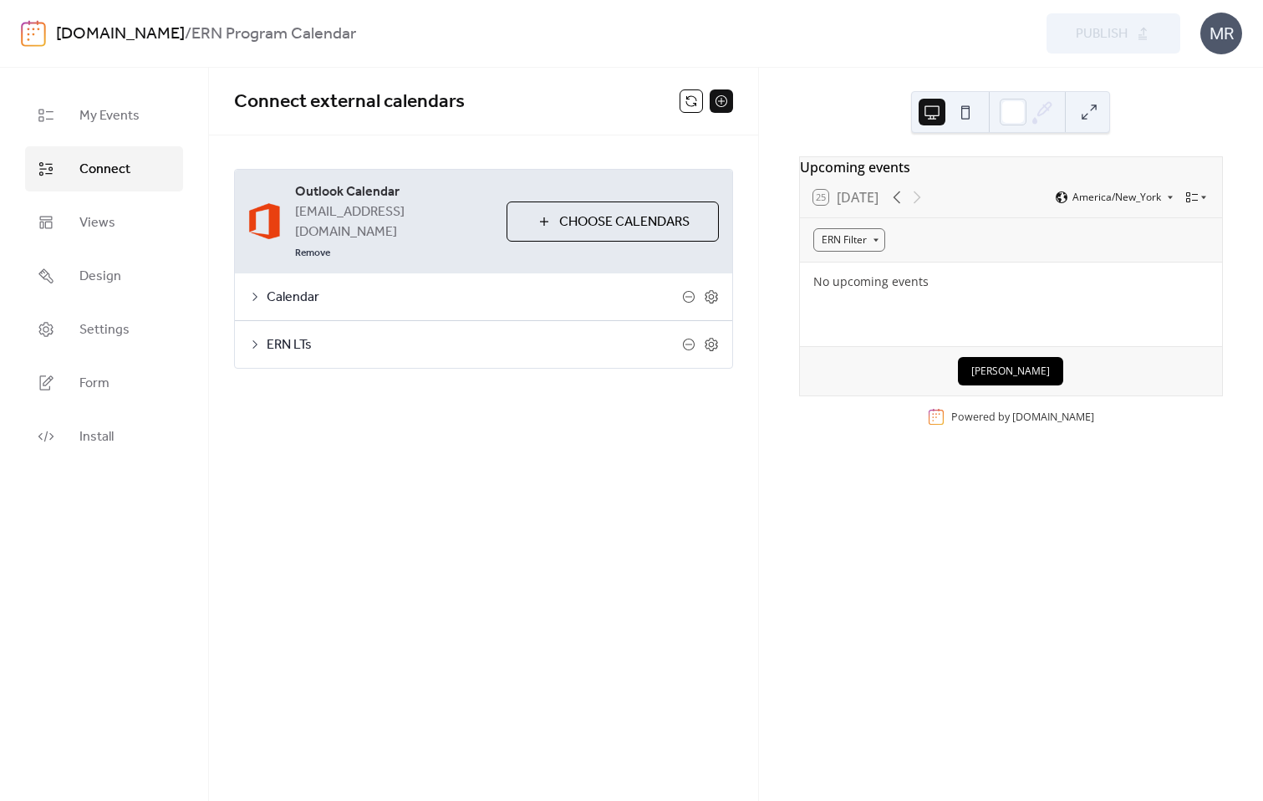
click at [248, 338] on icon at bounding box center [254, 344] width 13 height 13
click at [257, 338] on icon at bounding box center [254, 344] width 13 height 13
click at [252, 338] on icon at bounding box center [254, 344] width 13 height 13
click at [254, 290] on icon at bounding box center [254, 296] width 13 height 13
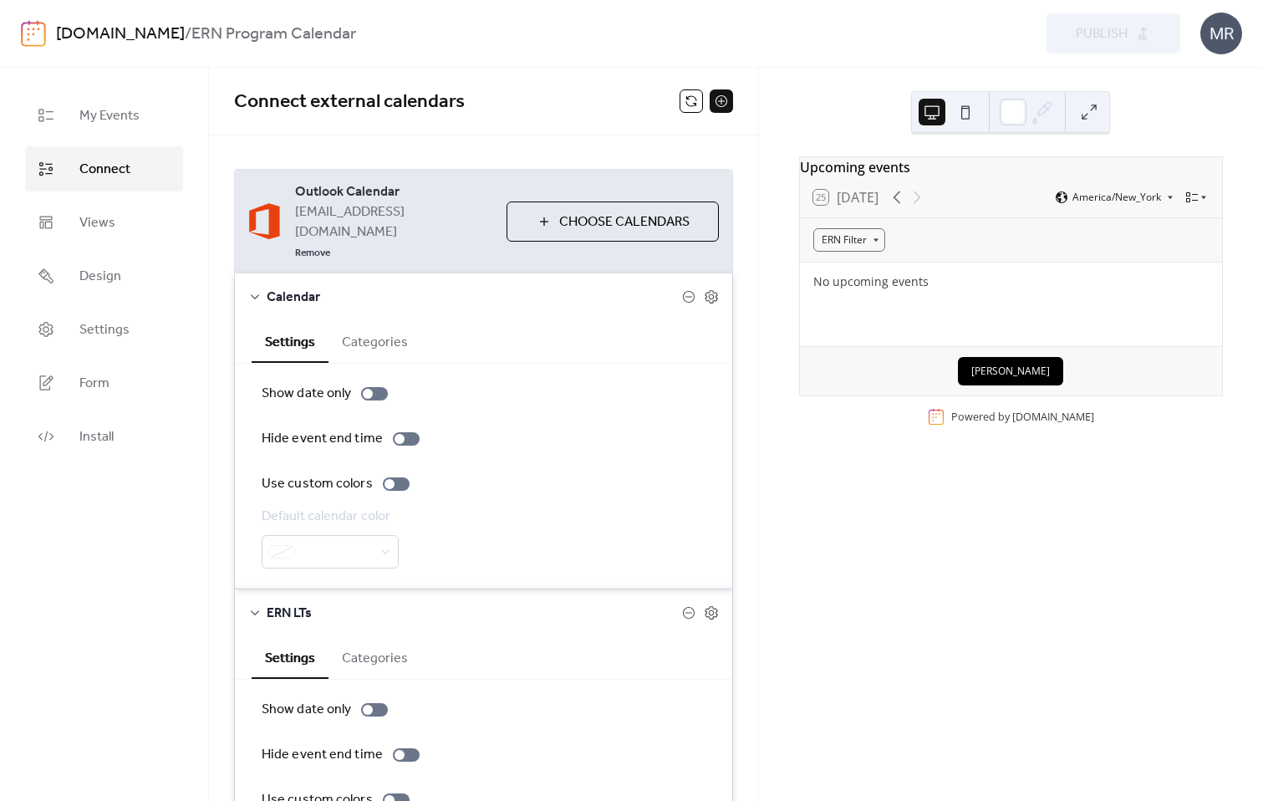
click at [254, 290] on icon at bounding box center [254, 296] width 13 height 13
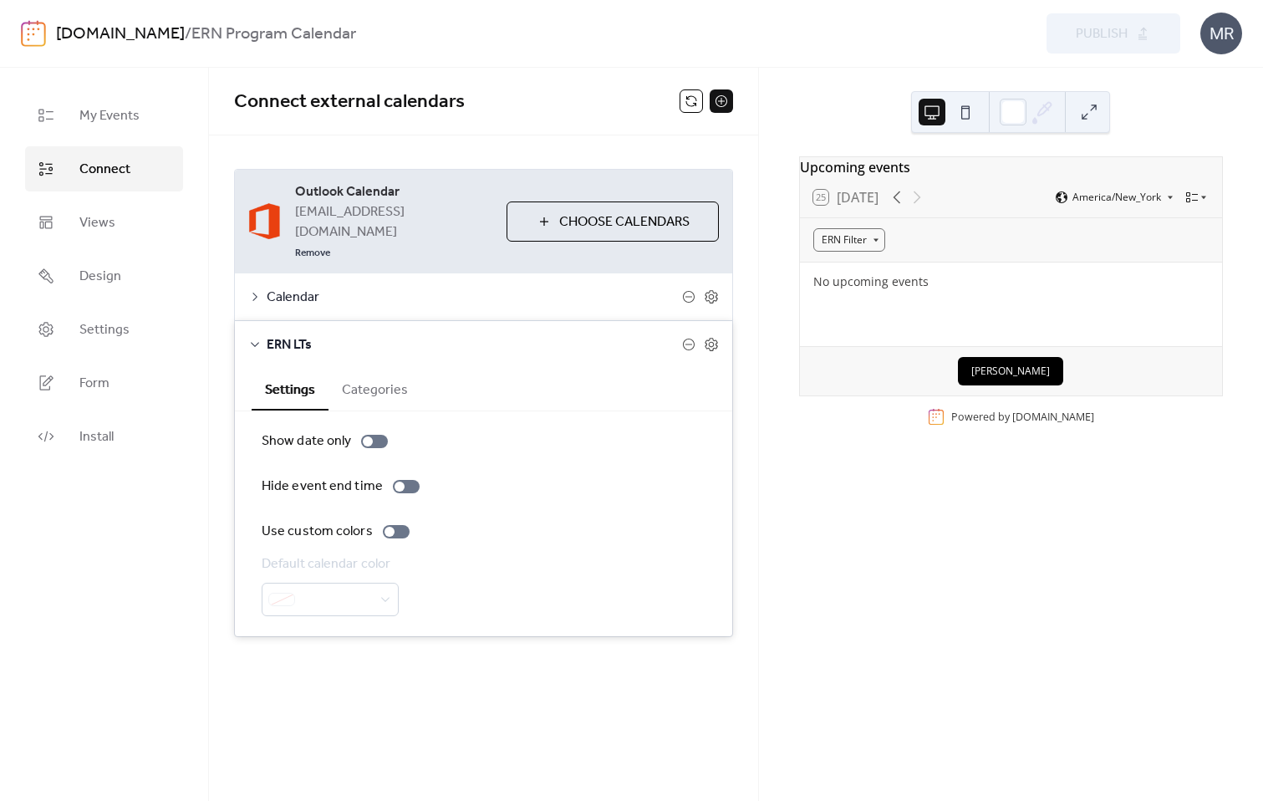
click at [255, 338] on icon at bounding box center [254, 344] width 13 height 13
click at [305, 430] on div "Connect external calendars Outlook Calendar f001j60@dartmouth.edu Remove Choose…" at bounding box center [483, 434] width 549 height 733
click at [254, 338] on icon at bounding box center [254, 344] width 13 height 13
click at [379, 368] on button "Categories" at bounding box center [374, 388] width 93 height 41
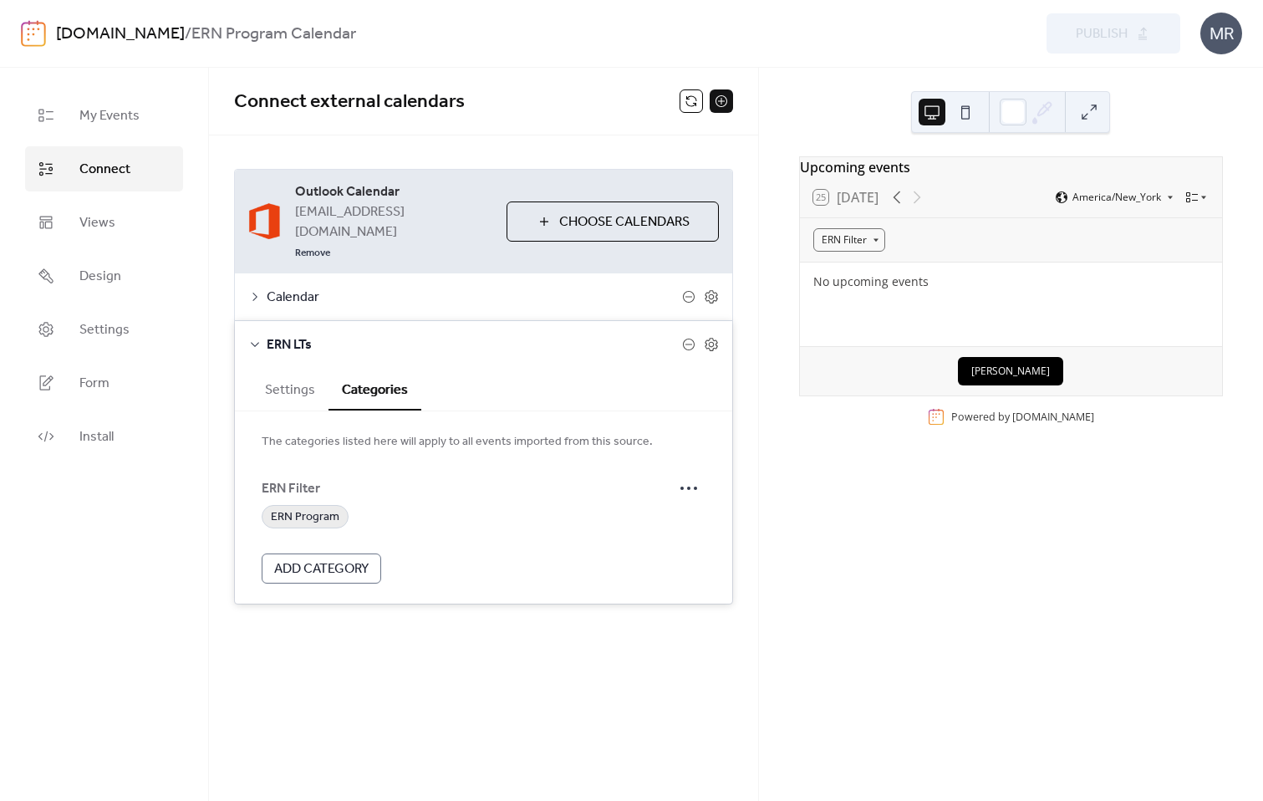
click at [323, 507] on span "ERN Program" at bounding box center [305, 517] width 69 height 20
click at [377, 505] on div "ERN Program" at bounding box center [484, 516] width 444 height 23
click at [361, 505] on div "ERN Program" at bounding box center [484, 516] width 444 height 23
click at [362, 505] on div "ERN Program" at bounding box center [484, 516] width 444 height 23
click at [293, 411] on div "The categories listed here will apply to all events imported from this source. …" at bounding box center [483, 507] width 497 height 192
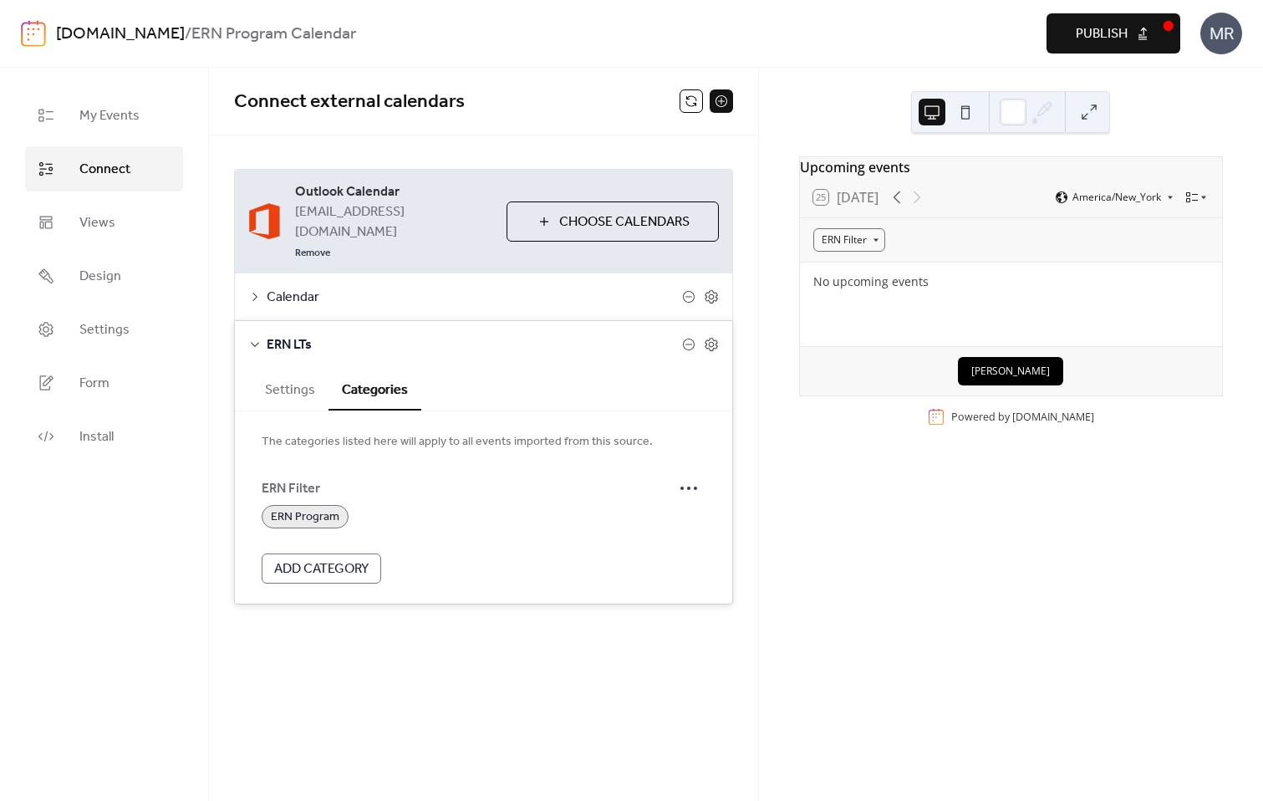
click at [297, 368] on button "Settings" at bounding box center [290, 388] width 77 height 41
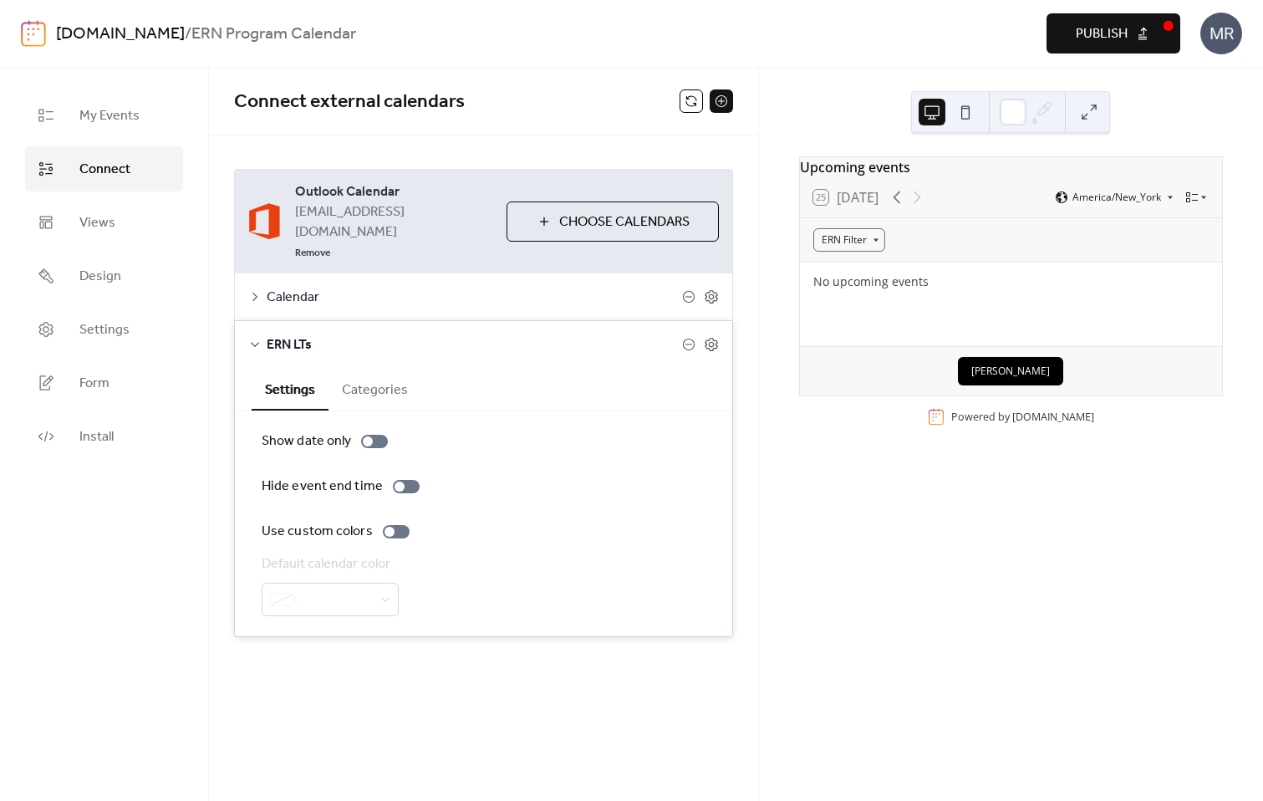
click at [253, 342] on icon at bounding box center [255, 344] width 8 height 5
click at [253, 338] on icon at bounding box center [254, 344] width 13 height 13
click at [297, 367] on div "Connect external calendars Outlook Calendar f001j60@dartmouth.edu Remove Choose…" at bounding box center [483, 252] width 549 height 368
click at [253, 290] on icon at bounding box center [254, 296] width 13 height 13
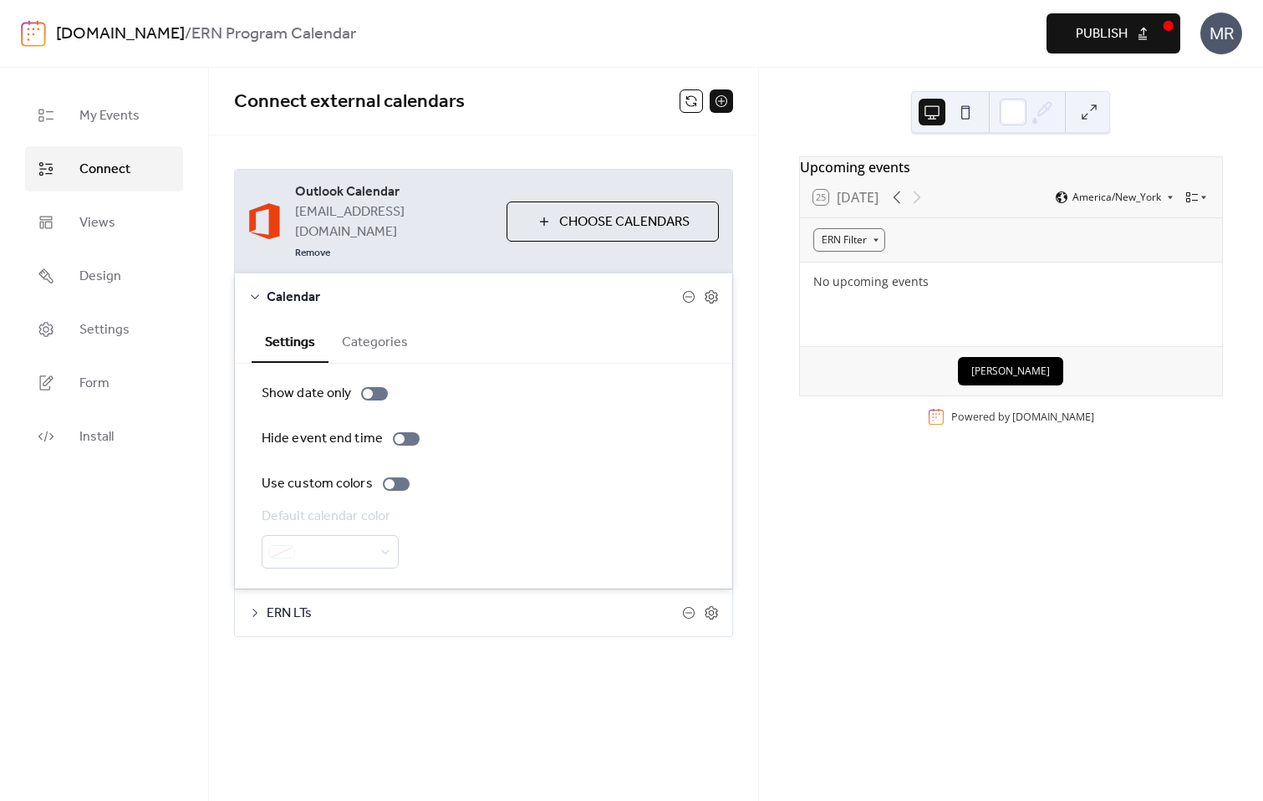
click at [253, 290] on icon at bounding box center [254, 296] width 13 height 13
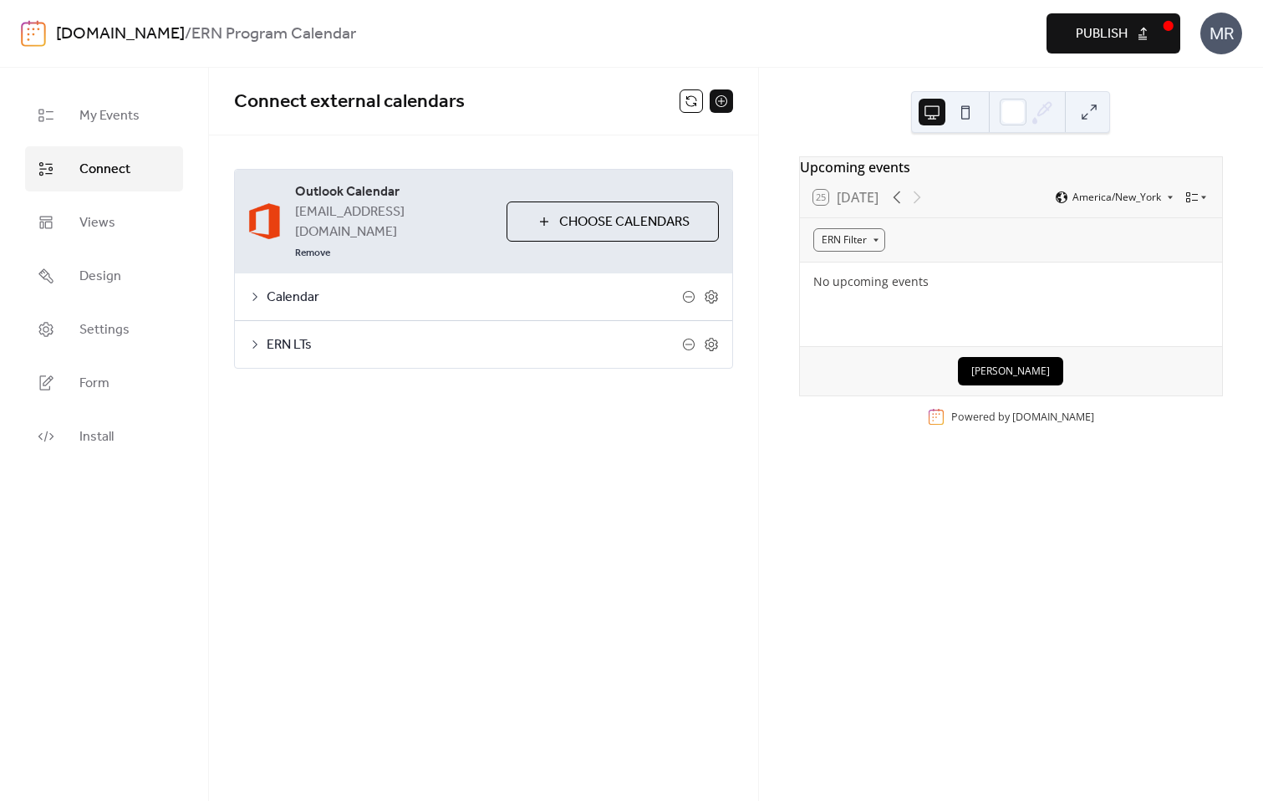
click at [277, 367] on div "Connect external calendars Outlook Calendar f001j60@dartmouth.edu Remove Choose…" at bounding box center [483, 252] width 549 height 368
click at [117, 234] on link "Views" at bounding box center [104, 222] width 158 height 45
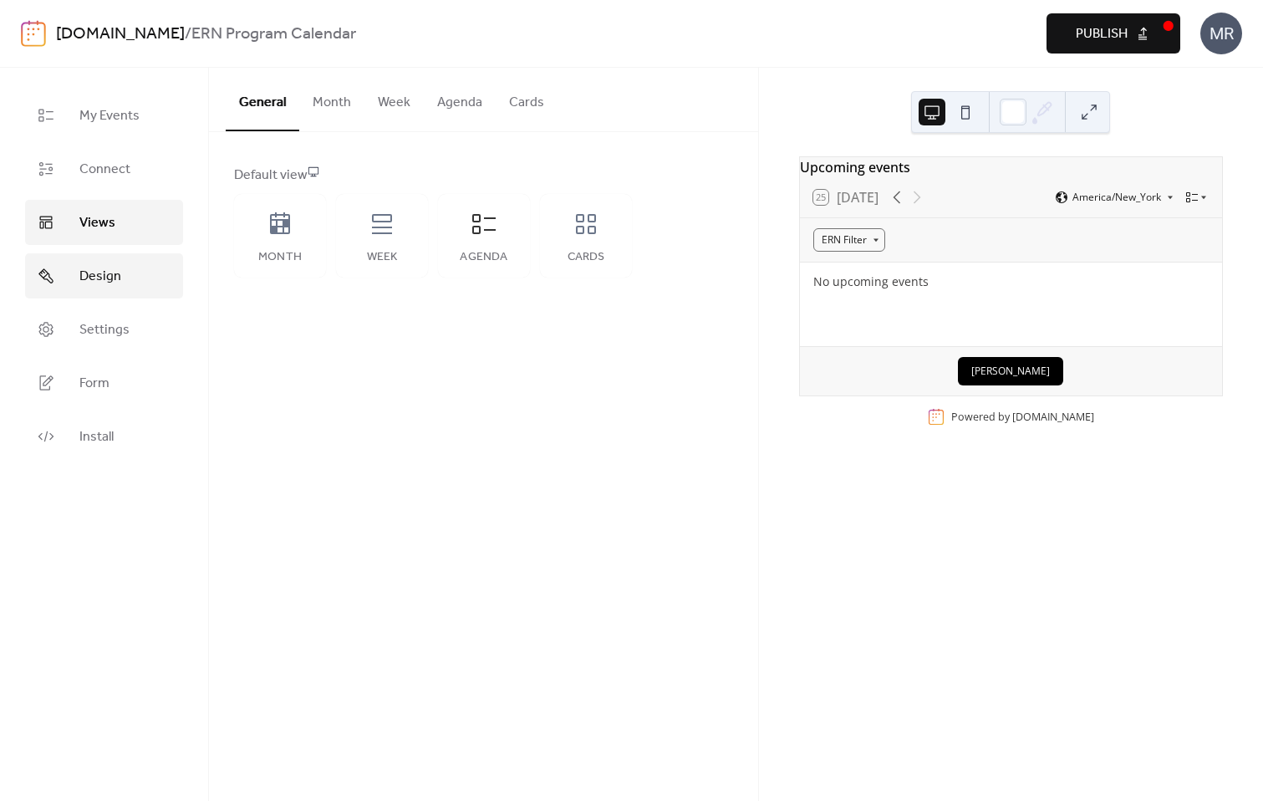
click at [121, 275] on link "Design" at bounding box center [104, 275] width 158 height 45
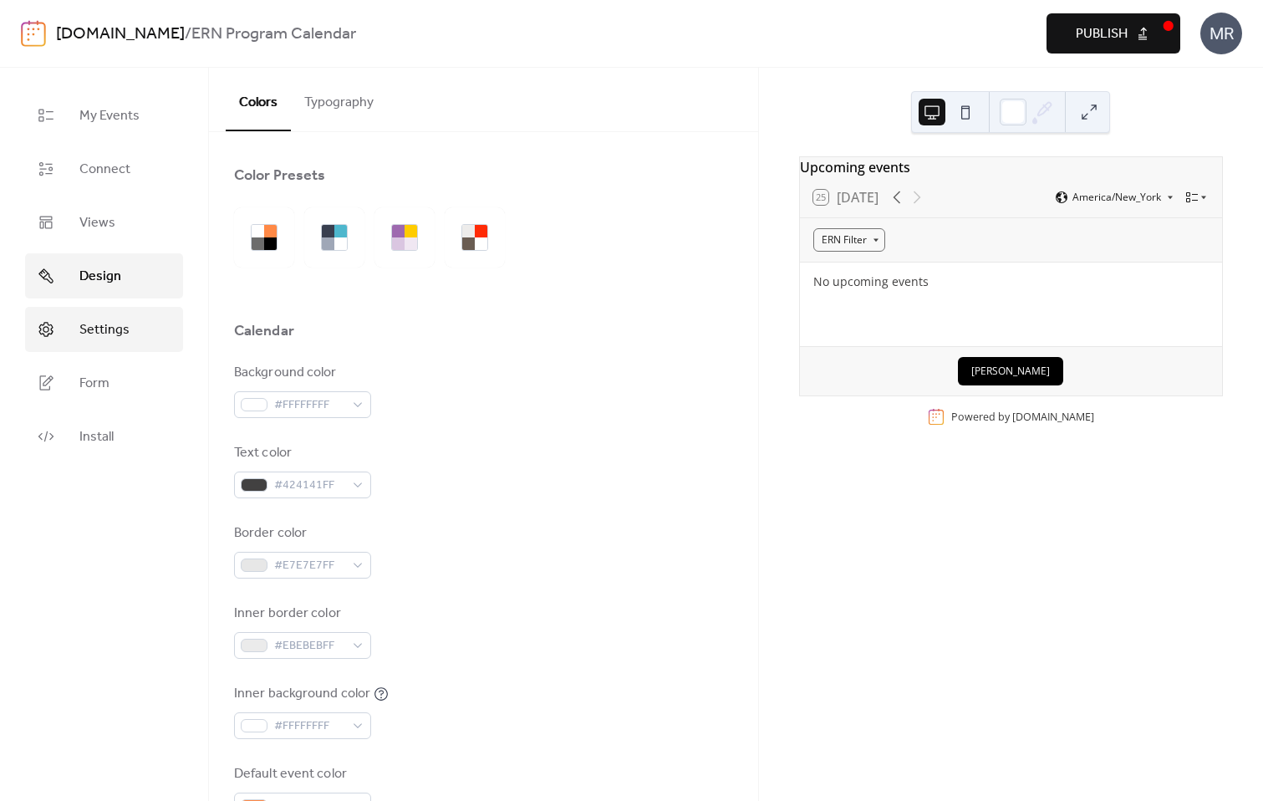
click at [133, 340] on link "Settings" at bounding box center [104, 329] width 158 height 45
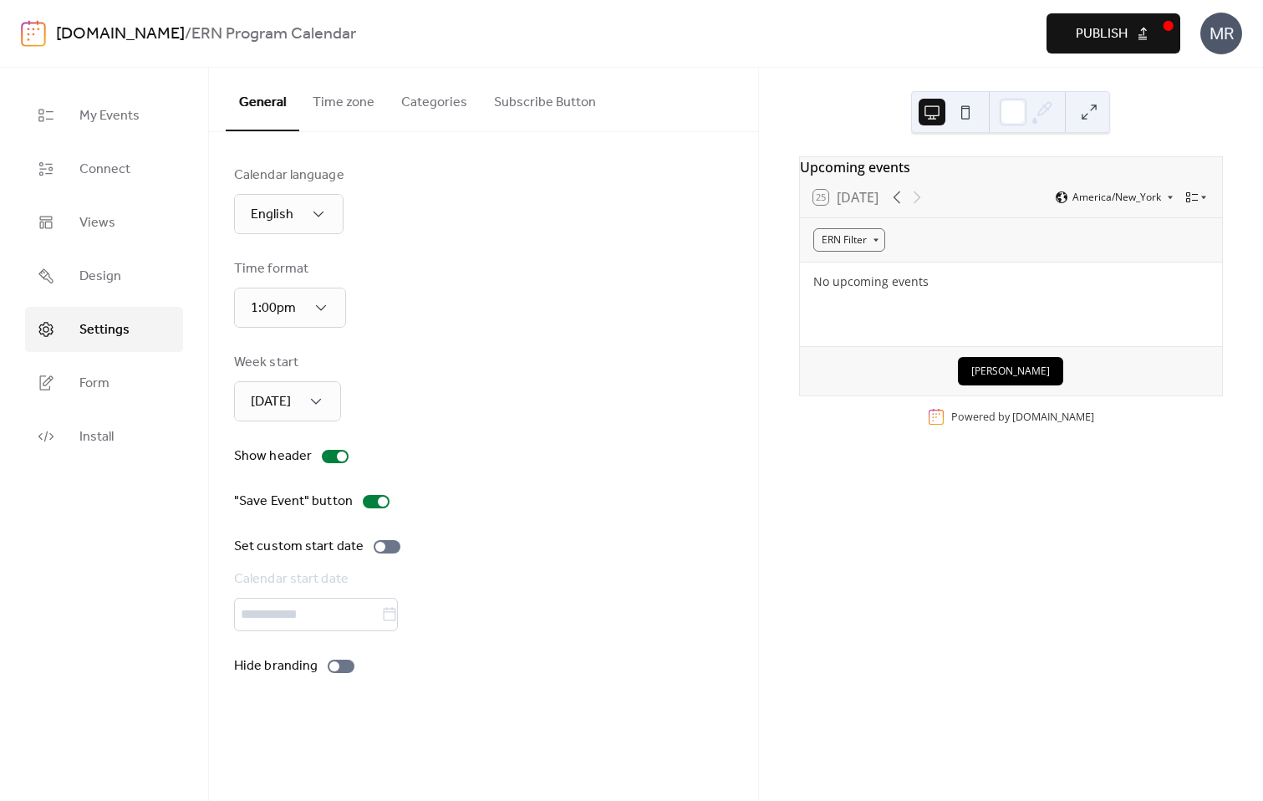
click at [442, 105] on button "Categories" at bounding box center [434, 99] width 93 height 62
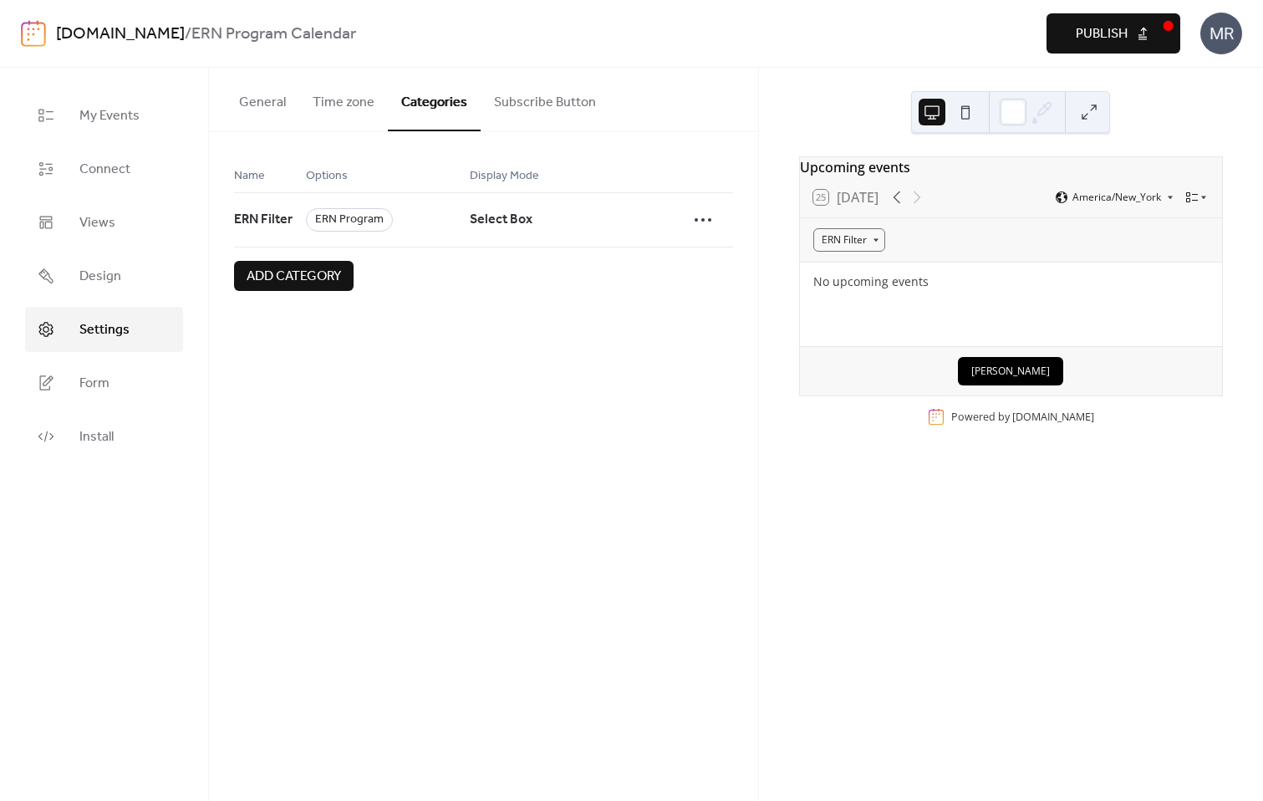
click at [530, 99] on button "Subscribe Button" at bounding box center [545, 99] width 129 height 62
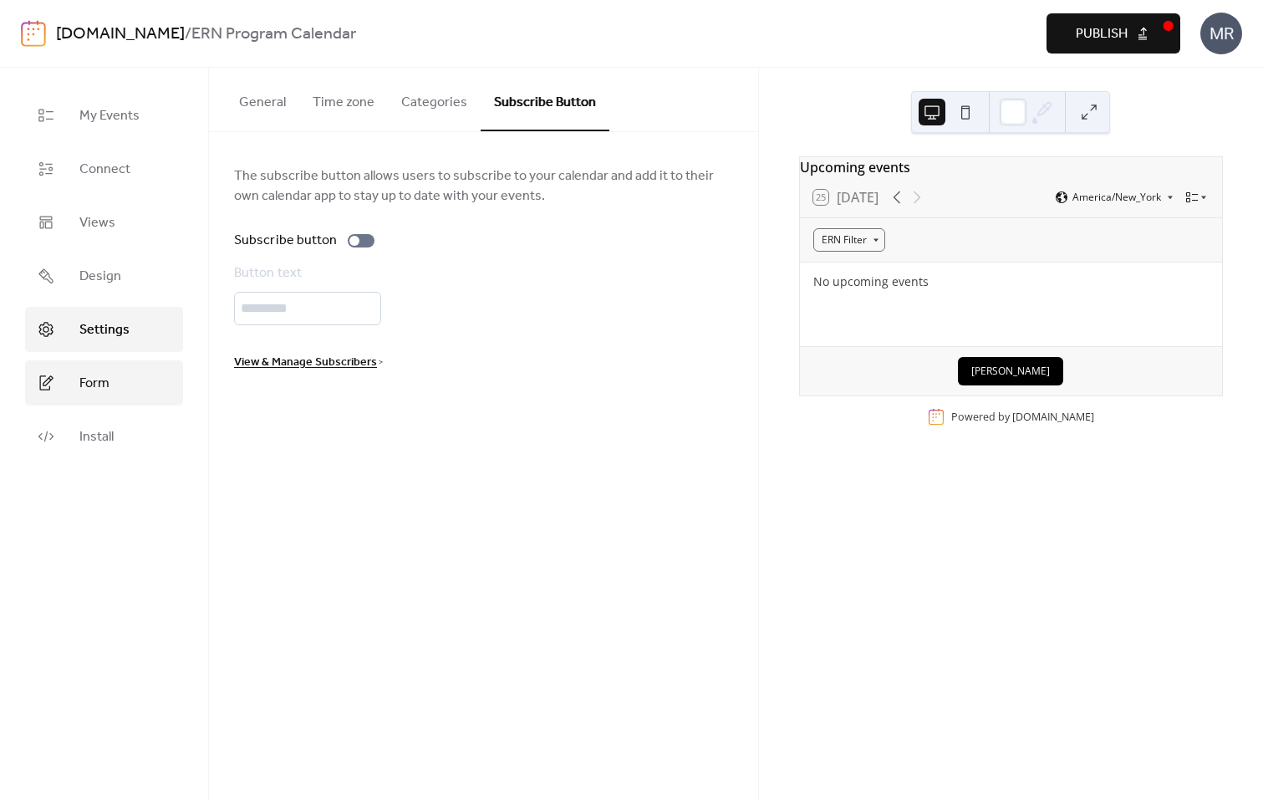
click at [112, 384] on link "Form" at bounding box center [104, 382] width 158 height 45
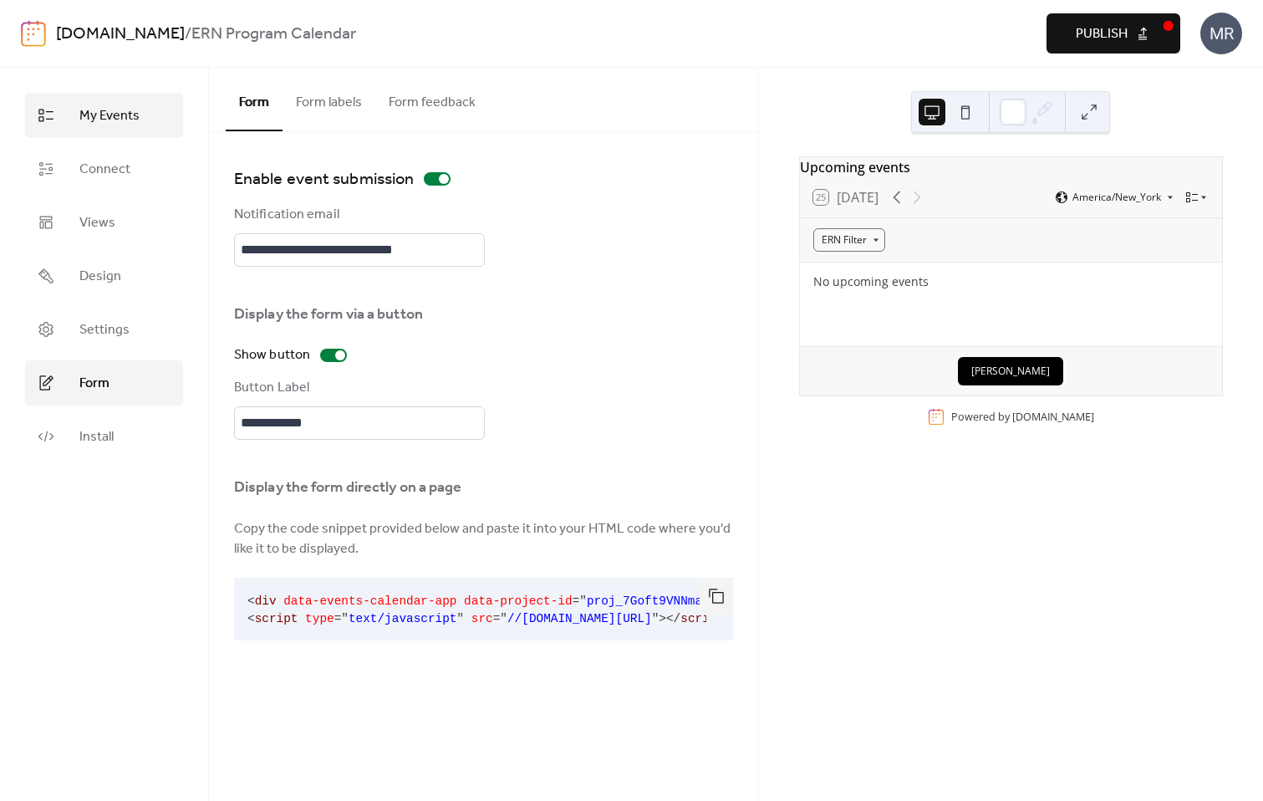
click at [109, 119] on span "My Events" at bounding box center [109, 116] width 60 height 20
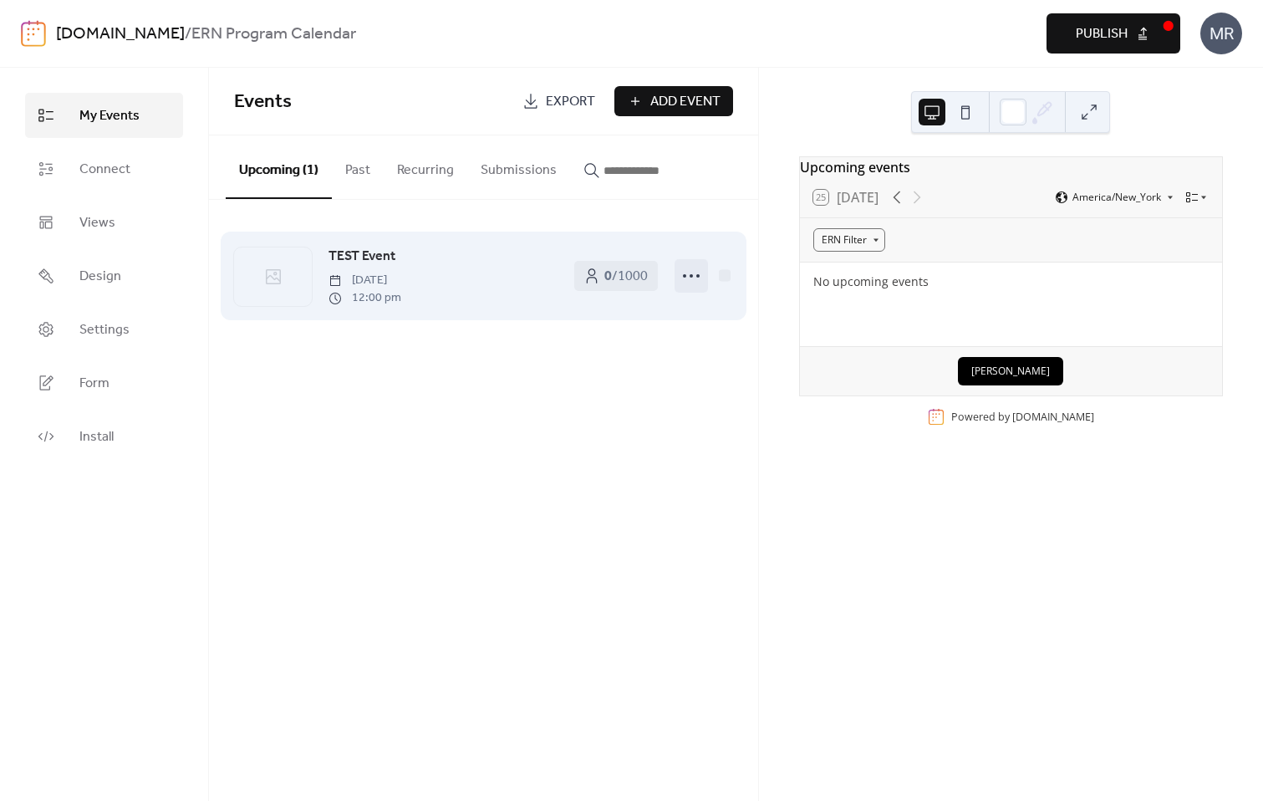
click at [690, 281] on icon at bounding box center [691, 275] width 27 height 27
click at [497, 289] on div "TEST Event Friday, September 26, 2025 12:00 pm" at bounding box center [442, 276] width 228 height 60
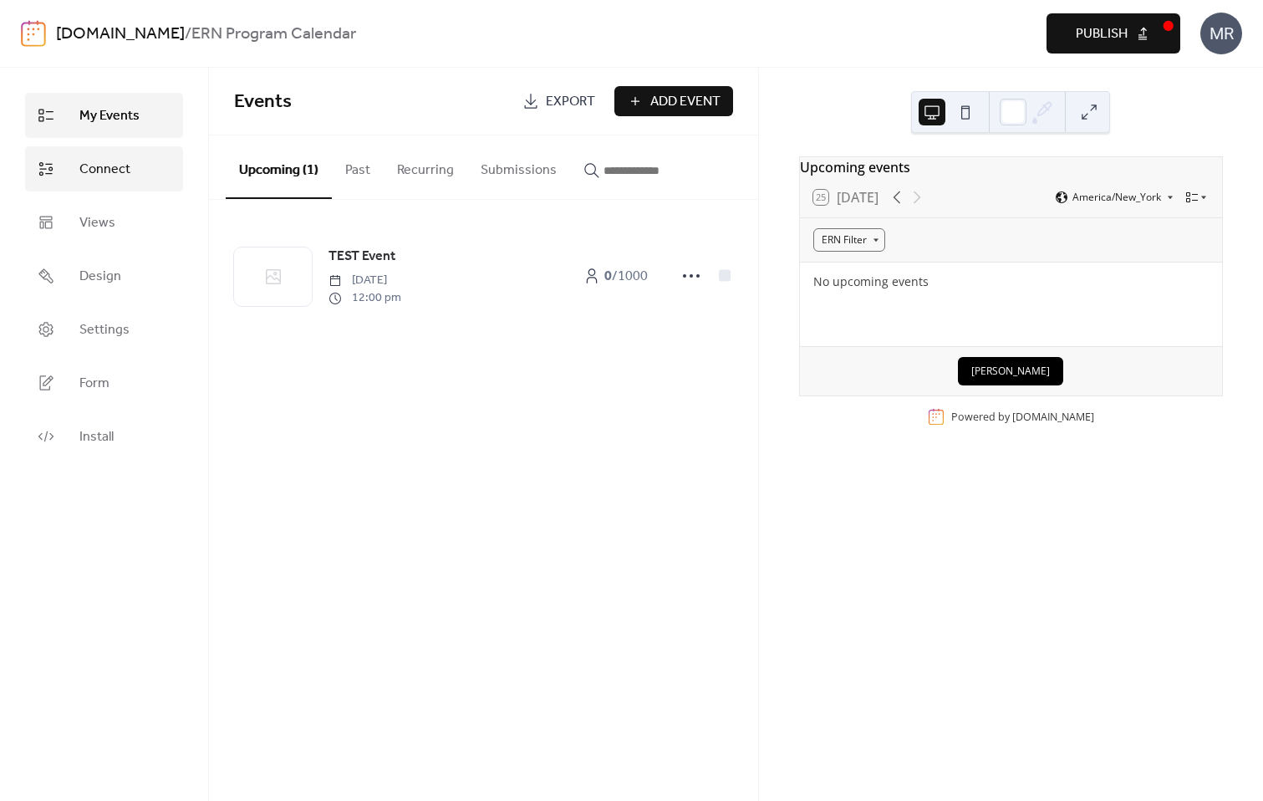
click at [120, 177] on span "Connect" at bounding box center [104, 170] width 51 height 20
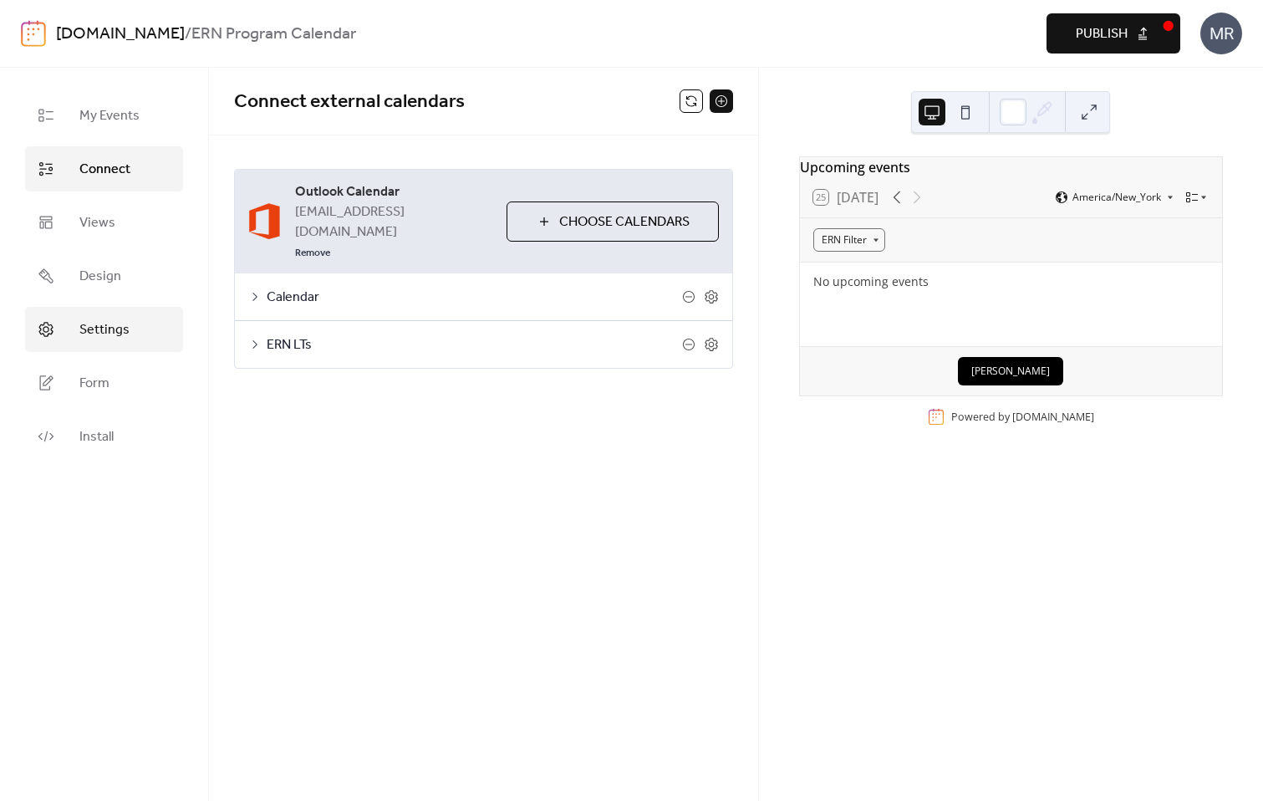
click at [82, 315] on link "Settings" at bounding box center [104, 329] width 158 height 45
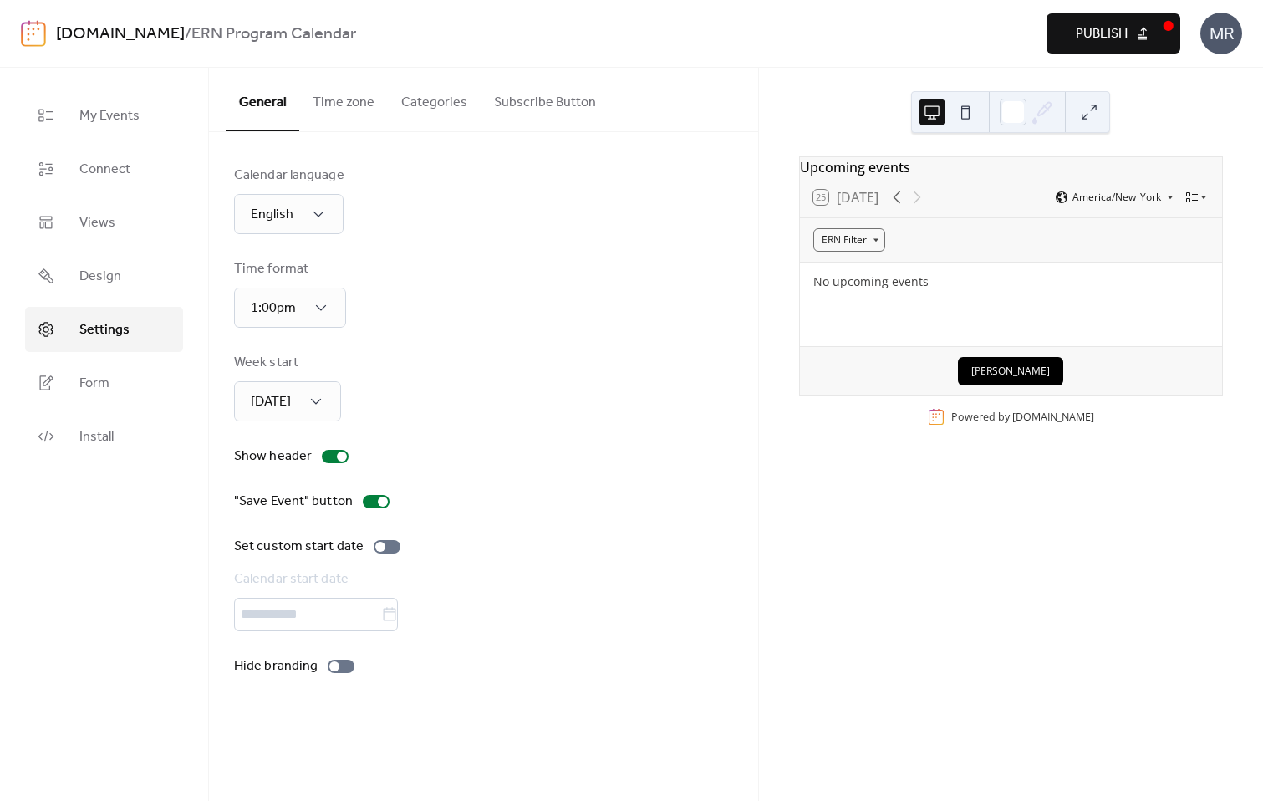
click at [420, 101] on button "Categories" at bounding box center [434, 99] width 93 height 62
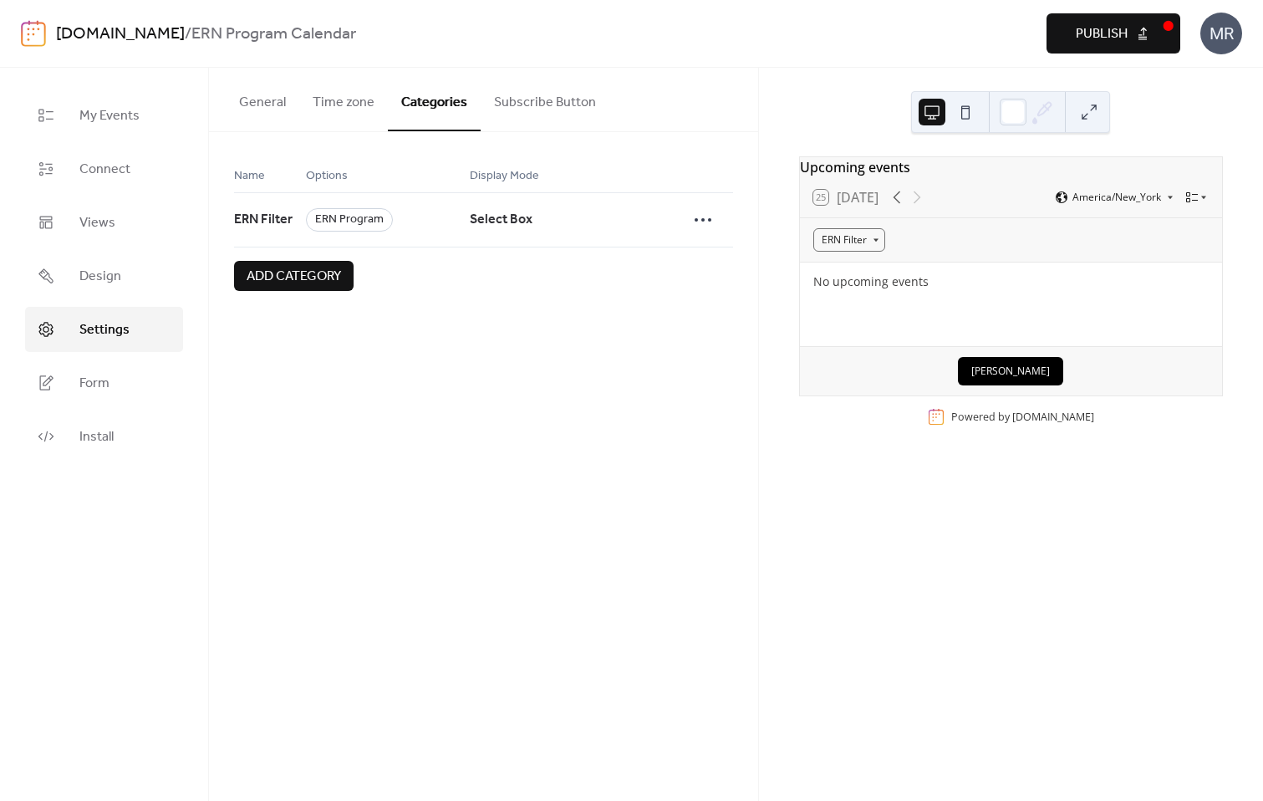
click at [352, 102] on button "Time zone" at bounding box center [343, 99] width 89 height 62
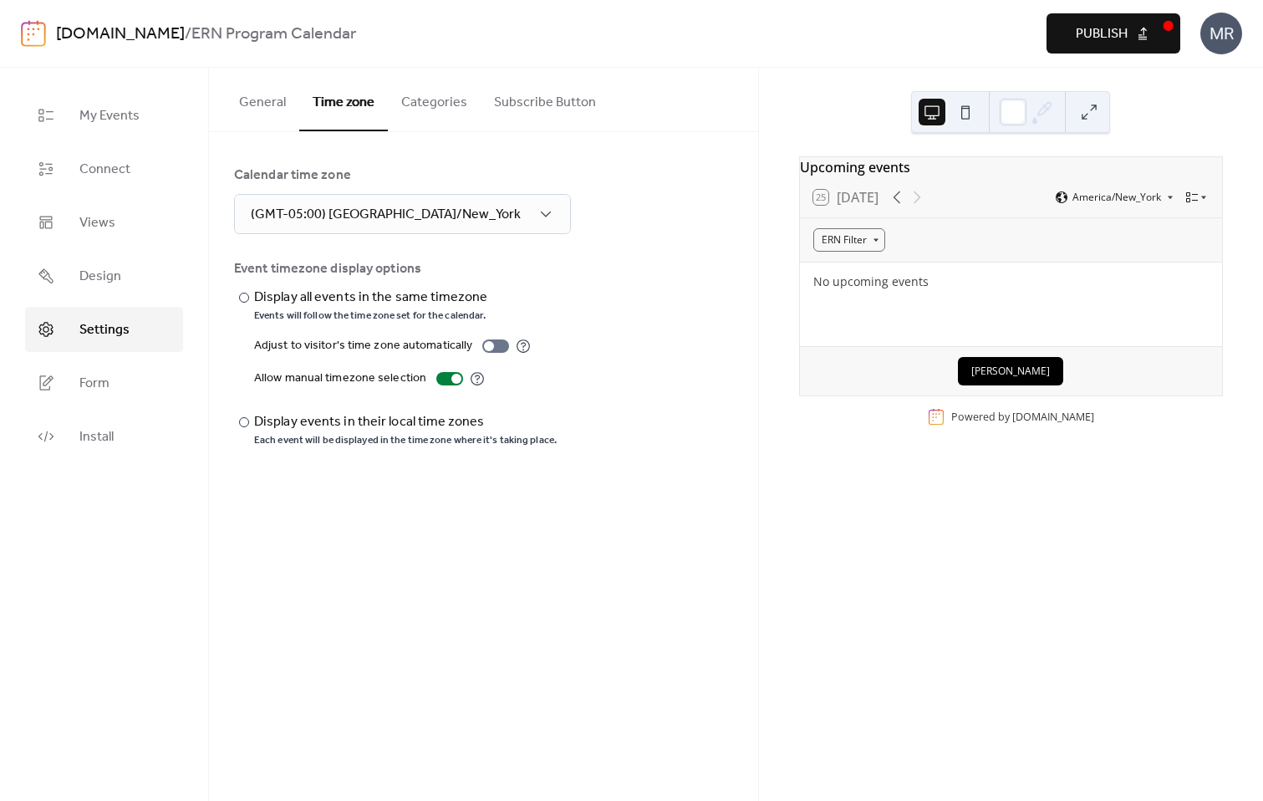
click at [247, 109] on button "General" at bounding box center [263, 99] width 74 height 62
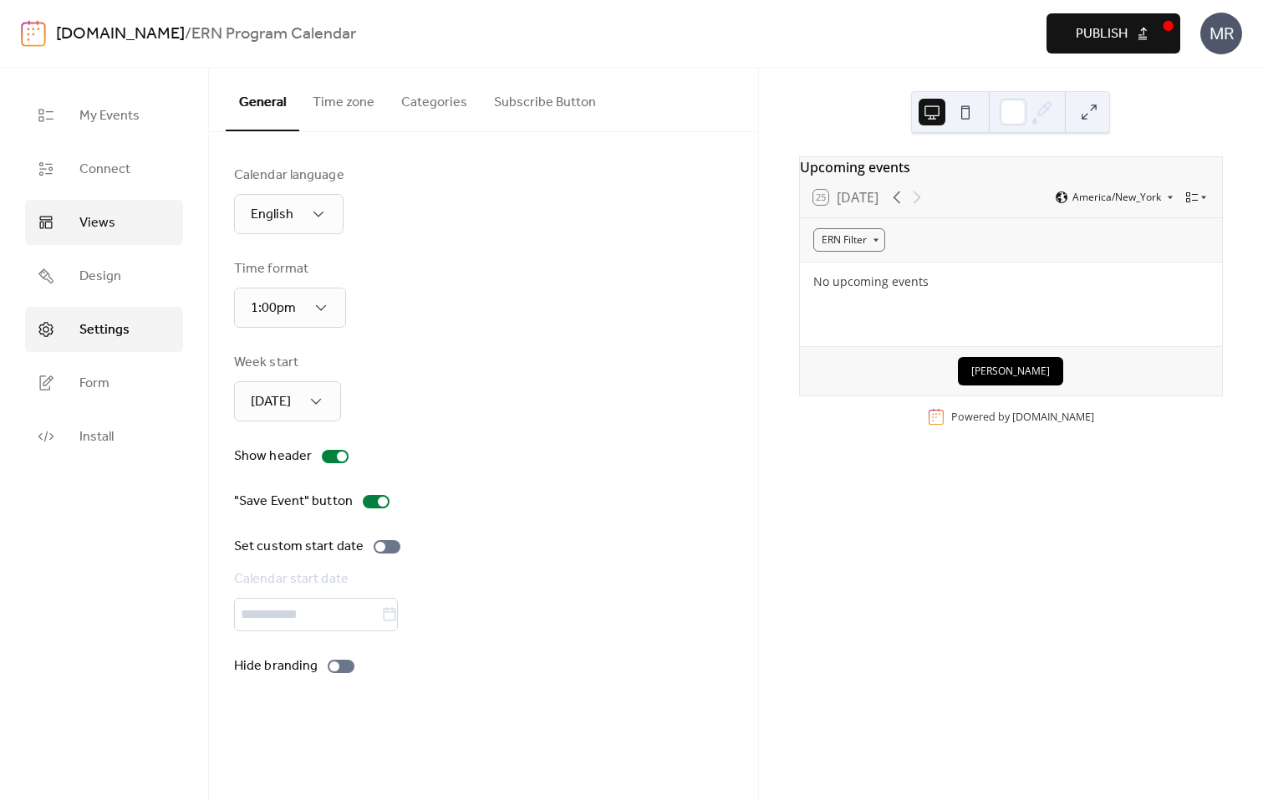
click at [79, 230] on span "Views" at bounding box center [97, 223] width 36 height 20
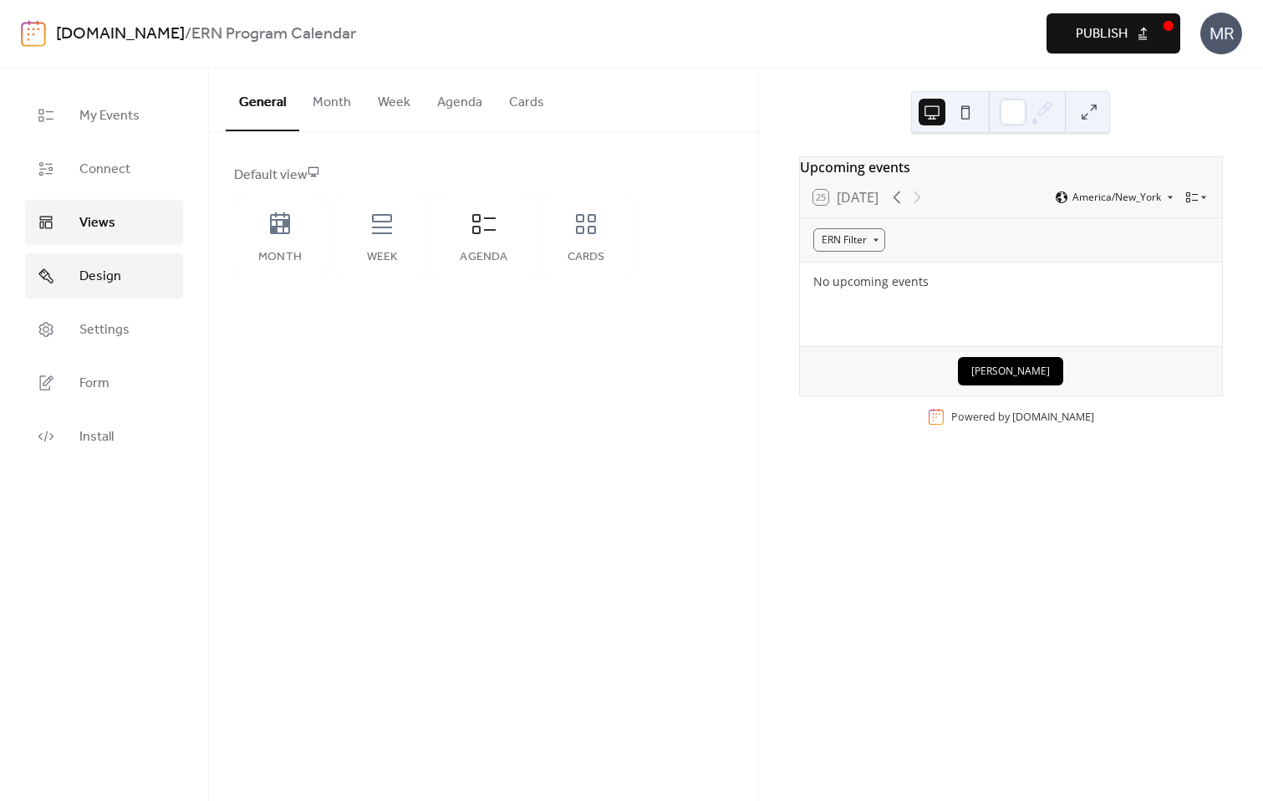
click at [90, 274] on span "Design" at bounding box center [100, 277] width 42 height 20
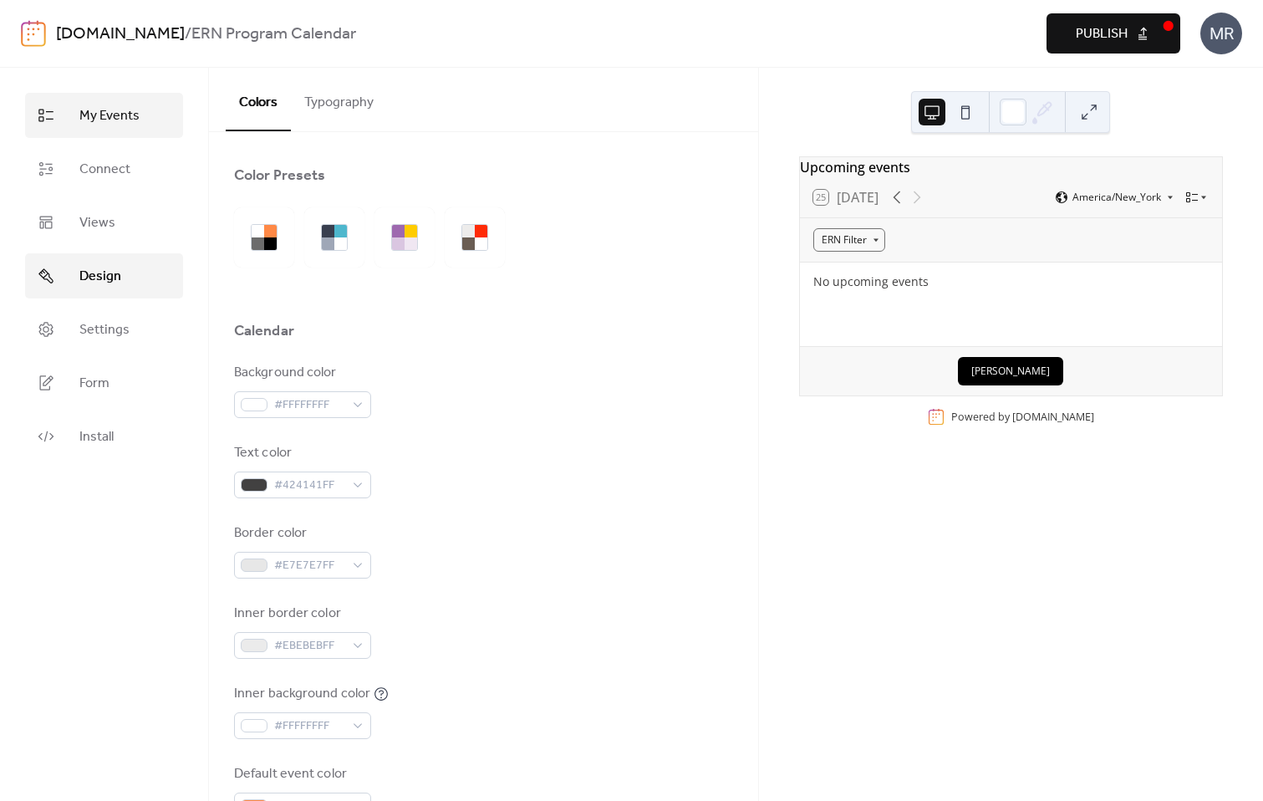
click at [139, 129] on link "My Events" at bounding box center [104, 115] width 158 height 45
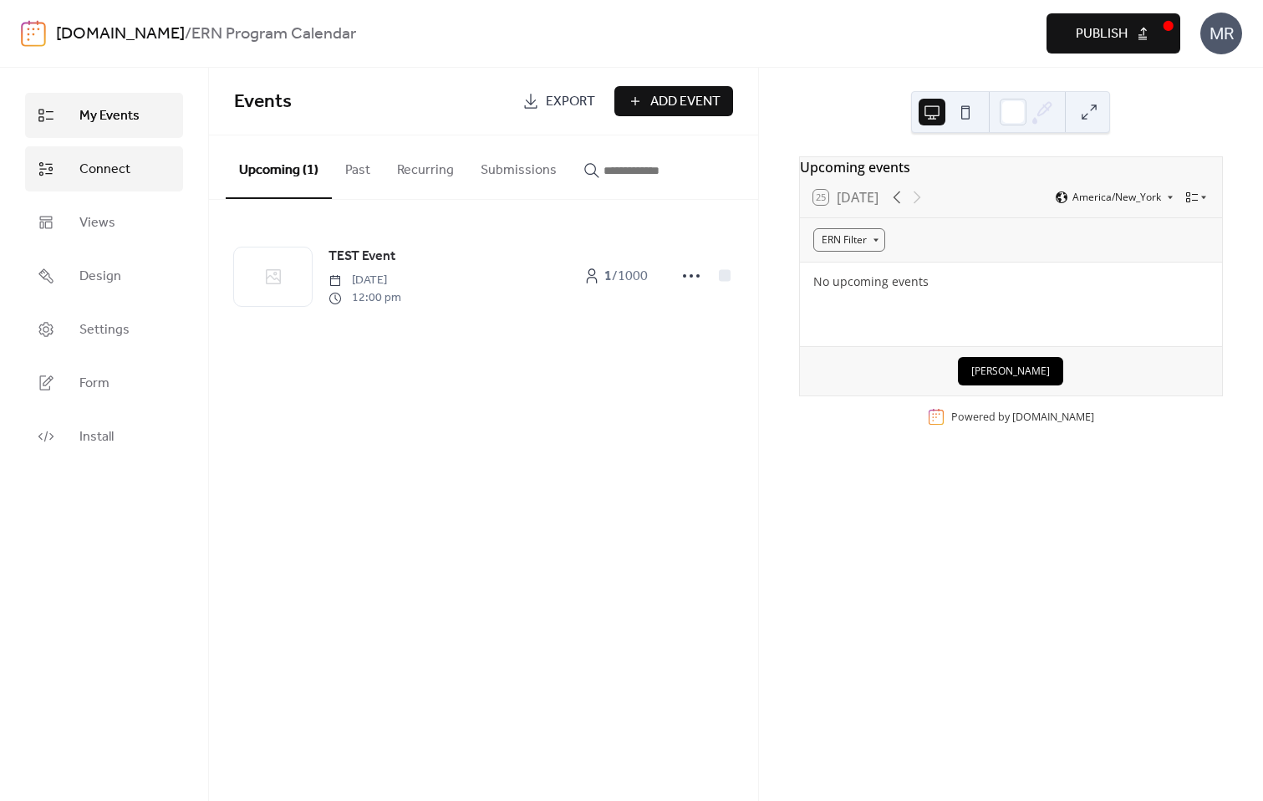
click at [97, 175] on span "Connect" at bounding box center [104, 170] width 51 height 20
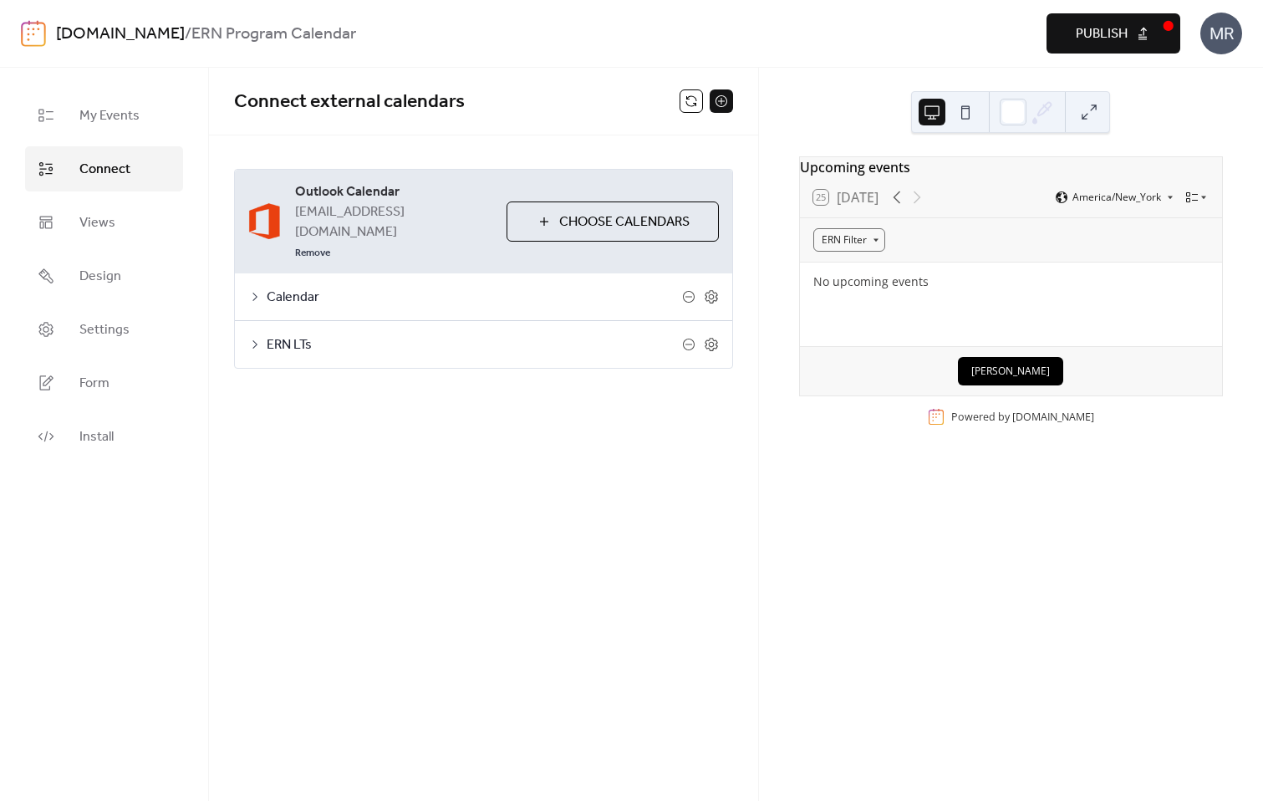
click at [680, 102] on button at bounding box center [690, 100] width 23 height 23
click at [330, 417] on div "Connect external calendars Outlook Calendar f001j60@dartmouth.edu Remove Choose…" at bounding box center [483, 434] width 549 height 733
click at [371, 430] on div "Connect external calendars Outlook Calendar f001j60@dartmouth.edu Remove Choose…" at bounding box center [483, 434] width 549 height 733
